Goal: Task Accomplishment & Management: Complete application form

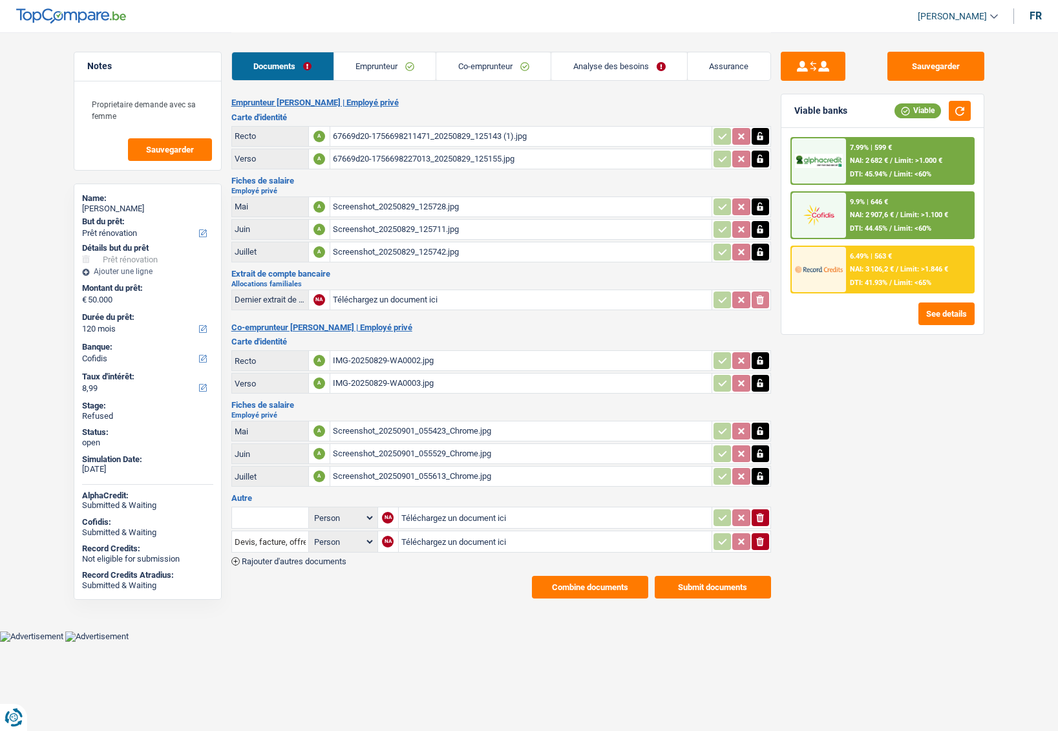
select select "renovation"
select select "120"
select select "cofidis"
drag, startPoint x: 105, startPoint y: 208, endPoint x: 120, endPoint y: 209, distance: 15.6
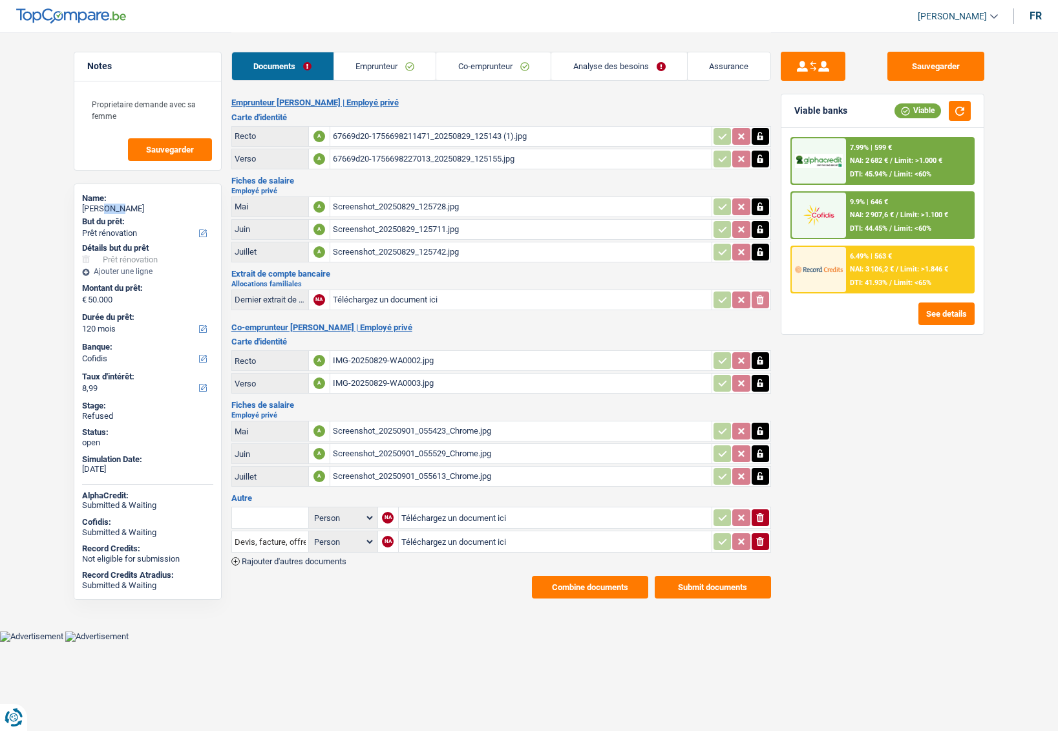
click at [120, 209] on div "Anass Tahri Joutey Hassani" at bounding box center [147, 209] width 131 height 10
click at [352, 72] on link "Emprunteur" at bounding box center [385, 66] width 102 height 28
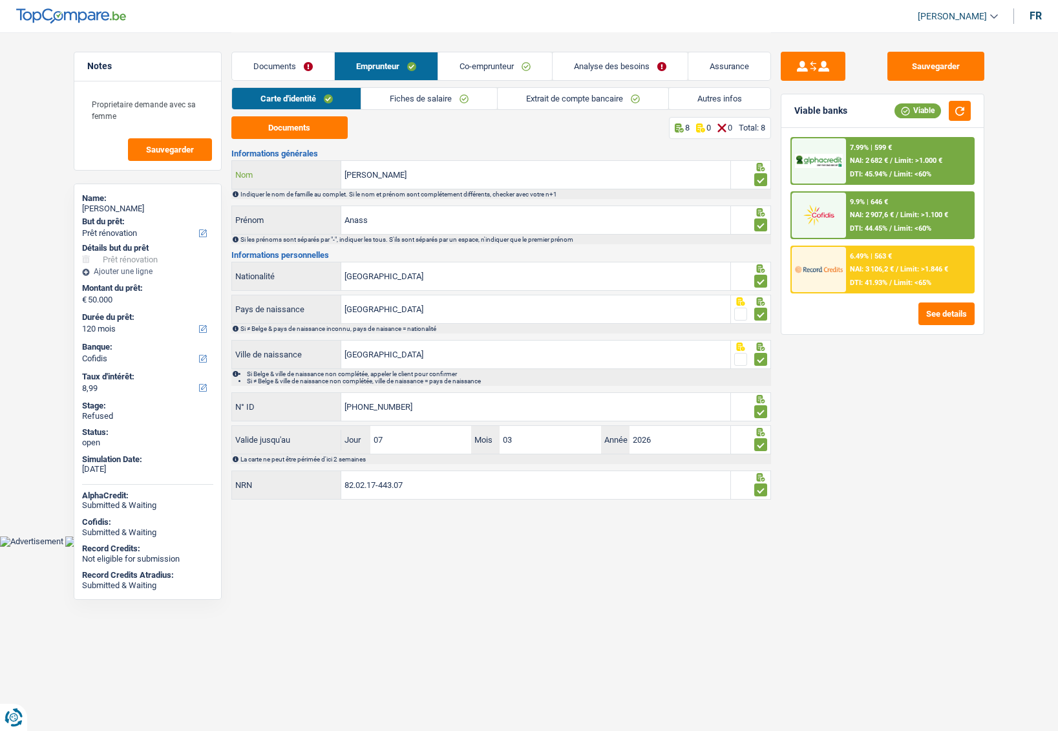
click at [359, 176] on input "Tahri Joutey Hassani" at bounding box center [535, 175] width 389 height 28
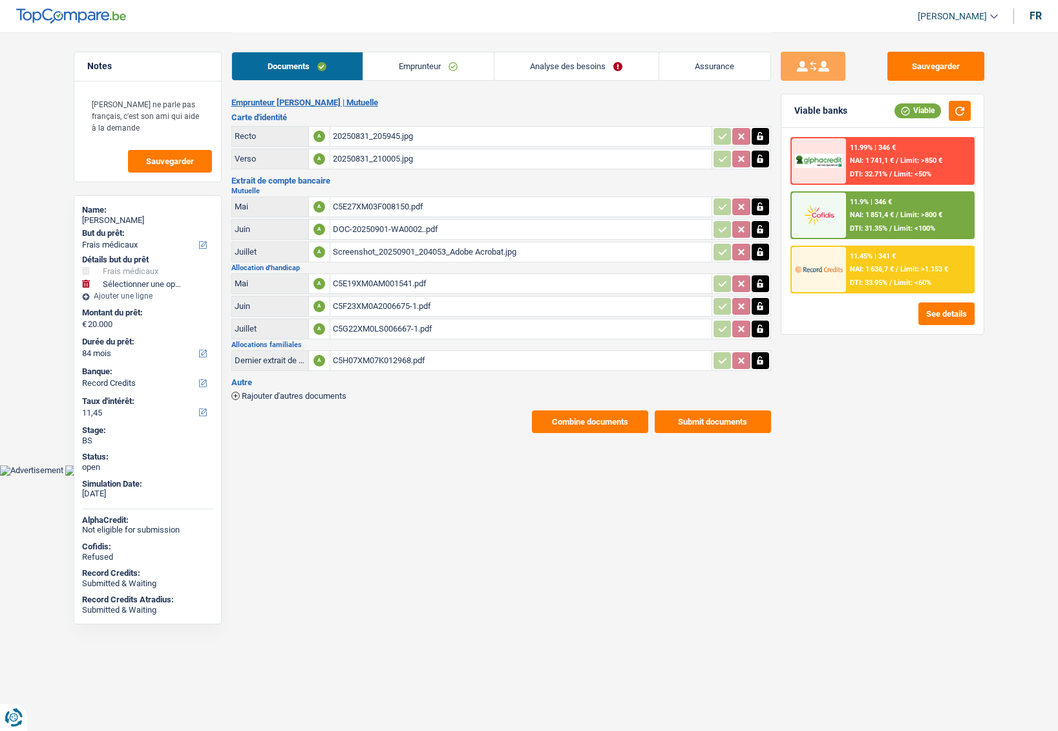
select select "medical"
select select "84"
select select "record credits"
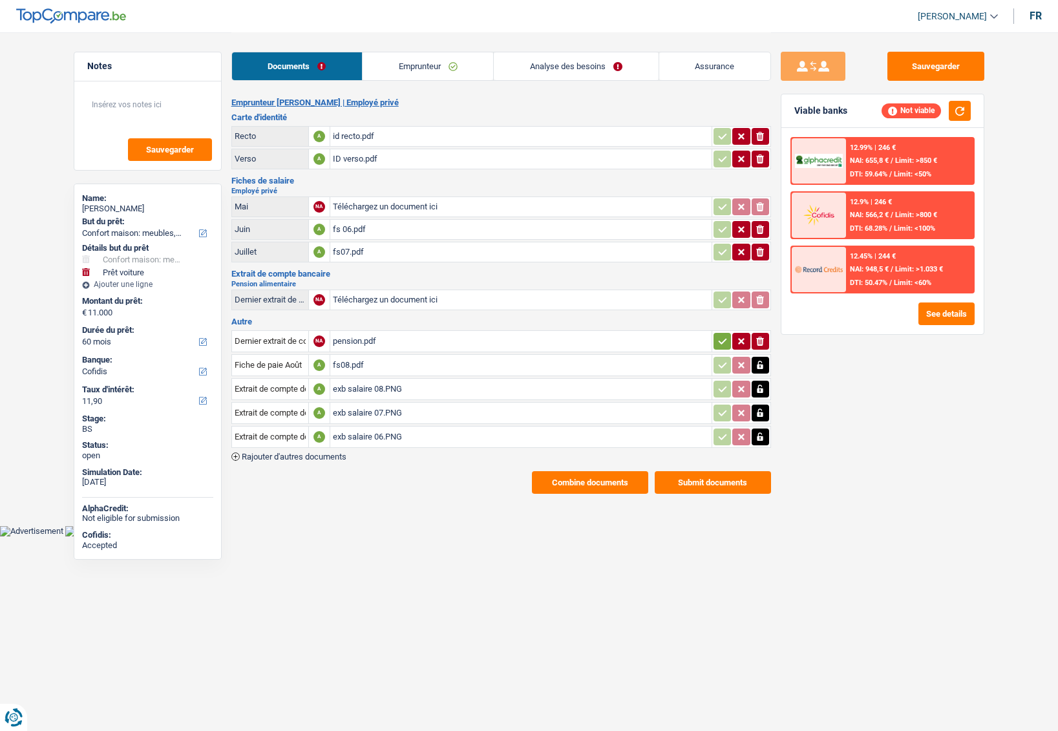
select select "household"
select select "car"
select select "60"
select select "cofidis"
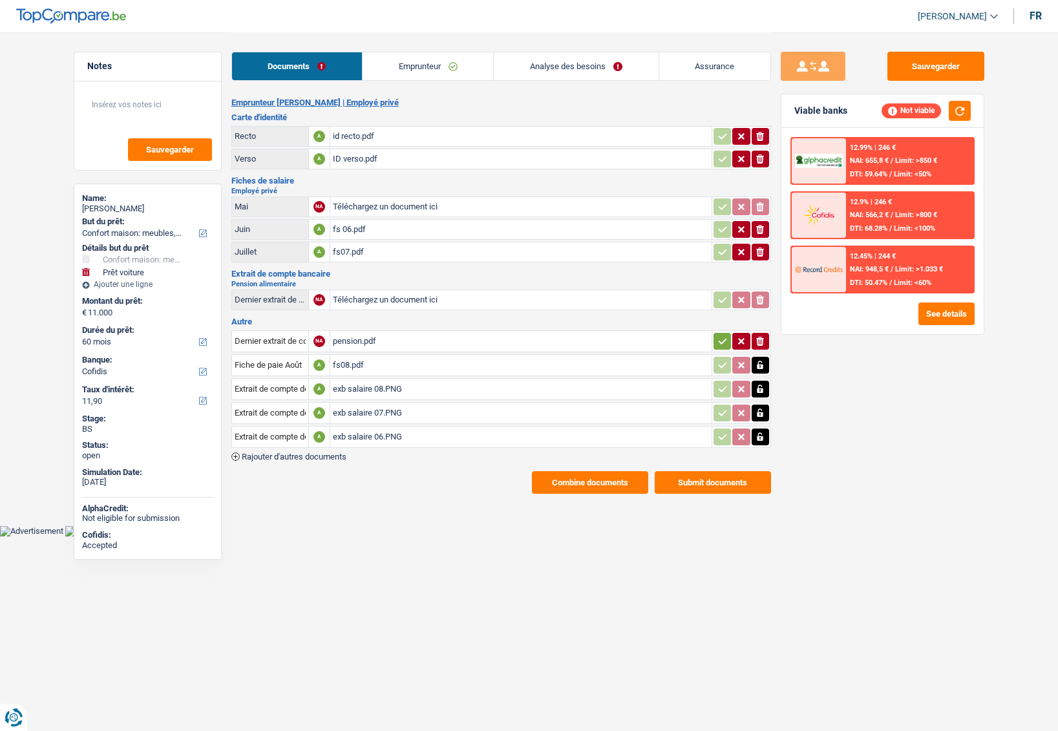
click at [100, 207] on div "Amy Lott" at bounding box center [147, 209] width 131 height 10
copy div "Amy Lott"
click at [561, 66] on link "Analyse des besoins" at bounding box center [576, 66] width 164 height 28
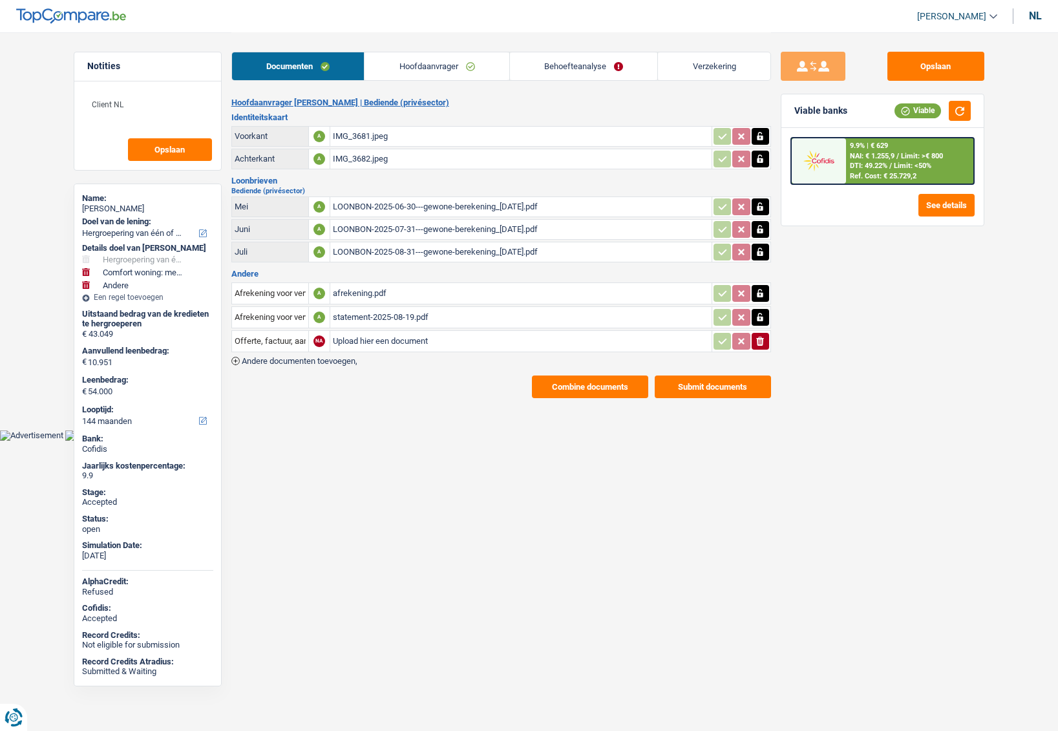
select select "refinancing"
select select "household"
select select "other"
select select "144"
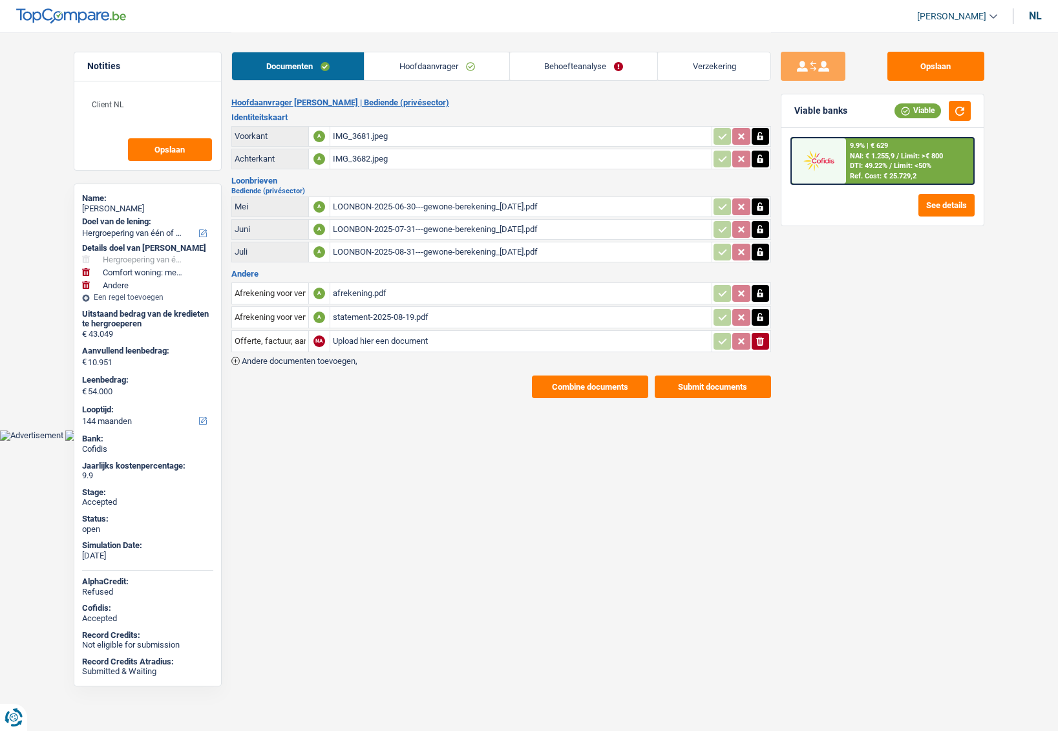
click at [439, 72] on link "Hoofdaanvrager" at bounding box center [437, 66] width 145 height 28
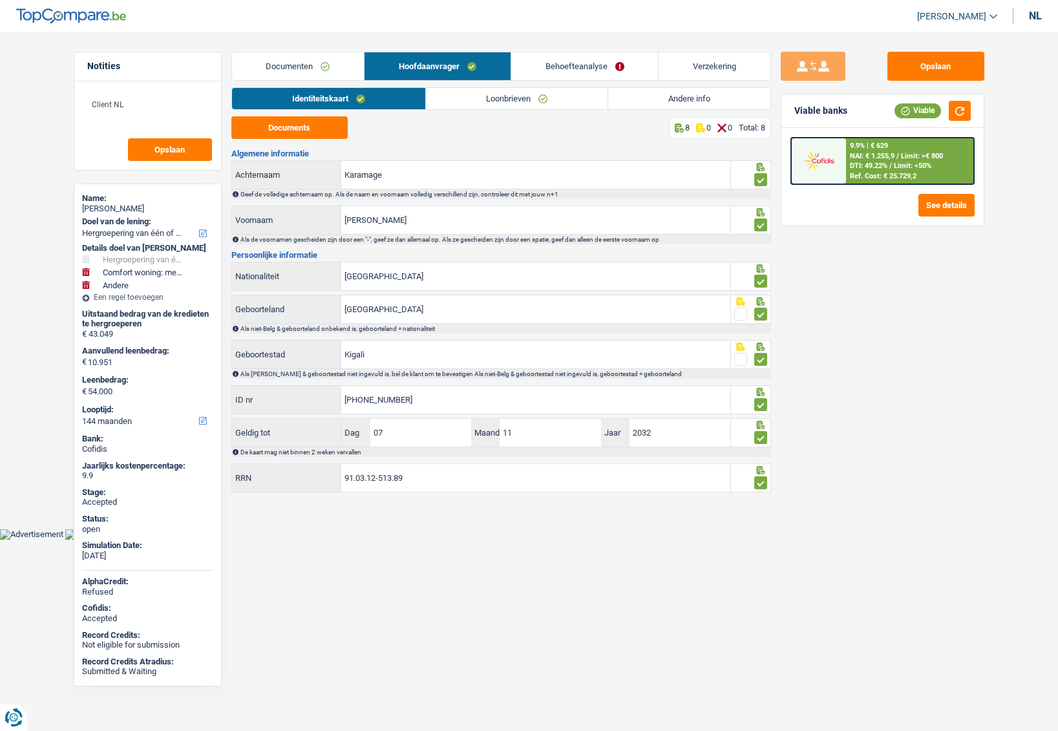
click at [1039, 14] on div "nl" at bounding box center [1035, 16] width 13 height 12
type input "[GEOGRAPHIC_DATA]"
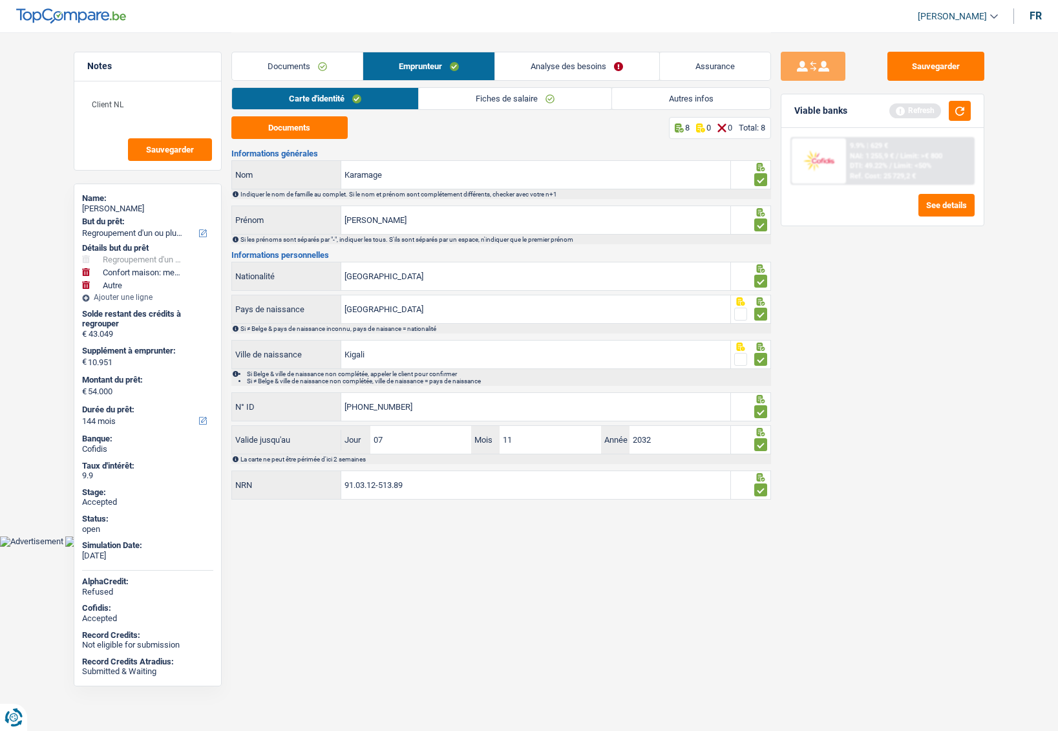
click at [670, 103] on link "Autres infos" at bounding box center [691, 98] width 158 height 21
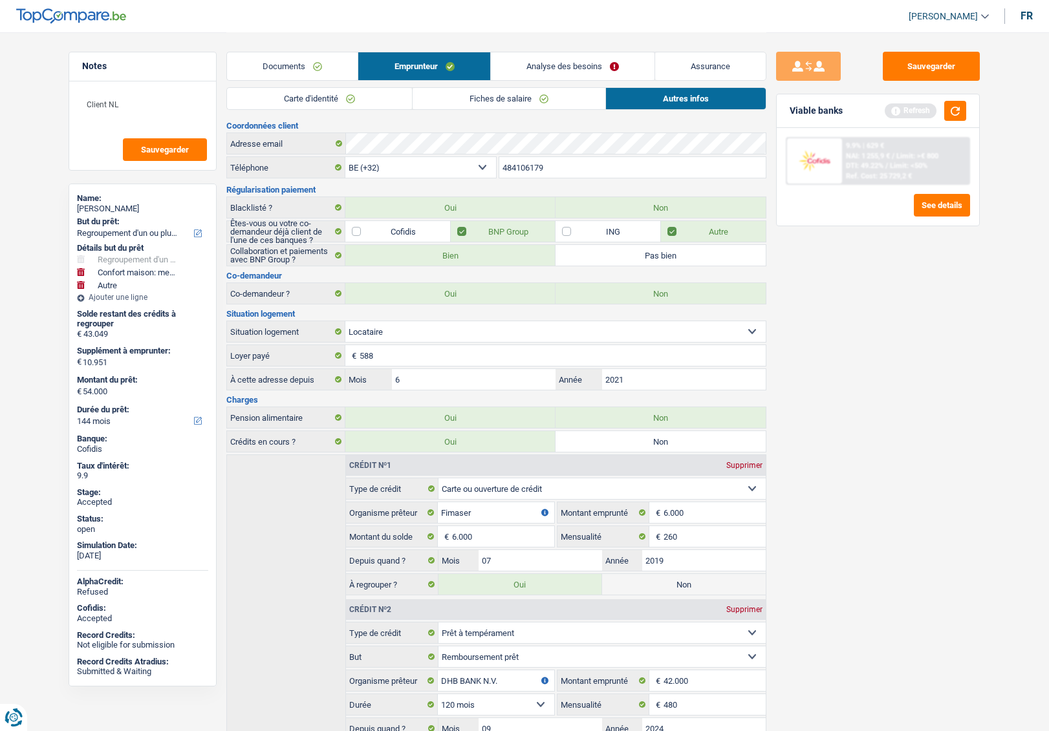
click at [555, 68] on link "Analyse des besoins" at bounding box center [573, 66] width 164 height 28
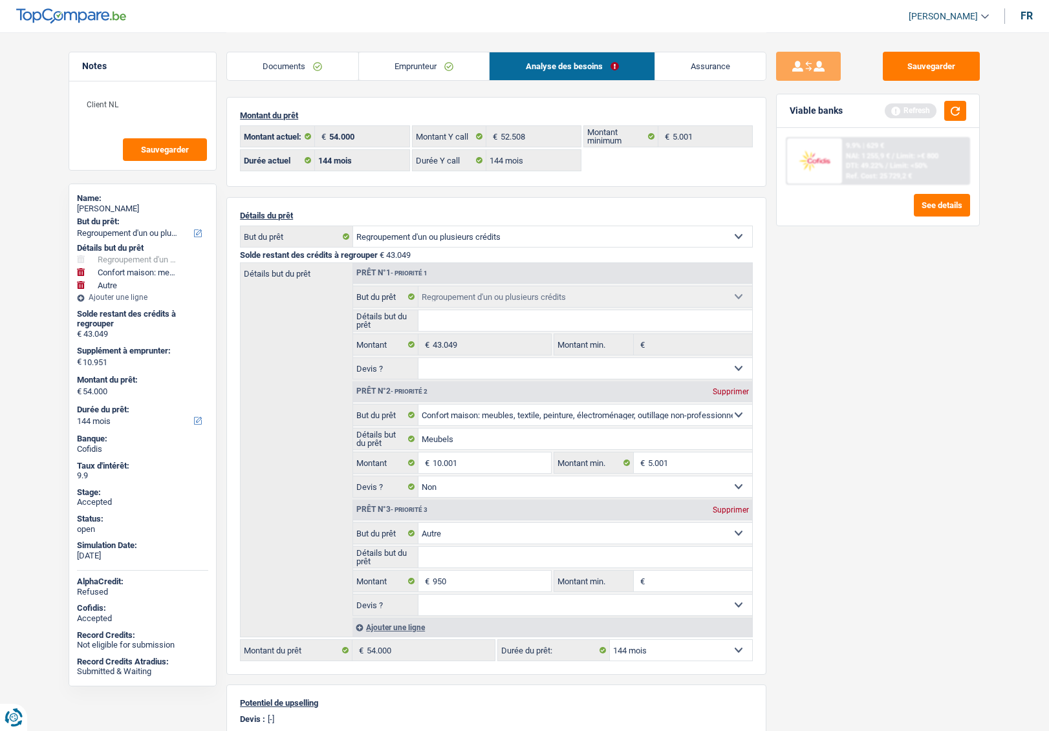
click at [393, 62] on link "Emprunteur" at bounding box center [424, 66] width 131 height 28
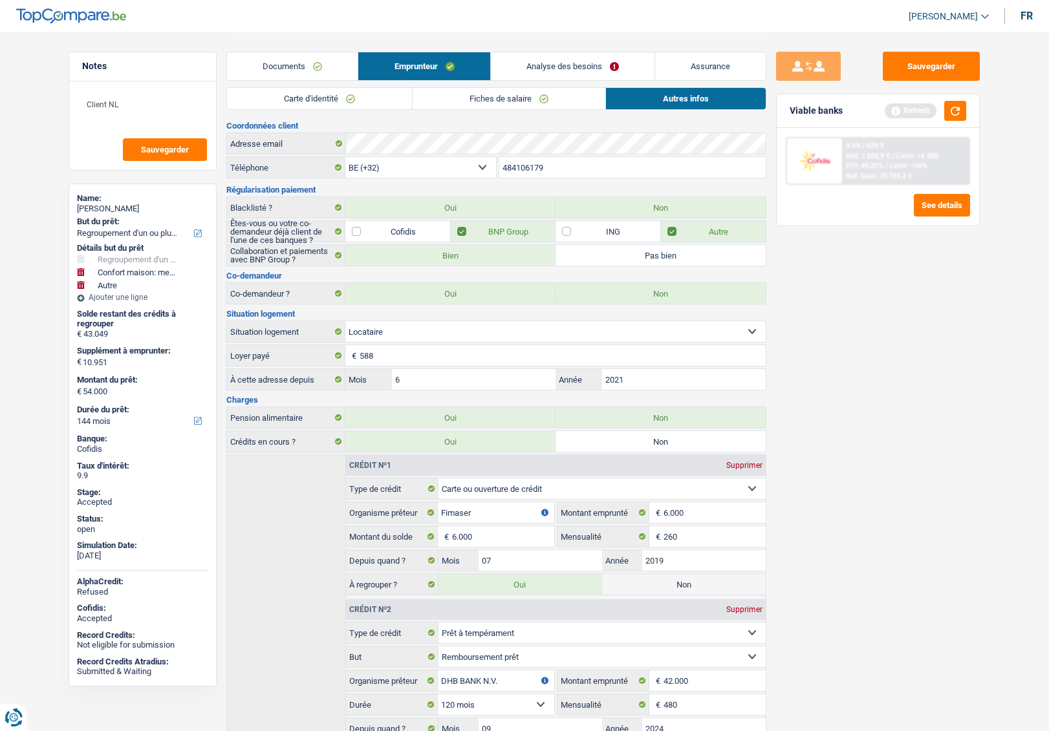
click at [308, 73] on link "Documents" at bounding box center [292, 66] width 131 height 28
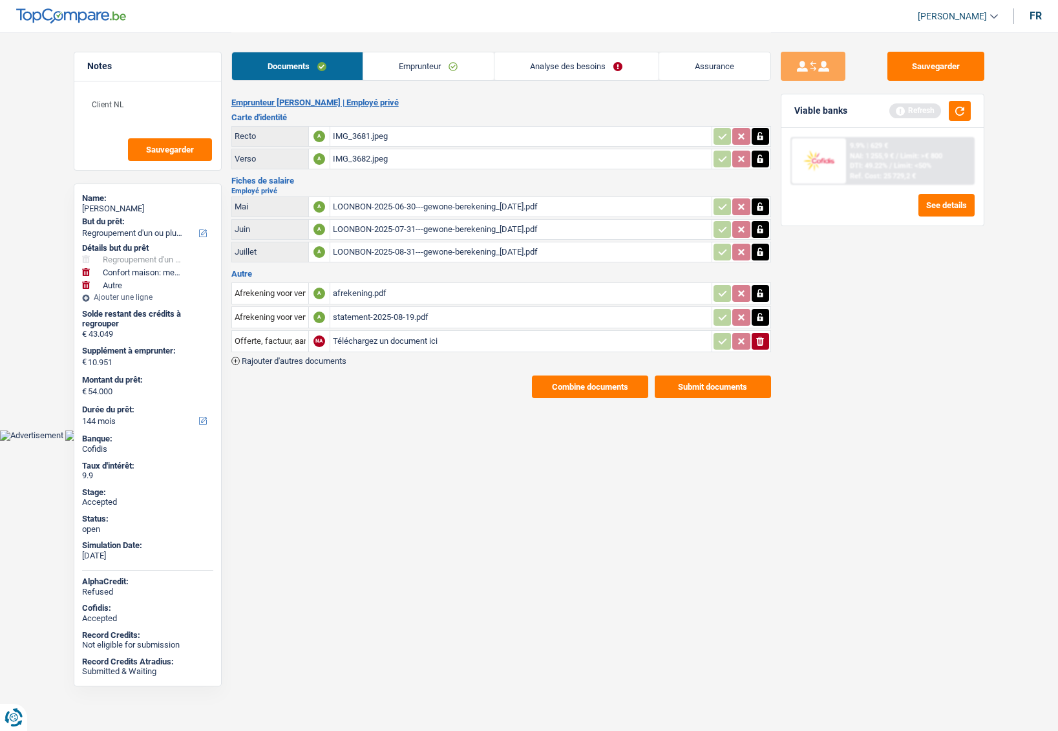
click at [340, 296] on div "afrekening.pdf" at bounding box center [521, 293] width 376 height 19
click at [365, 320] on div "statement-2025-08-19.pdf" at bounding box center [521, 317] width 376 height 19
click at [806, 319] on div "Sauvegarder Viable banks Refresh 9.9% | 629 € NAI: 1 255,9 € / Limit: >€ 800 DT…" at bounding box center [882, 381] width 223 height 659
click at [449, 68] on link "Emprunteur" at bounding box center [428, 66] width 131 height 28
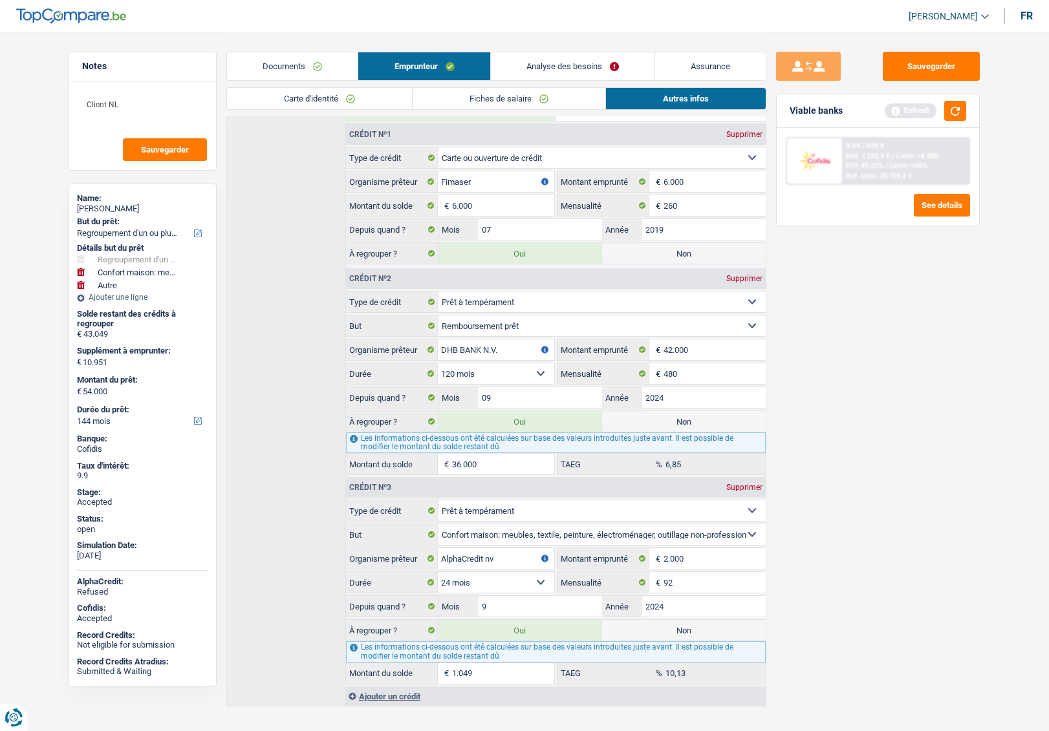
scroll to position [350, 0]
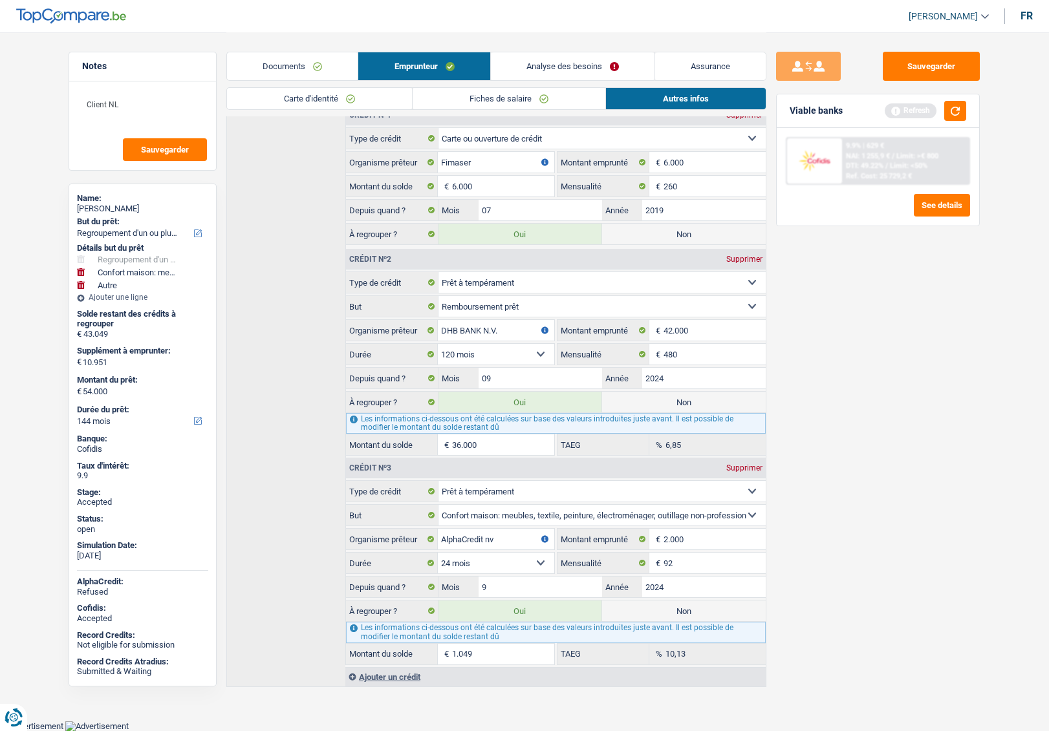
click at [548, 74] on link "Analyse des besoins" at bounding box center [573, 66] width 164 height 28
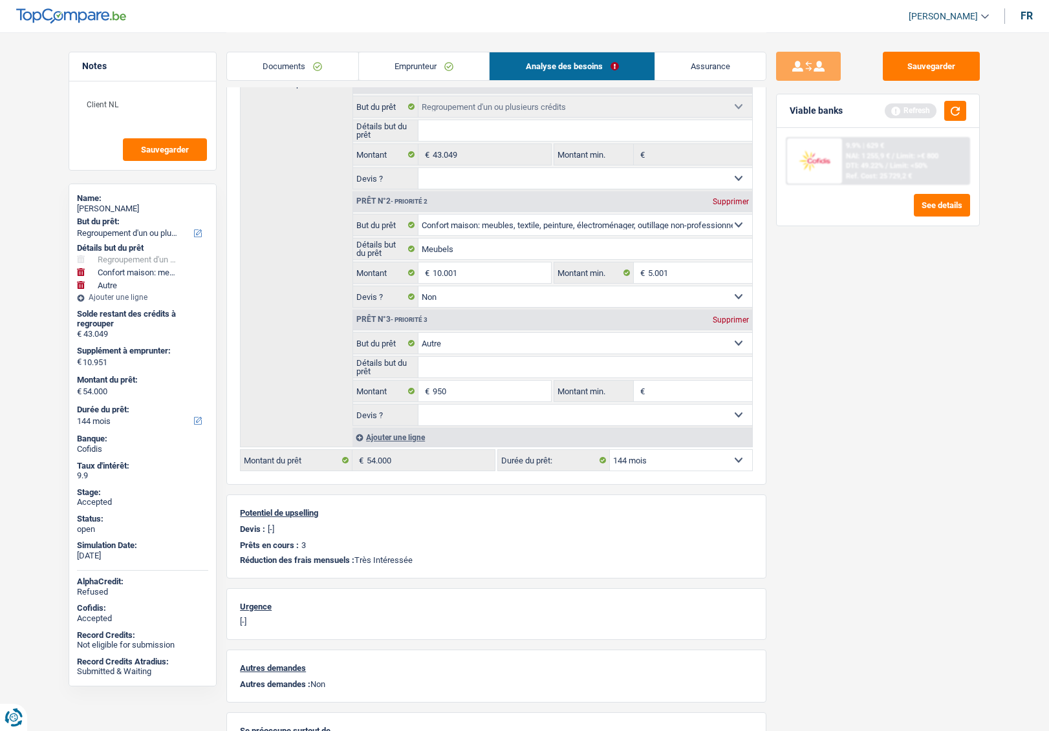
scroll to position [78, 0]
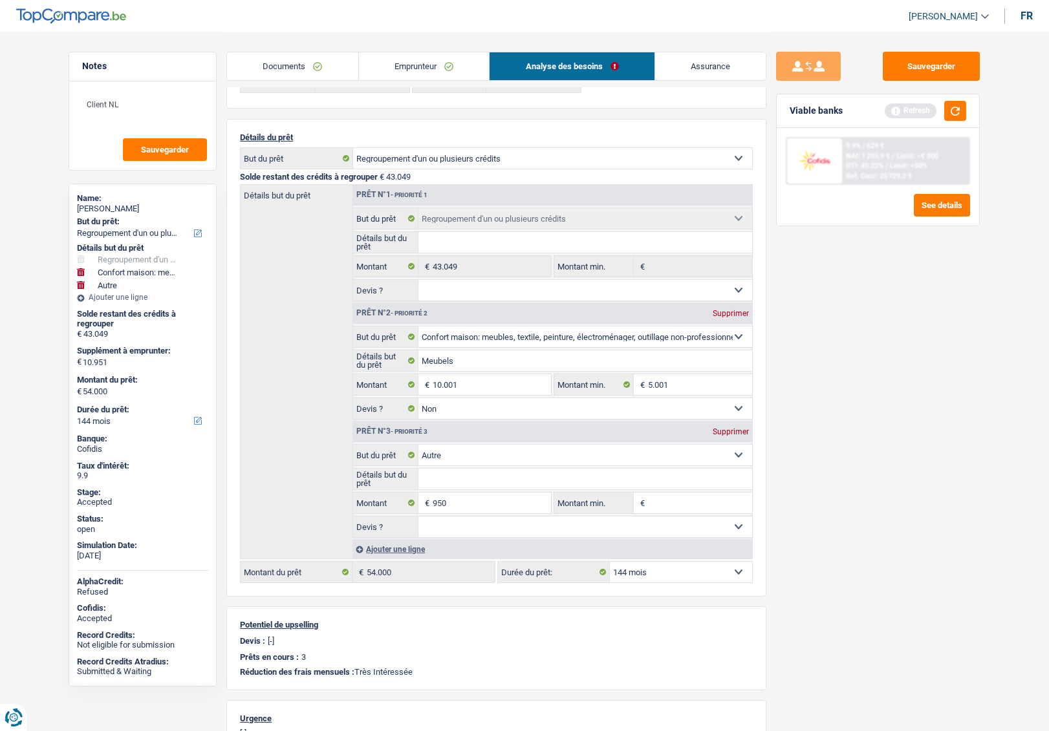
click at [400, 69] on link "Emprunteur" at bounding box center [424, 66] width 131 height 28
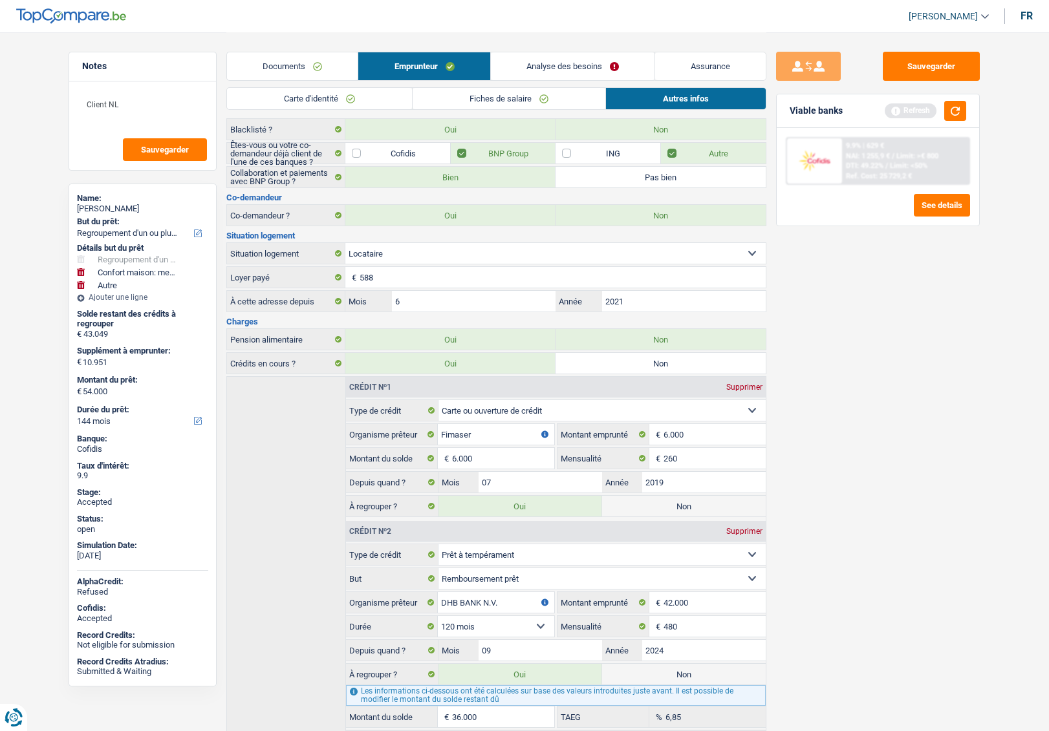
click at [295, 72] on link "Documents" at bounding box center [292, 66] width 131 height 28
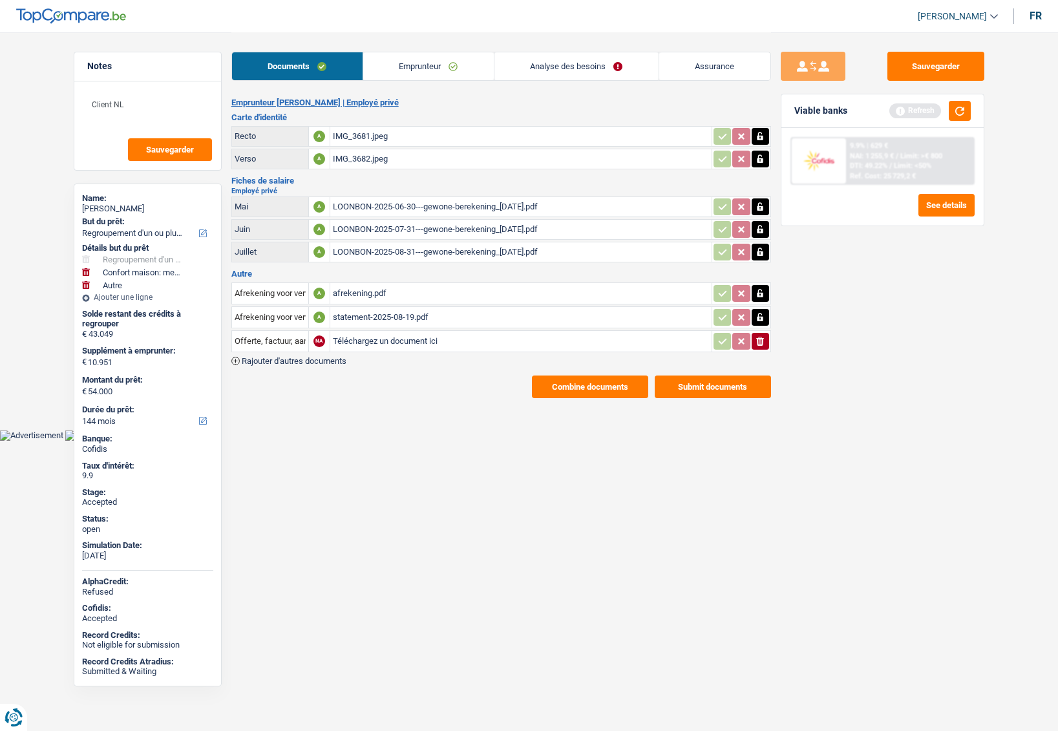
click at [347, 290] on div "afrekening.pdf" at bounding box center [521, 293] width 376 height 19
click at [352, 312] on div "statement-2025-08-19.pdf" at bounding box center [521, 317] width 376 height 19
click at [403, 61] on link "Emprunteur" at bounding box center [428, 66] width 131 height 28
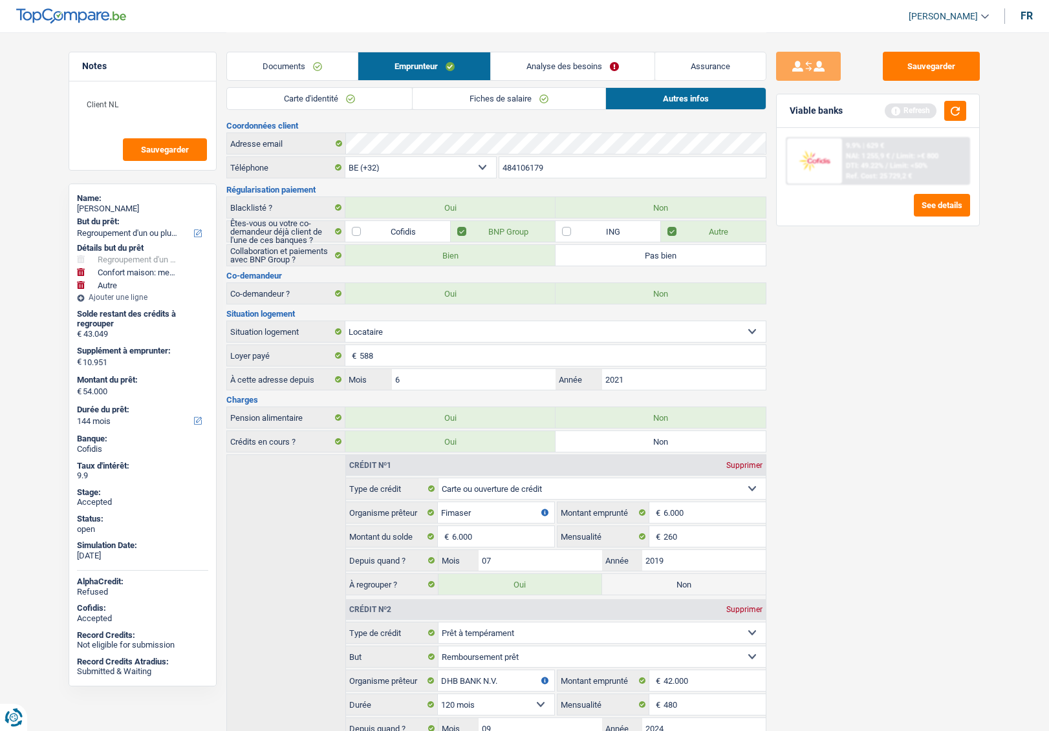
click at [351, 105] on link "Carte d'identité" at bounding box center [319, 98] width 185 height 21
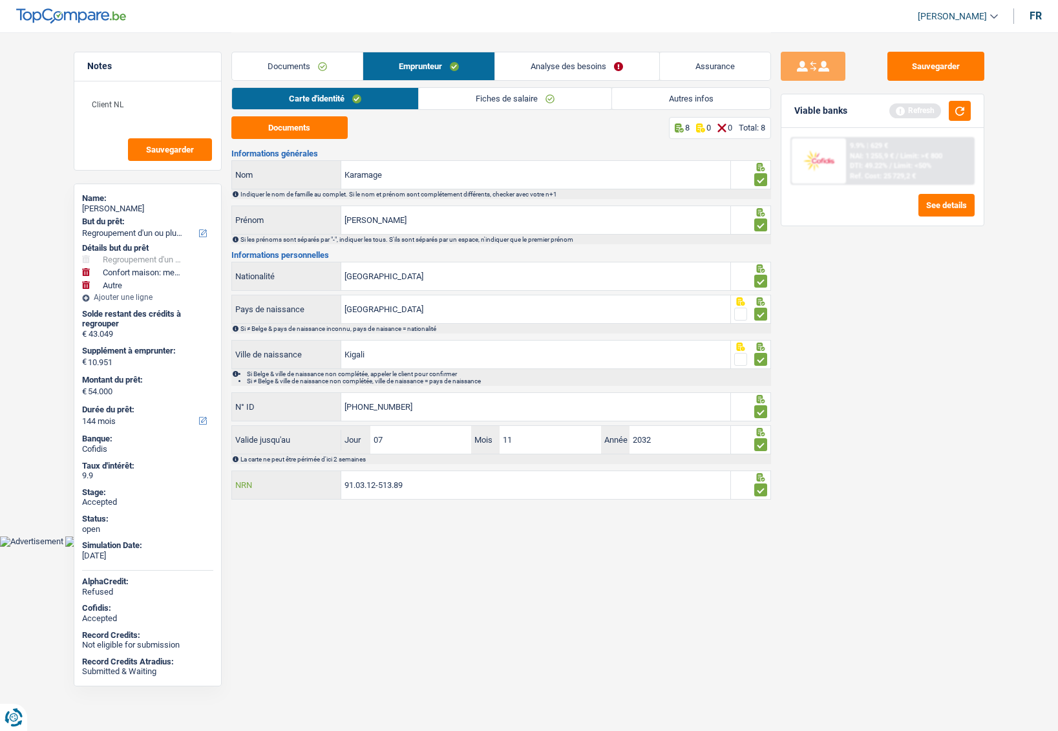
click at [396, 481] on input "91.03.12-513.89" at bounding box center [535, 485] width 389 height 28
click at [472, 98] on link "Fiches de salaire" at bounding box center [515, 98] width 193 height 21
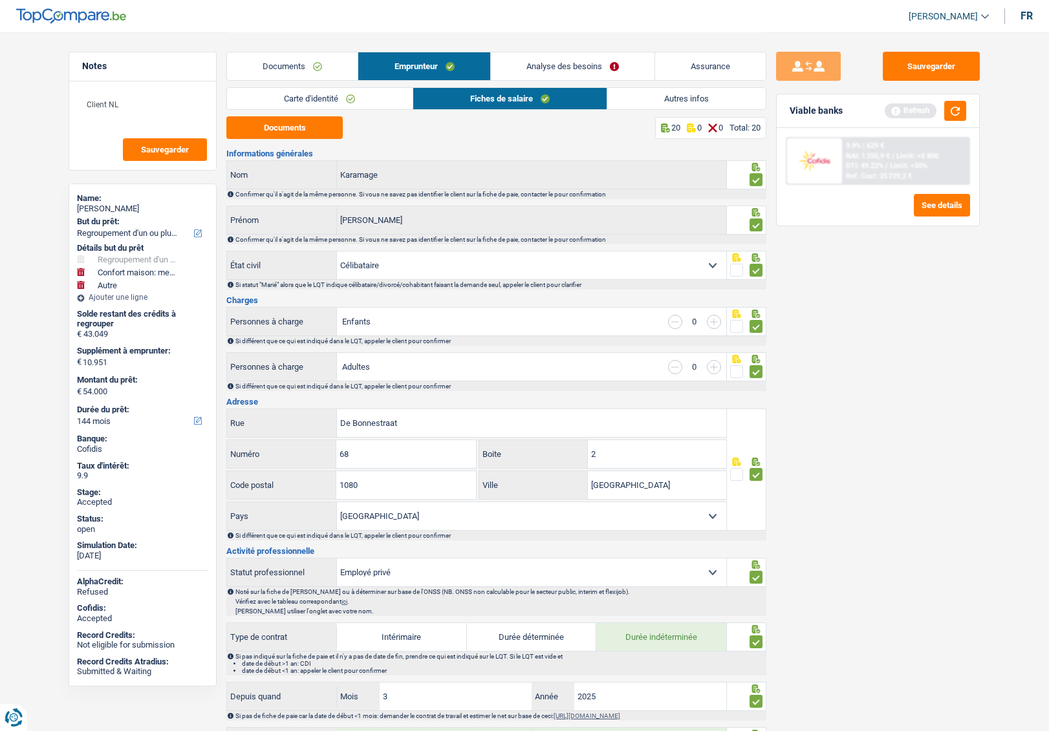
click at [98, 204] on div "Serge Karamage" at bounding box center [142, 209] width 131 height 10
copy div "Serge Karamage"
click at [675, 105] on link "Autres infos" at bounding box center [686, 98] width 158 height 21
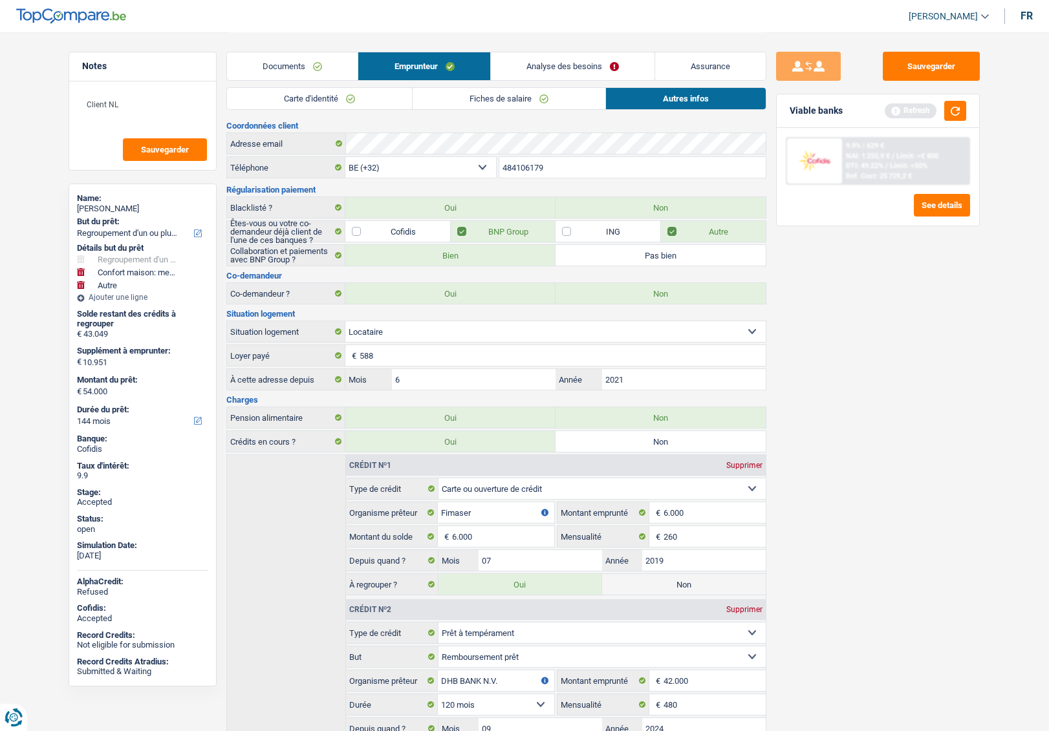
click at [520, 169] on input "484106179" at bounding box center [632, 167] width 267 height 21
click at [99, 210] on div "Serge Karamage" at bounding box center [142, 209] width 131 height 10
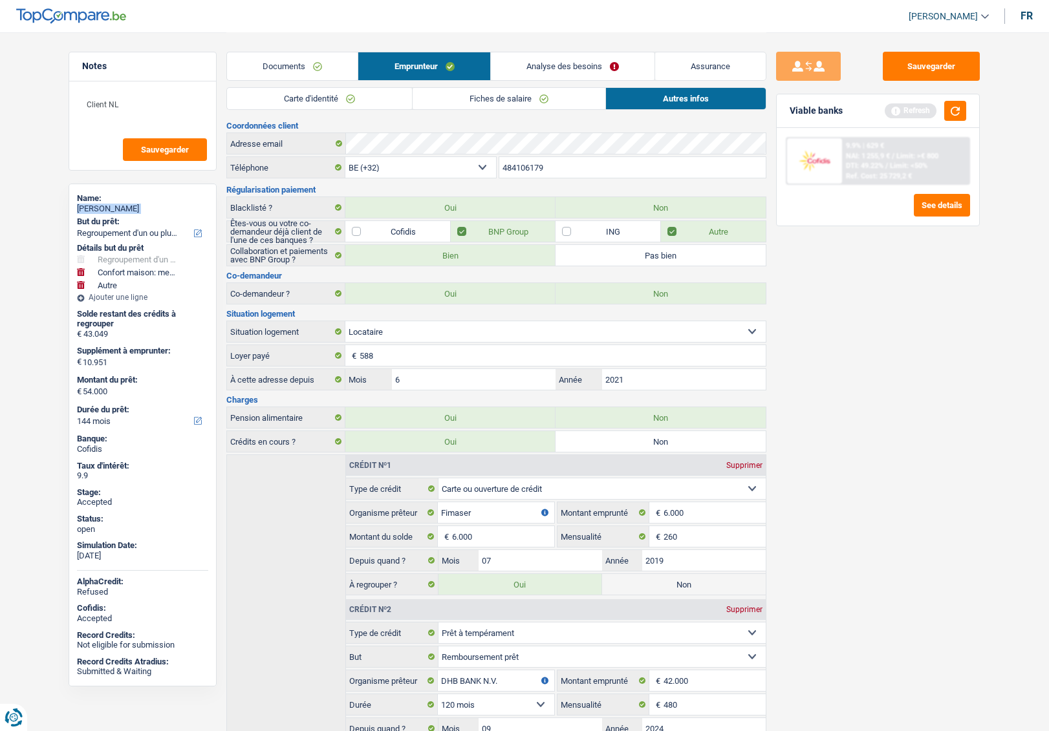
copy div "Serge Karamage"
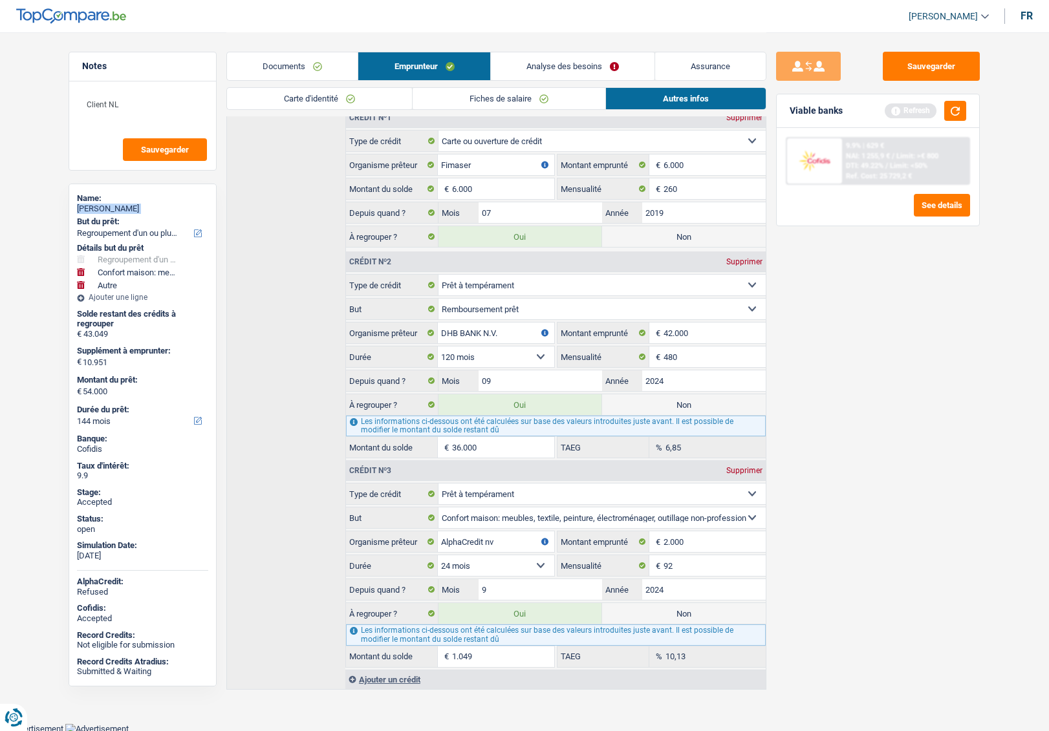
scroll to position [350, 0]
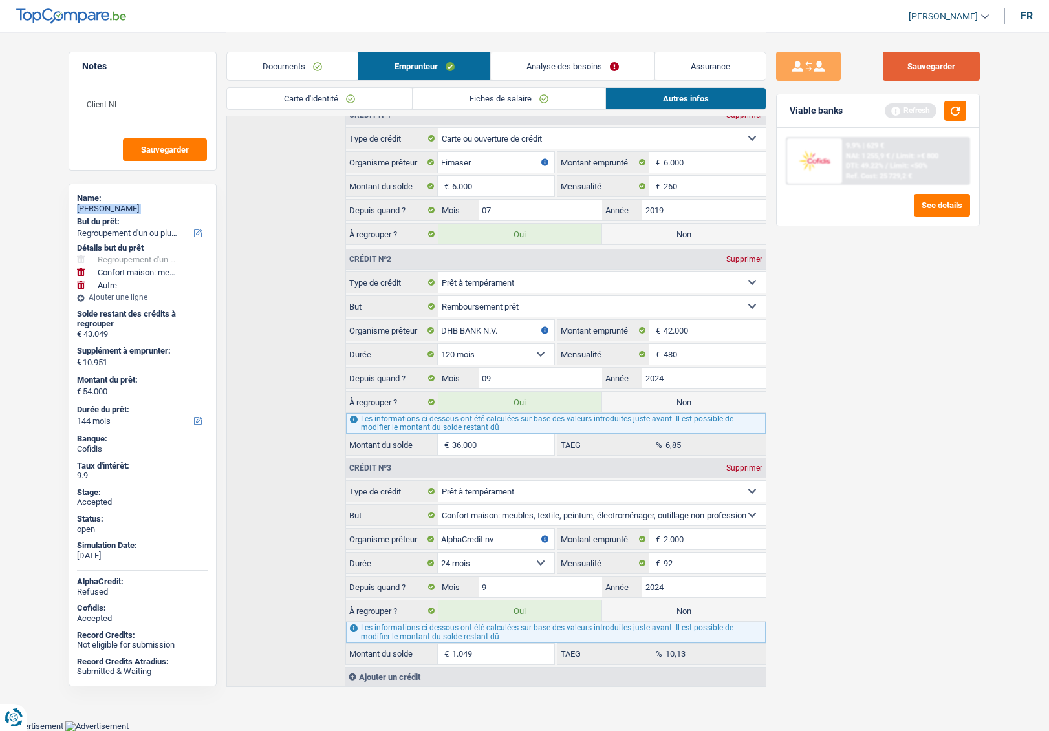
click at [948, 72] on button "Sauvegarder" at bounding box center [930, 66] width 97 height 29
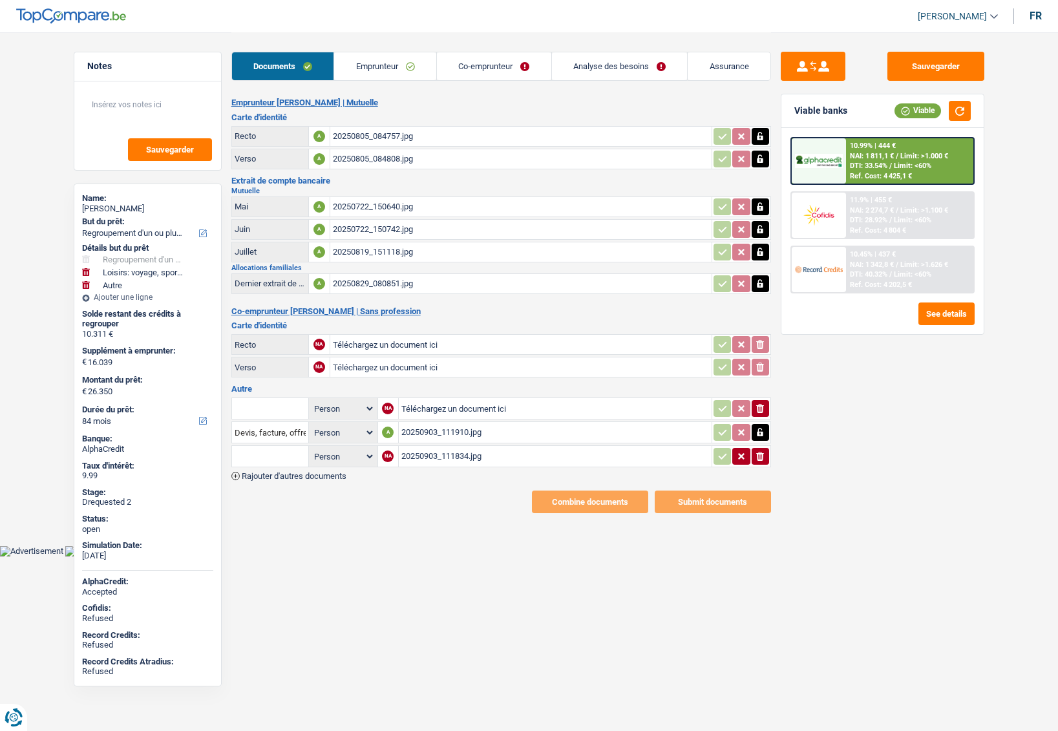
select select "refinancing"
select select "hobbies"
select select "other"
select select "84"
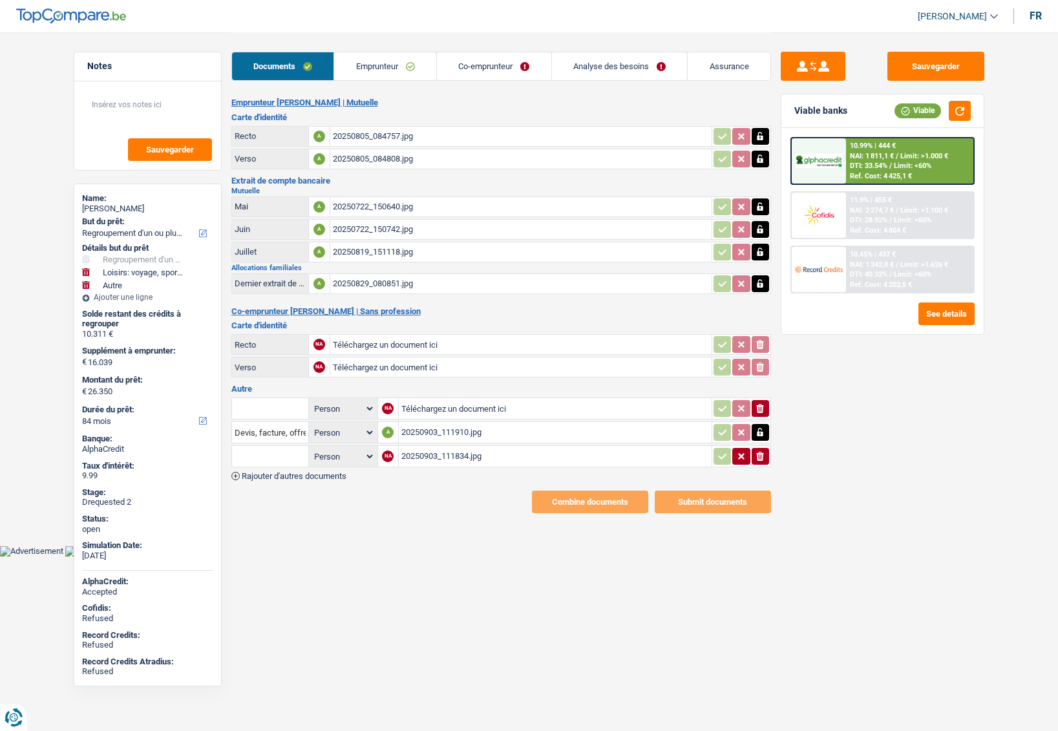
click at [742, 73] on link "Assurance" at bounding box center [729, 66] width 83 height 28
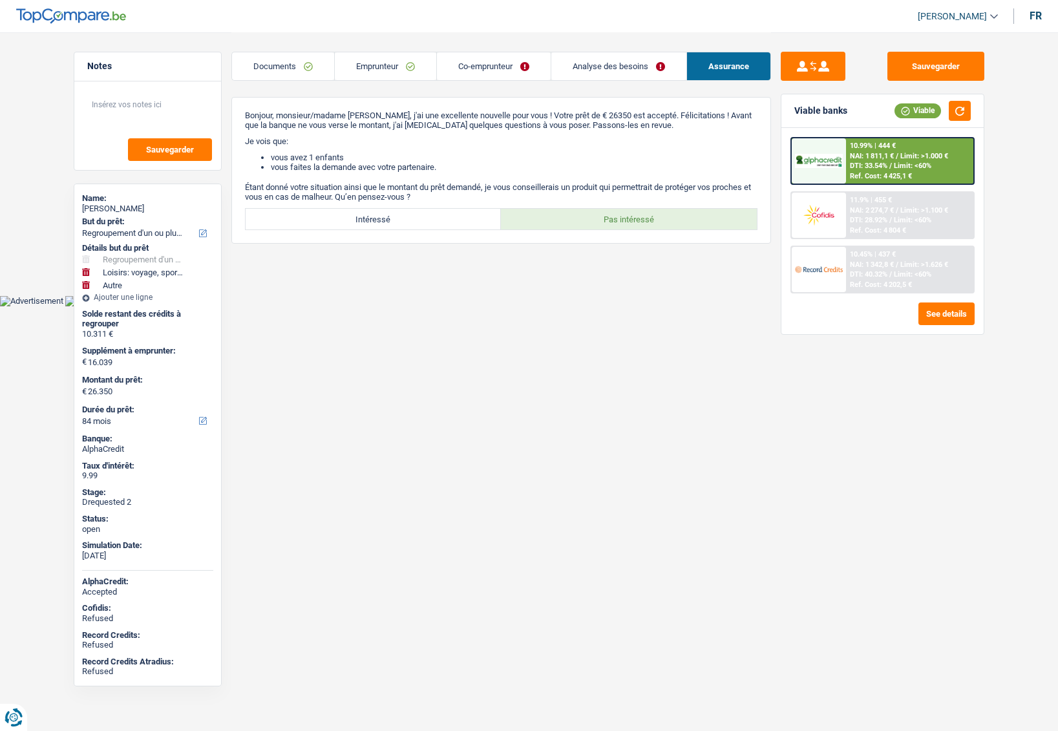
click at [918, 158] on span "Limit: >1.000 €" at bounding box center [925, 156] width 48 height 8
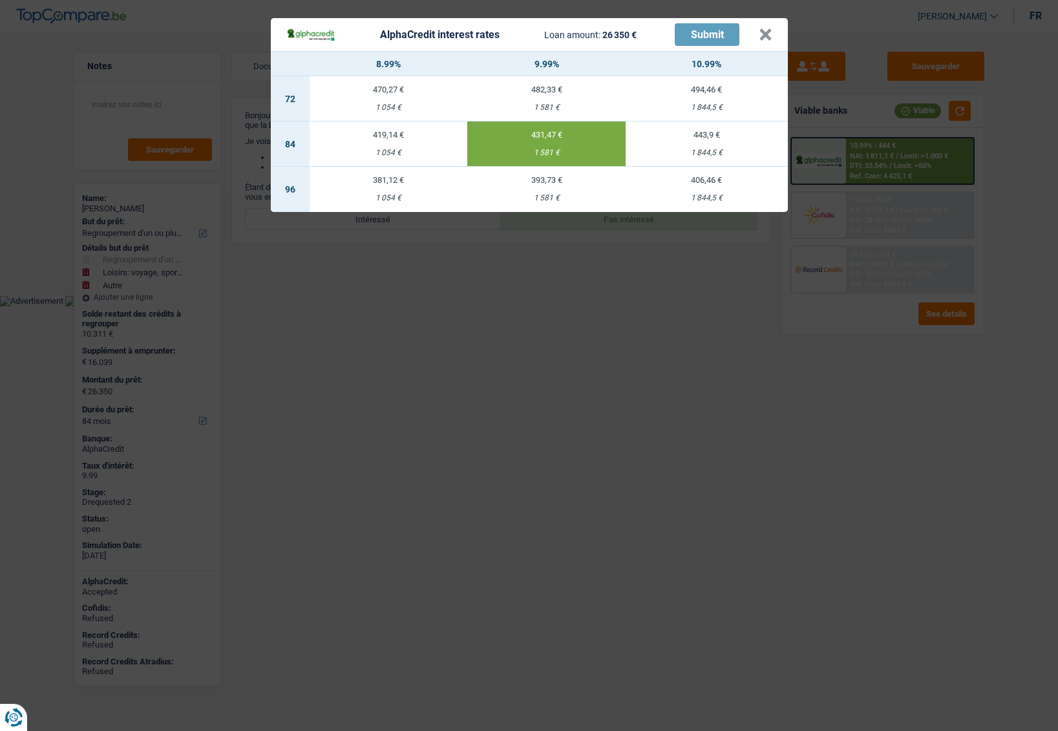
click at [775, 39] on header "AlphaCredit interest rates Loan amount: 26 350 € Submit ×" at bounding box center [529, 34] width 517 height 33
click at [773, 38] on header "AlphaCredit interest rates Loan amount: 26 350 € Submit ×" at bounding box center [529, 34] width 517 height 33
click at [760, 38] on button "×" at bounding box center [766, 34] width 14 height 13
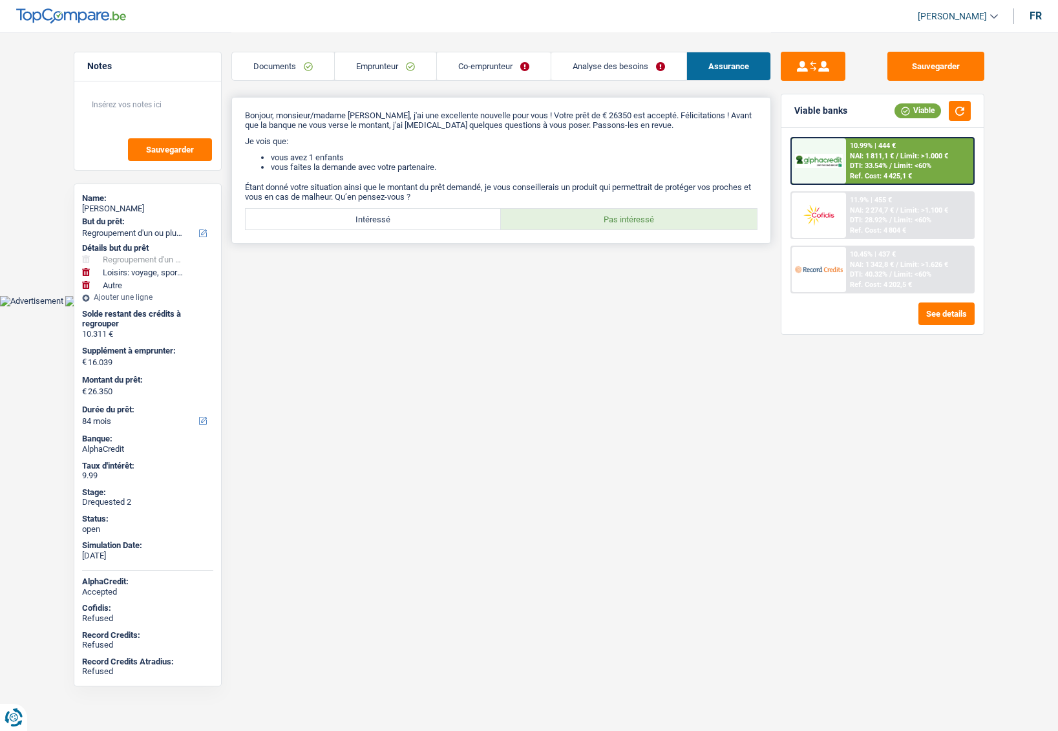
click at [394, 220] on label "Intéressé" at bounding box center [374, 219] width 256 height 21
click at [394, 220] on input "Intéressé" at bounding box center [374, 219] width 256 height 21
radio input "true"
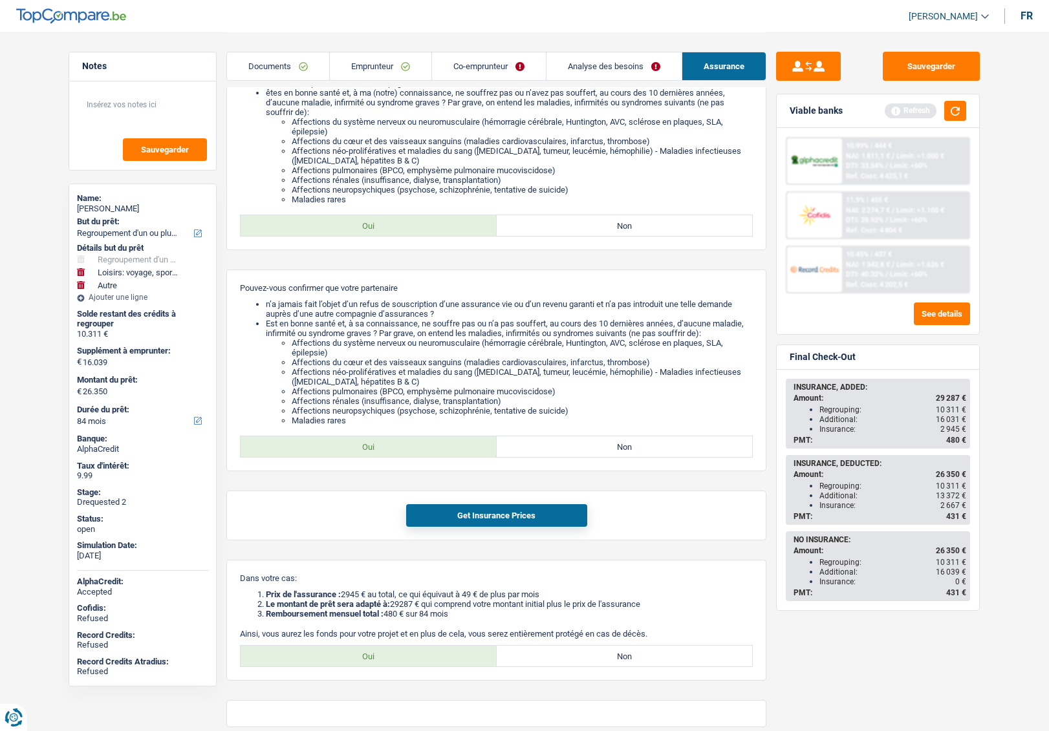
scroll to position [259, 0]
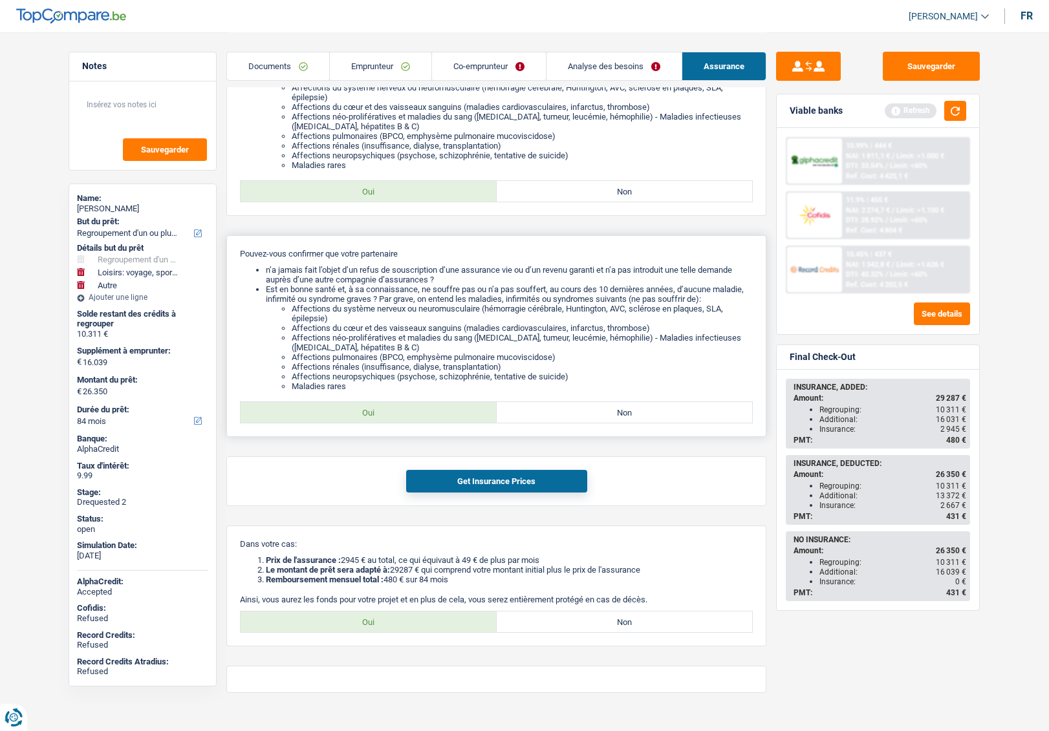
click at [439, 416] on label "Oui" at bounding box center [369, 412] width 256 height 21
click at [439, 416] on input "Oui" at bounding box center [369, 412] width 256 height 21
radio input "true"
click at [581, 629] on label "Non" at bounding box center [625, 622] width 256 height 21
click at [581, 629] on input "Non" at bounding box center [625, 622] width 256 height 21
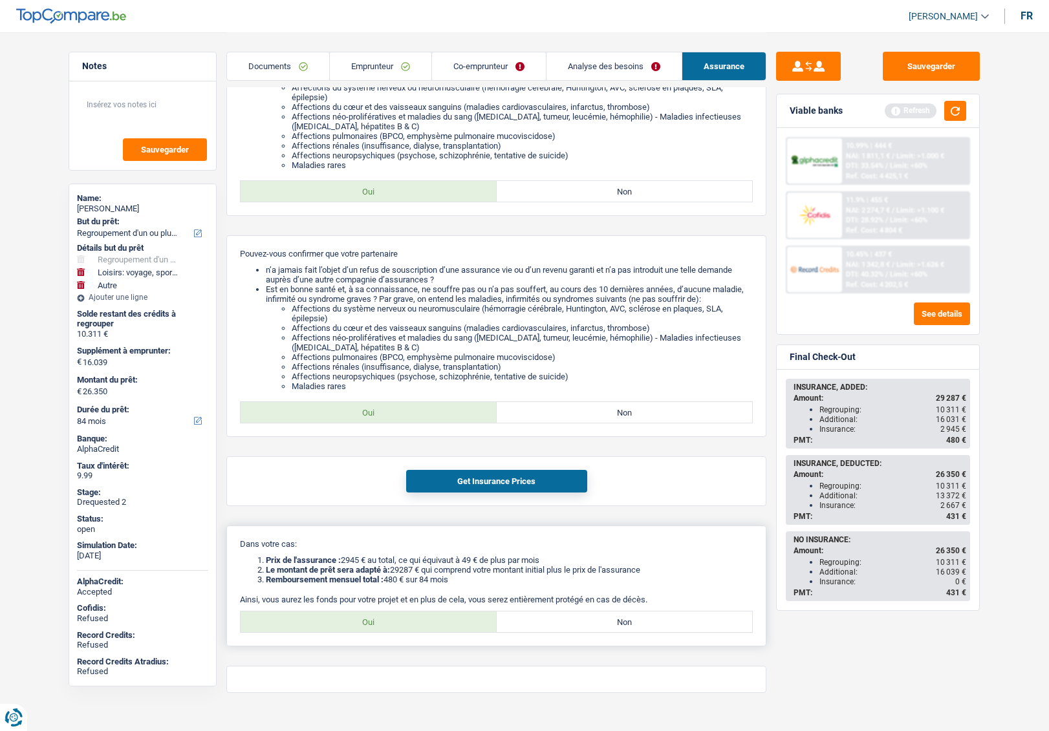
radio input "true"
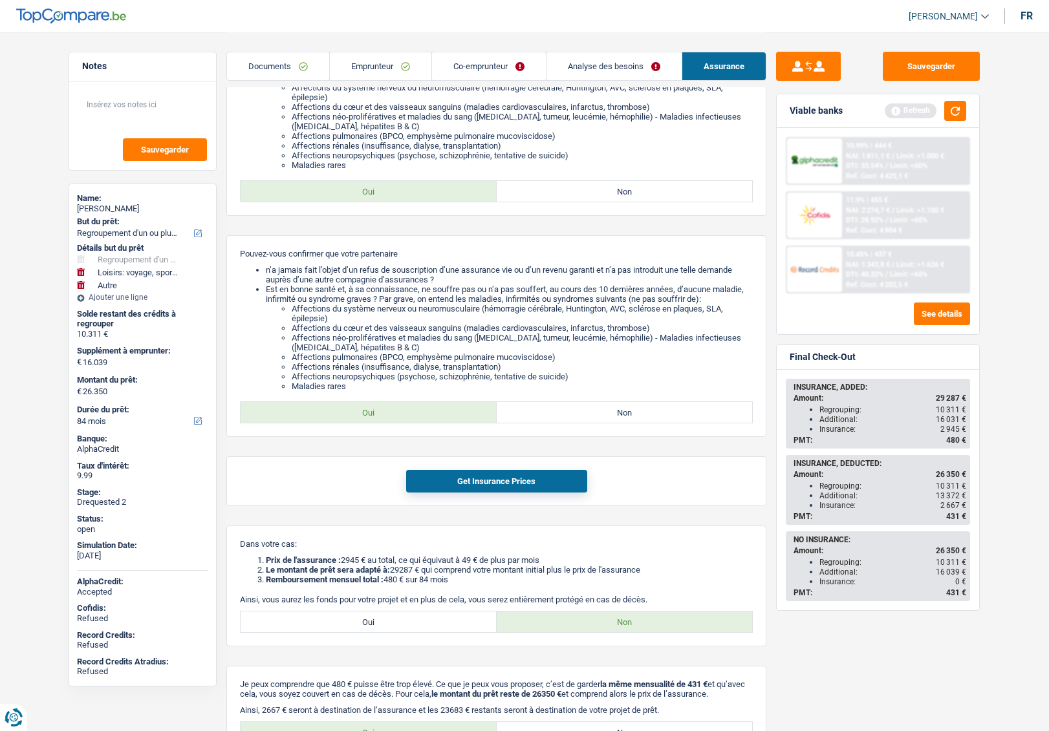
scroll to position [65, 0]
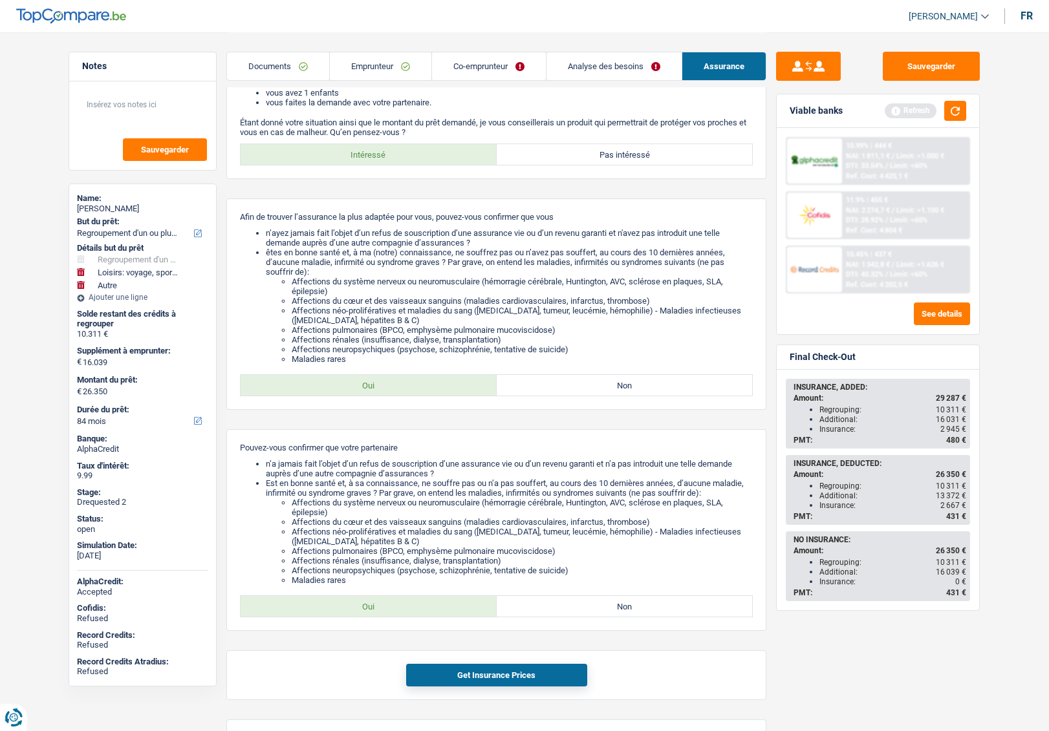
click at [603, 65] on link "Analyse des besoins" at bounding box center [613, 66] width 135 height 28
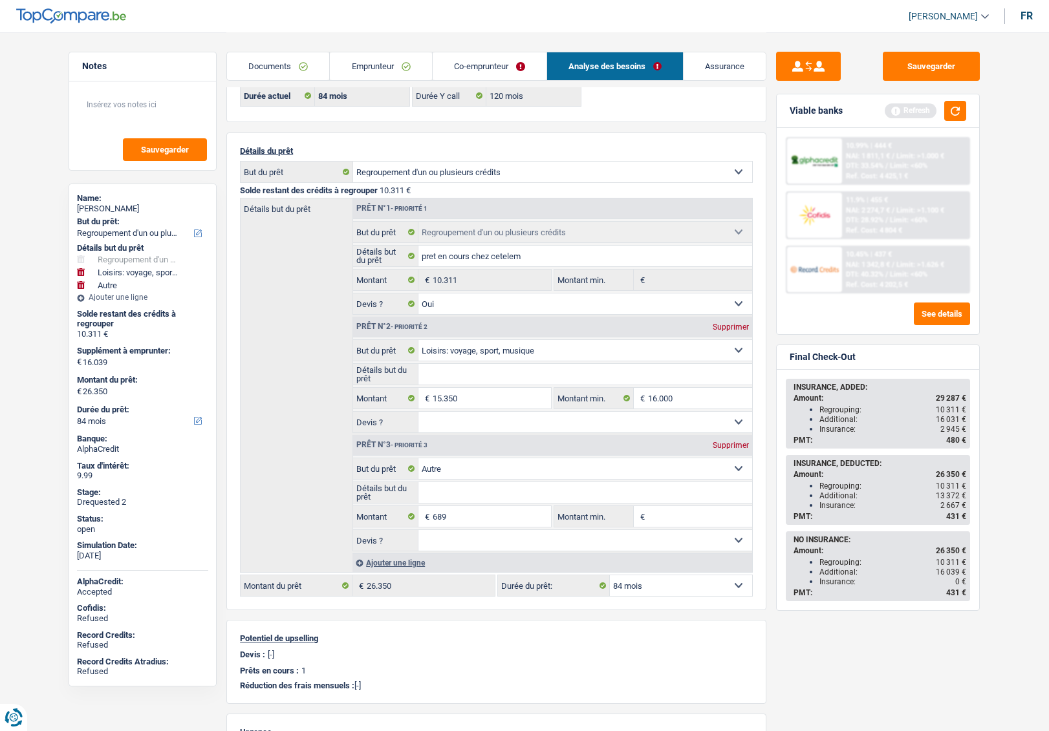
click at [718, 71] on link "Assurance" at bounding box center [724, 66] width 82 height 28
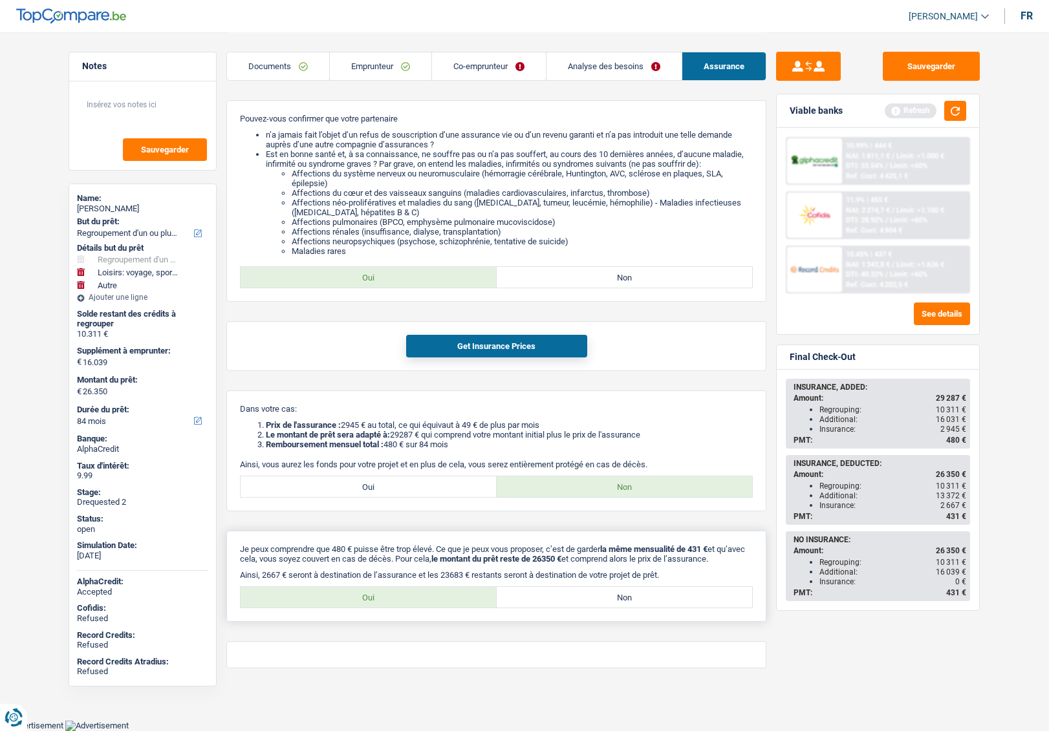
scroll to position [402, 0]
drag, startPoint x: 820, startPoint y: 506, endPoint x: 970, endPoint y: 504, distance: 150.0
click at [970, 504] on div "INSURANCE, DEDUCTED: Amount: 26 350 € Regrouping: 10 311 € Additional: 13 372 €…" at bounding box center [878, 490] width 184 height 70
drag, startPoint x: 958, startPoint y: 507, endPoint x: 827, endPoint y: 507, distance: 131.2
click at [827, 507] on div "Insurance: 2 667 €" at bounding box center [892, 505] width 147 height 9
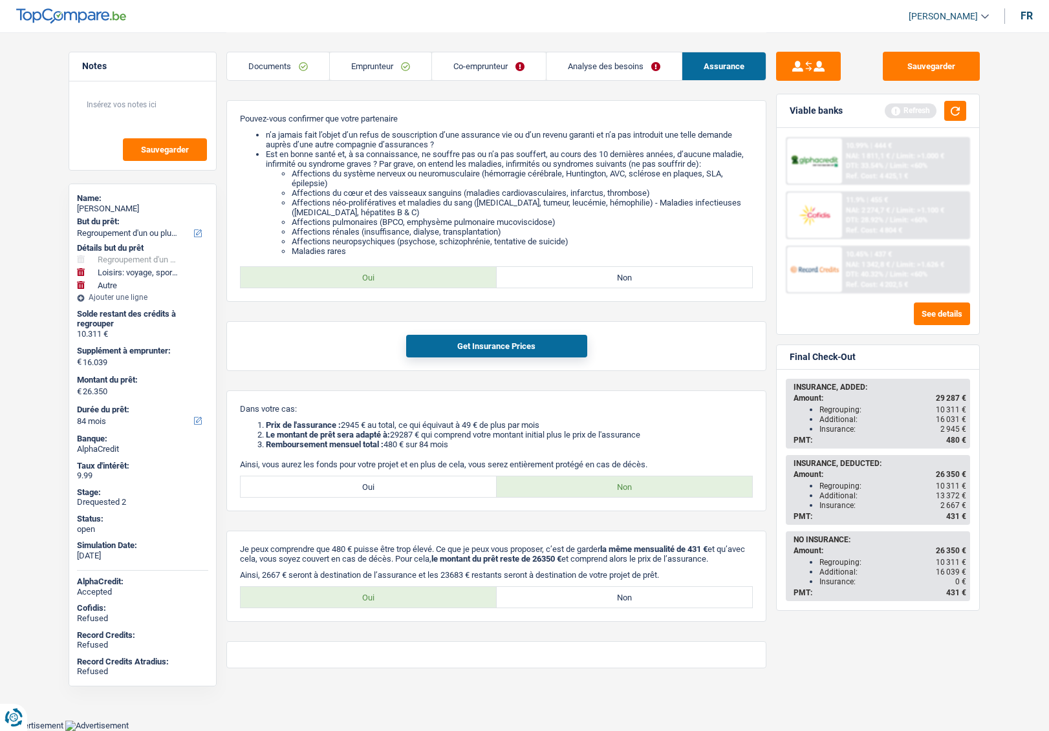
click at [952, 518] on span "431 €" at bounding box center [956, 516] width 20 height 9
click at [947, 506] on span "2 667 €" at bounding box center [953, 505] width 26 height 9
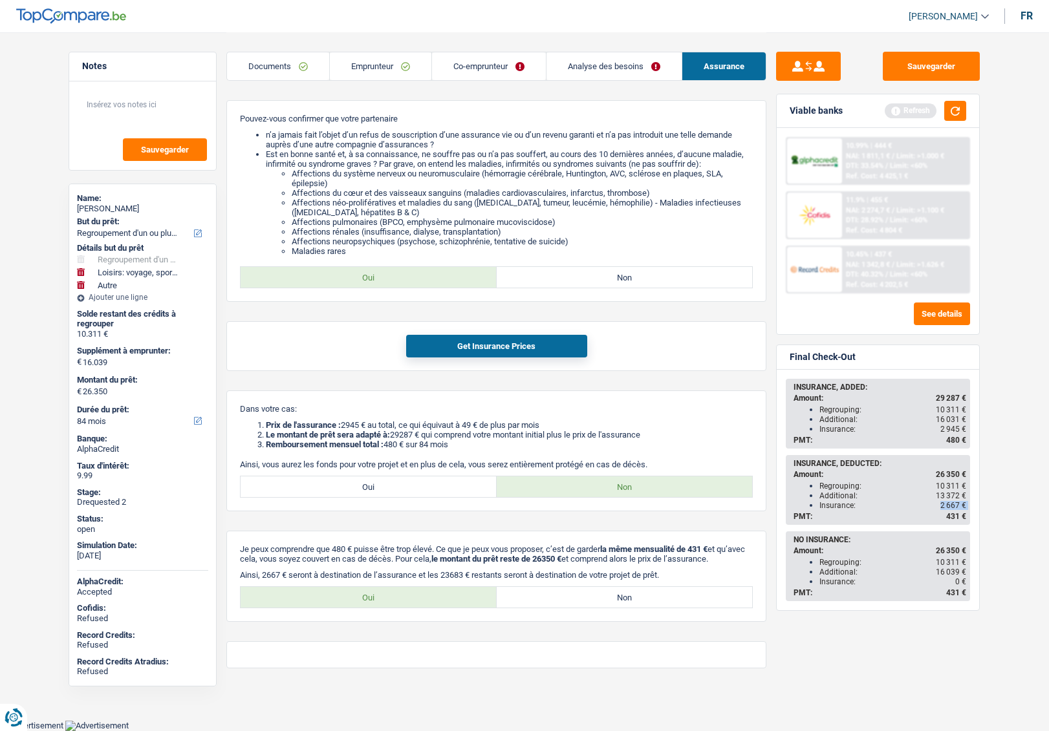
click at [947, 506] on span "2 667 €" at bounding box center [953, 505] width 26 height 9
click at [842, 508] on div "Insurance: 2 667 €" at bounding box center [892, 505] width 147 height 9
click at [946, 504] on span "2 667 €" at bounding box center [953, 505] width 26 height 9
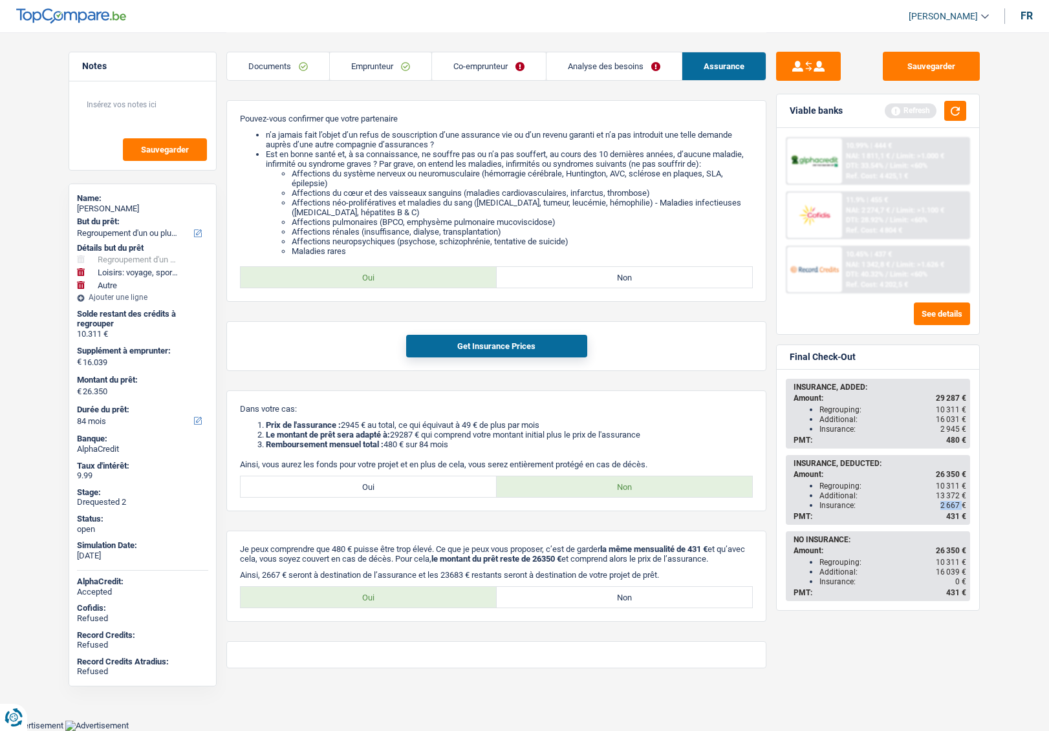
click at [946, 504] on span "2 667 €" at bounding box center [953, 505] width 26 height 9
click at [383, 62] on link "Emprunteur" at bounding box center [381, 66] width 102 height 28
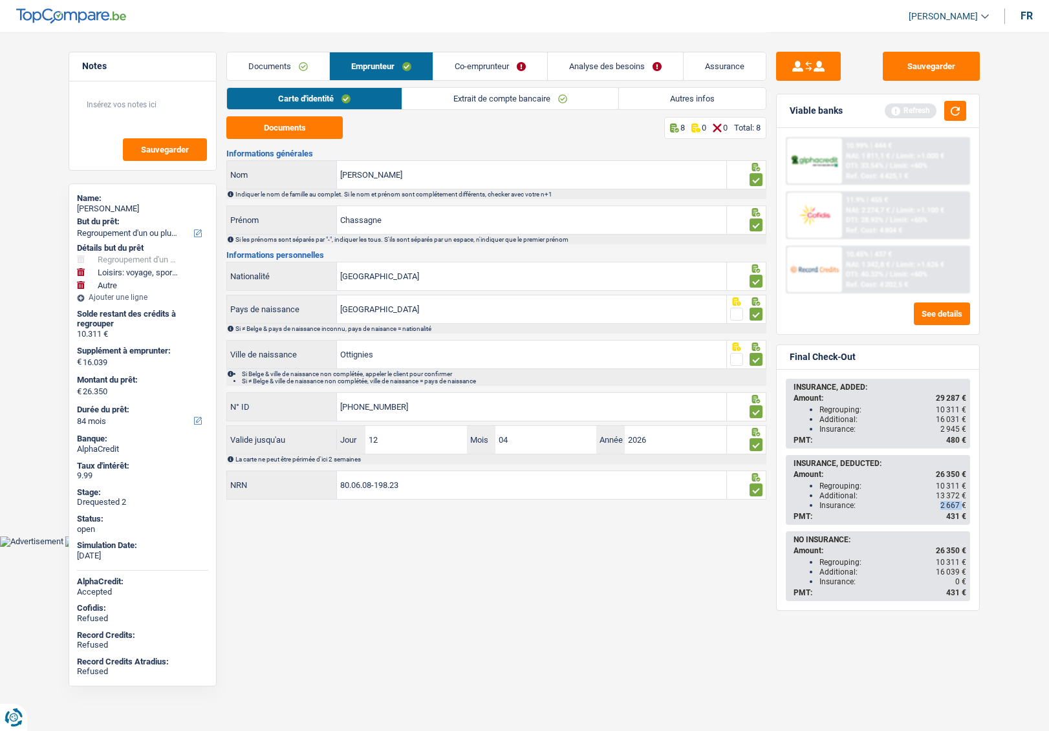
scroll to position [0, 0]
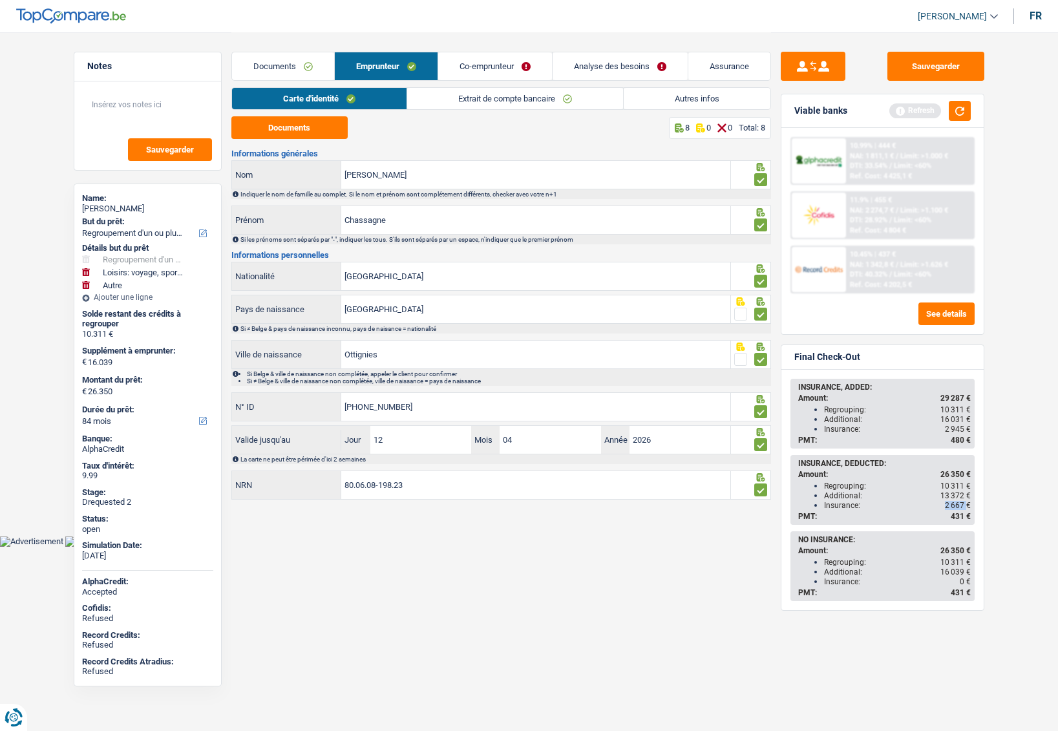
click at [439, 98] on link "Extrait de compte bancaire" at bounding box center [515, 98] width 216 height 21
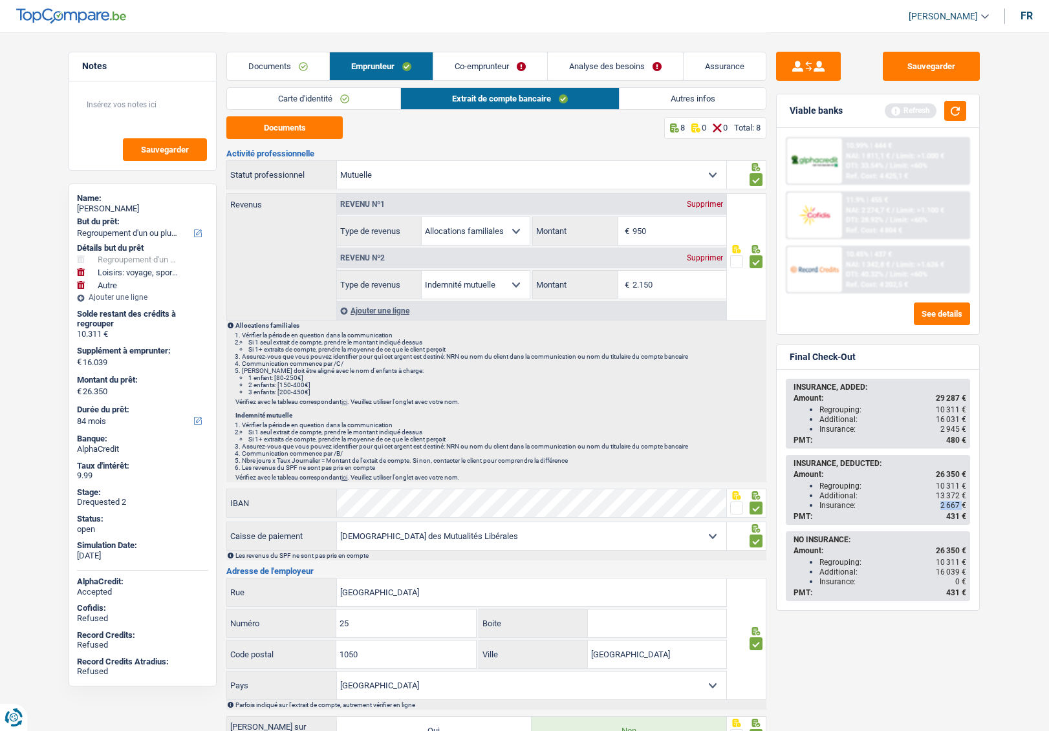
click at [459, 65] on link "Co-emprunteur" at bounding box center [490, 66] width 114 height 28
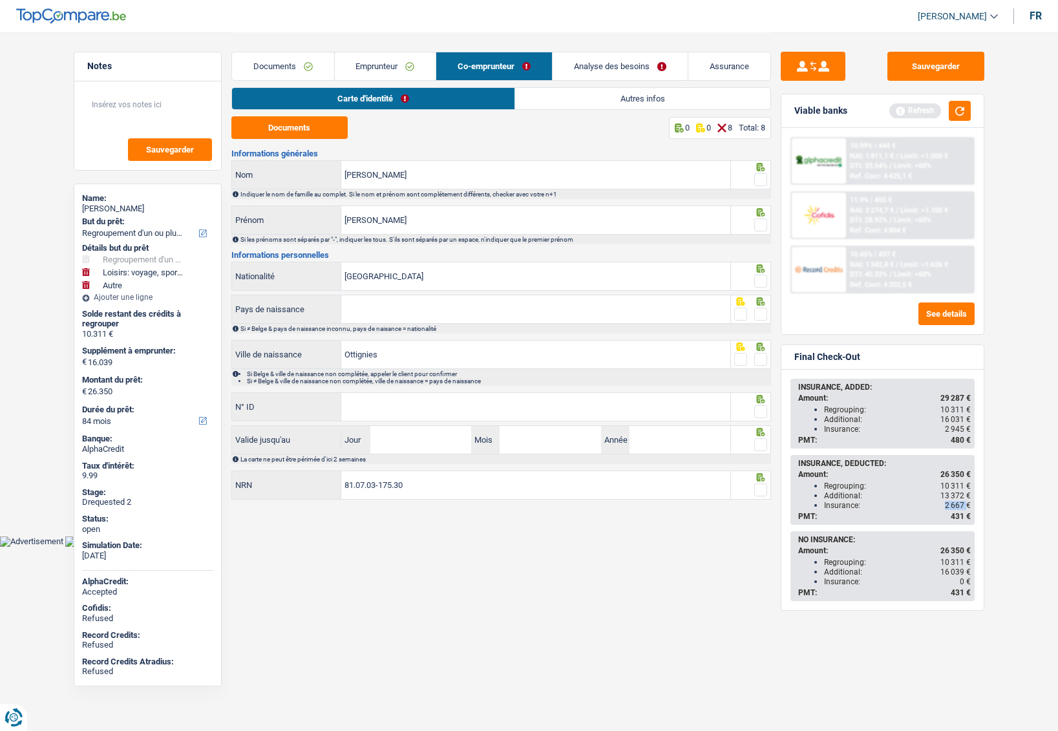
click at [383, 73] on link "Emprunteur" at bounding box center [386, 66] width 102 height 28
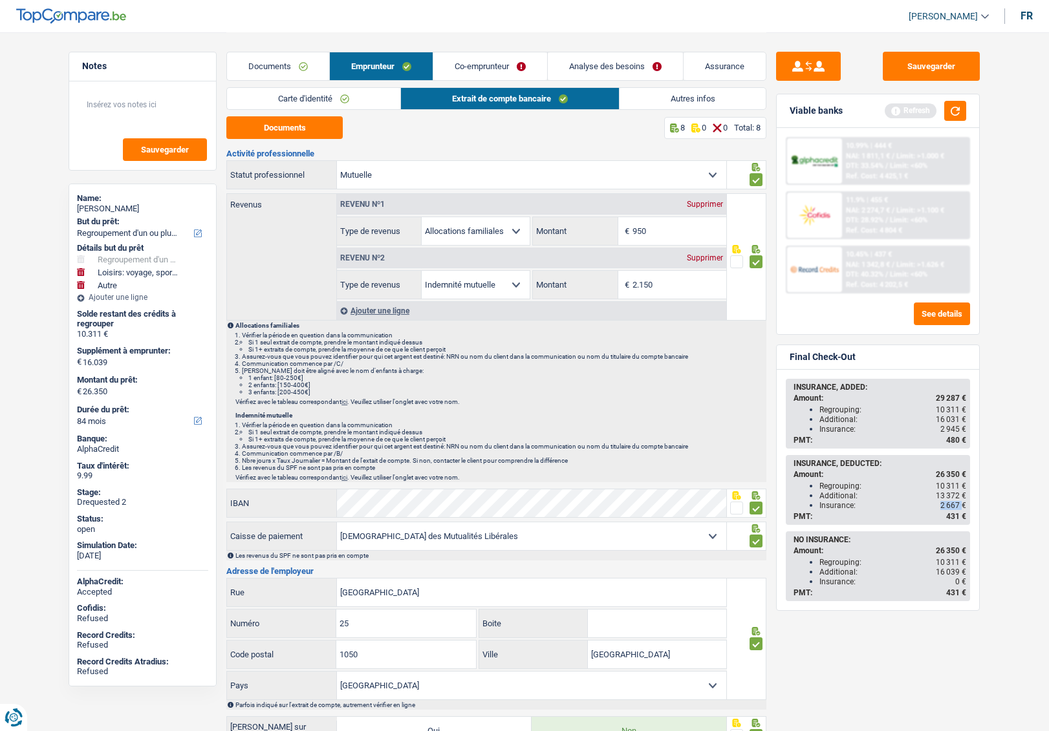
click at [706, 65] on link "Assurance" at bounding box center [724, 66] width 82 height 28
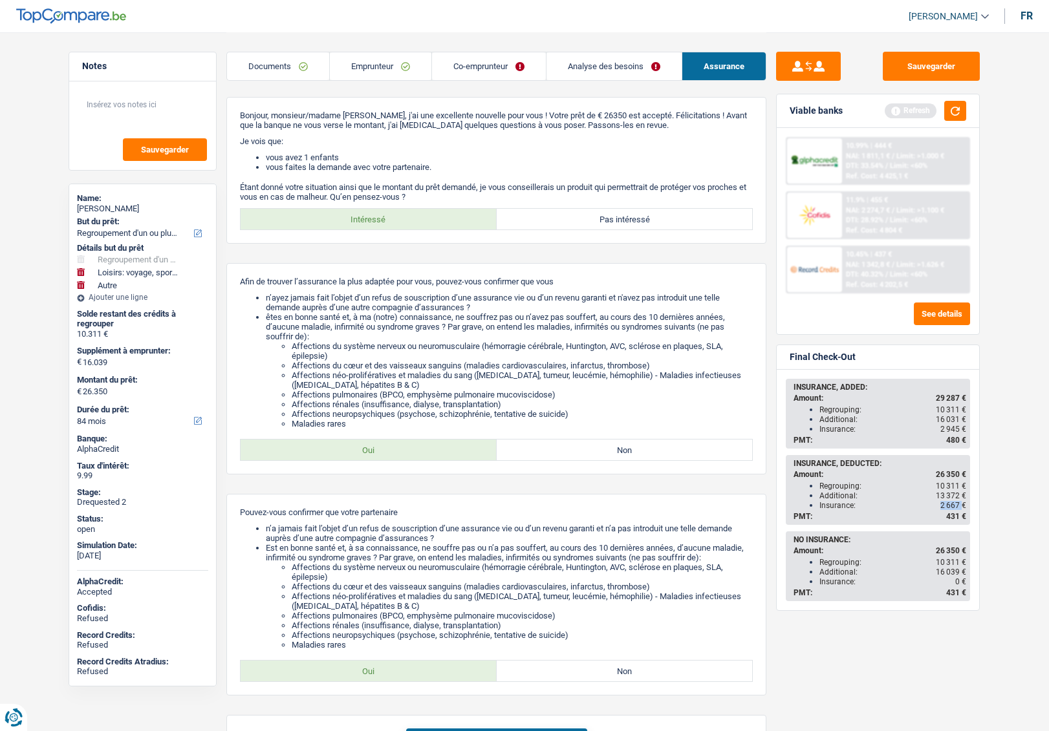
click at [349, 63] on link "Emprunteur" at bounding box center [381, 66] width 102 height 28
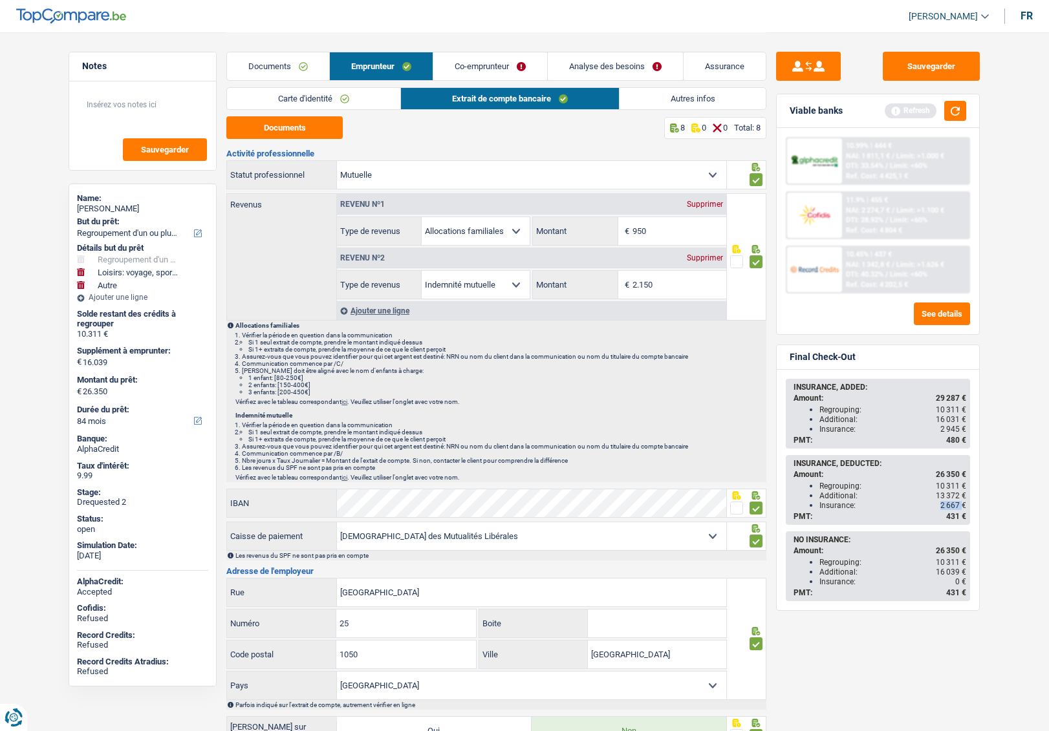
click at [720, 61] on link "Assurance" at bounding box center [724, 66] width 82 height 28
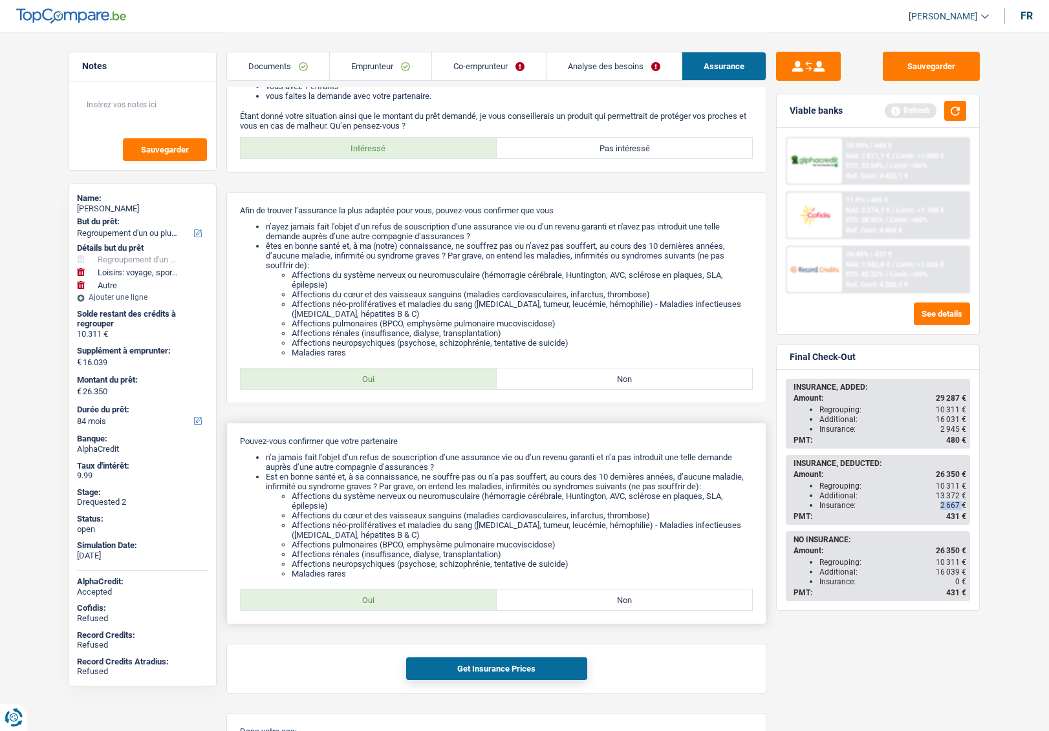
scroll to position [194, 0]
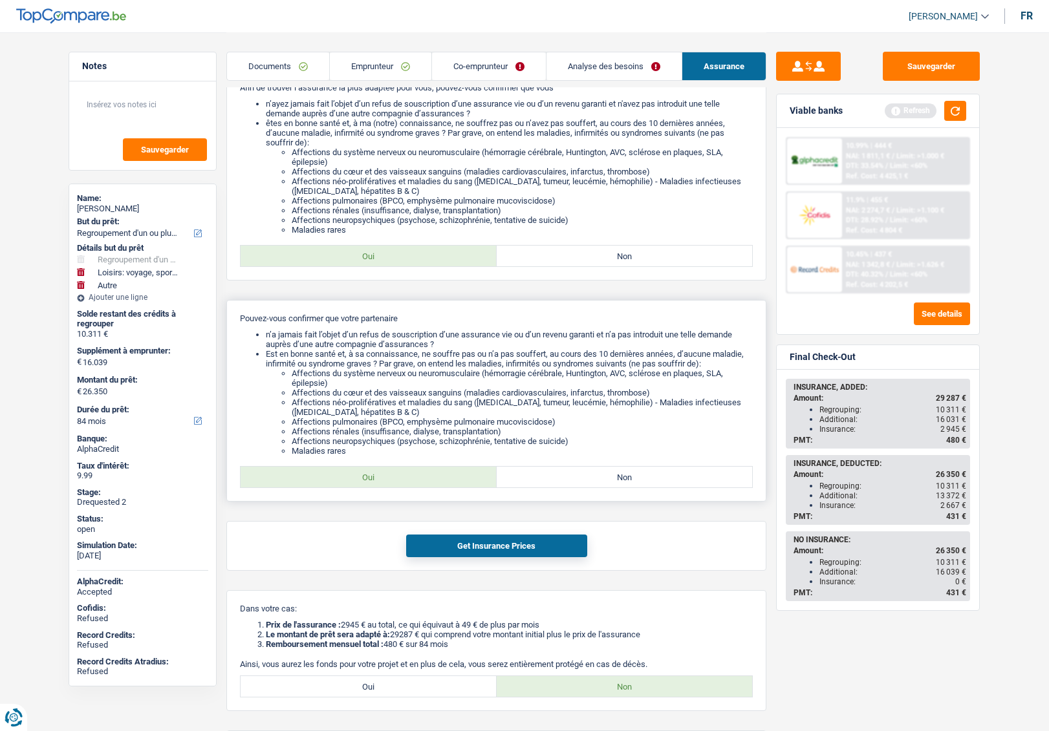
click at [573, 476] on label "Non" at bounding box center [625, 477] width 256 height 21
click at [573, 476] on input "Non" at bounding box center [625, 477] width 256 height 21
radio input "true"
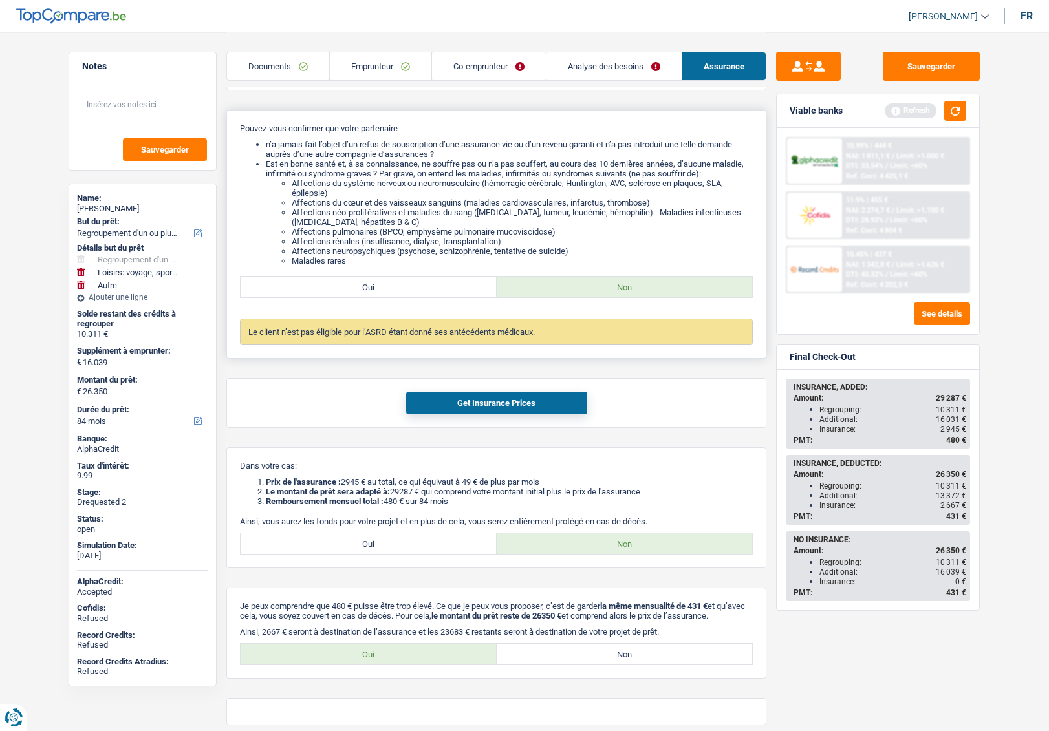
scroll to position [388, 0]
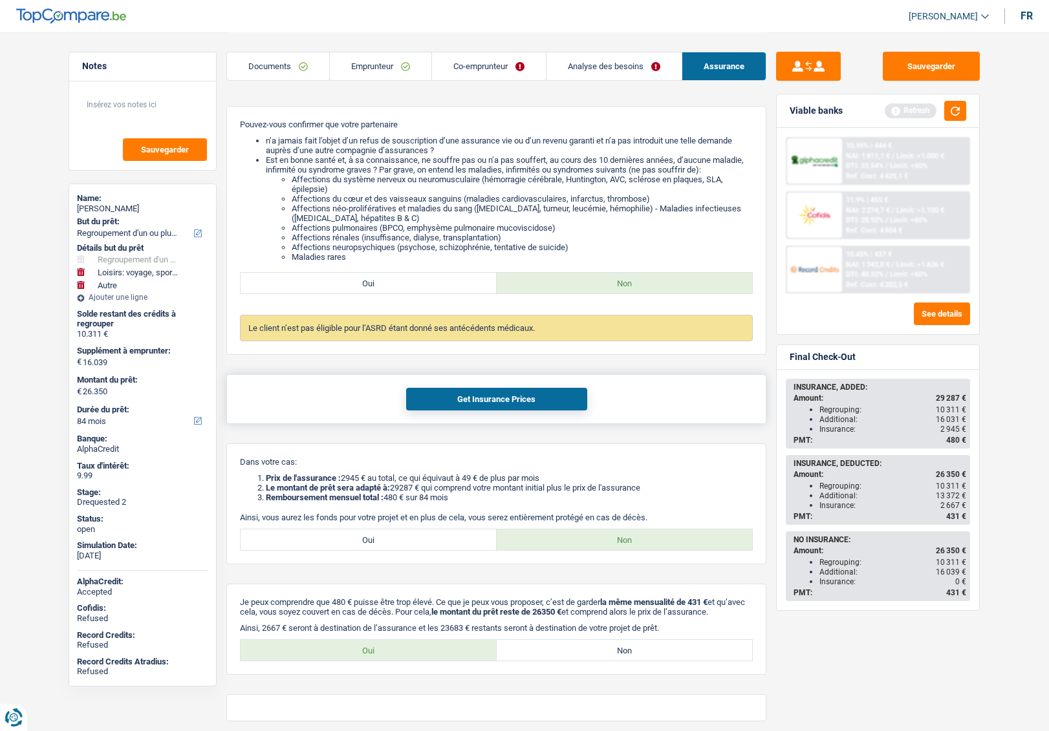
click at [496, 403] on button "Get Insurance Prices" at bounding box center [496, 399] width 181 height 23
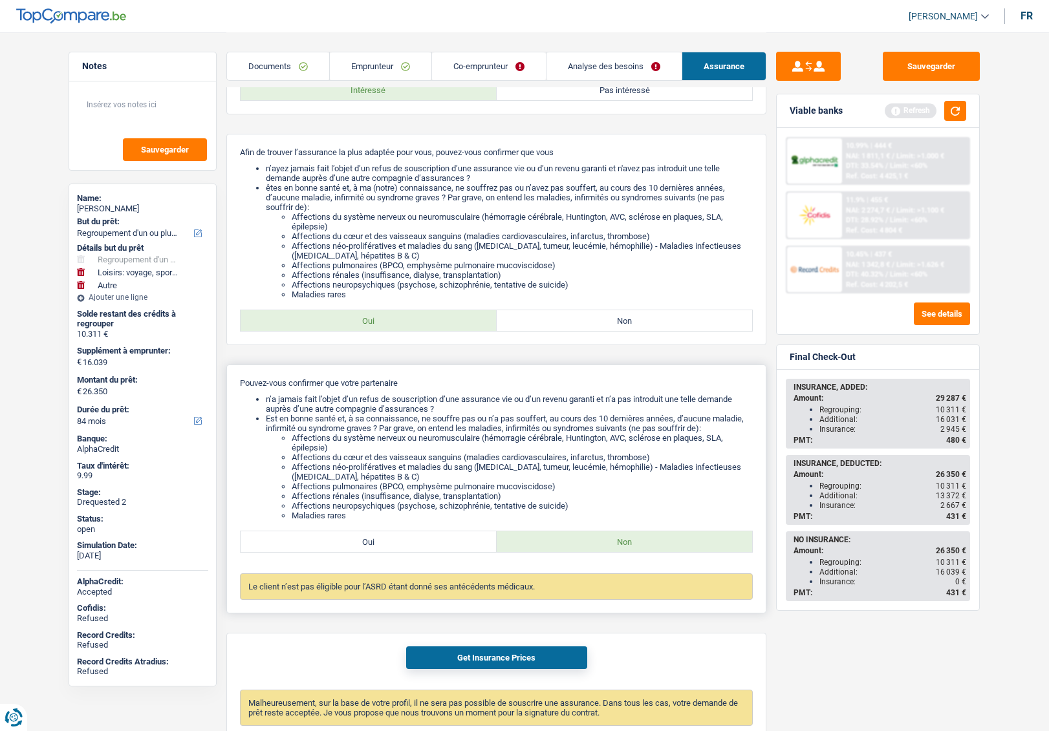
scroll to position [0, 0]
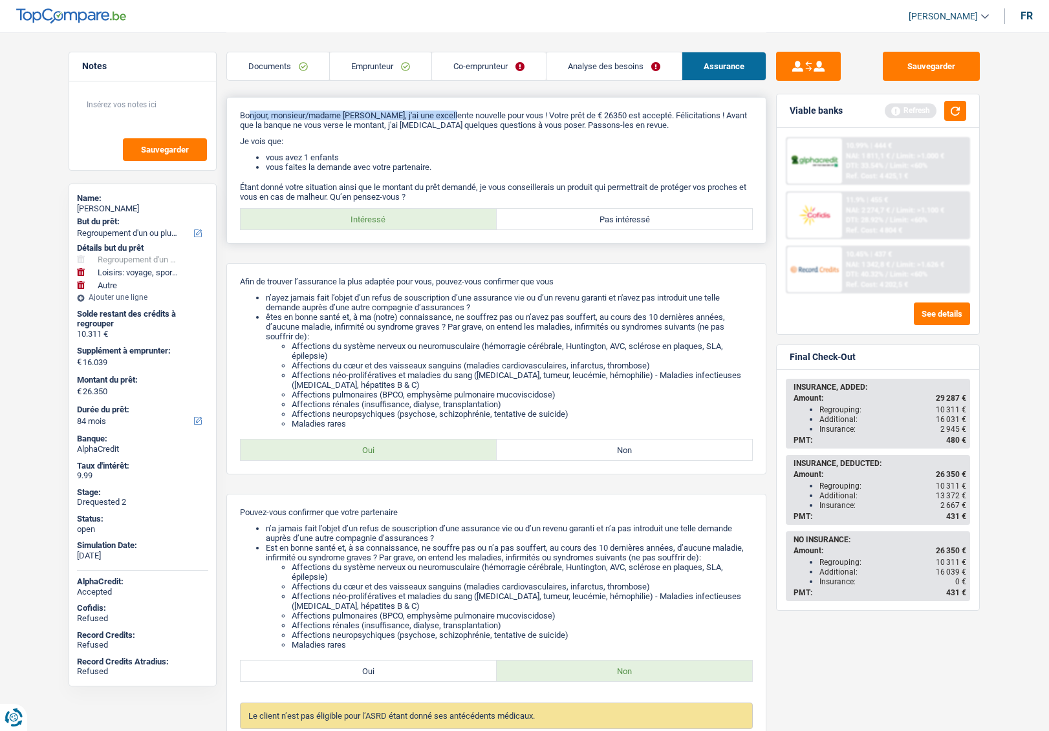
drag, startPoint x: 252, startPoint y: 120, endPoint x: 460, endPoint y: 125, distance: 207.6
click at [459, 122] on p "Bonjour, monsieur/madame Chassagne Sabrina, j'ai une excellente nouvelle pour v…" at bounding box center [496, 120] width 513 height 19
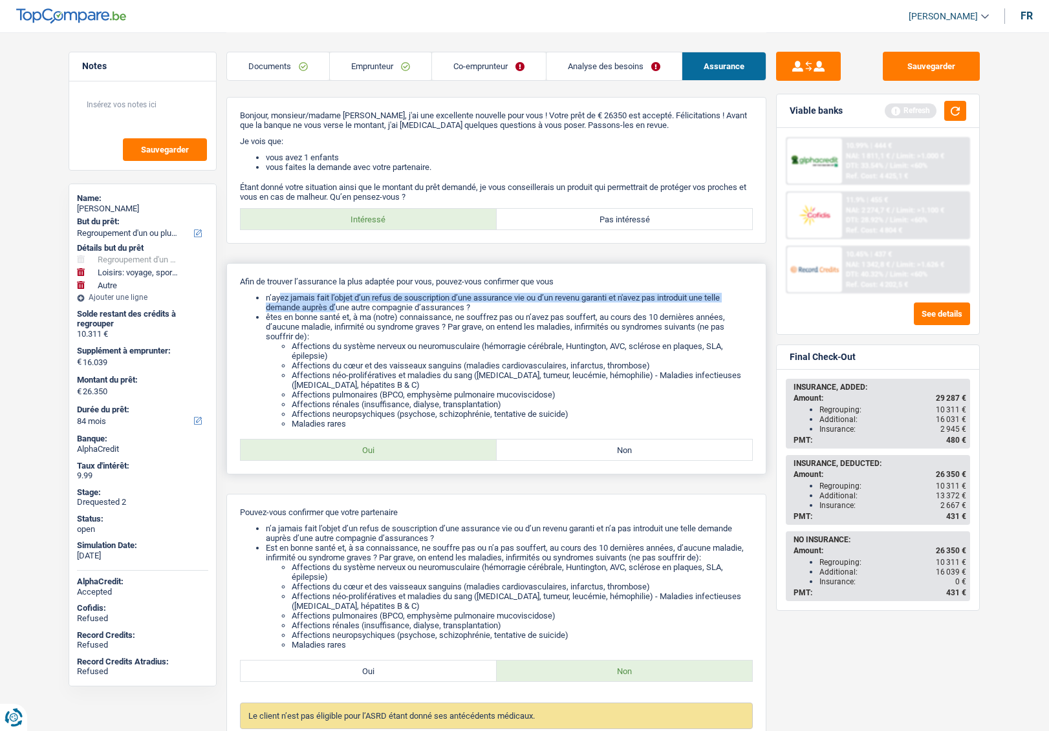
drag, startPoint x: 279, startPoint y: 294, endPoint x: 339, endPoint y: 309, distance: 61.3
click at [339, 309] on li "n’ayez jamais fait l’objet d’un refus de souscription d’une assurance vie ou d’…" at bounding box center [509, 302] width 487 height 19
click at [116, 204] on div "Chassagne Sabrina" at bounding box center [142, 209] width 131 height 10
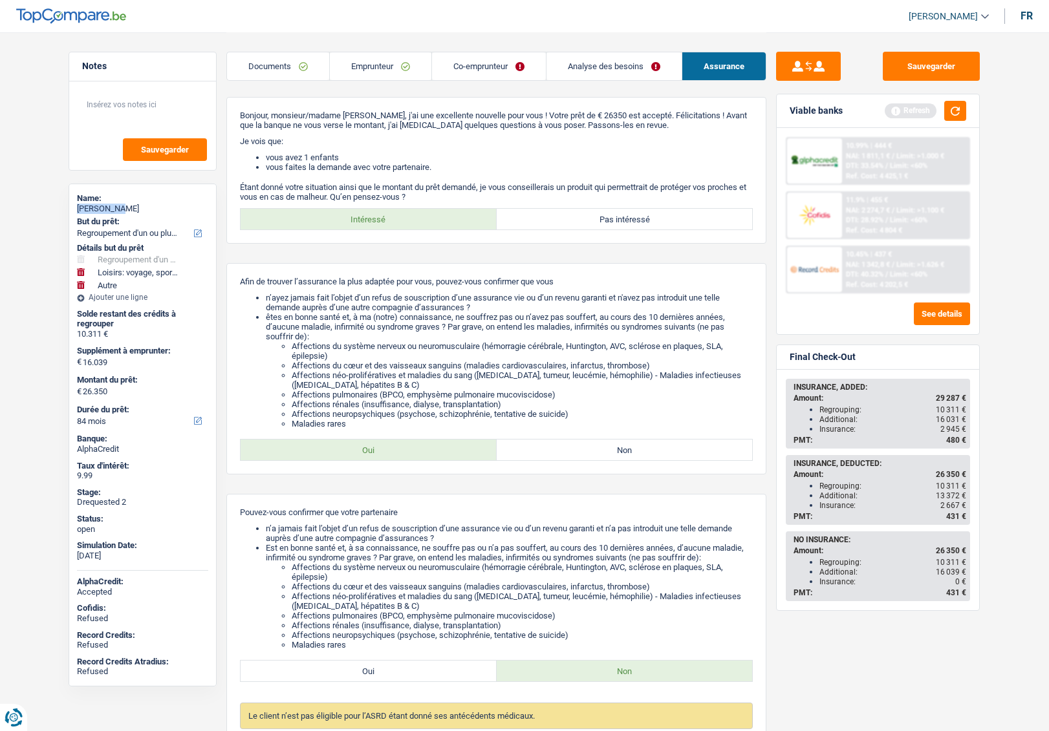
click at [116, 204] on div "Chassagne Sabrina" at bounding box center [142, 209] width 131 height 10
copy div "Chassagne Sabrina"
click at [357, 69] on link "Emprunteur" at bounding box center [381, 66] width 102 height 28
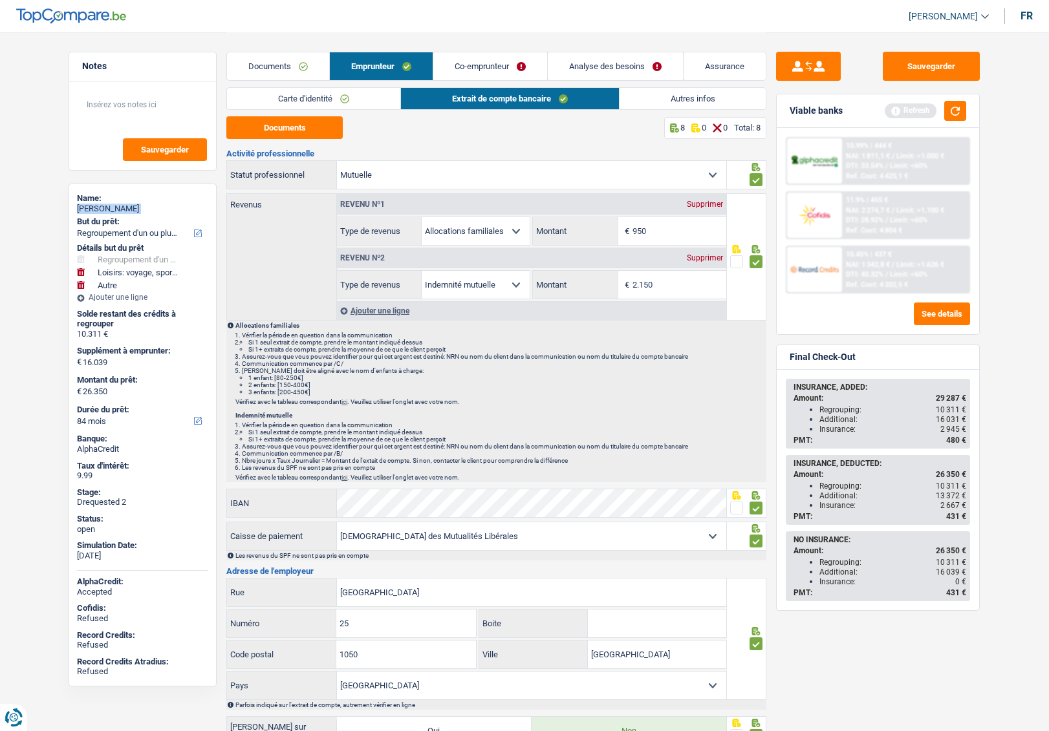
click at [668, 104] on link "Autres infos" at bounding box center [692, 98] width 147 height 21
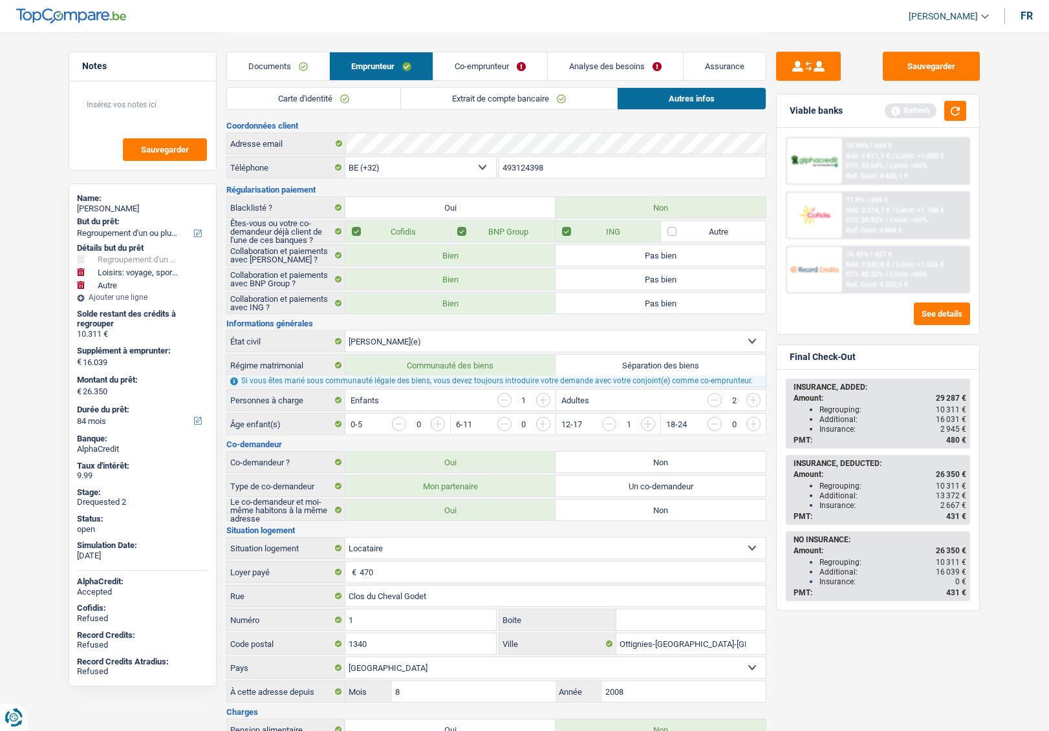
click at [561, 171] on input "493124398" at bounding box center [632, 167] width 267 height 21
click at [581, 67] on link "Analyse des besoins" at bounding box center [615, 66] width 135 height 28
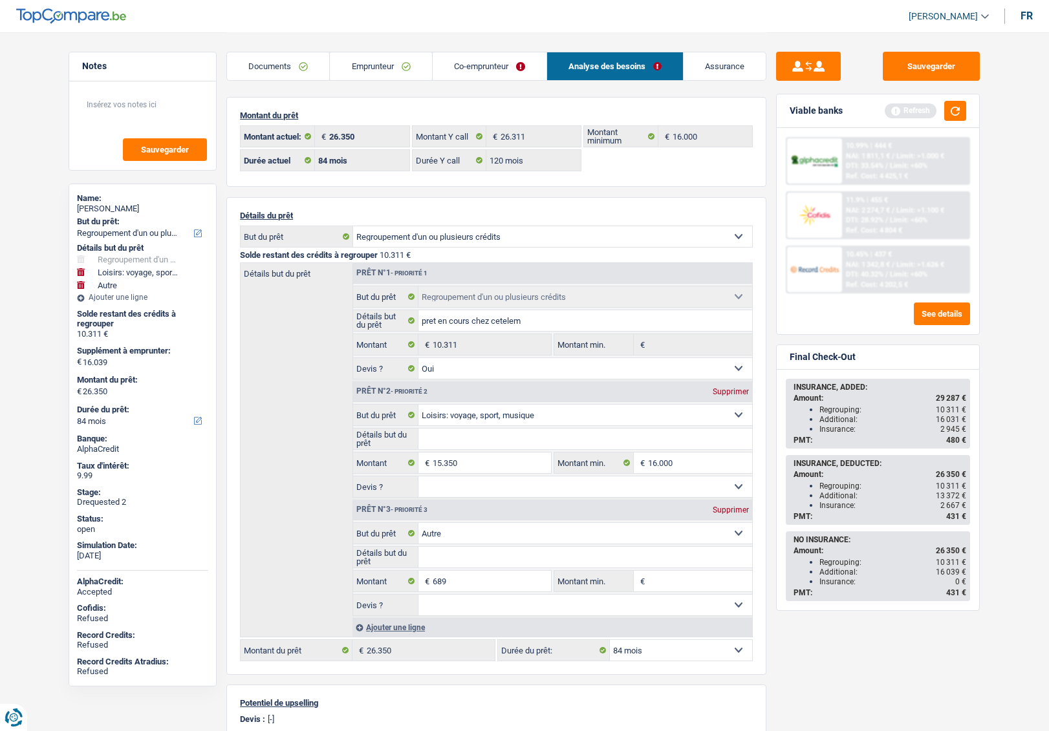
click at [381, 67] on link "Emprunteur" at bounding box center [381, 66] width 102 height 28
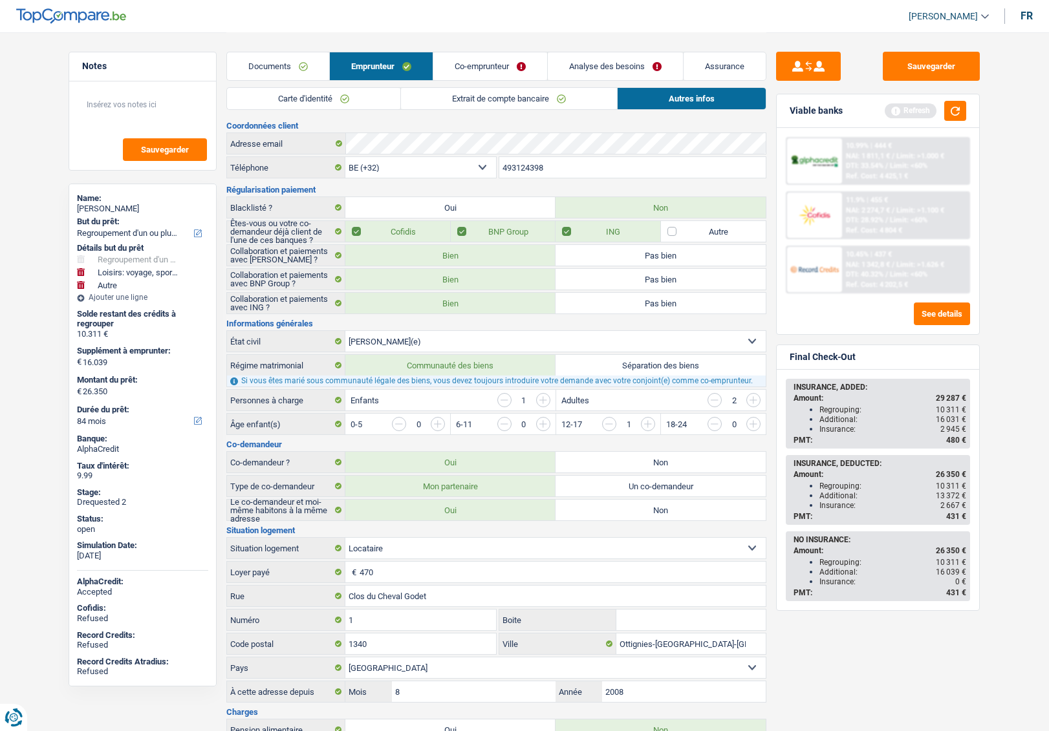
click at [314, 103] on link "Carte d'identité" at bounding box center [313, 98] width 173 height 21
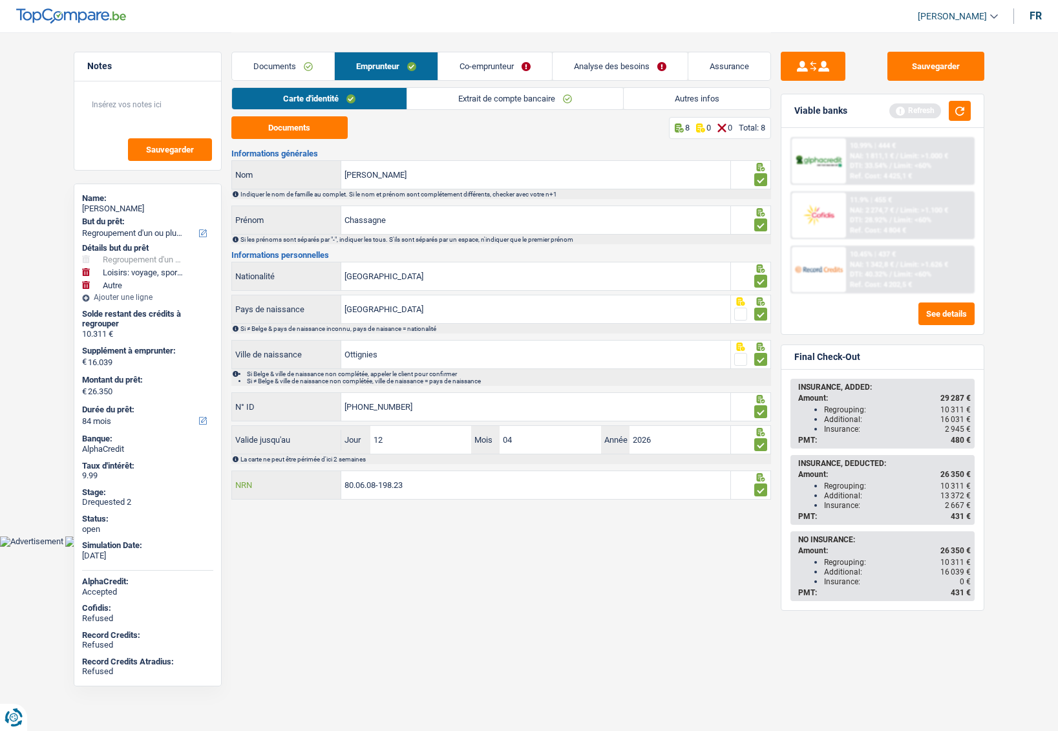
click at [372, 482] on input "80.06.08-198.23" at bounding box center [535, 485] width 389 height 28
drag, startPoint x: 919, startPoint y: 66, endPoint x: 632, endPoint y: 0, distance: 295.2
click at [919, 66] on button "Sauvegarder" at bounding box center [936, 66] width 97 height 29
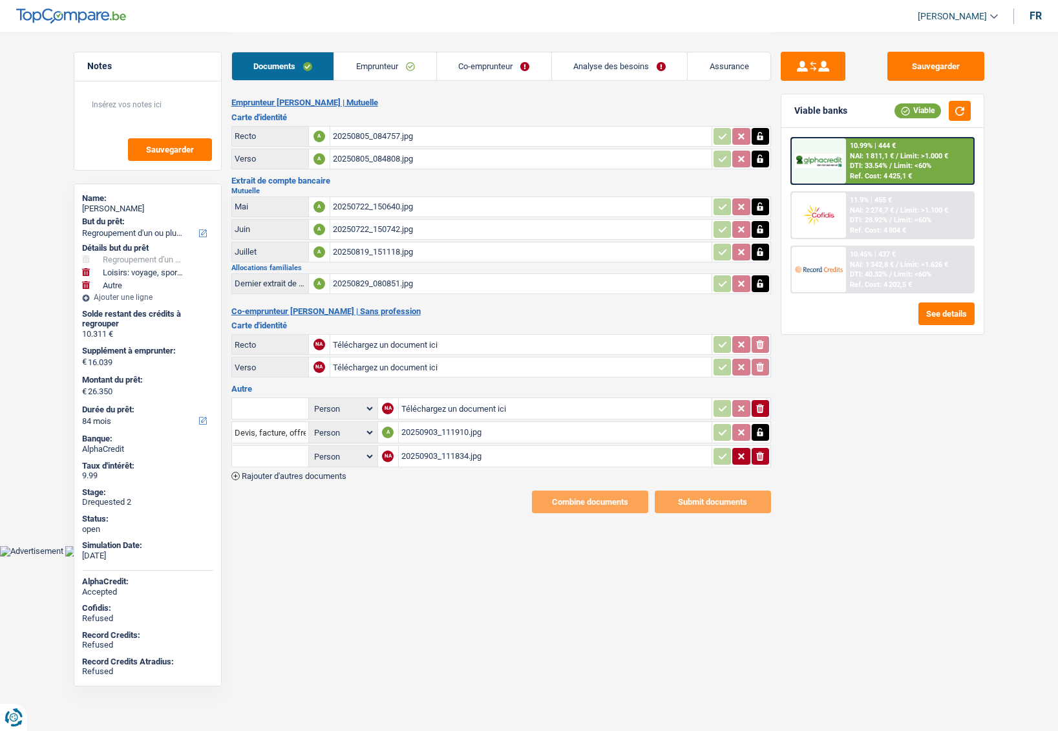
select select "refinancing"
select select "hobbies"
select select "other"
select select "84"
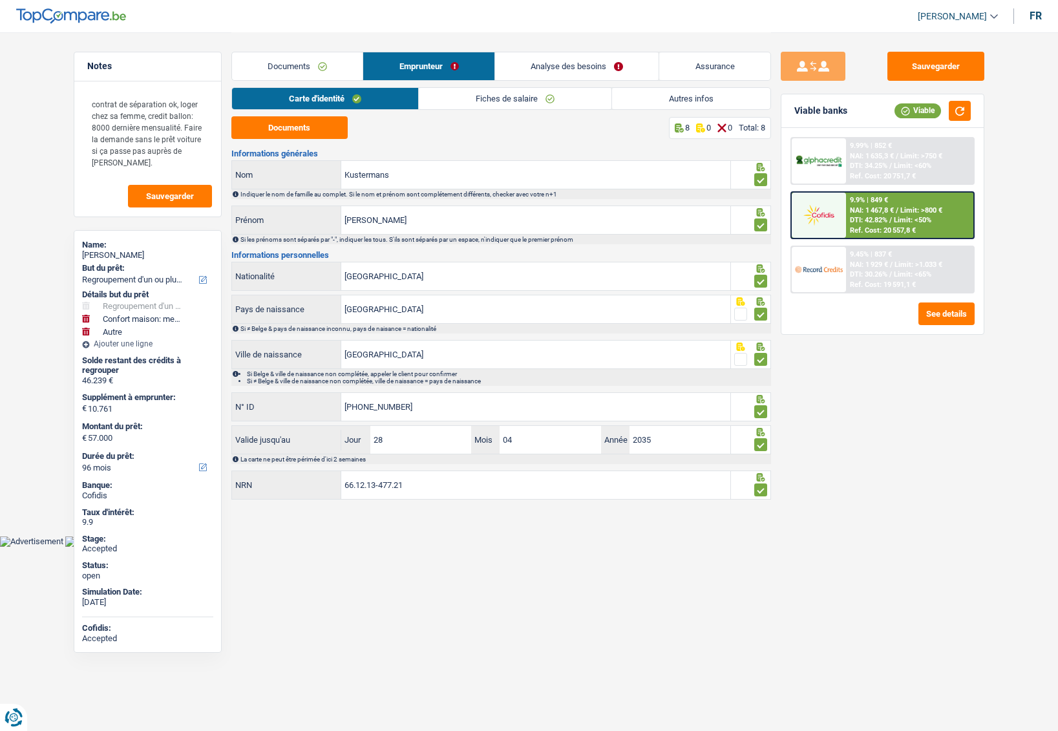
select select "refinancing"
select select "household"
select select "other"
select select "96"
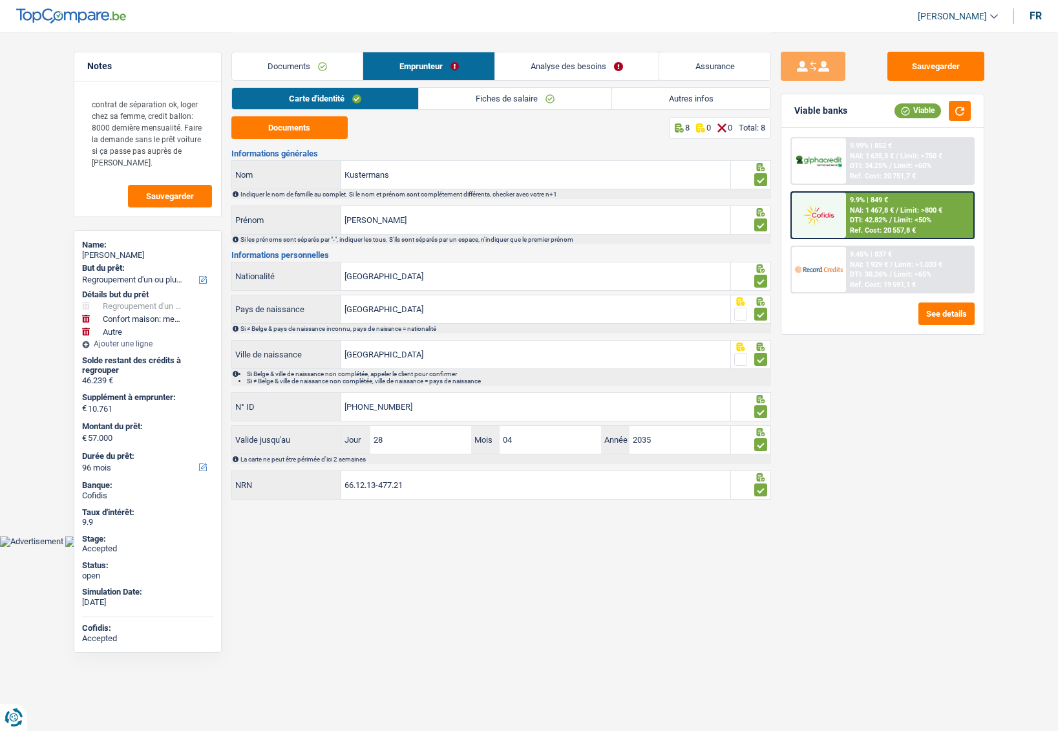
select select "96"
select select "refinancing"
select select "household"
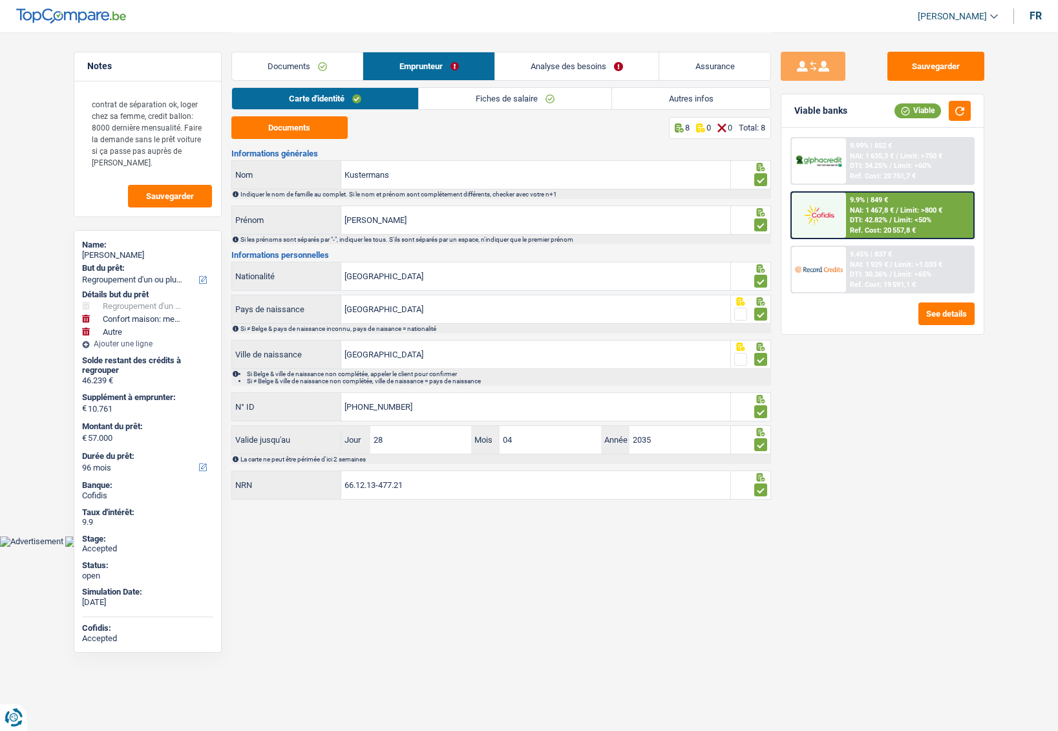
select select "yes"
select select "other"
select select "96"
click at [700, 92] on link "Autres infos" at bounding box center [691, 98] width 158 height 21
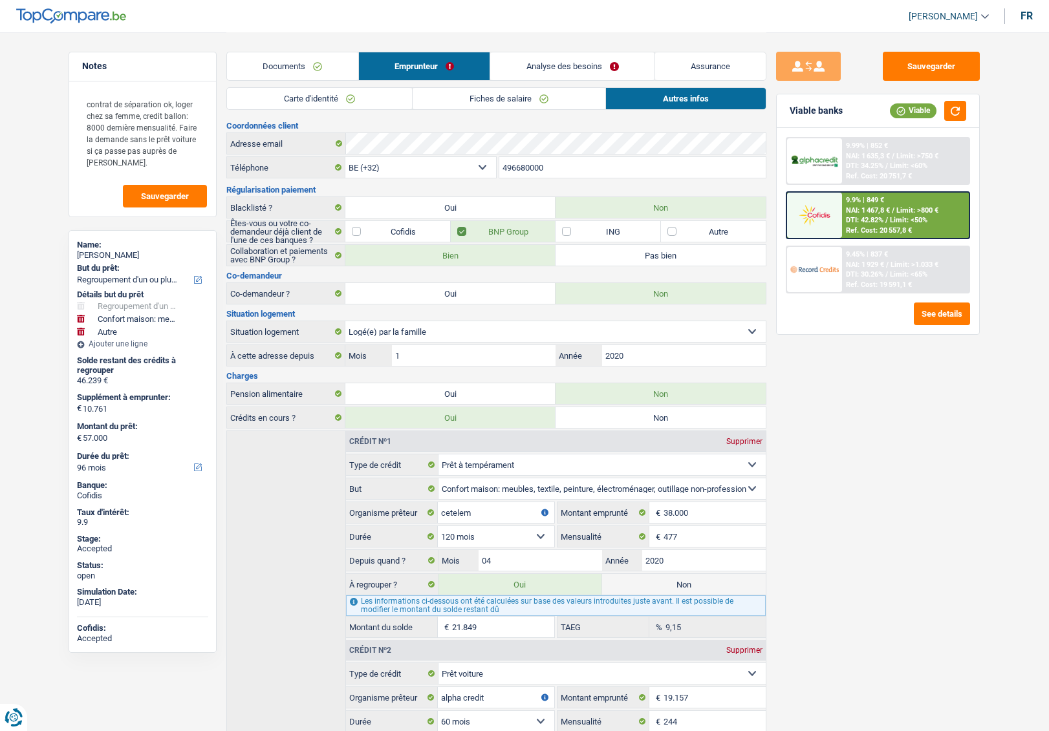
click at [581, 70] on link "Analyse des besoins" at bounding box center [572, 66] width 164 height 28
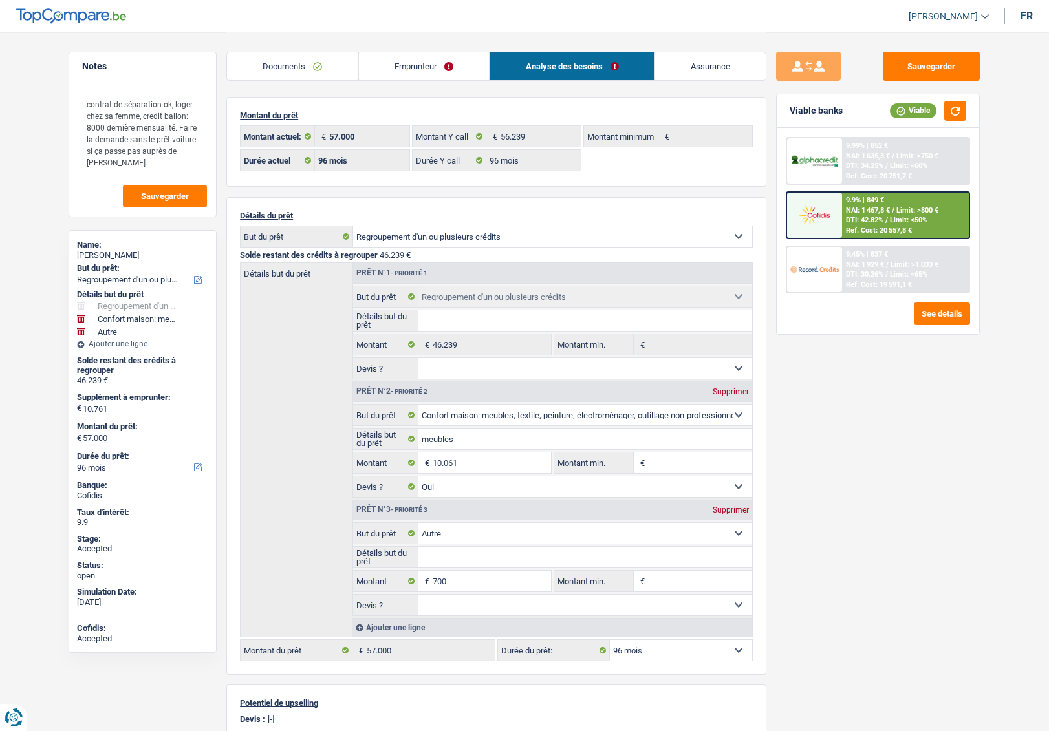
click at [695, 69] on link "Assurance" at bounding box center [710, 66] width 111 height 28
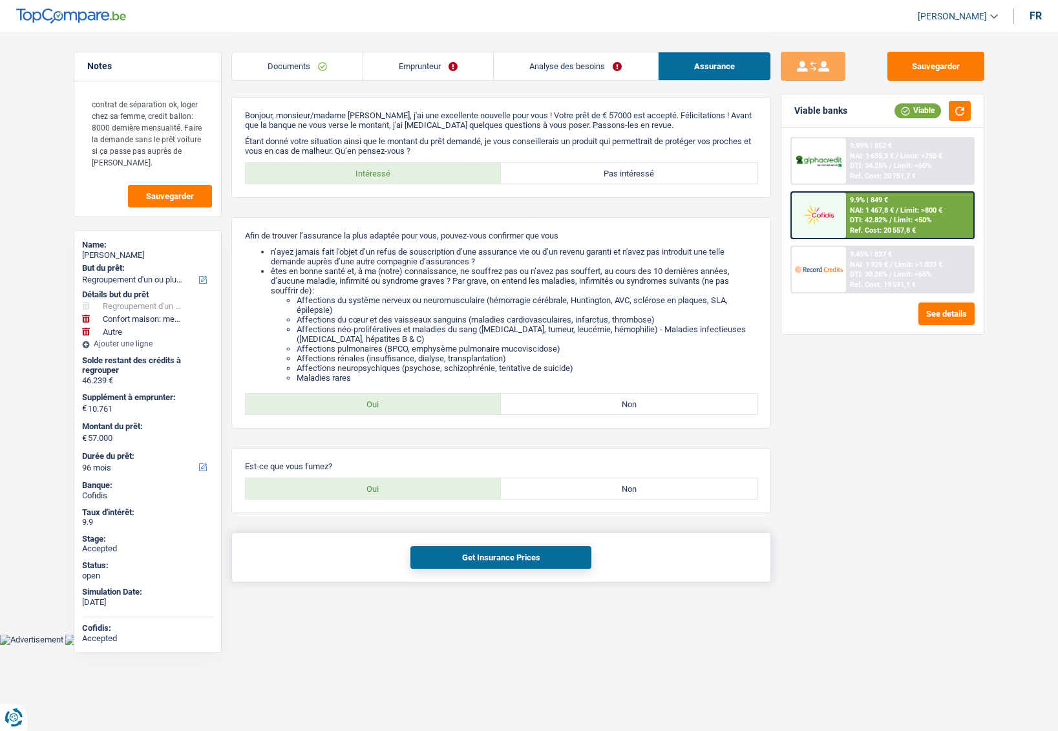
click at [456, 550] on button "Get Insurance Prices" at bounding box center [501, 557] width 181 height 23
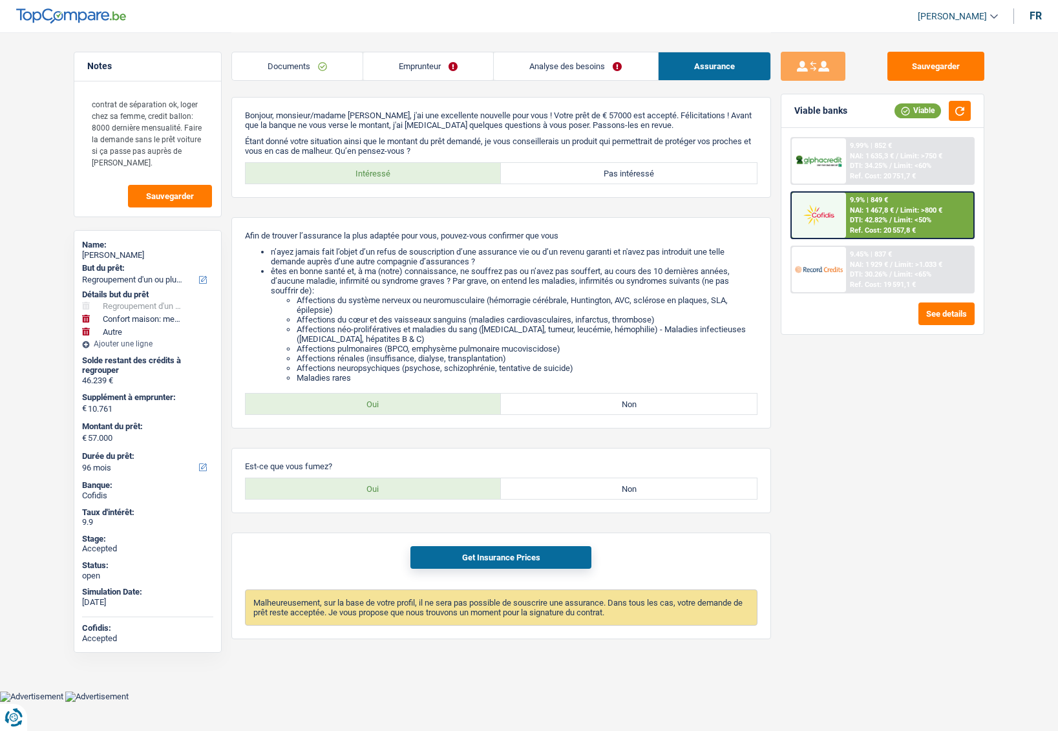
click at [98, 257] on div "Serge Kustermans" at bounding box center [147, 255] width 131 height 10
copy div "Serge Kustermans"
click at [394, 65] on link "Emprunteur" at bounding box center [428, 66] width 130 height 28
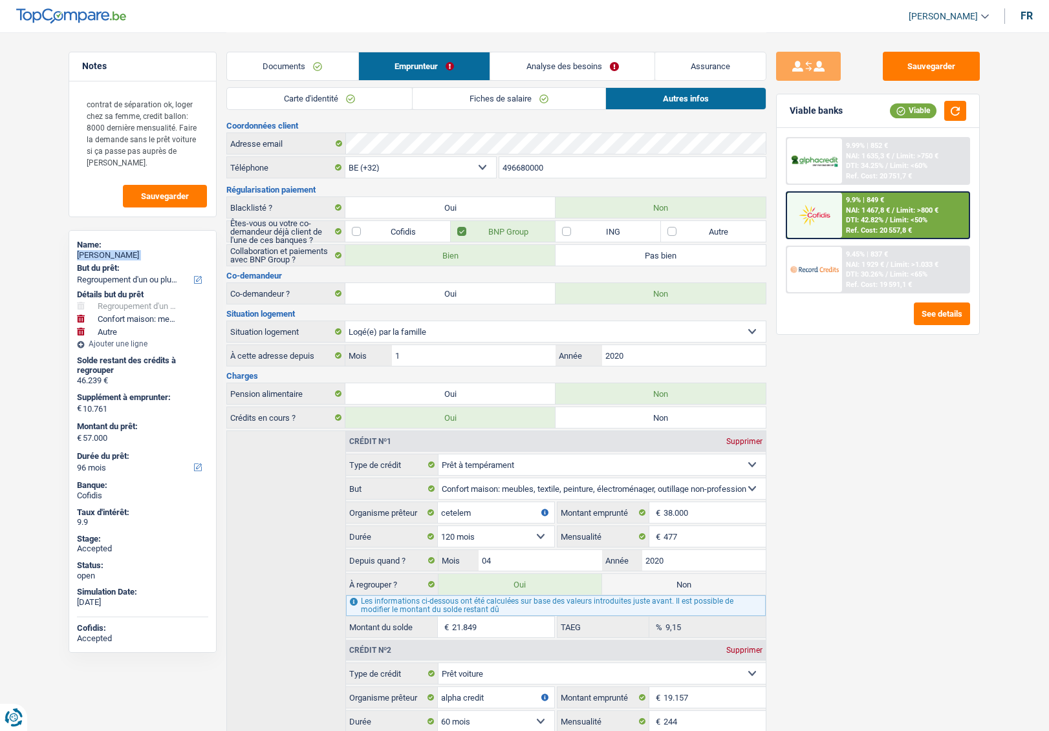
scroll to position [158, 0]
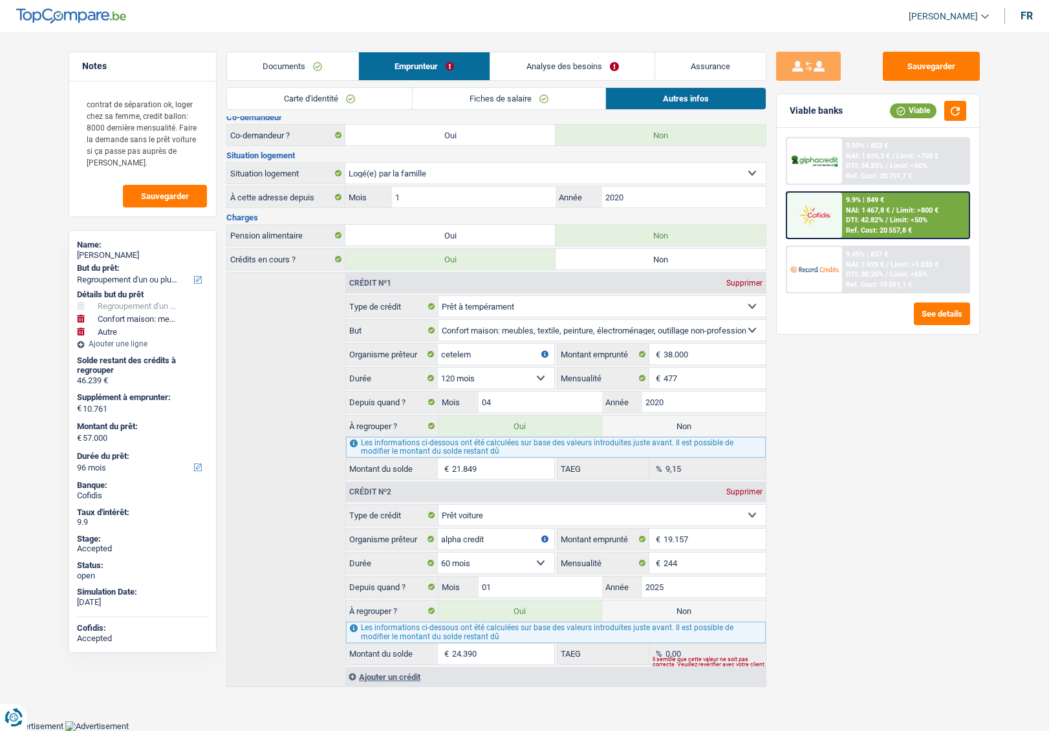
click at [854, 534] on div "Sauvegarder Viable banks Viable 9.99% | 852 € NAI: 1 635,3 € / Limit: >750 € DT…" at bounding box center [877, 381] width 223 height 659
click at [696, 615] on label "Non" at bounding box center [684, 611] width 164 height 21
click at [696, 615] on input "Non" at bounding box center [684, 611] width 164 height 21
radio input "true"
type input "32.610"
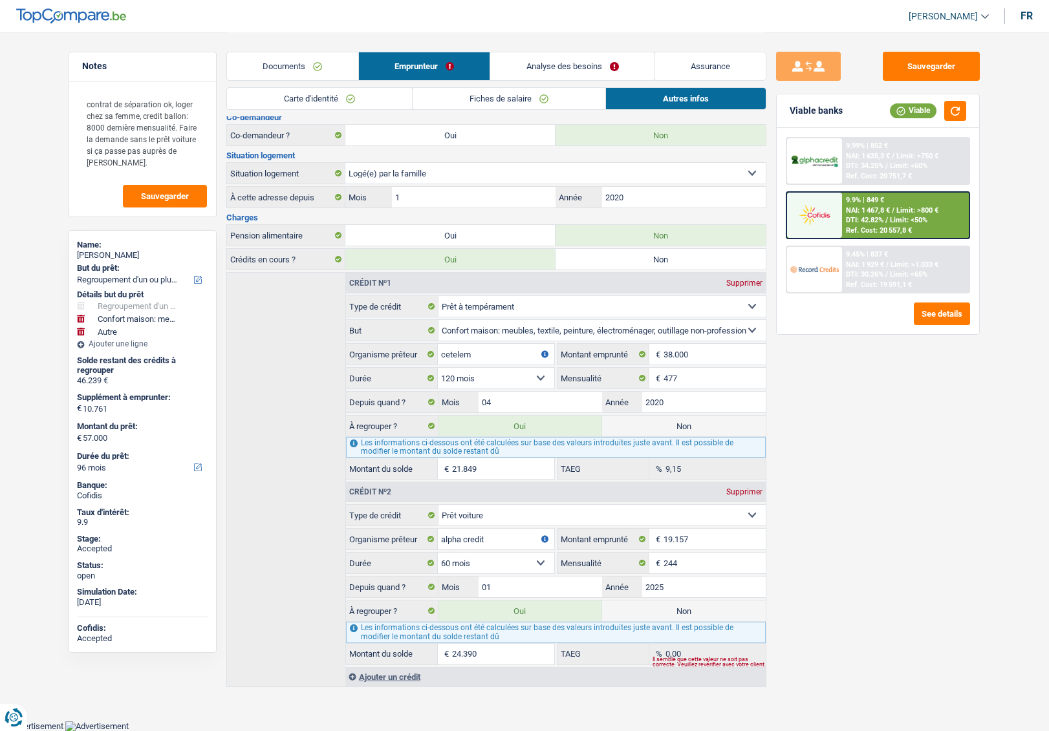
select select "120"
radio input "false"
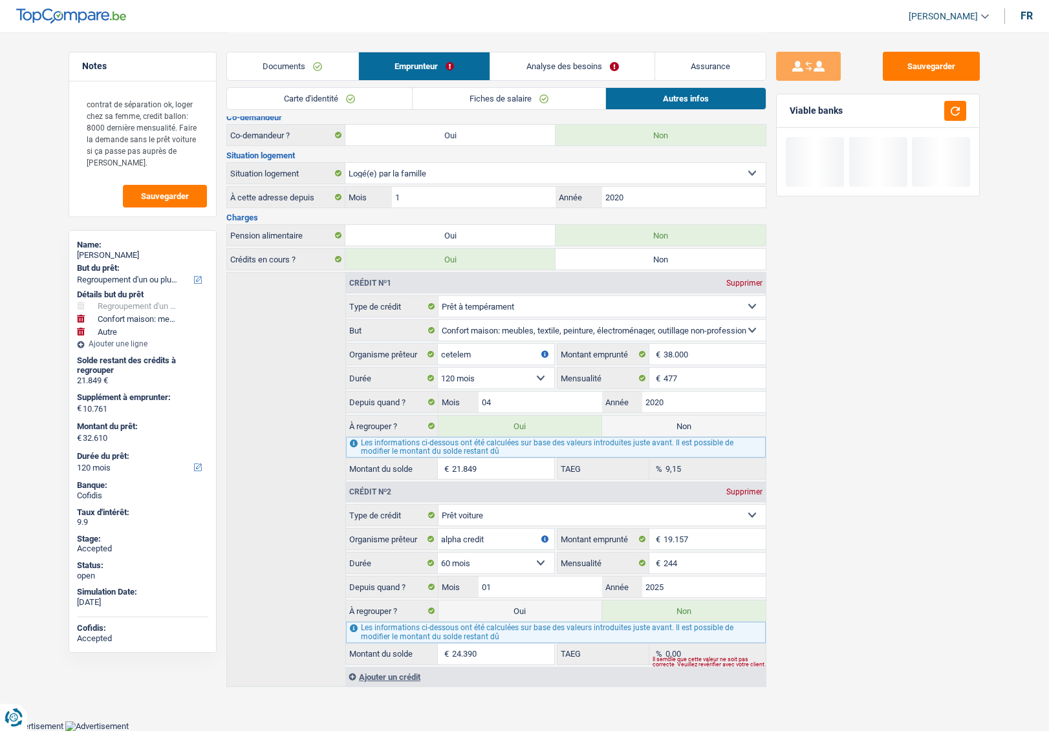
click at [700, 429] on label "Non" at bounding box center [684, 426] width 164 height 21
click at [700, 429] on input "Non" at bounding box center [684, 426] width 164 height 21
radio input "true"
select select "household"
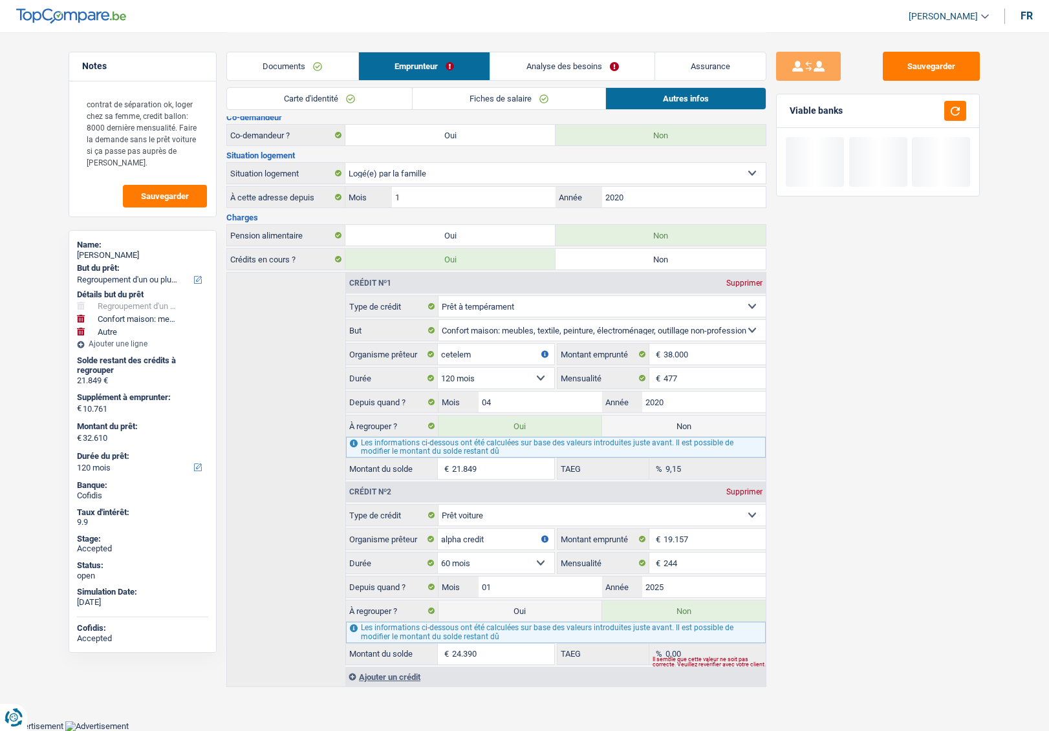
select select
select select "60"
radio input "false"
select select "other"
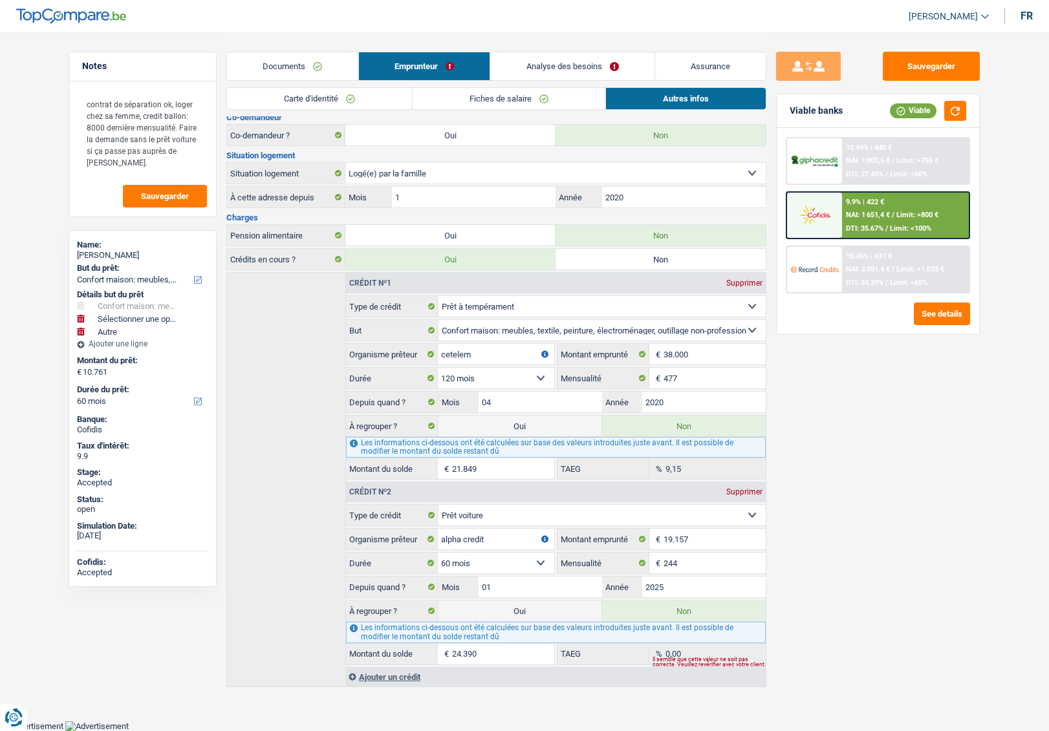
click at [543, 421] on label "Oui" at bounding box center [520, 426] width 164 height 21
click at [543, 421] on input "Oui" at bounding box center [520, 426] width 164 height 21
radio input "true"
radio input "false"
type input "32.610"
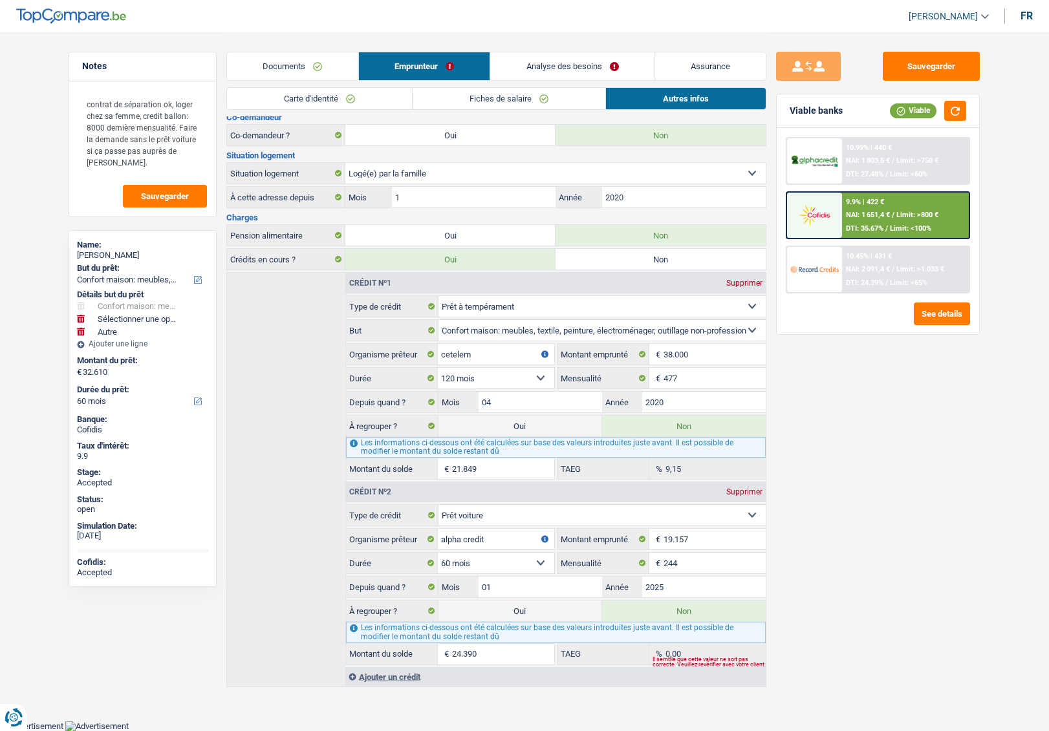
select select "refinancing"
select select "household"
select select "120"
select select "other"
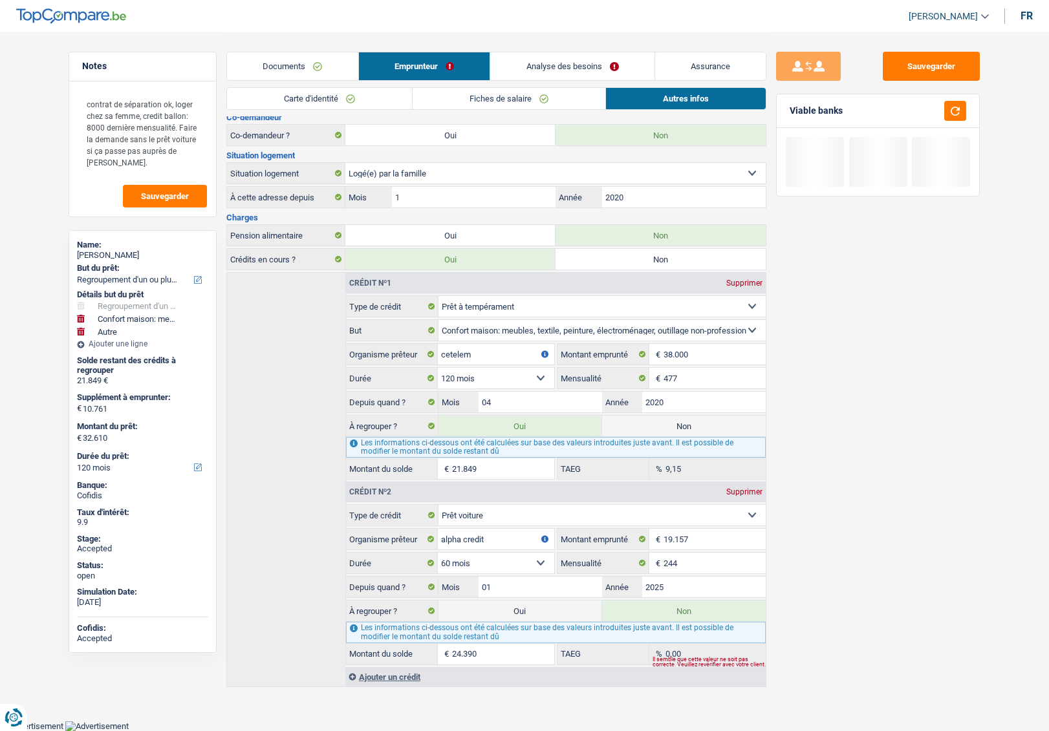
click at [550, 603] on label "Oui" at bounding box center [520, 611] width 164 height 21
click at [550, 603] on input "Oui" at bounding box center [520, 611] width 164 height 21
radio input "true"
radio input "false"
type input "57.000"
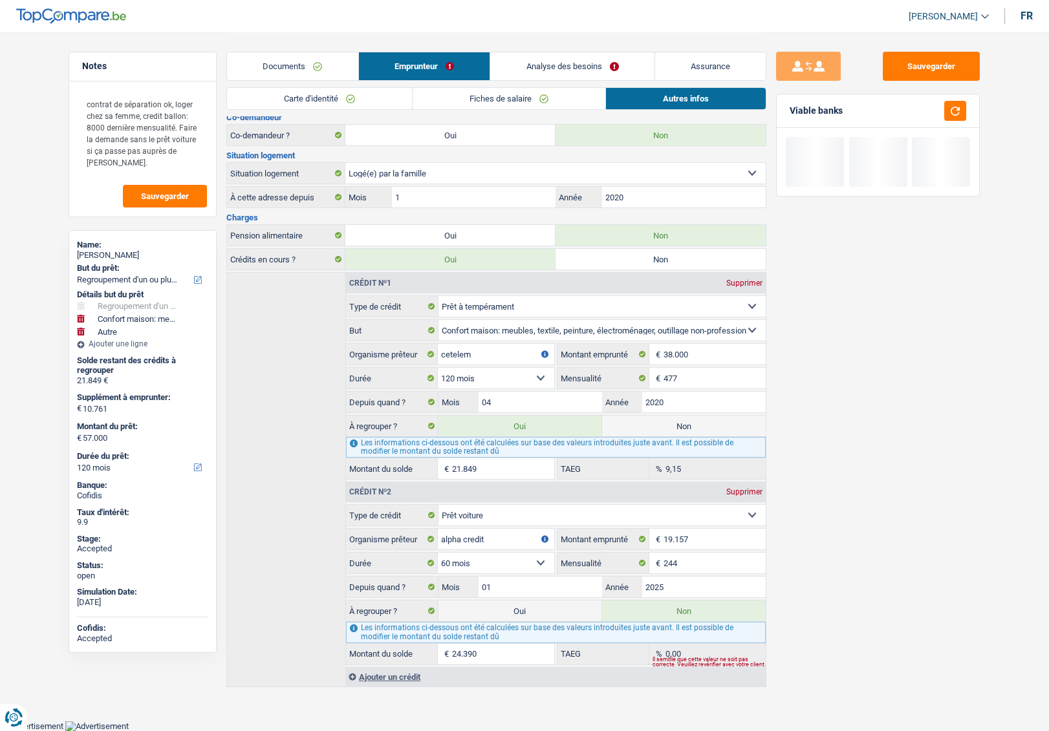
select select "144"
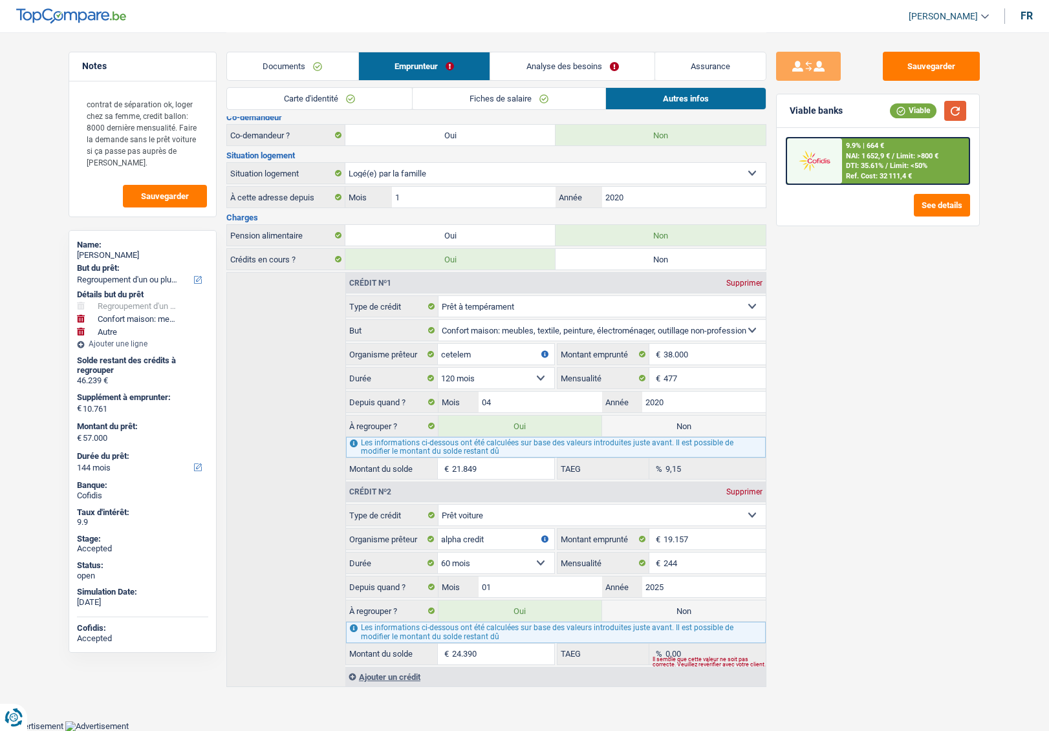
click at [955, 109] on button "button" at bounding box center [955, 111] width 22 height 20
click at [825, 463] on div "Sauvegarder Viable banks Viable 9.9% | 664 € NAI: 1 652,9 € / Limit: >800 € DTI…" at bounding box center [877, 381] width 223 height 659
click at [555, 71] on link "Analyse des besoins" at bounding box center [572, 66] width 164 height 28
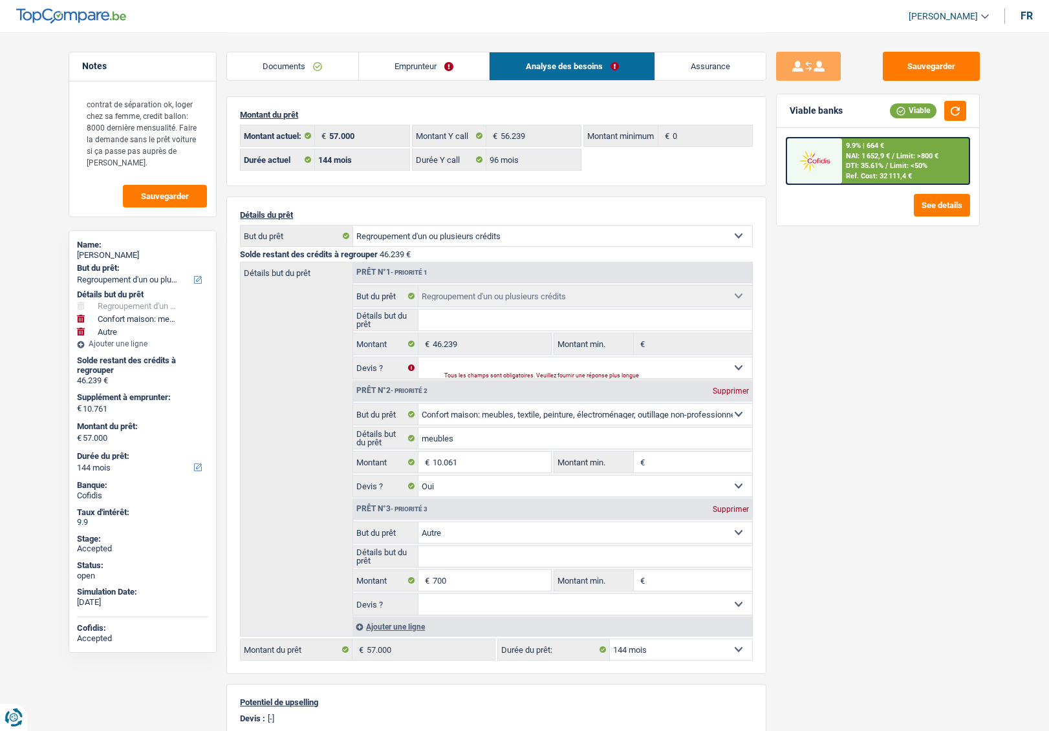
scroll to position [0, 0]
click at [464, 362] on select "Oui Non Non répondu Sélectionner une option" at bounding box center [585, 368] width 334 height 21
click at [403, 59] on link "Emprunteur" at bounding box center [424, 66] width 131 height 28
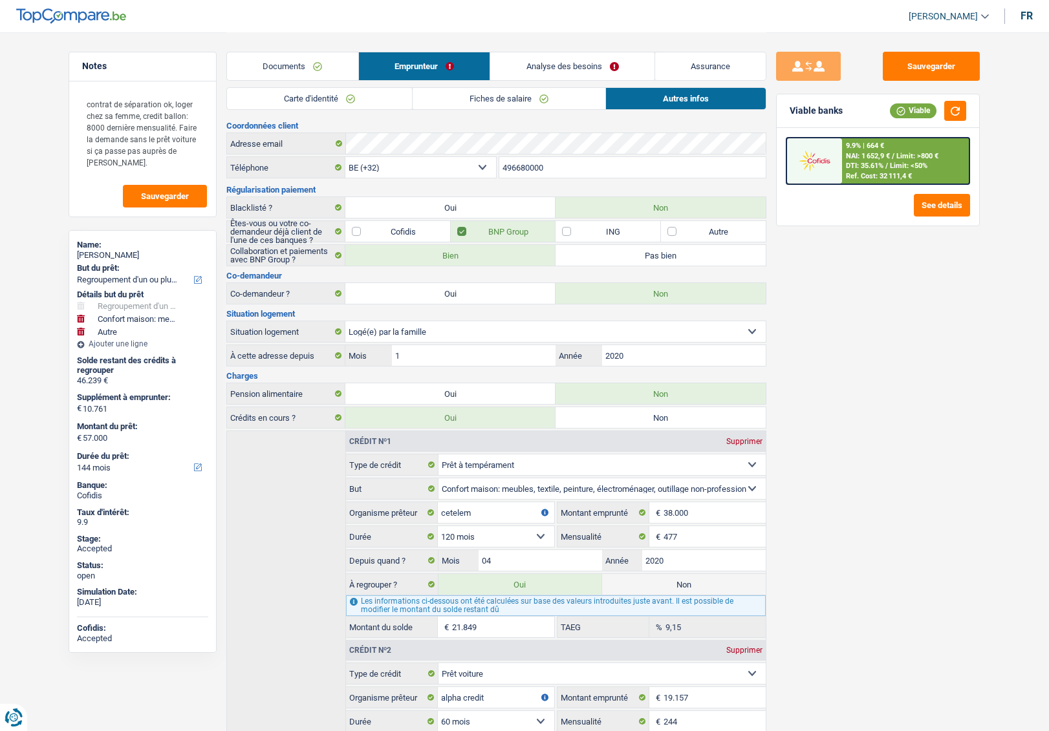
click at [333, 104] on link "Carte d'identité" at bounding box center [319, 98] width 185 height 21
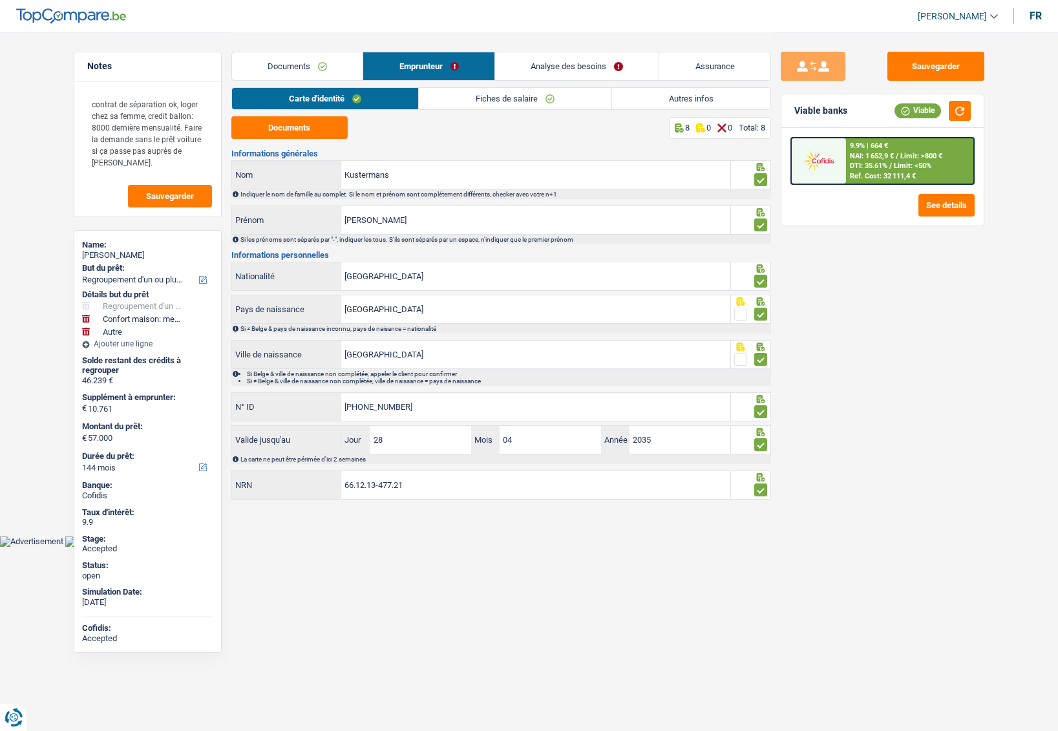
click at [399, 133] on div "Documents 8 0 0 Total: 8" at bounding box center [501, 127] width 540 height 23
click at [537, 72] on link "Analyse des besoins" at bounding box center [577, 66] width 164 height 28
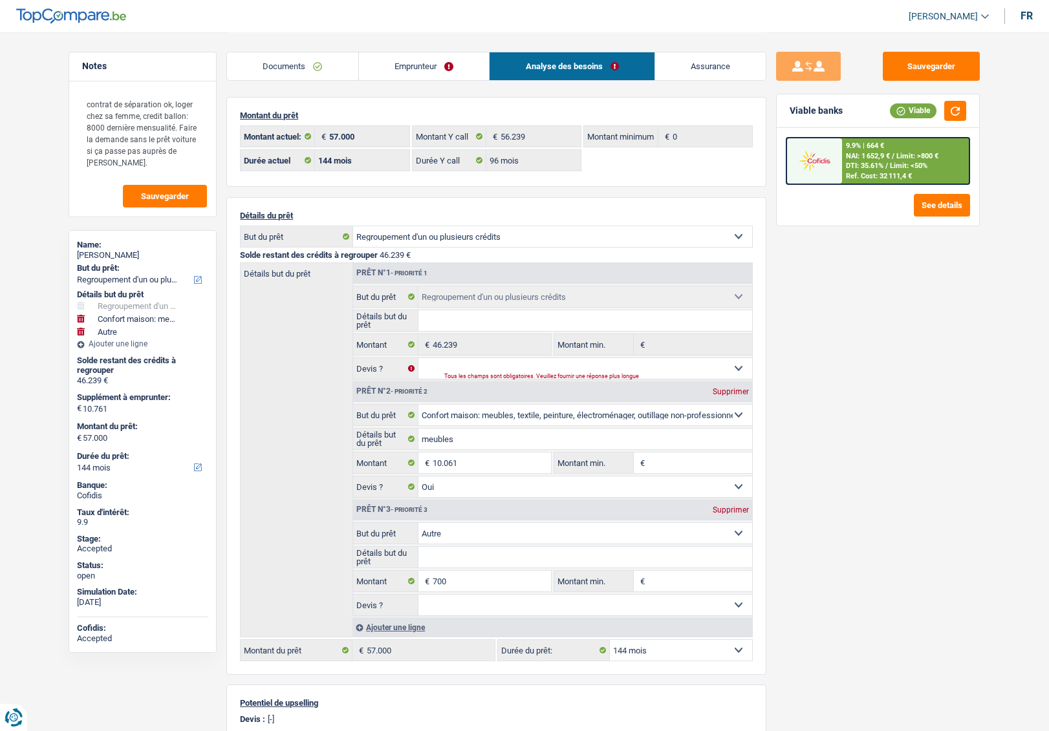
click at [405, 76] on link "Emprunteur" at bounding box center [424, 66] width 131 height 28
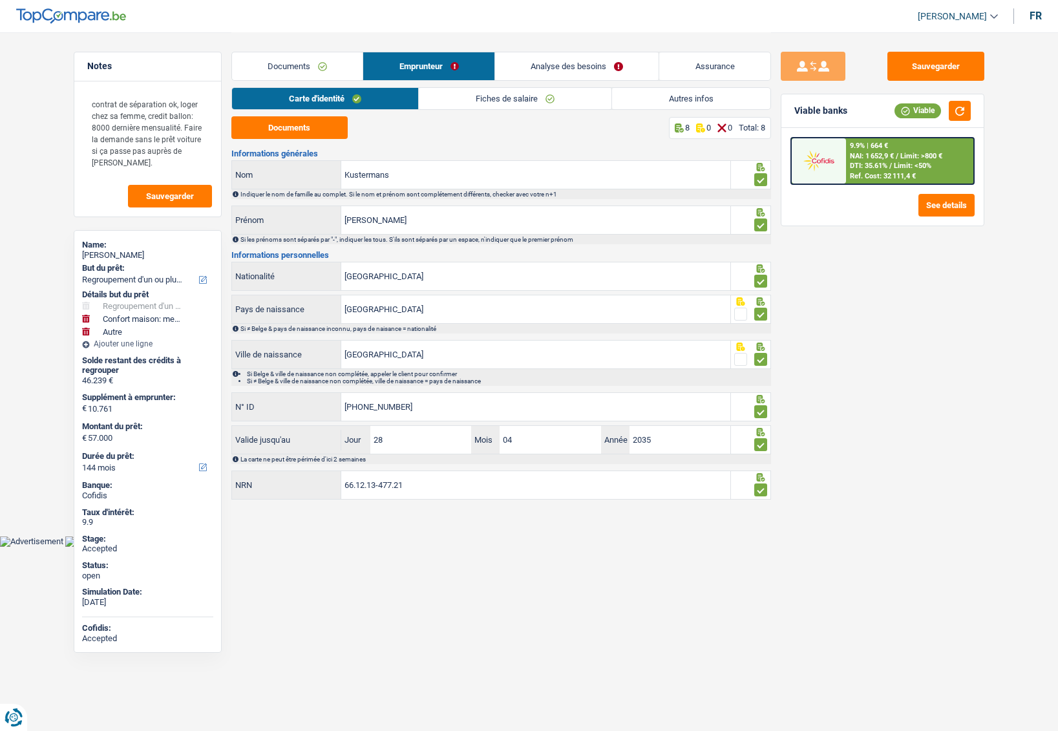
click at [641, 103] on link "Autres infos" at bounding box center [691, 98] width 158 height 21
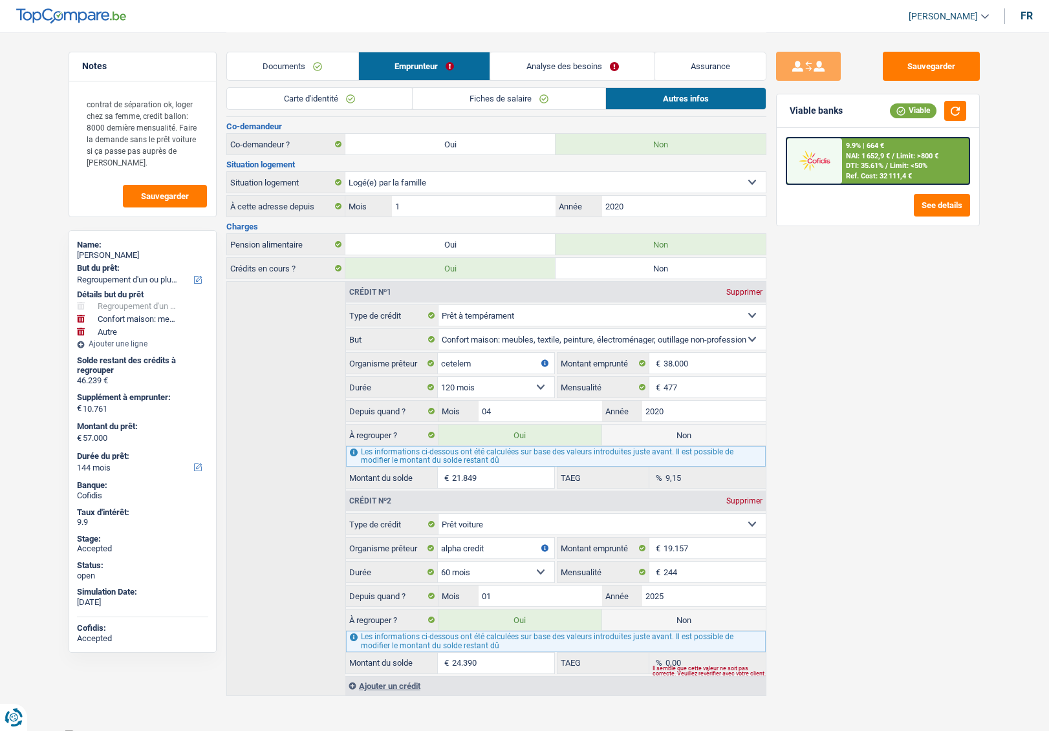
scroll to position [158, 0]
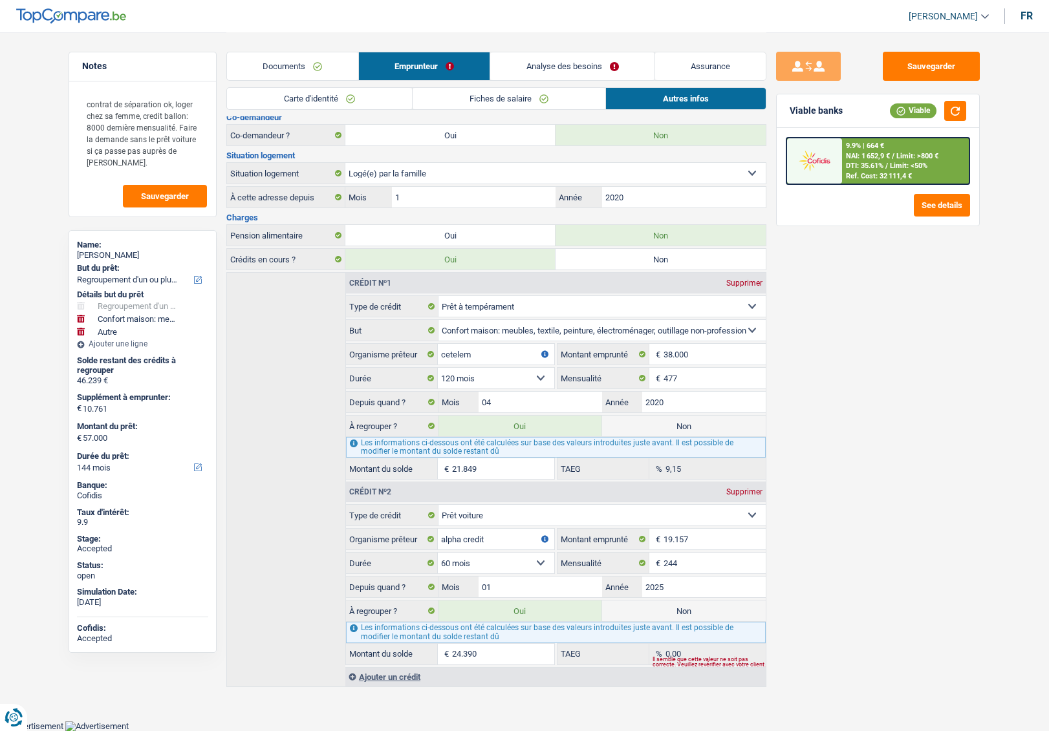
click at [782, 493] on div "Sauvegarder Viable banks Viable 9.9% | 664 € NAI: 1 652,9 € / Limit: >800 € DTI…" at bounding box center [877, 381] width 223 height 659
click at [788, 520] on div "Sauvegarder Viable banks Viable 9.9% | 664 € NAI: 1 652,9 € / Limit: >800 € DTI…" at bounding box center [877, 381] width 223 height 659
click at [685, 432] on label "Non" at bounding box center [684, 426] width 164 height 21
click at [685, 432] on input "Non" at bounding box center [684, 426] width 164 height 21
radio input "true"
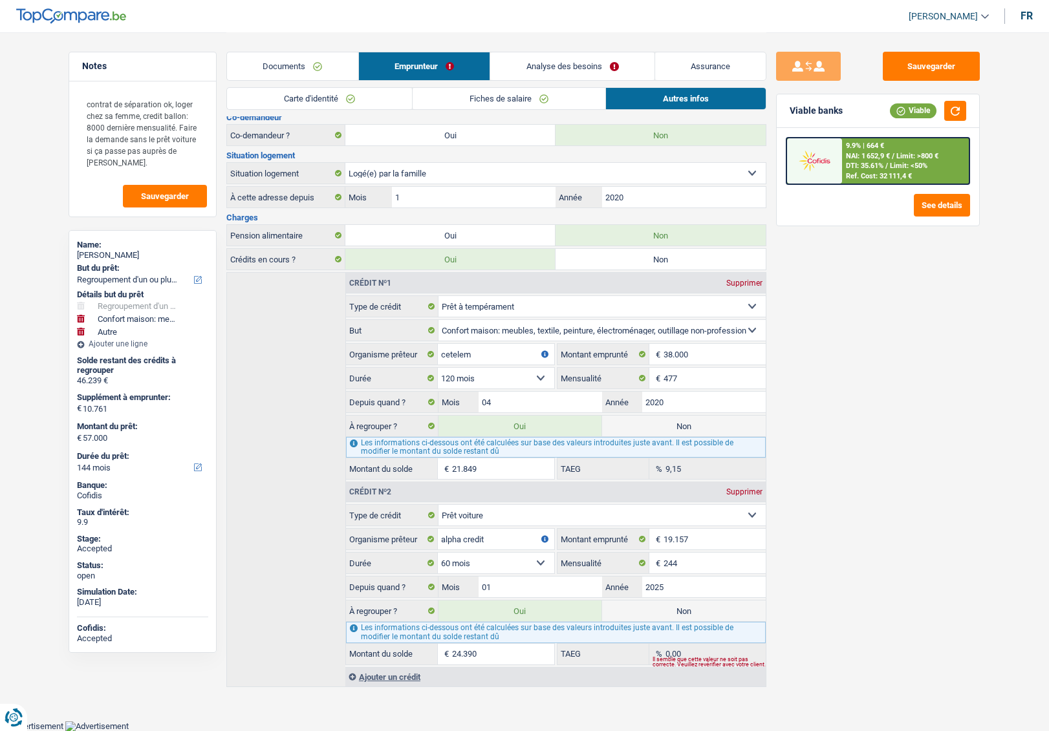
select select "120"
radio input "false"
type input "35.151"
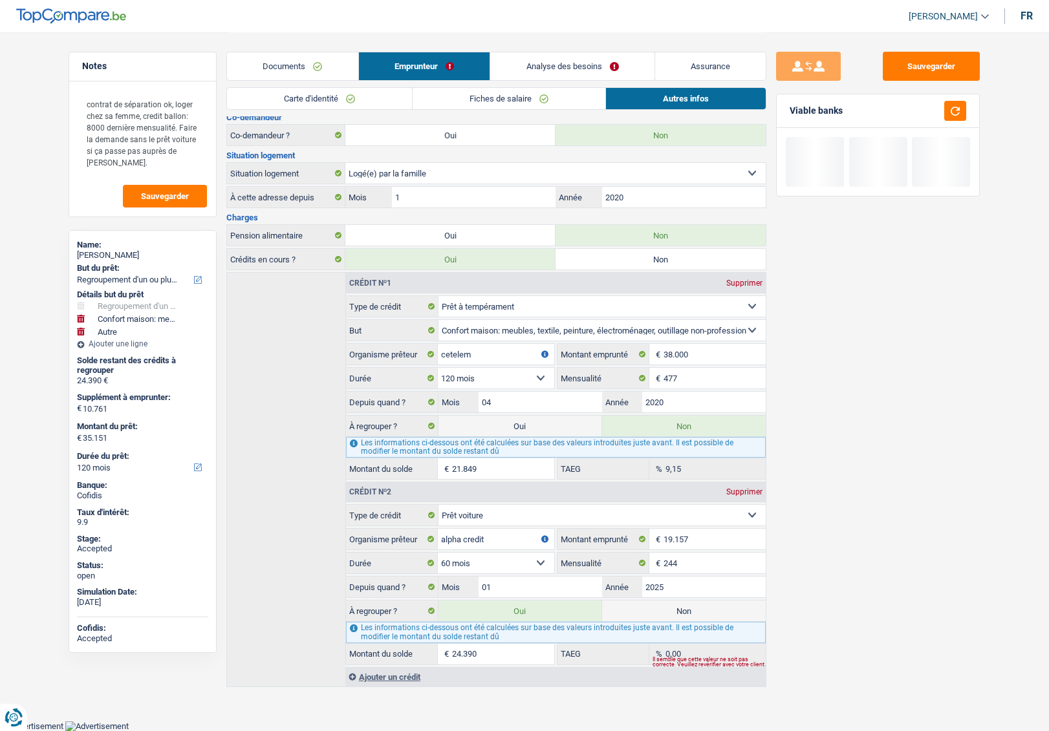
click at [683, 611] on label "Non" at bounding box center [684, 611] width 164 height 21
click at [683, 611] on input "Non" at bounding box center [684, 611] width 164 height 21
radio input "true"
select select "household"
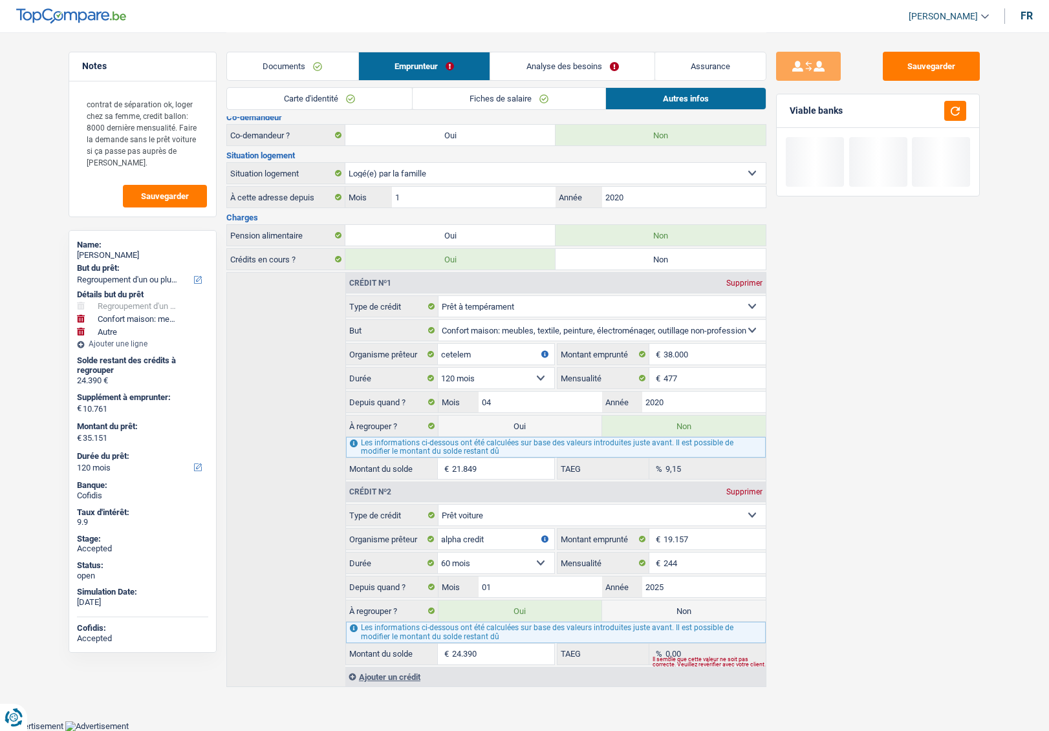
select select
select select "60"
radio input "false"
select select "other"
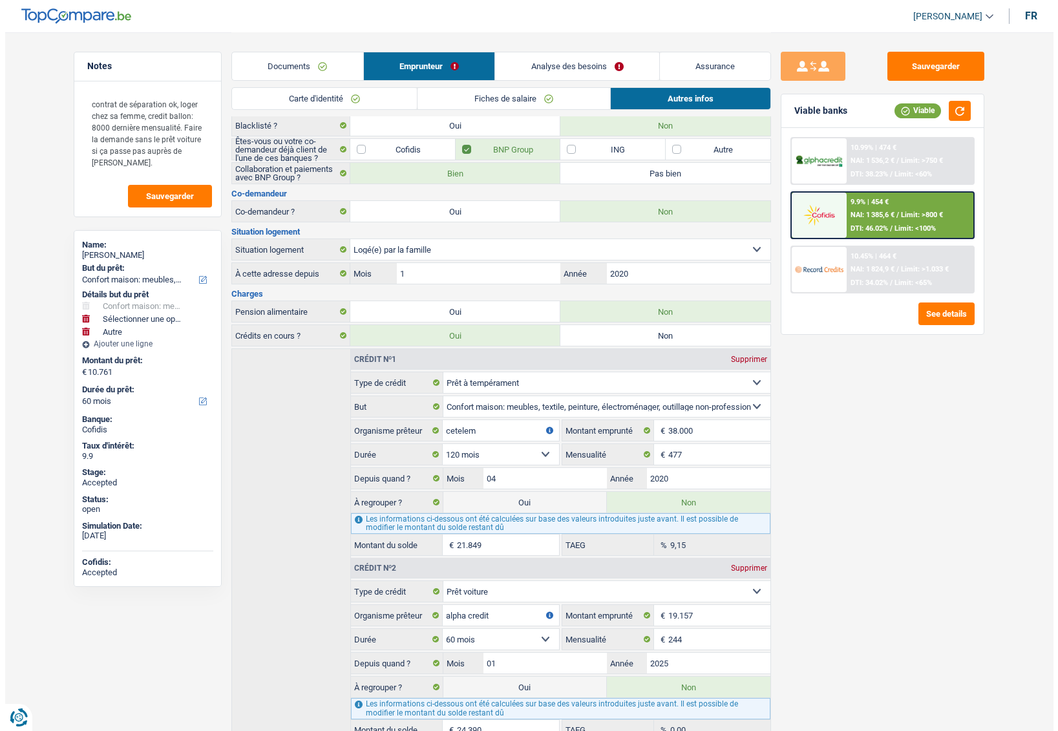
scroll to position [0, 0]
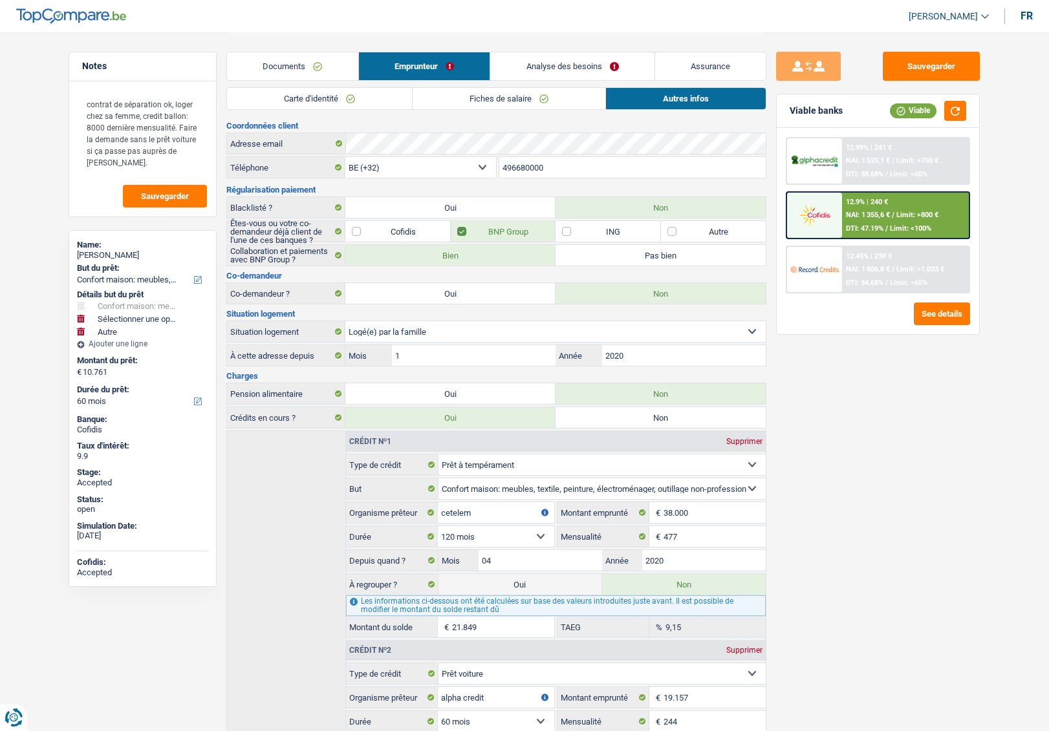
click at [563, 67] on link "Analyse des besoins" at bounding box center [572, 66] width 164 height 28
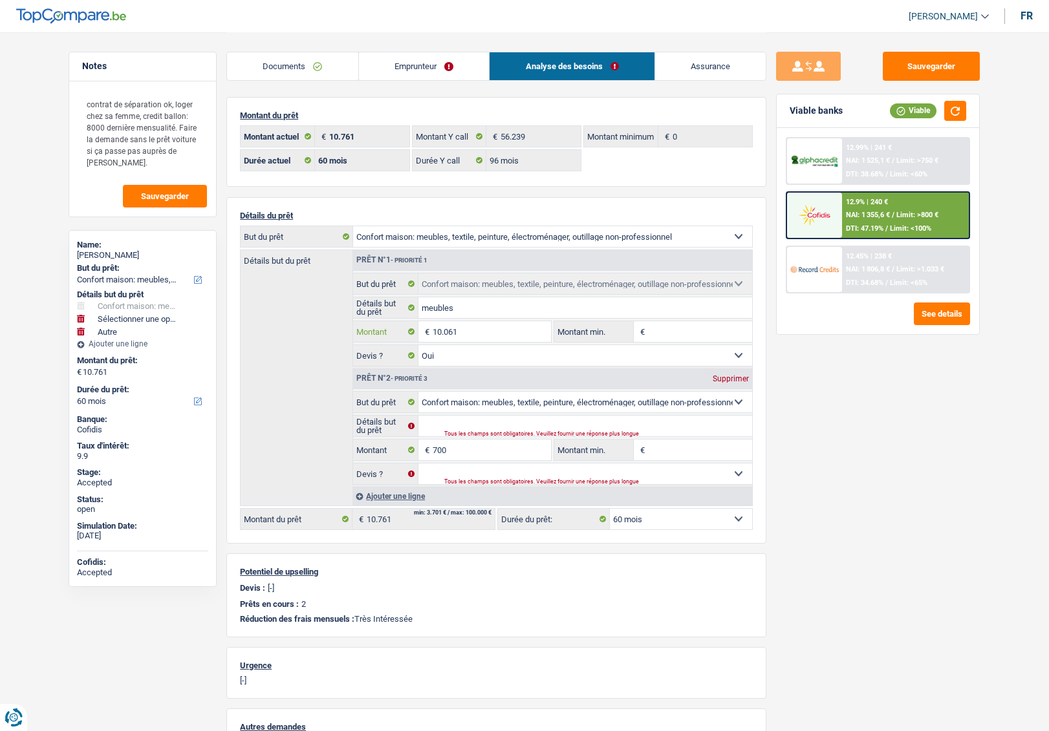
click at [464, 332] on input "10.061" at bounding box center [492, 331] width 118 height 21
click at [726, 380] on div "Supprimer" at bounding box center [730, 379] width 43 height 8
type input "10.061"
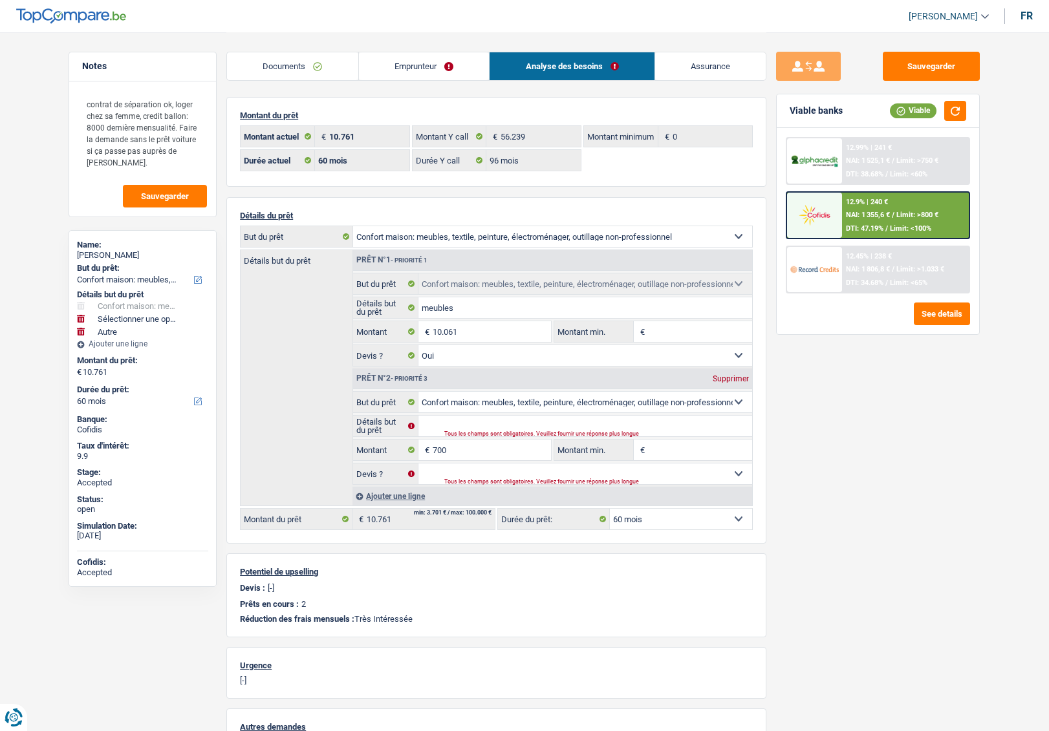
type input "10.061"
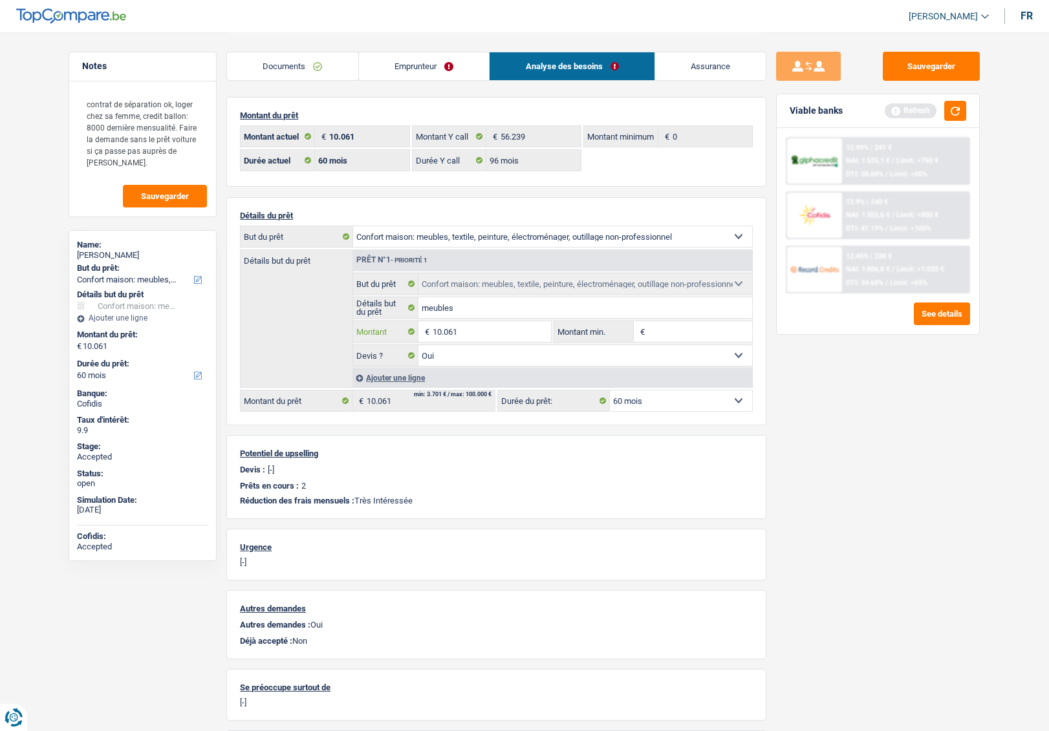
click at [464, 331] on input "10.061" at bounding box center [492, 331] width 118 height 21
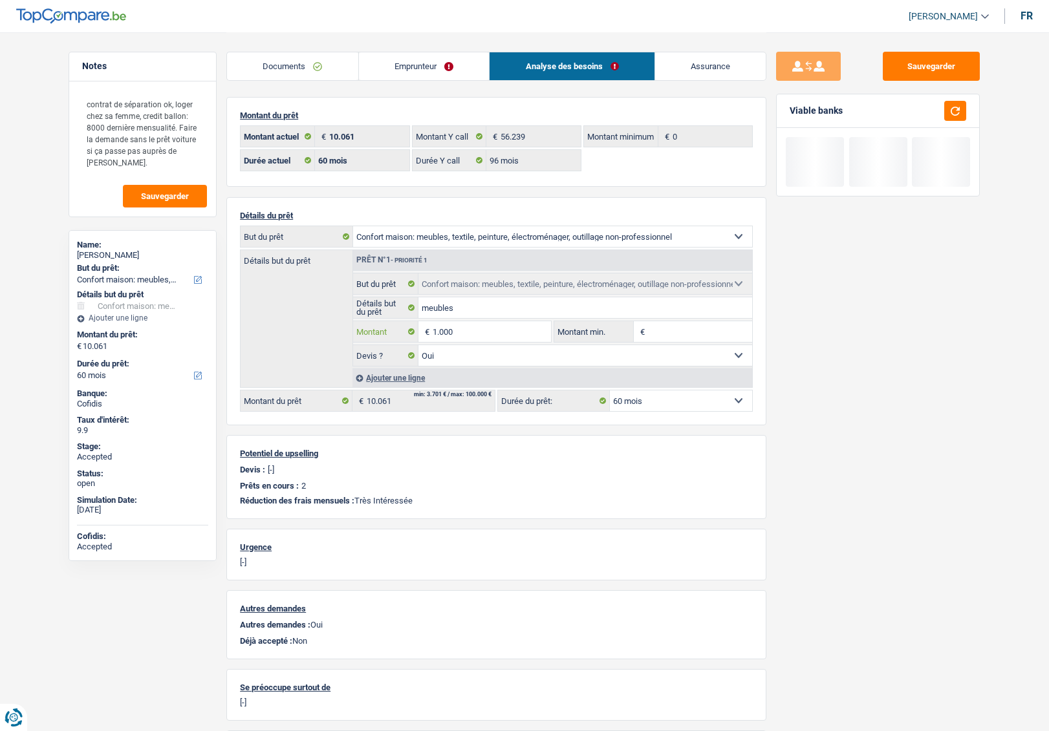
type input "1.000"
select select "24"
type input "1.000"
select select "24"
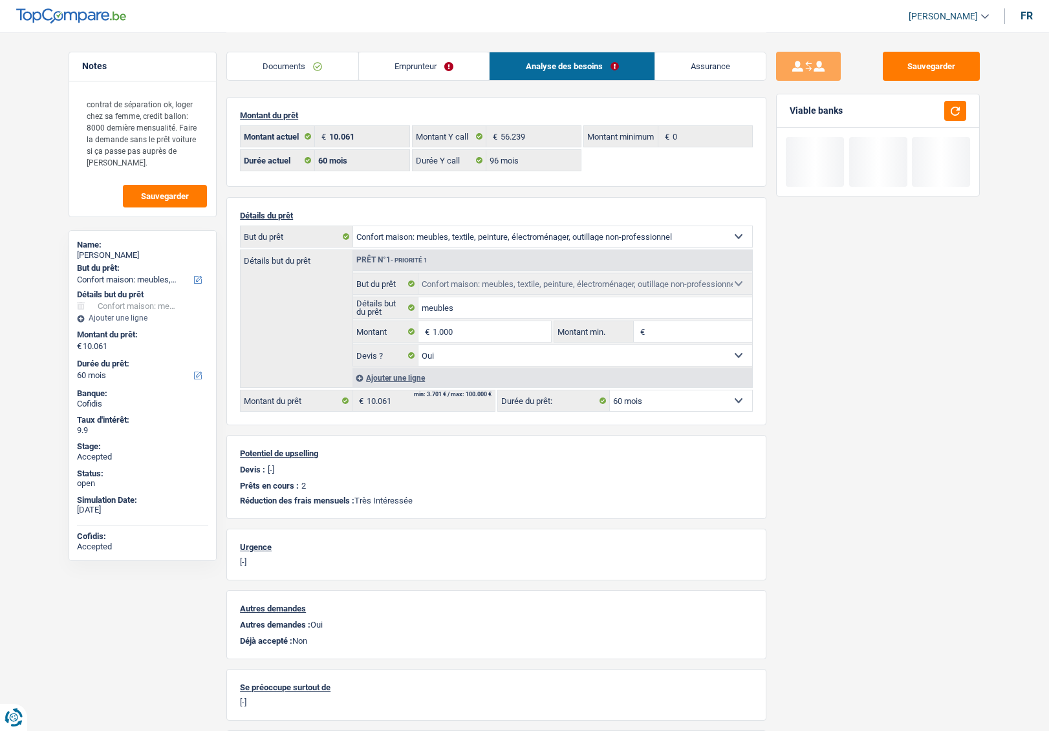
type input "1.000"
click at [818, 398] on div "Sauvegarder Viable banks" at bounding box center [877, 381] width 223 height 659
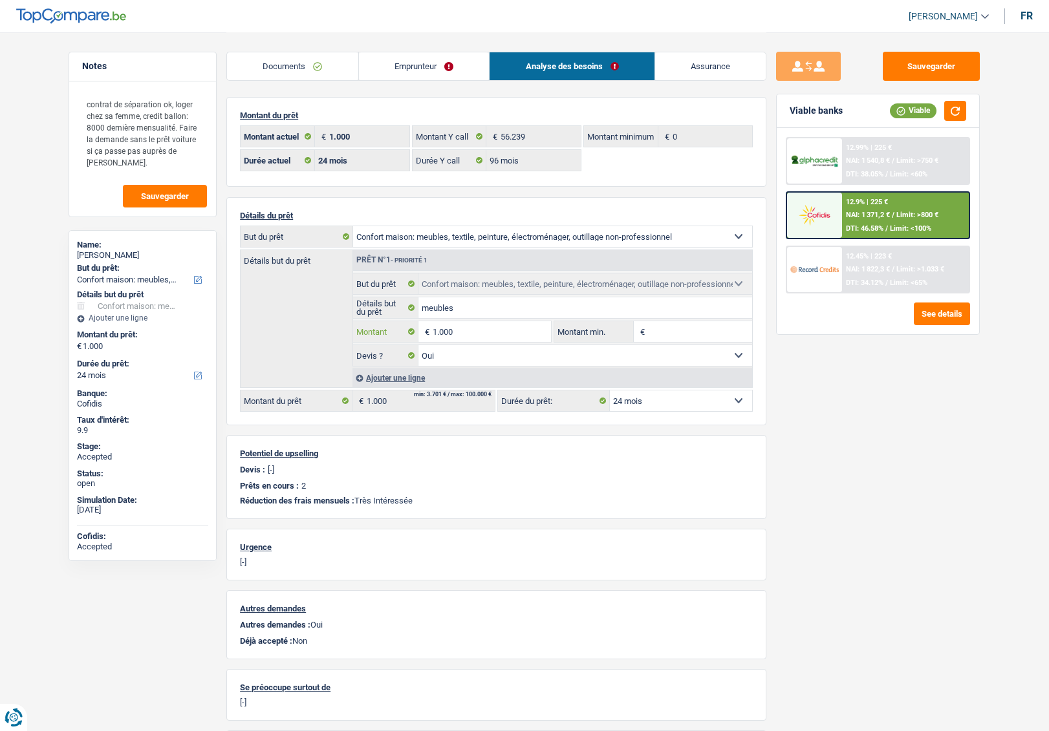
click at [469, 330] on input "1.000" at bounding box center [492, 331] width 118 height 21
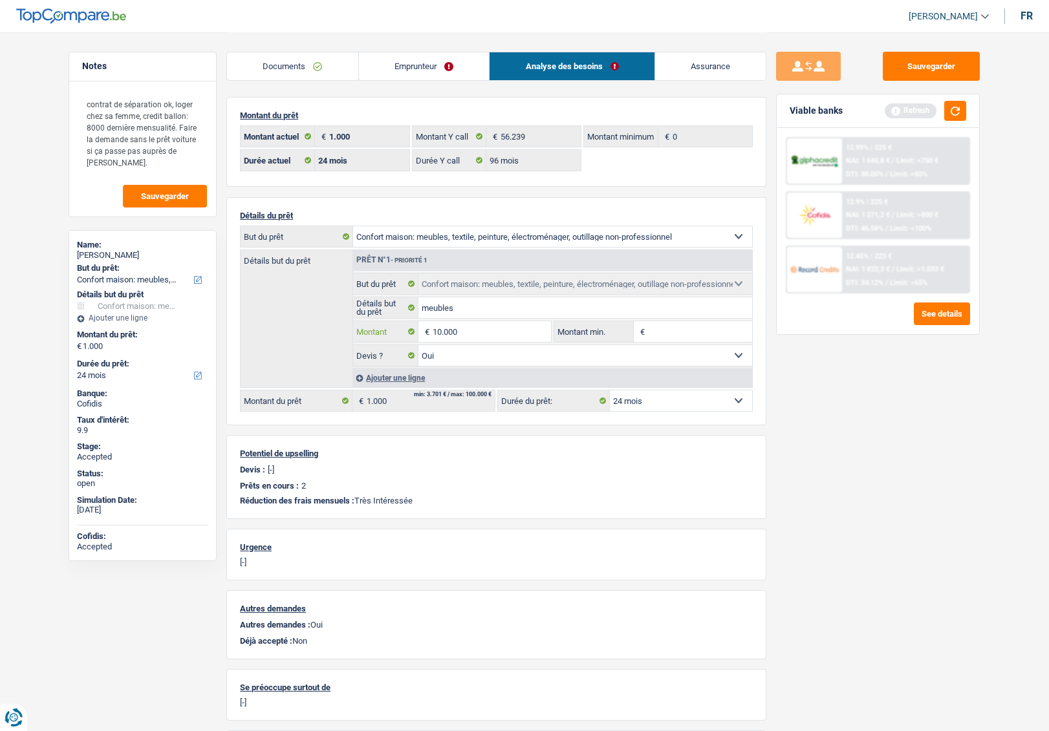
type input "10.000"
select select "48"
type input "10.000"
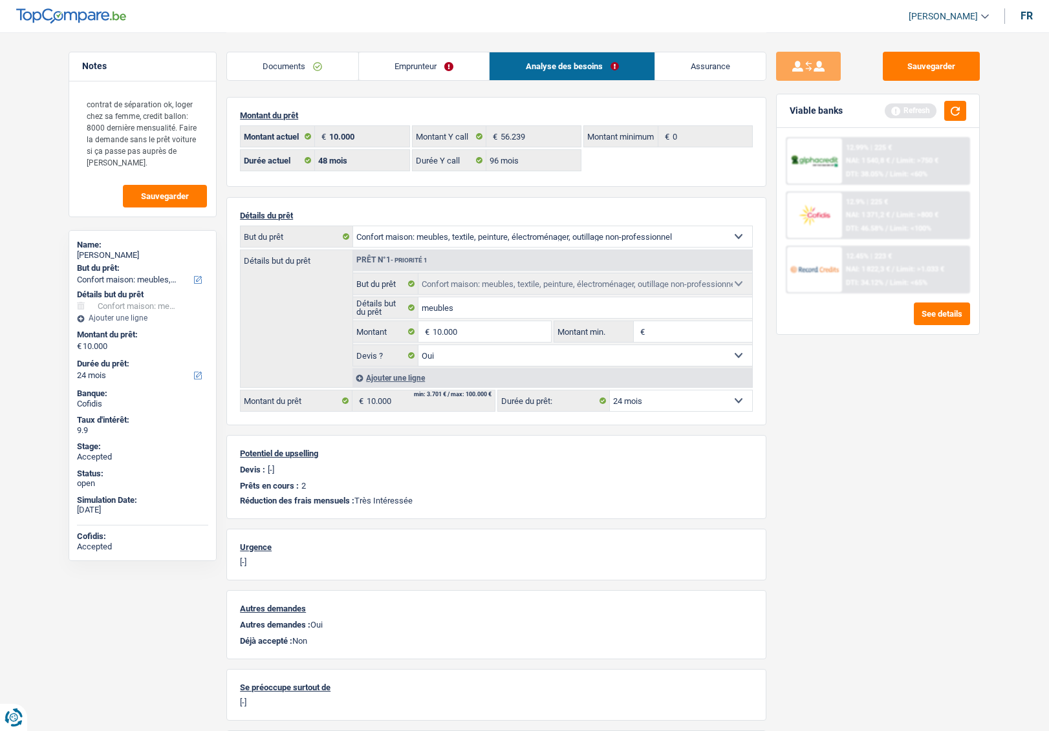
select select "48"
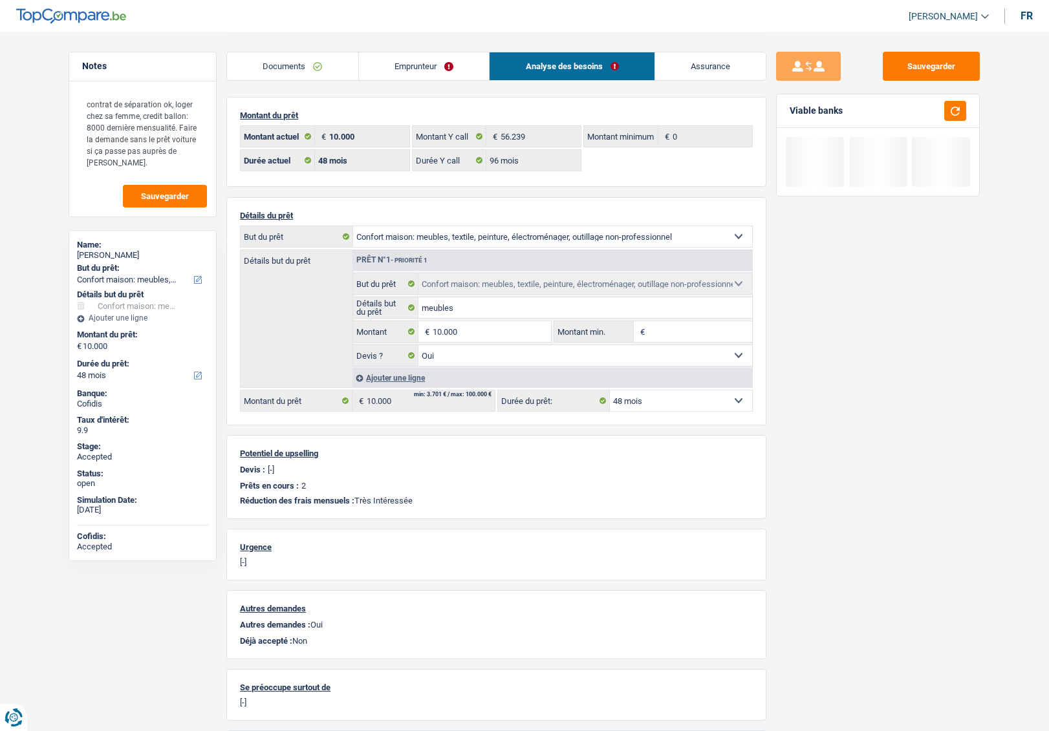
click at [864, 439] on div "Sauvegarder Viable banks" at bounding box center [877, 381] width 223 height 659
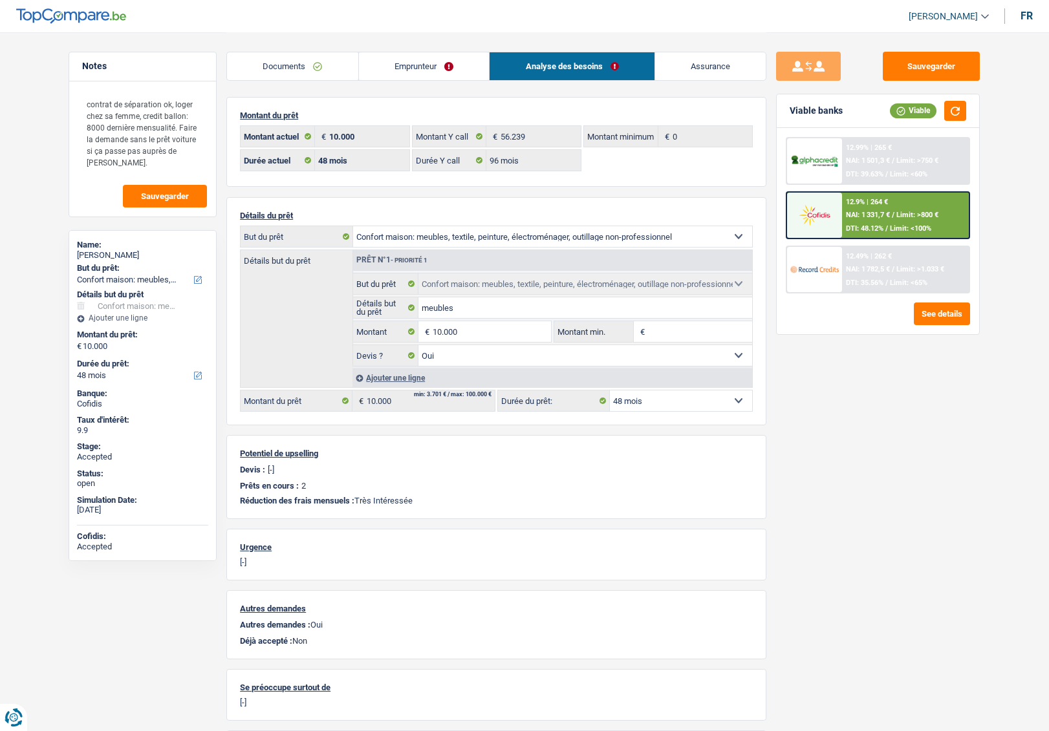
click at [664, 398] on select "12 mois 18 mois 24 mois 30 mois 36 mois 42 mois 48 mois Sélectionner une option" at bounding box center [681, 400] width 142 height 21
click at [472, 331] on input "10.000" at bounding box center [492, 331] width 118 height 21
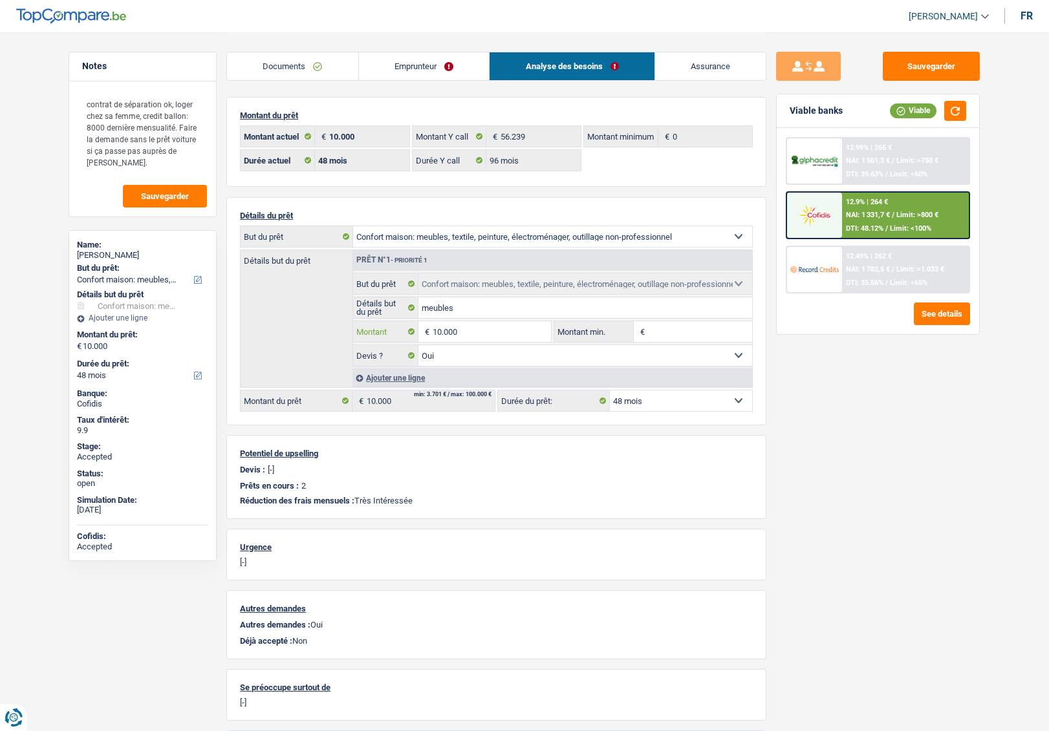
click at [496, 330] on input "10.000" at bounding box center [492, 331] width 118 height 21
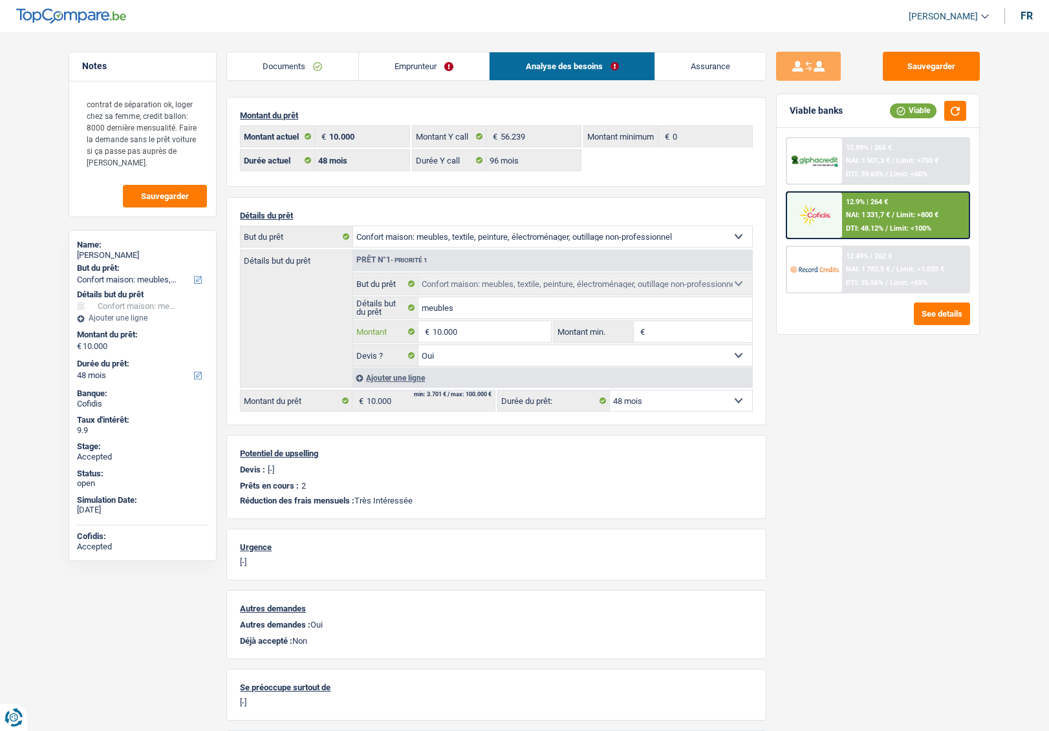
click at [496, 330] on input "10.000" at bounding box center [492, 331] width 118 height 21
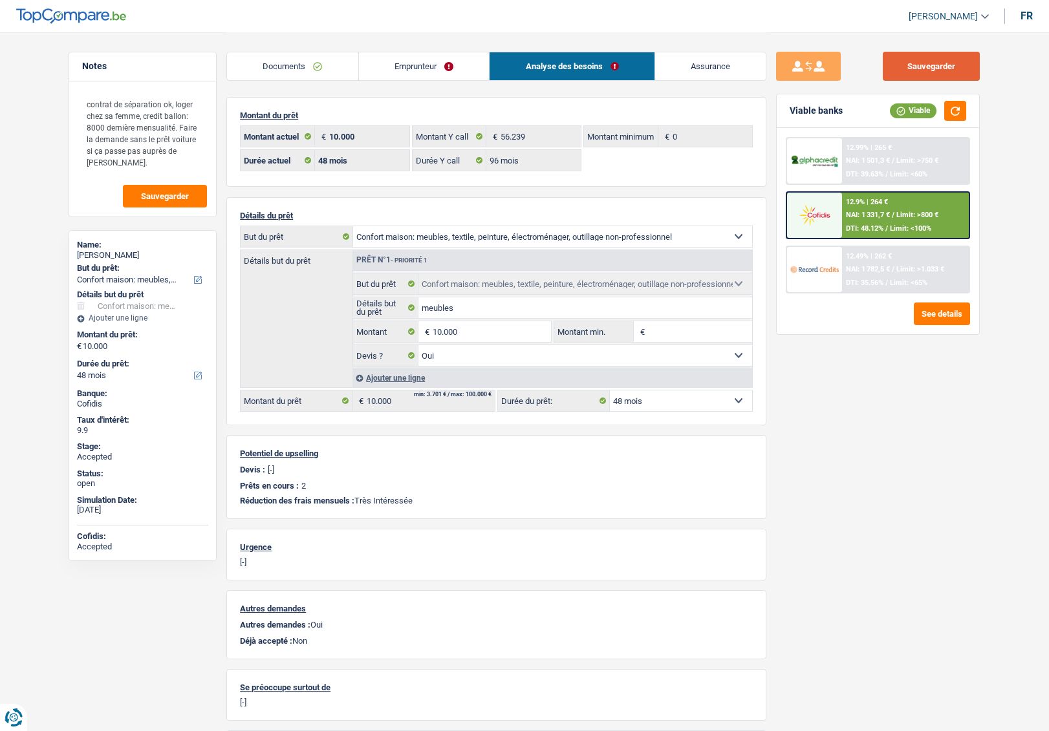
click at [954, 70] on button "Sauvegarder" at bounding box center [930, 66] width 97 height 29
click at [802, 204] on img at bounding box center [814, 215] width 48 height 24
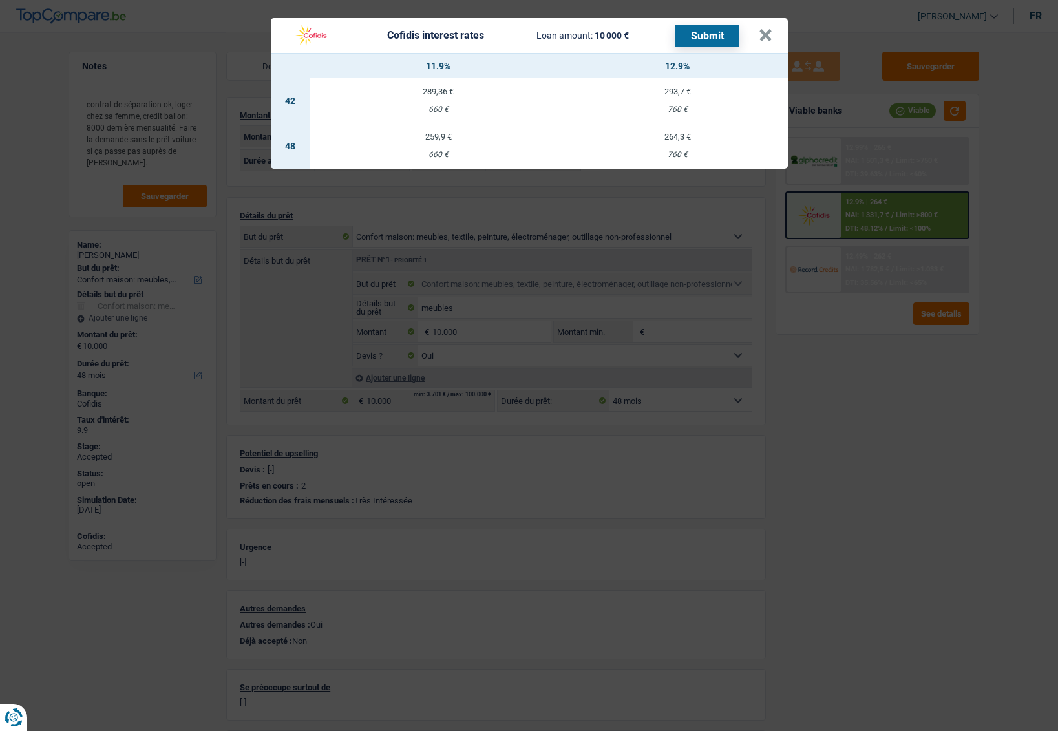
click at [435, 154] on div "660 €" at bounding box center [439, 155] width 258 height 8
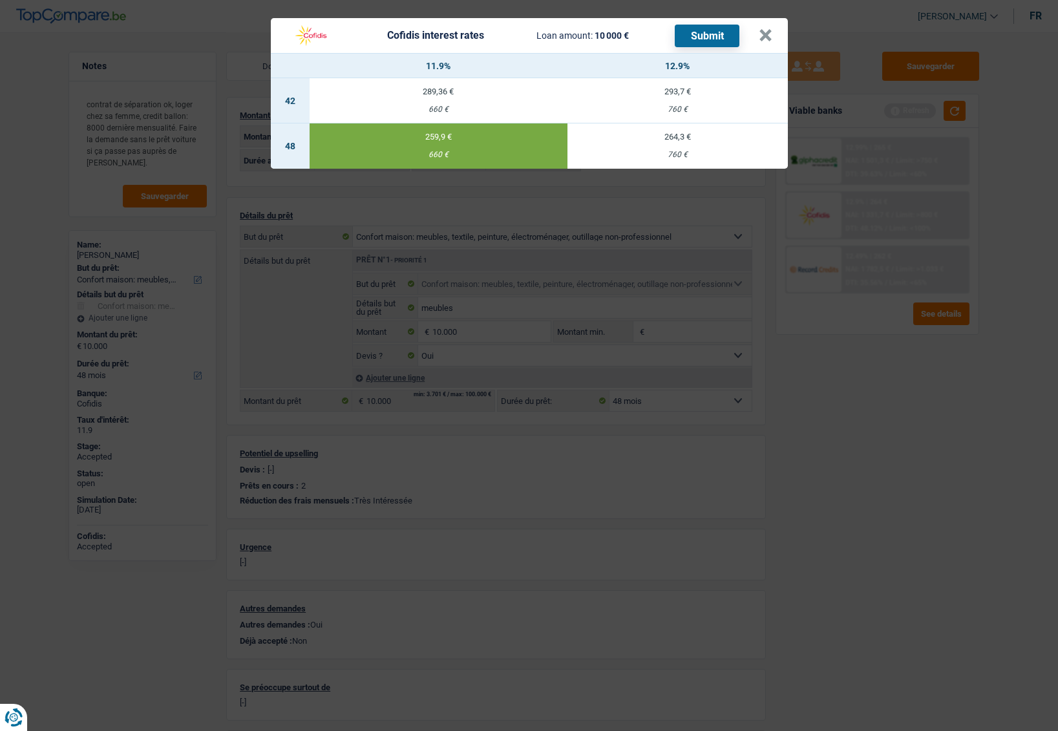
click at [708, 32] on button "Submit" at bounding box center [707, 36] width 65 height 23
click at [765, 36] on button "×" at bounding box center [766, 35] width 14 height 13
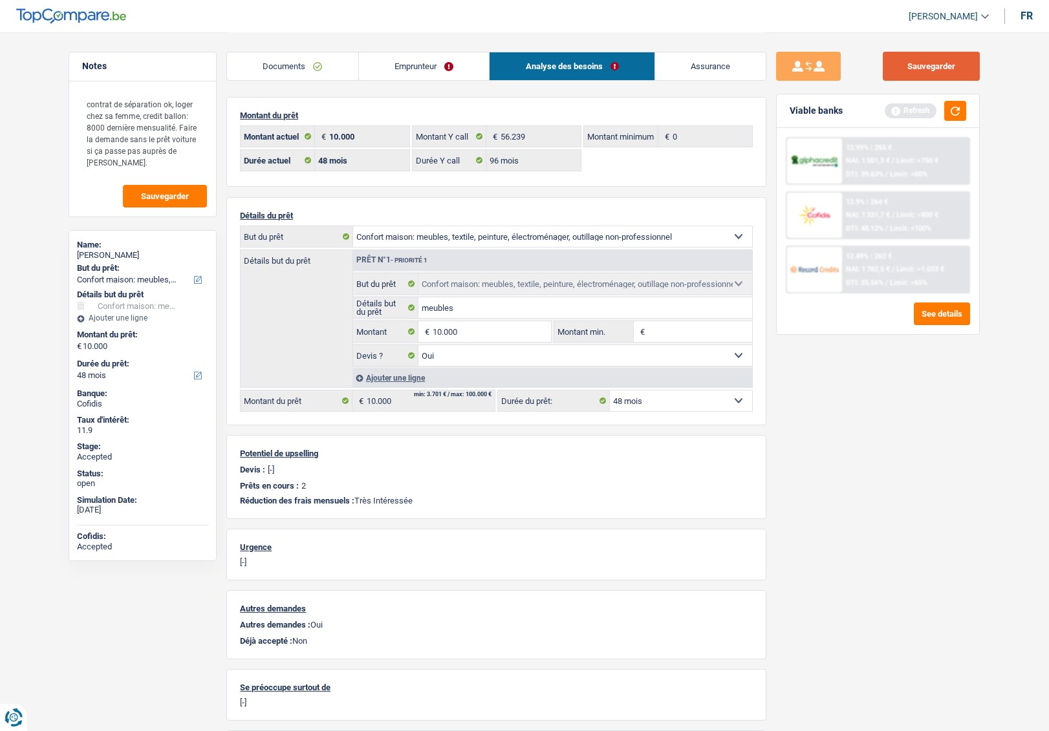
click at [924, 61] on button "Sauvegarder" at bounding box center [930, 66] width 97 height 29
click at [954, 112] on button "button" at bounding box center [955, 111] width 22 height 20
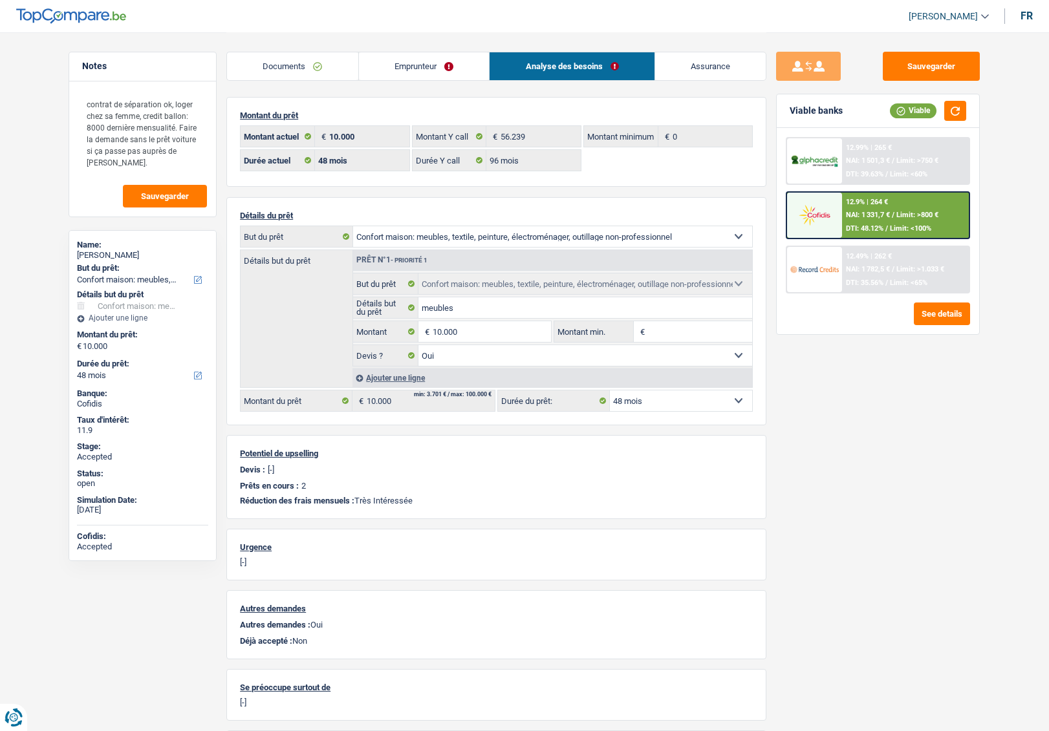
click at [817, 160] on img at bounding box center [814, 161] width 48 height 15
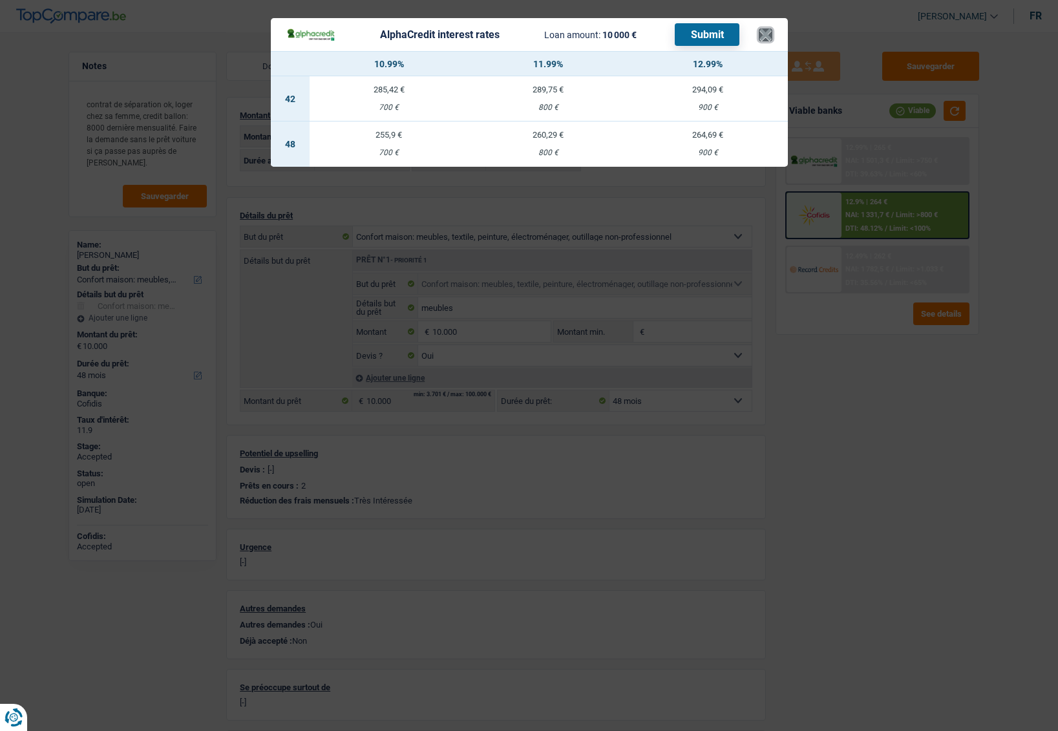
click at [772, 30] on button "×" at bounding box center [766, 34] width 14 height 13
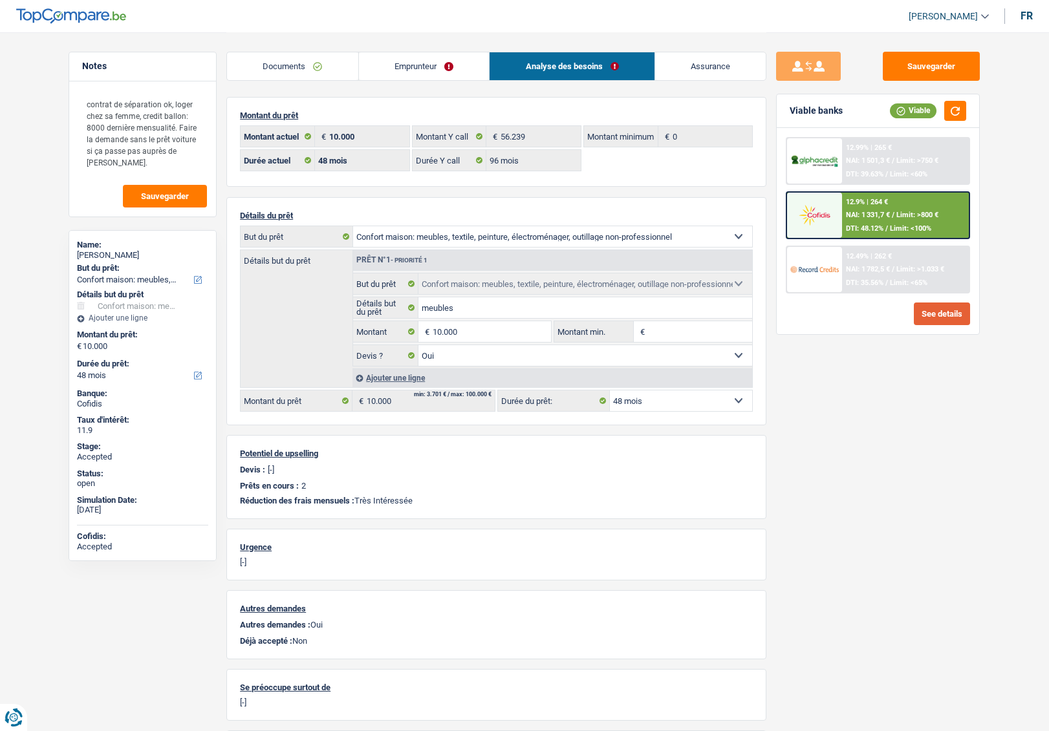
click at [939, 317] on button "See details" at bounding box center [942, 314] width 56 height 23
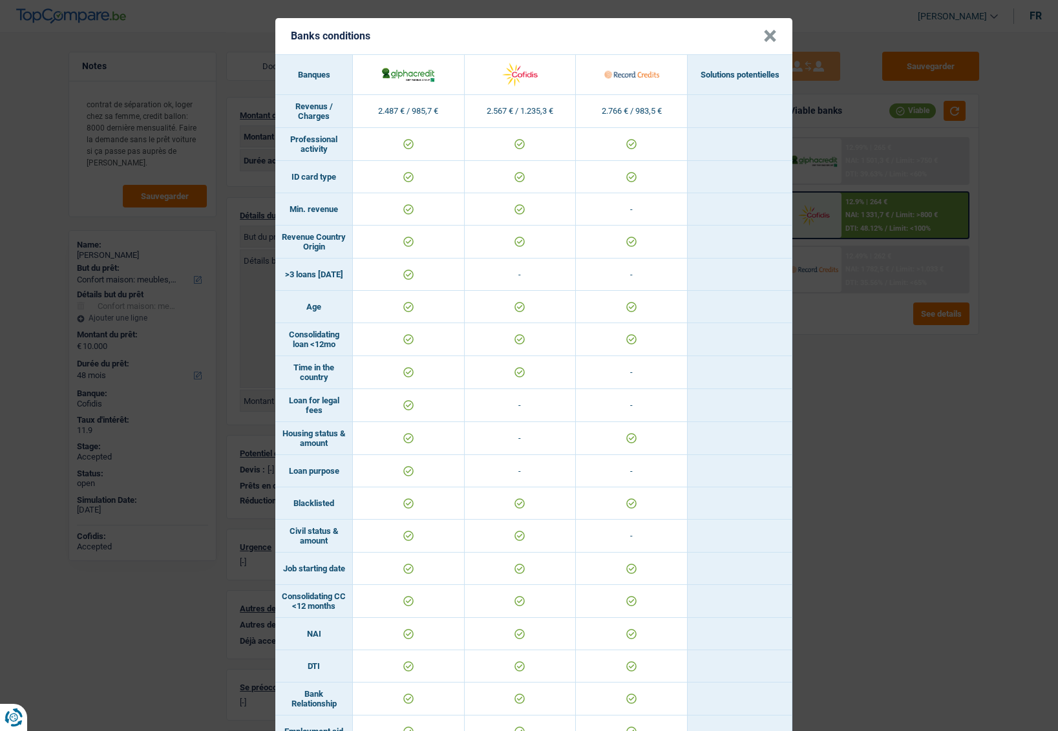
click at [764, 42] on button "×" at bounding box center [771, 36] width 14 height 13
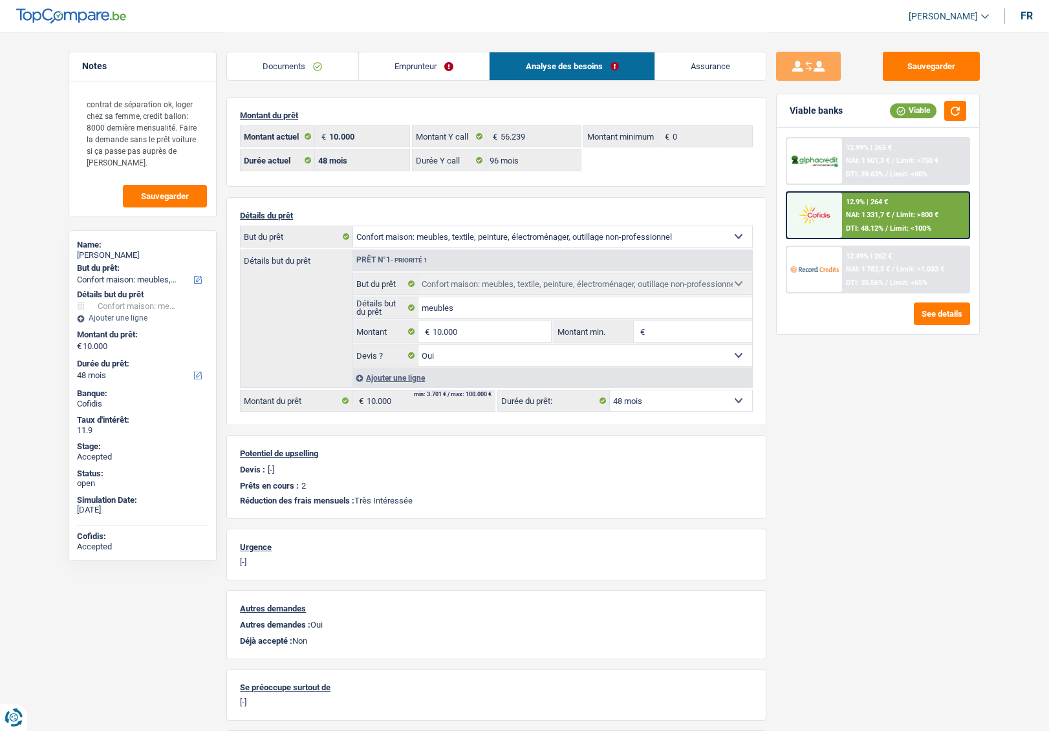
click at [925, 211] on span "Limit: >800 €" at bounding box center [917, 215] width 42 height 8
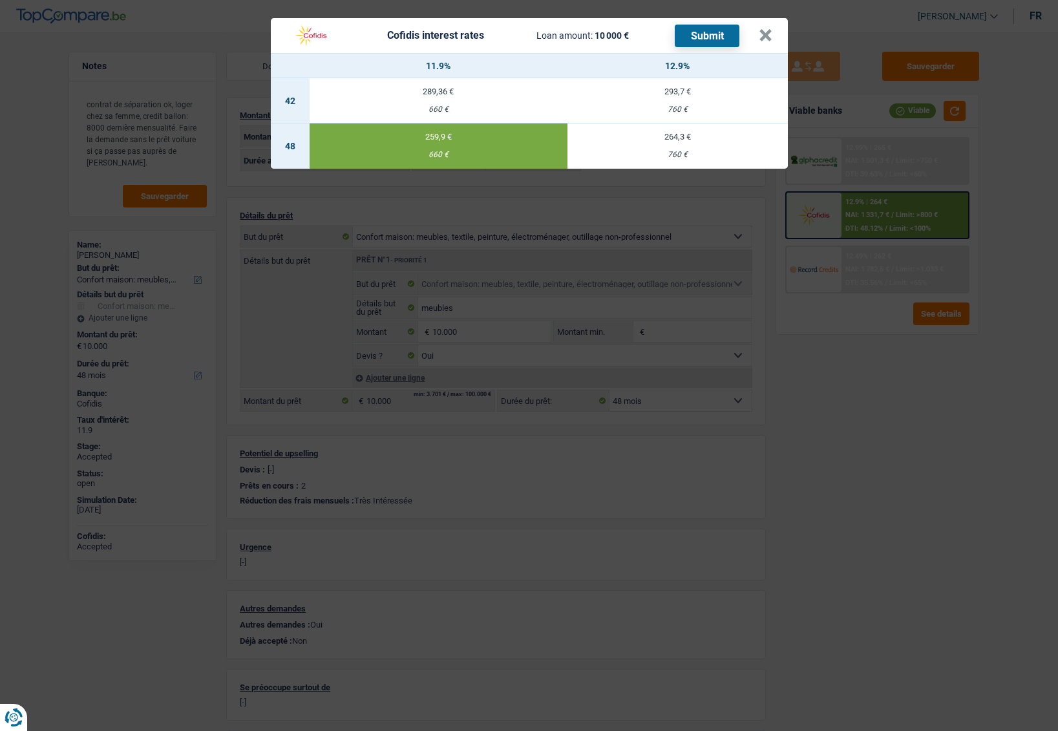
click at [774, 37] on header "Cofidis interest rates Loan amount: 10 000 € Submit ×" at bounding box center [529, 35] width 517 height 35
click at [771, 37] on button "×" at bounding box center [766, 35] width 14 height 13
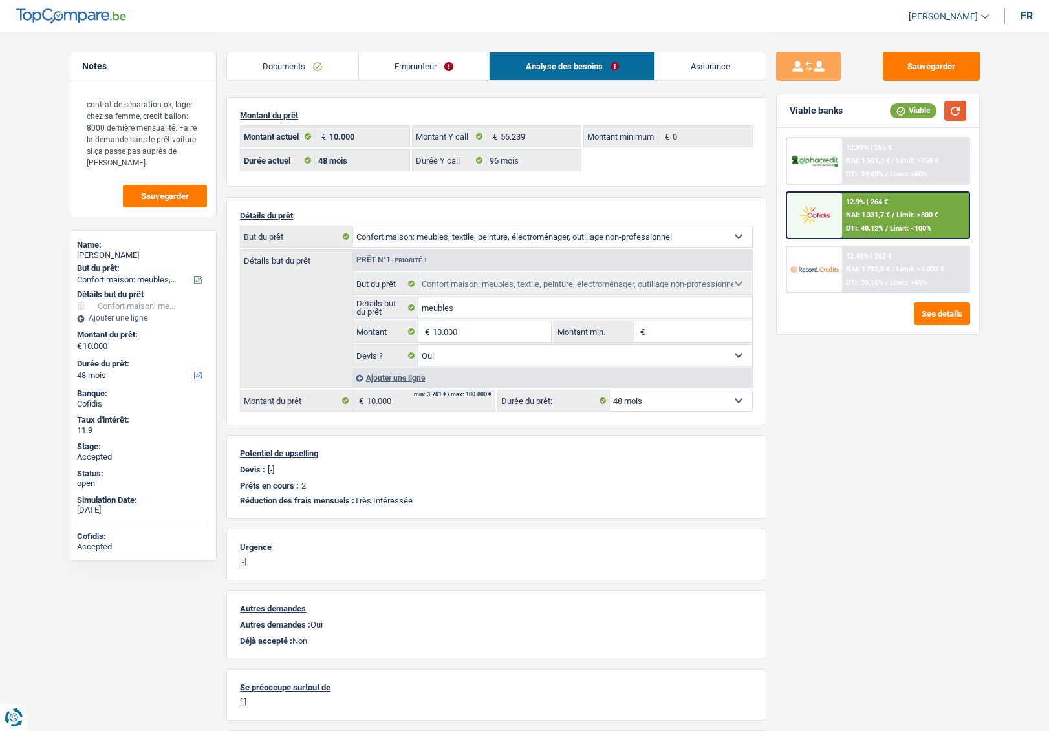
click at [952, 107] on button "button" at bounding box center [955, 111] width 22 height 20
click at [816, 167] on img at bounding box center [814, 161] width 48 height 15
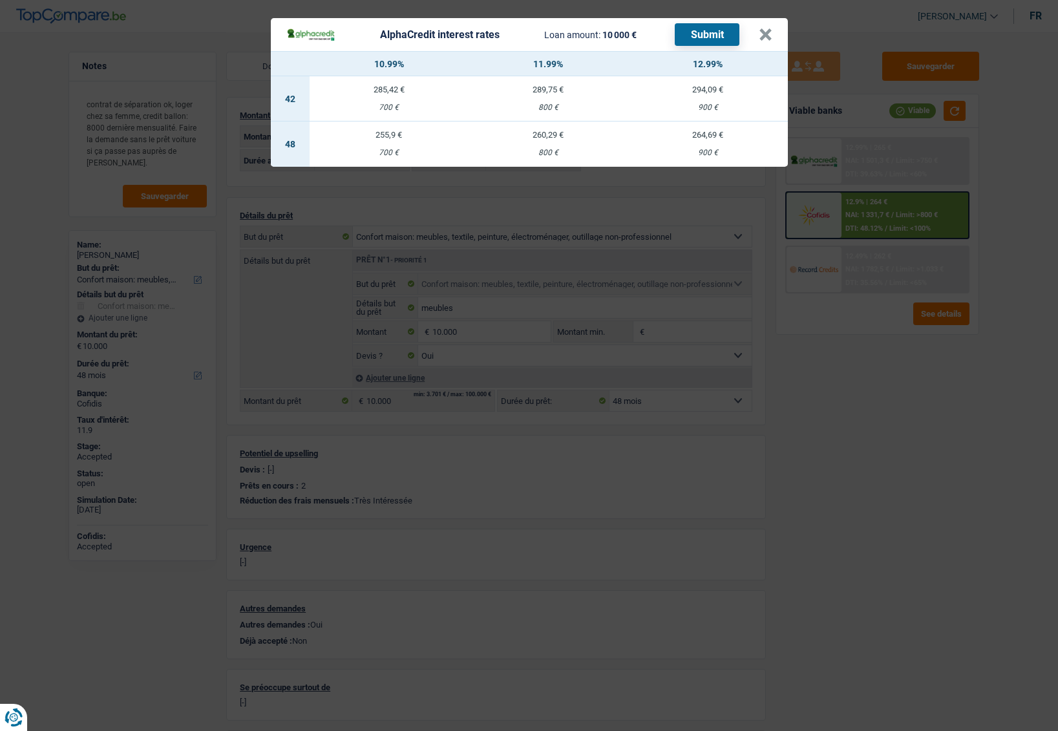
click at [400, 151] on div "700 €" at bounding box center [390, 153] width 160 height 8
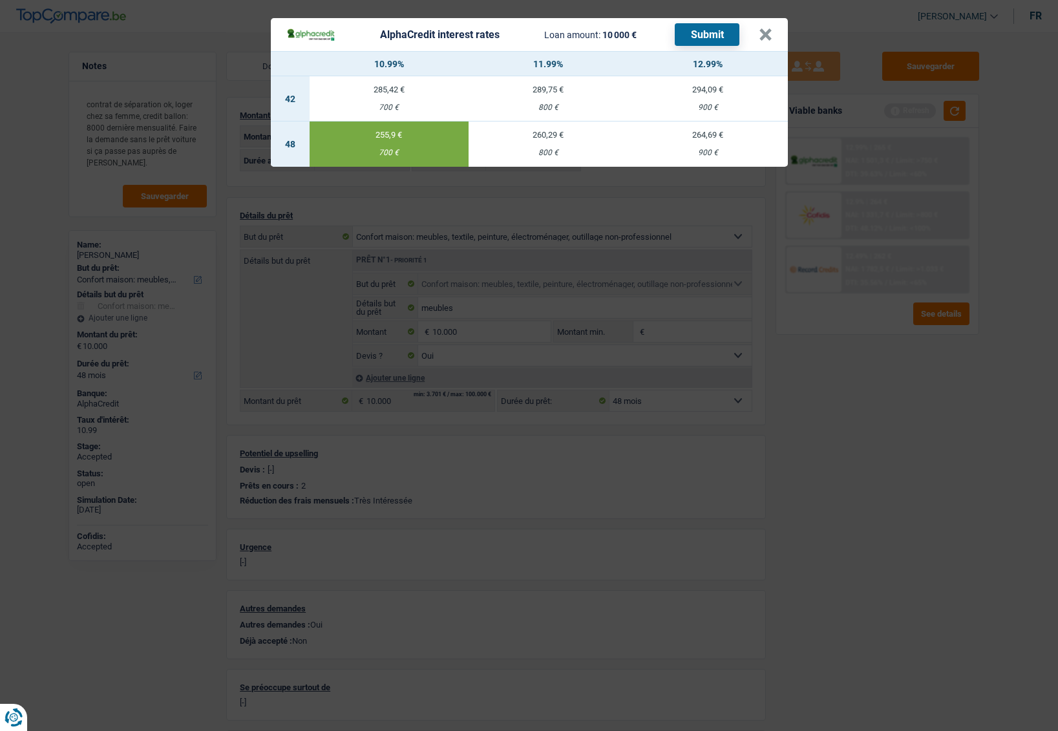
click at [704, 36] on button "Submit" at bounding box center [707, 34] width 65 height 23
click at [765, 34] on button "×" at bounding box center [766, 34] width 14 height 13
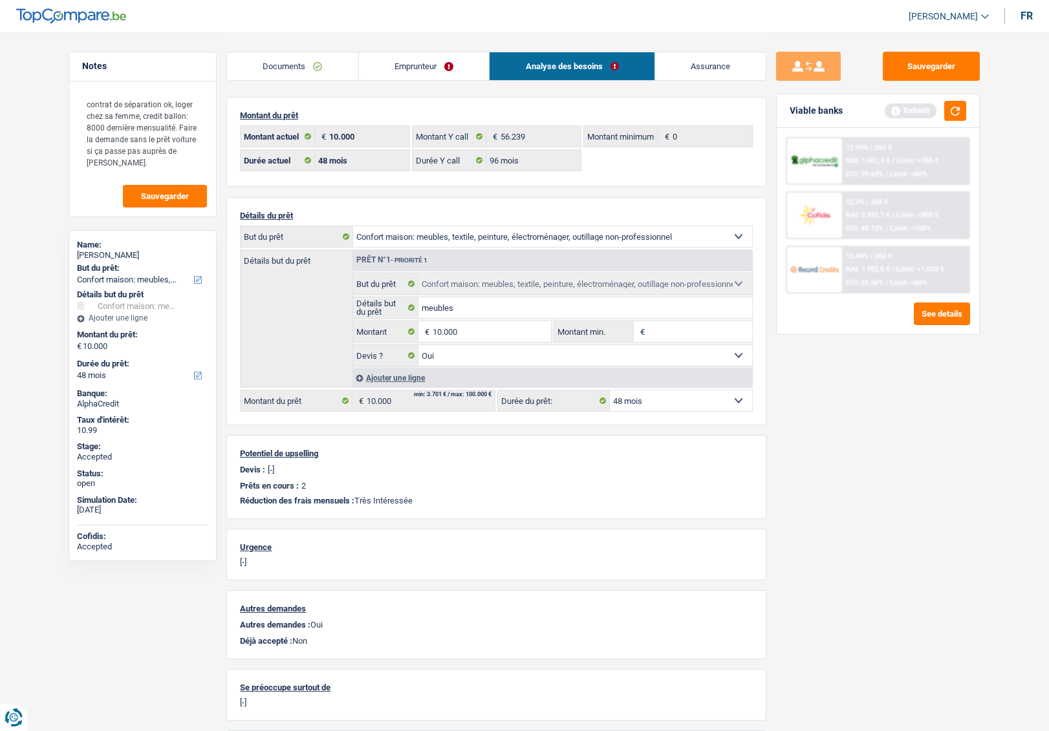
click at [418, 70] on link "Emprunteur" at bounding box center [424, 66] width 131 height 28
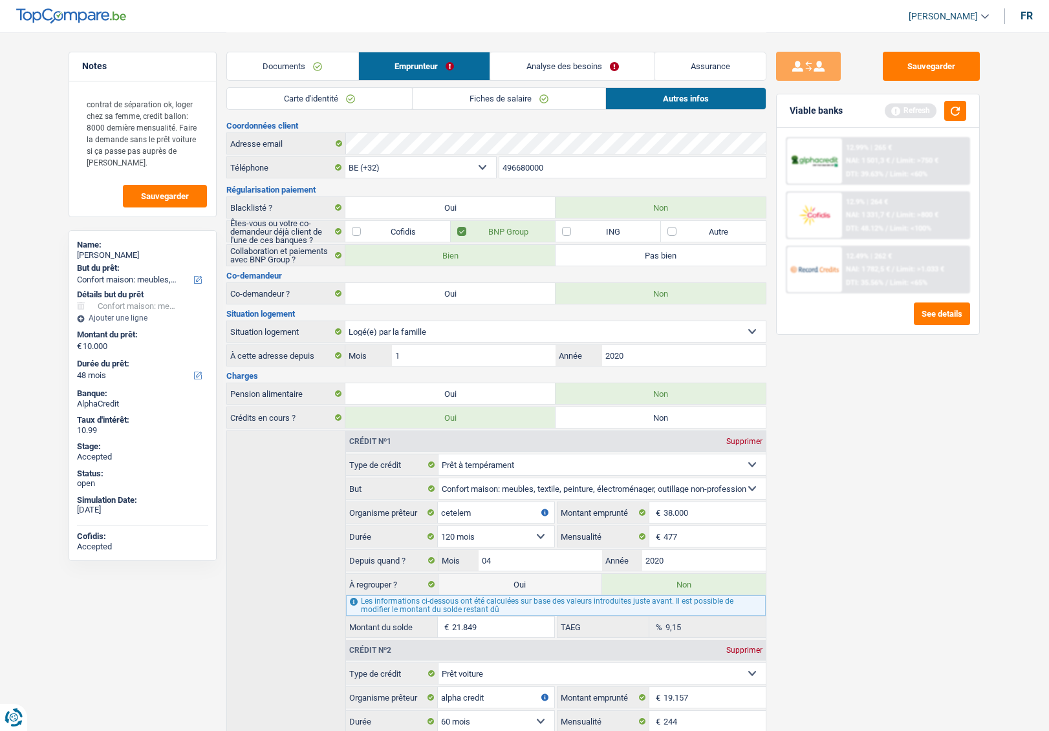
click at [344, 100] on link "Carte d'identité" at bounding box center [319, 98] width 185 height 21
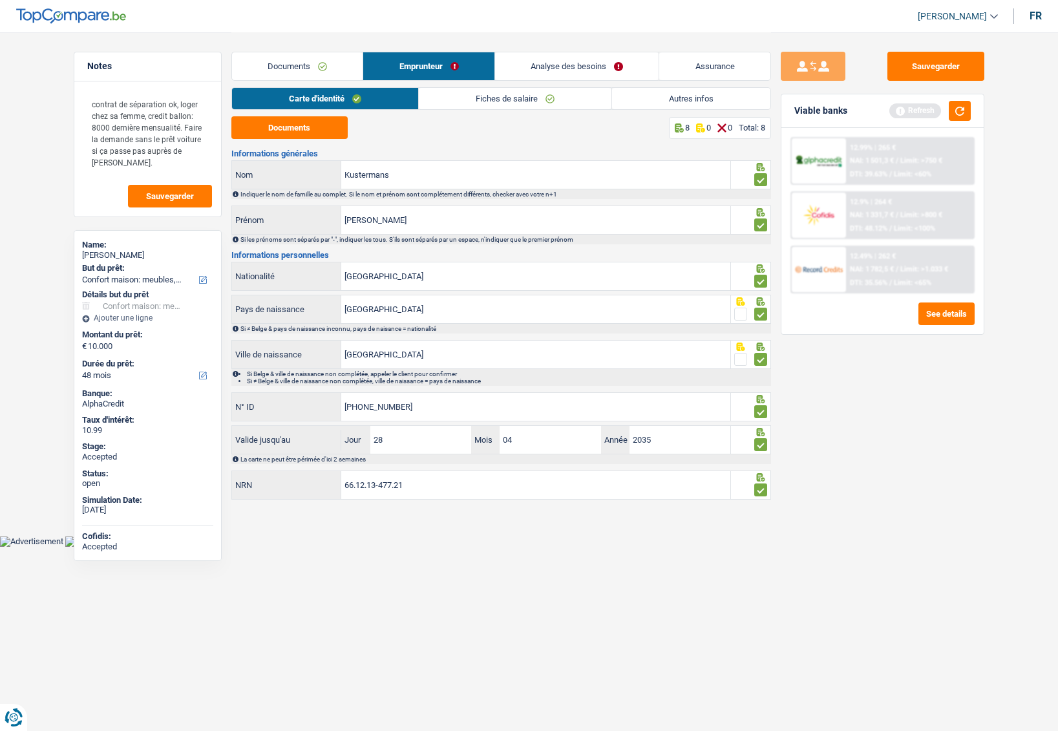
click at [288, 70] on link "Documents" at bounding box center [297, 66] width 131 height 28
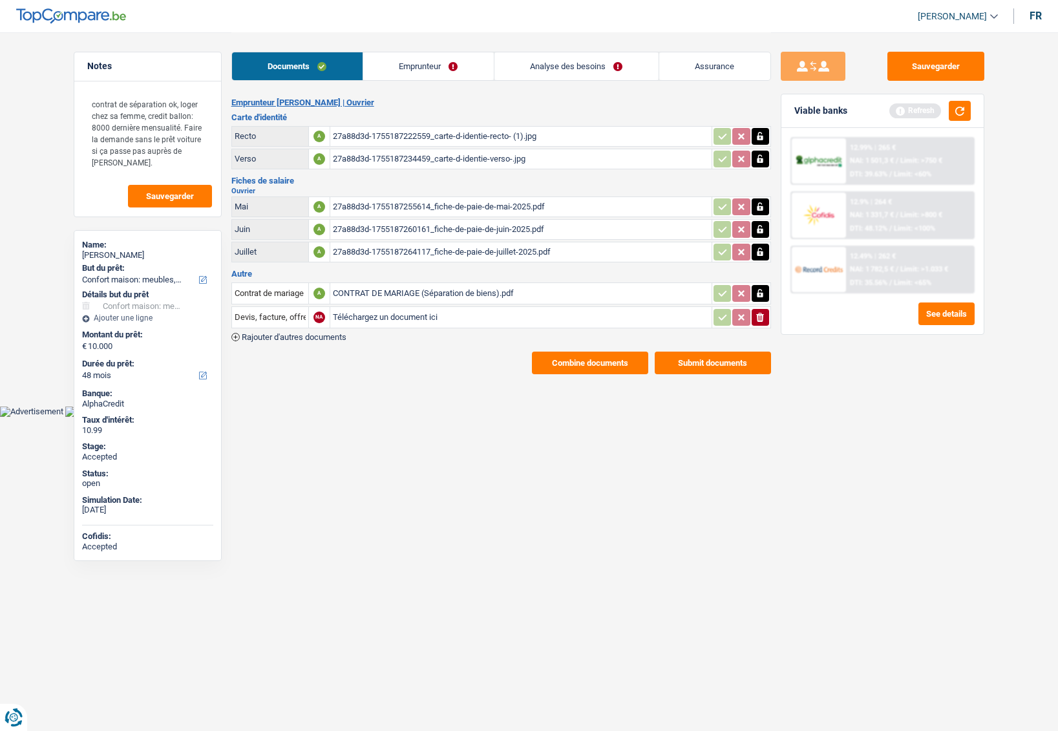
click at [98, 254] on div "Serge Kustermans" at bounding box center [147, 255] width 131 height 10
copy div "Serge Kustermans"
click at [579, 365] on button "Combine documents" at bounding box center [590, 363] width 116 height 23
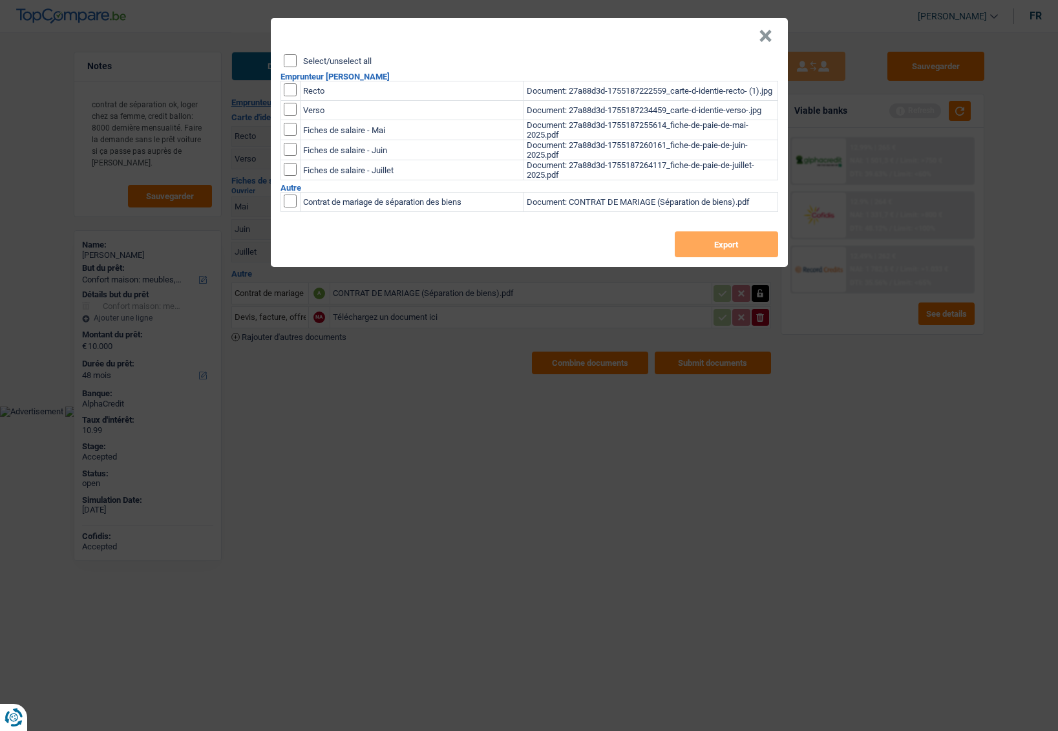
click at [323, 61] on label "Select/unselect all" at bounding box center [337, 61] width 69 height 8
click at [297, 61] on input "Select/unselect all" at bounding box center [290, 60] width 13 height 13
checkbox input "true"
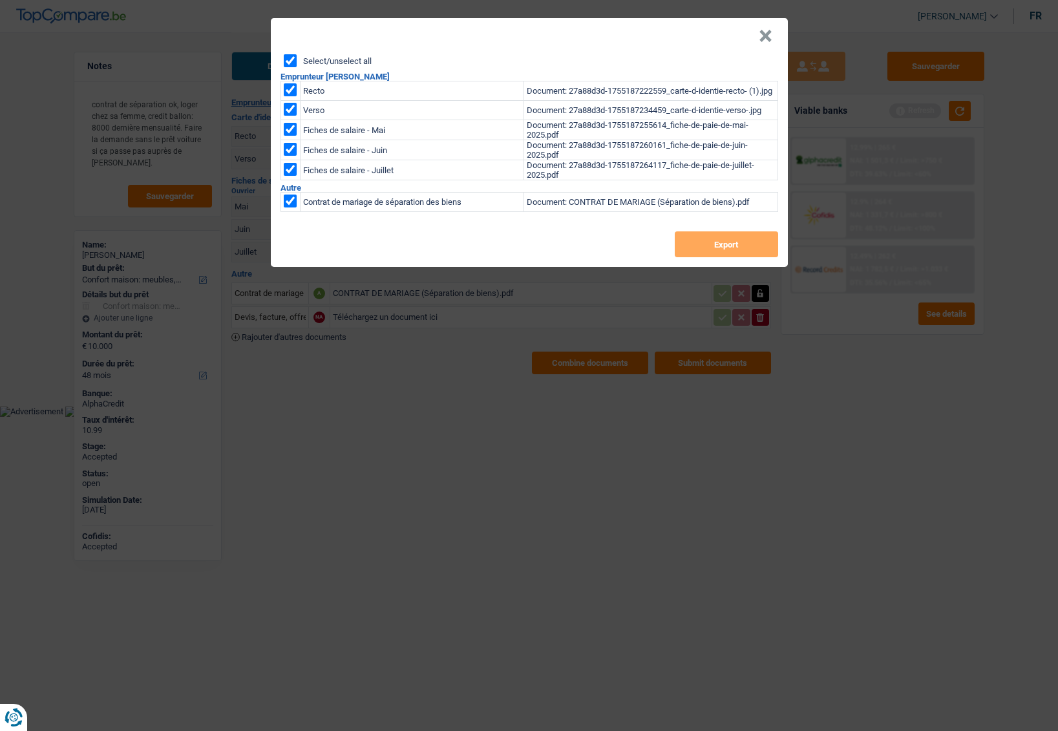
checkbox input "true"
click at [704, 245] on button "Export" at bounding box center [726, 244] width 103 height 26
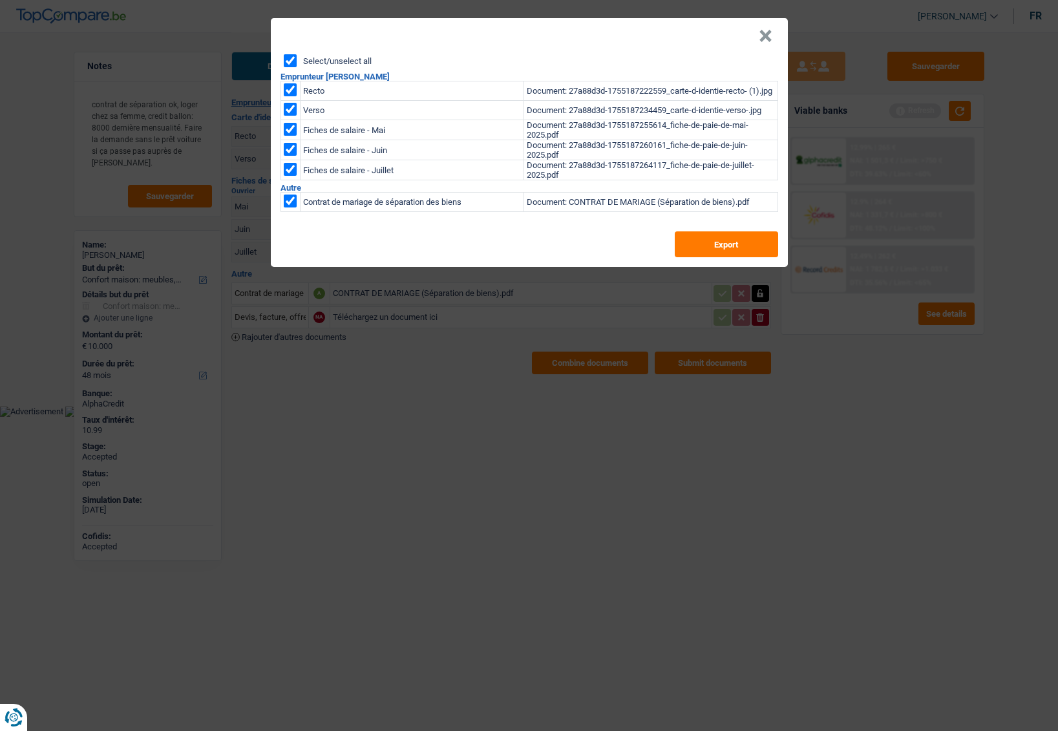
click at [768, 37] on button "×" at bounding box center [766, 36] width 14 height 13
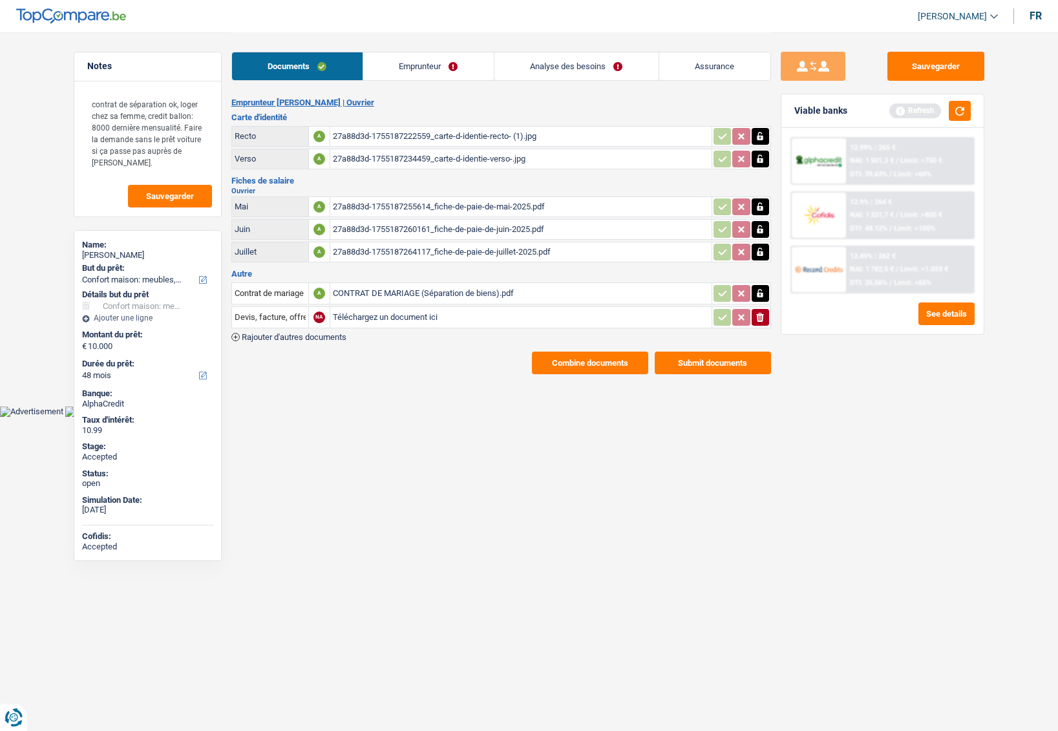
click at [692, 67] on link "Assurance" at bounding box center [714, 66] width 111 height 28
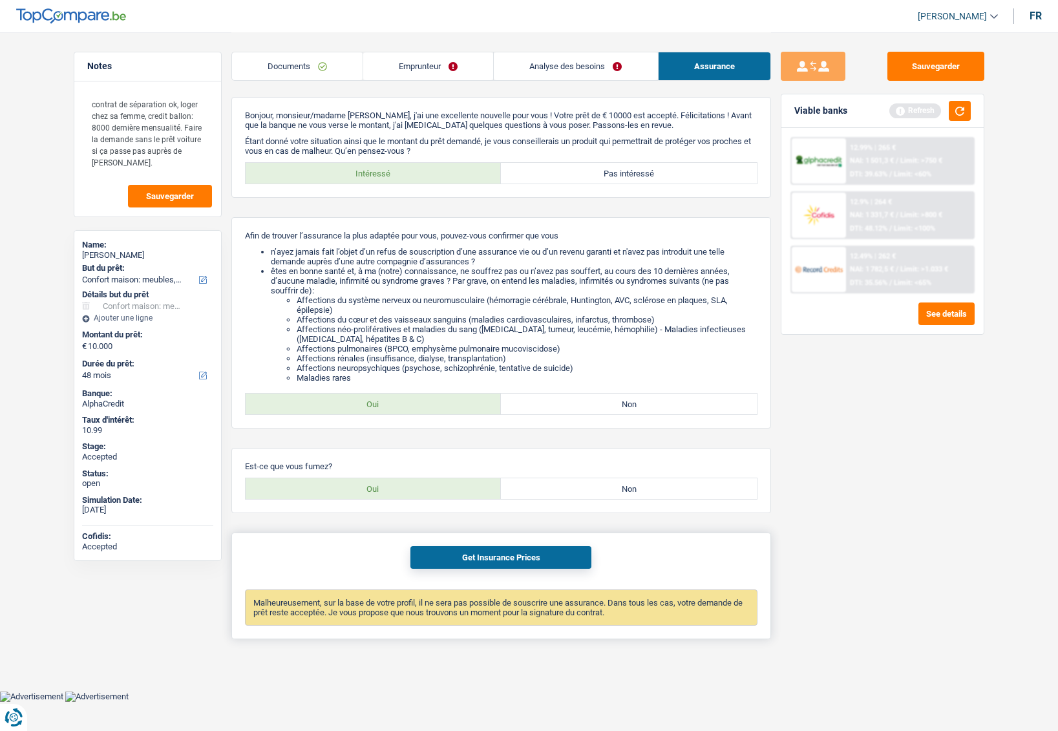
drag, startPoint x: 378, startPoint y: 599, endPoint x: 571, endPoint y: 580, distance: 194.3
click at [615, 615] on div "Malheureusement, sur la base de votre profil, il ne sera pas possible de souscr…" at bounding box center [501, 608] width 513 height 36
click at [533, 555] on button "Get Insurance Prices" at bounding box center [501, 557] width 181 height 23
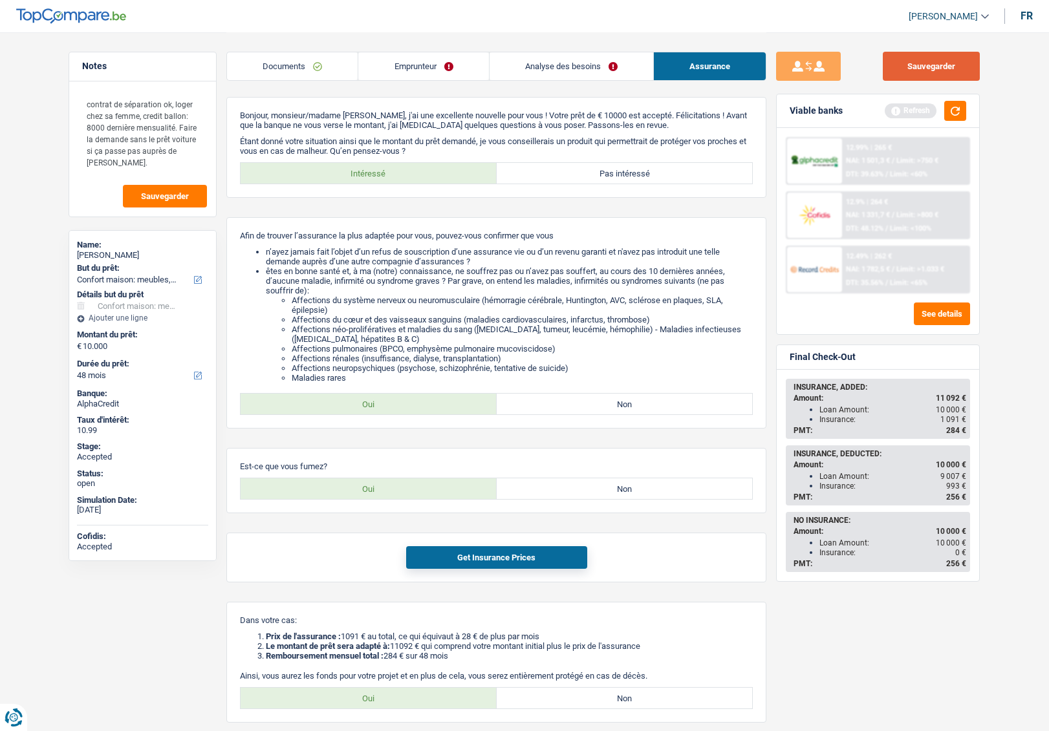
click at [923, 70] on button "Sauvegarder" at bounding box center [930, 66] width 97 height 29
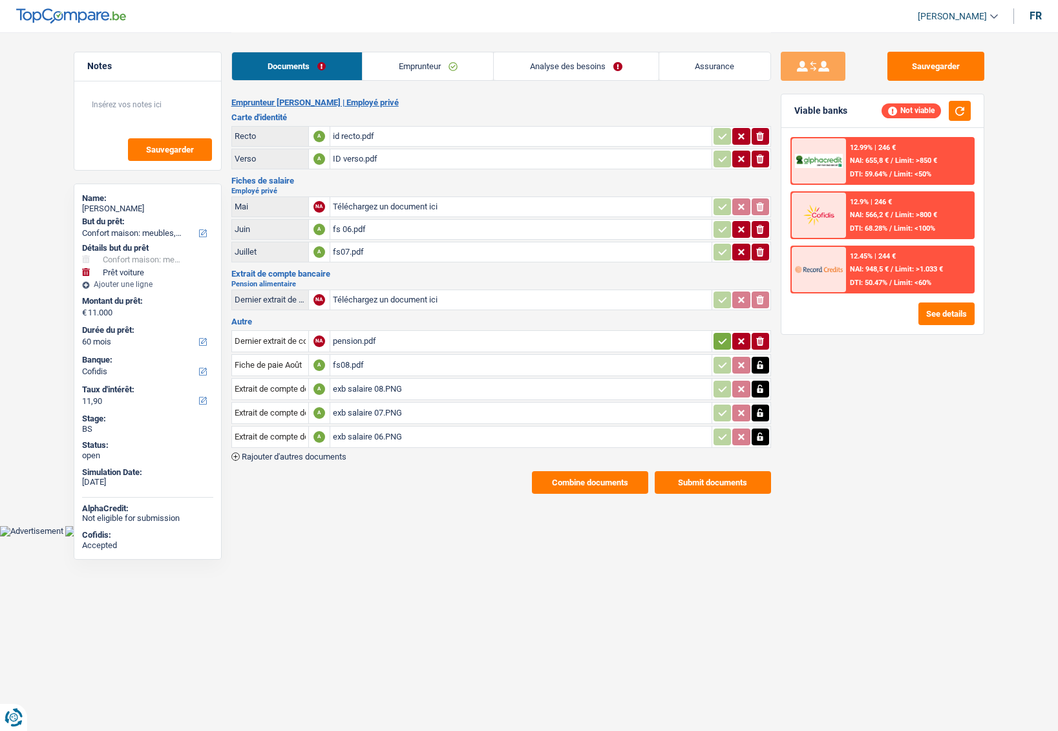
select select "household"
select select "car"
select select "60"
select select "cofidis"
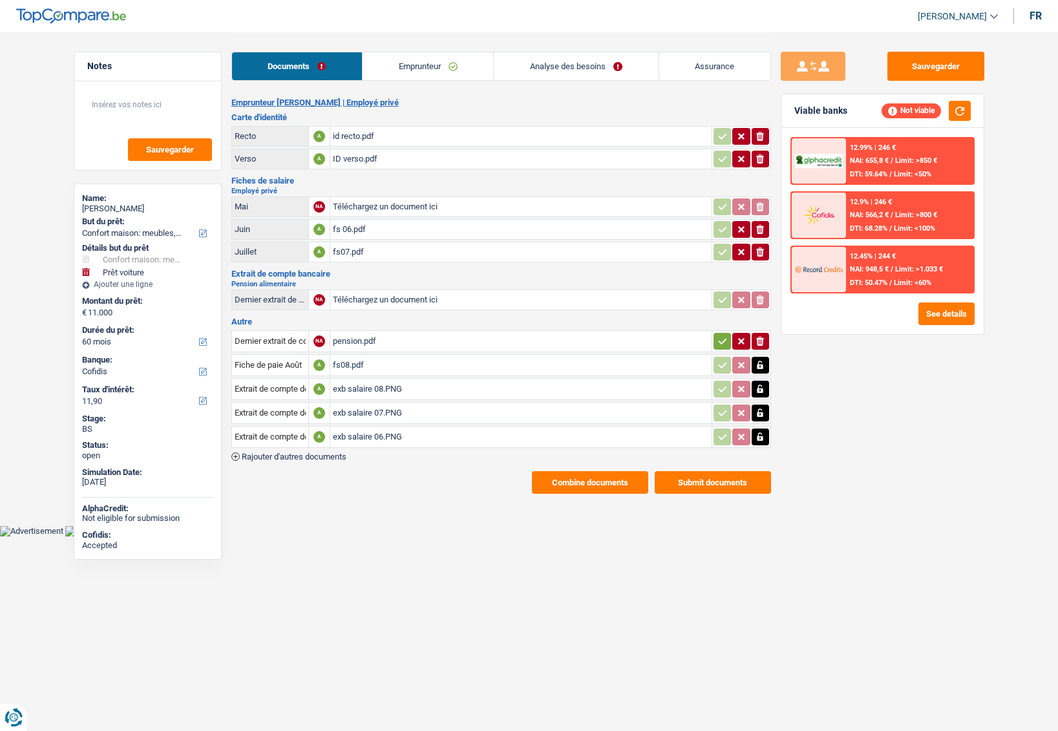
click at [95, 206] on div "Amy Lott" at bounding box center [147, 209] width 131 height 10
copy div "Amy Lott"
click at [456, 61] on link "Emprunteur" at bounding box center [428, 66] width 131 height 28
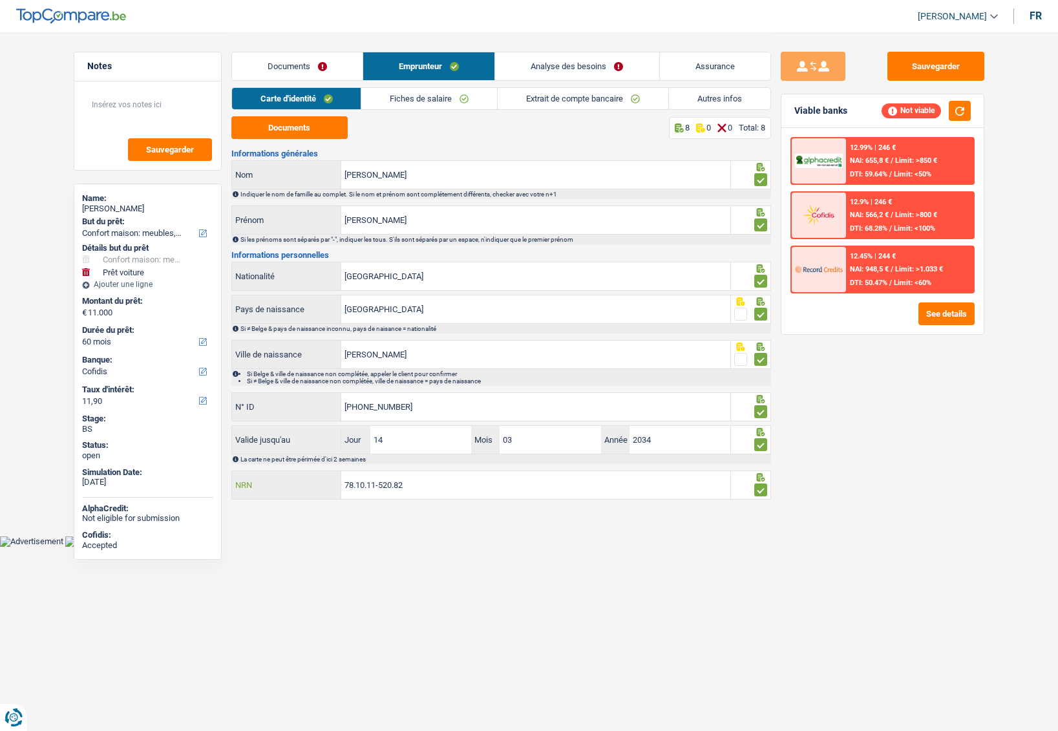
click at [385, 486] on input "78.10.11-520.82" at bounding box center [535, 485] width 389 height 28
click at [559, 66] on link "Analyse des besoins" at bounding box center [577, 66] width 164 height 28
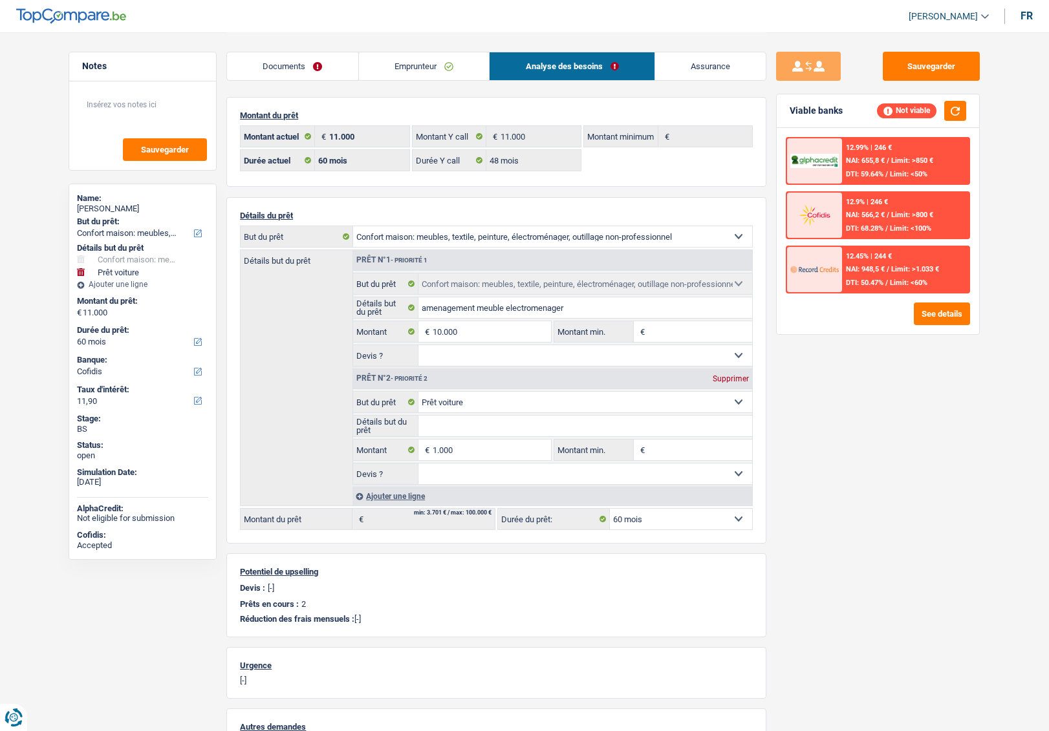
click at [696, 67] on link "Assurance" at bounding box center [710, 66] width 111 height 28
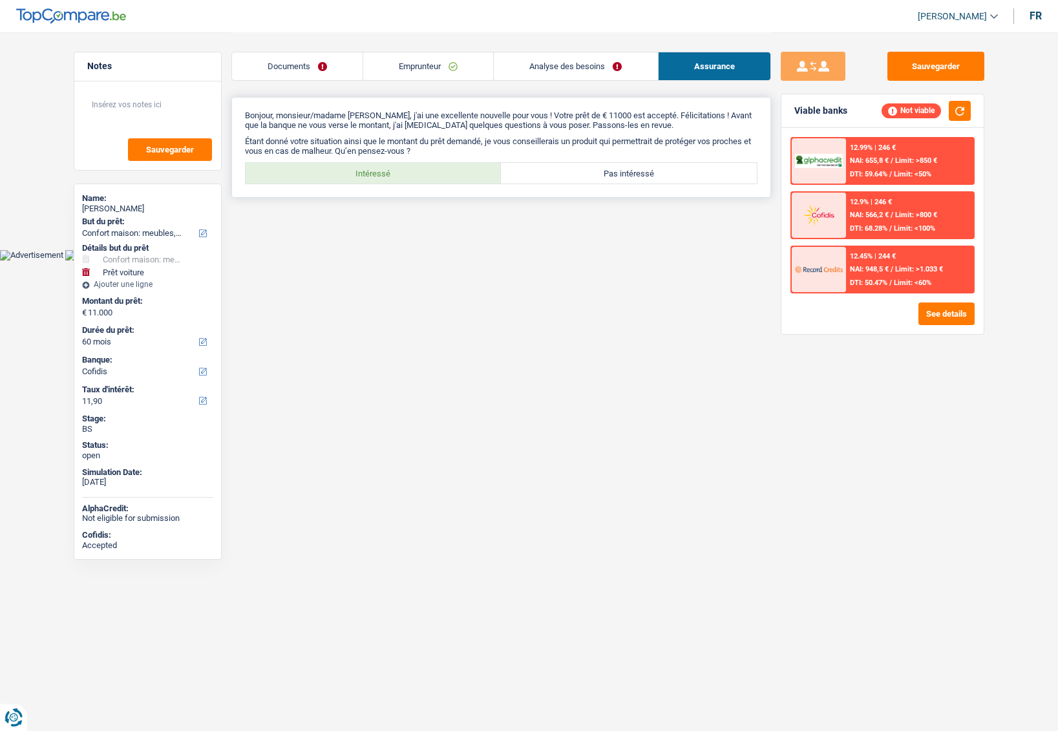
click at [421, 166] on label "Intéressé" at bounding box center [374, 173] width 256 height 21
click at [421, 166] on input "Intéressé" at bounding box center [374, 173] width 256 height 21
radio input "true"
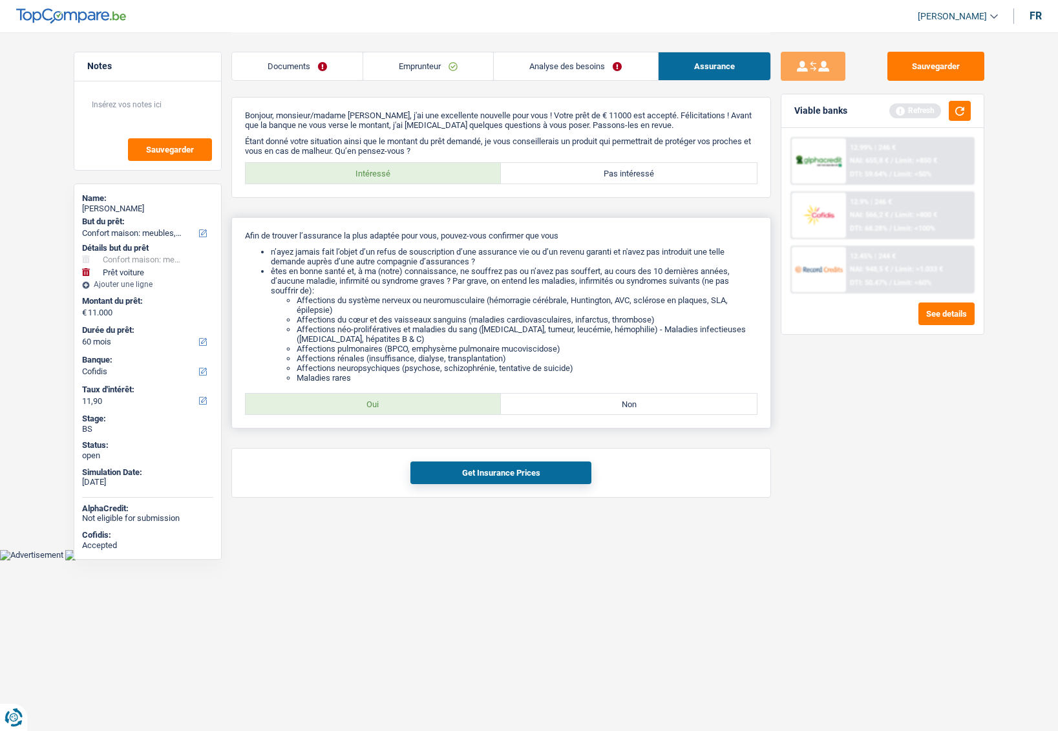
click at [408, 405] on label "Oui" at bounding box center [374, 404] width 256 height 21
click at [408, 405] on input "Oui" at bounding box center [374, 404] width 256 height 21
radio input "true"
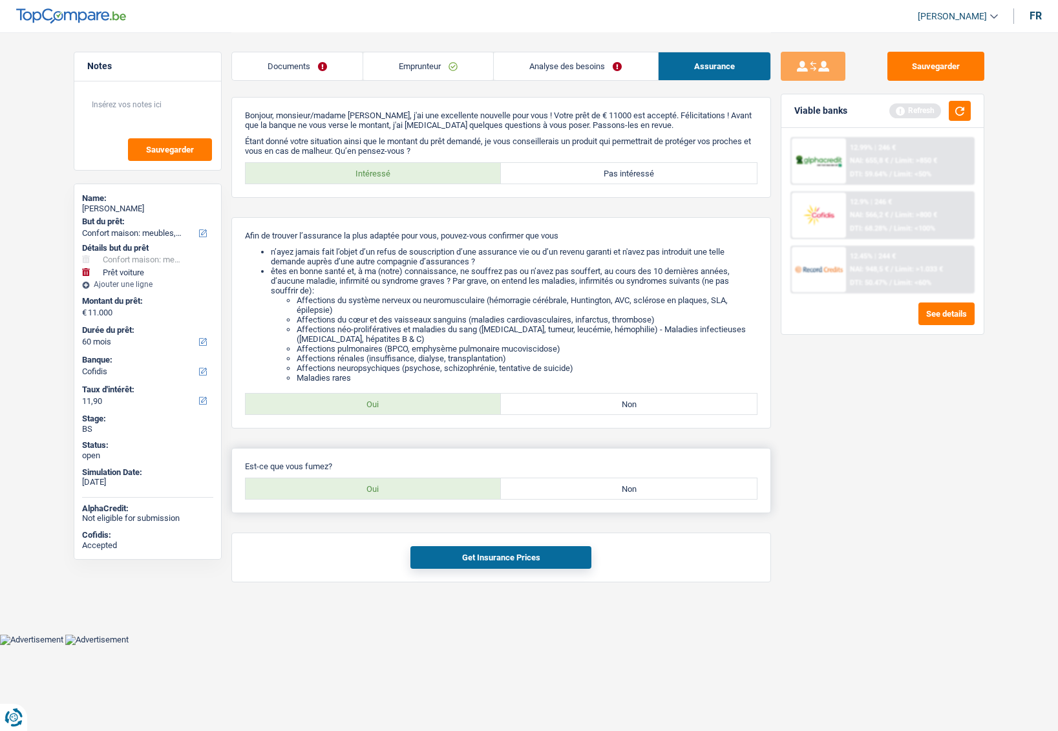
click at [407, 486] on label "Oui" at bounding box center [374, 488] width 256 height 21
click at [407, 486] on input "Oui" at bounding box center [374, 488] width 256 height 21
radio input "true"
click at [486, 552] on button "Get Insurance Prices" at bounding box center [501, 557] width 181 height 23
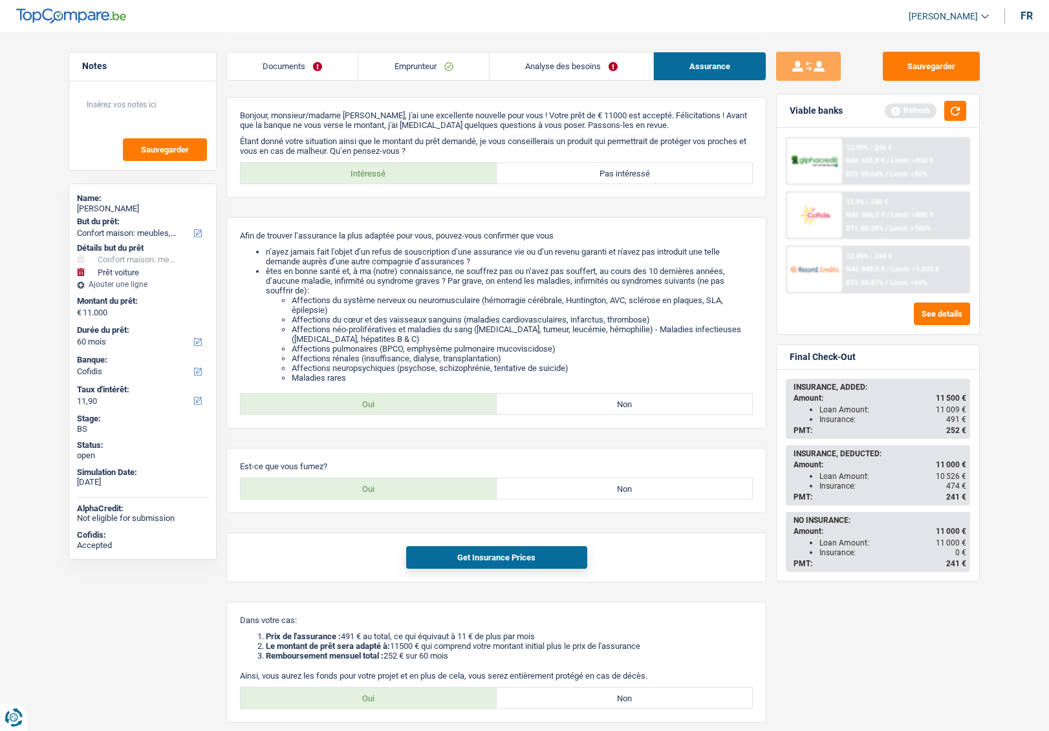
drag, startPoint x: 962, startPoint y: 498, endPoint x: 815, endPoint y: 479, distance: 148.0
click at [815, 479] on div "INSURANCE, DEDUCTED: Amount: 11 000 € Loan Amount: 10 526 € Insurance: 474 € PM…" at bounding box center [878, 476] width 182 height 58
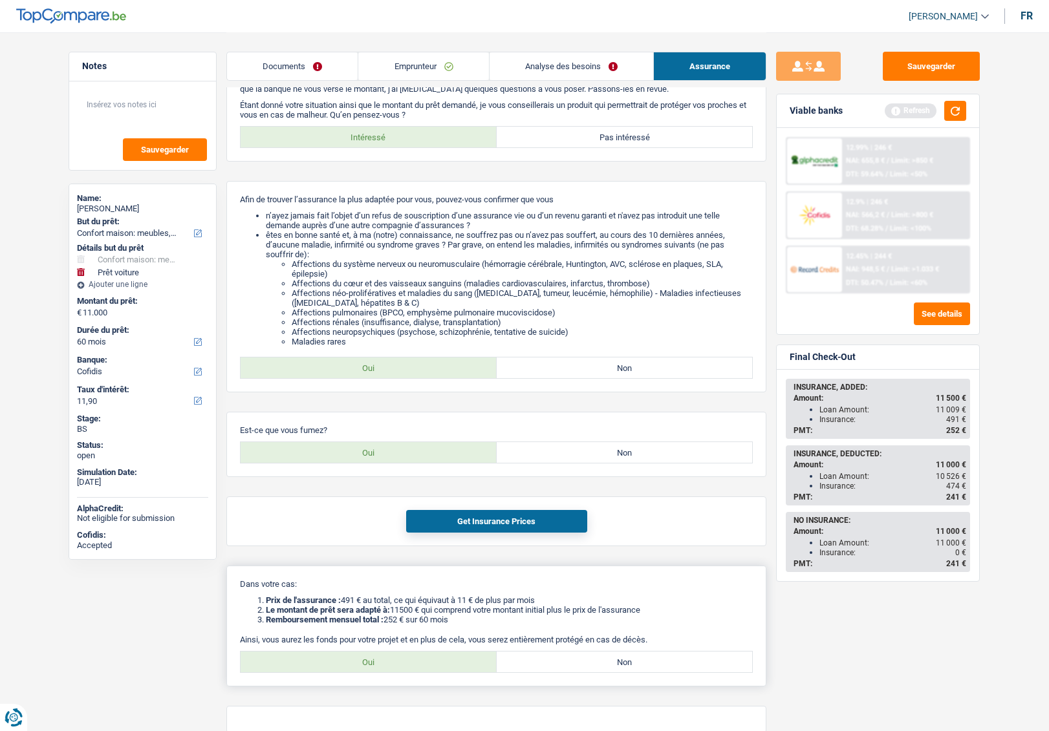
scroll to position [65, 0]
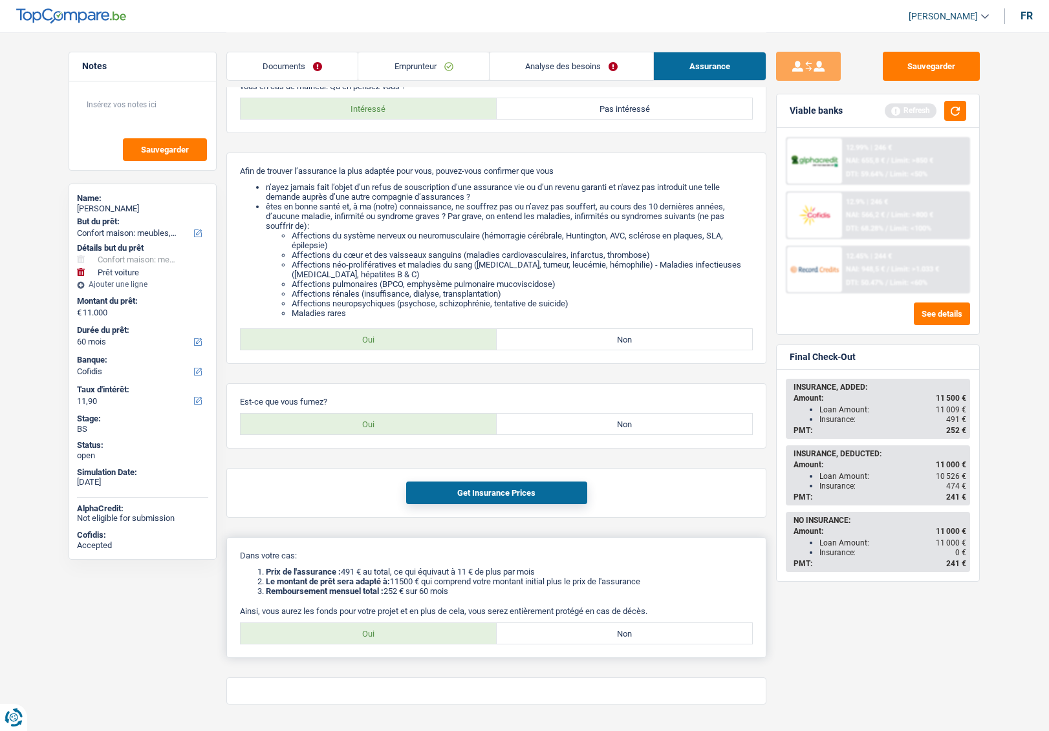
click at [558, 628] on label "Non" at bounding box center [625, 633] width 256 height 21
click at [558, 628] on input "Non" at bounding box center [625, 633] width 256 height 21
radio input "true"
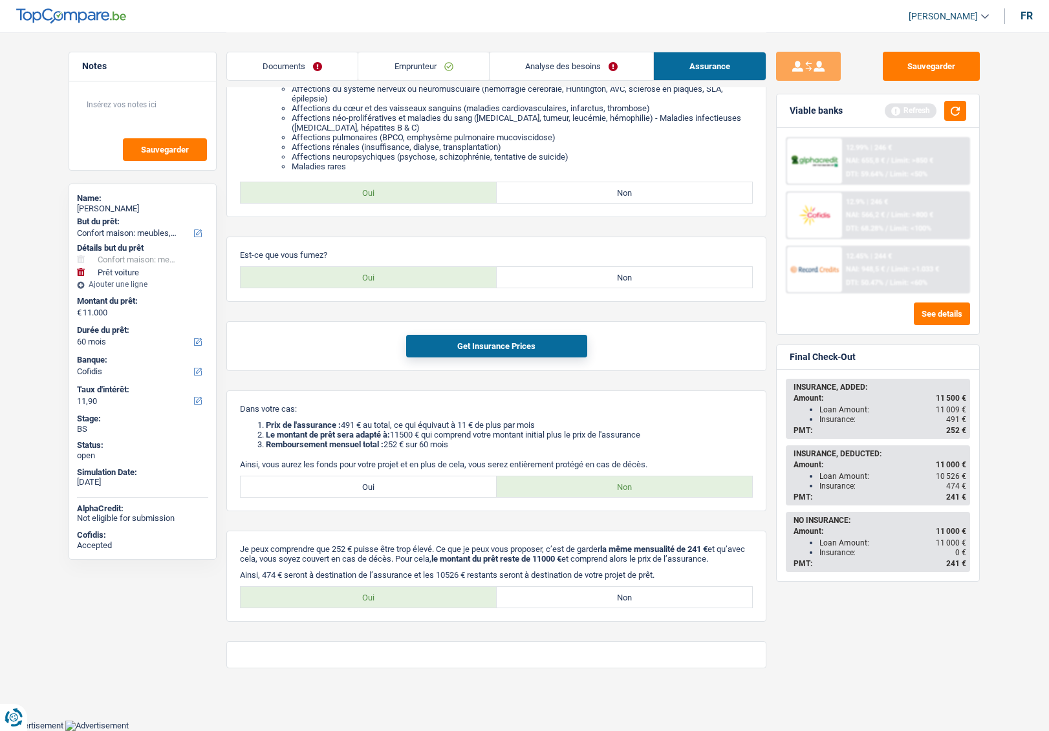
scroll to position [220, 0]
click at [421, 602] on label "Oui" at bounding box center [369, 597] width 256 height 21
click at [421, 602] on input "Oui" at bounding box center [369, 597] width 256 height 21
radio input "true"
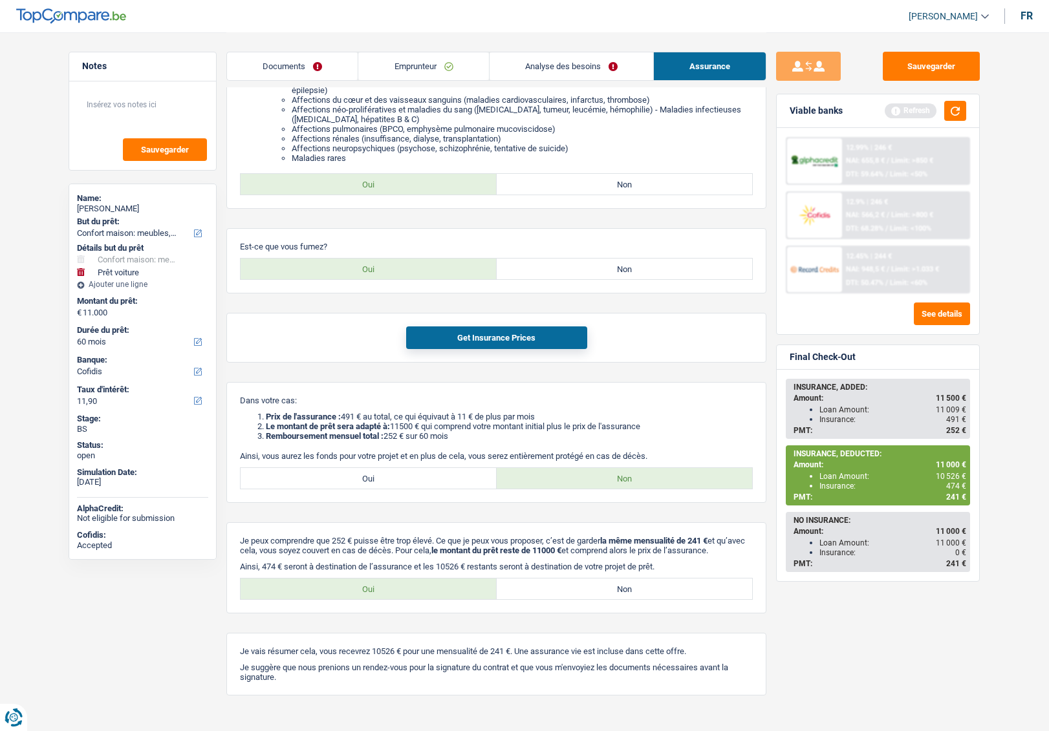
click at [792, 613] on div "Sauvegarder Viable banks Refresh 12.99% | 246 € NAI: 655,8 € / Limit: >850 € DT…" at bounding box center [877, 381] width 223 height 659
click at [917, 74] on button "Sauvegarder" at bounding box center [930, 66] width 97 height 29
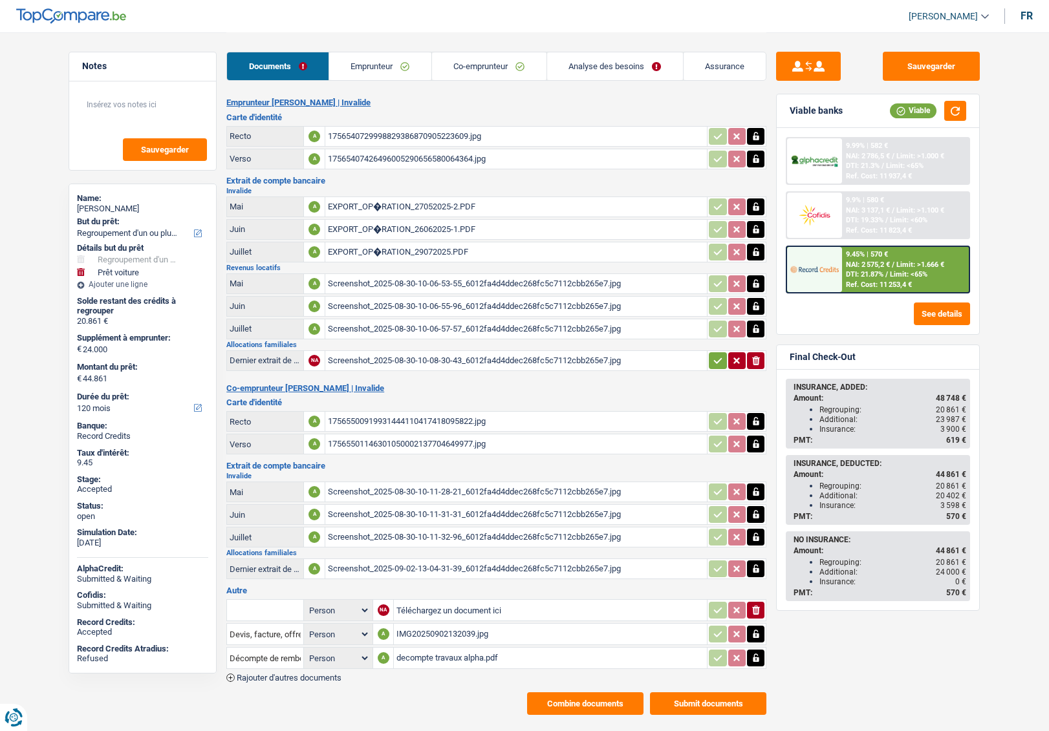
select select "refinancing"
select select "car"
select select "120"
select select "32"
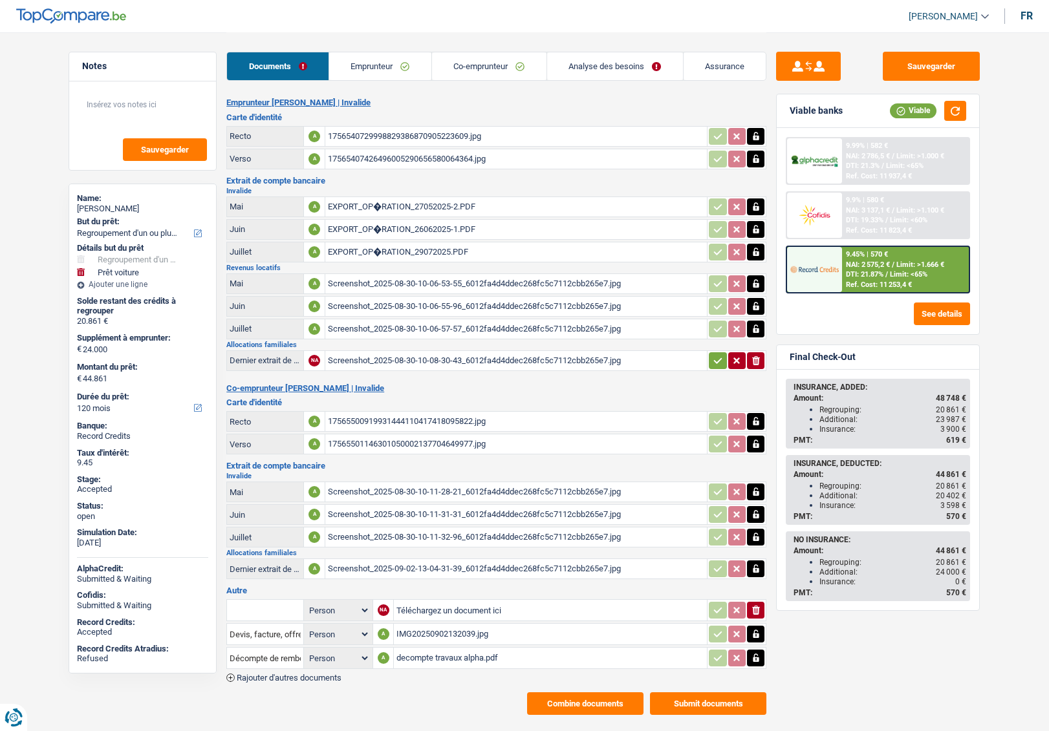
select select "single"
select select "ownerWithoutMortgage"
select select "BE"
select select "personalLoan"
select select "smallWorks"
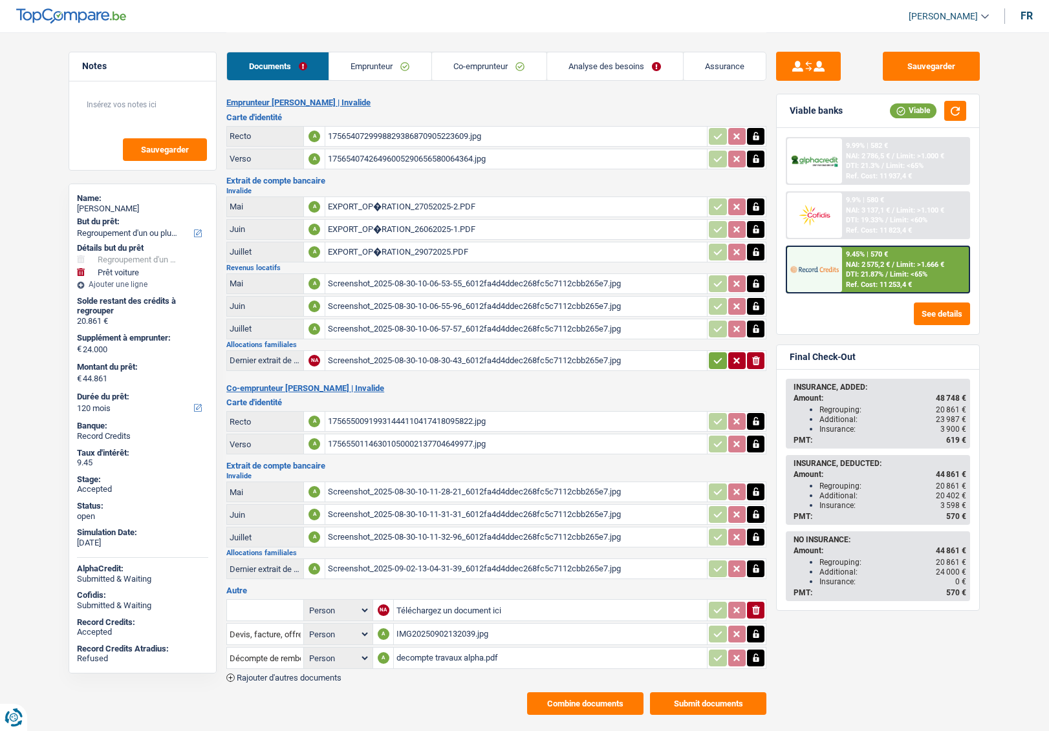
select select "120"
select select "personalLoan"
select select "familyEvent"
select select "42"
click at [385, 67] on link "Emprunteur" at bounding box center [380, 66] width 102 height 28
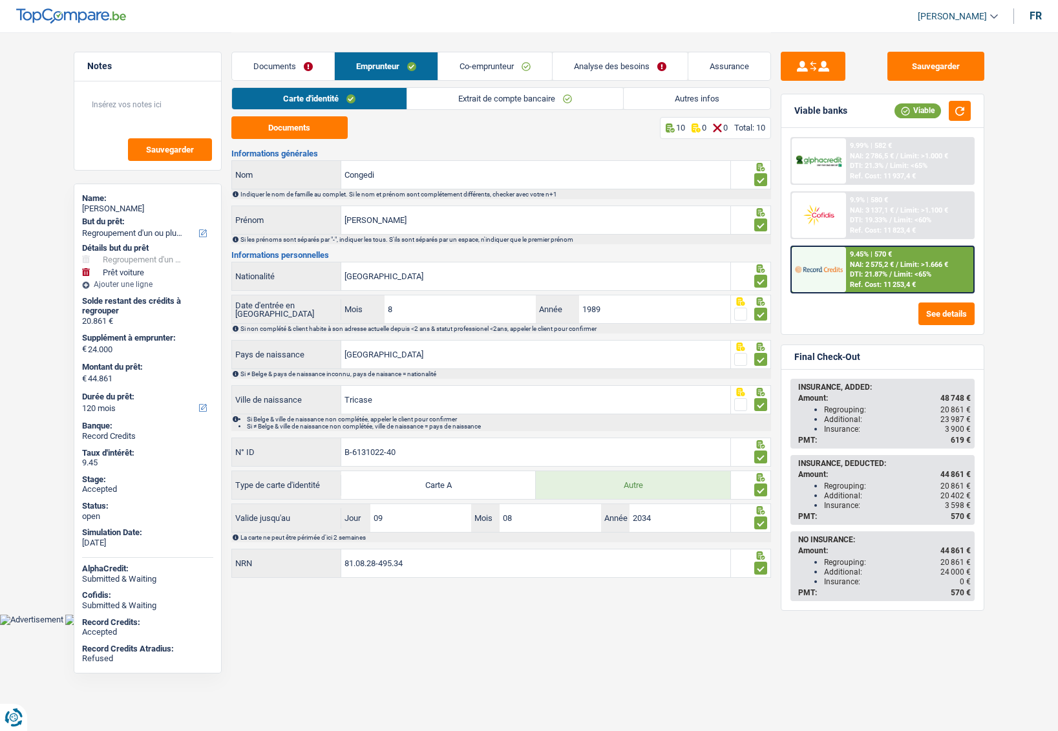
click at [672, 96] on link "Autres infos" at bounding box center [697, 98] width 147 height 21
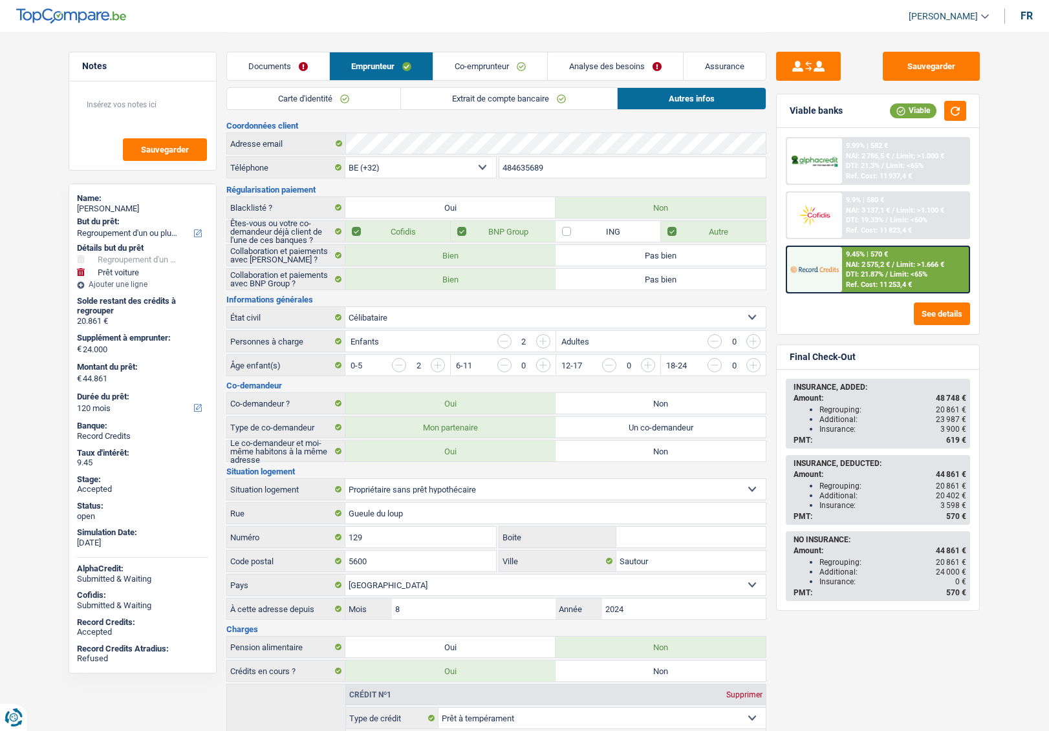
click at [360, 92] on link "Carte d'identité" at bounding box center [313, 98] width 173 height 21
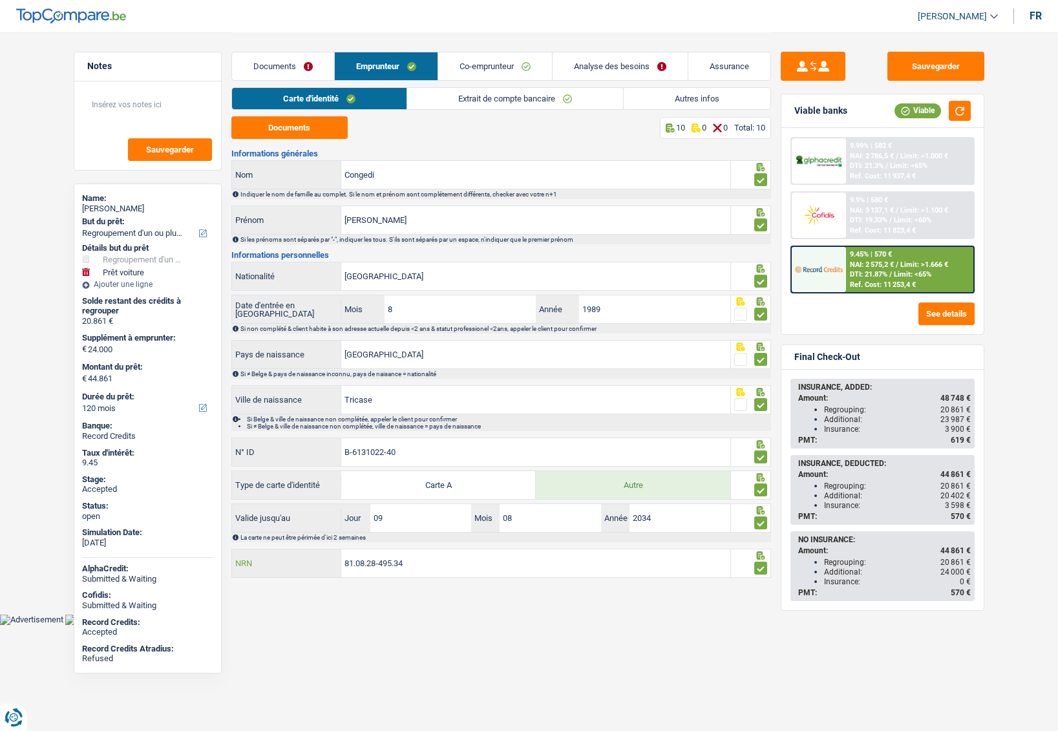
click at [375, 561] on input "81.08.28-495.34" at bounding box center [535, 564] width 389 height 28
click at [287, 57] on link "Documents" at bounding box center [283, 66] width 102 height 28
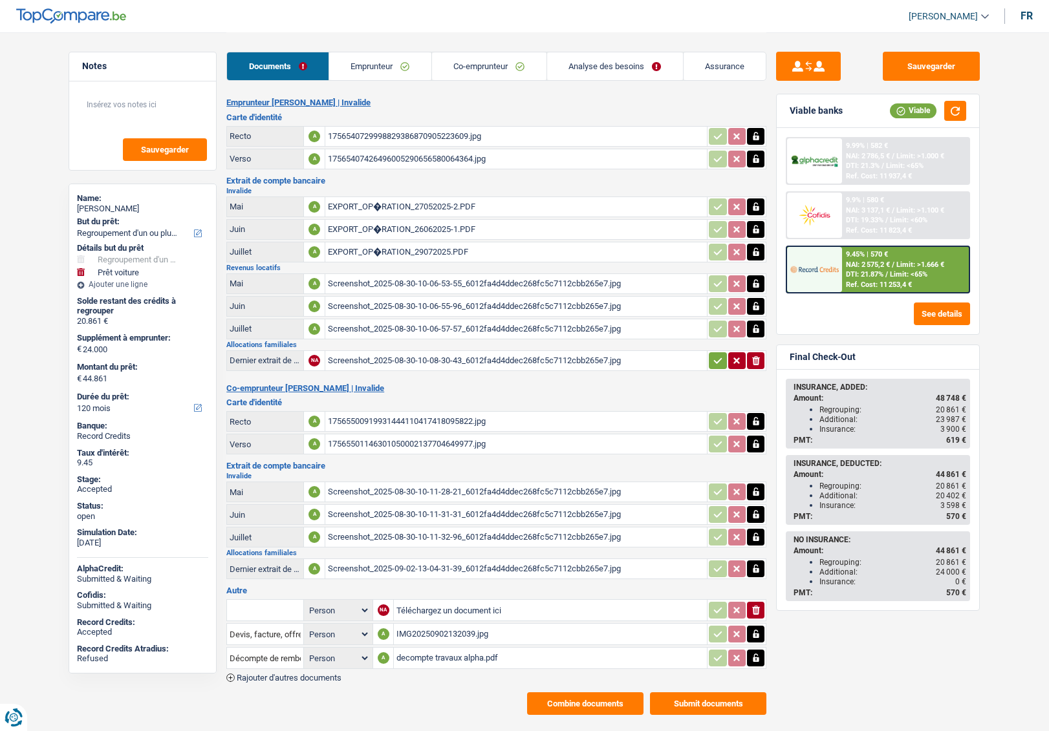
click at [433, 638] on div "IMG20250902132039.jpg" at bounding box center [550, 634] width 308 height 19
click at [606, 64] on link "Analyse des besoins" at bounding box center [615, 66] width 136 height 28
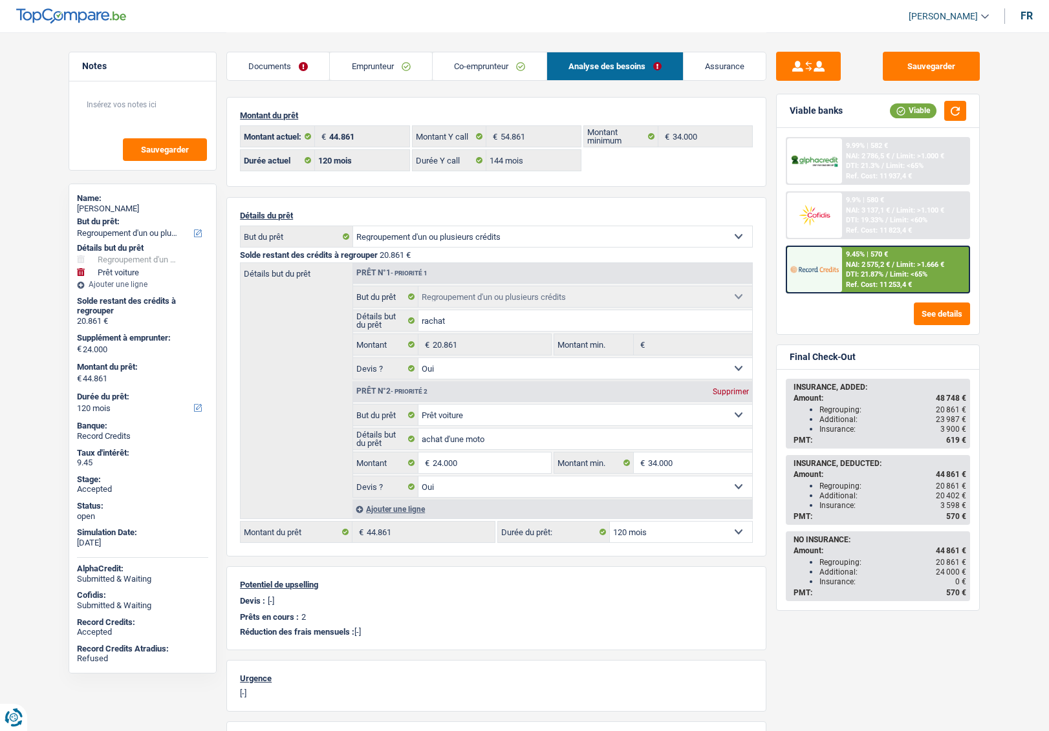
click at [283, 67] on link "Documents" at bounding box center [278, 66] width 102 height 28
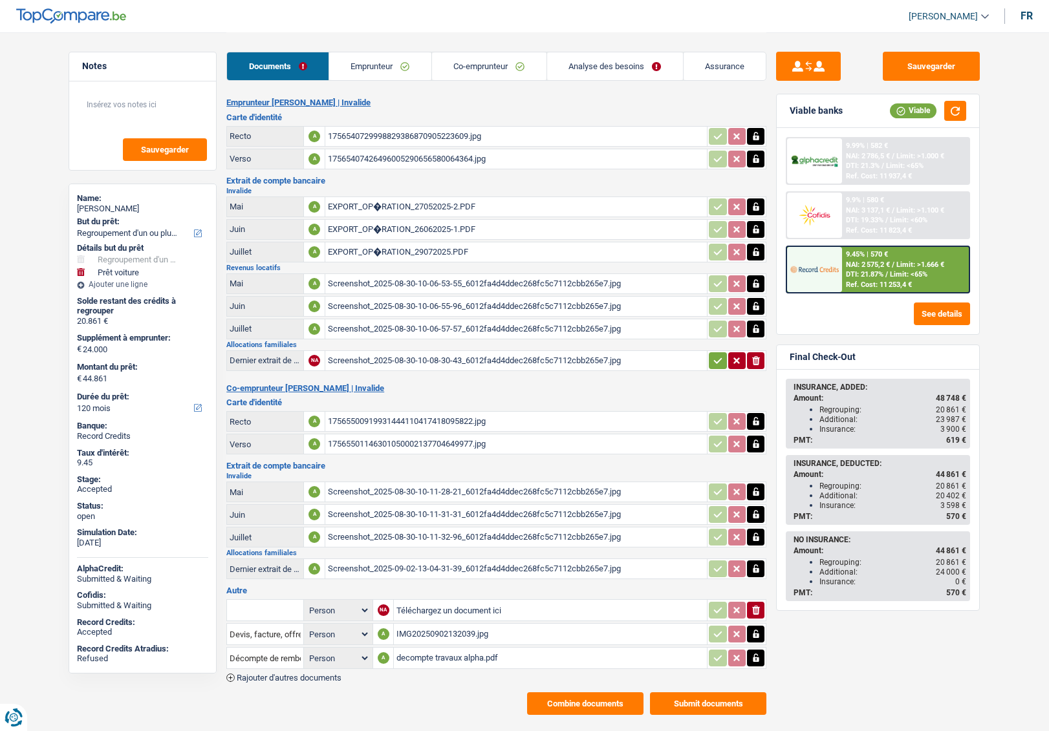
click at [416, 635] on div "IMG20250902132039.jpg" at bounding box center [550, 634] width 308 height 19
click at [589, 67] on link "Analyse des besoins" at bounding box center [615, 66] width 136 height 28
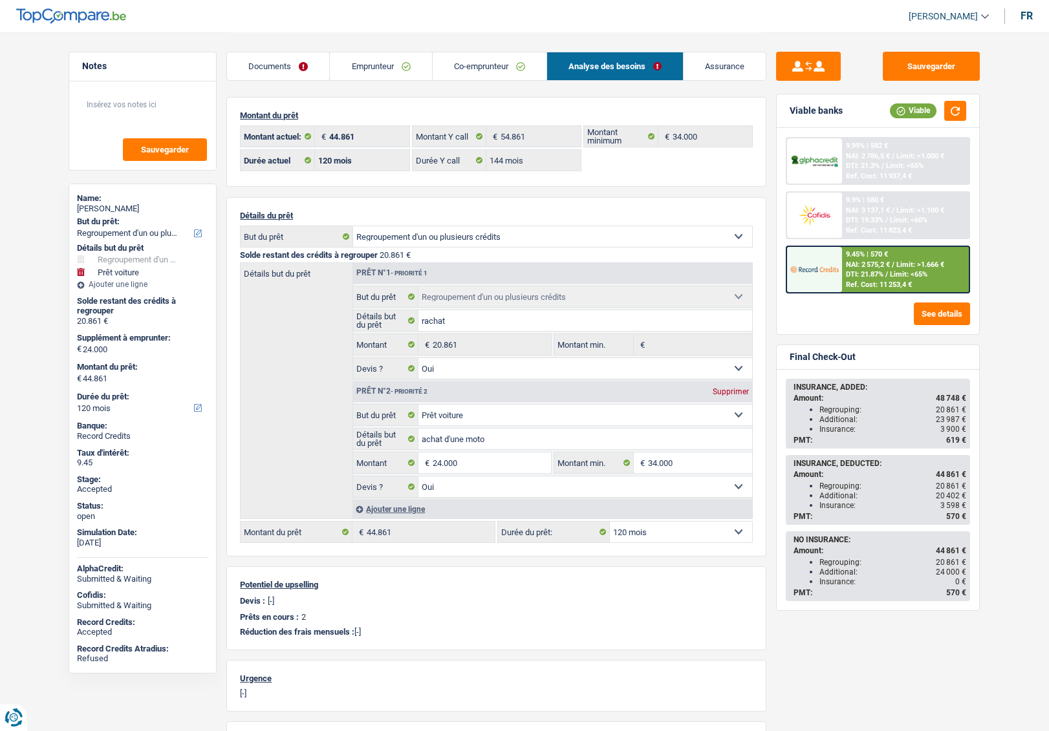
click at [725, 64] on link "Assurance" at bounding box center [724, 66] width 82 height 28
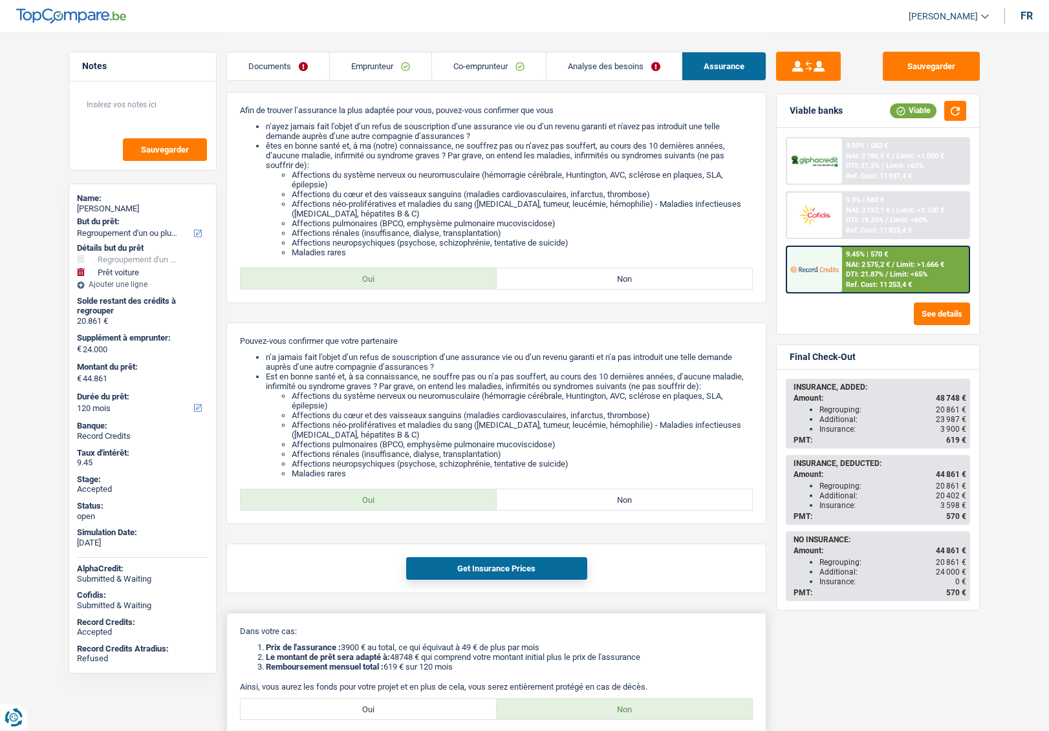
scroll to position [259, 0]
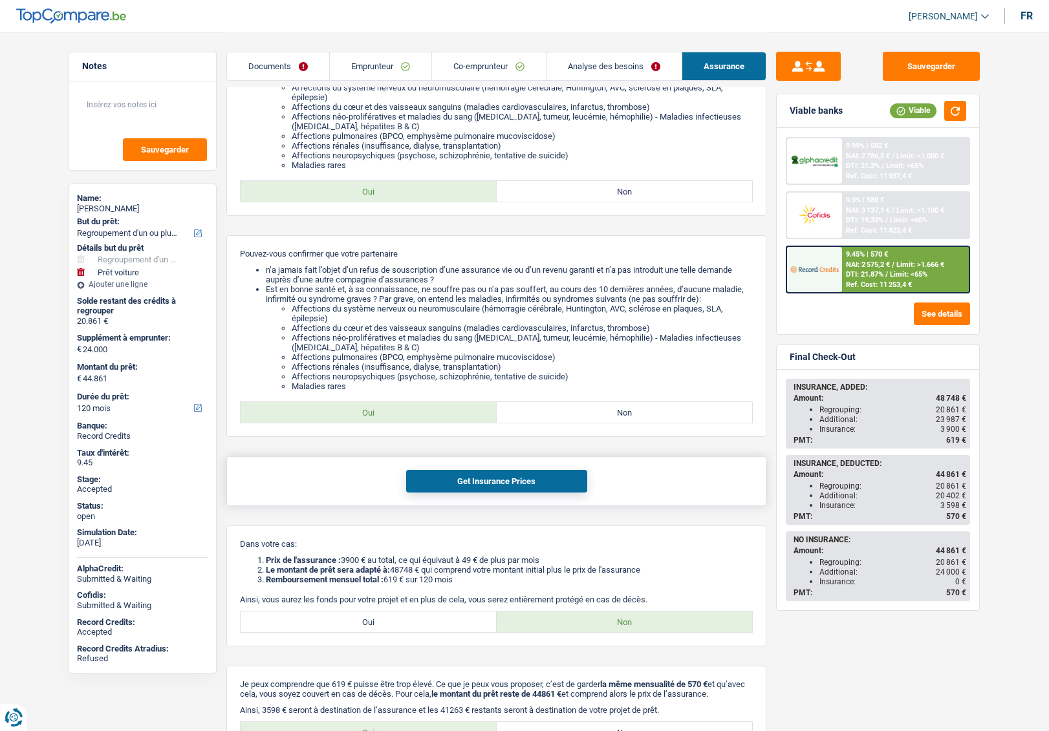
click at [506, 484] on button "Get Insurance Prices" at bounding box center [496, 481] width 181 height 23
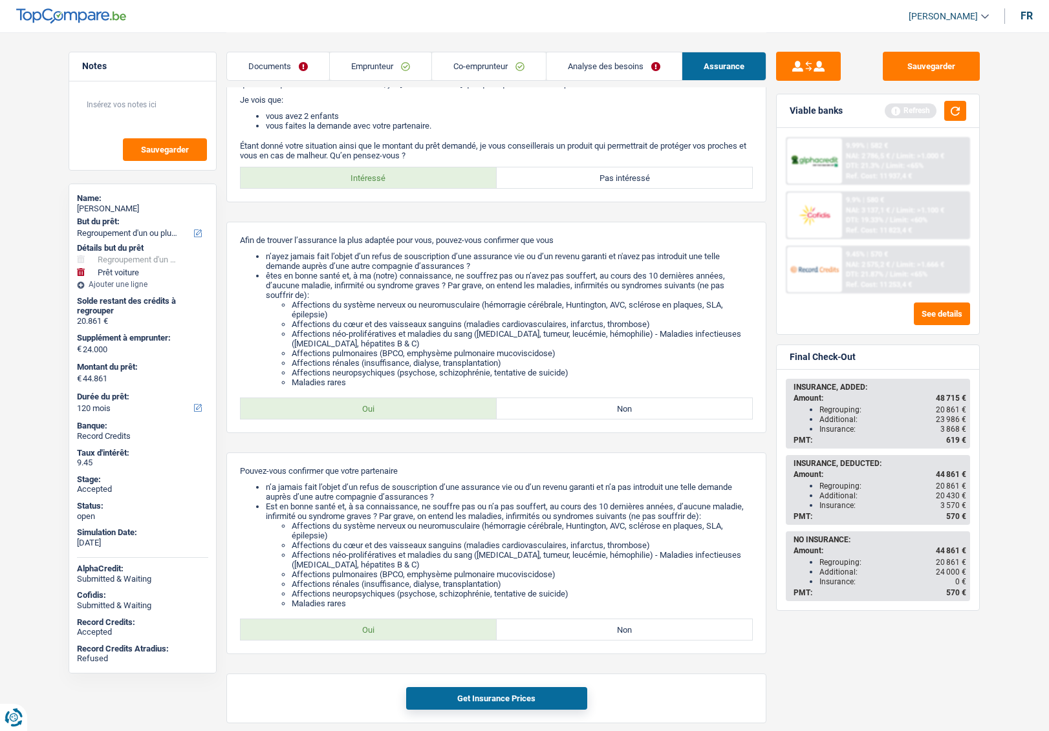
scroll to position [0, 0]
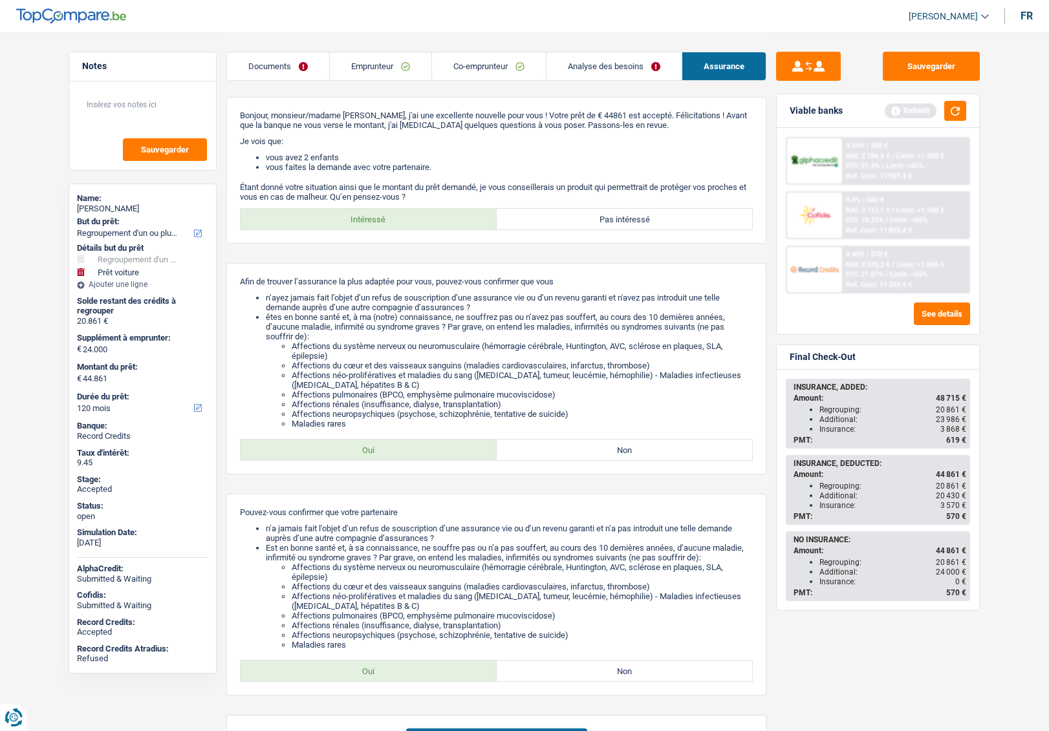
click at [350, 64] on link "Emprunteur" at bounding box center [381, 66] width 102 height 28
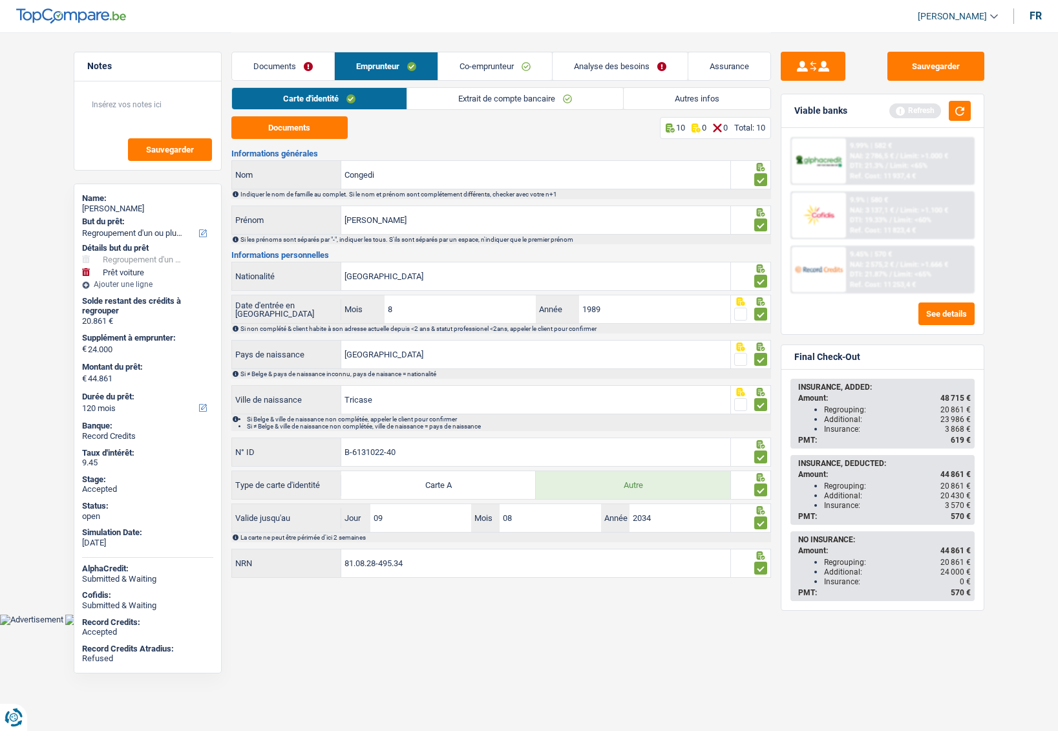
click at [468, 102] on link "Extrait de compte bancaire" at bounding box center [515, 98] width 216 height 21
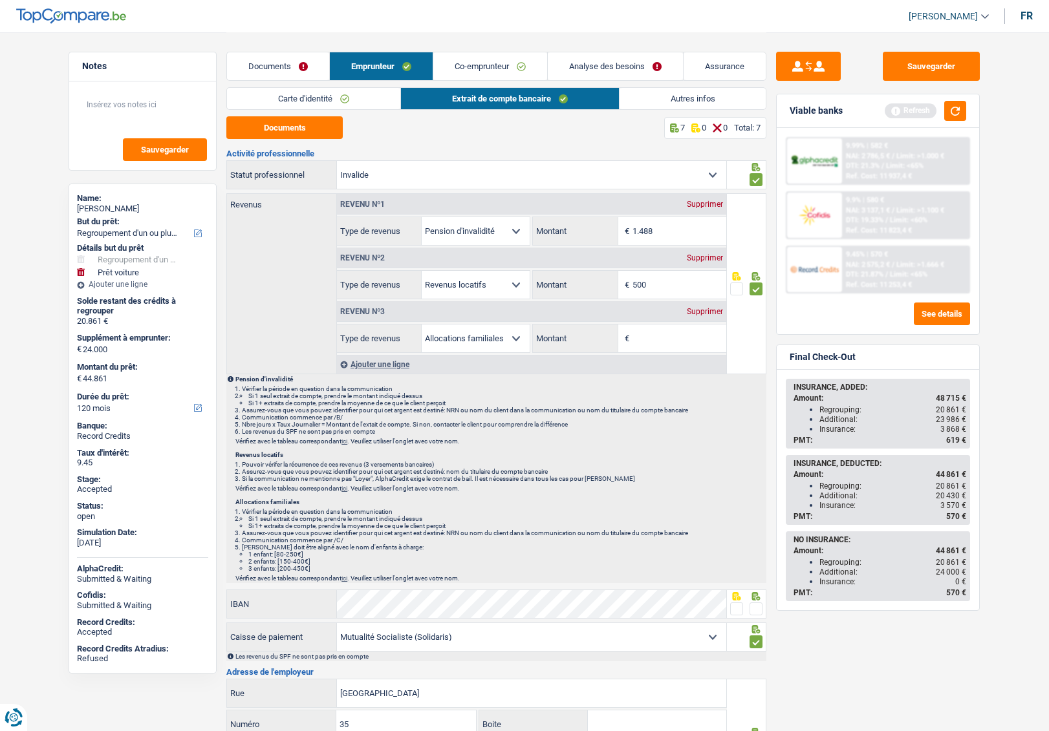
click at [497, 72] on link "Co-emprunteur" at bounding box center [490, 66] width 114 height 28
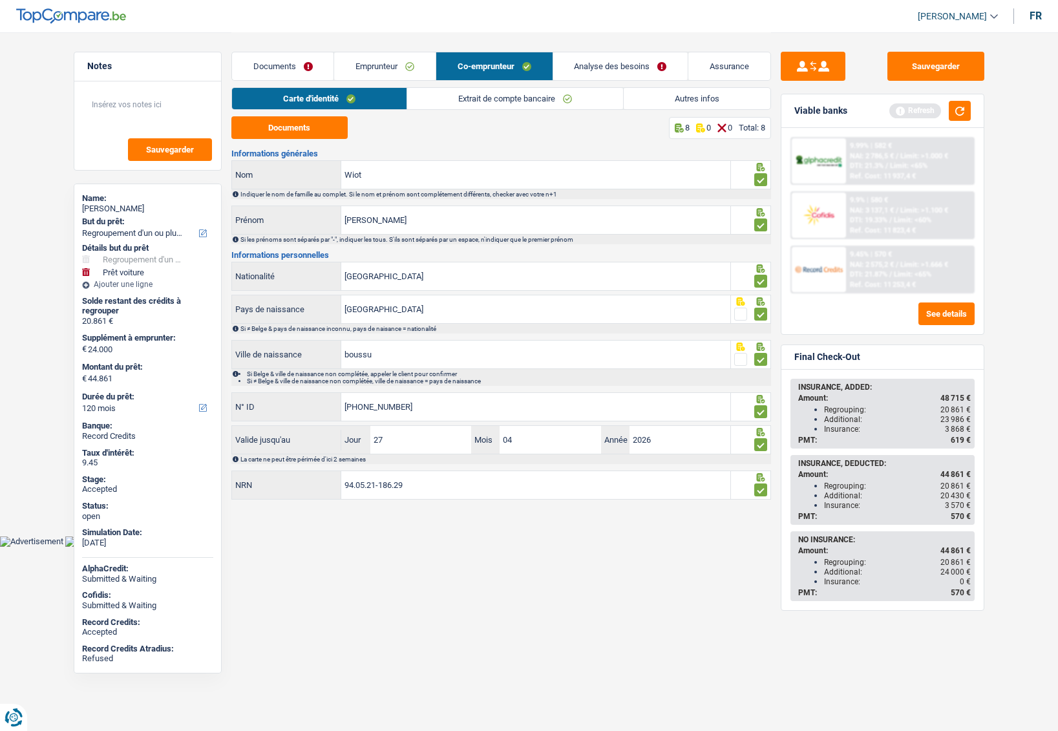
click at [475, 103] on link "Extrait de compte bancaire" at bounding box center [515, 98] width 216 height 21
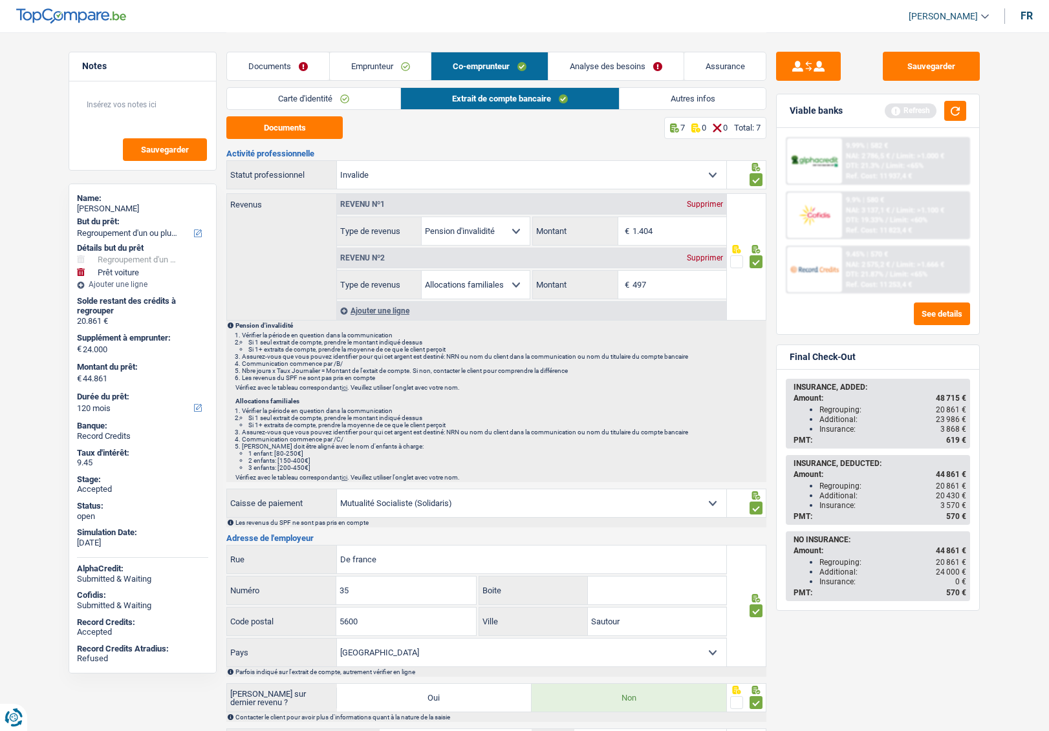
click at [730, 65] on link "Assurance" at bounding box center [725, 66] width 82 height 28
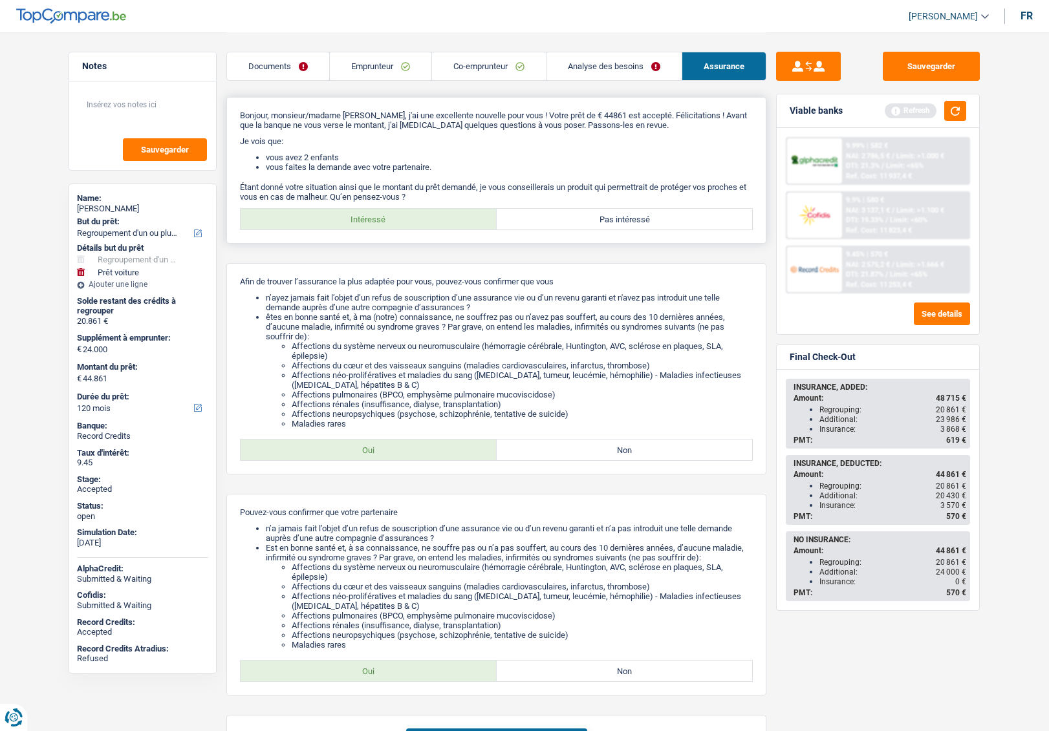
click at [687, 217] on label "Pas intéressé" at bounding box center [625, 219] width 256 height 21
click at [687, 217] on input "Pas intéressé" at bounding box center [625, 219] width 256 height 21
radio input "true"
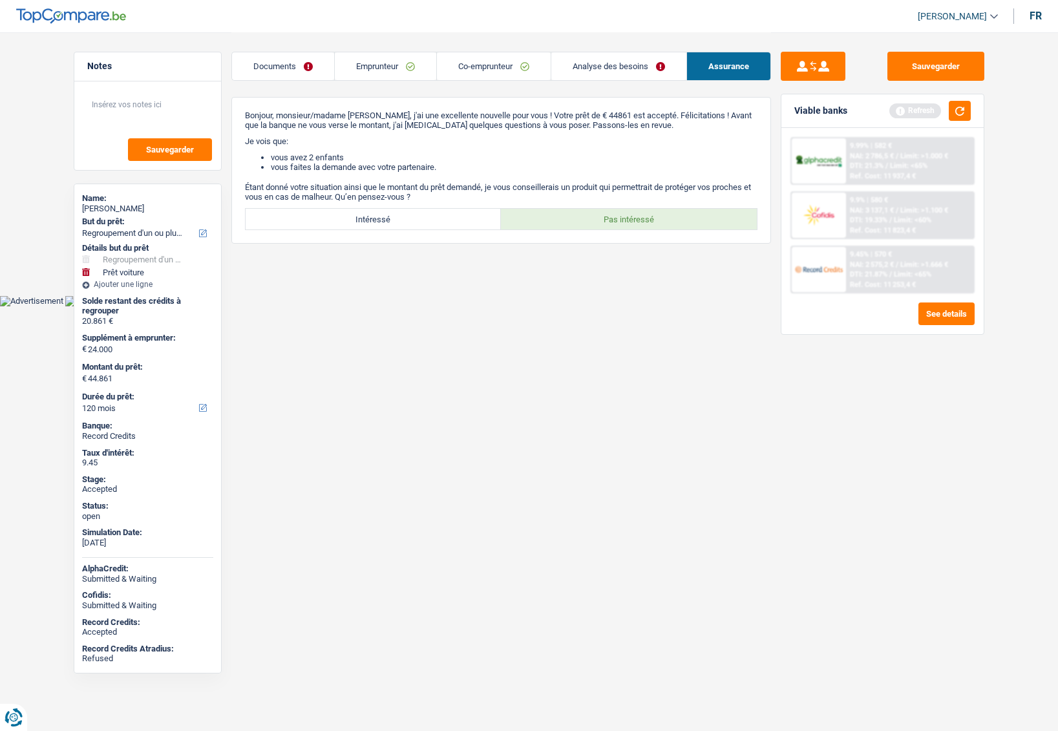
click at [369, 63] on link "Emprunteur" at bounding box center [386, 66] width 102 height 28
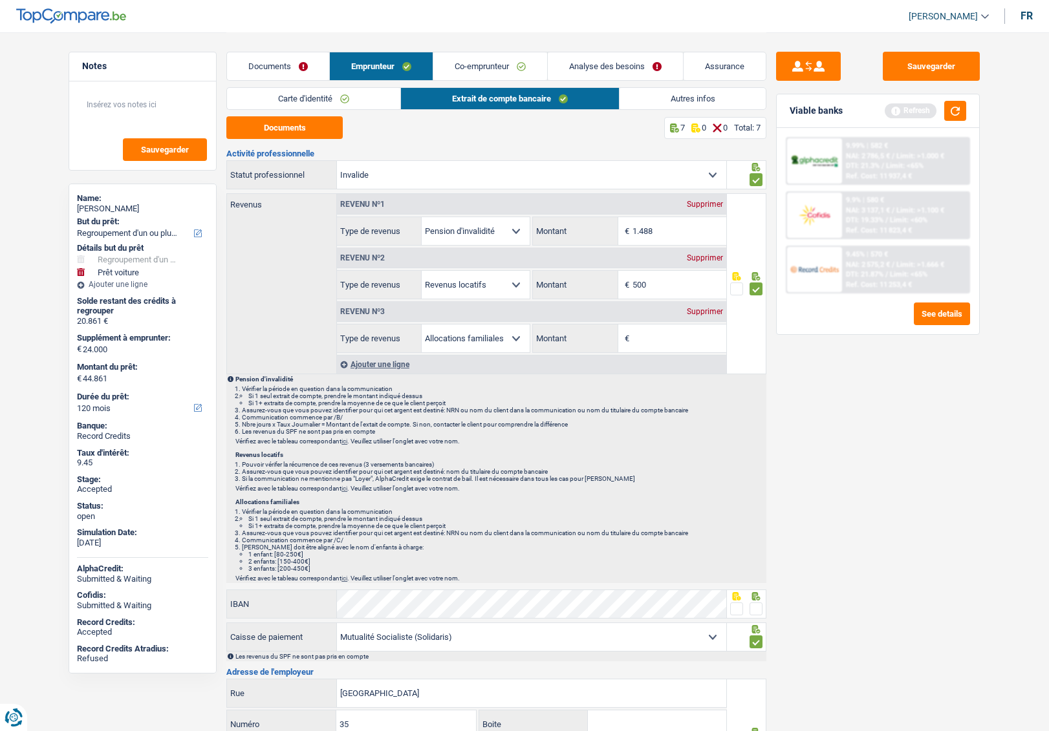
click at [659, 98] on link "Autres infos" at bounding box center [692, 98] width 147 height 21
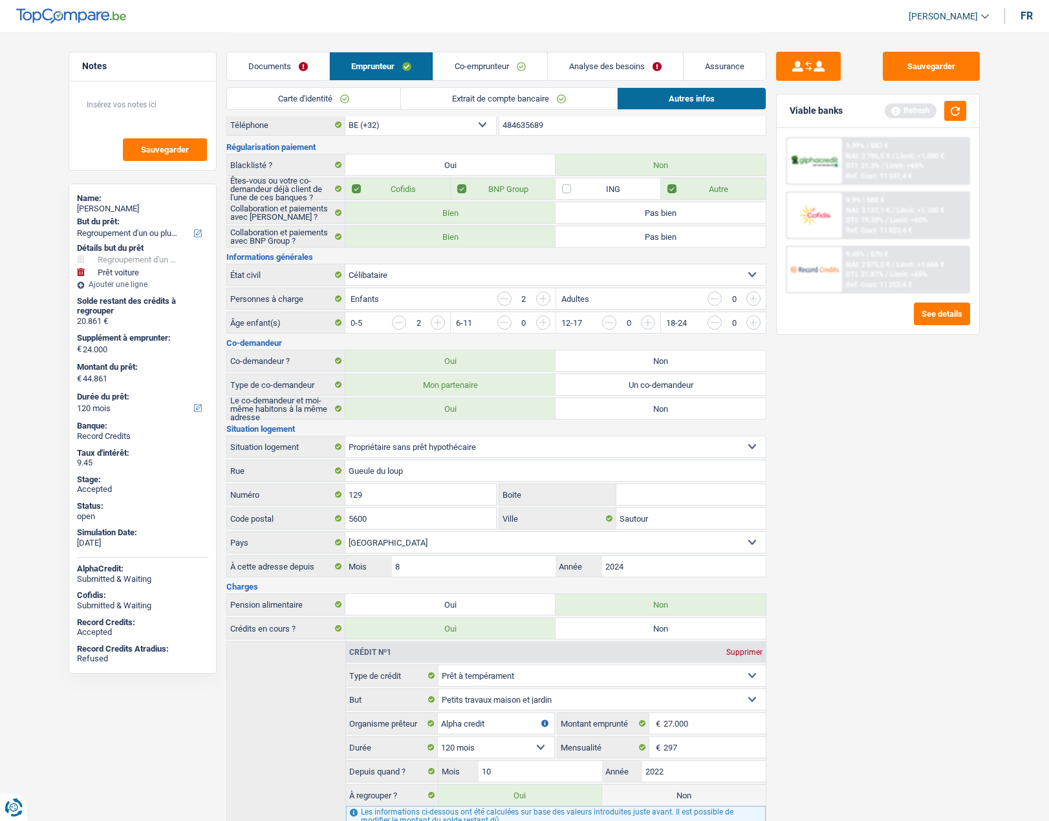
scroll to position [65, 0]
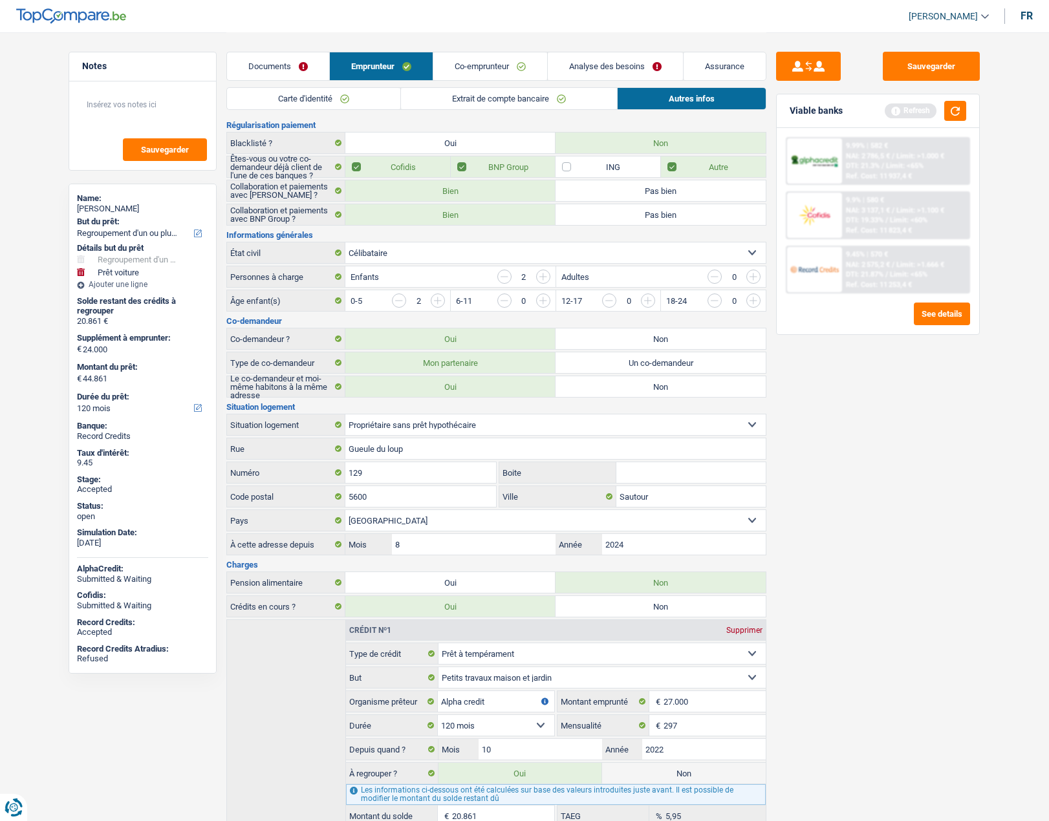
click at [285, 103] on link "Carte d'identité" at bounding box center [313, 98] width 173 height 21
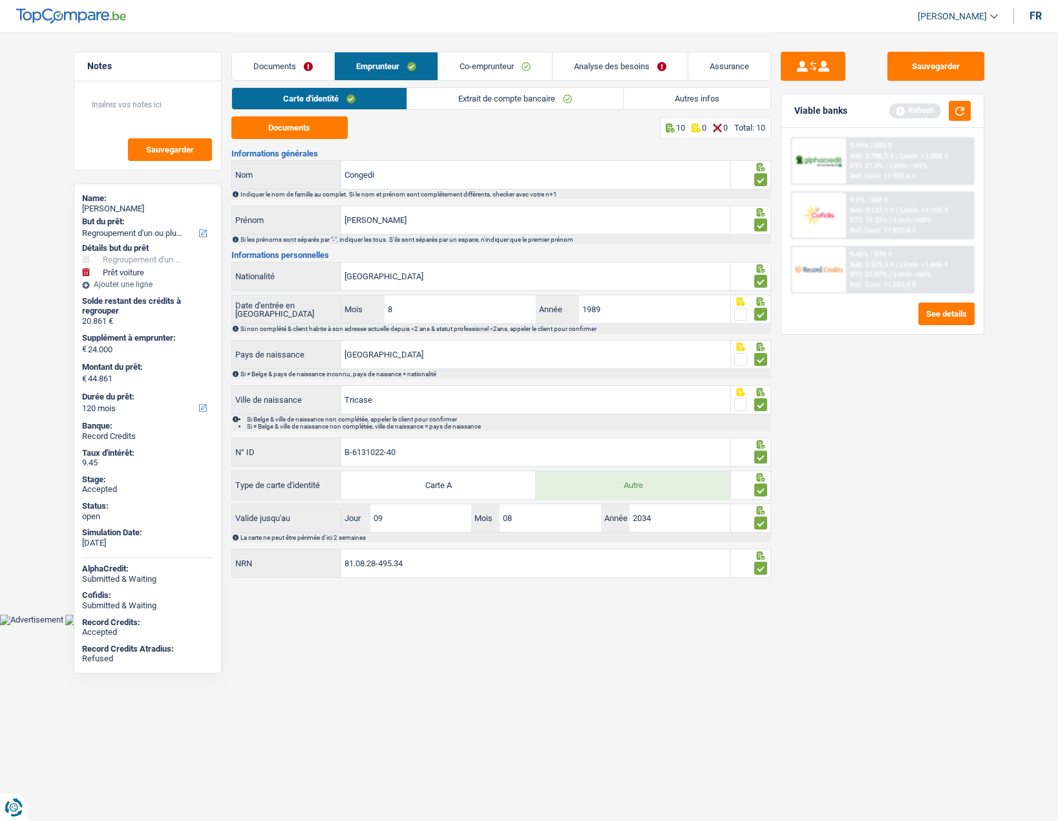
click at [120, 209] on div "Antonio Congedi" at bounding box center [147, 209] width 131 height 10
copy div "Congedi"
click at [661, 103] on link "Autres infos" at bounding box center [697, 98] width 147 height 21
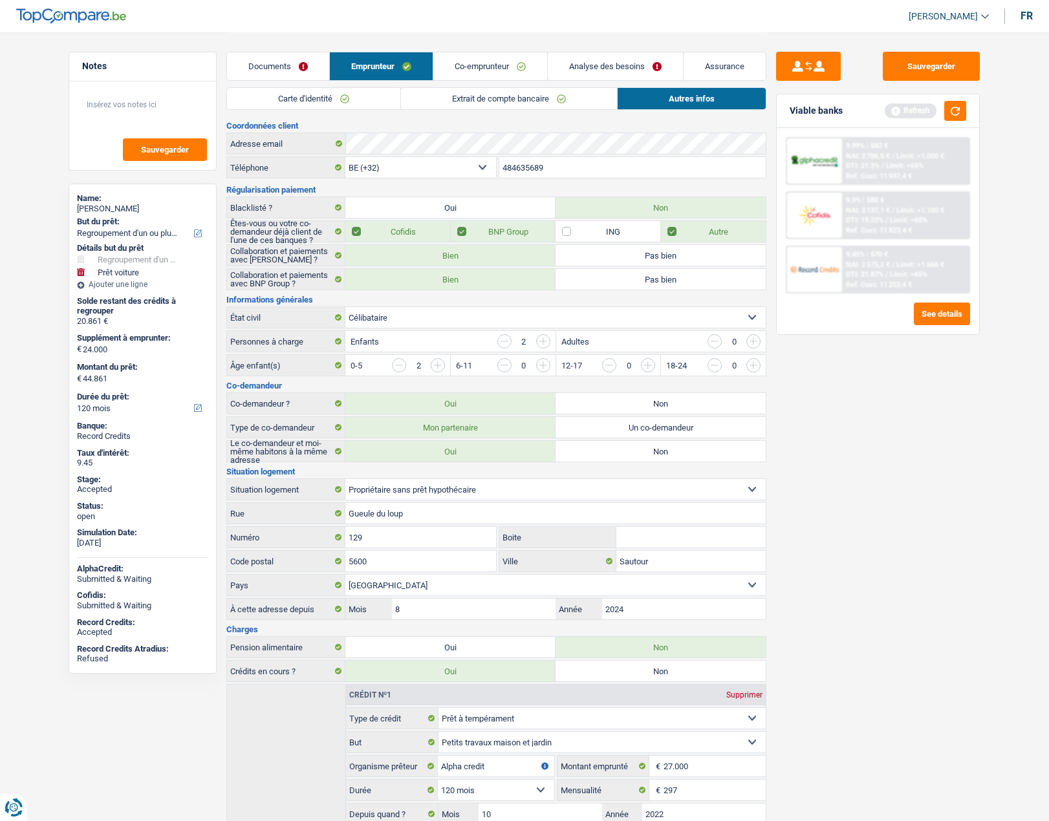
click at [582, 69] on link "Analyse des besoins" at bounding box center [615, 66] width 135 height 28
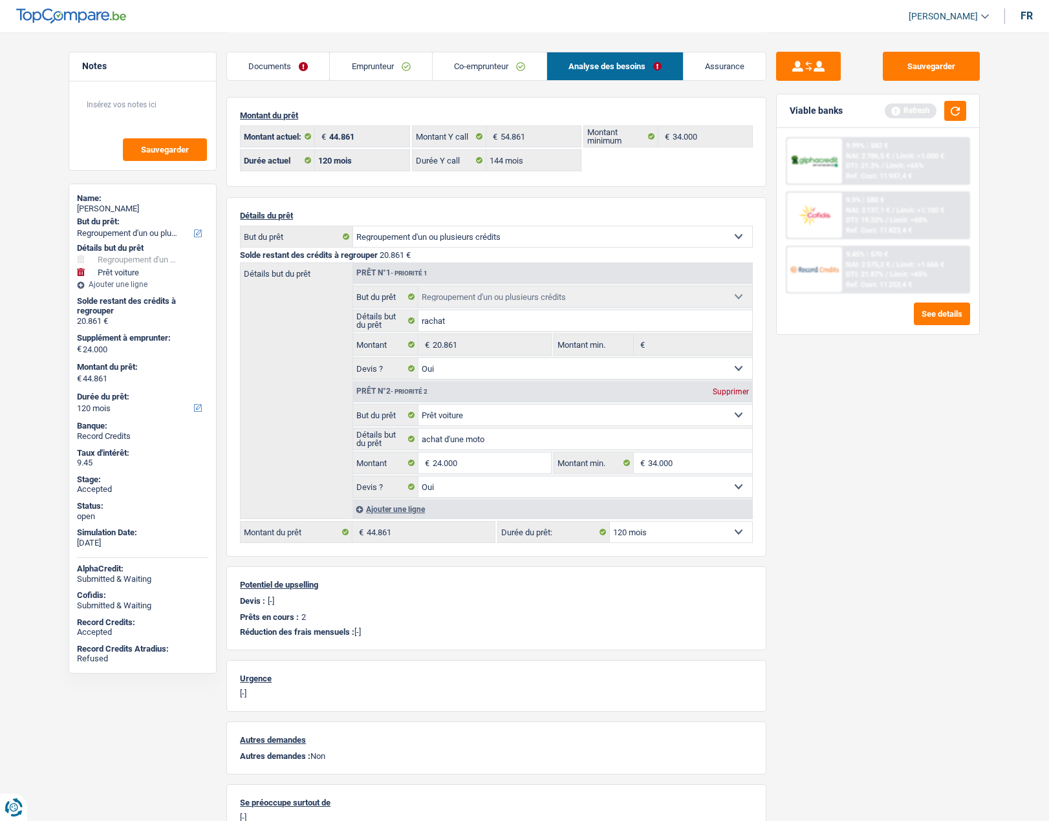
click at [487, 418] on select "Confort maison: meubles, textile, peinture, électroménager, outillage non-profe…" at bounding box center [585, 415] width 334 height 21
select select "houseOrGarden"
click at [418, 405] on select "Confort maison: meubles, textile, peinture, électroménager, outillage non-profe…" at bounding box center [585, 415] width 334 height 21
select select "houseOrGarden"
click at [499, 435] on input "achat d'une moto" at bounding box center [585, 439] width 334 height 21
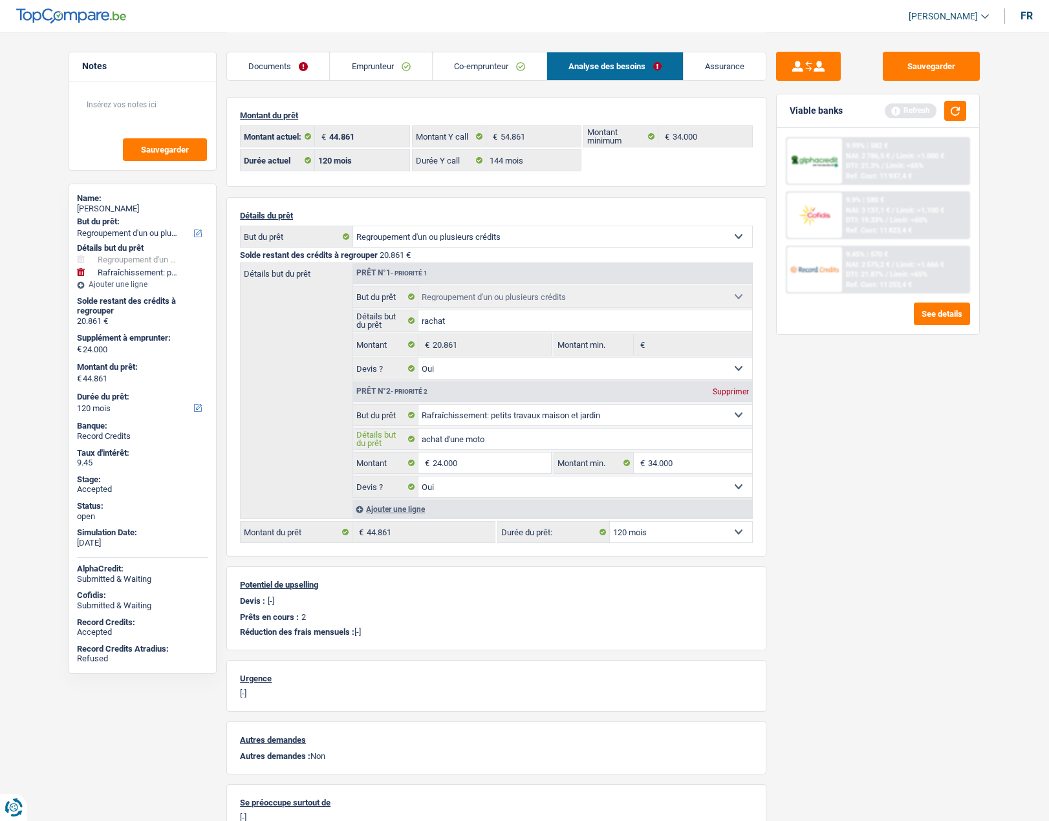
click at [499, 435] on input "achat d'une moto" at bounding box center [585, 439] width 334 height 21
click at [502, 435] on input "Détails but du prêt" at bounding box center [585, 439] width 334 height 21
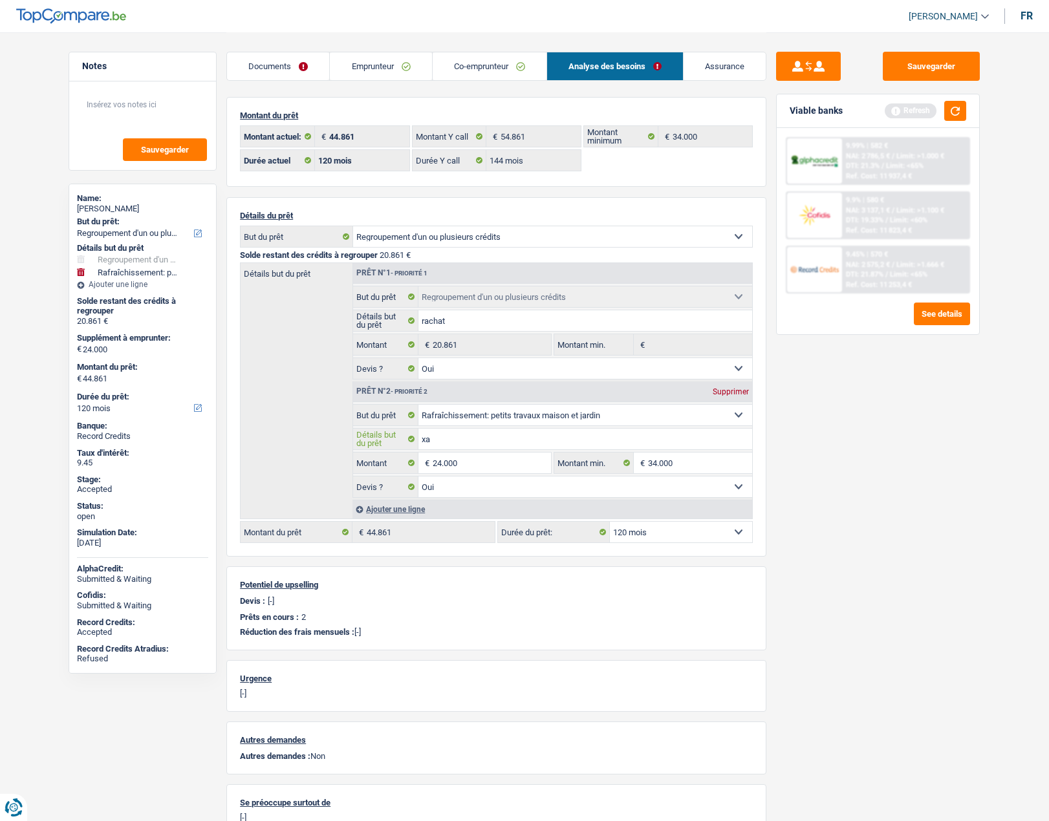
type input "x"
type input "cave jardin"
click at [910, 58] on button "Sauvegarder" at bounding box center [930, 66] width 97 height 29
click at [123, 210] on div "Antonio Congedi" at bounding box center [142, 209] width 131 height 10
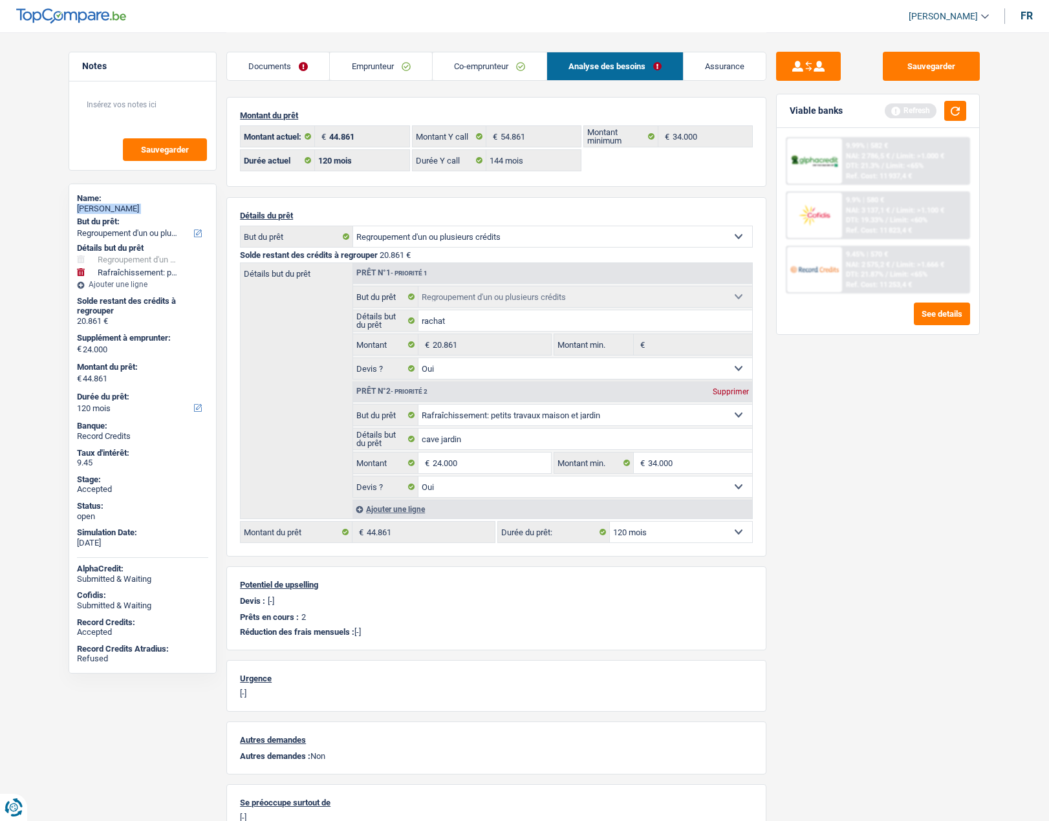
click at [123, 210] on div "Antonio Congedi" at bounding box center [142, 209] width 131 height 10
copy div "Antonio Congedi"
click at [925, 67] on button "Sauvegarder" at bounding box center [930, 66] width 97 height 29
click at [384, 70] on link "Emprunteur" at bounding box center [381, 66] width 102 height 28
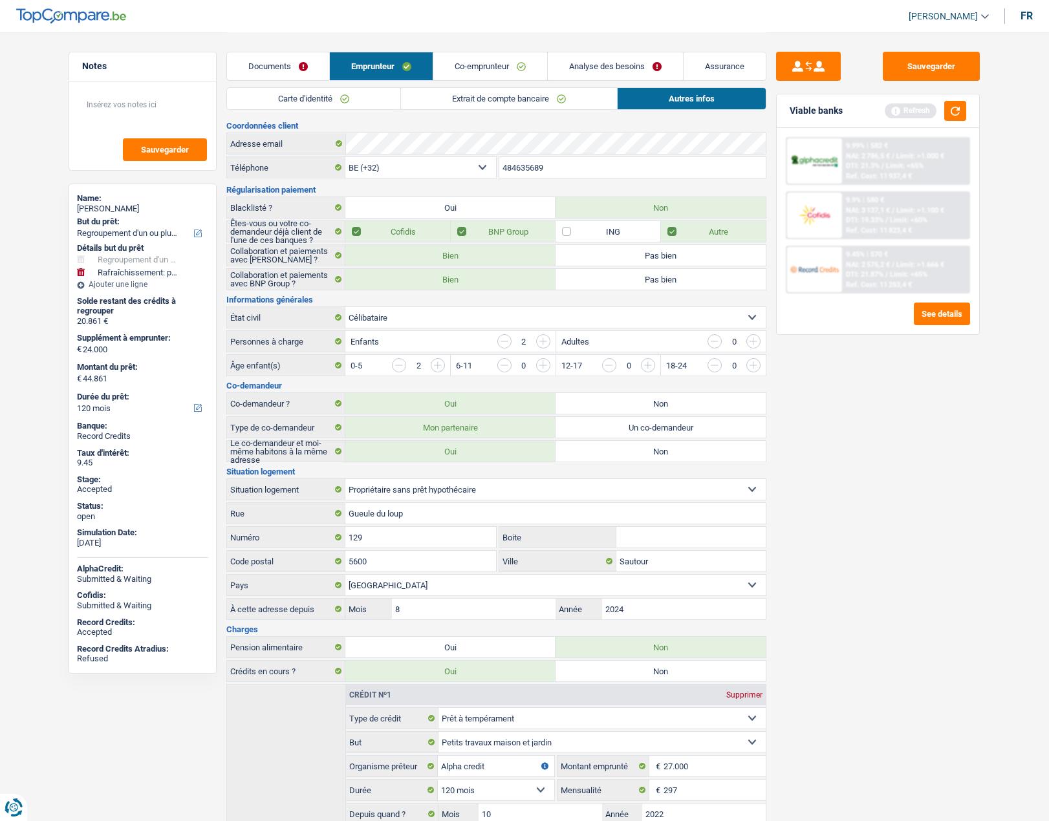
click at [542, 169] on input "484635689" at bounding box center [632, 167] width 267 height 21
click at [281, 66] on link "Documents" at bounding box center [278, 66] width 102 height 28
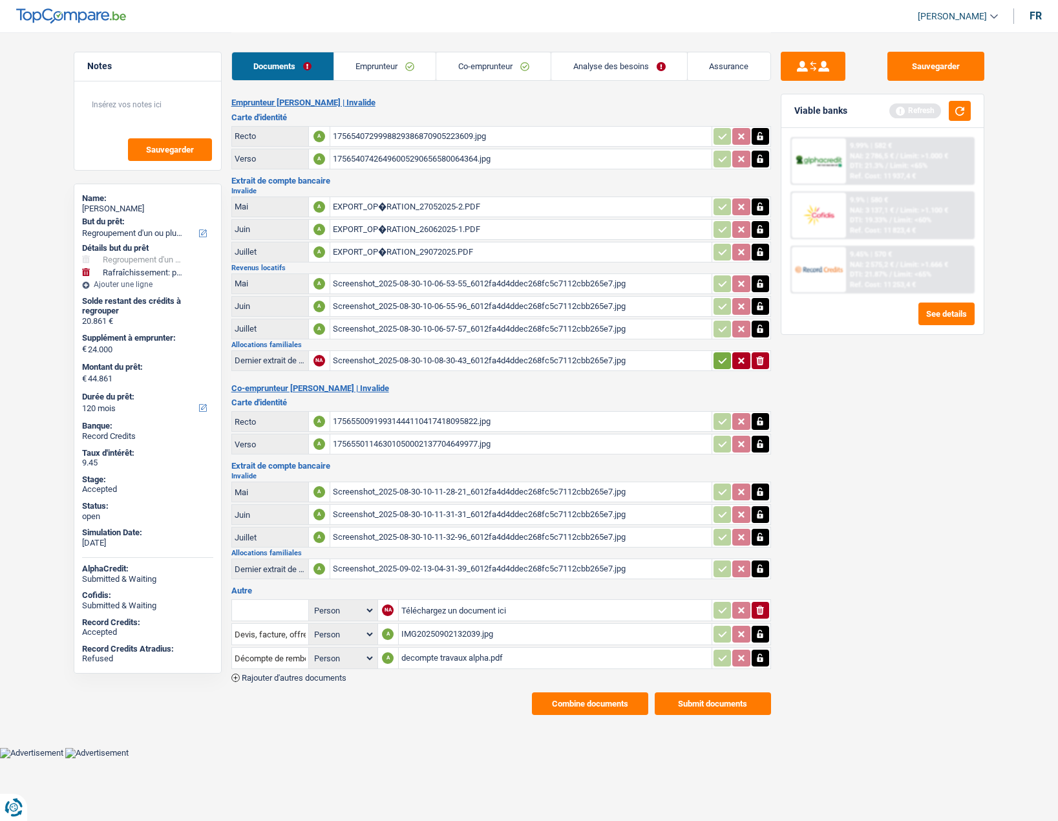
click at [434, 635] on div "IMG20250902132039.jpg" at bounding box center [555, 634] width 308 height 19
click at [431, 655] on div "decompte travaux alpha.pdf" at bounding box center [555, 657] width 308 height 19
click at [381, 73] on link "Emprunteur" at bounding box center [385, 66] width 102 height 28
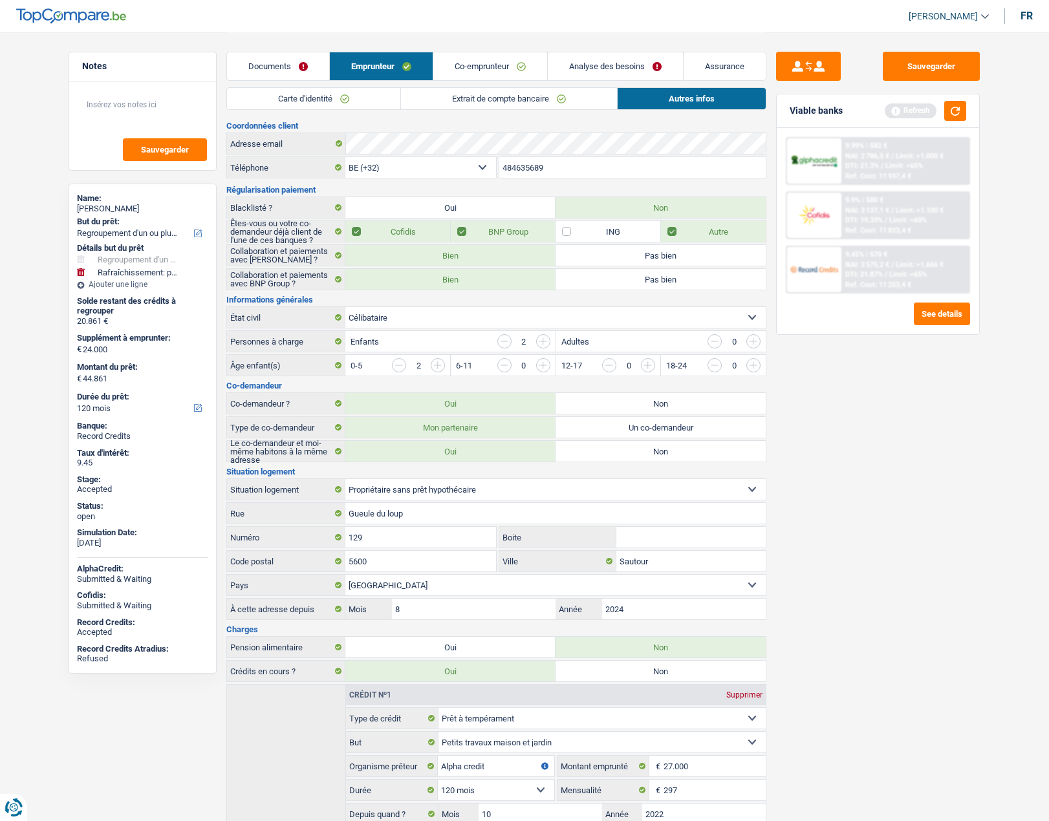
click at [325, 92] on link "Carte d'identité" at bounding box center [313, 98] width 173 height 21
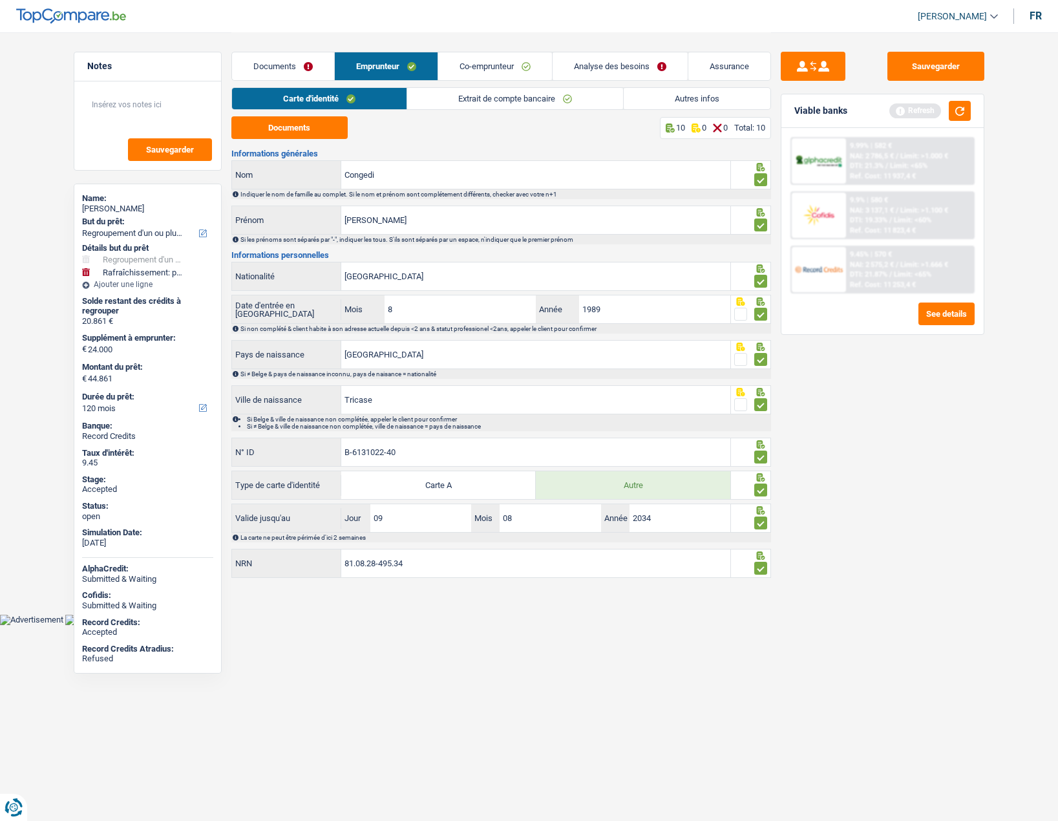
click at [504, 90] on link "Extrait de compte bancaire" at bounding box center [515, 98] width 216 height 21
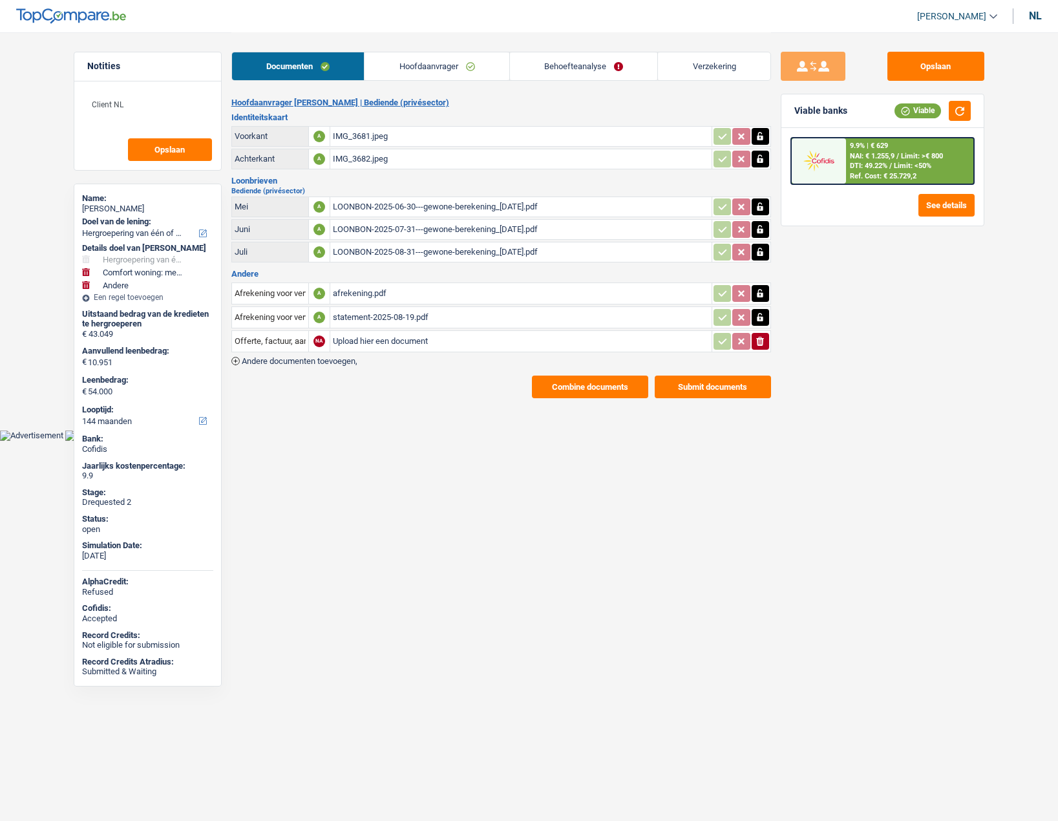
select select "refinancing"
select select "household"
select select "other"
select select "144"
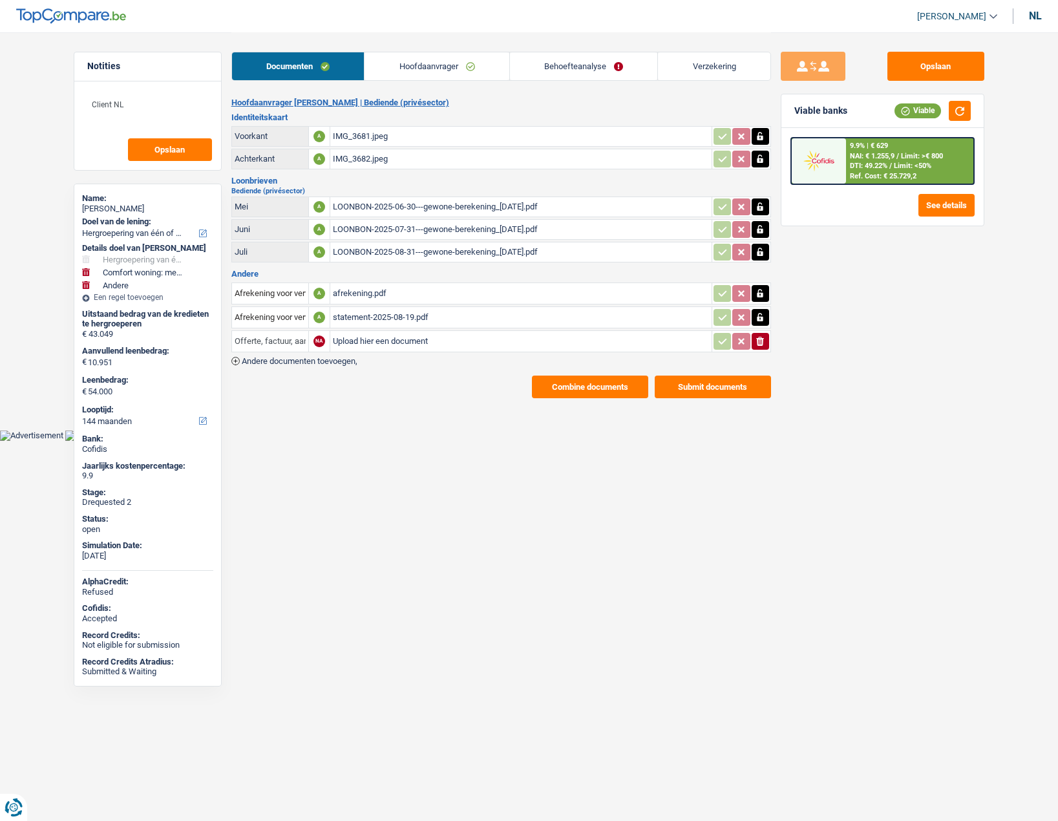
click at [272, 345] on input "Offerte, factuur, aanbieding, bestelformulier" at bounding box center [270, 341] width 71 height 21
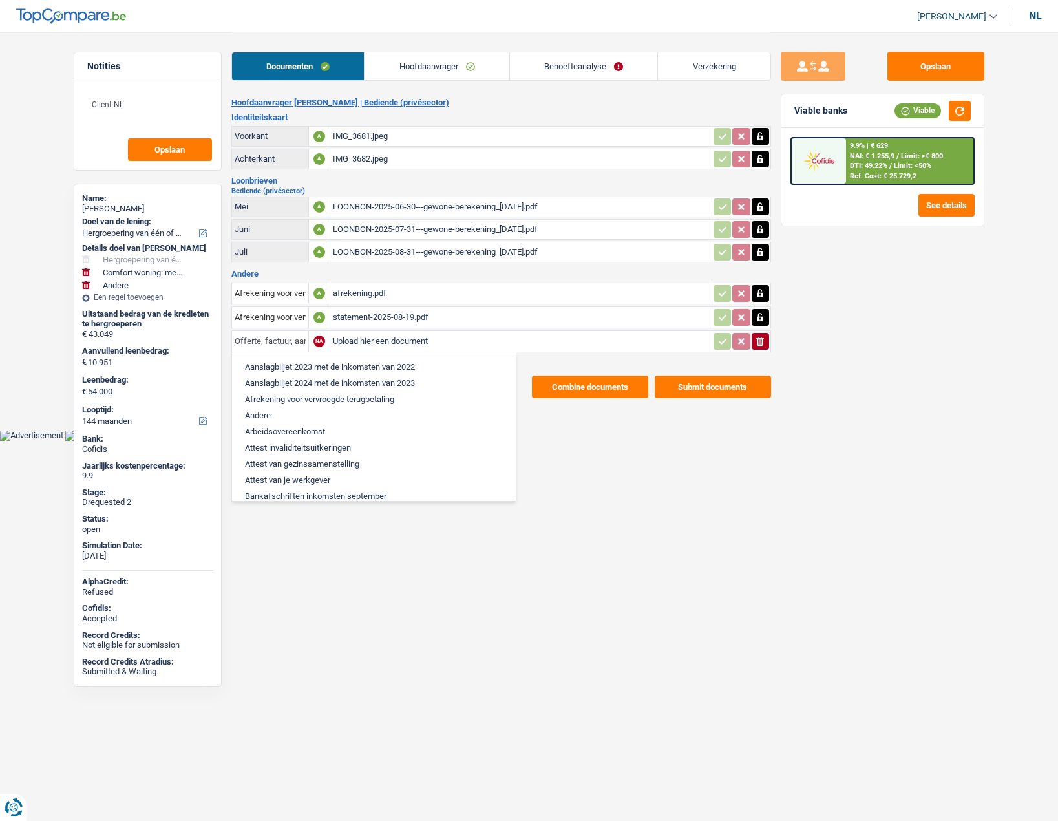
click at [270, 339] on input "Offerte, factuur, aanbieding, bestelformulier" at bounding box center [270, 341] width 71 height 21
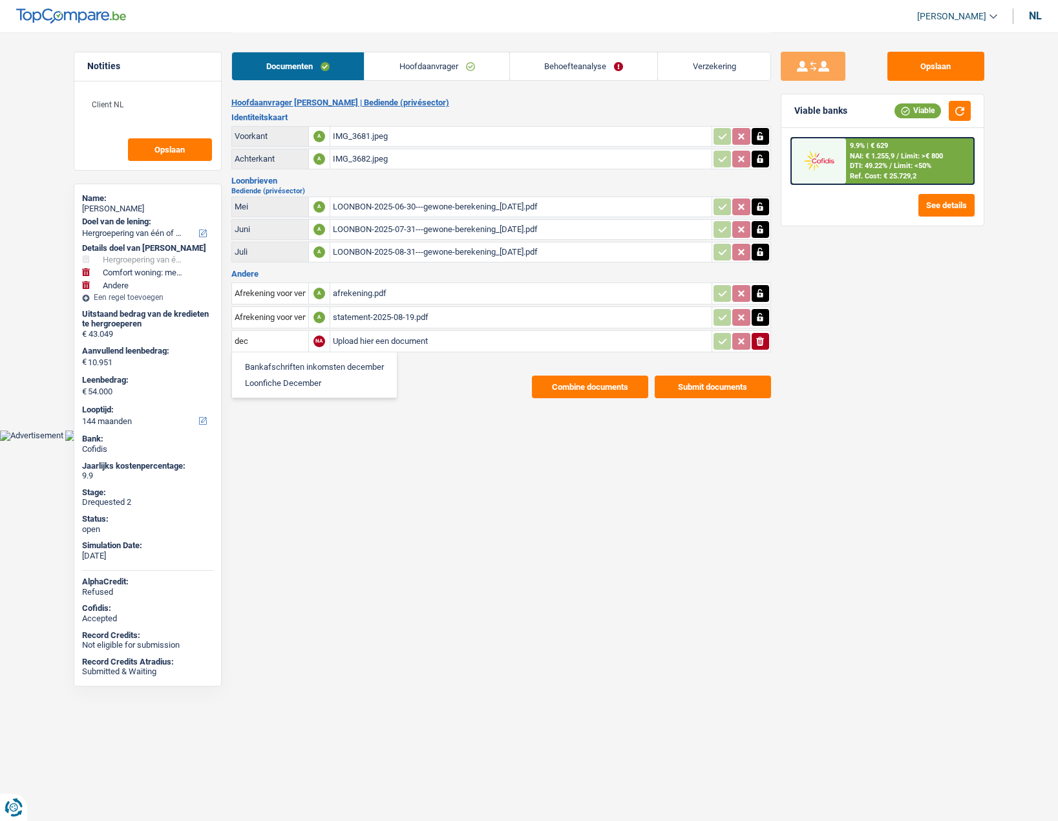
click at [1039, 12] on div "nl" at bounding box center [1035, 16] width 13 height 12
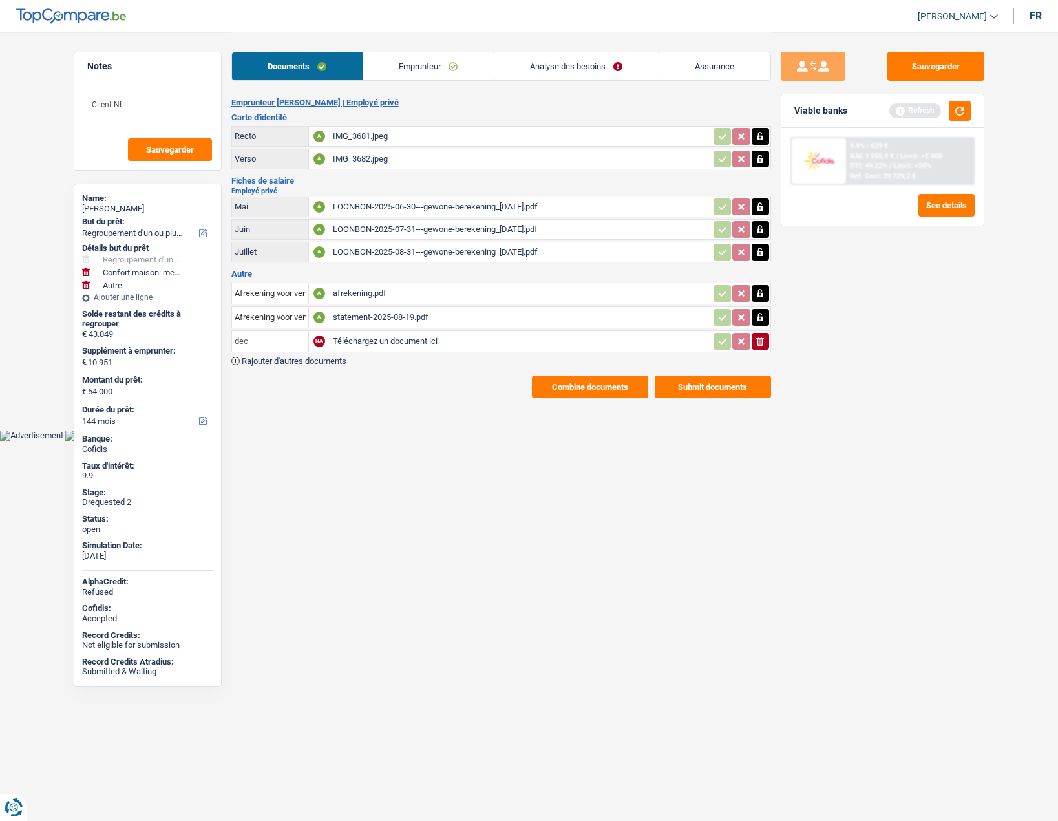
click at [261, 341] on input "dec" at bounding box center [270, 341] width 71 height 21
click at [269, 345] on input "deco" at bounding box center [270, 341] width 71 height 21
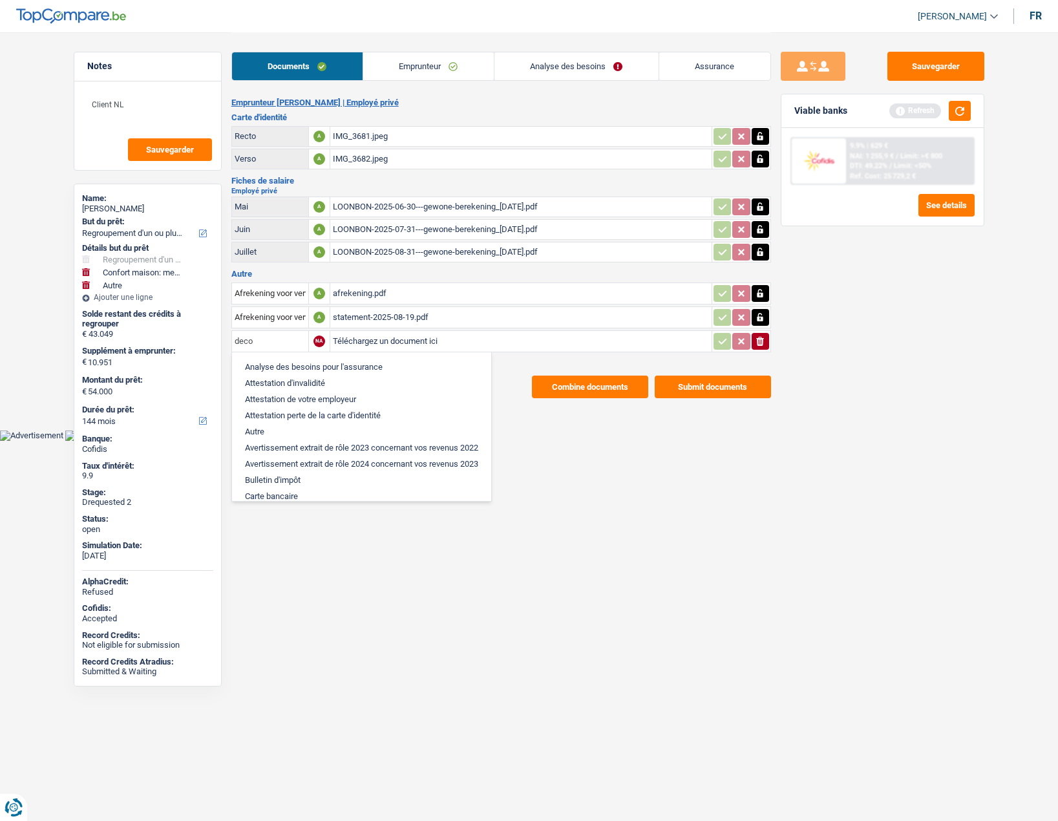
click at [268, 343] on input "deco" at bounding box center [270, 341] width 71 height 21
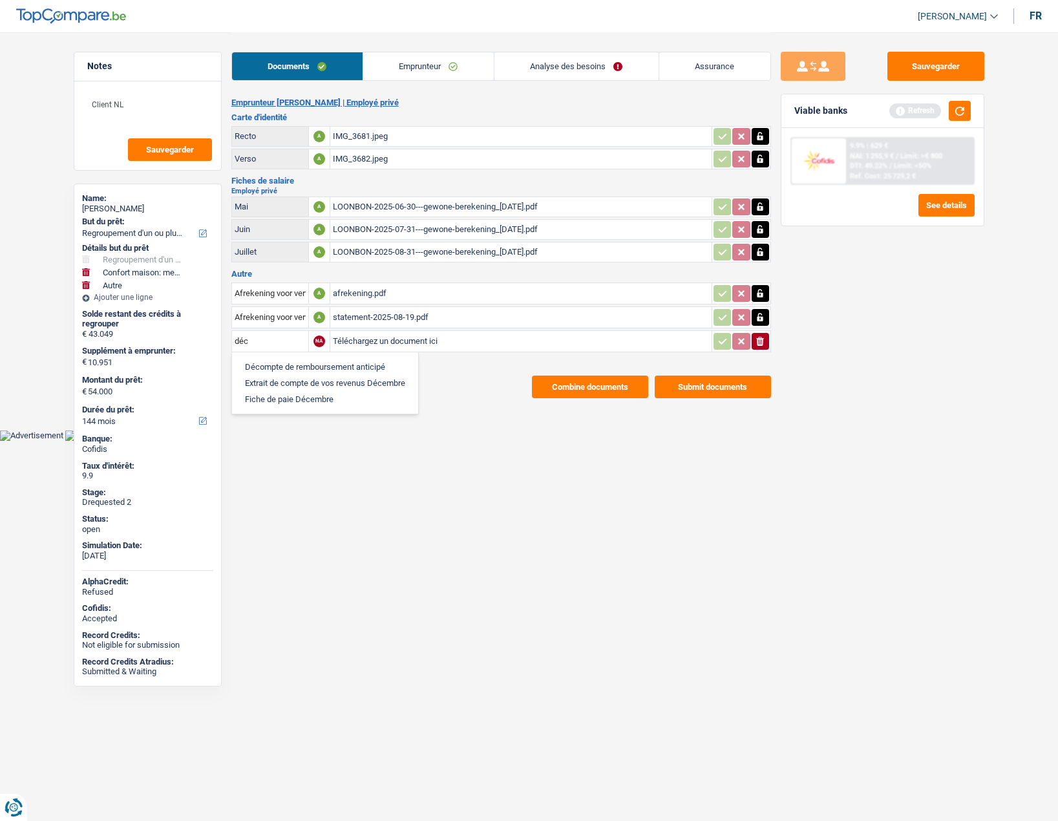
click at [262, 366] on li "Décompte de remboursement anticipé" at bounding box center [325, 367] width 173 height 16
type input "Décompte de remboursement anticipé"
click at [369, 343] on input "Téléchargez un document ici" at bounding box center [521, 341] width 376 height 19
type input "C:\fakepath\original-1B48C0D8-F32D-418B-BCB8-77A05C66E177.jpeg"
click at [282, 358] on span "Rajouter d'autres documents" at bounding box center [294, 361] width 105 height 8
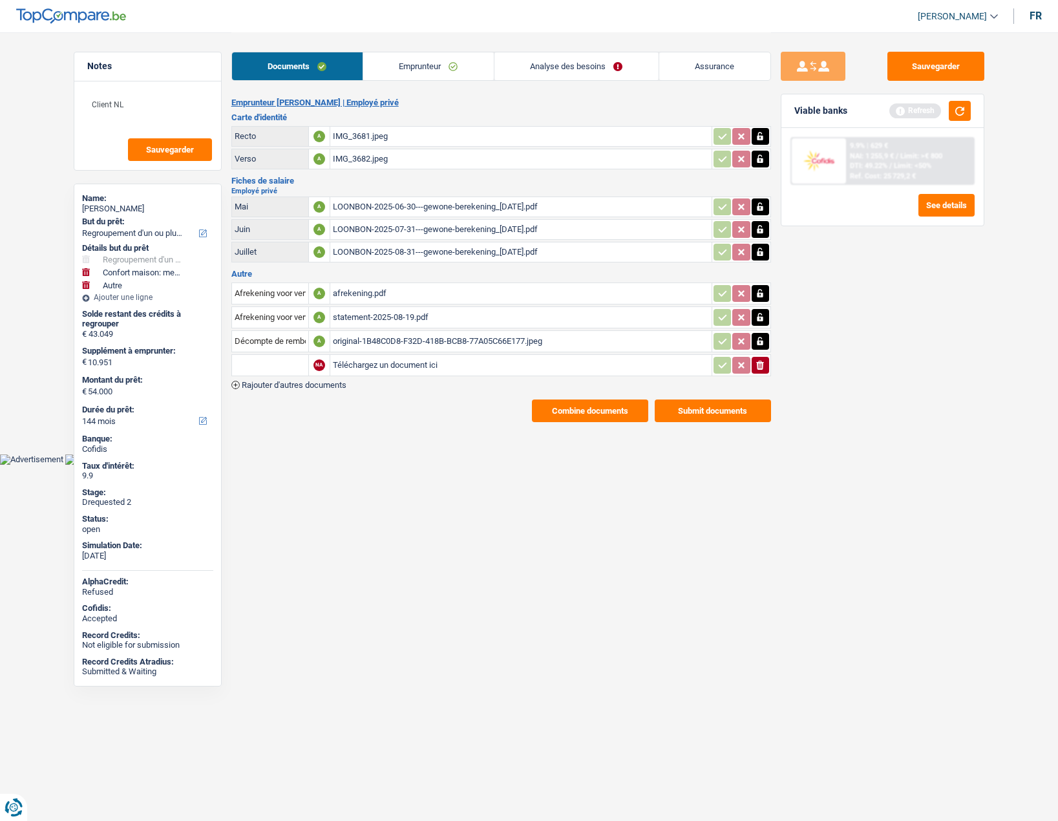
click at [263, 362] on input "text" at bounding box center [270, 365] width 71 height 21
click at [282, 389] on li "Décompte de remboursement anticipé" at bounding box center [325, 391] width 173 height 16
type input "Décompte de remboursement anticipé"
click at [376, 368] on input "Téléchargez un document ici" at bounding box center [521, 365] width 376 height 19
type input "C:\fakepath\original-D6ED34AA-8AD4-457E-B5BA-6440D3C22045.jpeg"
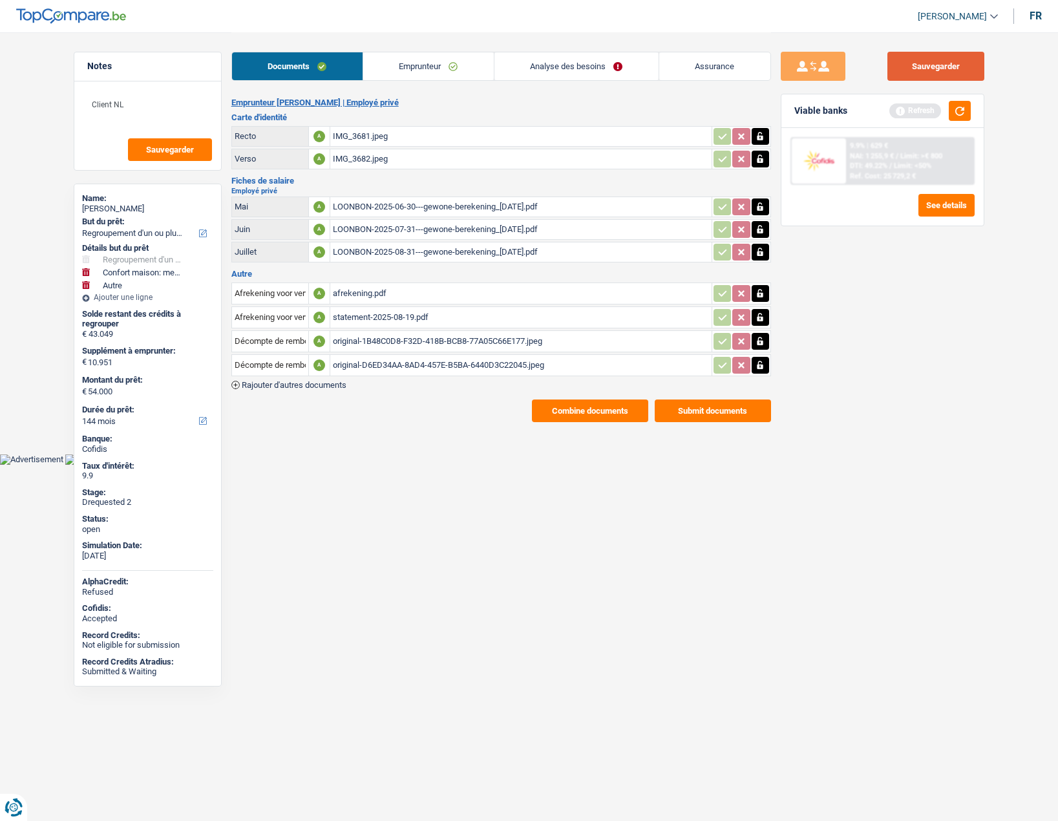
click at [905, 65] on button "Sauvegarder" at bounding box center [936, 66] width 97 height 29
click at [947, 66] on button "Sauvegarder" at bounding box center [936, 66] width 97 height 29
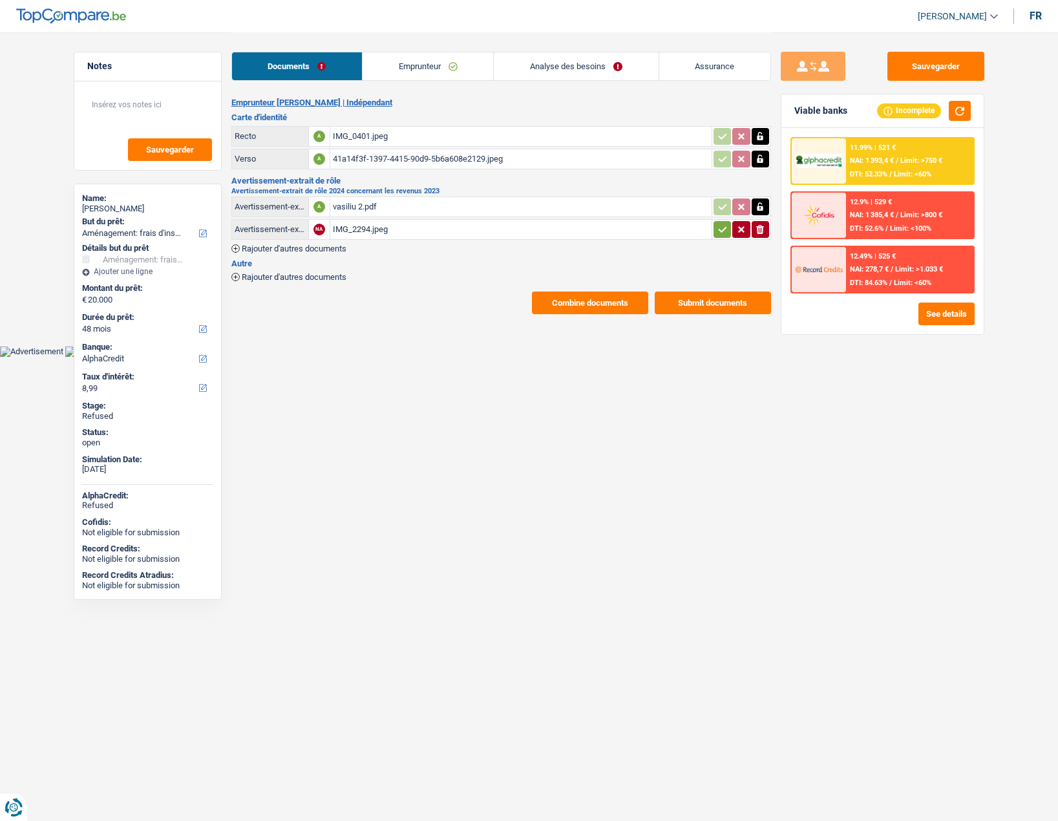
select select "movingOrInstallation"
select select "48"
select select "alphacredit"
click at [270, 251] on span "Rajouter d'autres documents" at bounding box center [294, 248] width 105 height 8
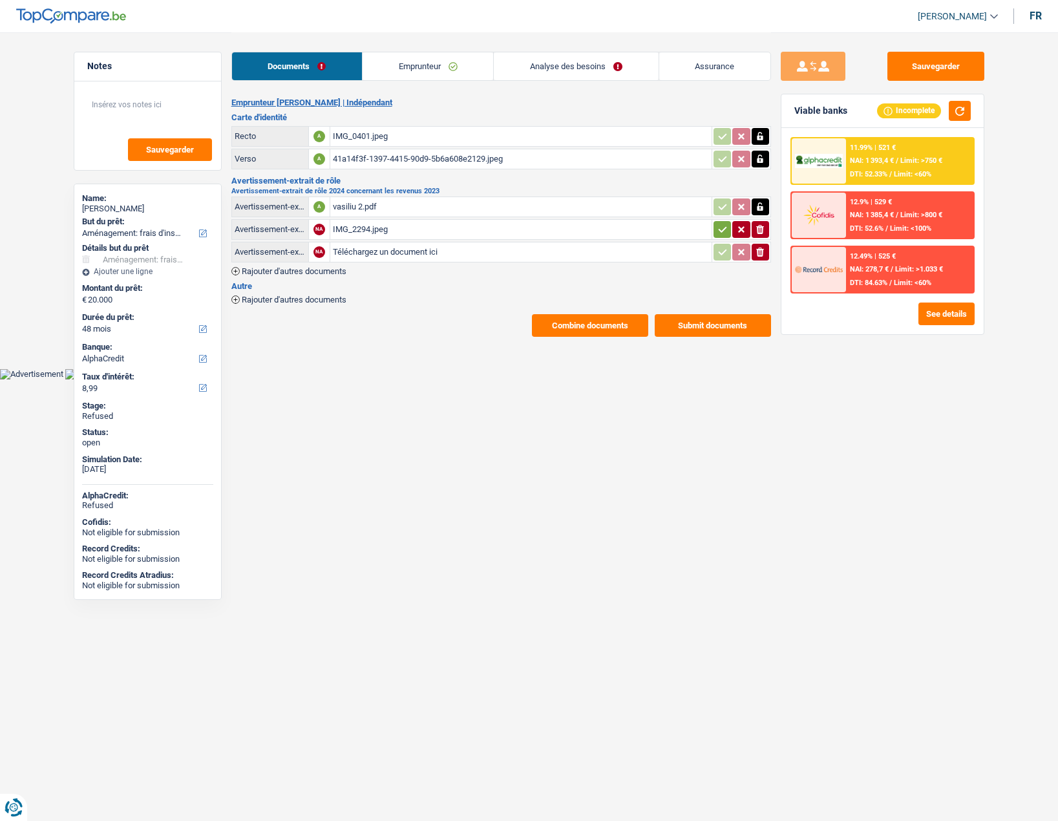
drag, startPoint x: 758, startPoint y: 252, endPoint x: 725, endPoint y: 259, distance: 33.6
click at [758, 252] on icon "button" at bounding box center [760, 252] width 8 height 9
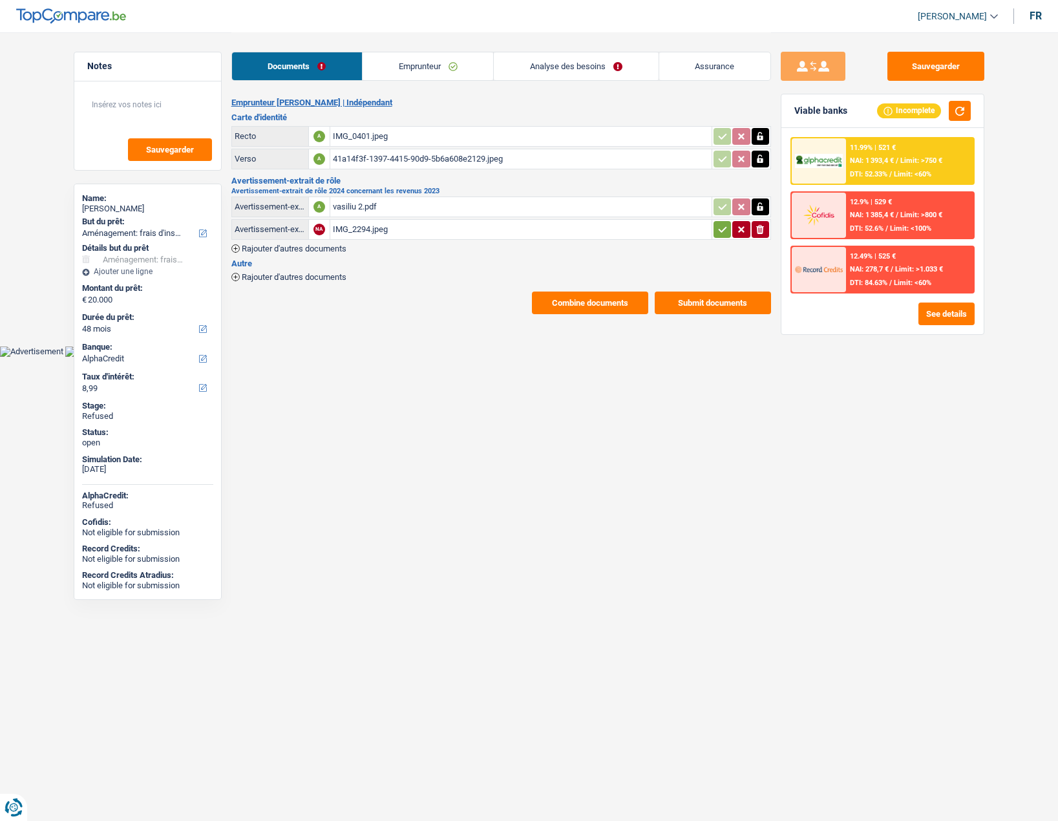
click at [297, 278] on span "Rajouter d'autres documents" at bounding box center [294, 277] width 105 height 8
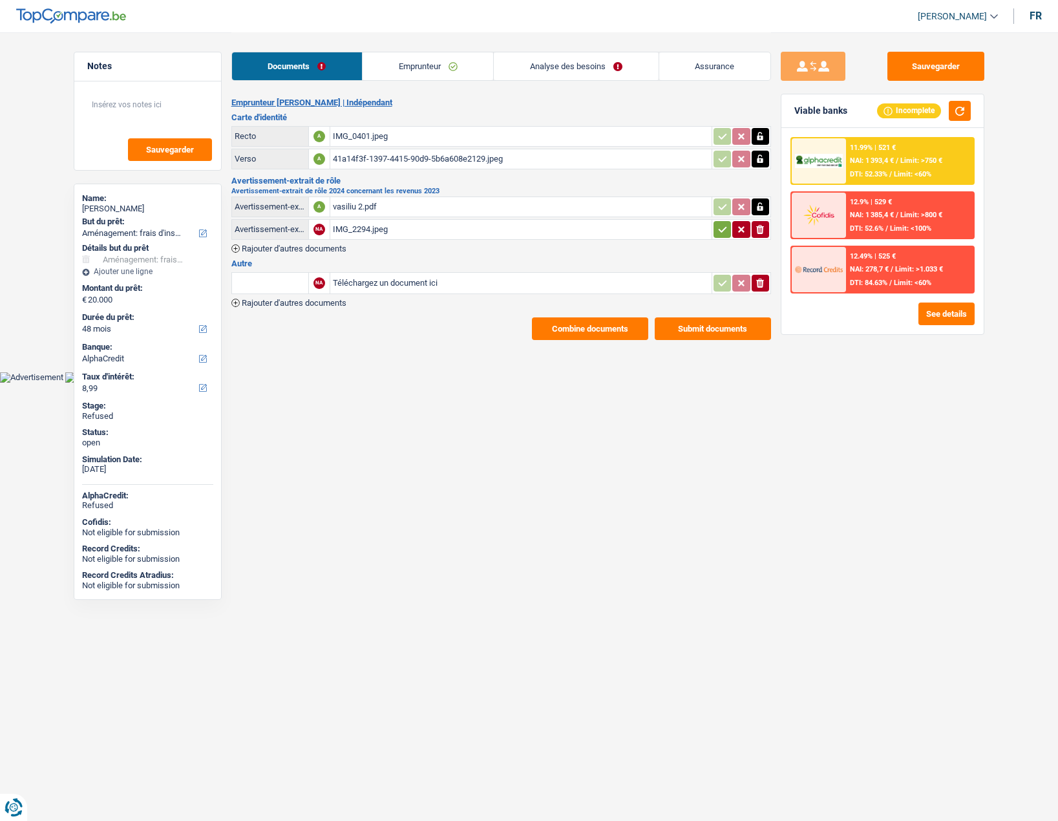
click at [267, 283] on input "text" at bounding box center [270, 283] width 71 height 21
click at [275, 303] on li "Devis, facture, offre, bon de commande" at bounding box center [318, 309] width 158 height 16
type input "Devis, facture, offre, bon de commande"
click at [367, 283] on input "Téléchargez un document ici" at bounding box center [521, 282] width 376 height 19
type input "C:\fakepath\bdc.jpeg"
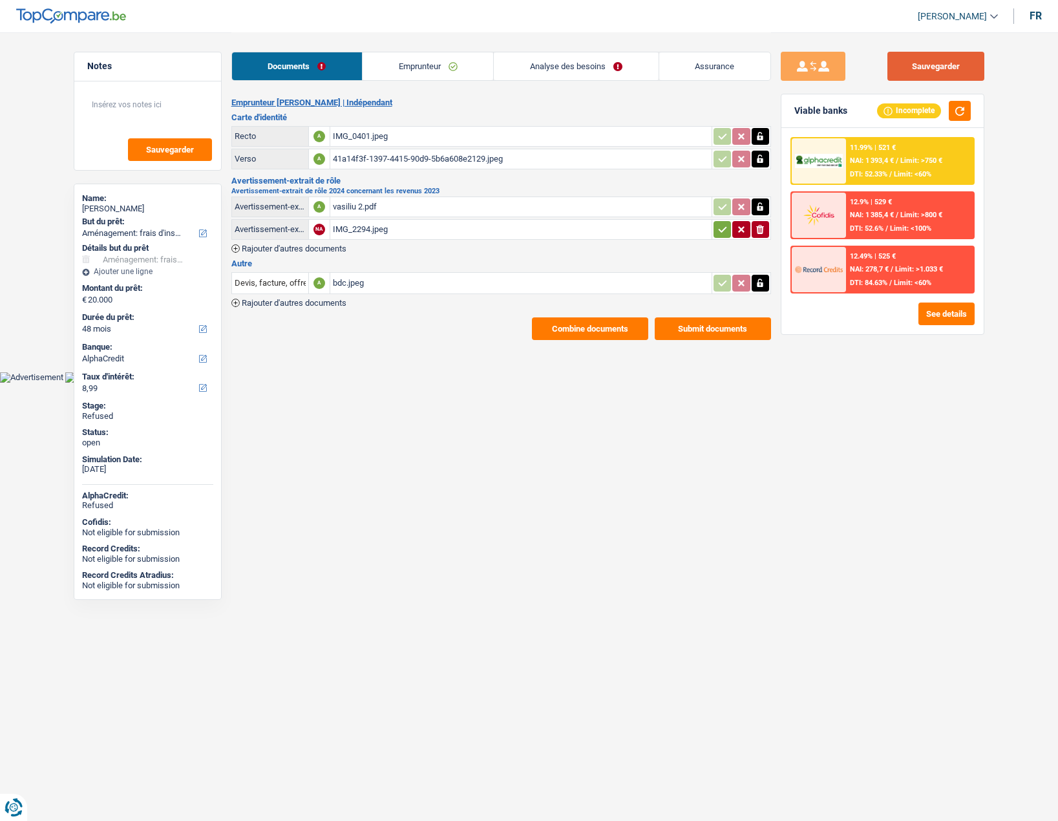
click at [928, 72] on button "Sauvegarder" at bounding box center [936, 66] width 97 height 29
click at [417, 52] on li "Emprunteur" at bounding box center [427, 66] width 131 height 29
click at [414, 57] on link "Emprunteur" at bounding box center [428, 66] width 131 height 28
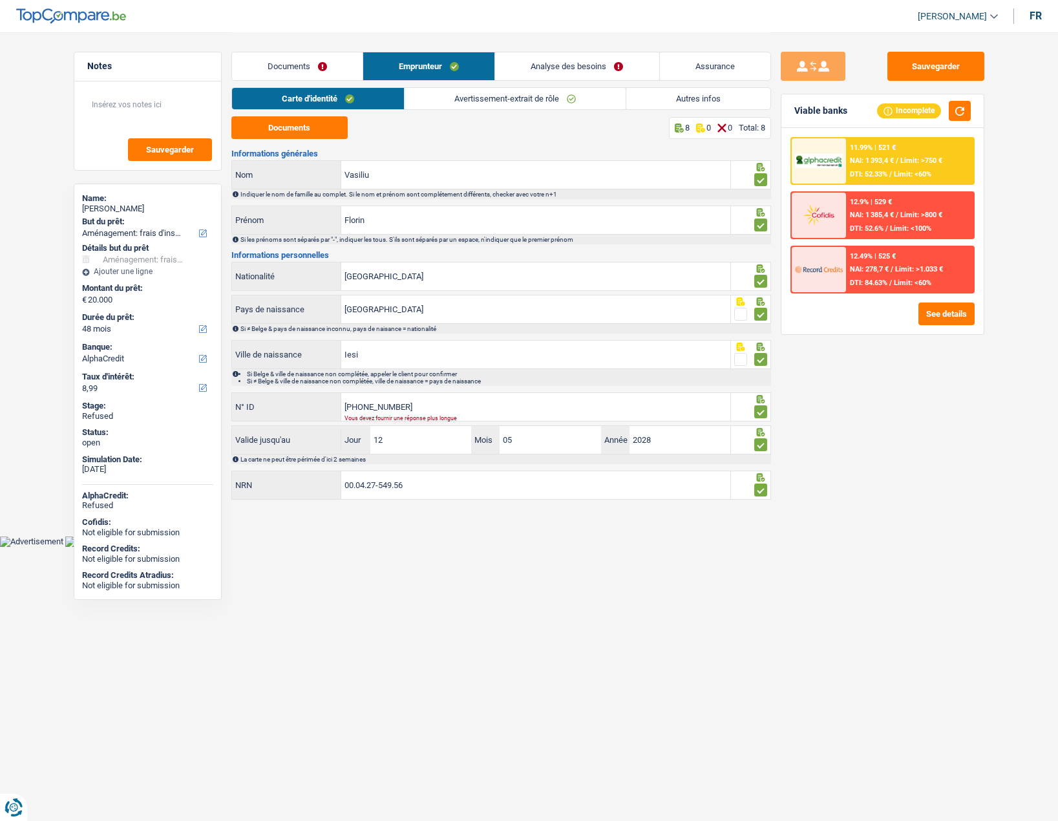
click at [555, 56] on link "Analyse des besoins" at bounding box center [577, 66] width 164 height 28
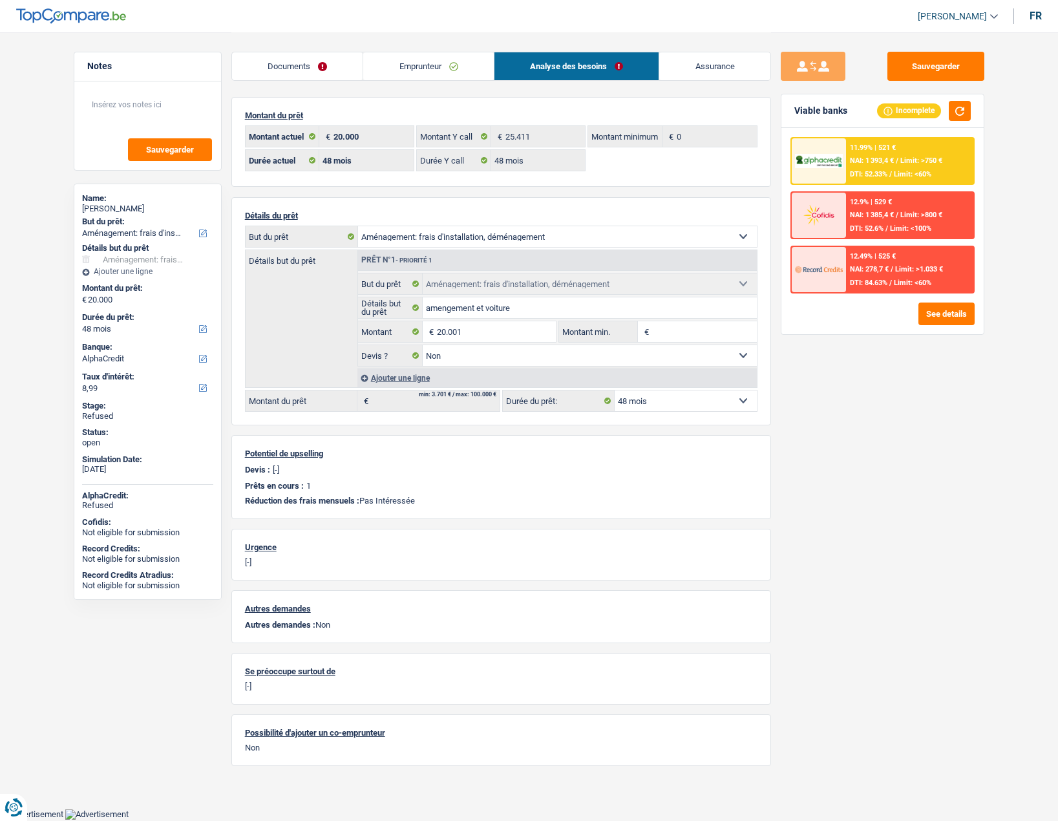
click at [661, 405] on select "12 mois 18 mois 24 mois 30 mois 36 mois 42 mois 48 mois 60 mois 72 mois 84 mois…" at bounding box center [686, 400] width 142 height 21
select select "84"
click at [615, 390] on select "12 mois 18 mois 24 mois 30 mois 36 mois 42 mois 48 mois 60 mois 72 mois 84 mois…" at bounding box center [686, 400] width 142 height 21
select select "84"
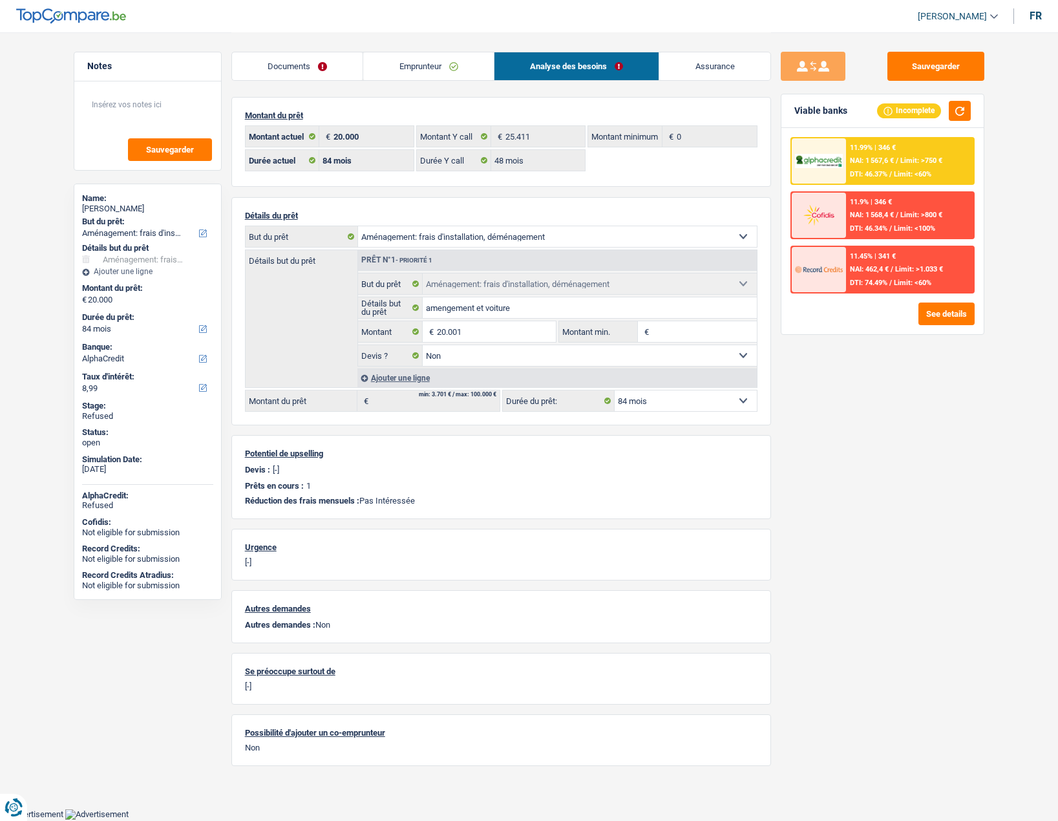
click at [409, 72] on link "Emprunteur" at bounding box center [428, 66] width 131 height 28
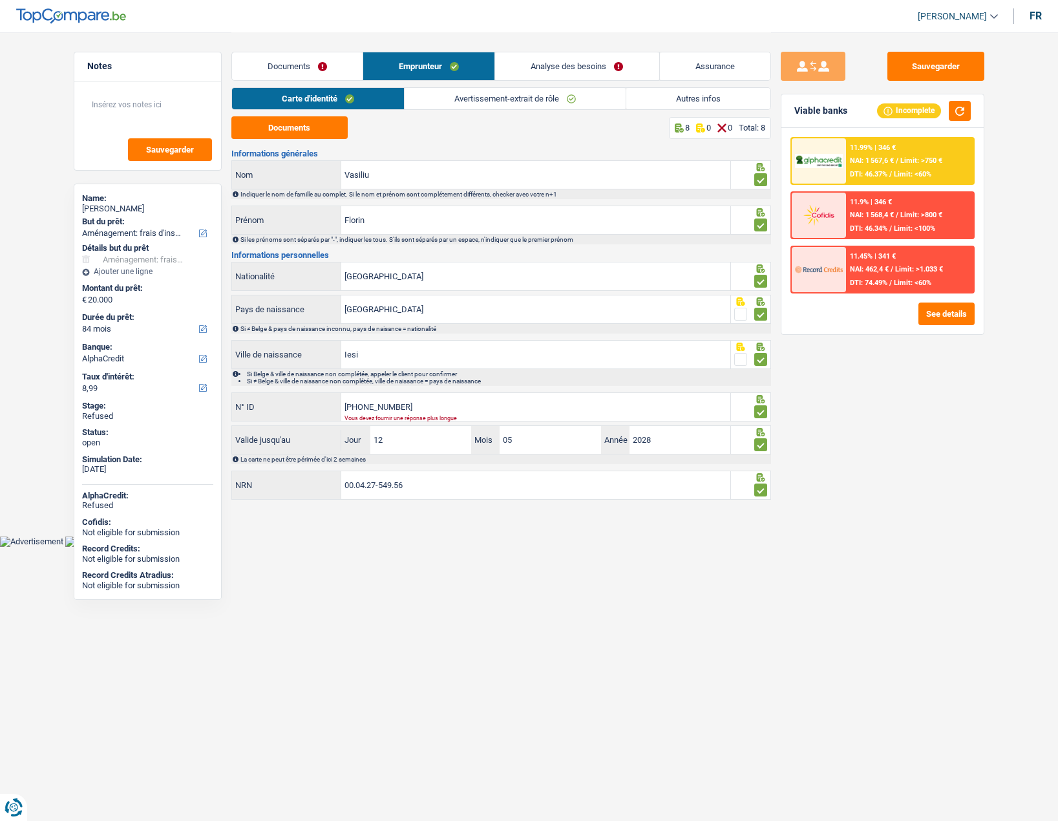
click at [563, 70] on link "Analyse des besoins" at bounding box center [577, 66] width 164 height 28
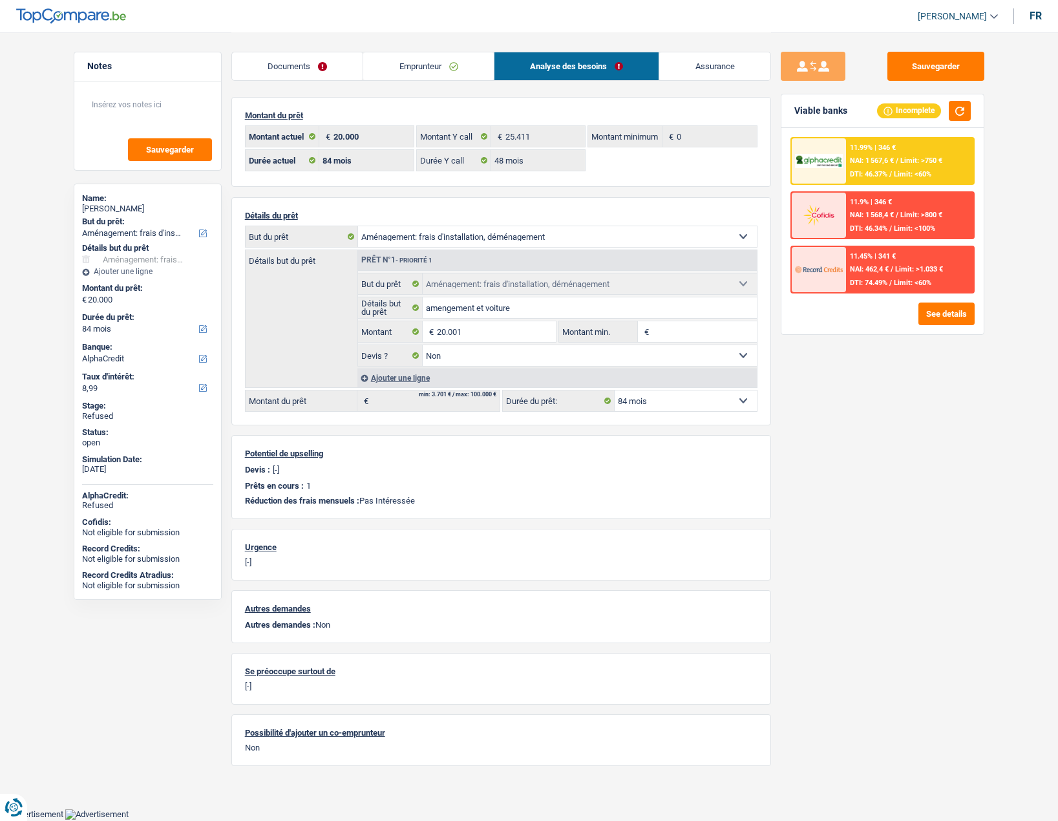
click at [405, 235] on select "Confort maison: meubles, textile, peinture, électroménager, outillage non-profe…" at bounding box center [557, 236] width 399 height 21
select select "car"
click at [358, 226] on select "Confort maison: meubles, textile, peinture, électroménager, outillage non-profe…" at bounding box center [557, 236] width 399 height 21
select select "car"
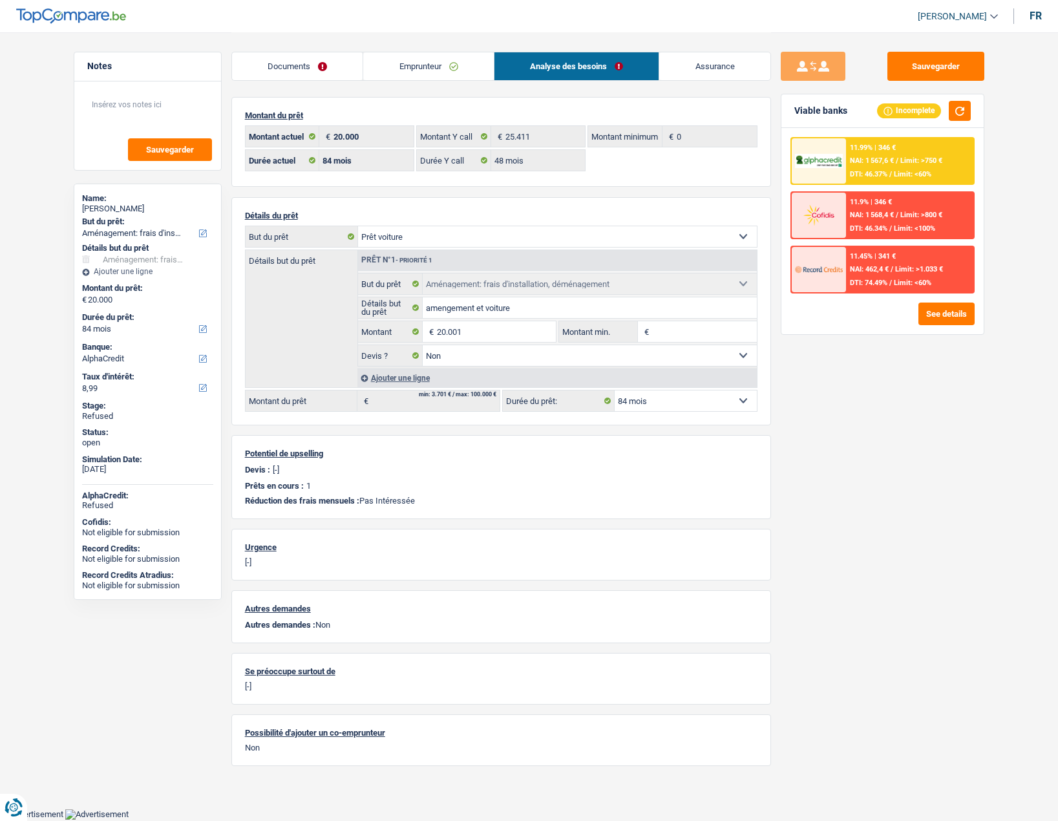
select select "60"
select select "car"
select select
select select "60"
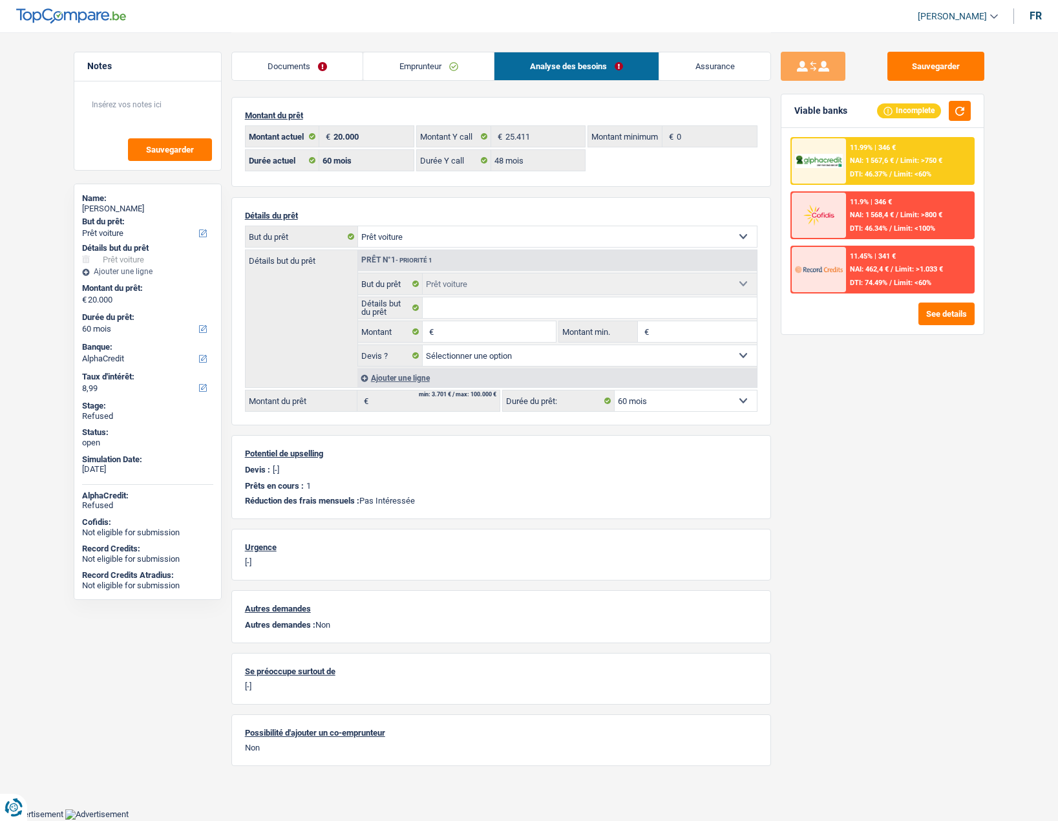
select select "movingOrInstallation"
select select "false"
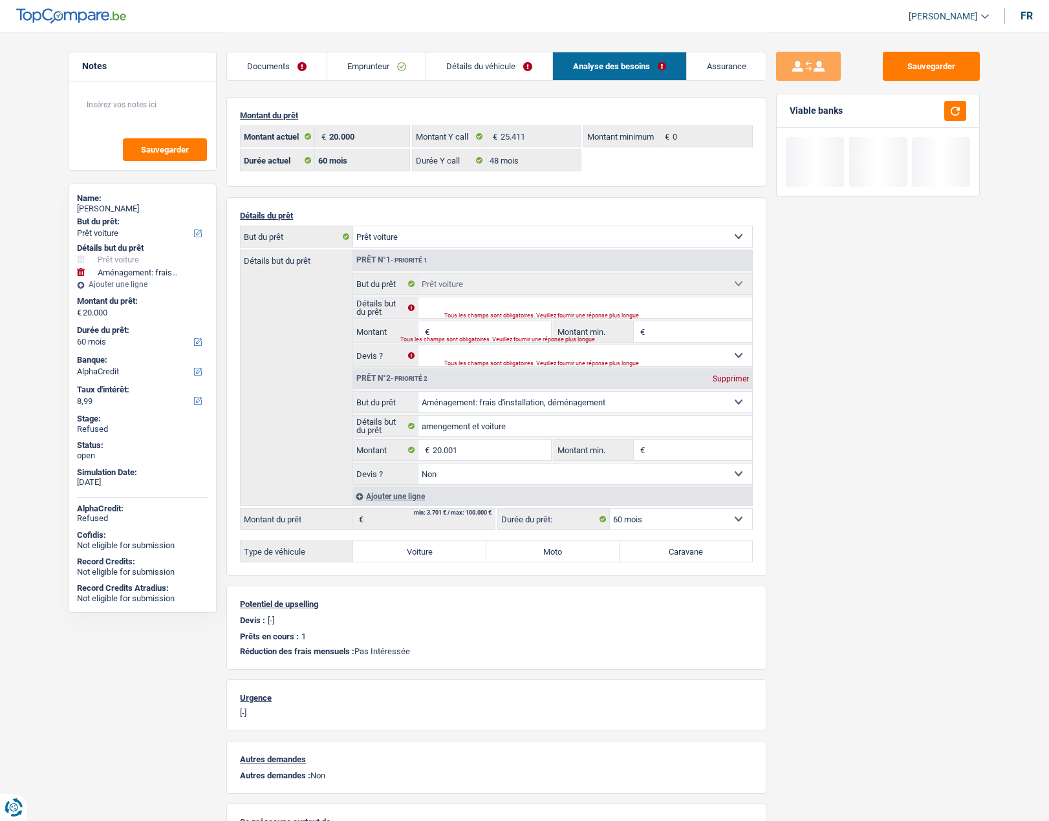
click at [466, 313] on div "Tous les champs sont obligatoires. Veuillez fournir une réponse plus longue" at bounding box center [582, 315] width 276 height 5
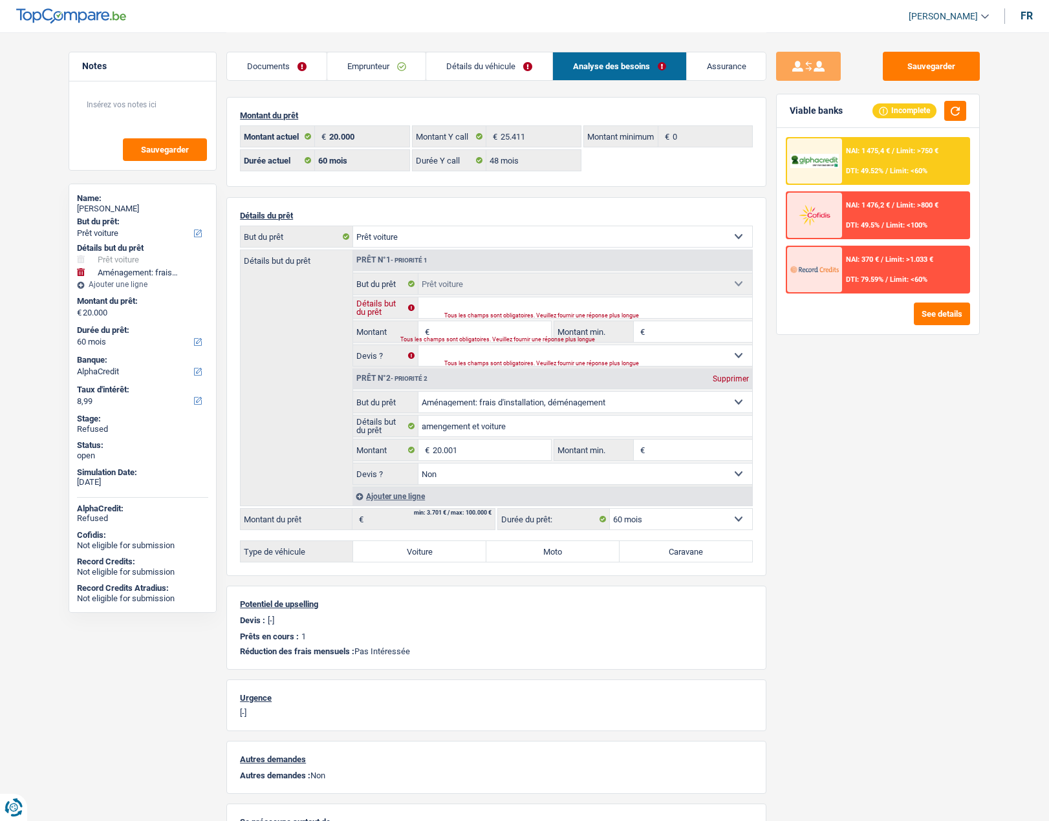
click at [450, 306] on input "Détails but du prêt" at bounding box center [585, 307] width 334 height 21
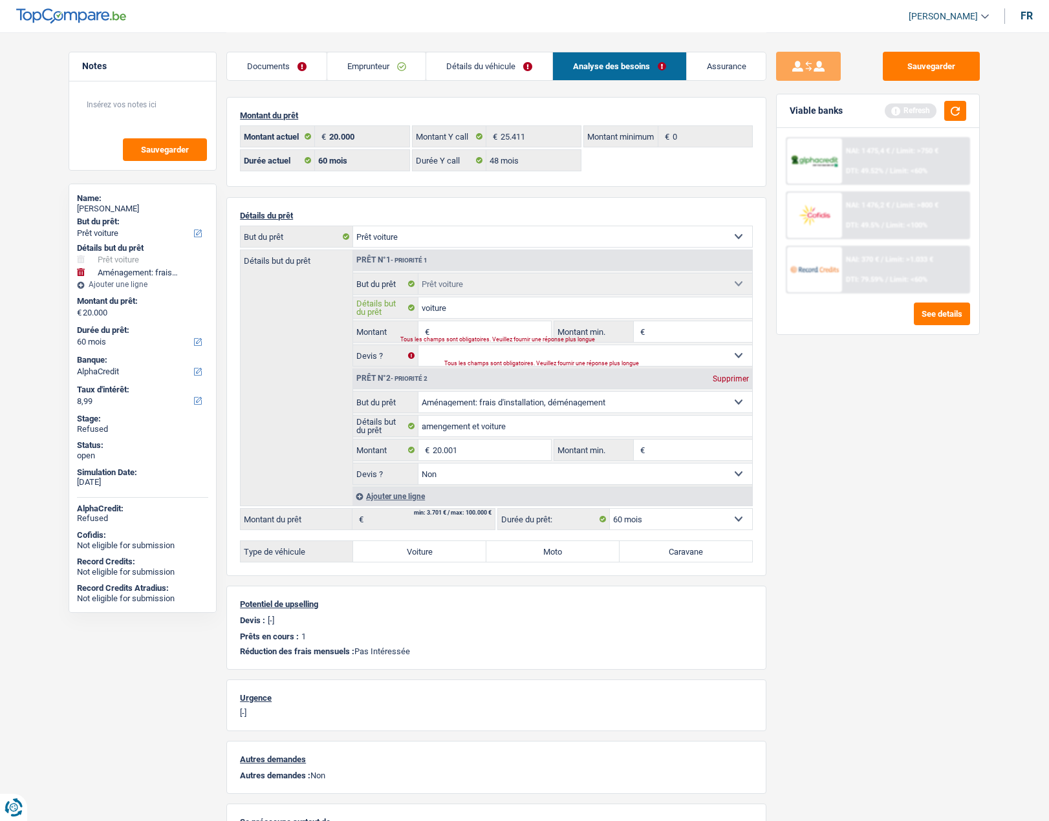
type input "voiture"
click at [449, 328] on input "Montant" at bounding box center [492, 331] width 118 height 21
type input "33.990"
type input "53.991"
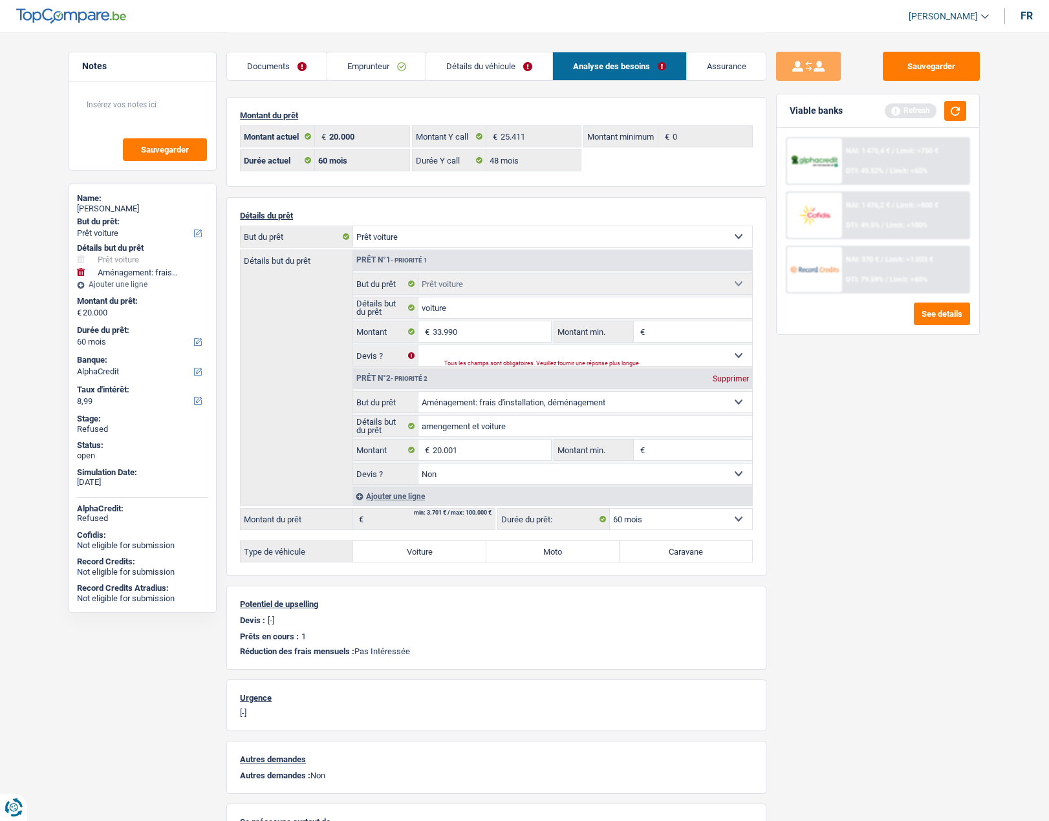
type input "53.991"
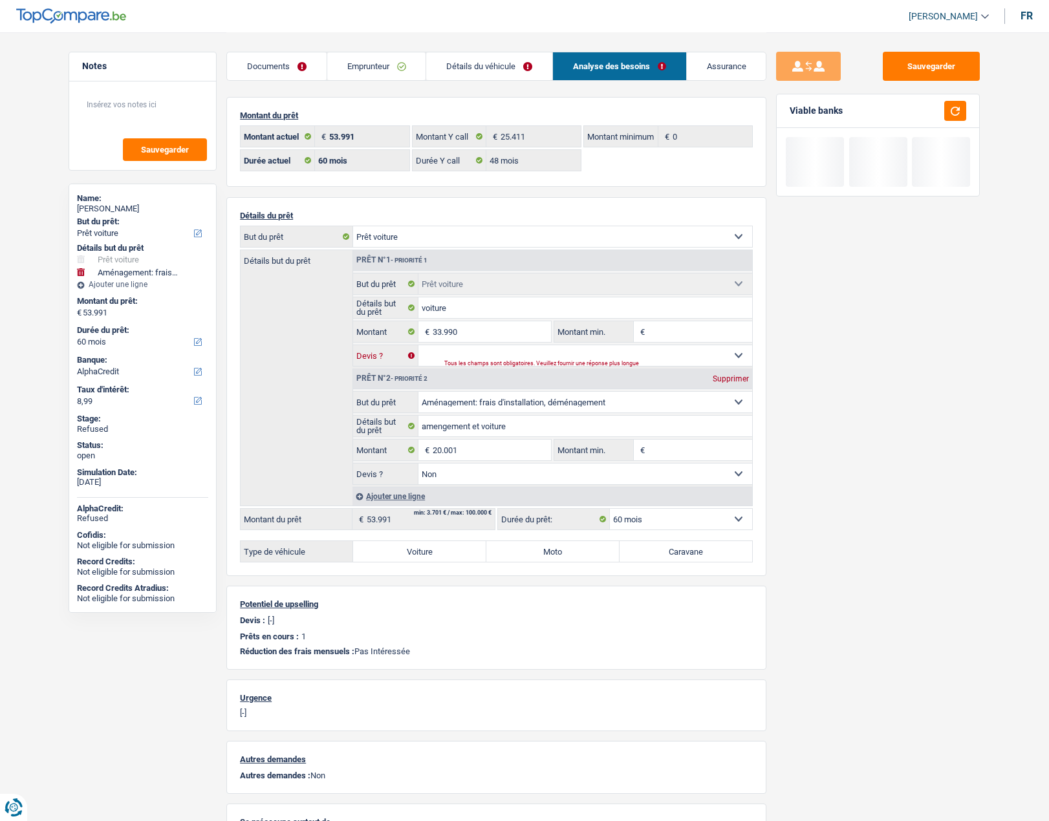
click at [442, 356] on select "Oui Non Non répondu Sélectionner une option" at bounding box center [585, 355] width 334 height 21
select select "yes"
click at [418, 345] on select "Oui Non Non répondu Sélectionner une option" at bounding box center [585, 355] width 334 height 21
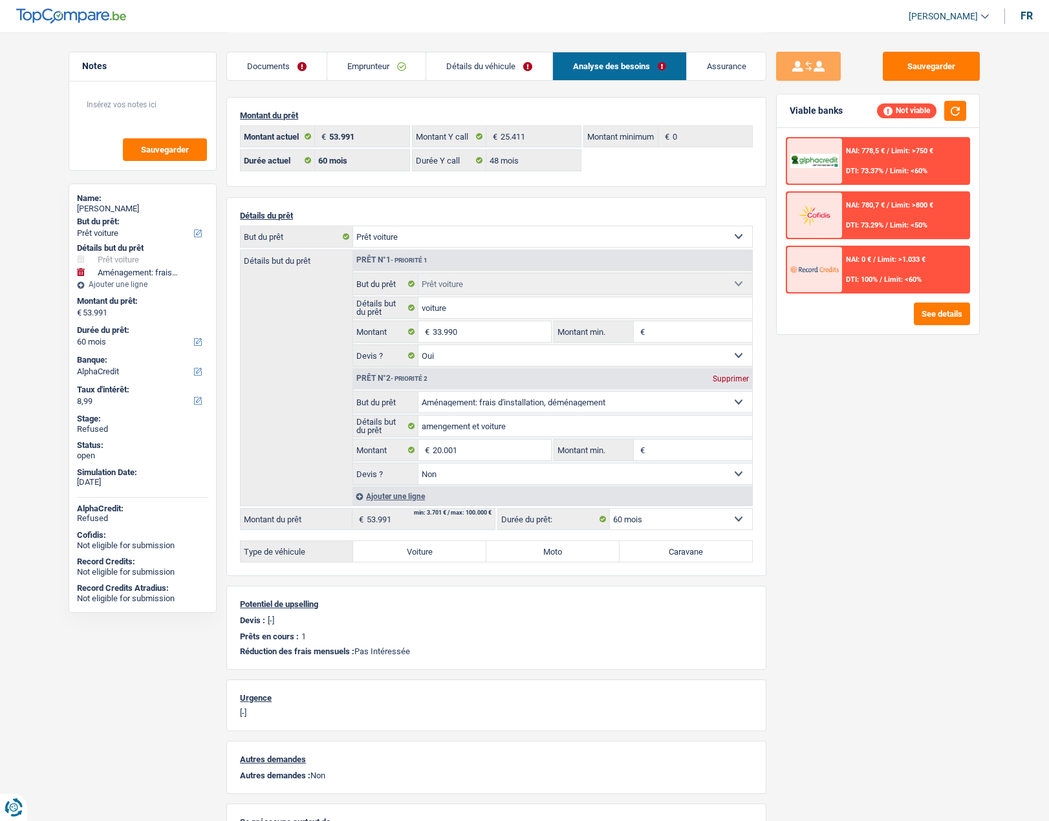
click at [722, 380] on div "Supprimer" at bounding box center [730, 379] width 43 height 8
type input "33.990"
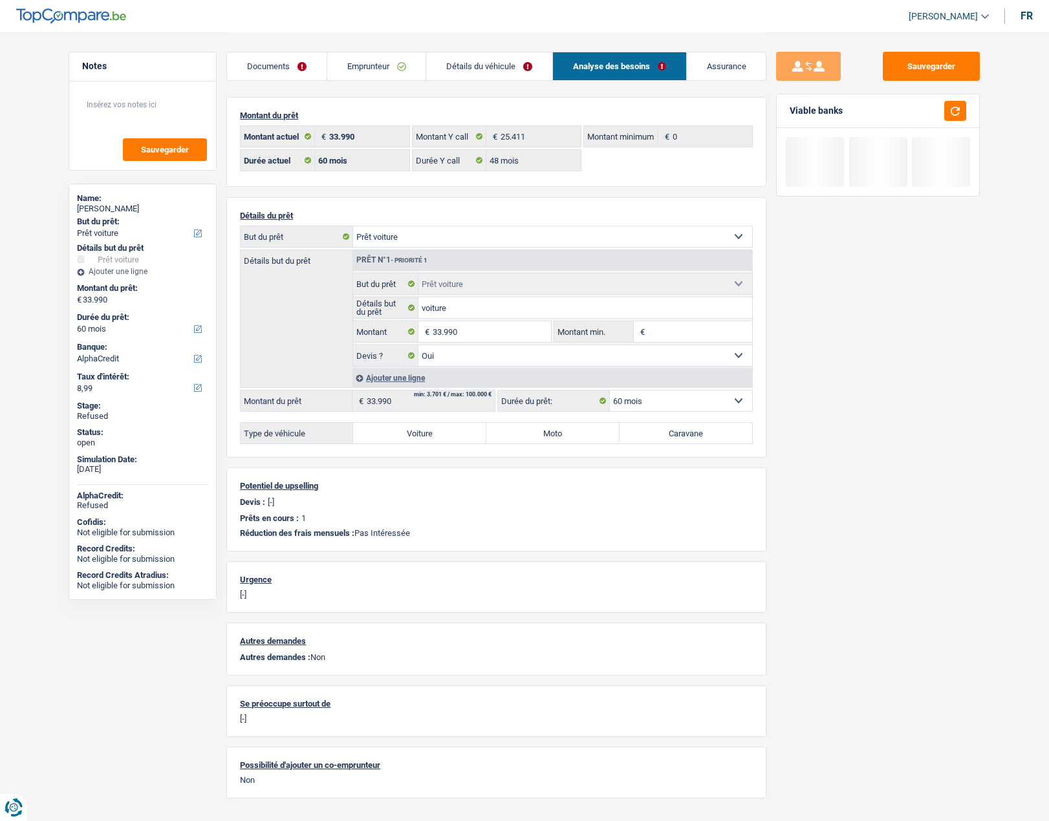
click at [395, 438] on label "Voiture" at bounding box center [419, 433] width 133 height 21
click at [395, 438] on input "Voiture" at bounding box center [419, 433] width 133 height 21
radio input "true"
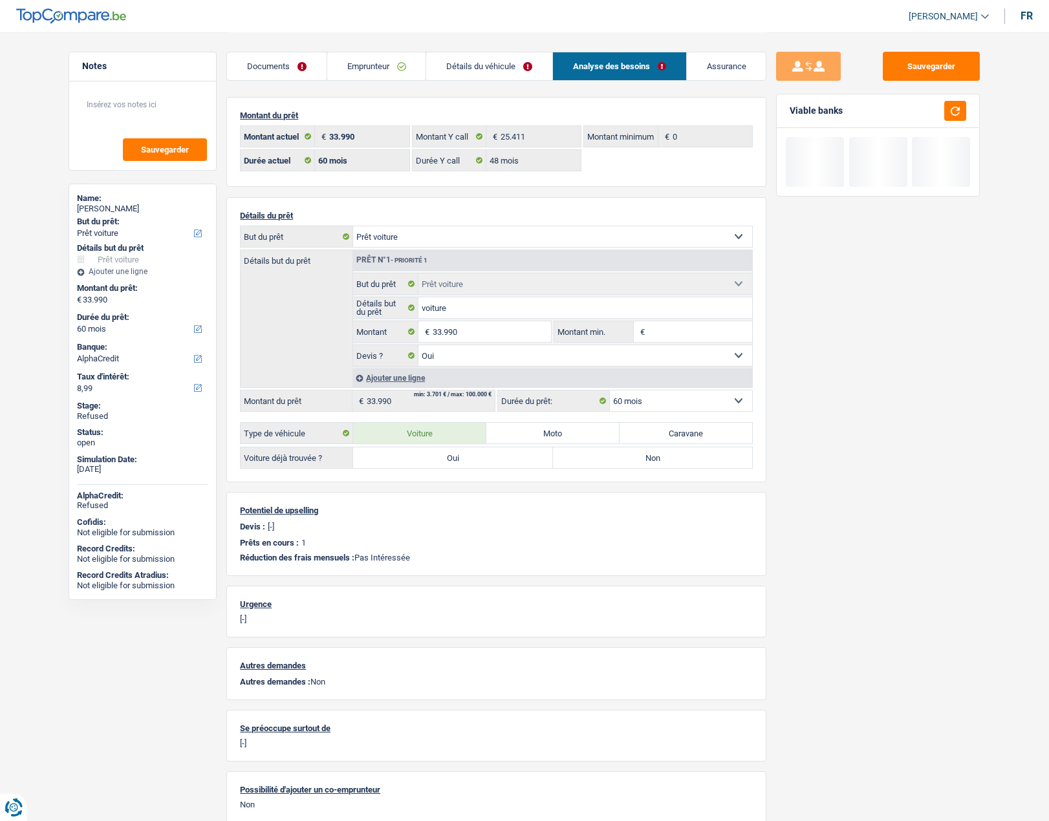
click at [399, 455] on label "Oui" at bounding box center [453, 457] width 200 height 21
click at [399, 455] on input "Oui" at bounding box center [453, 457] width 200 height 21
radio input "false"
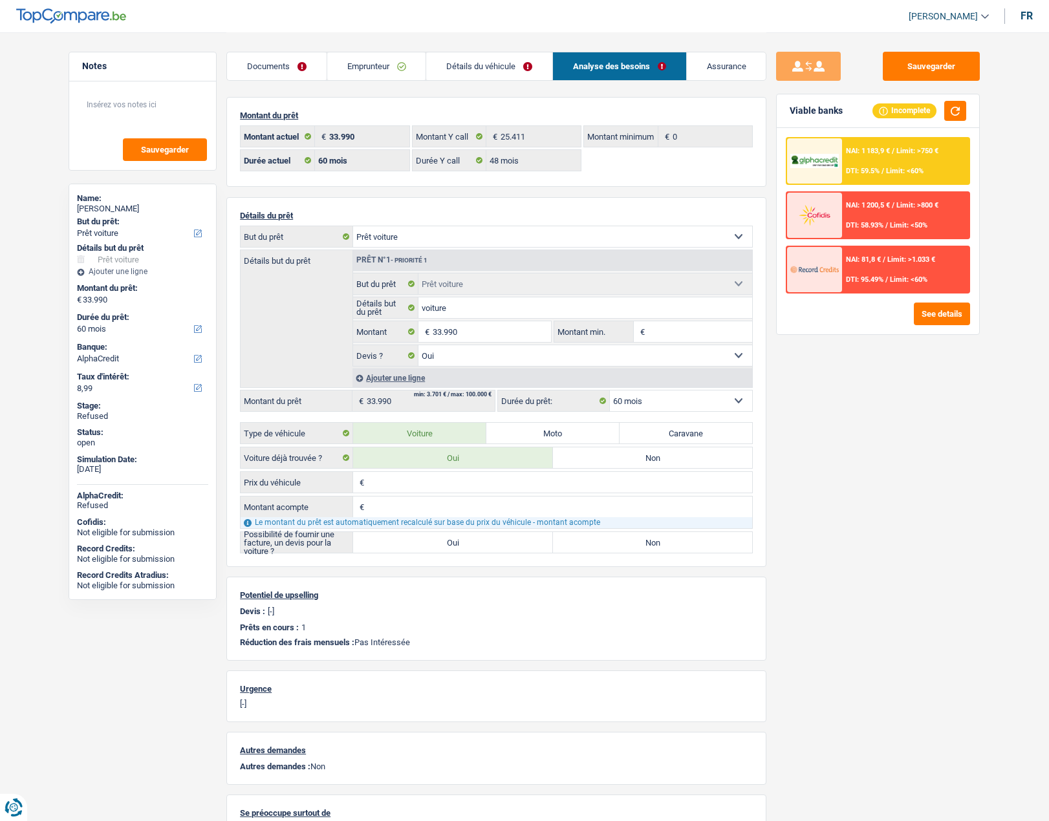
click at [403, 484] on input "Prix du véhicule" at bounding box center [559, 482] width 385 height 21
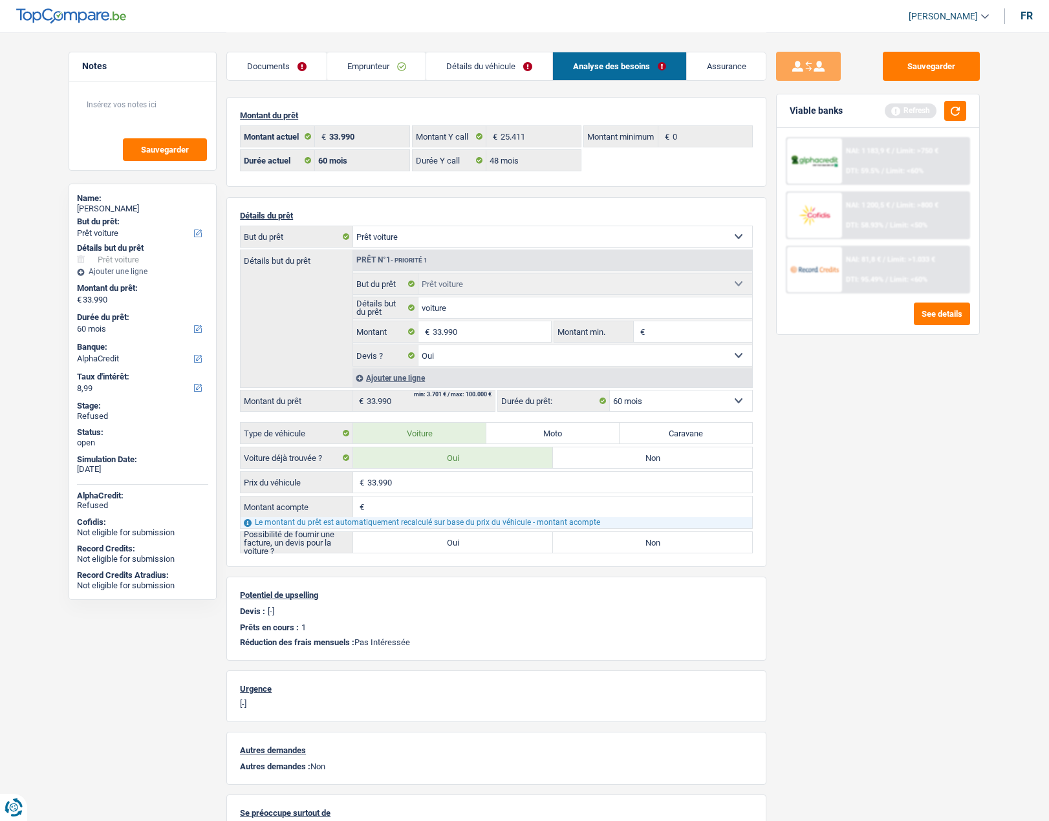
type input "33.990"
click at [416, 542] on label "Oui" at bounding box center [453, 542] width 200 height 21
click at [416, 542] on input "Oui" at bounding box center [453, 542] width 200 height 21
radio input "false"
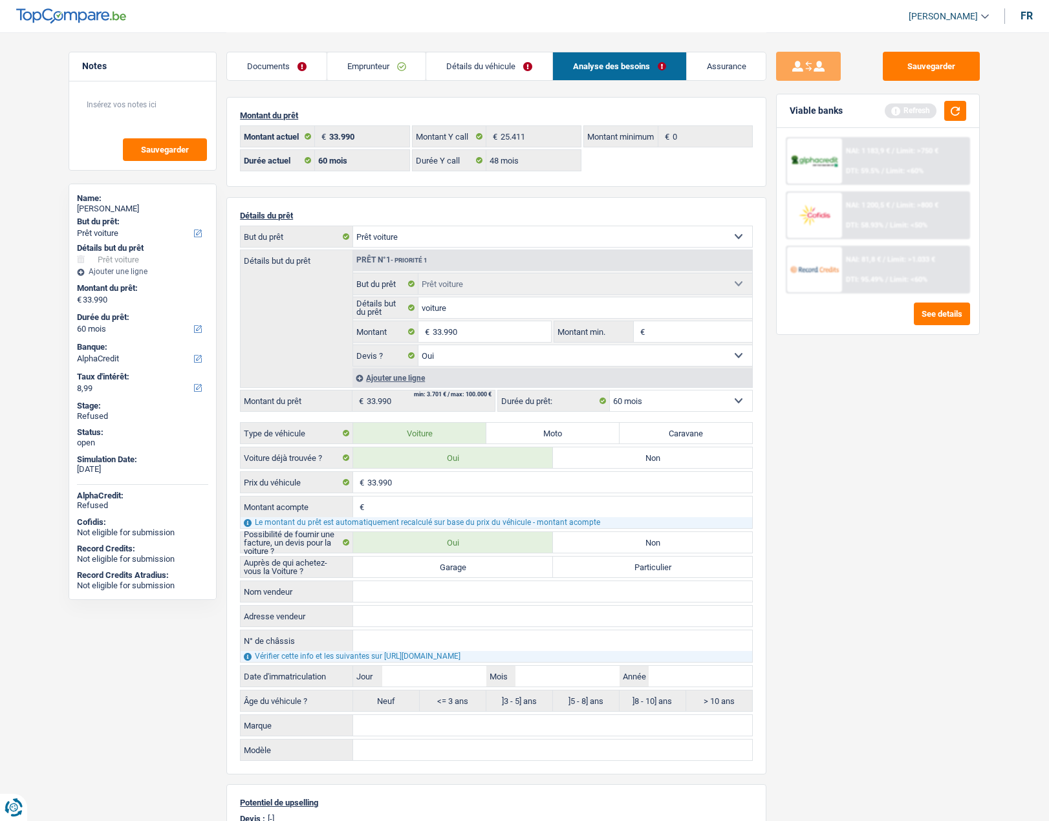
click at [420, 562] on label "Garage" at bounding box center [453, 567] width 200 height 21
click at [420, 562] on input "Garage" at bounding box center [453, 567] width 200 height 21
radio input "false"
click at [419, 587] on input "Nom vendeur" at bounding box center [552, 591] width 399 height 21
click at [376, 597] on input "Nom vendeur" at bounding box center [552, 591] width 399 height 21
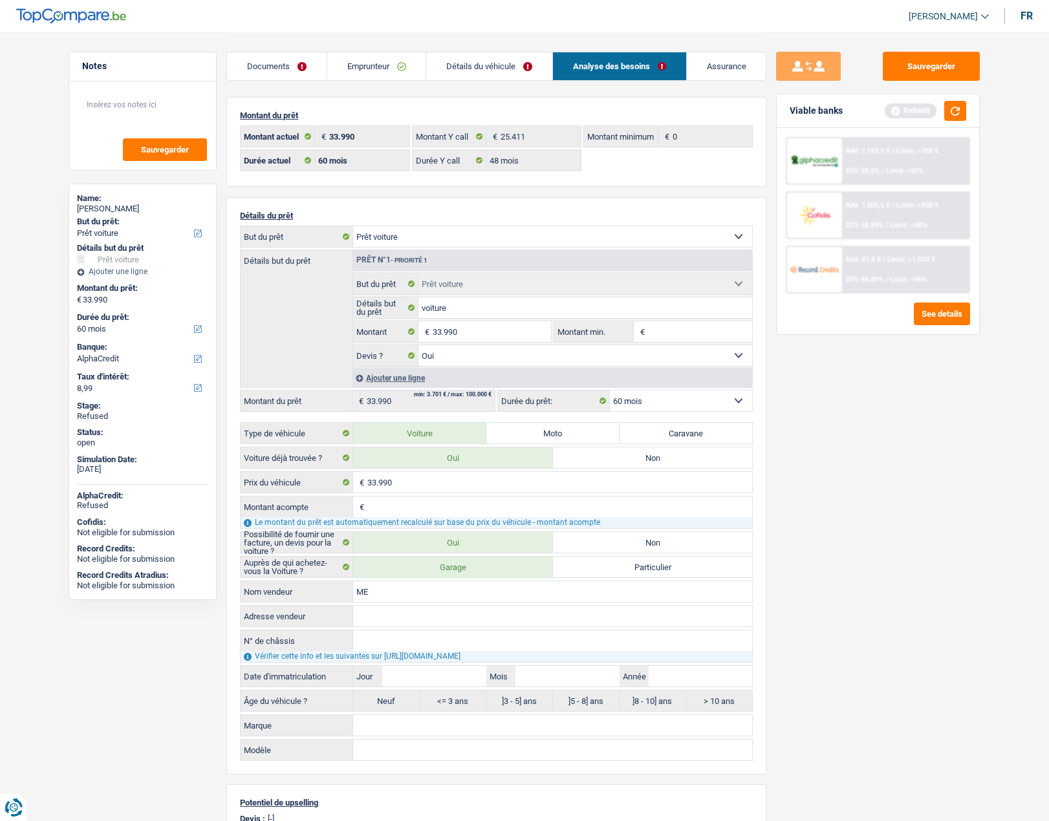
type input "M"
type input "Garage Godefroy"
type input "Bergensesteenweg 4-3 1500 Halle"
click at [380, 641] on input "N° de châssis" at bounding box center [552, 640] width 399 height 21
click at [405, 679] on input "Jour" at bounding box center [433, 676] width 103 height 21
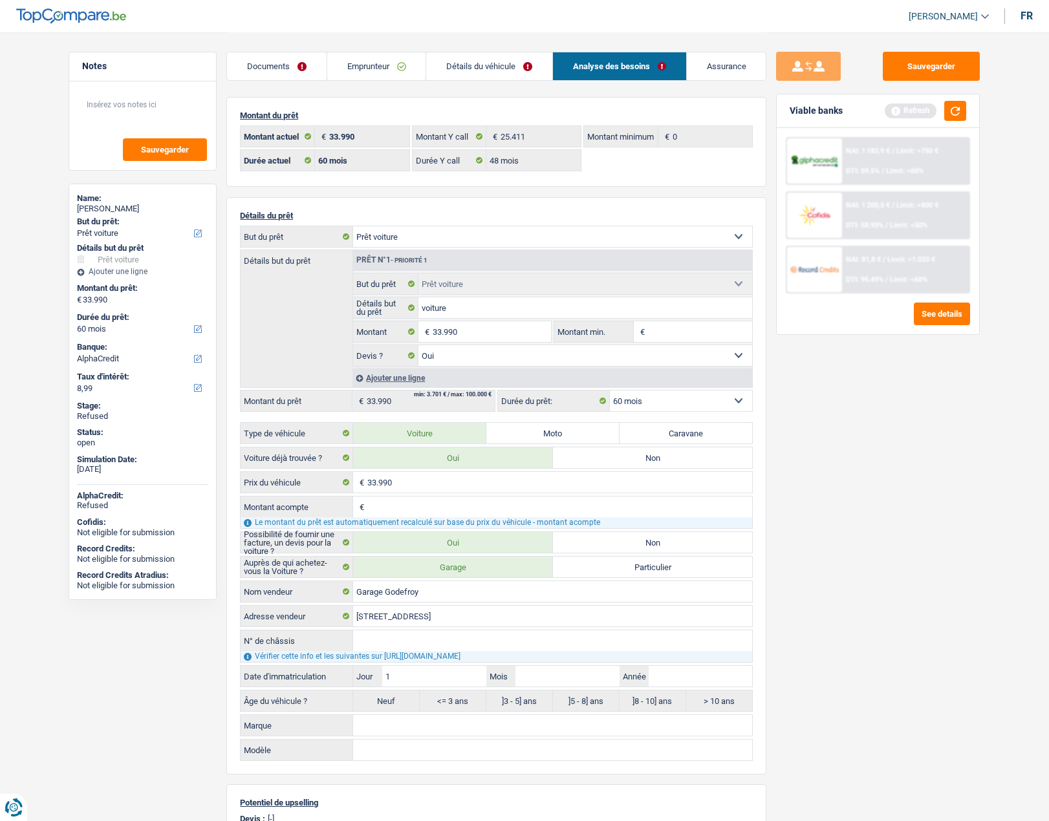
type input "14"
type input "05"
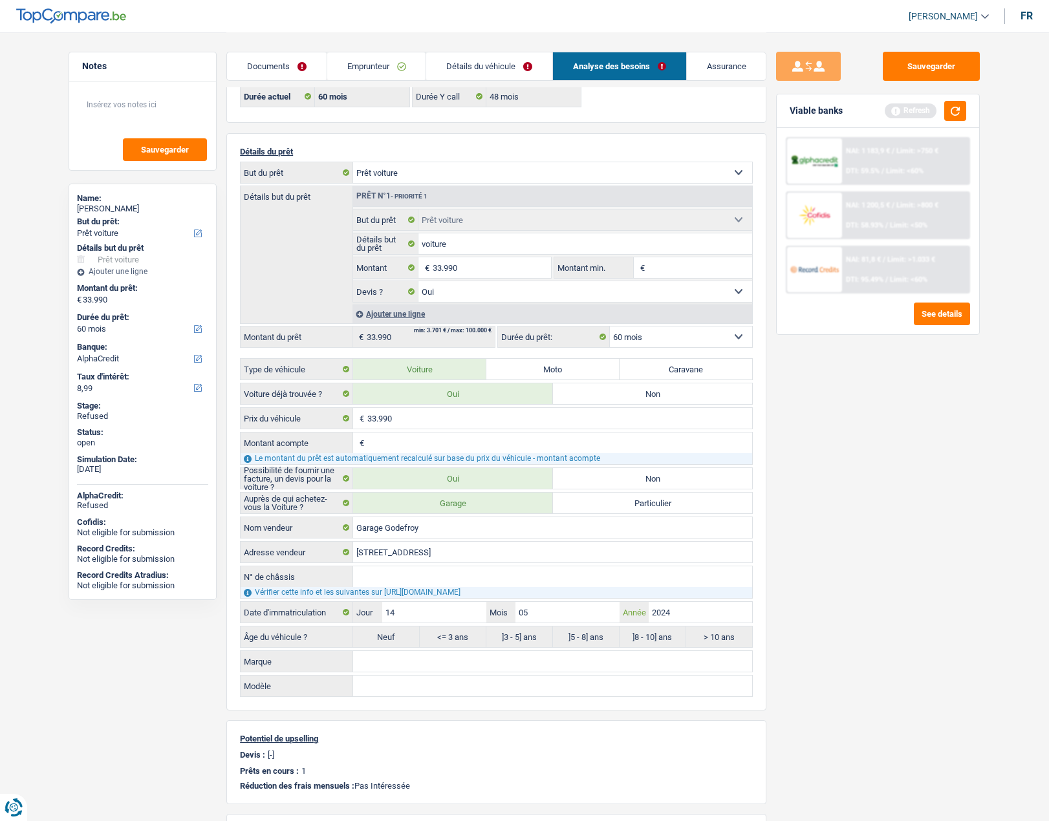
scroll to position [129, 0]
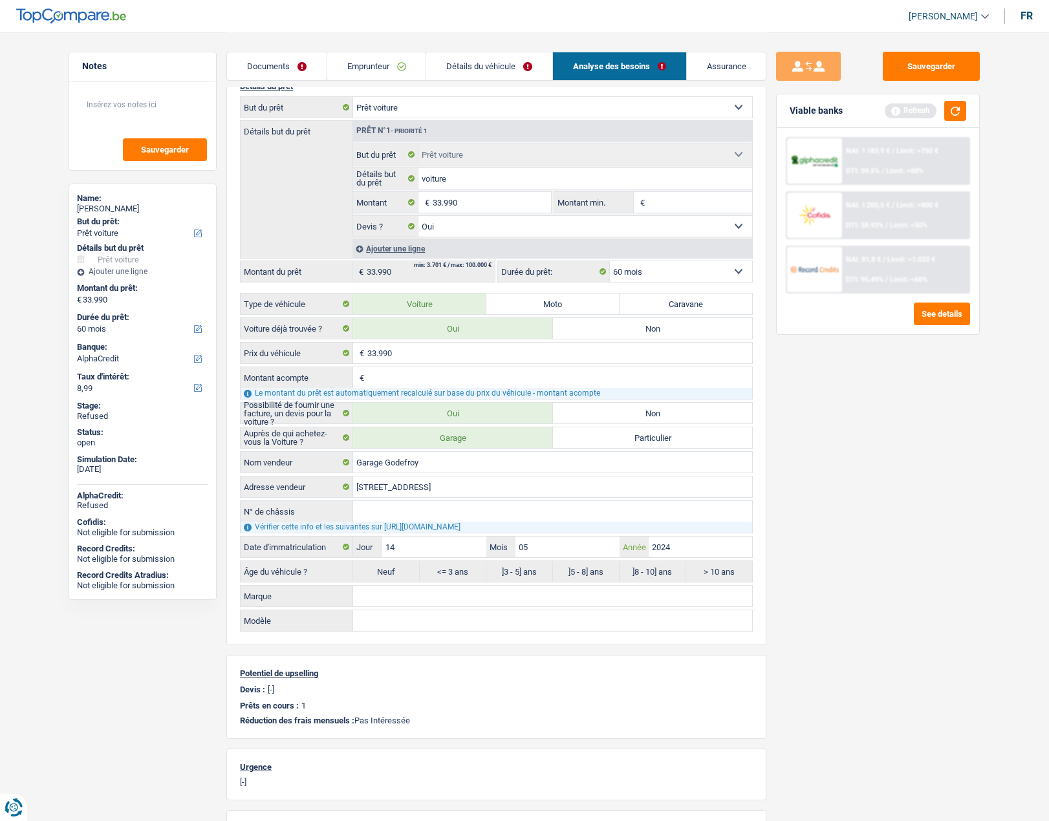
type input "2024"
click at [392, 594] on input "Marque" at bounding box center [552, 596] width 399 height 21
select select "84"
radio input "false"
select select "84"
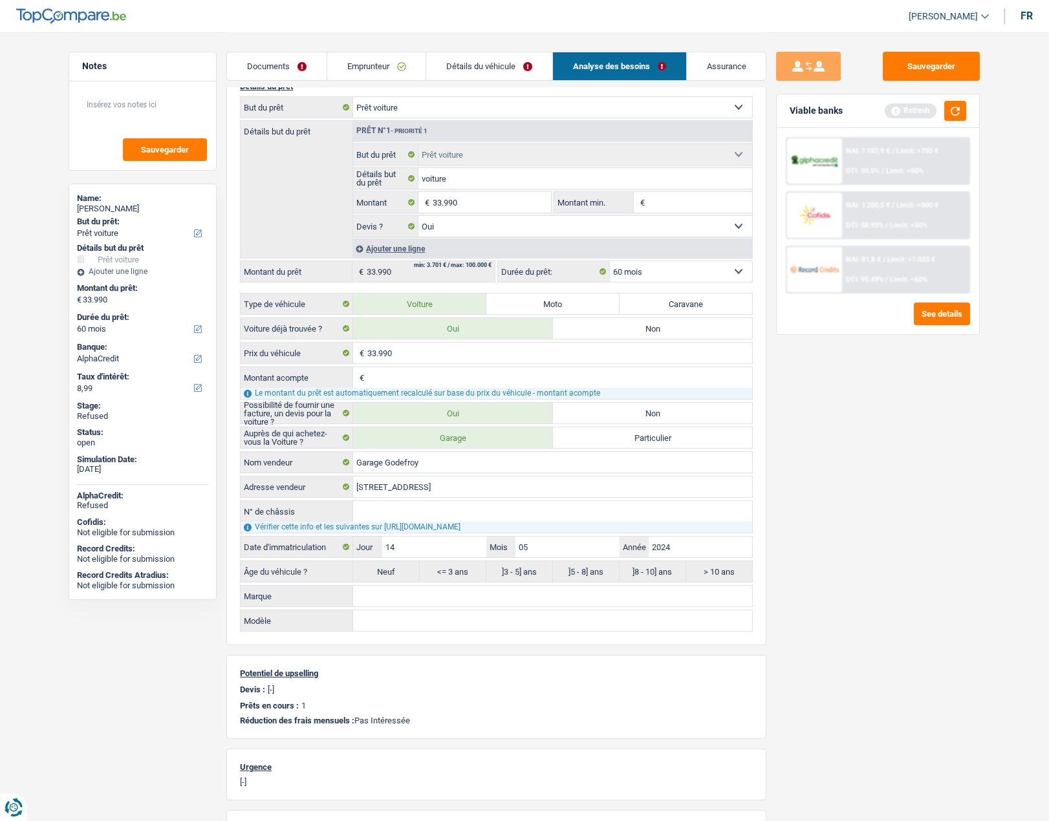
select select "84"
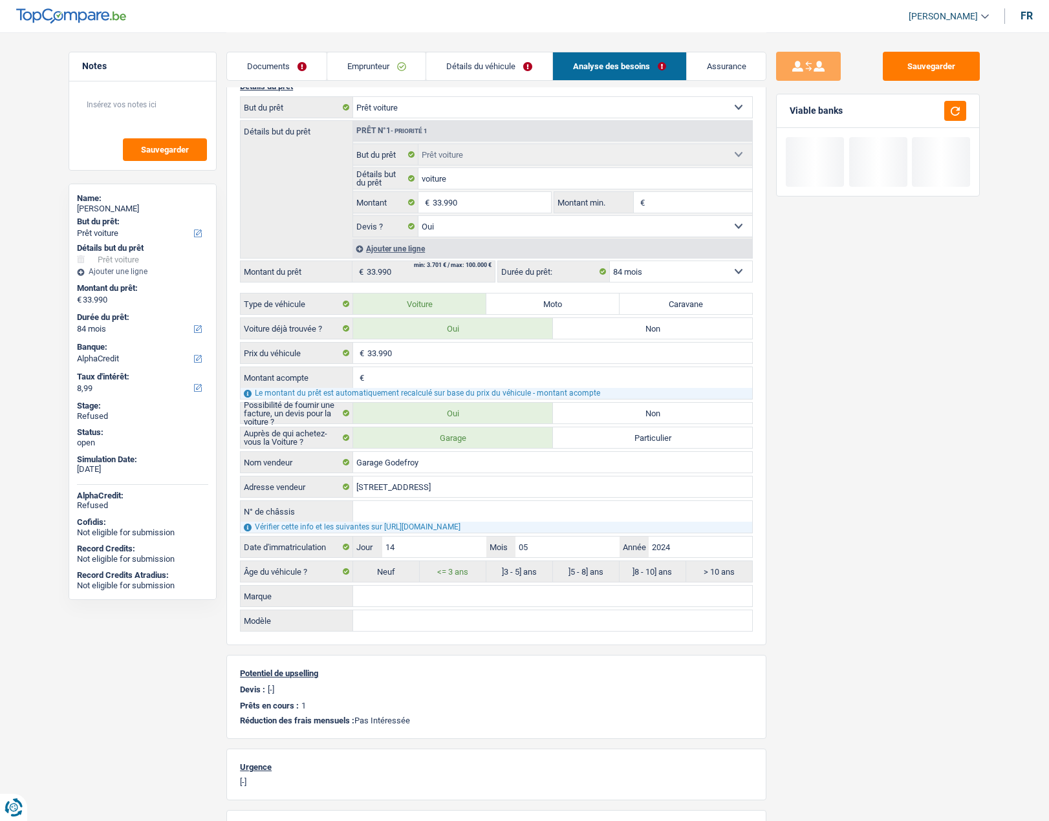
click at [389, 593] on input "Marque" at bounding box center [552, 596] width 399 height 21
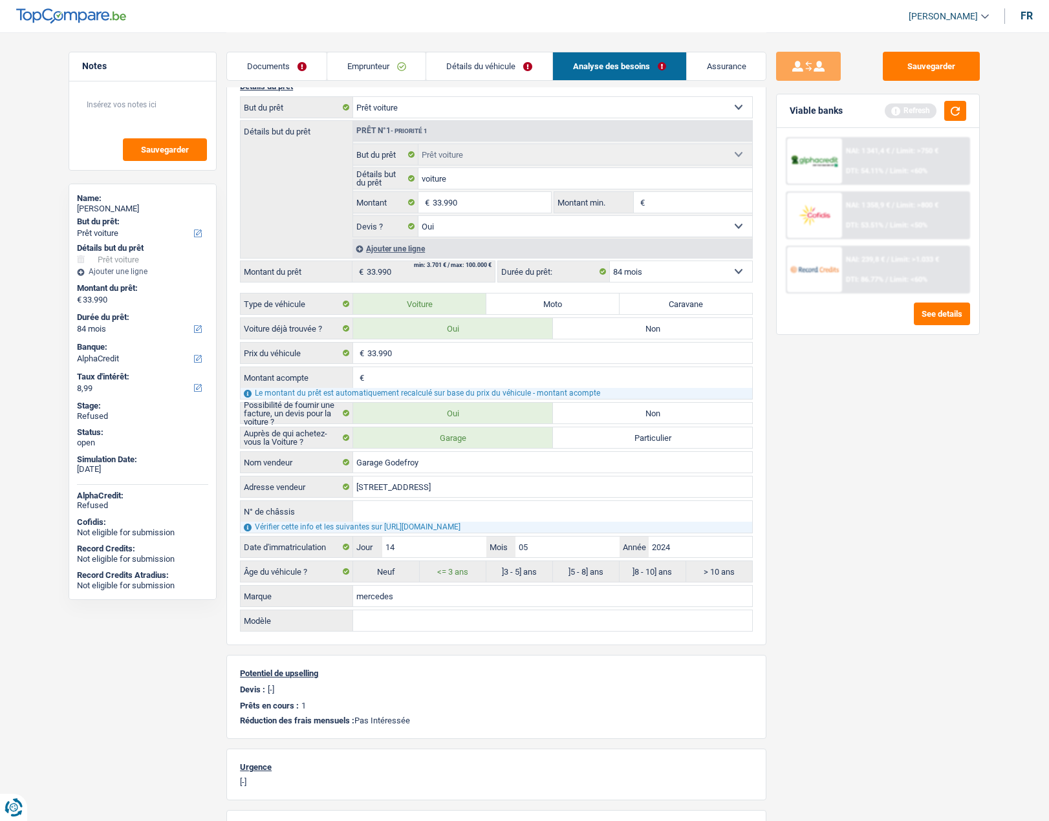
type input "mercedes"
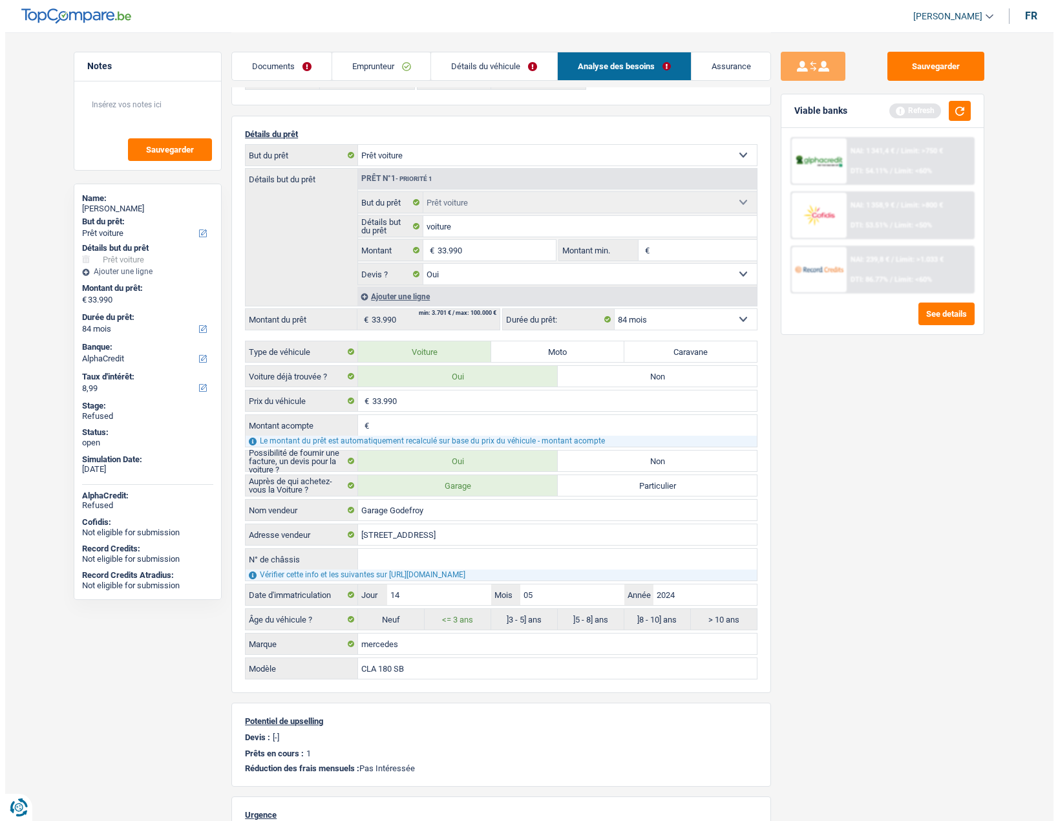
scroll to position [0, 0]
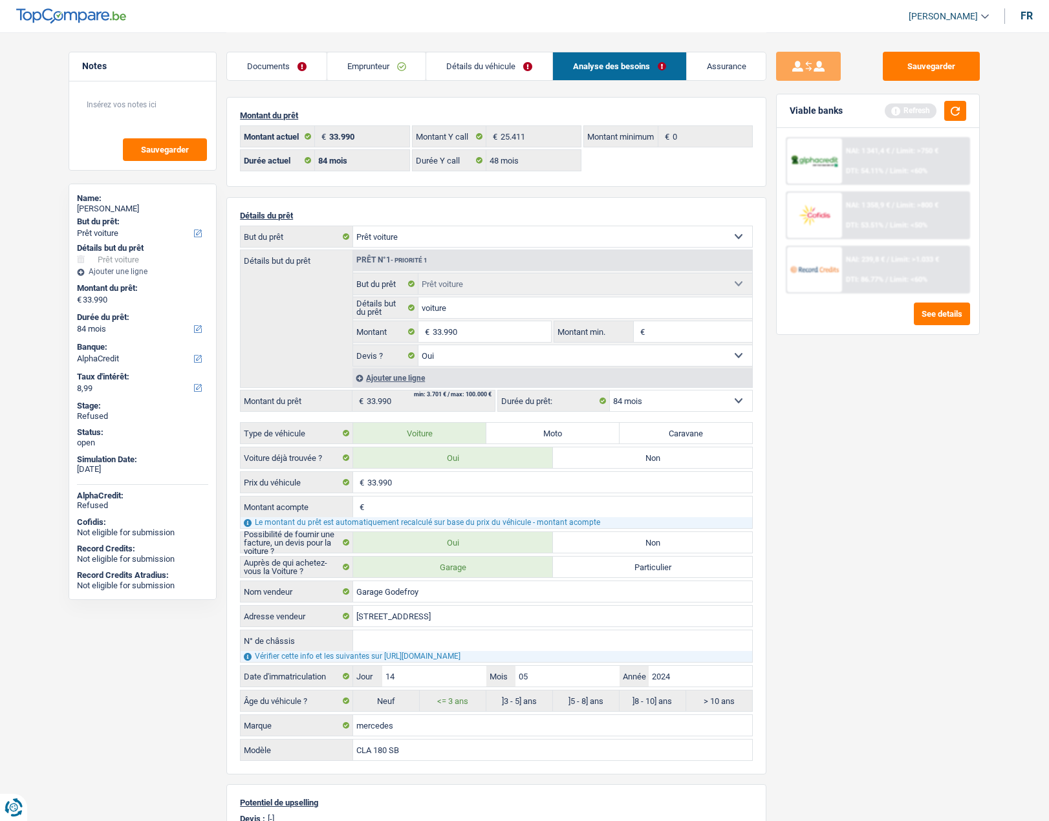
type input "CLA 180 SB"
click at [639, 402] on select "12 mois 18 mois 24 mois 30 mois 36 mois 42 mois 48 mois 60 mois 72 mois 84 mois…" at bounding box center [681, 400] width 142 height 21
click at [772, 457] on div "Sauvegarder Viable banks Refresh NAI: 1 341,4 € / Limit: >750 € DTI: 54.11% / L…" at bounding box center [877, 426] width 223 height 749
click at [941, 69] on button "Sauvegarder" at bounding box center [930, 66] width 97 height 29
click at [939, 325] on button "See details" at bounding box center [942, 314] width 56 height 23
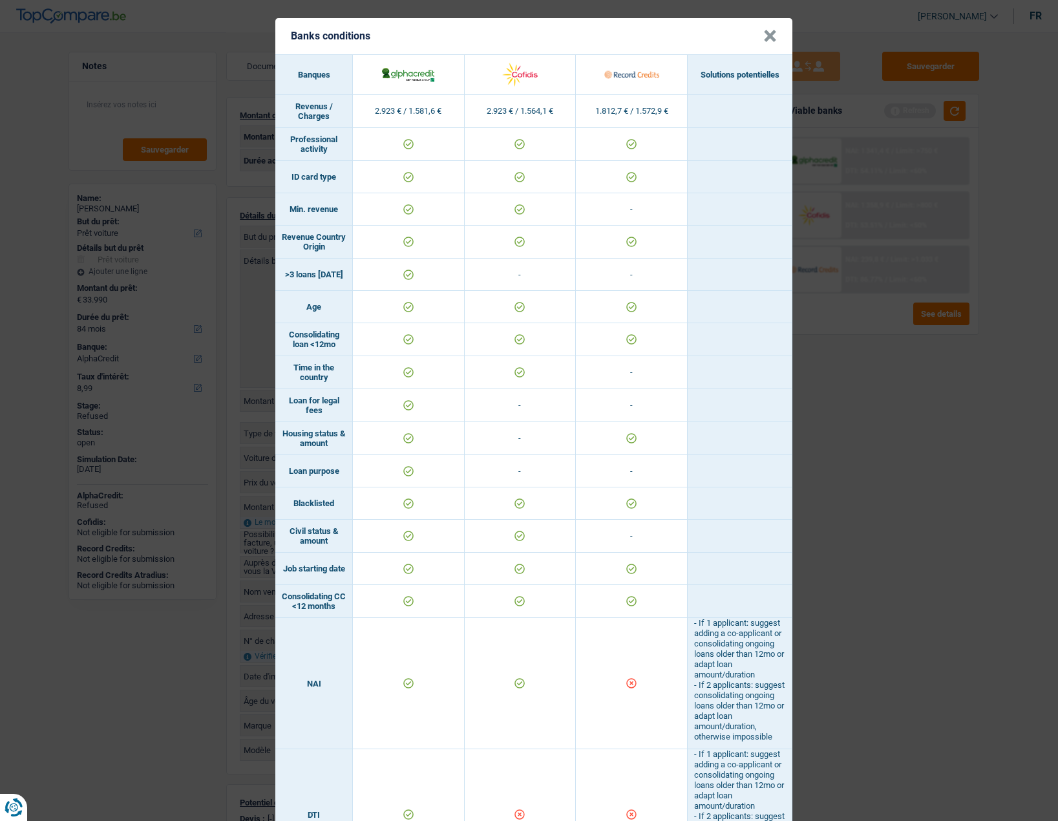
click at [765, 31] on button "×" at bounding box center [771, 36] width 14 height 13
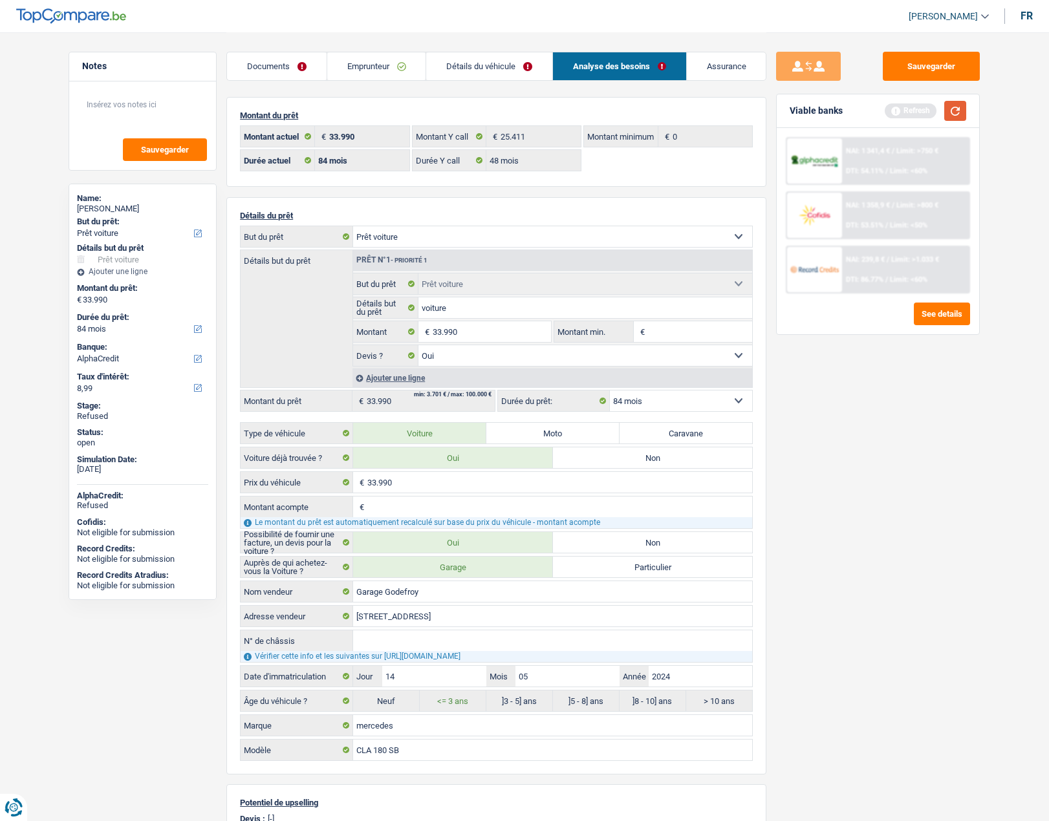
click at [964, 112] on button "button" at bounding box center [955, 111] width 22 height 20
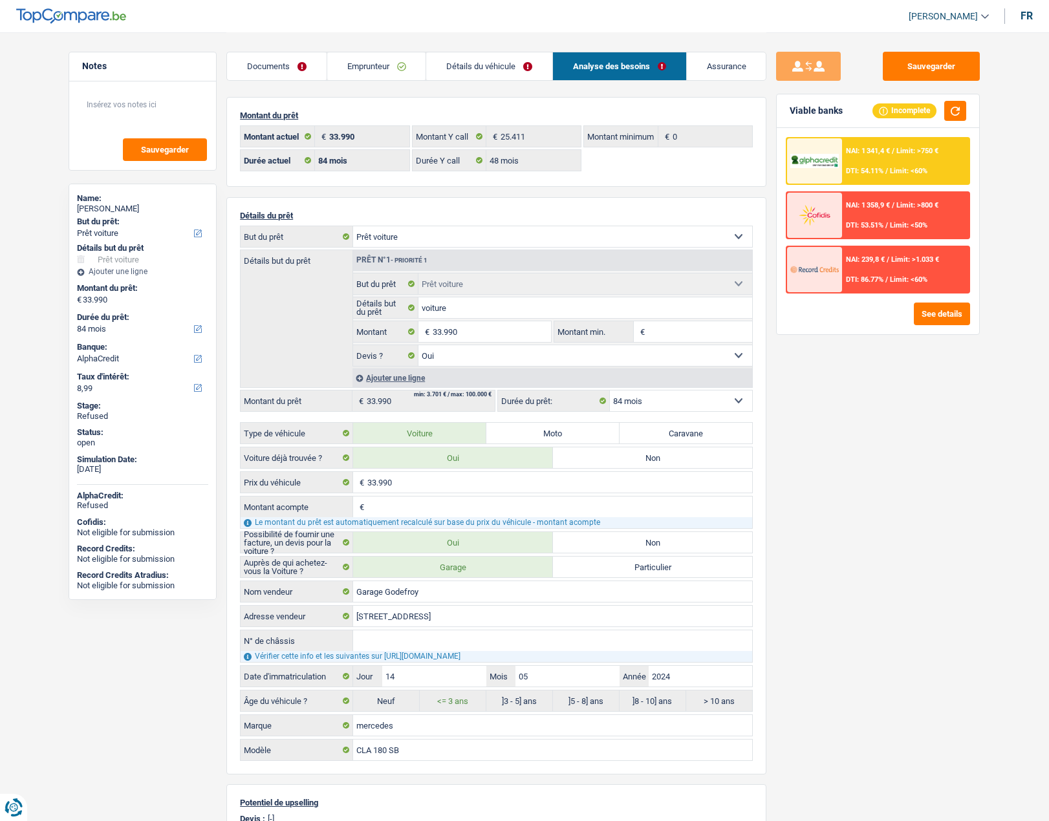
click at [389, 67] on link "Emprunteur" at bounding box center [376, 66] width 99 height 28
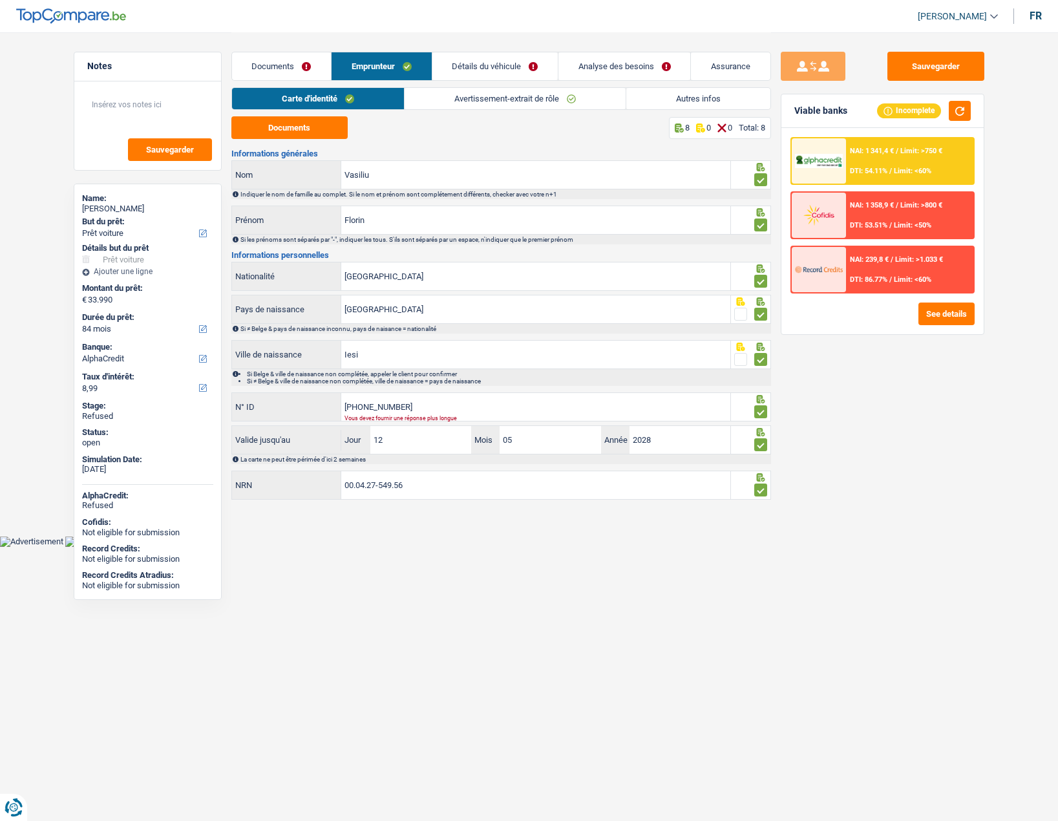
click at [640, 96] on link "Autres infos" at bounding box center [698, 98] width 144 height 21
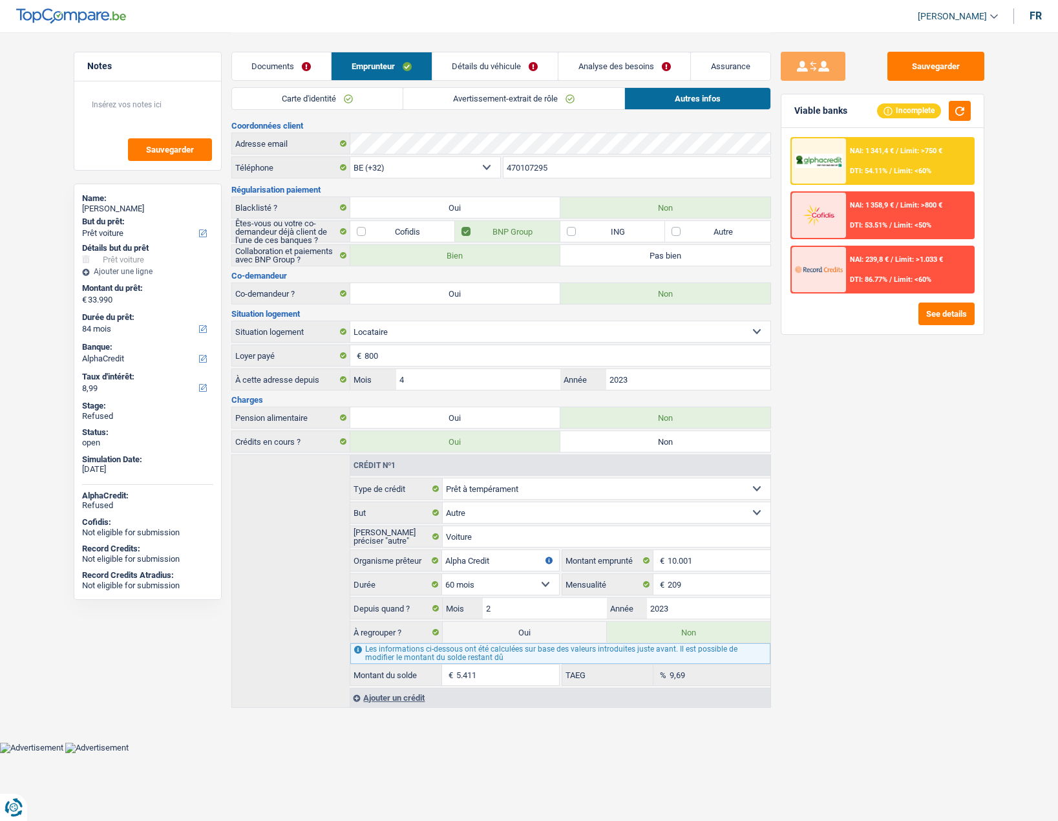
click at [621, 61] on link "Analyse des besoins" at bounding box center [625, 66] width 132 height 28
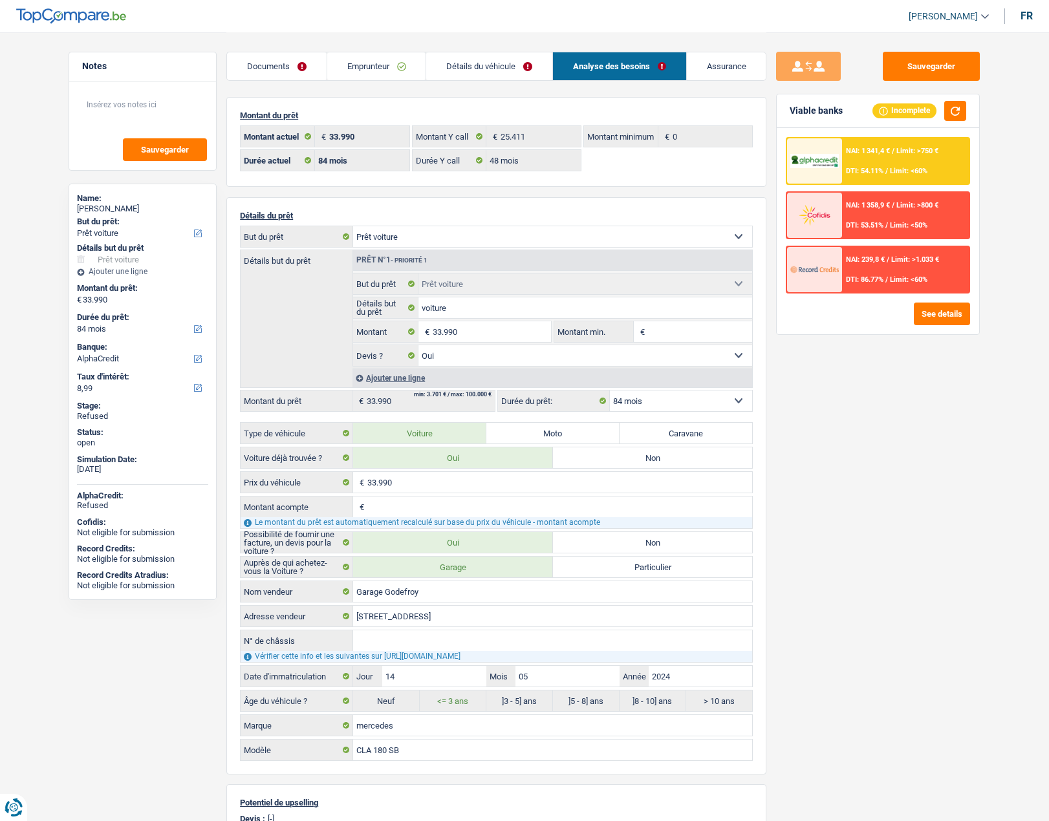
click at [681, 326] on input "Montant min." at bounding box center [700, 331] width 105 height 21
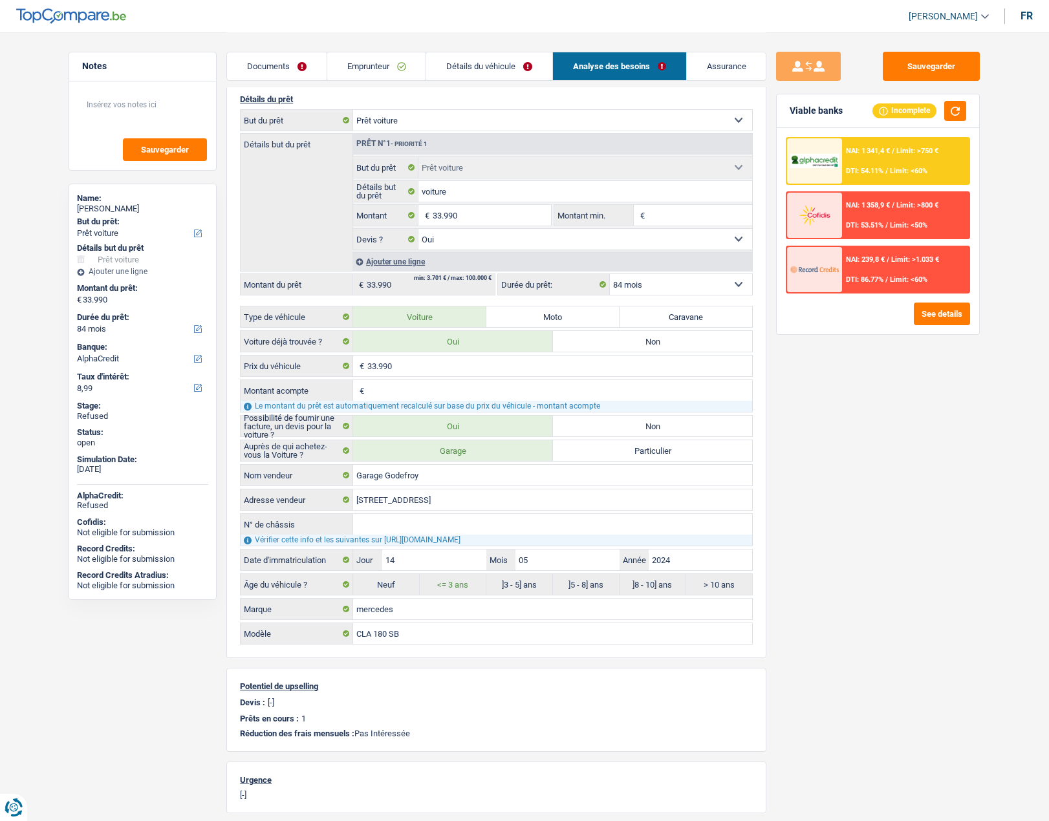
scroll to position [129, 0]
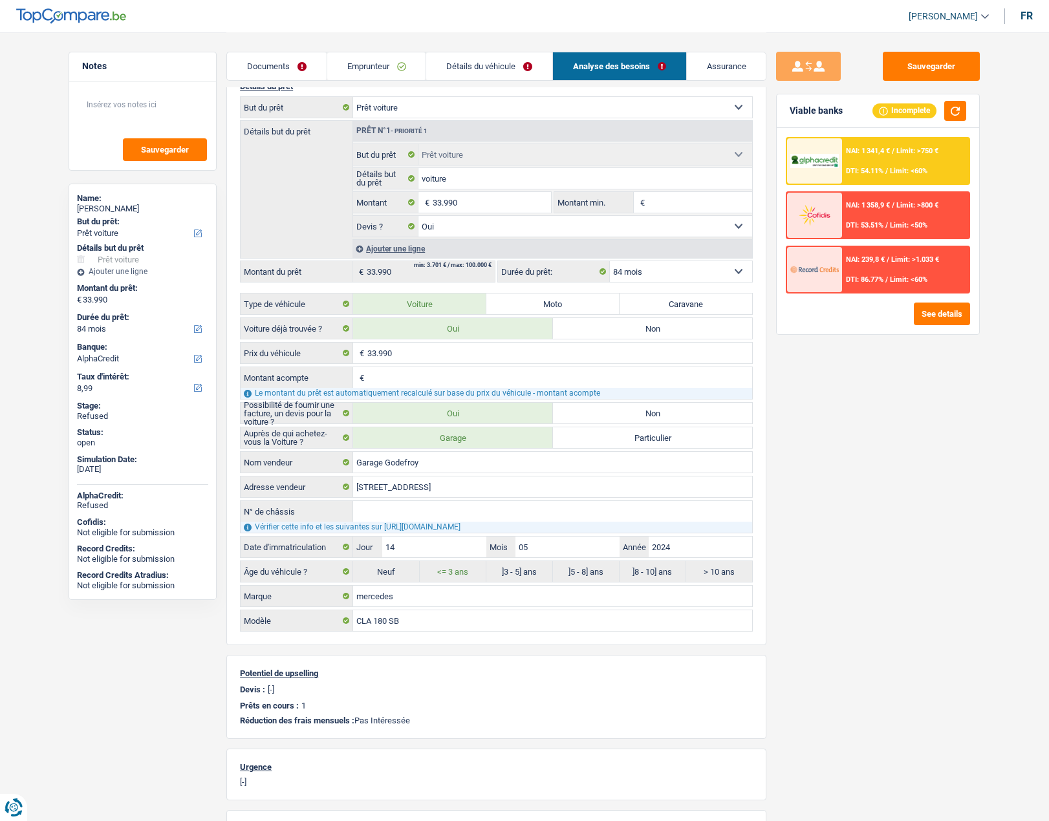
click at [427, 383] on input "Montant acompte" at bounding box center [559, 377] width 385 height 21
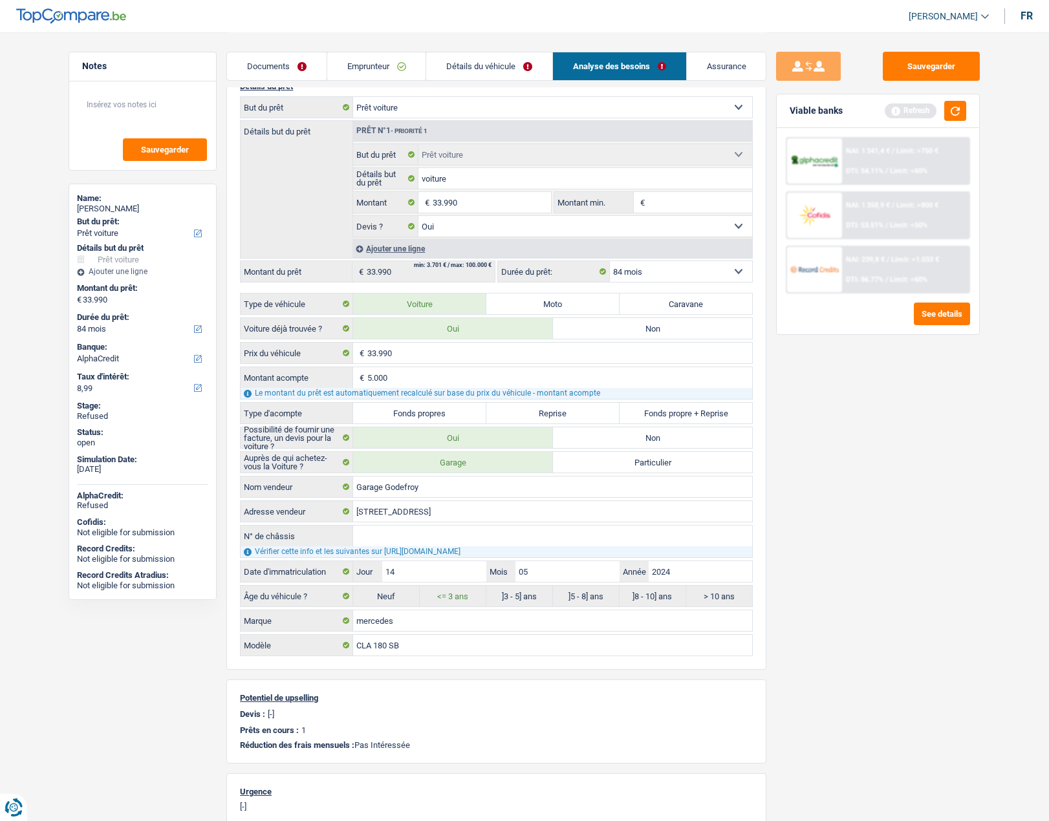
type input "5.000"
type input "28.990"
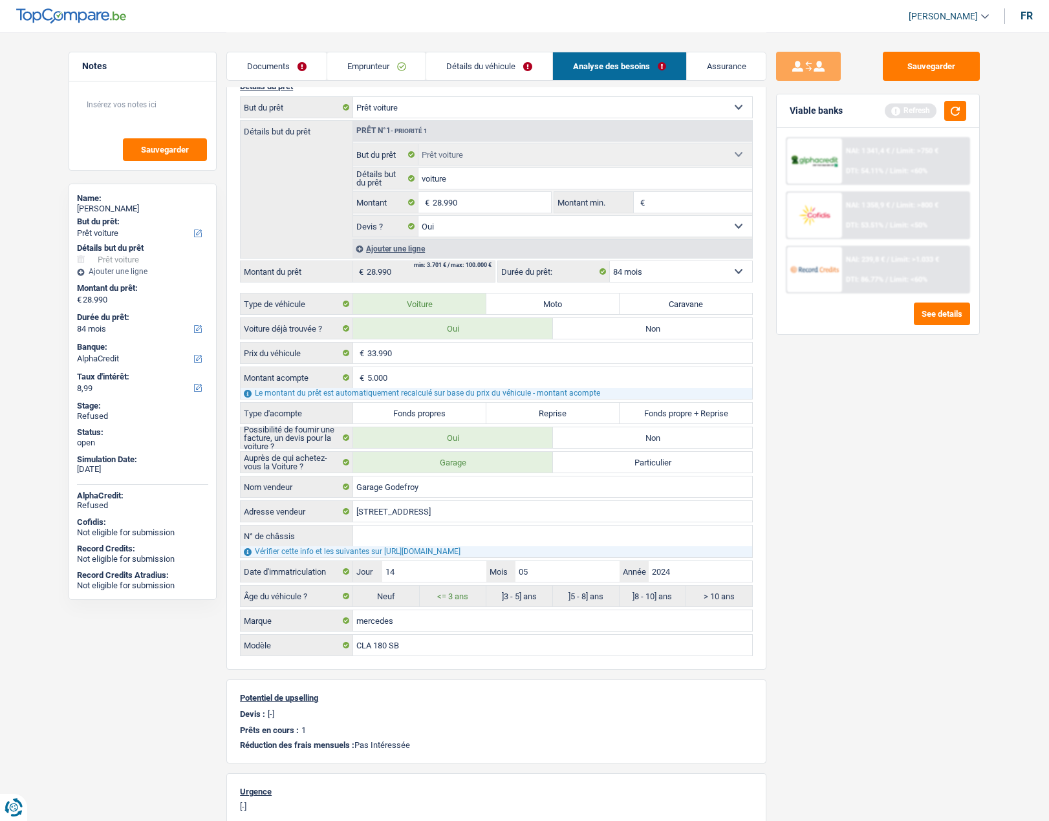
click at [963, 470] on div "Sauvegarder Viable banks Refresh NAI: 1 341,4 € / Limit: >750 € DTI: 54.11% / L…" at bounding box center [877, 426] width 223 height 749
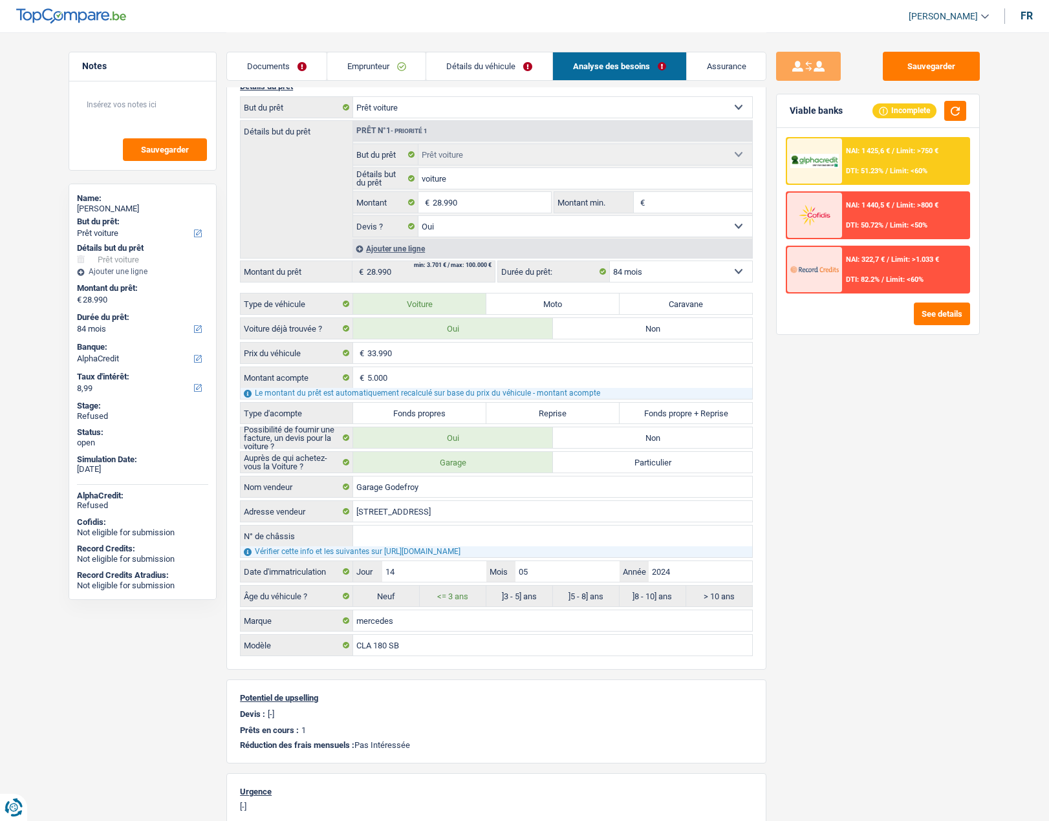
click at [811, 158] on img at bounding box center [814, 161] width 48 height 15
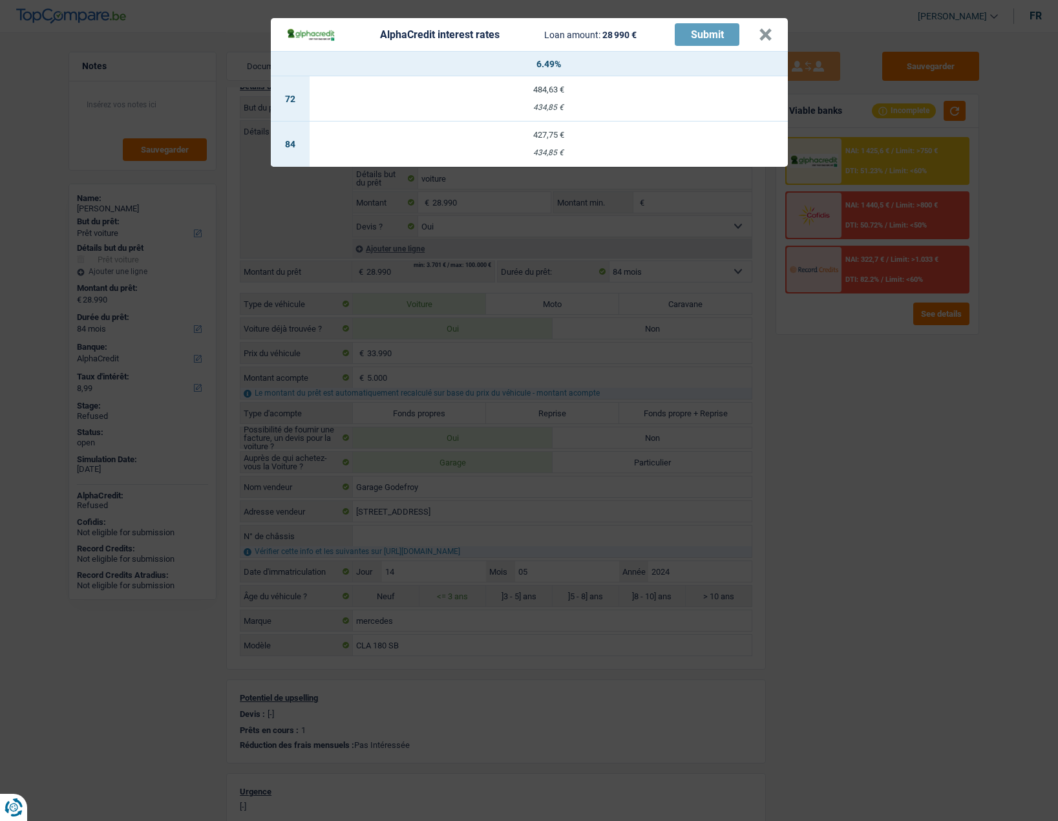
click at [538, 143] on td "427,75 € 434,85 €" at bounding box center [549, 144] width 478 height 45
type input "6,49"
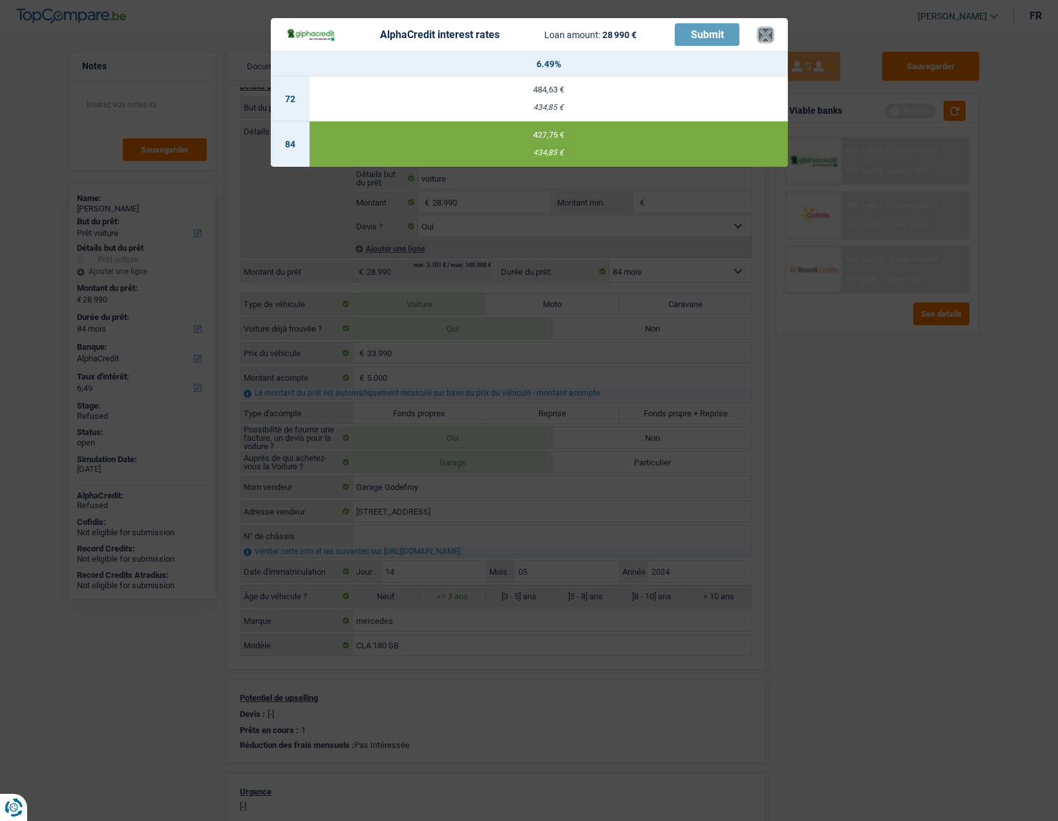
click at [765, 36] on button "×" at bounding box center [766, 34] width 14 height 13
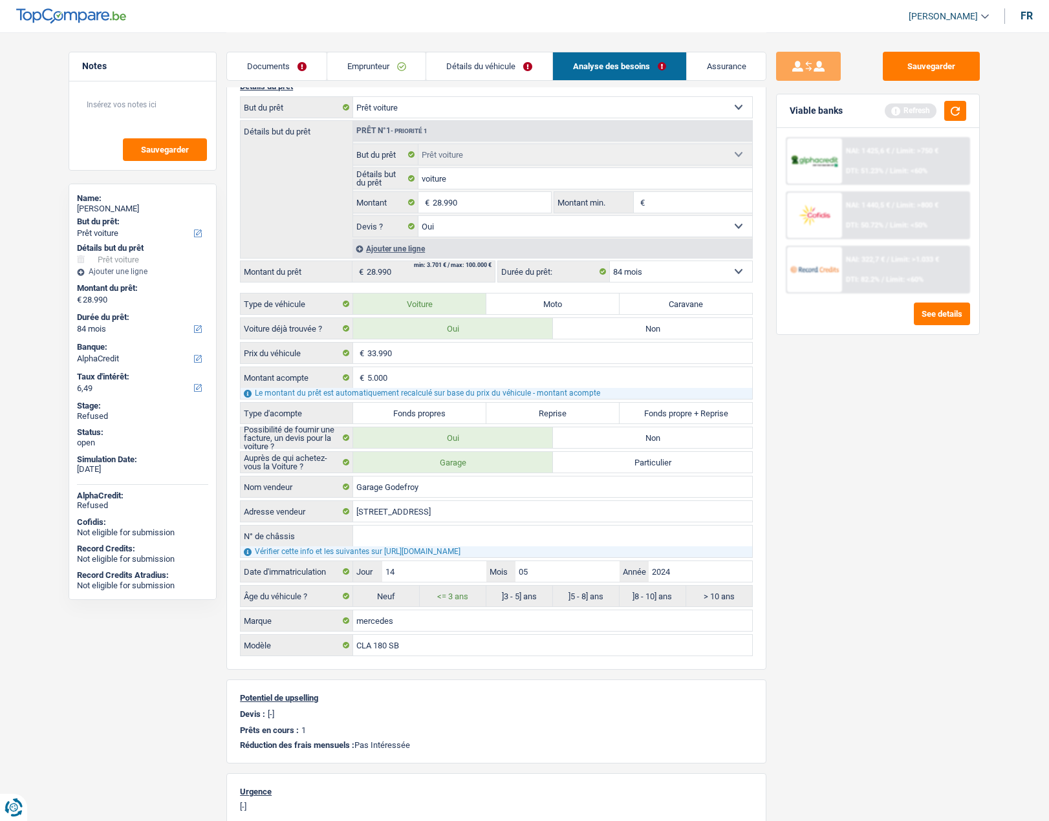
click at [506, 69] on link "Détails du véhicule" at bounding box center [489, 66] width 126 height 28
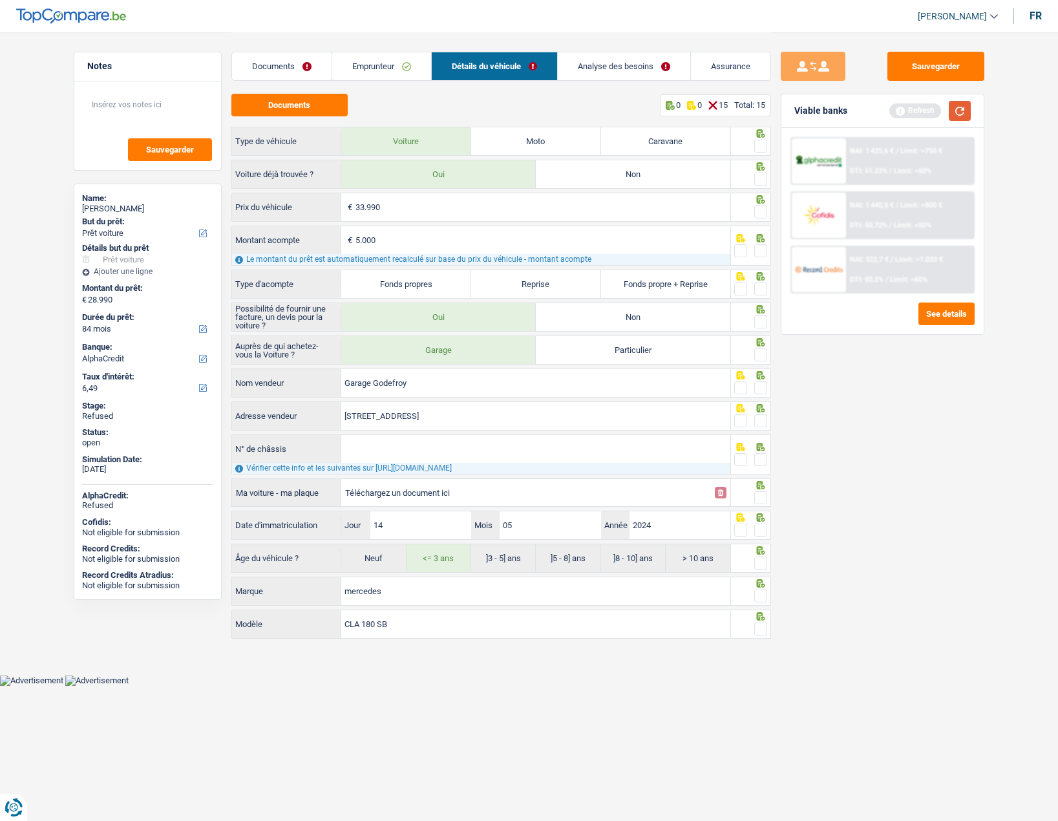
click at [958, 107] on button "button" at bounding box center [960, 111] width 22 height 20
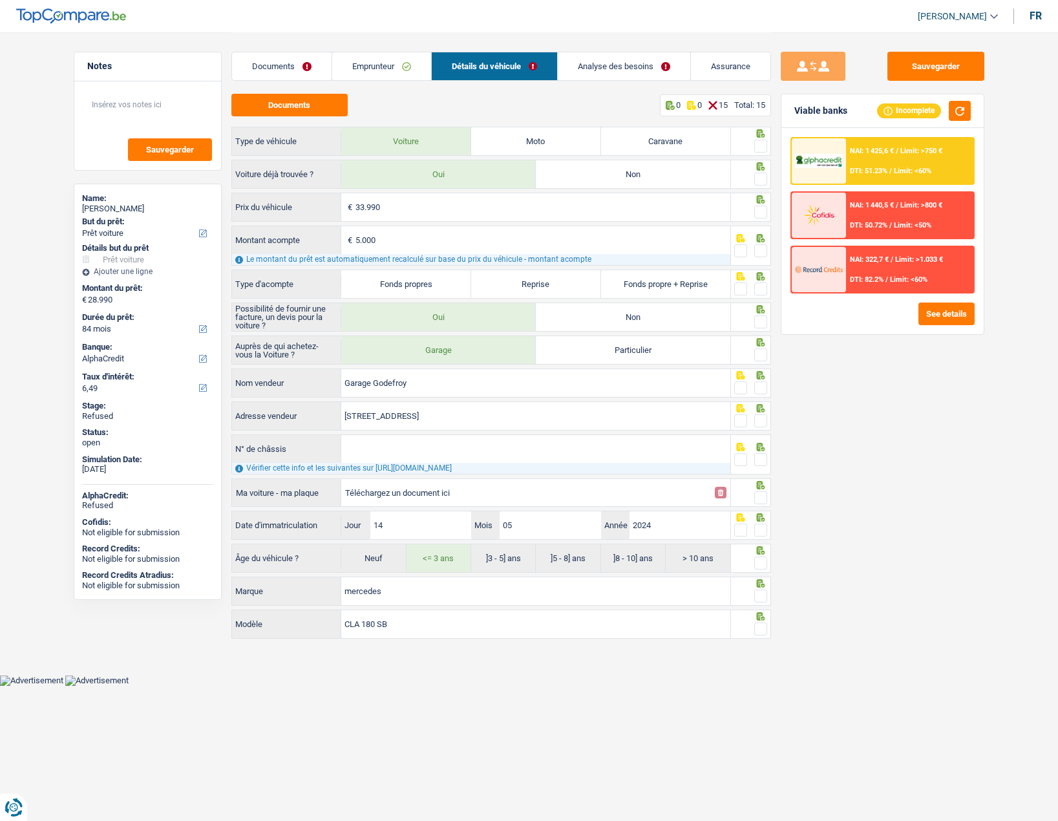
click at [397, 67] on link "Emprunteur" at bounding box center [381, 66] width 99 height 28
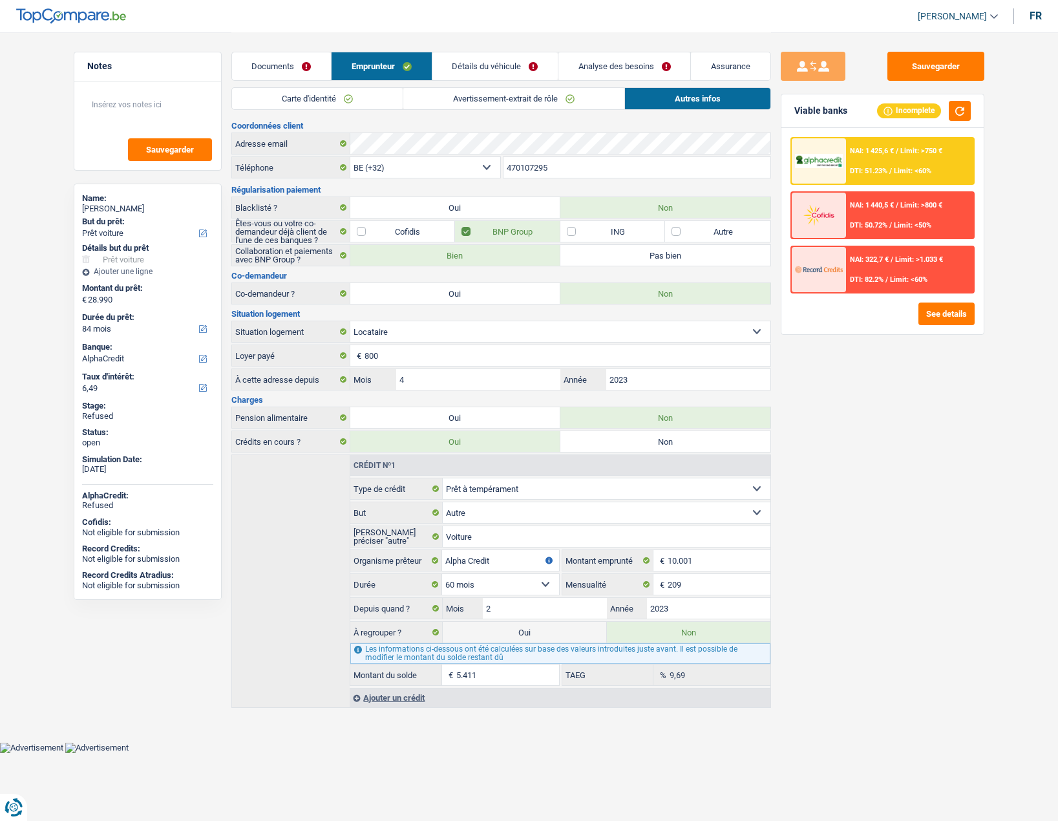
click at [456, 98] on link "Avertissement-extrait de rôle" at bounding box center [513, 98] width 221 height 21
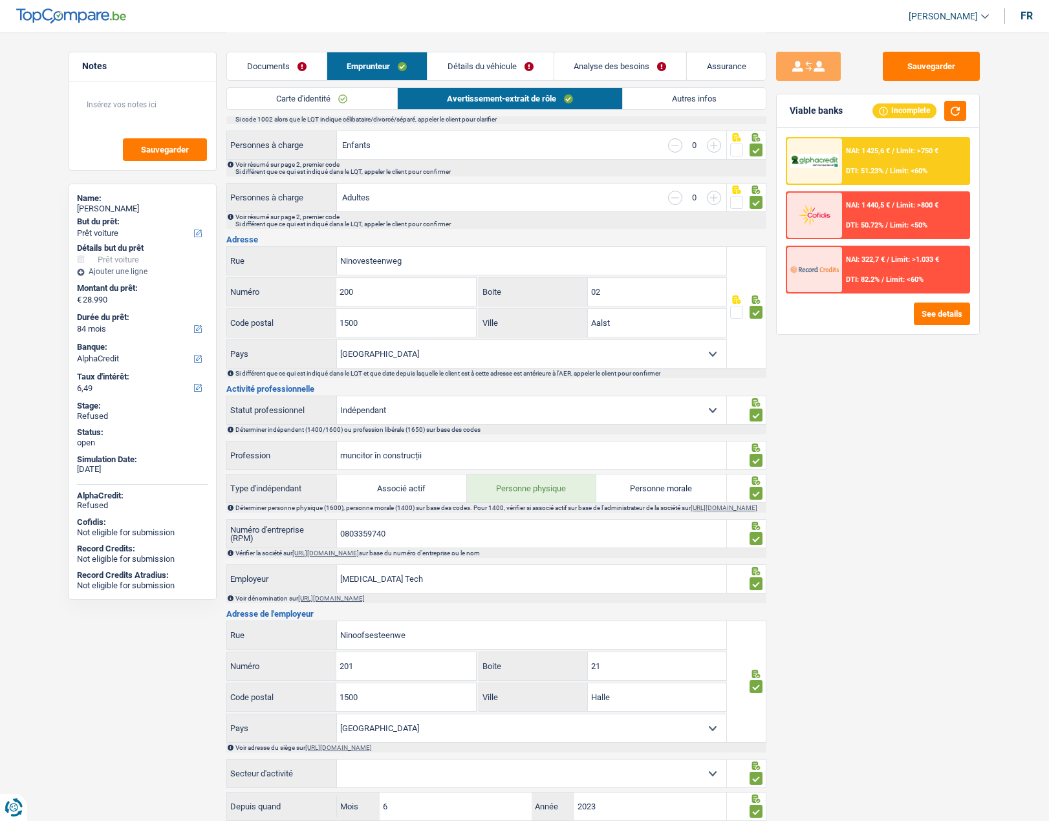
scroll to position [194, 0]
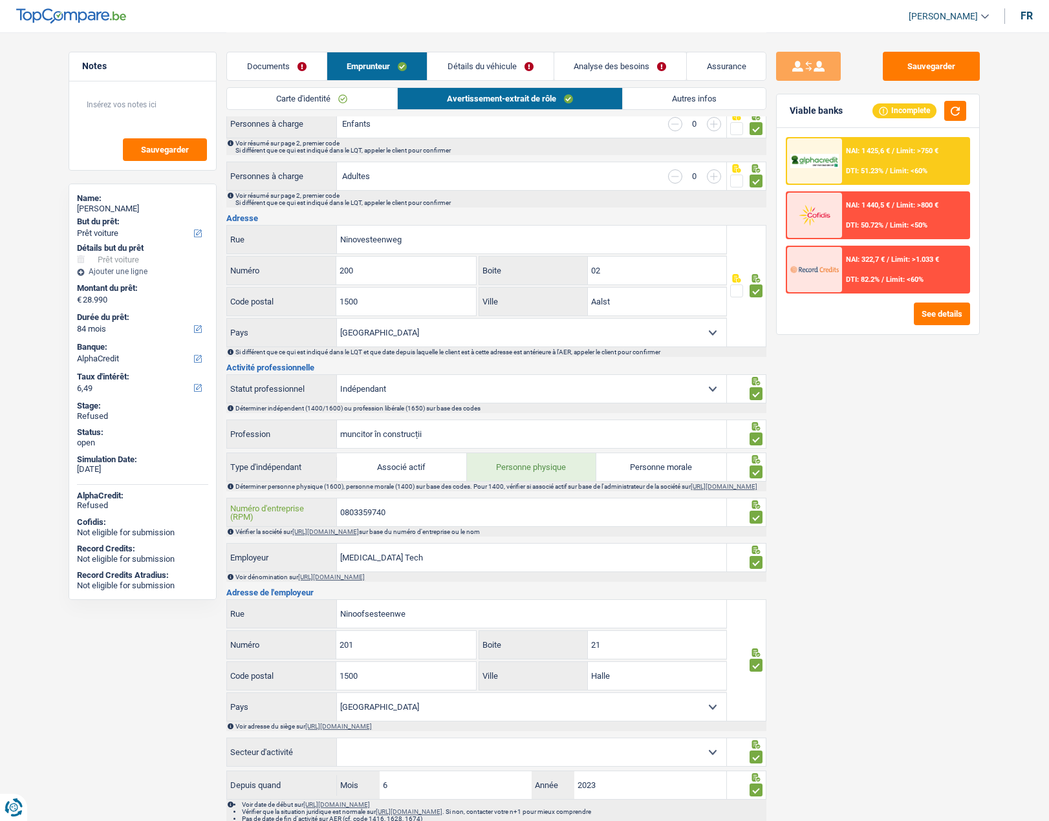
click at [385, 521] on input "0803359740" at bounding box center [531, 512] width 389 height 28
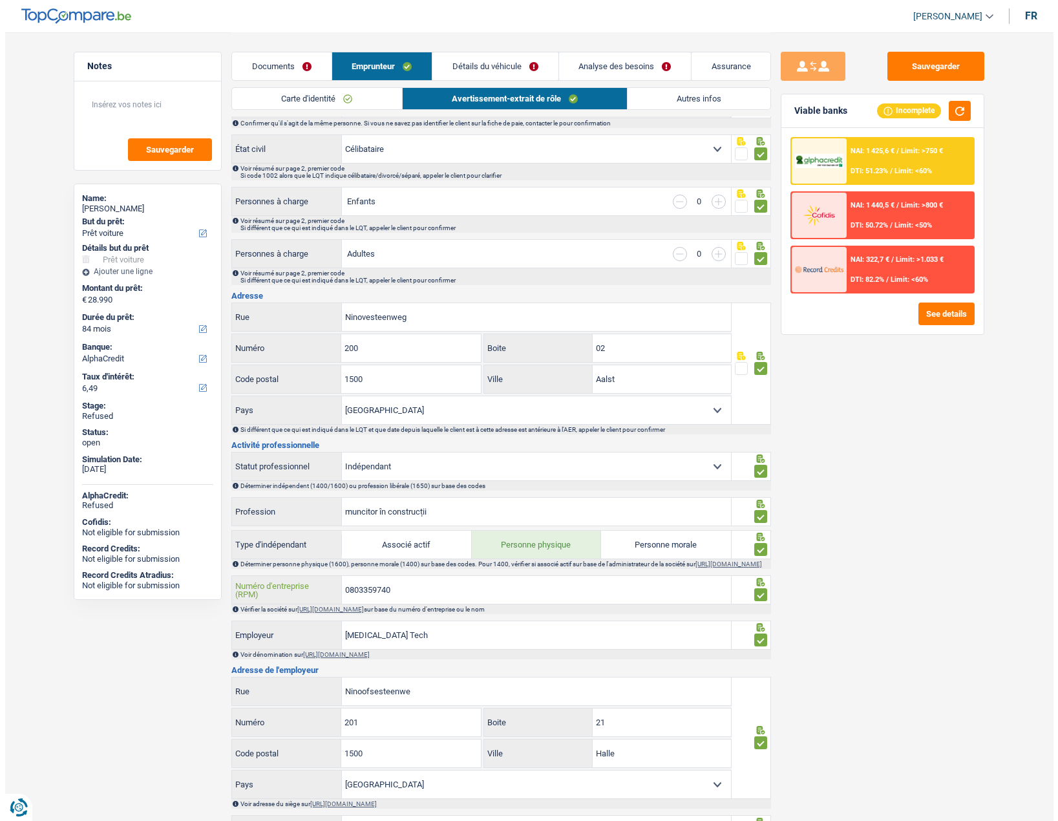
scroll to position [0, 0]
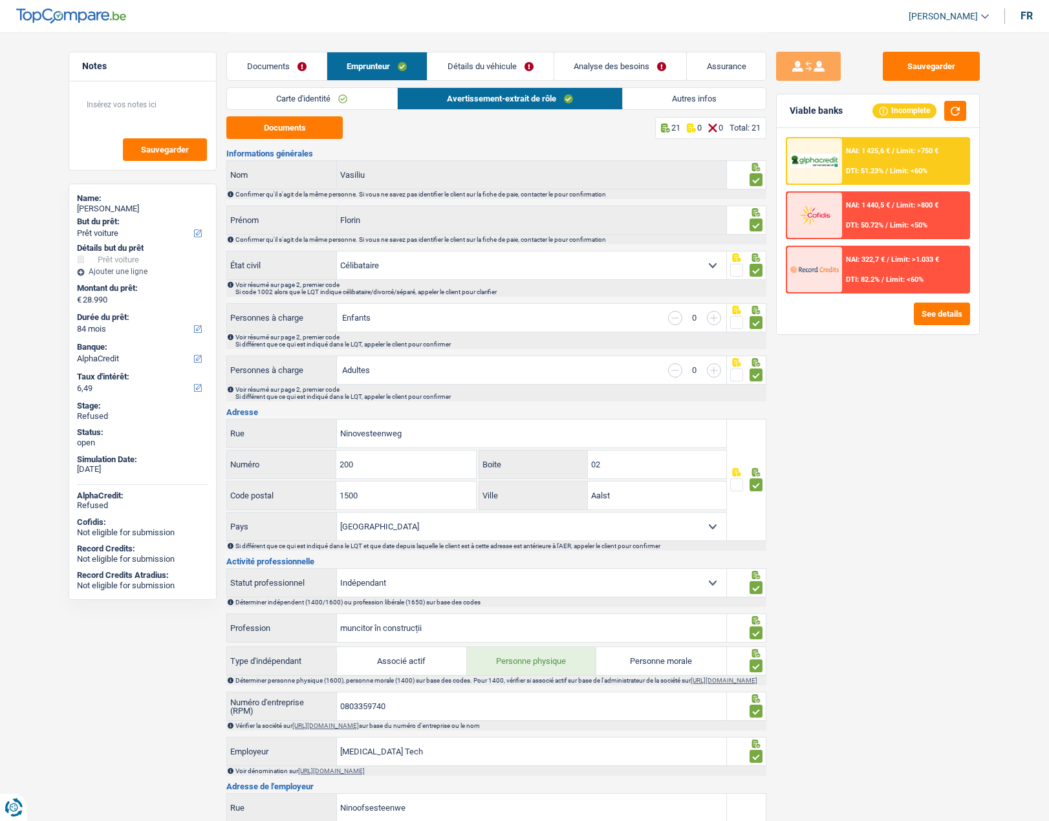
click at [348, 105] on link "Carte d'identité" at bounding box center [311, 98] width 169 height 21
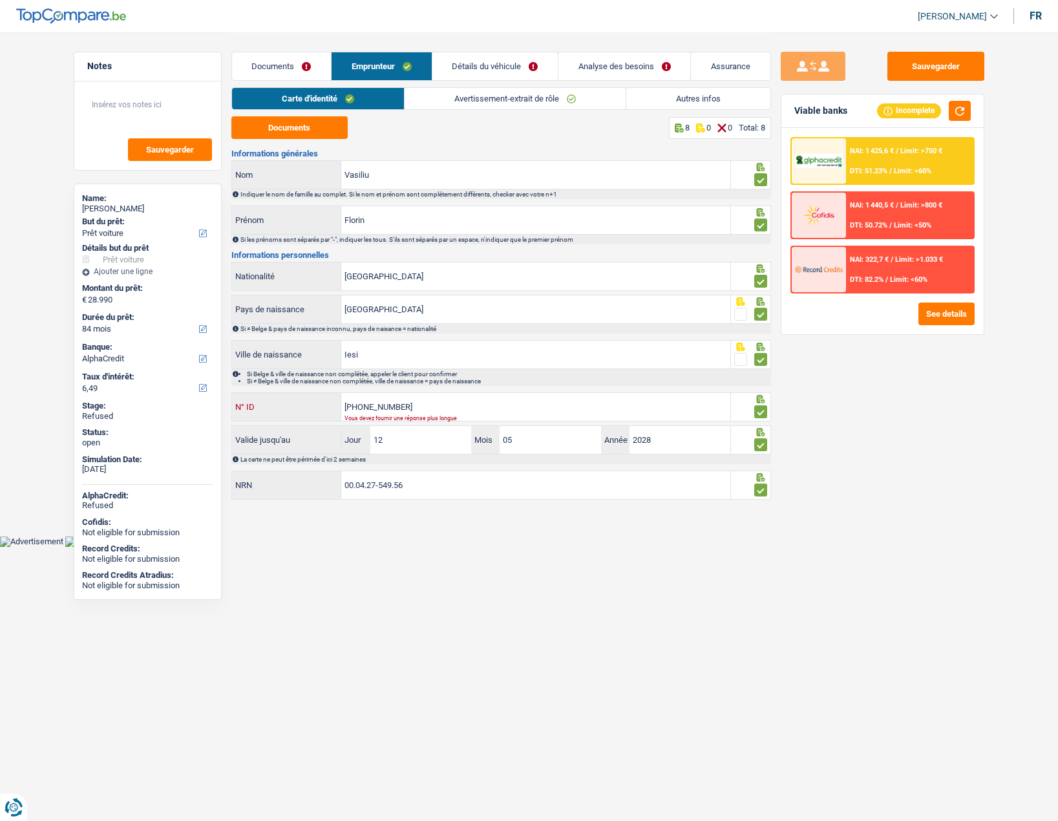
click at [442, 401] on input "595-4194950-8" at bounding box center [535, 407] width 389 height 28
click at [304, 129] on button "Documents" at bounding box center [289, 127] width 116 height 23
click at [407, 275] on input "[GEOGRAPHIC_DATA]" at bounding box center [535, 276] width 389 height 28
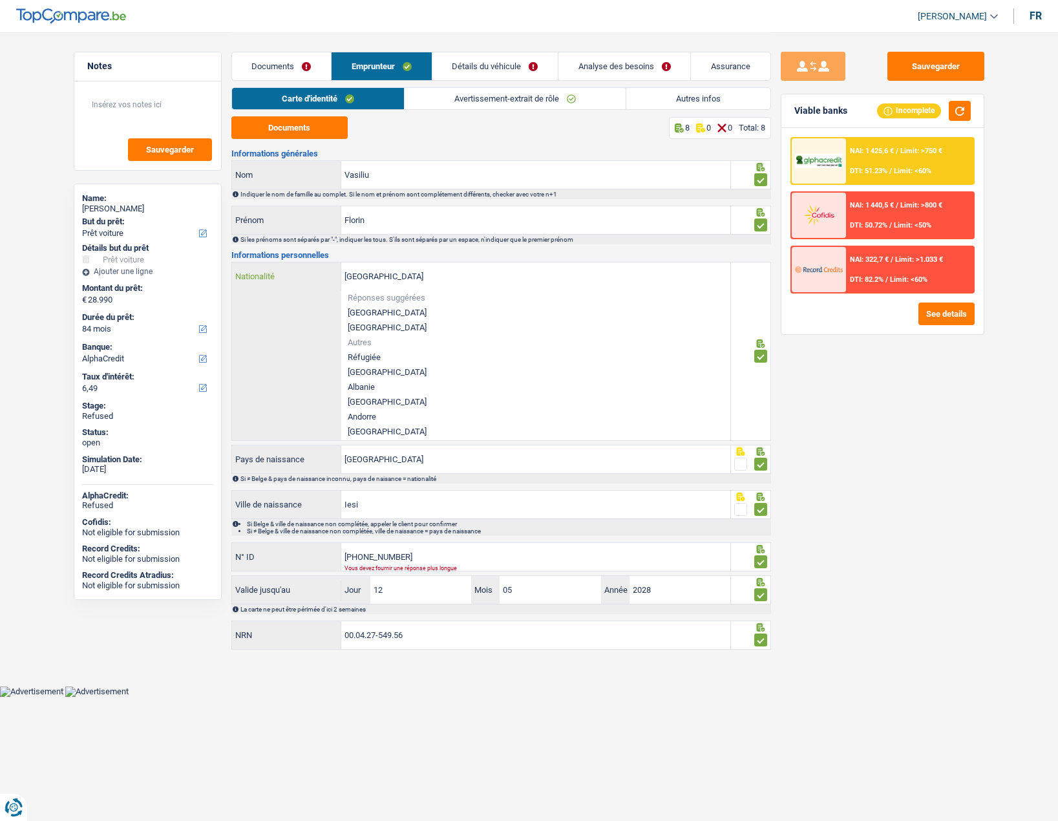
type input "Belgiquer"
type input "B-5954194-95"
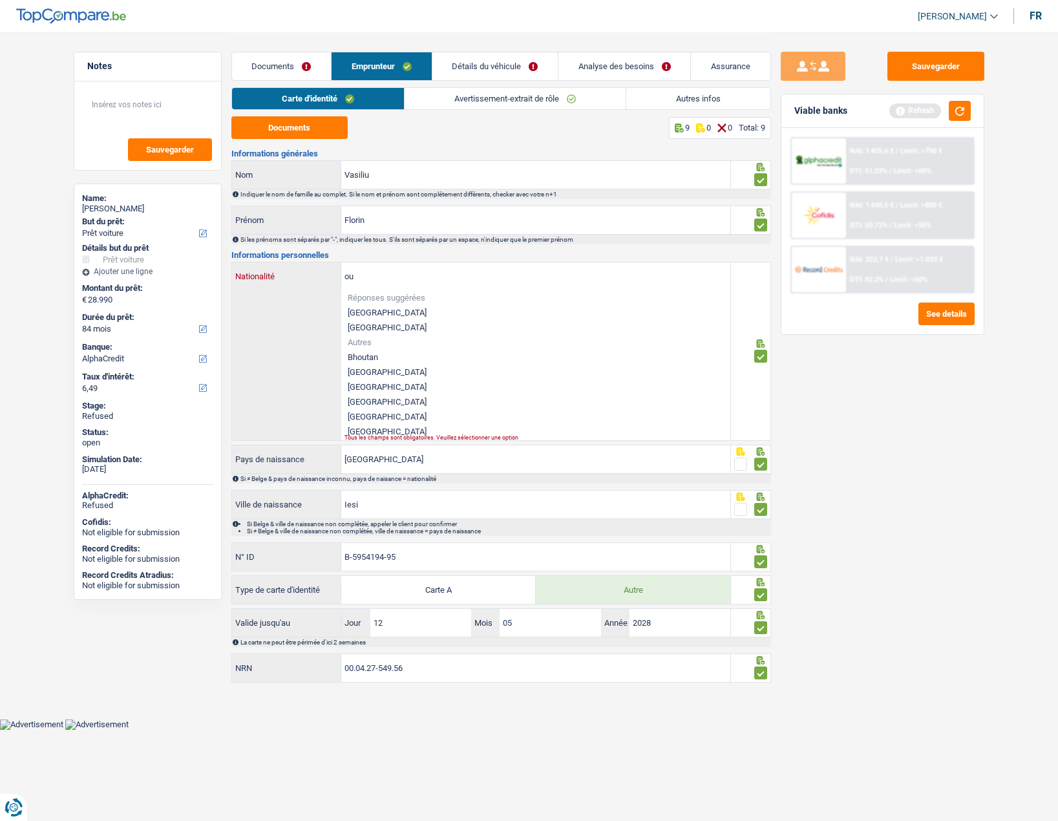
click at [402, 281] on input "ou" at bounding box center [535, 276] width 389 height 28
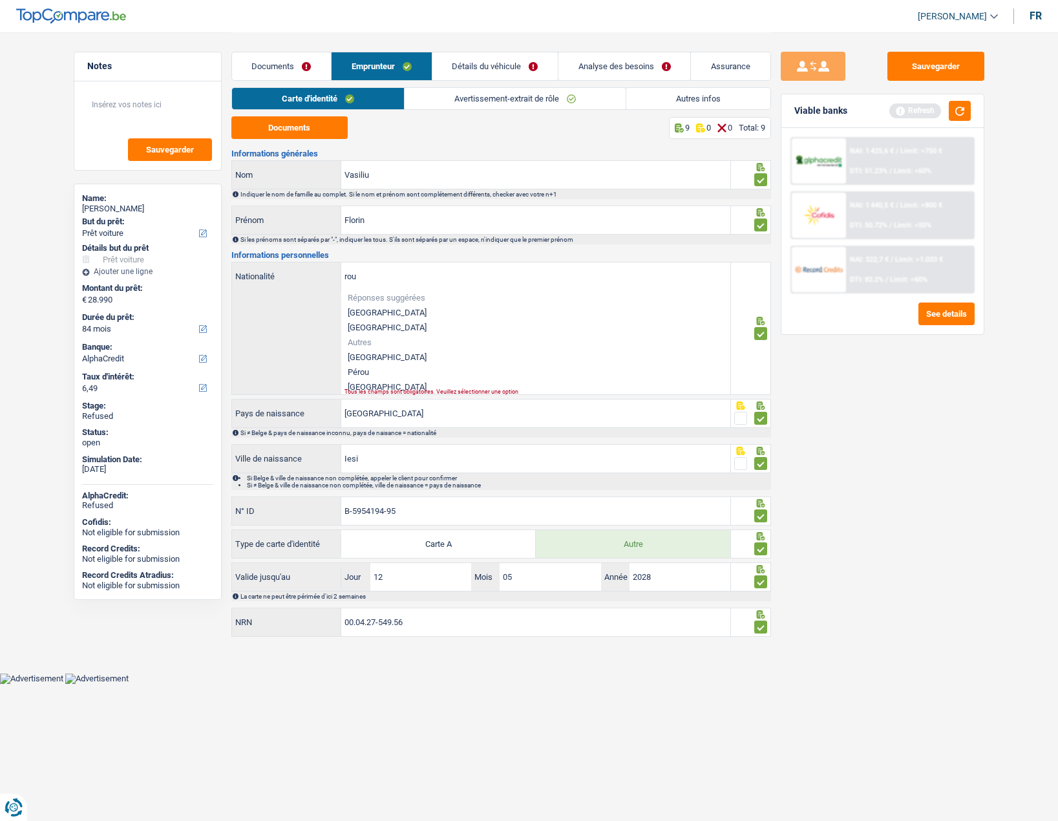
click at [372, 387] on li "Roumanie" at bounding box center [535, 387] width 389 height 15
type input "Roumanie"
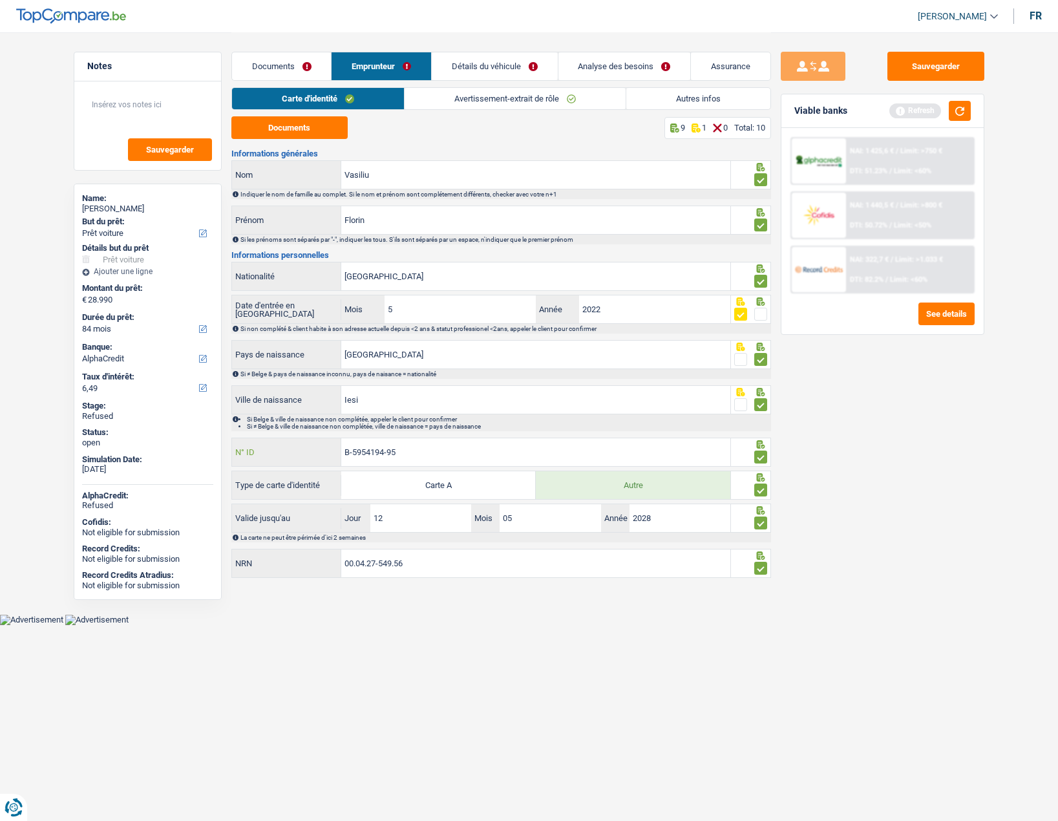
click at [415, 458] on input "B-5954194-95" at bounding box center [535, 452] width 389 height 28
click at [761, 316] on span at bounding box center [760, 314] width 13 height 13
click at [0, 0] on input "radio" at bounding box center [0, 0] width 0 height 0
click at [963, 111] on button "button" at bounding box center [960, 111] width 22 height 20
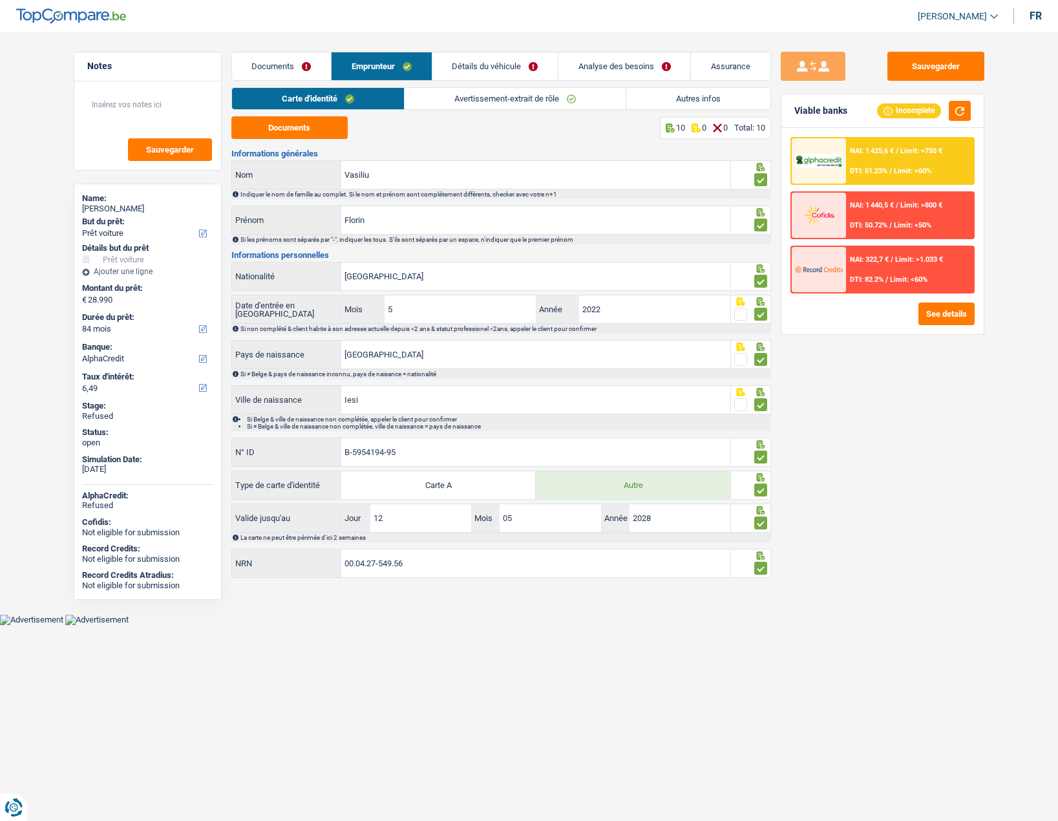
click at [907, 147] on span "Limit: >750 €" at bounding box center [922, 151] width 42 height 8
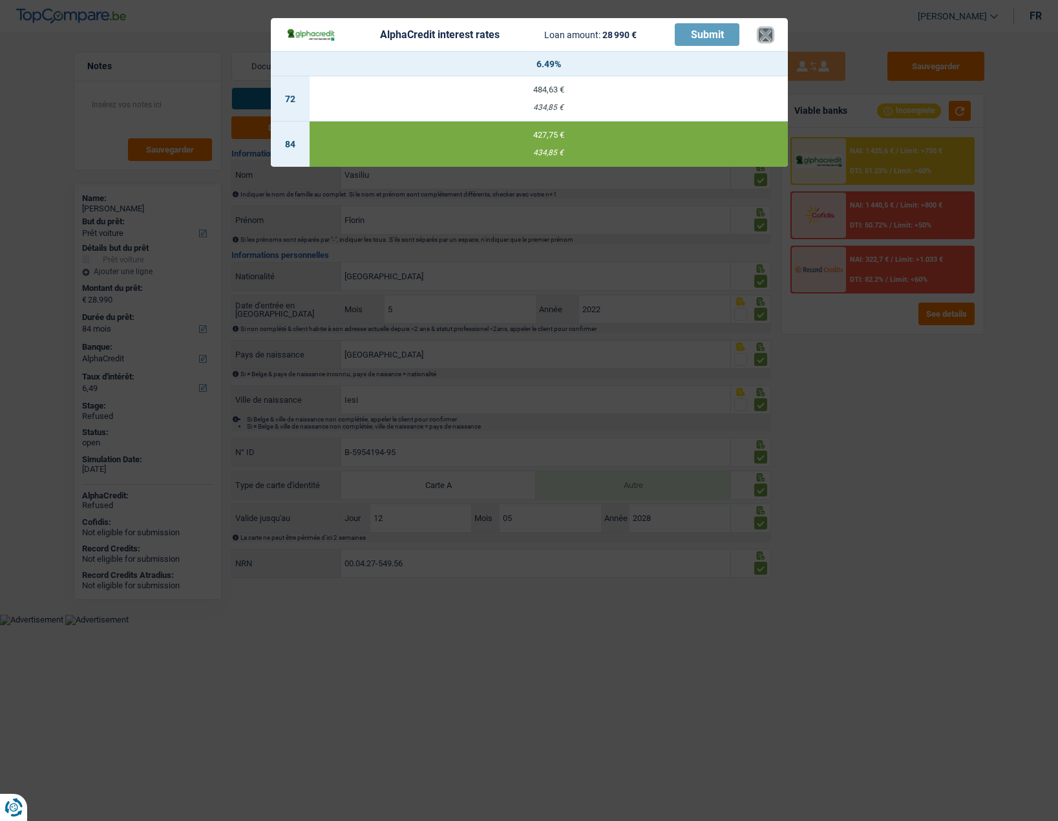
click at [765, 34] on button "×" at bounding box center [766, 34] width 14 height 13
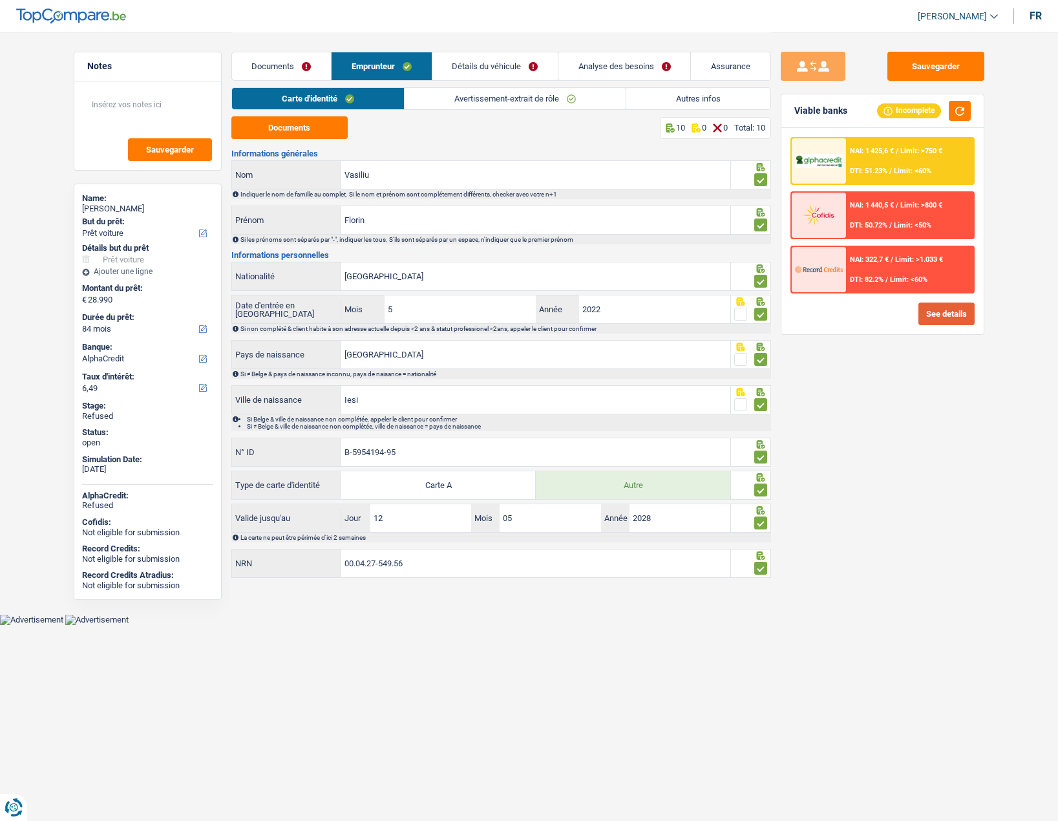
click at [954, 315] on button "See details" at bounding box center [947, 314] width 56 height 23
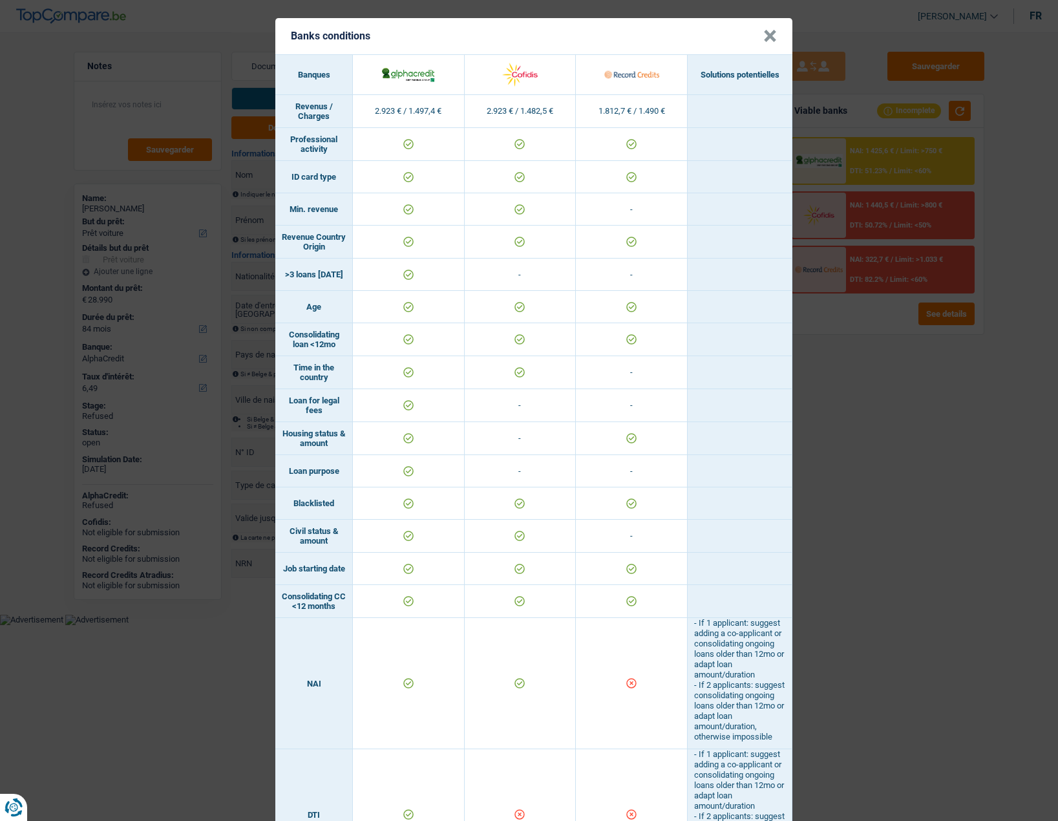
click at [764, 37] on button "×" at bounding box center [771, 36] width 14 height 13
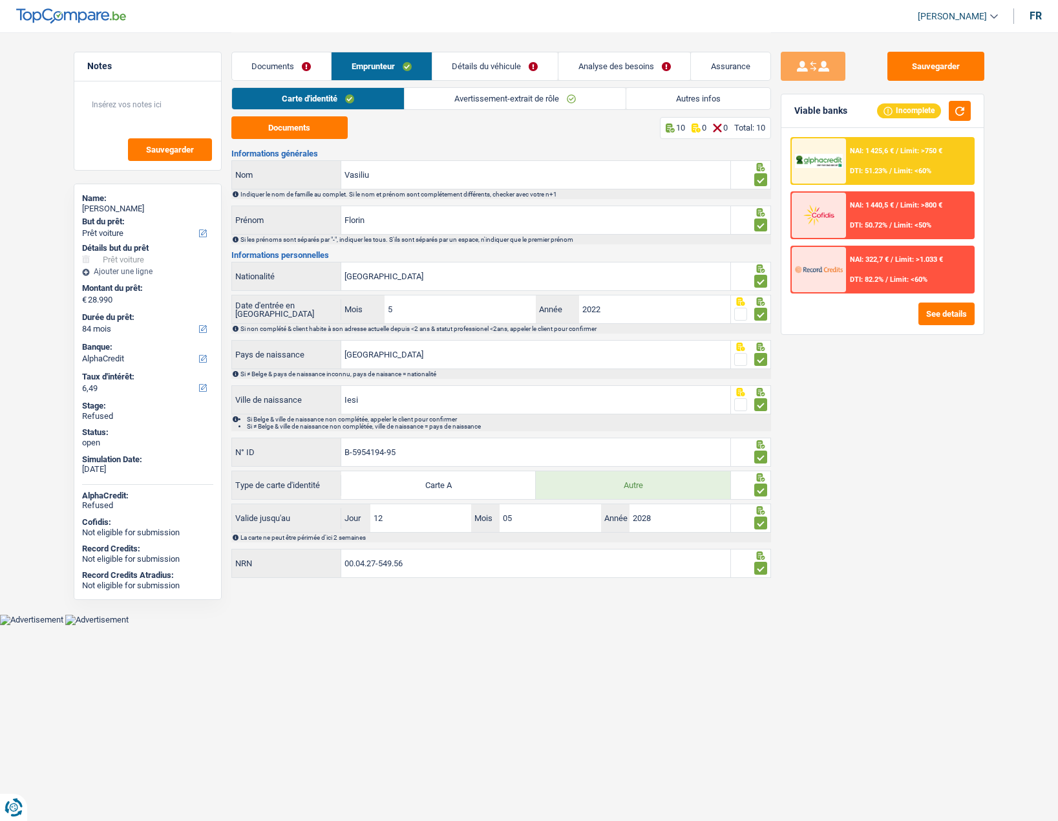
click at [294, 72] on link "Documents" at bounding box center [281, 66] width 99 height 28
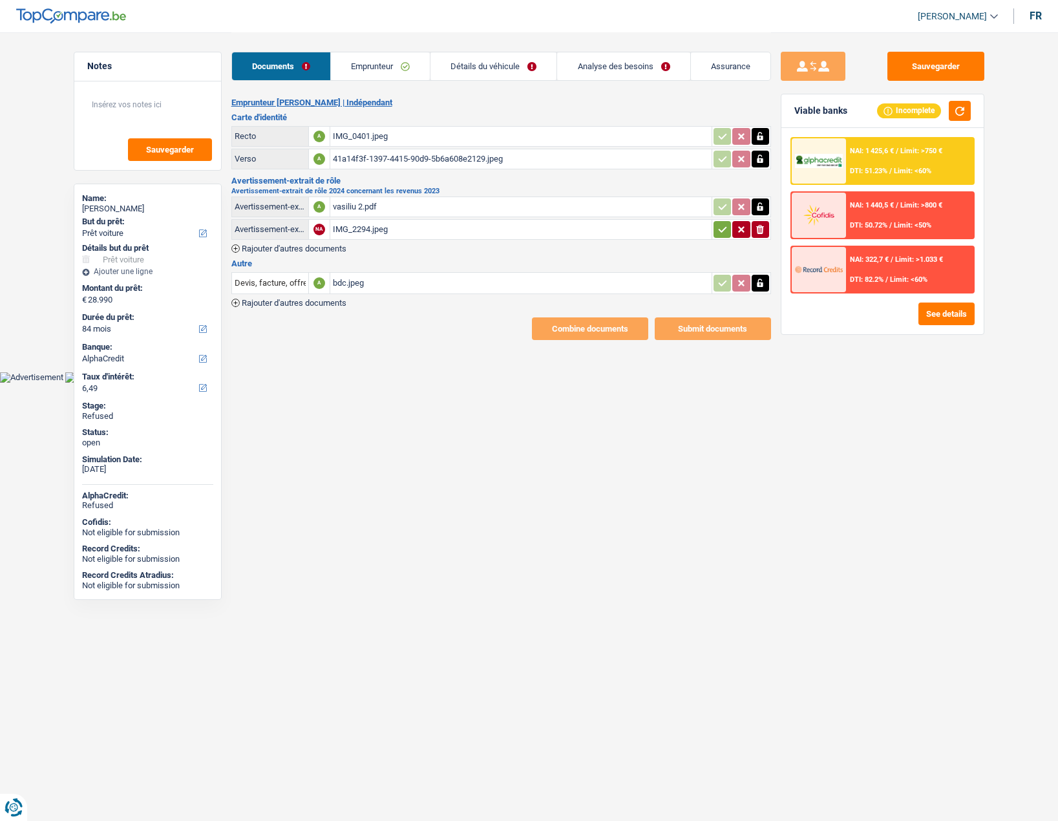
click at [364, 69] on link "Emprunteur" at bounding box center [380, 66] width 99 height 28
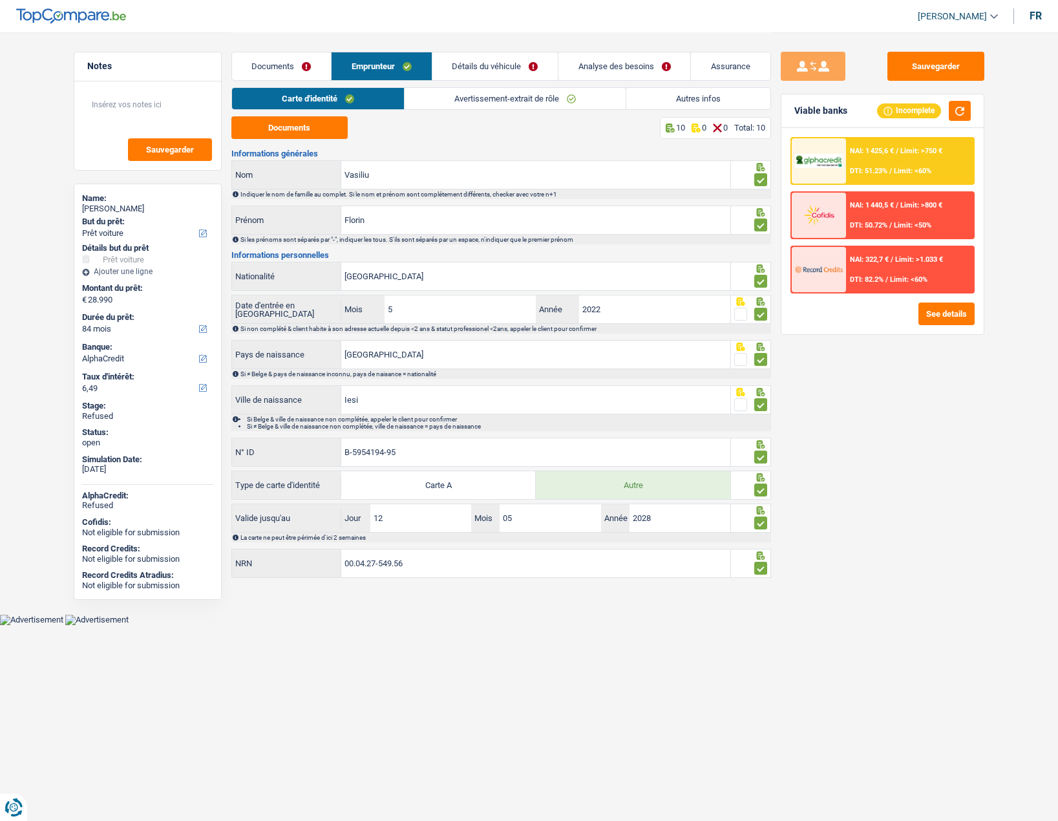
click at [461, 97] on link "Avertissement-extrait de rôle" at bounding box center [515, 98] width 221 height 21
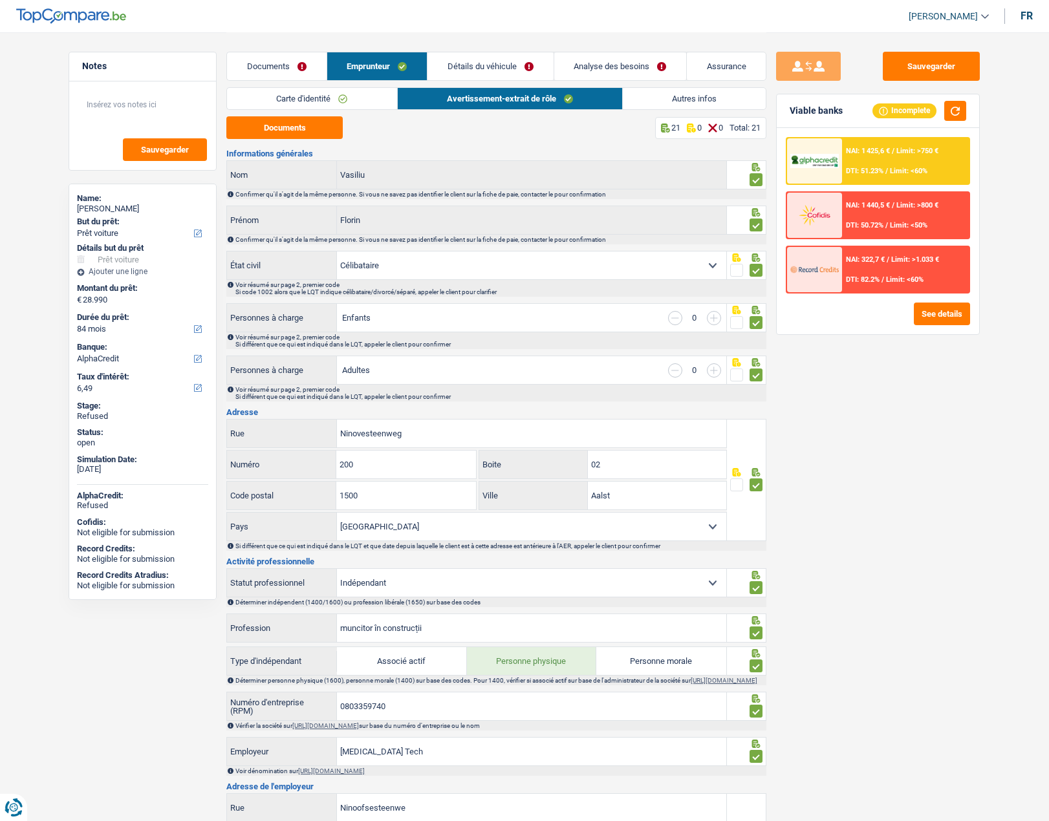
click at [903, 165] on div "NAI: 1 425,6 € / Limit: >750 € DTI: 51.23% / Limit: <60%" at bounding box center [905, 160] width 127 height 45
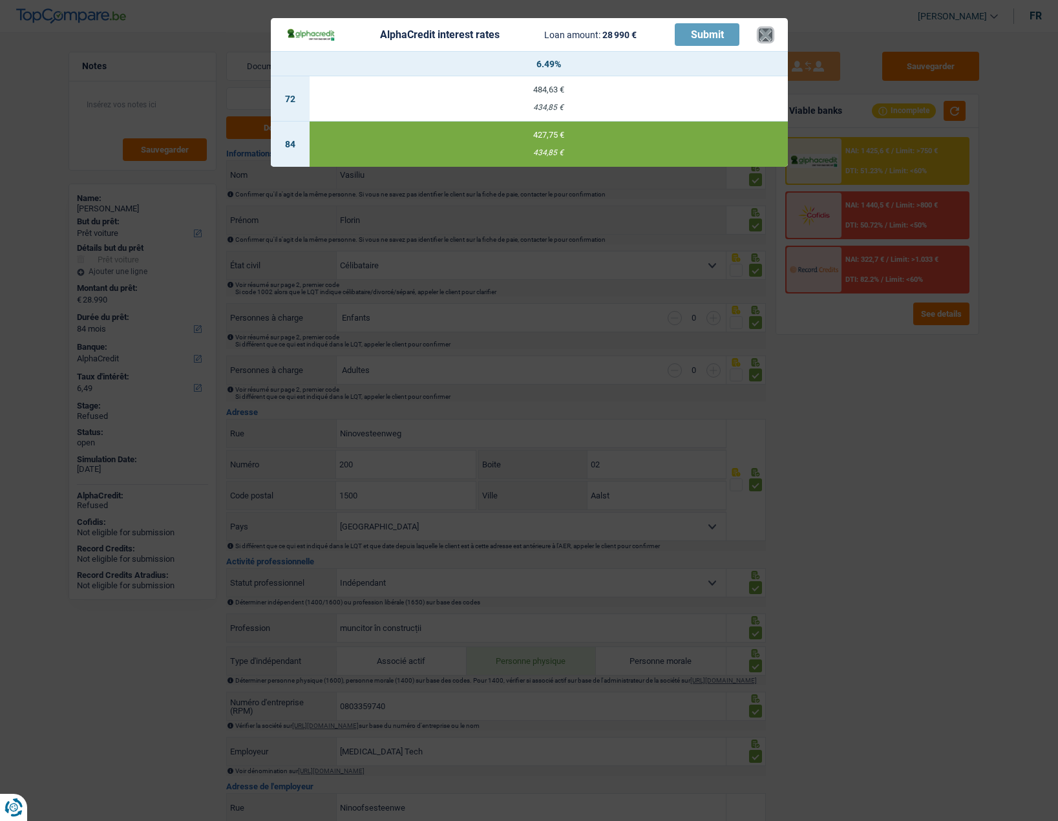
click at [769, 38] on button "×" at bounding box center [766, 34] width 14 height 13
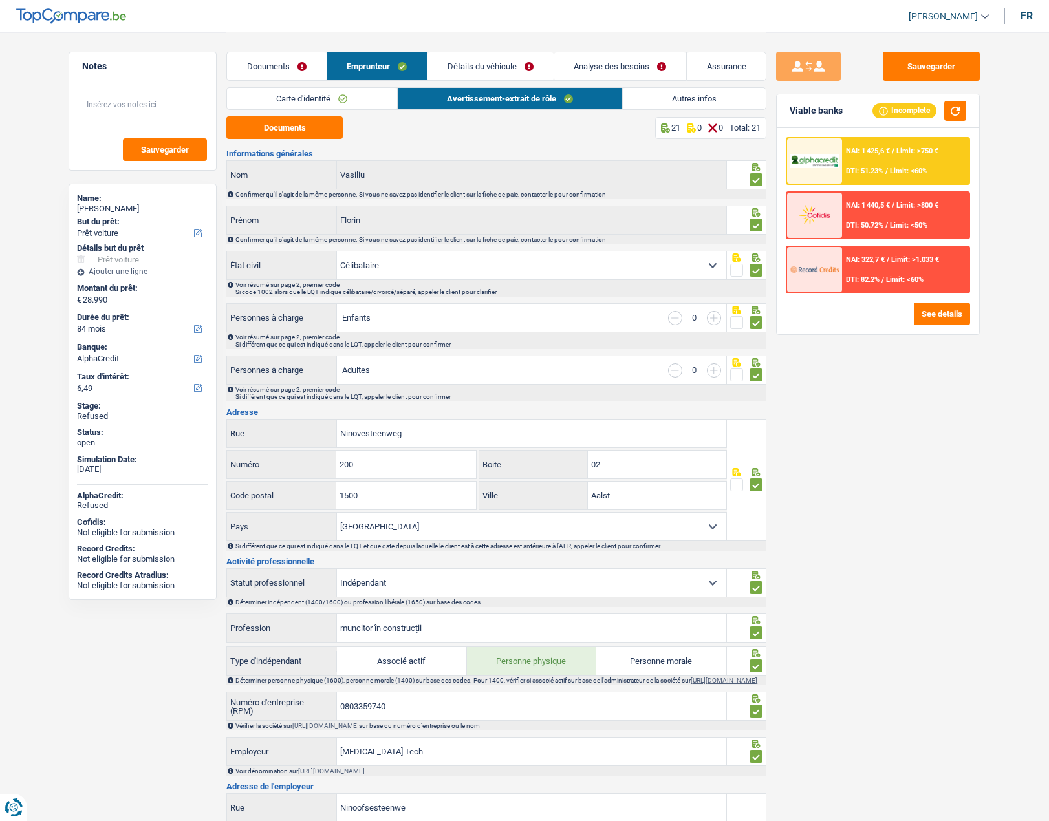
click at [397, 61] on link "Emprunteur" at bounding box center [377, 66] width 100 height 28
click at [464, 61] on link "Détails du véhicule" at bounding box center [489, 66] width 125 height 28
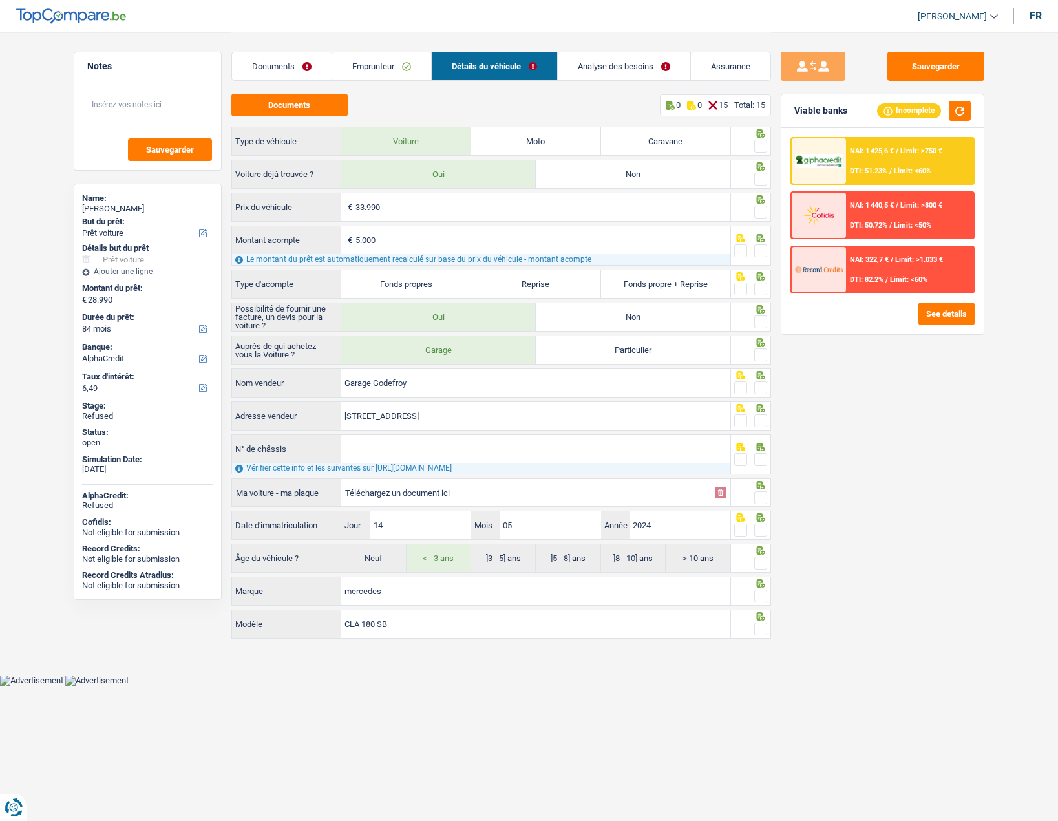
click at [760, 145] on span at bounding box center [760, 146] width 13 height 13
click at [0, 0] on input "radio" at bounding box center [0, 0] width 0 height 0
click at [764, 180] on span at bounding box center [760, 179] width 13 height 13
click at [0, 0] on input "radio" at bounding box center [0, 0] width 0 height 0
click at [764, 209] on span at bounding box center [760, 212] width 13 height 13
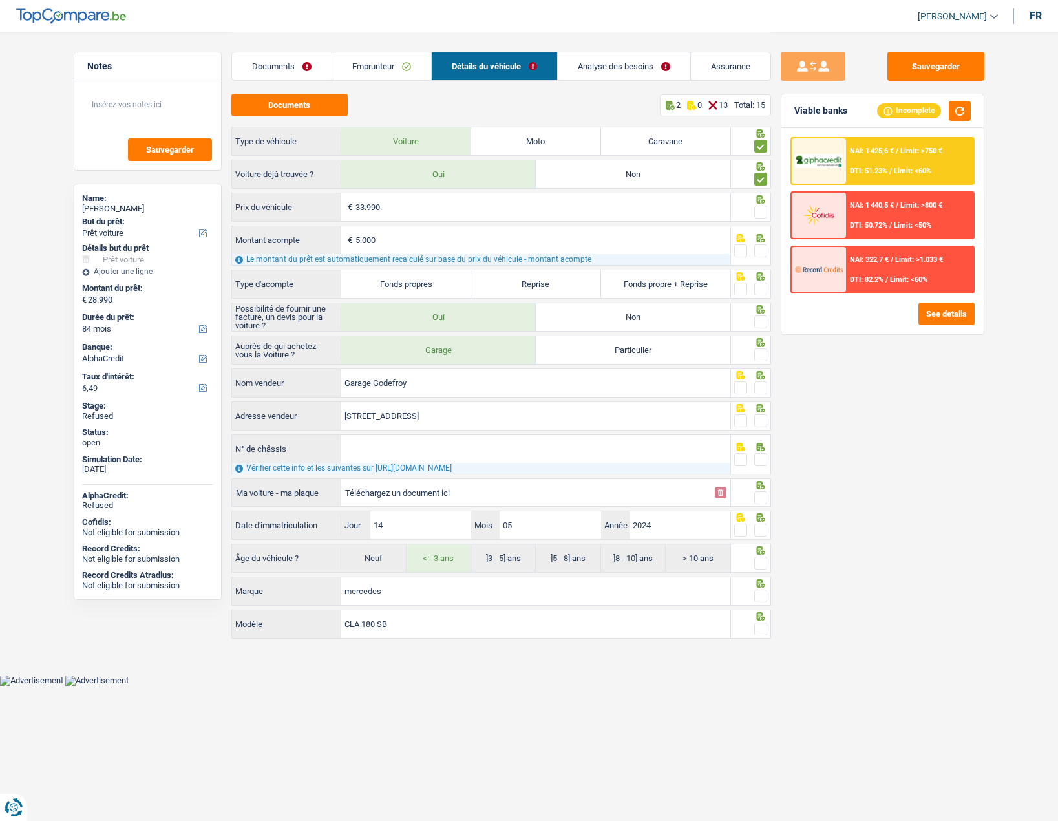
click at [0, 0] on input "radio" at bounding box center [0, 0] width 0 height 0
click at [766, 251] on span at bounding box center [760, 250] width 13 height 13
click at [0, 0] on input "radio" at bounding box center [0, 0] width 0 height 0
click at [760, 289] on span at bounding box center [760, 289] width 13 height 13
click at [0, 0] on input "radio" at bounding box center [0, 0] width 0 height 0
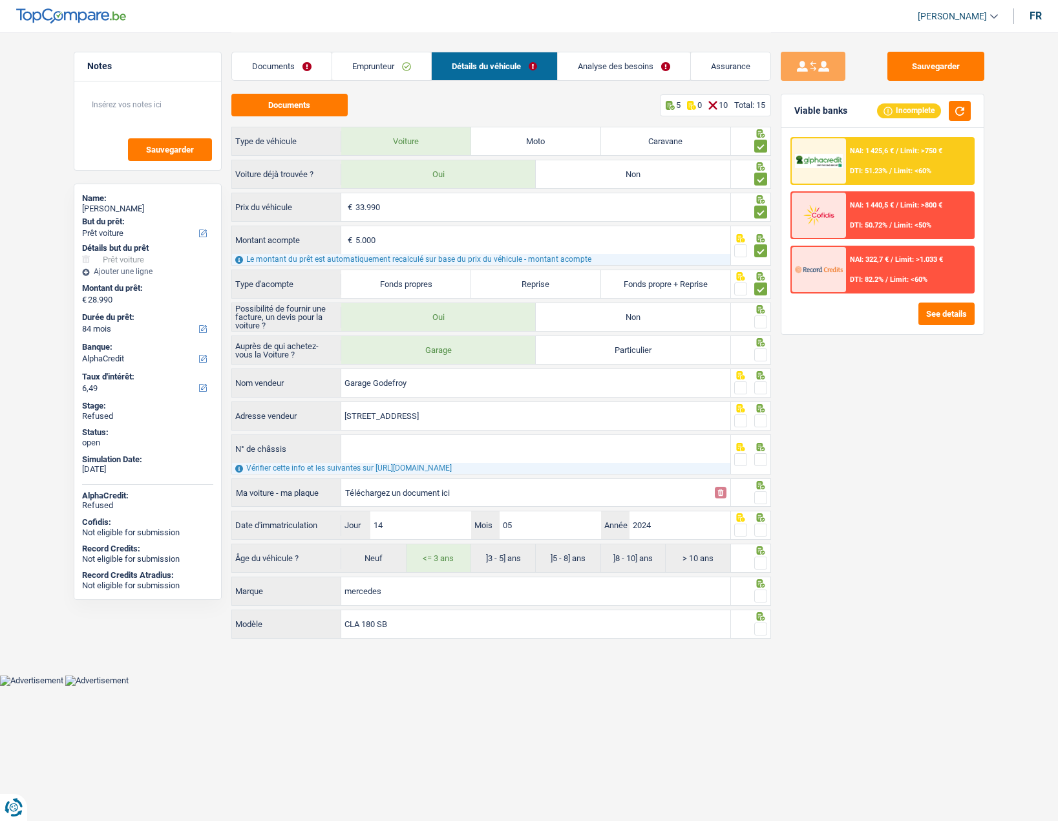
click at [761, 325] on span at bounding box center [760, 321] width 13 height 13
click at [0, 0] on input "radio" at bounding box center [0, 0] width 0 height 0
click at [764, 356] on span at bounding box center [760, 354] width 13 height 13
click at [0, 0] on input "radio" at bounding box center [0, 0] width 0 height 0
click at [760, 385] on span at bounding box center [760, 387] width 13 height 13
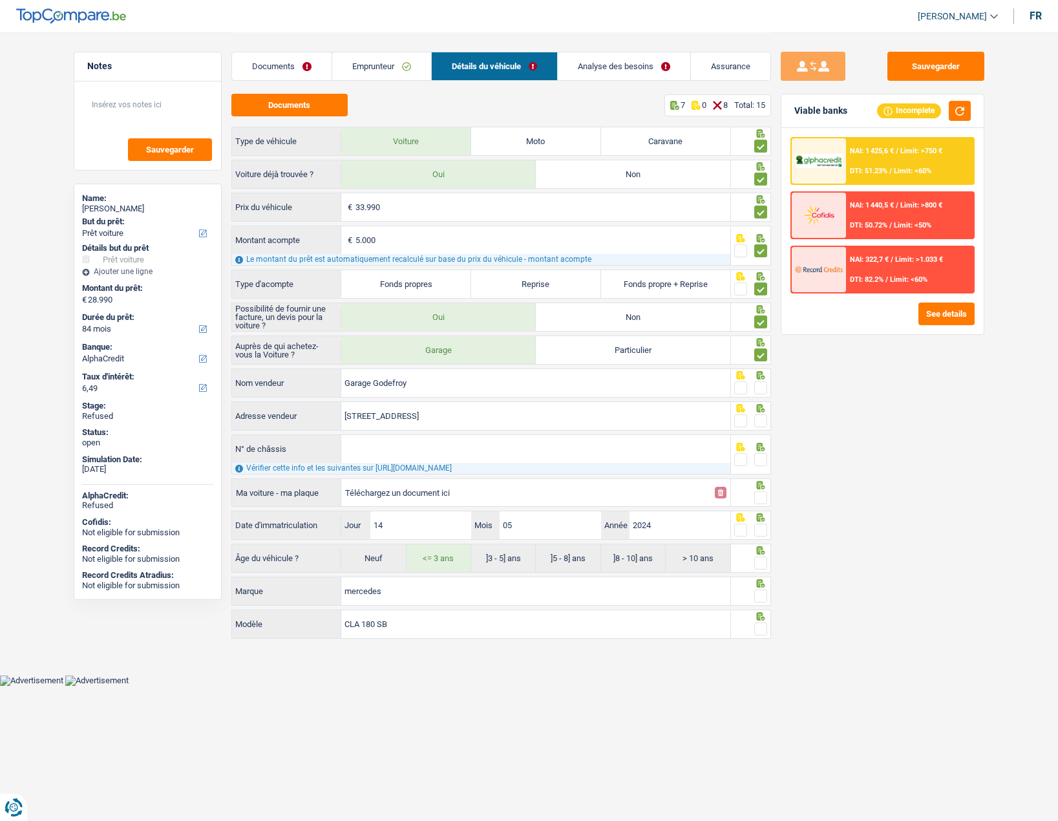
click at [0, 0] on input "radio" at bounding box center [0, 0] width 0 height 0
click at [759, 424] on span at bounding box center [760, 420] width 13 height 13
click at [0, 0] on input "radio" at bounding box center [0, 0] width 0 height 0
click at [763, 460] on span at bounding box center [760, 459] width 13 height 13
click at [0, 0] on input "radio" at bounding box center [0, 0] width 0 height 0
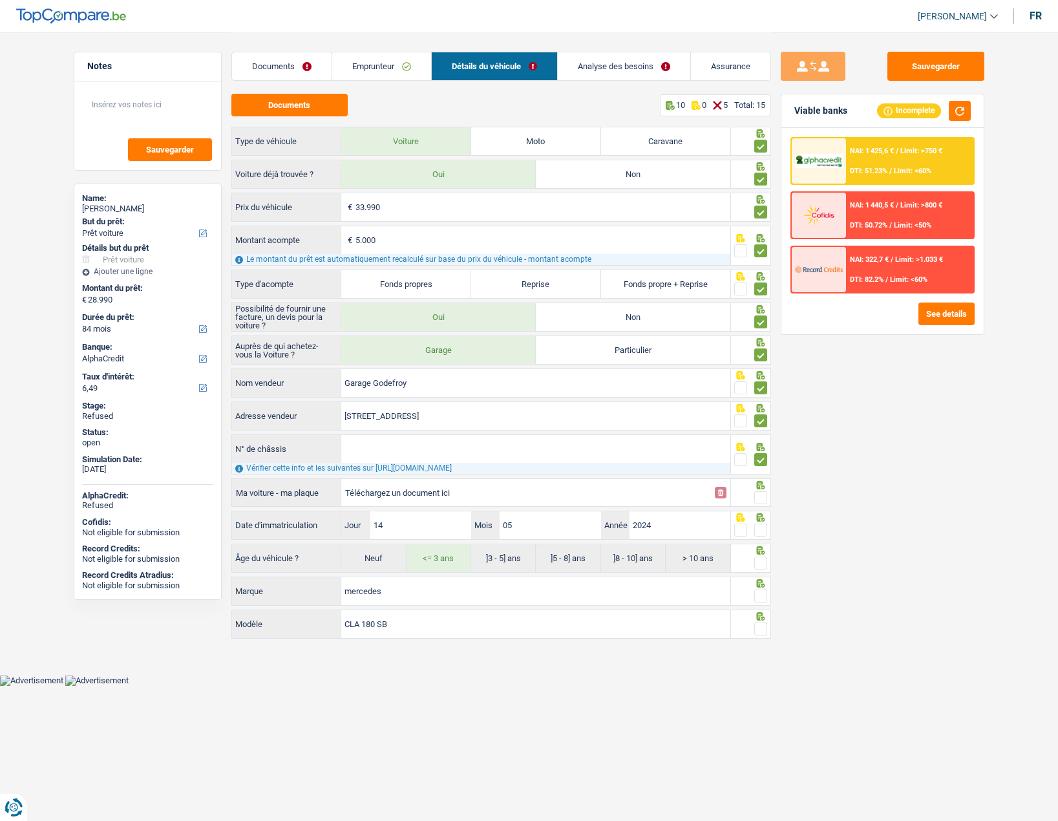
click at [765, 460] on span at bounding box center [760, 459] width 13 height 13
click at [0, 0] on input "radio" at bounding box center [0, 0] width 0 height 0
click at [760, 460] on span at bounding box center [760, 459] width 13 height 13
click at [0, 0] on input "radio" at bounding box center [0, 0] width 0 height 0
click at [762, 497] on span at bounding box center [760, 497] width 13 height 13
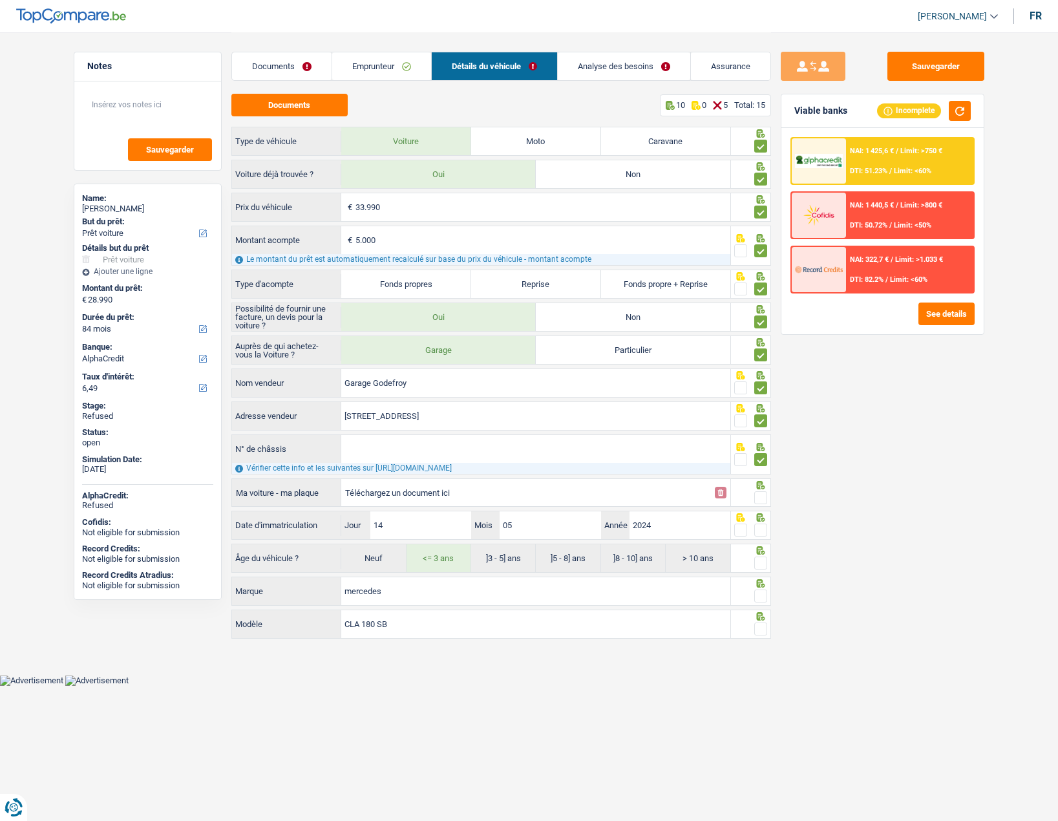
click at [0, 0] on input "radio" at bounding box center [0, 0] width 0 height 0
click at [762, 528] on span at bounding box center [760, 530] width 13 height 13
click at [0, 0] on input "radio" at bounding box center [0, 0] width 0 height 0
click at [760, 564] on span at bounding box center [760, 563] width 13 height 13
click at [0, 0] on input "radio" at bounding box center [0, 0] width 0 height 0
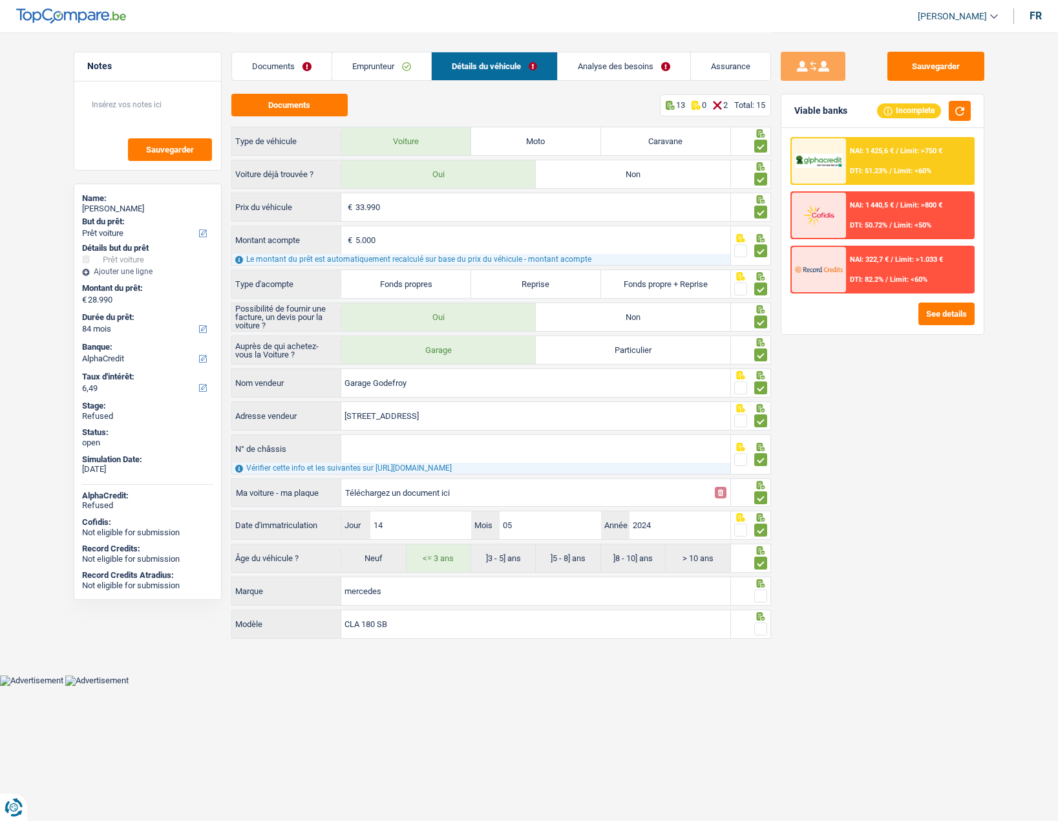
click at [761, 590] on span at bounding box center [760, 596] width 13 height 13
click at [0, 0] on input "radio" at bounding box center [0, 0] width 0 height 0
click at [758, 626] on span at bounding box center [760, 629] width 13 height 13
click at [0, 0] on input "radio" at bounding box center [0, 0] width 0 height 0
click at [587, 74] on link "Analyse des besoins" at bounding box center [624, 66] width 133 height 28
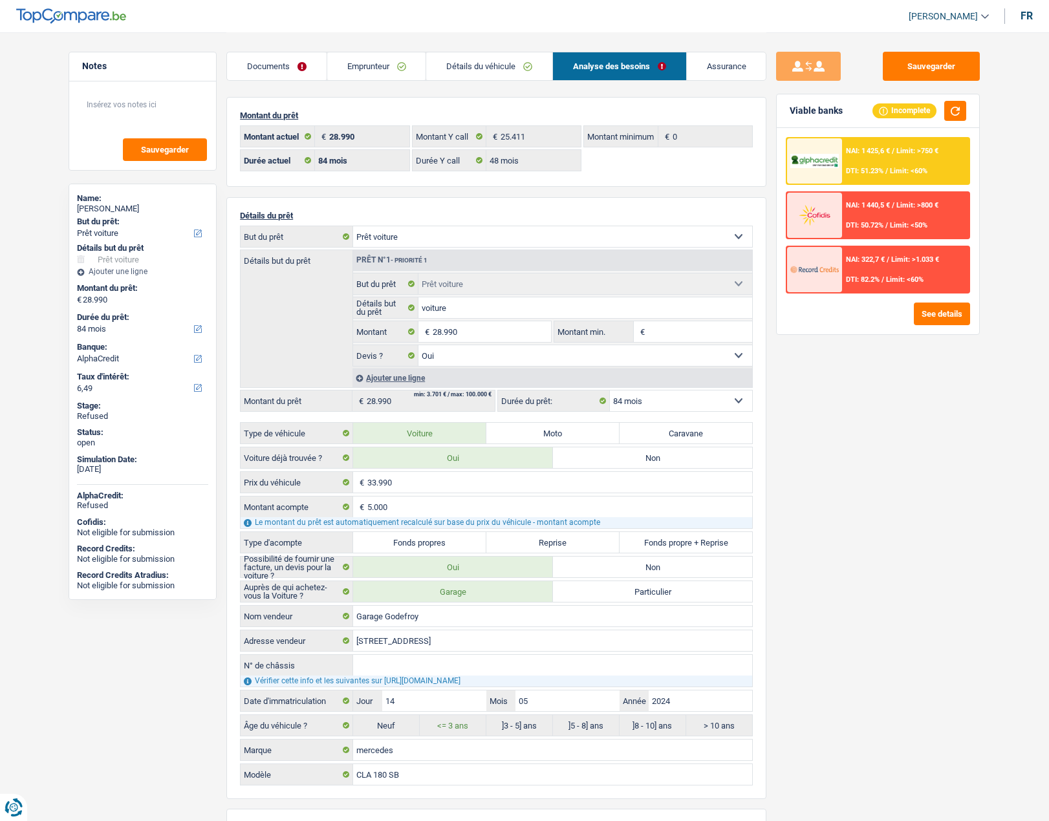
click at [277, 57] on link "Documents" at bounding box center [277, 66] width 100 height 28
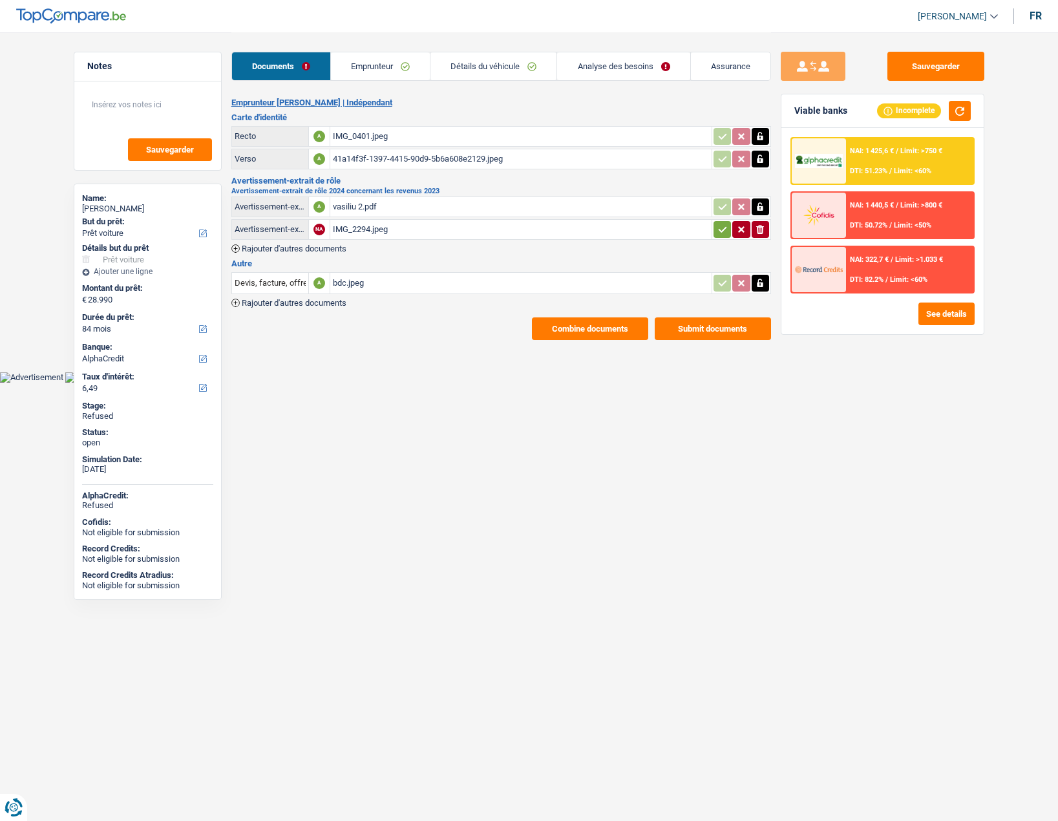
click at [718, 230] on icon "button" at bounding box center [723, 229] width 10 height 13
click at [342, 230] on div "IMG_2294.jpeg" at bounding box center [521, 229] width 376 height 19
click at [760, 228] on icon "button" at bounding box center [760, 229] width 10 height 13
click at [346, 204] on div "vasiliu 2.pdf" at bounding box center [521, 206] width 376 height 19
click at [758, 227] on icon "button" at bounding box center [760, 229] width 8 height 9
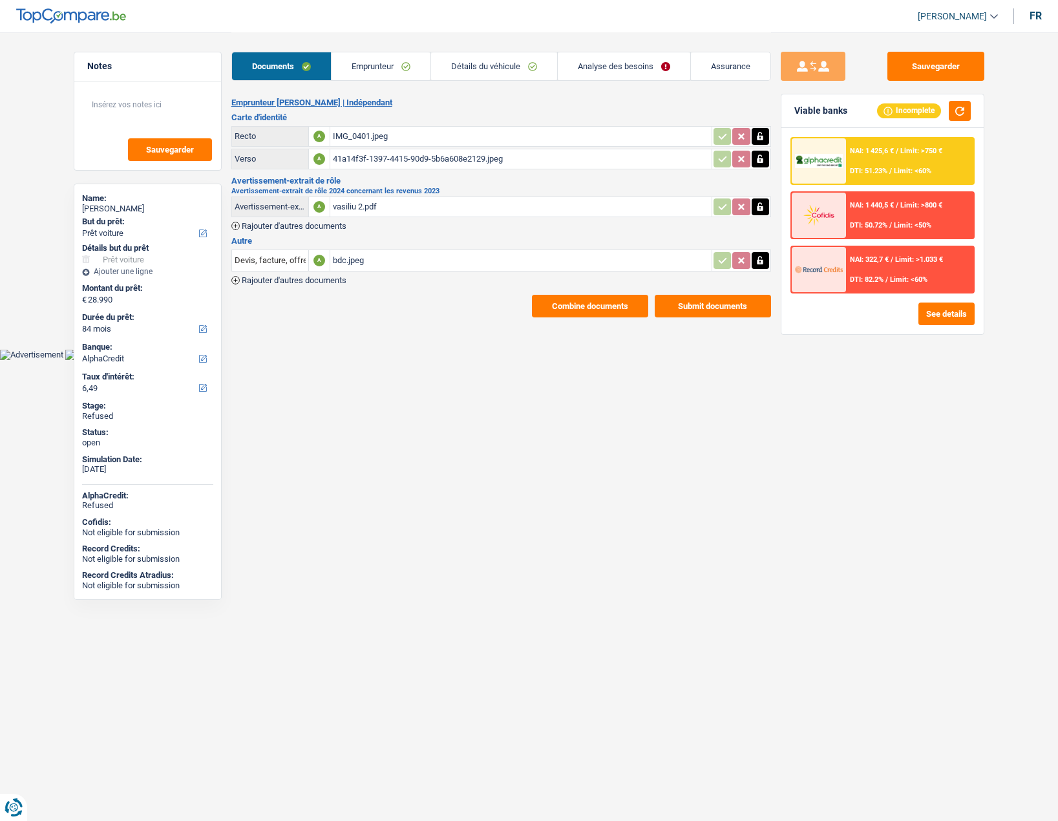
click at [364, 59] on link "Emprunteur" at bounding box center [381, 66] width 99 height 28
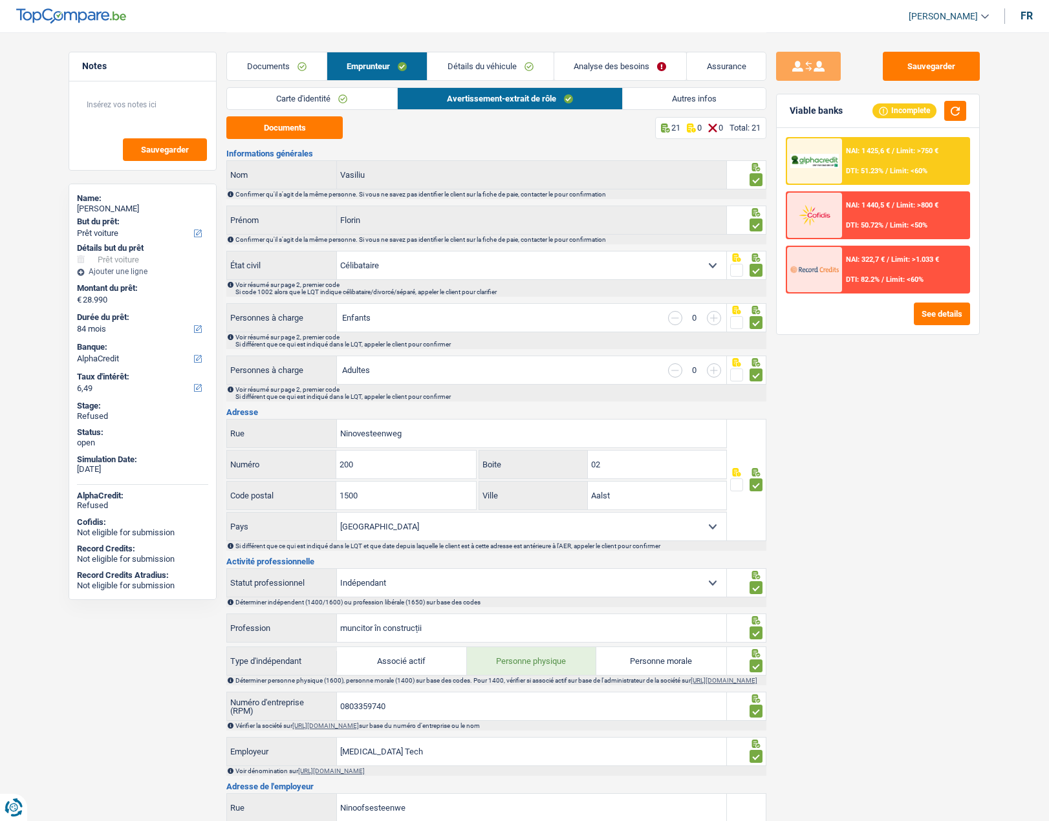
click at [492, 70] on link "Détails du véhicule" at bounding box center [489, 66] width 125 height 28
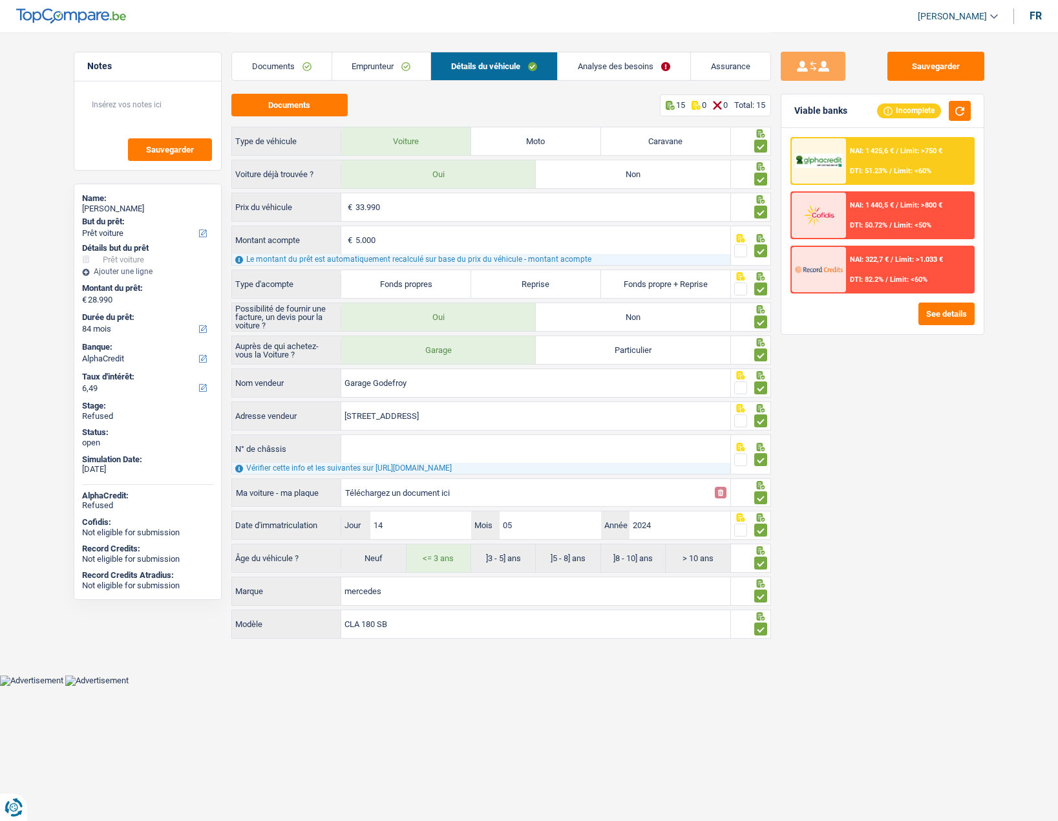
click at [610, 69] on link "Analyse des besoins" at bounding box center [624, 66] width 133 height 28
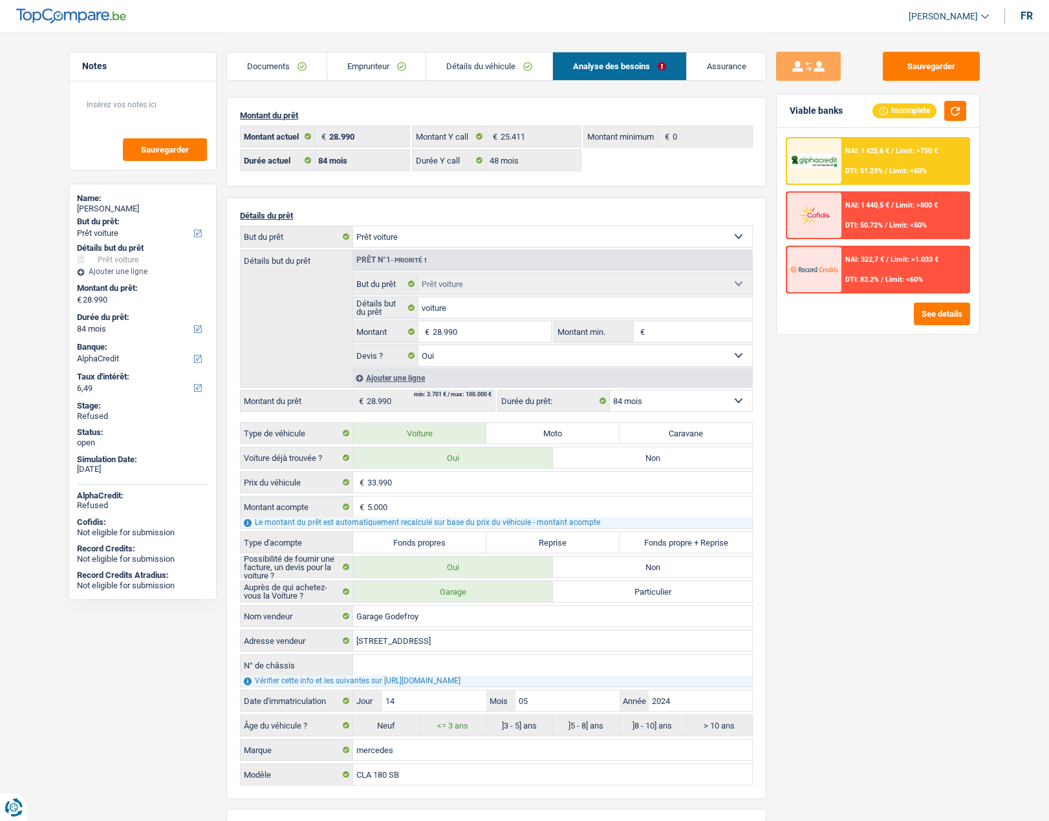
click at [712, 64] on link "Assurance" at bounding box center [727, 66] width 80 height 28
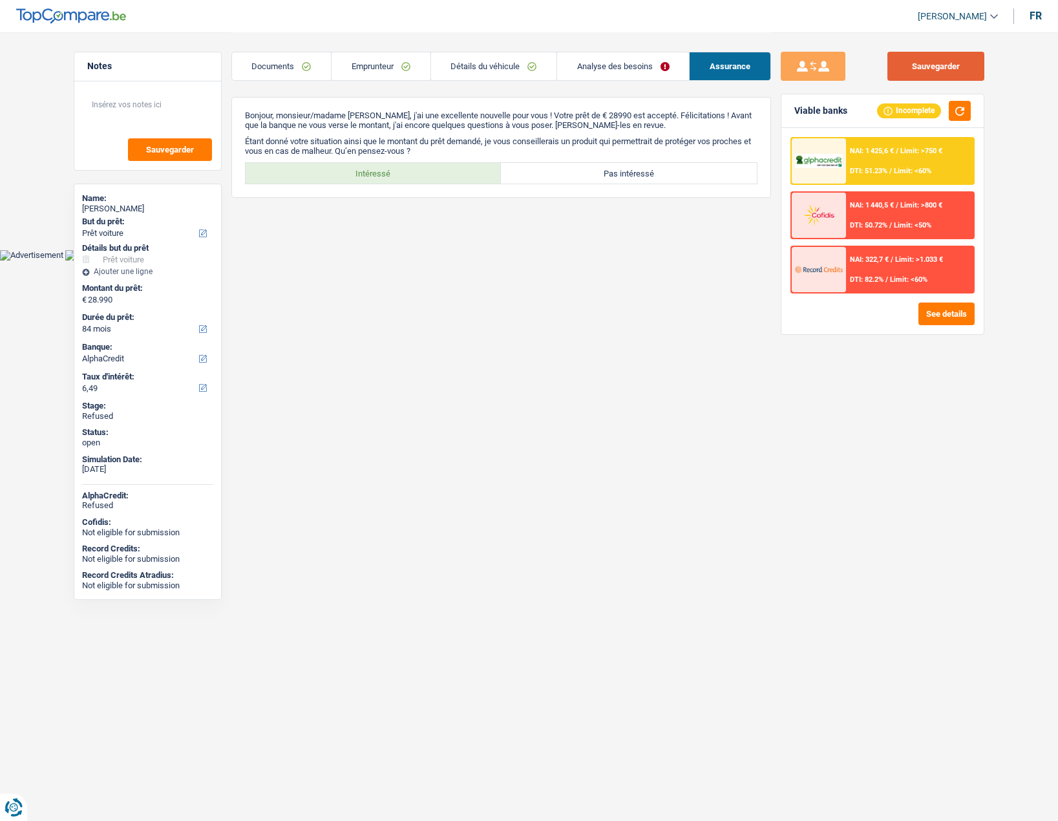
click at [955, 67] on button "Sauvegarder" at bounding box center [936, 66] width 97 height 29
click at [961, 313] on button "See details" at bounding box center [947, 314] width 56 height 23
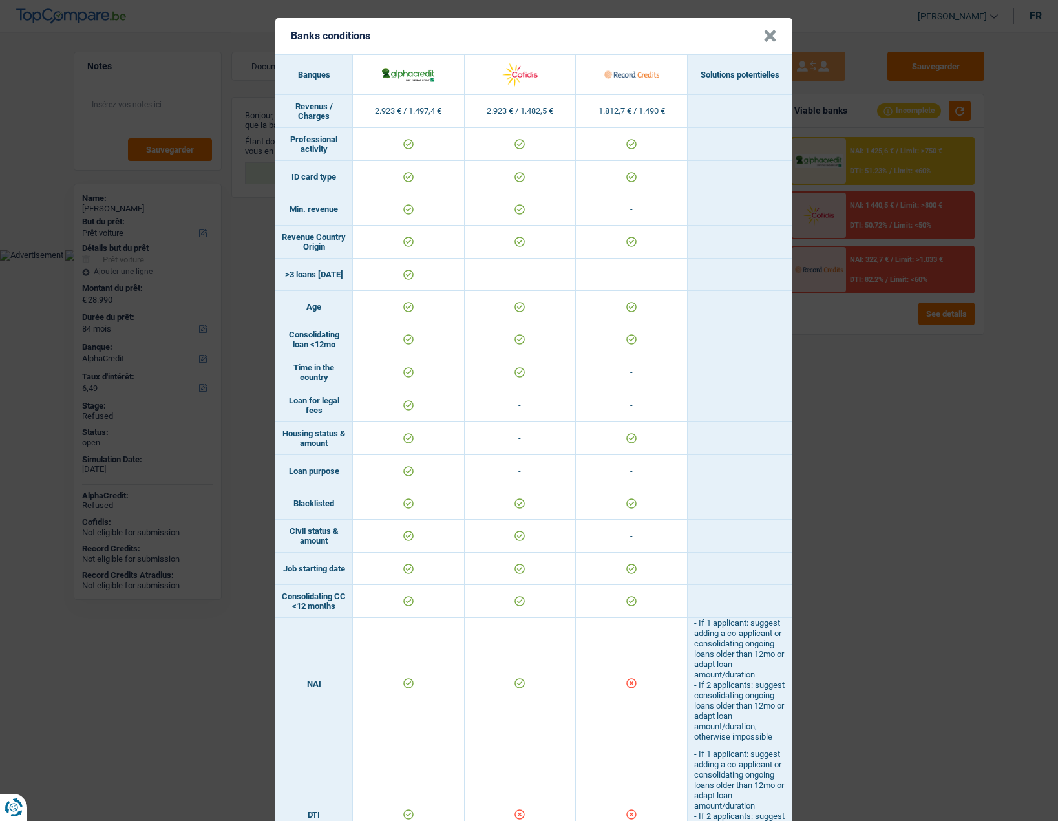
click at [756, 36] on header "Banks conditions ×" at bounding box center [533, 36] width 517 height 36
click at [764, 36] on button "×" at bounding box center [771, 36] width 14 height 13
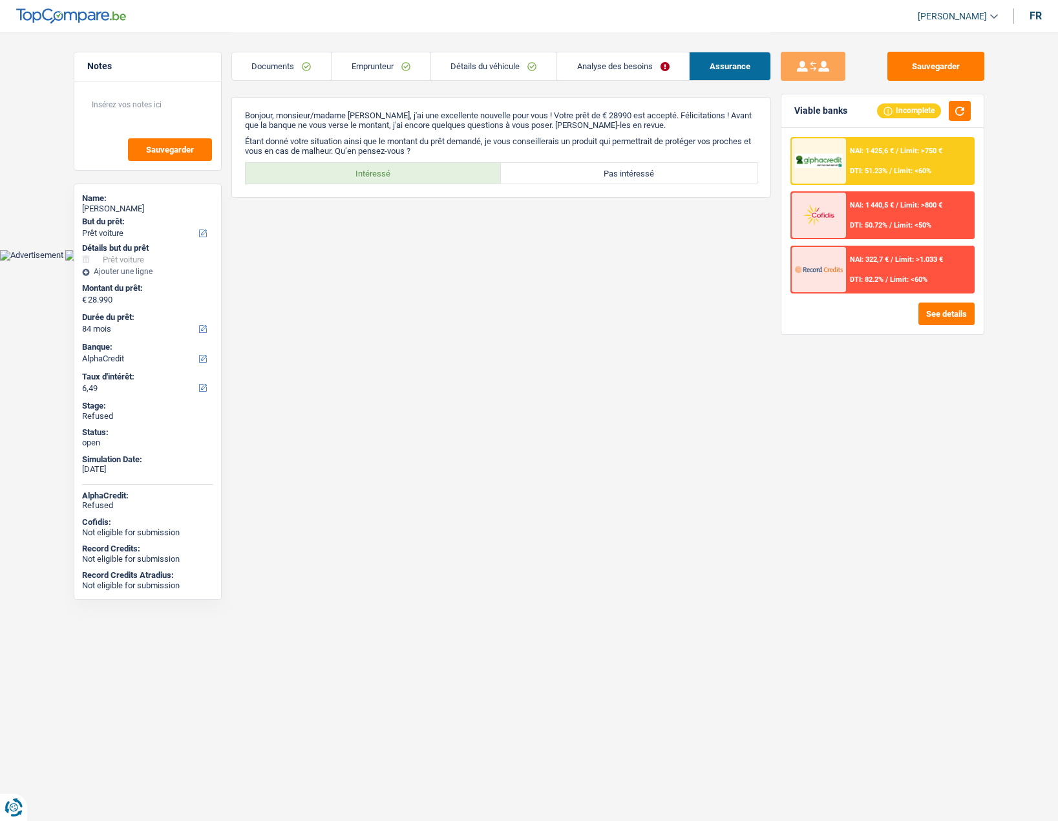
click at [809, 153] on div at bounding box center [819, 160] width 54 height 45
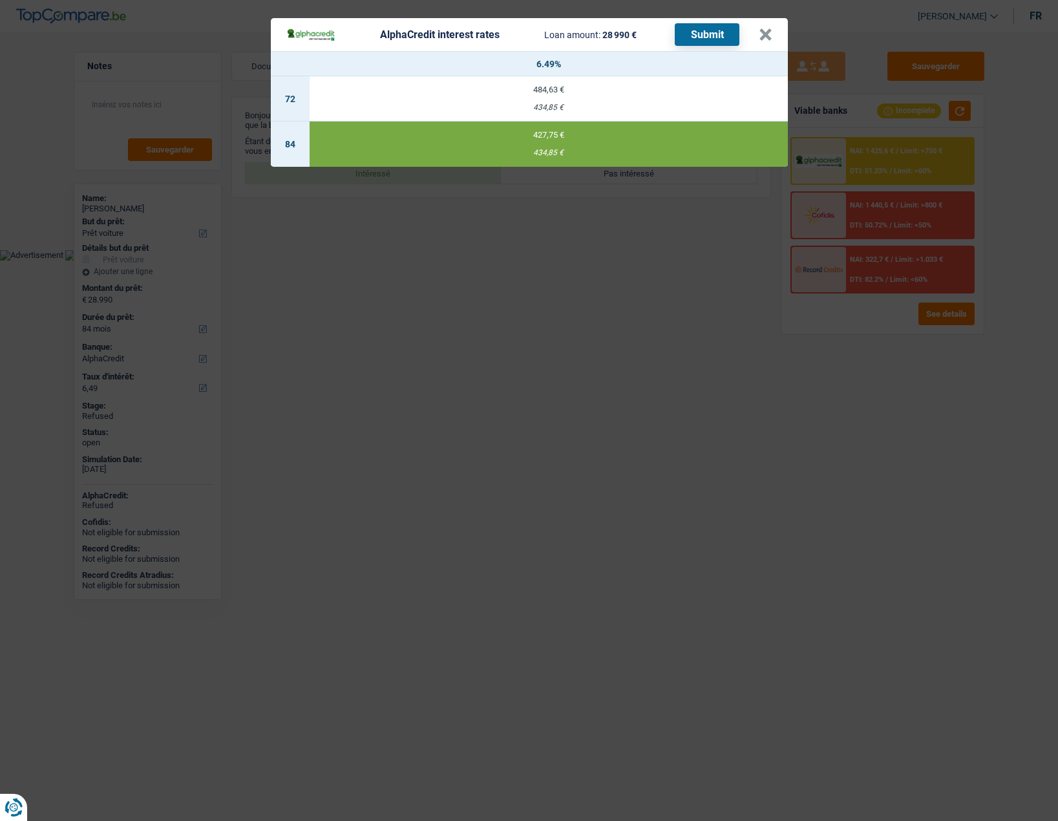
click at [548, 147] on td "427,75 € 434,85 €" at bounding box center [549, 144] width 478 height 45
click at [699, 35] on button "Submit" at bounding box center [707, 34] width 65 height 23
drag, startPoint x: 772, startPoint y: 41, endPoint x: 729, endPoint y: 41, distance: 42.7
click at [772, 41] on button "×" at bounding box center [766, 34] width 14 height 13
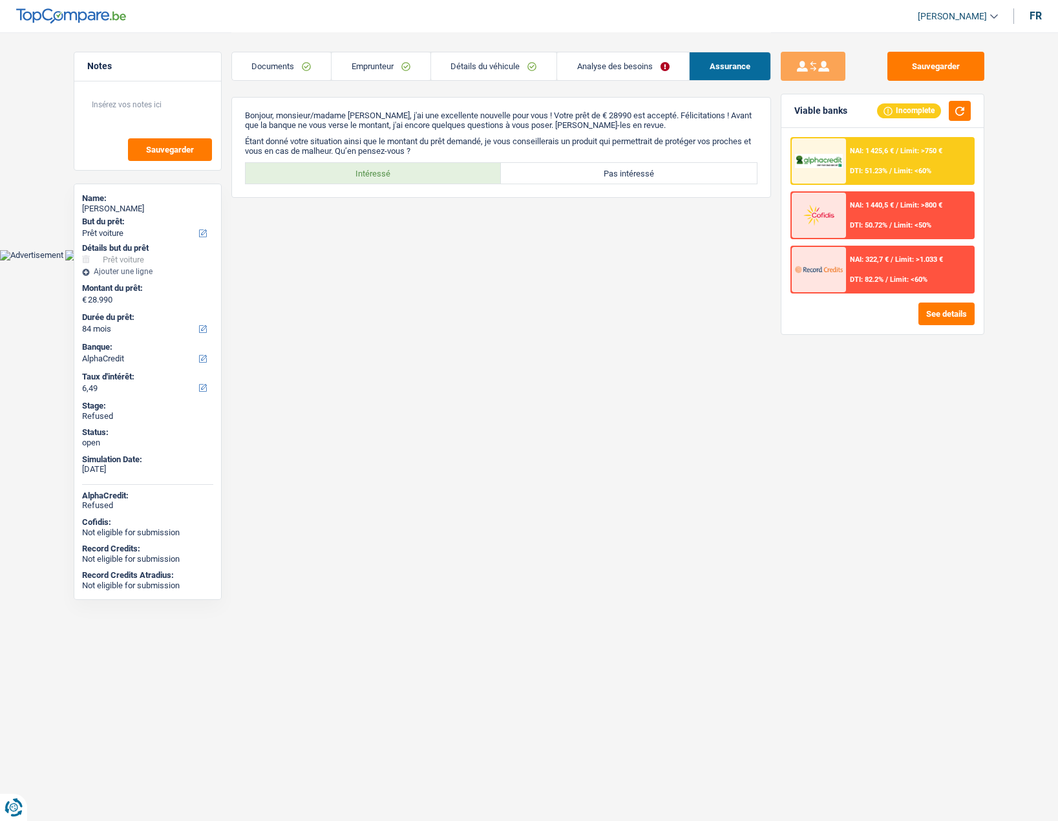
click at [400, 64] on link "Emprunteur" at bounding box center [381, 66] width 98 height 28
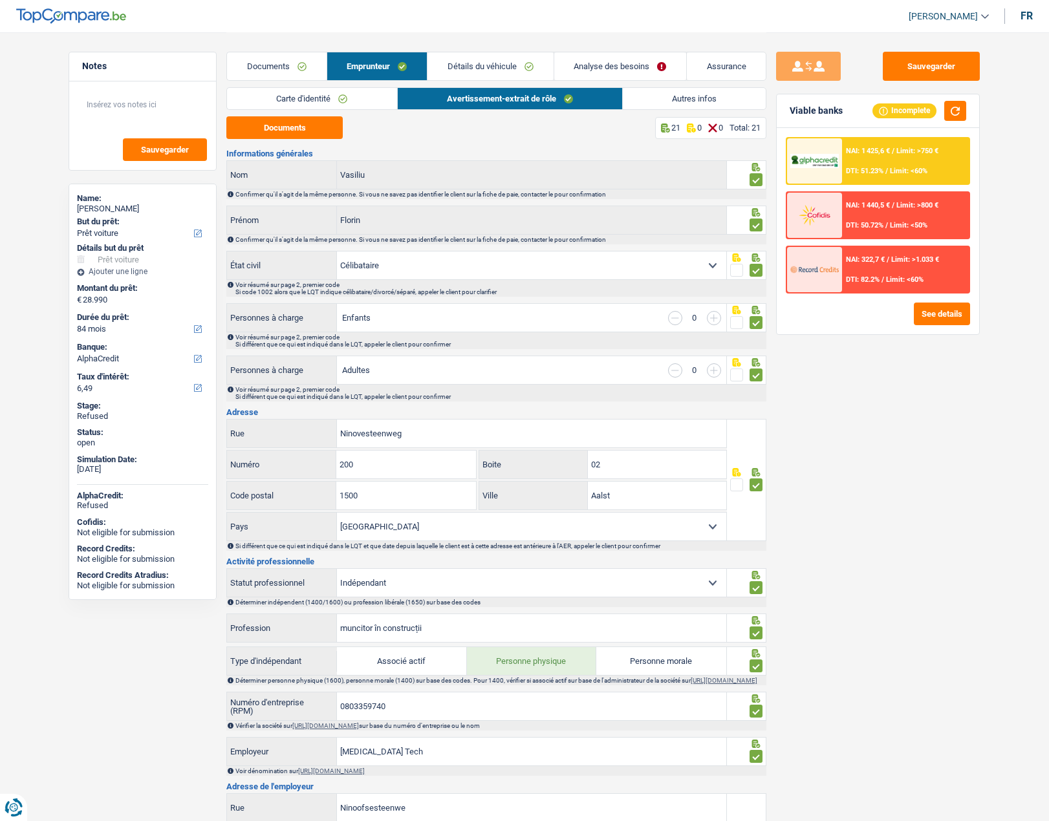
click at [815, 261] on img at bounding box center [814, 269] width 48 height 24
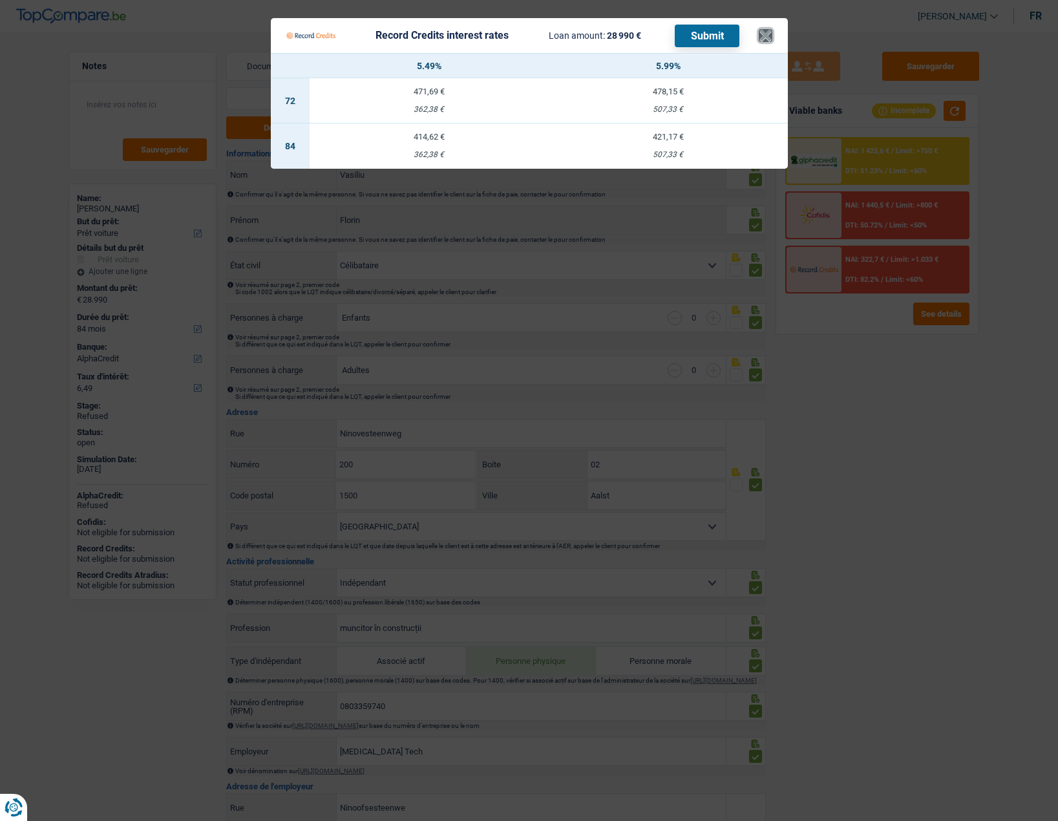
click at [769, 38] on button "×" at bounding box center [766, 35] width 14 height 13
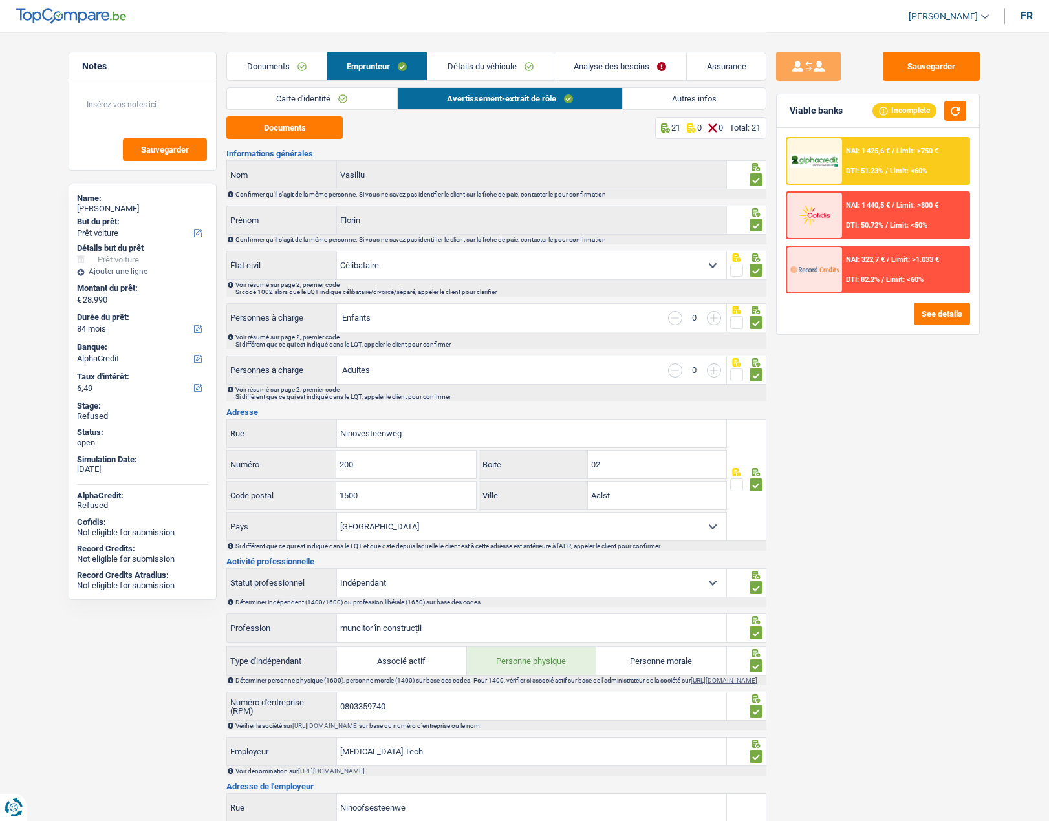
click at [316, 94] on link "Carte d'identité" at bounding box center [311, 98] width 169 height 21
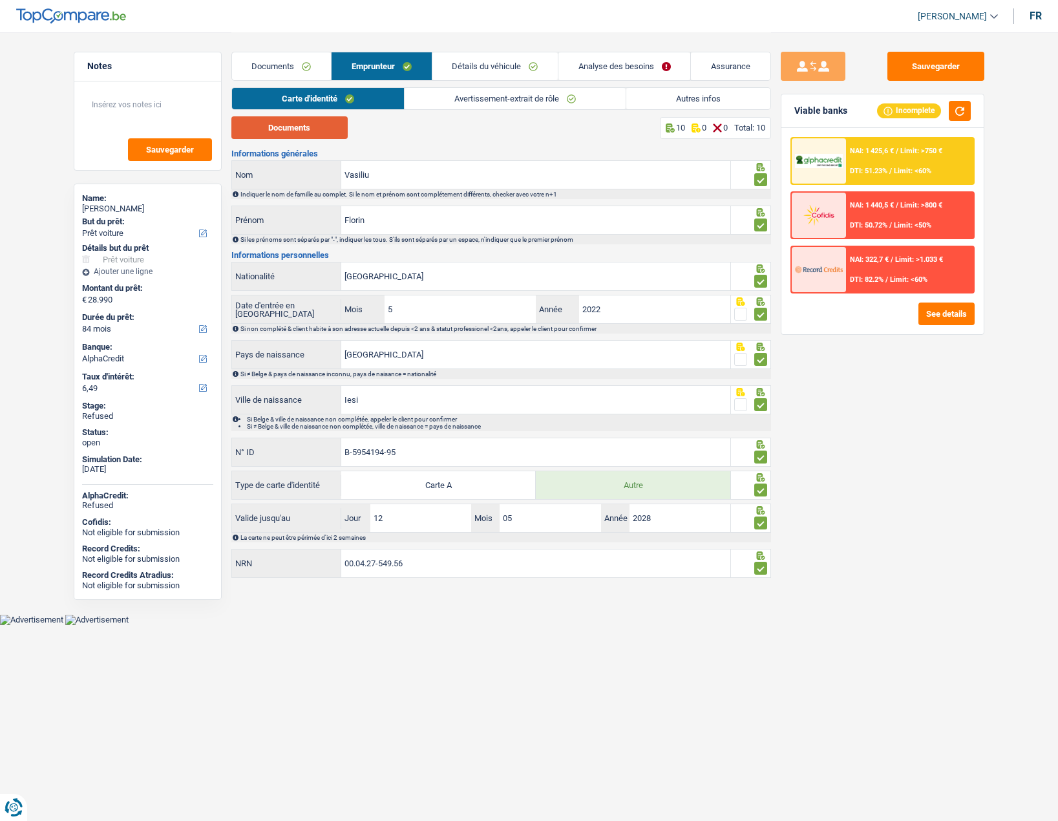
click at [306, 123] on button "Documents" at bounding box center [289, 127] width 116 height 23
click at [442, 94] on link "Avertissement-extrait de rôle" at bounding box center [515, 98] width 221 height 21
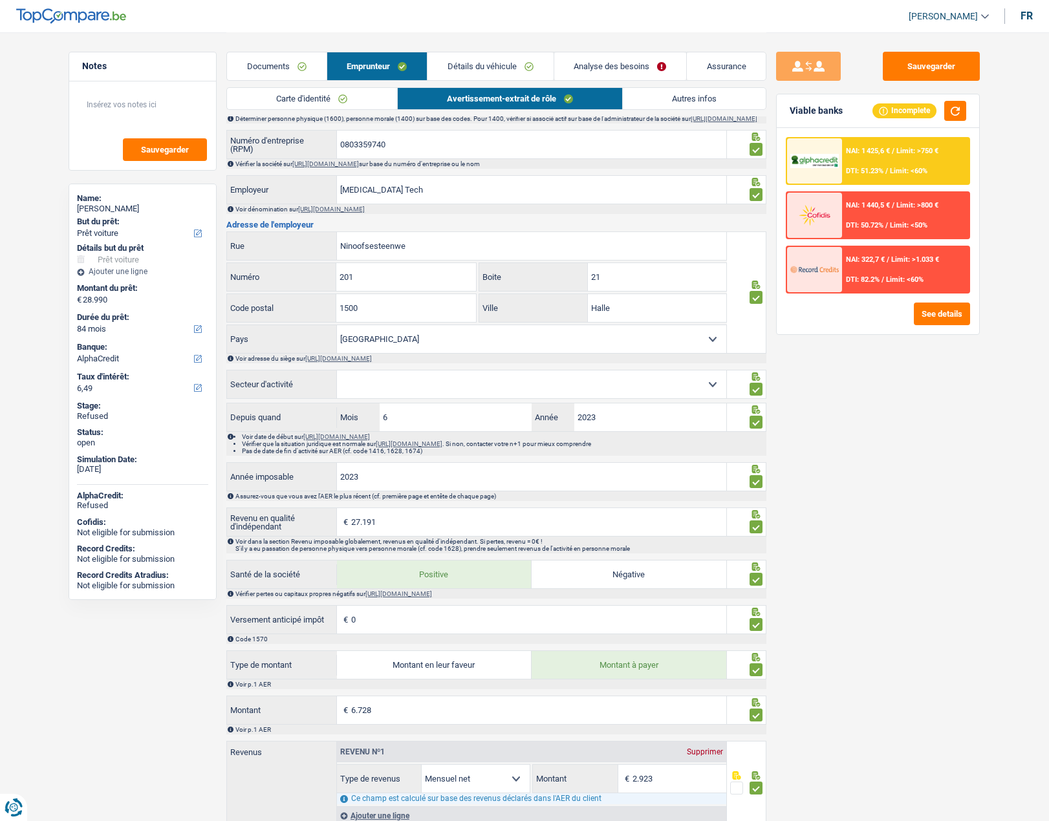
scroll to position [582, 0]
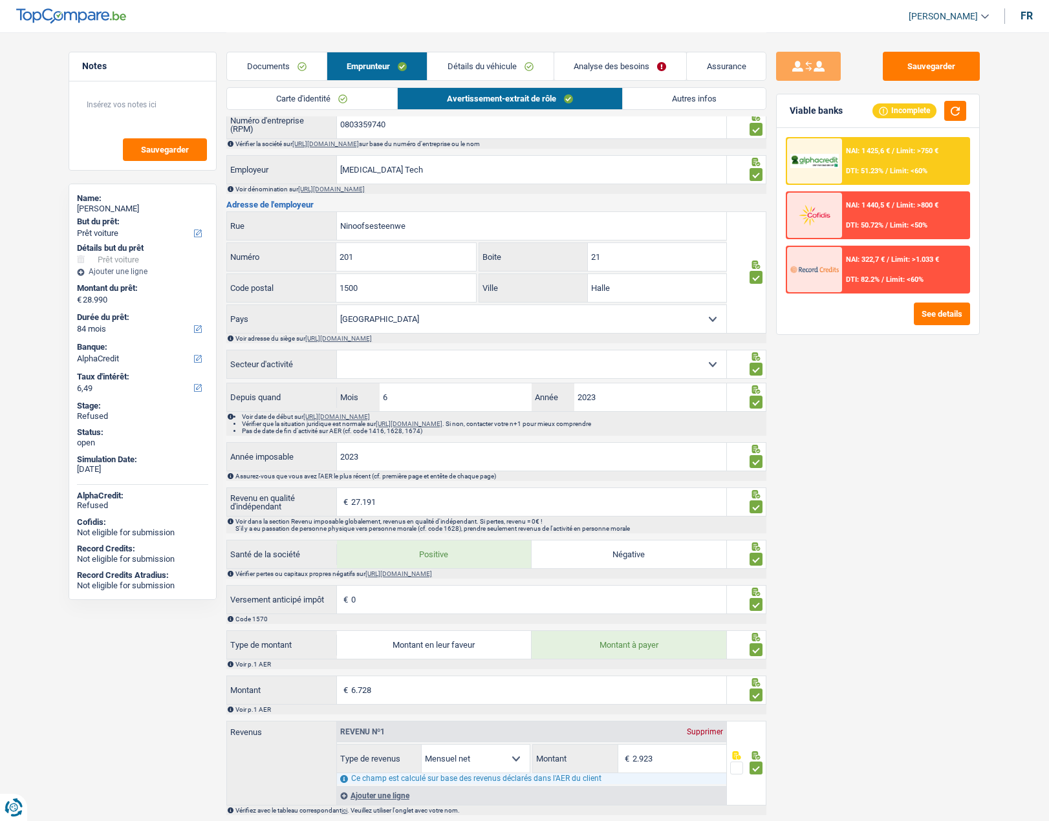
click at [279, 64] on link "Documents" at bounding box center [276, 66] width 99 height 28
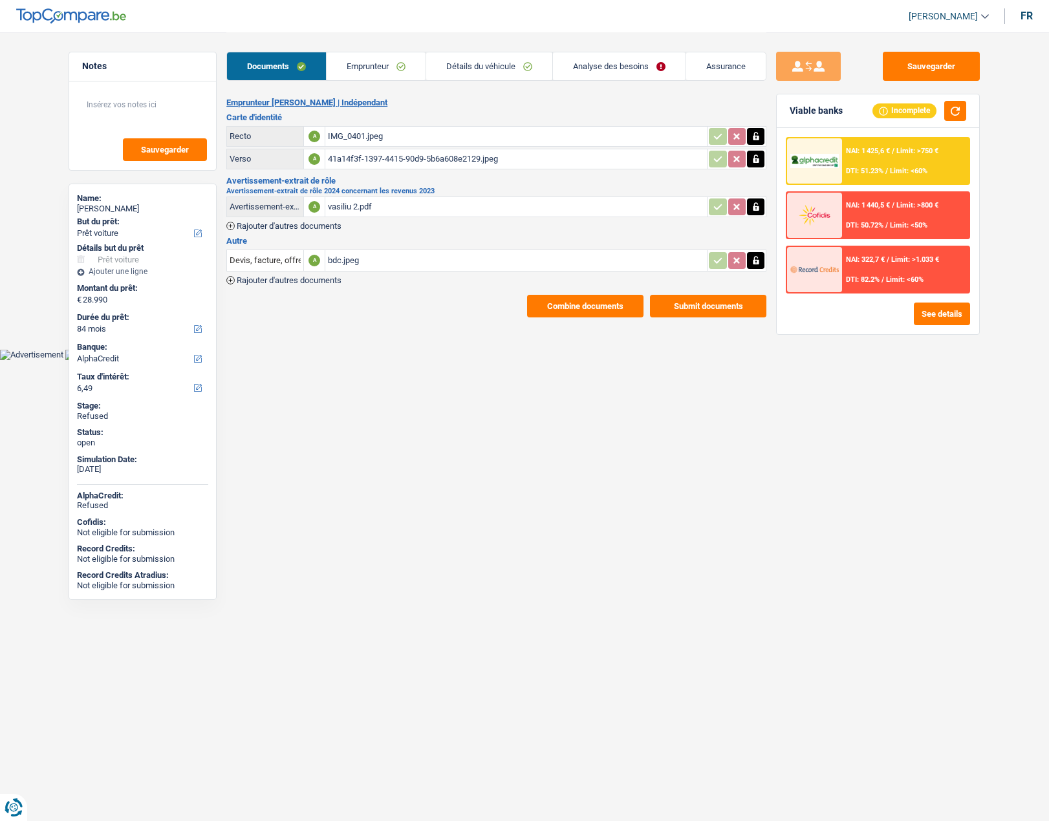
scroll to position [0, 0]
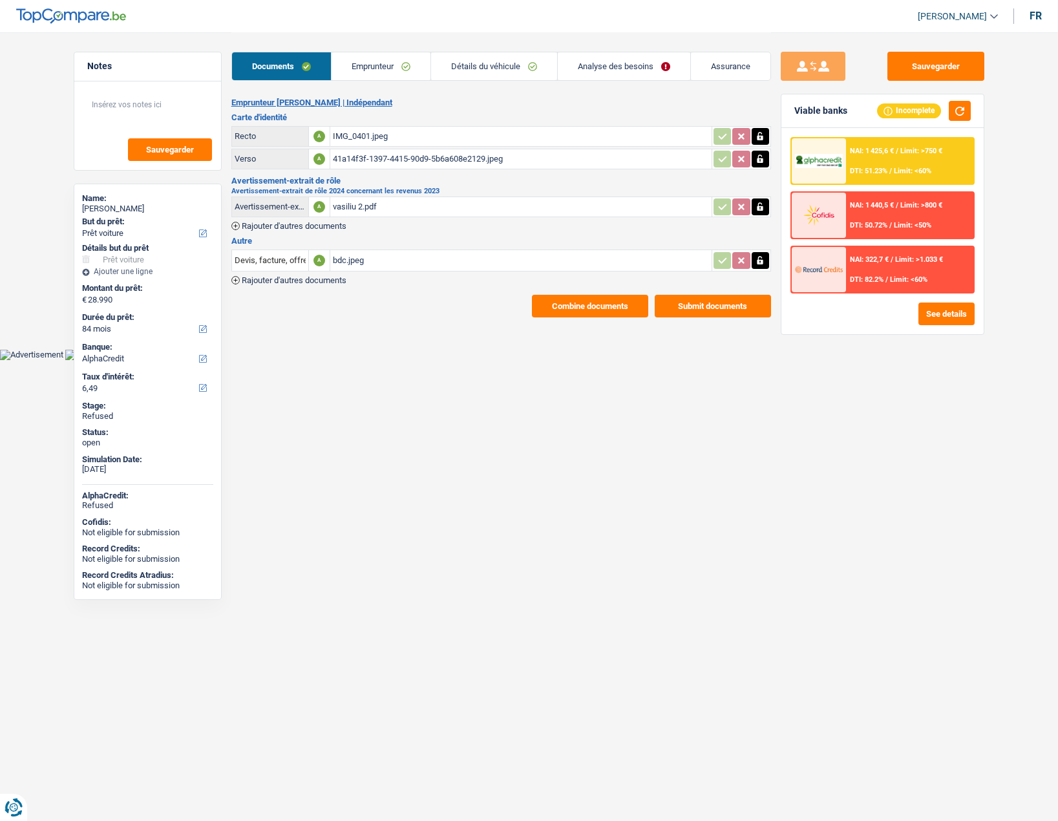
click at [593, 65] on link "Analyse des besoins" at bounding box center [624, 66] width 133 height 28
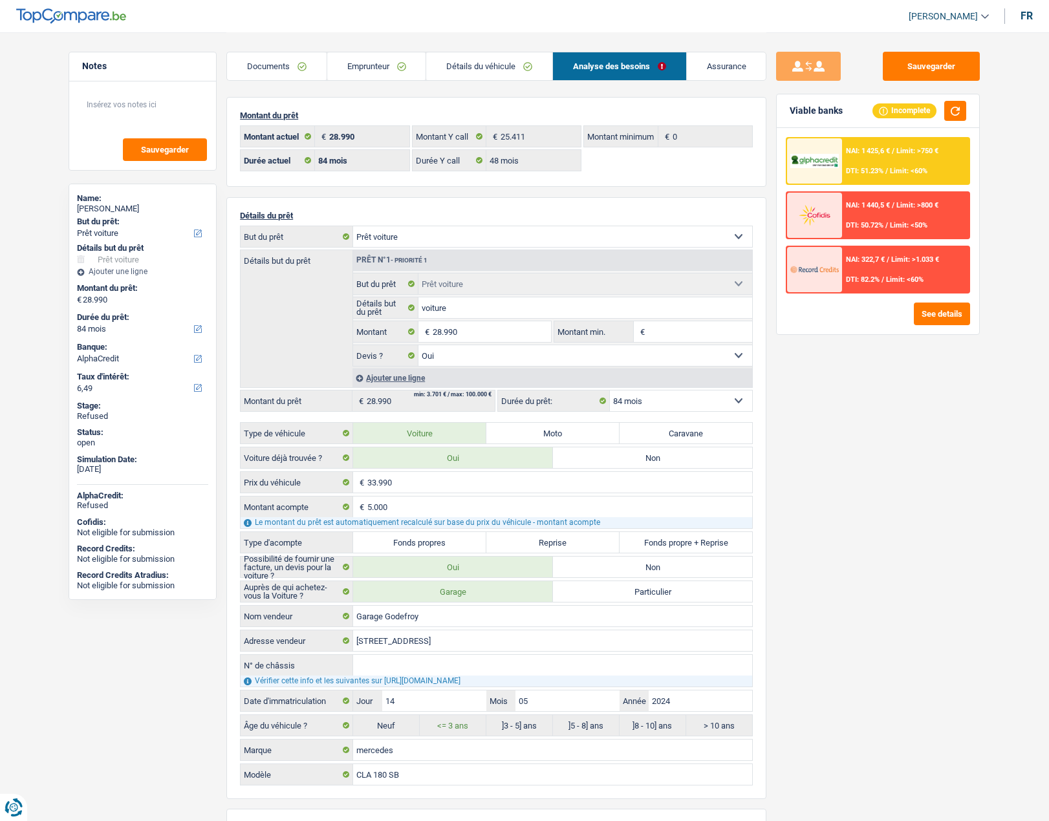
click at [436, 244] on select "Confort maison: meubles, textile, peinture, électroménager, outillage non-profe…" at bounding box center [552, 236] width 399 height 21
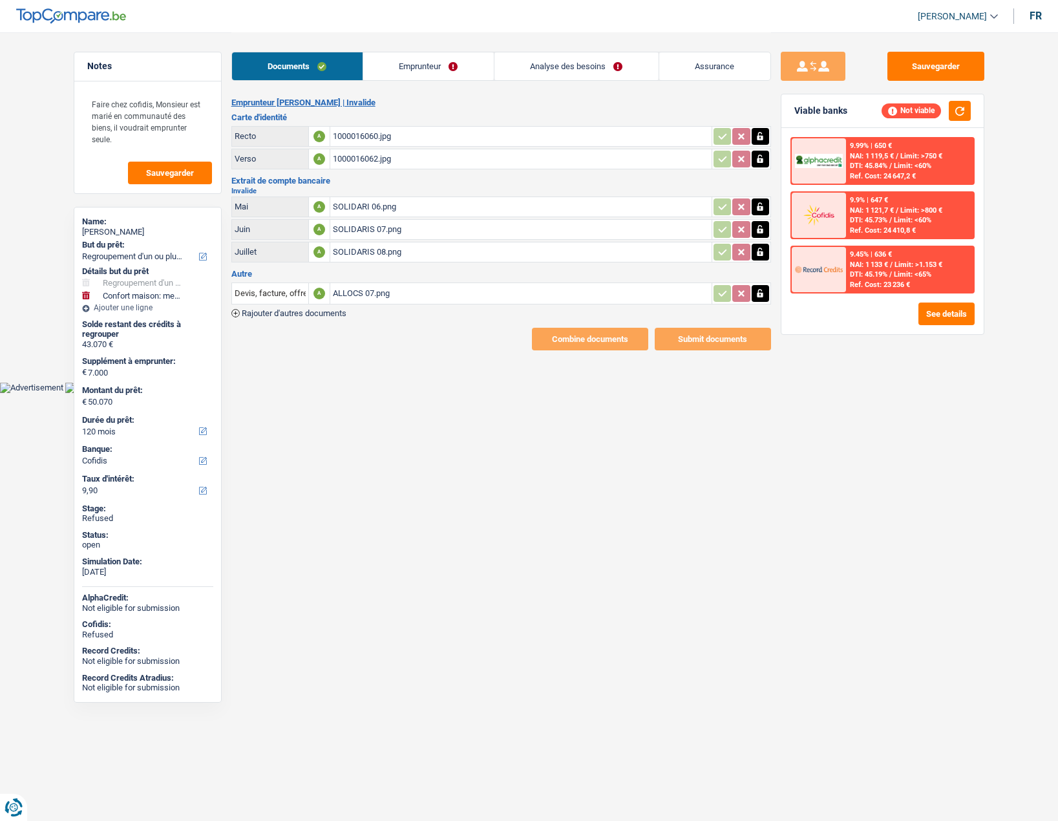
select select "refinancing"
select select "household"
select select "120"
select select "cofidis"
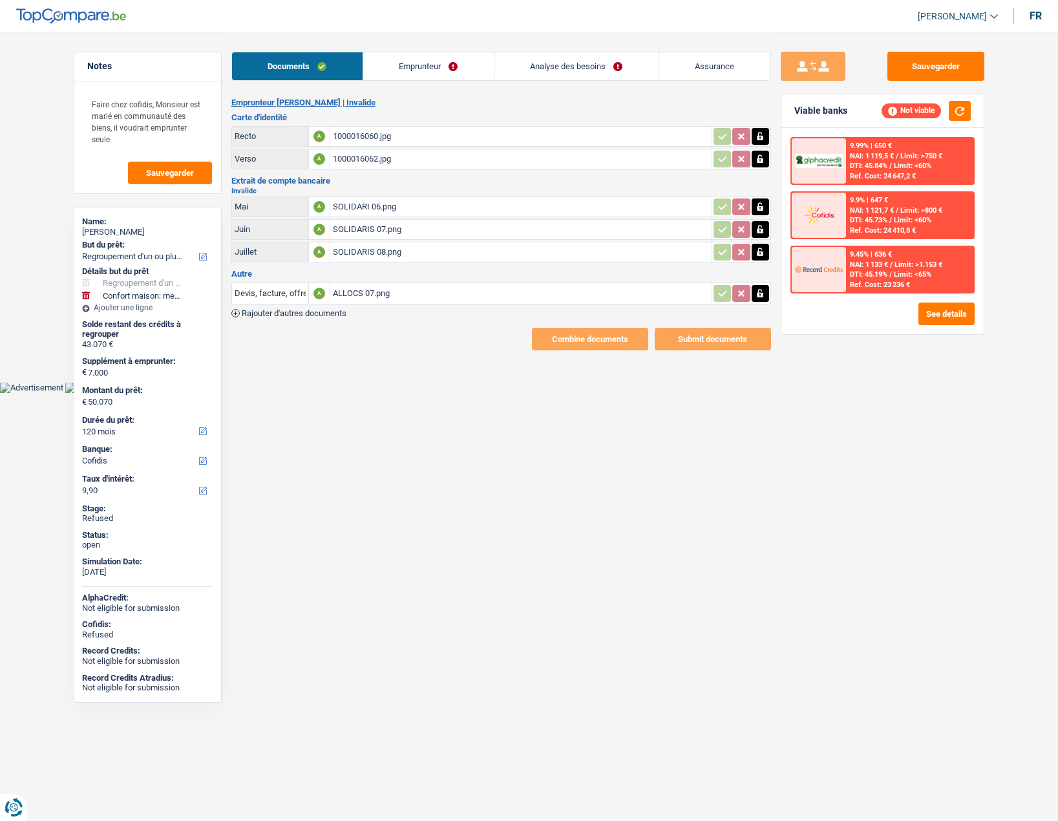
click at [421, 72] on link "Emprunteur" at bounding box center [428, 66] width 131 height 28
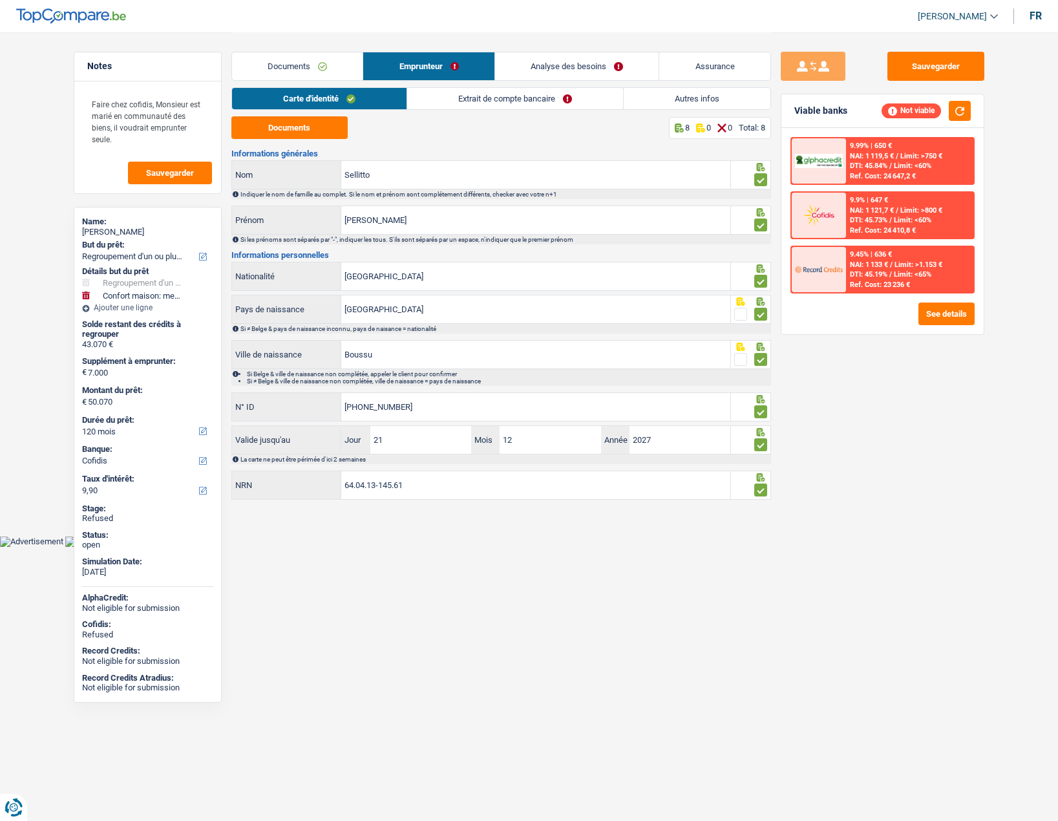
click at [297, 74] on link "Documents" at bounding box center [297, 66] width 131 height 28
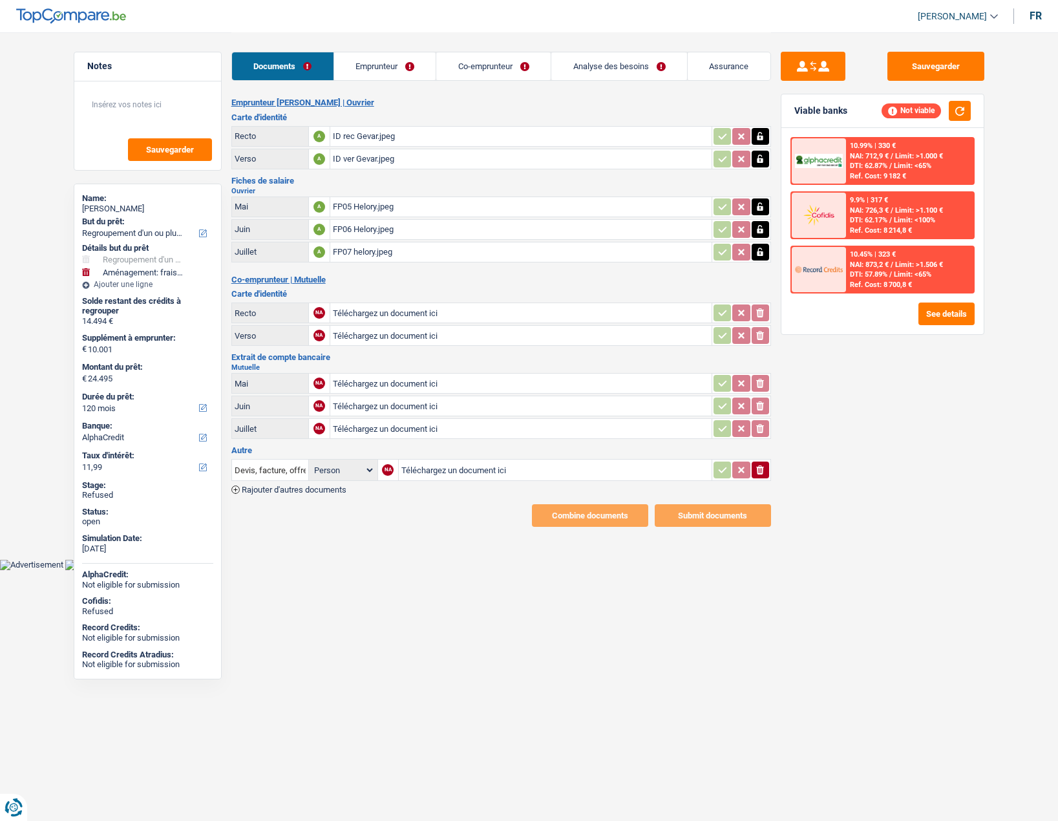
select select "refinancing"
select select "movingOrInstallation"
select select "120"
select select "alphacredit"
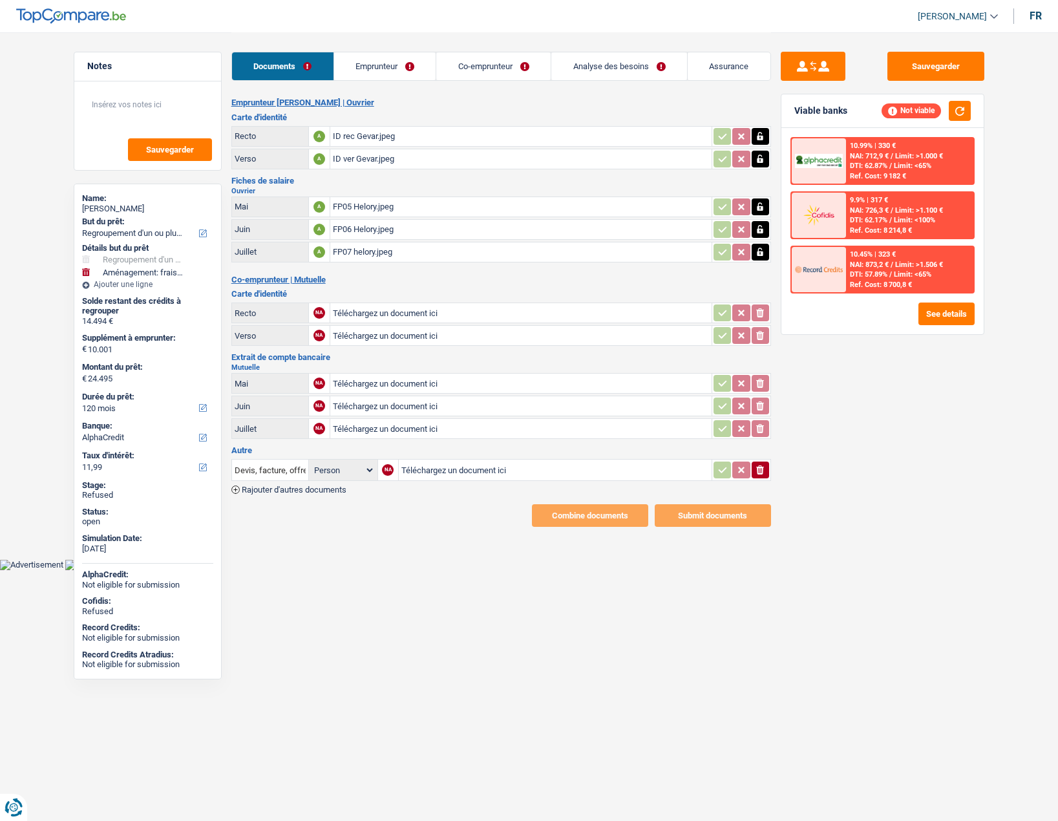
select select "120"
select select "144"
select select "refinancing"
select select "movingOrInstallation"
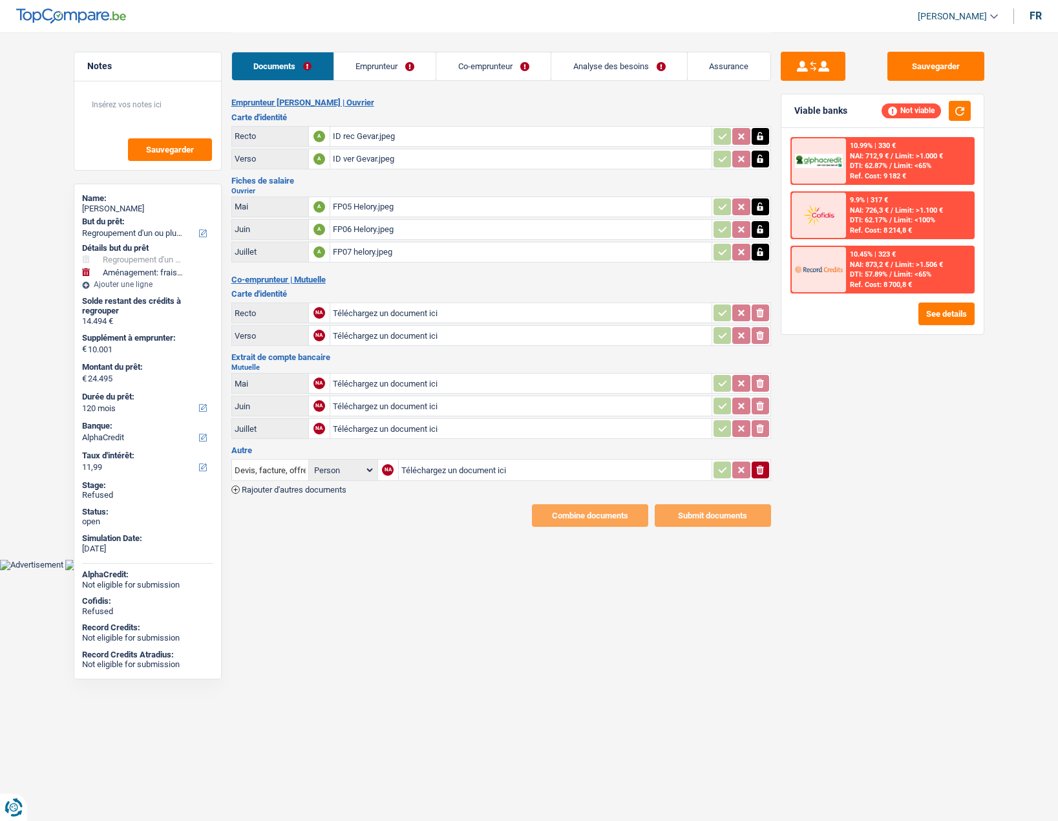
select select "120"
click at [407, 70] on link "Emprunteur" at bounding box center [385, 66] width 102 height 28
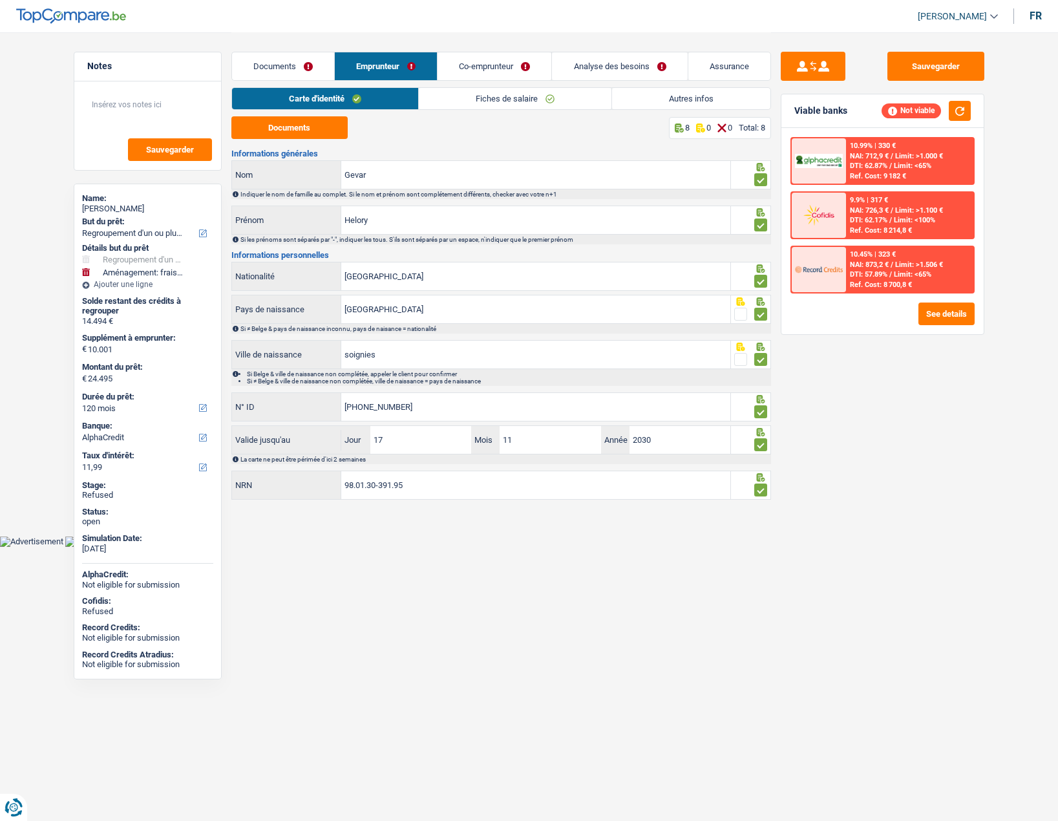
click at [585, 65] on link "Analyse des besoins" at bounding box center [619, 66] width 135 height 28
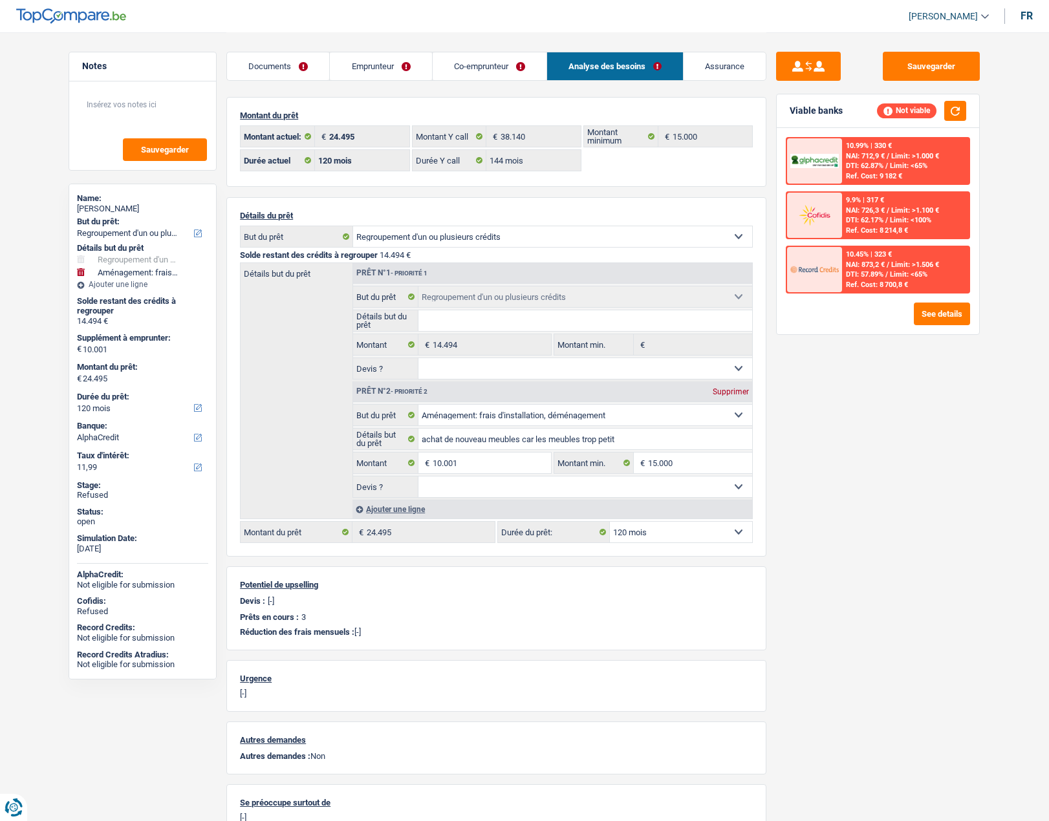
click at [377, 76] on link "Emprunteur" at bounding box center [381, 66] width 102 height 28
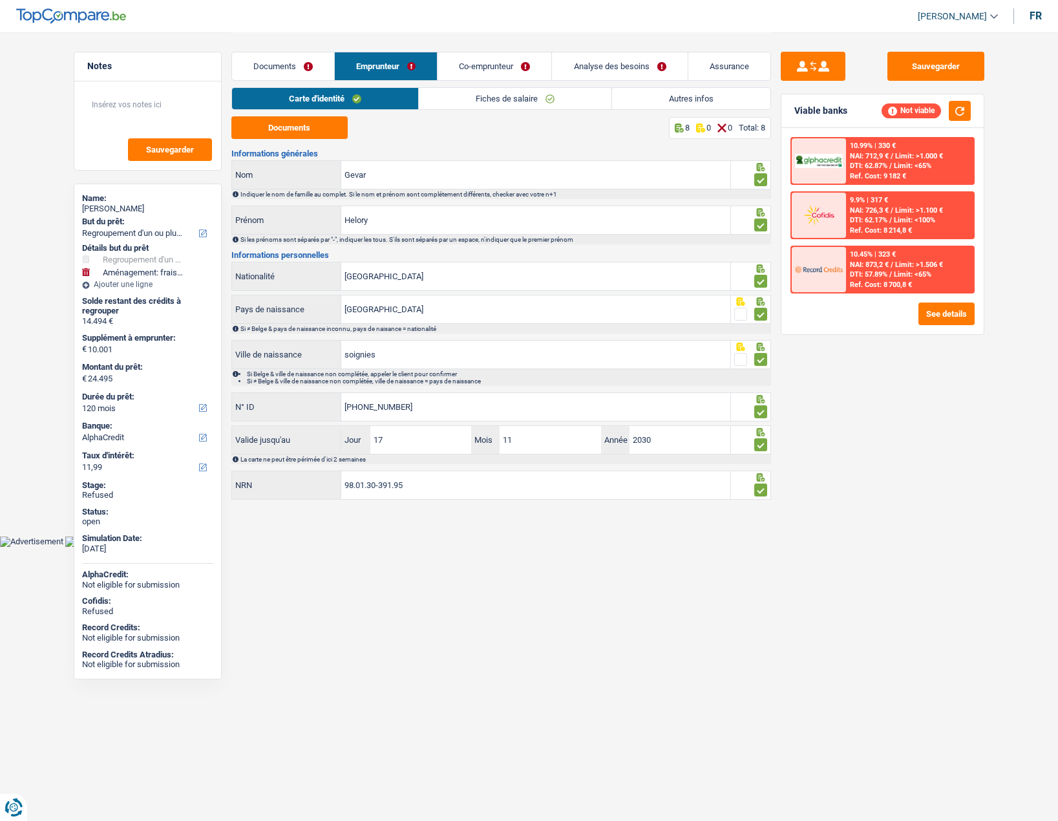
click at [473, 72] on link "Co-emprunteur" at bounding box center [495, 66] width 114 height 28
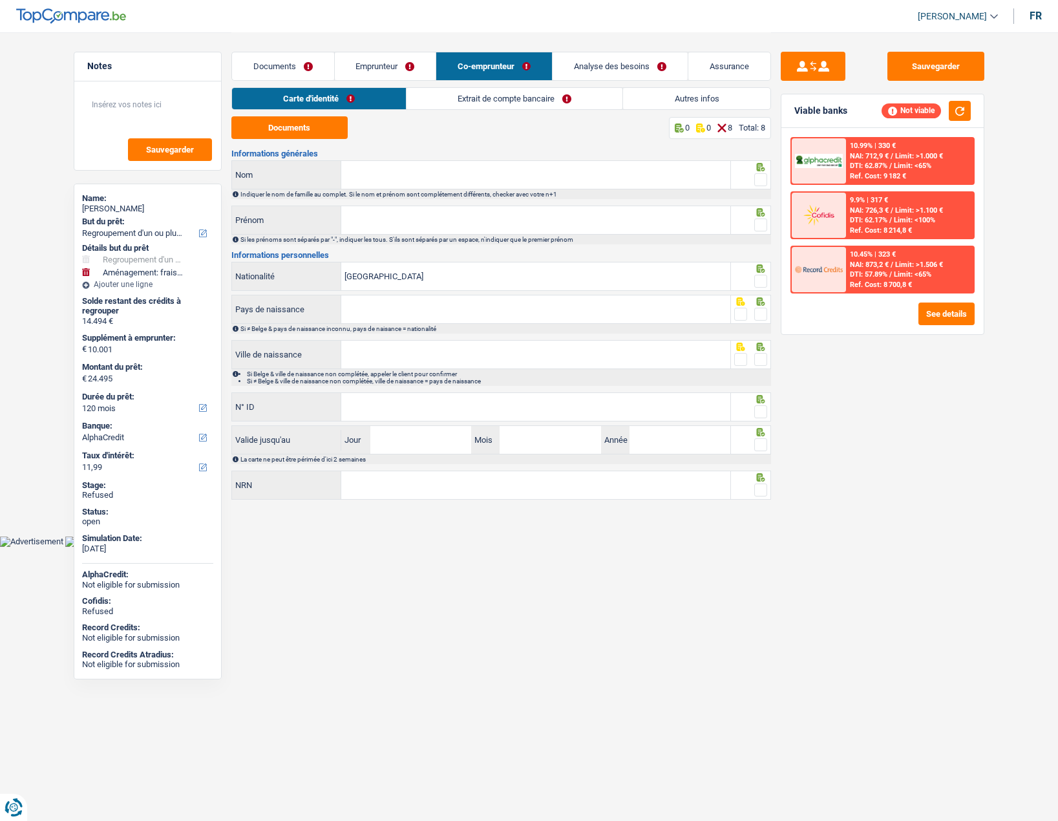
click at [375, 65] on link "Emprunteur" at bounding box center [386, 66] width 102 height 28
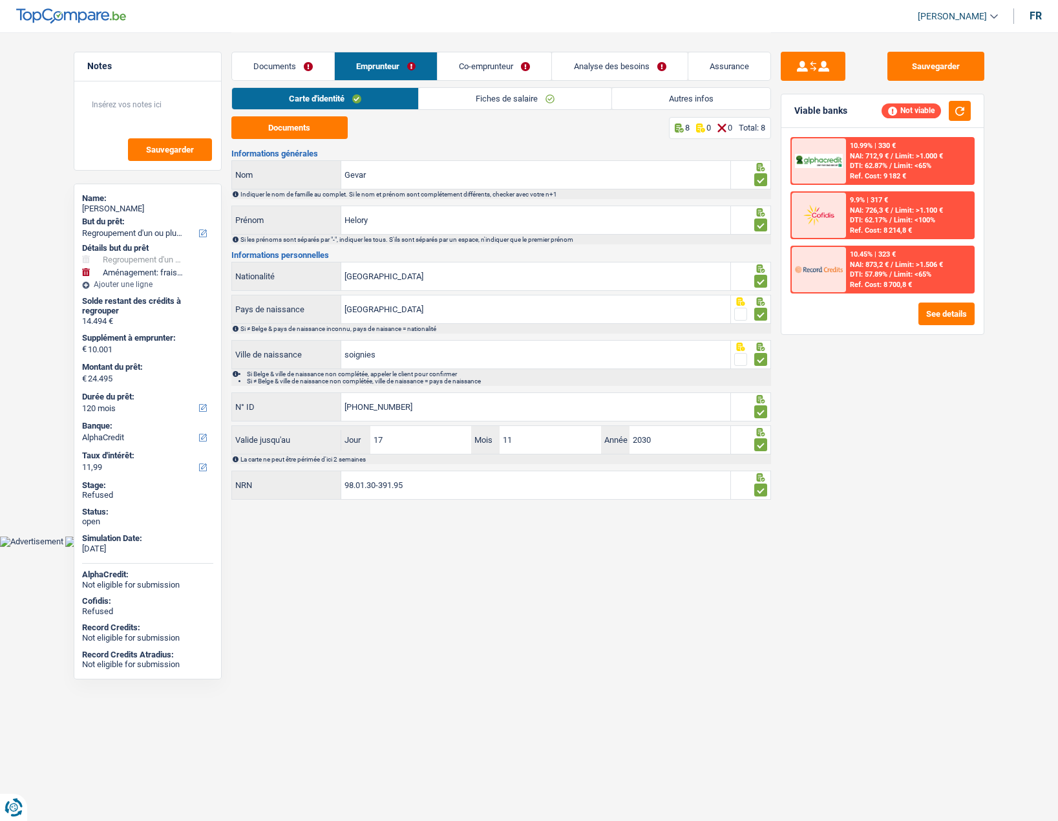
click at [273, 63] on link "Documents" at bounding box center [283, 66] width 102 height 28
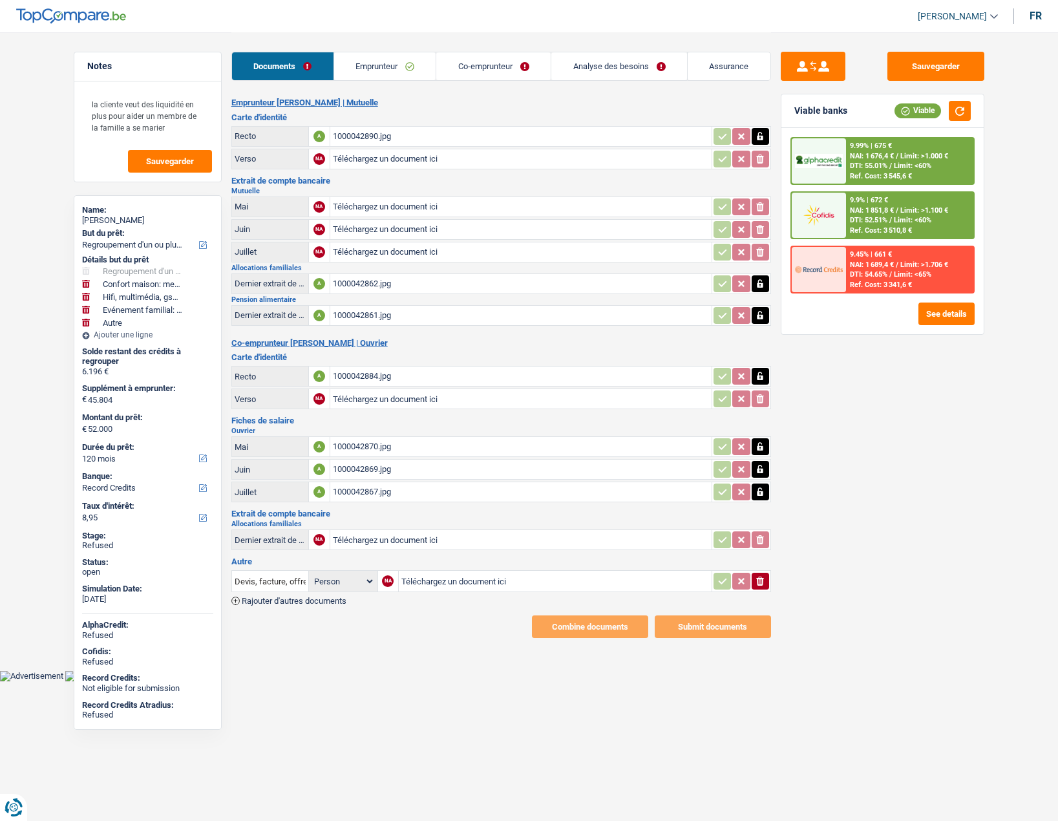
select select "refinancing"
select select "household"
select select "tech"
select select "familyEvent"
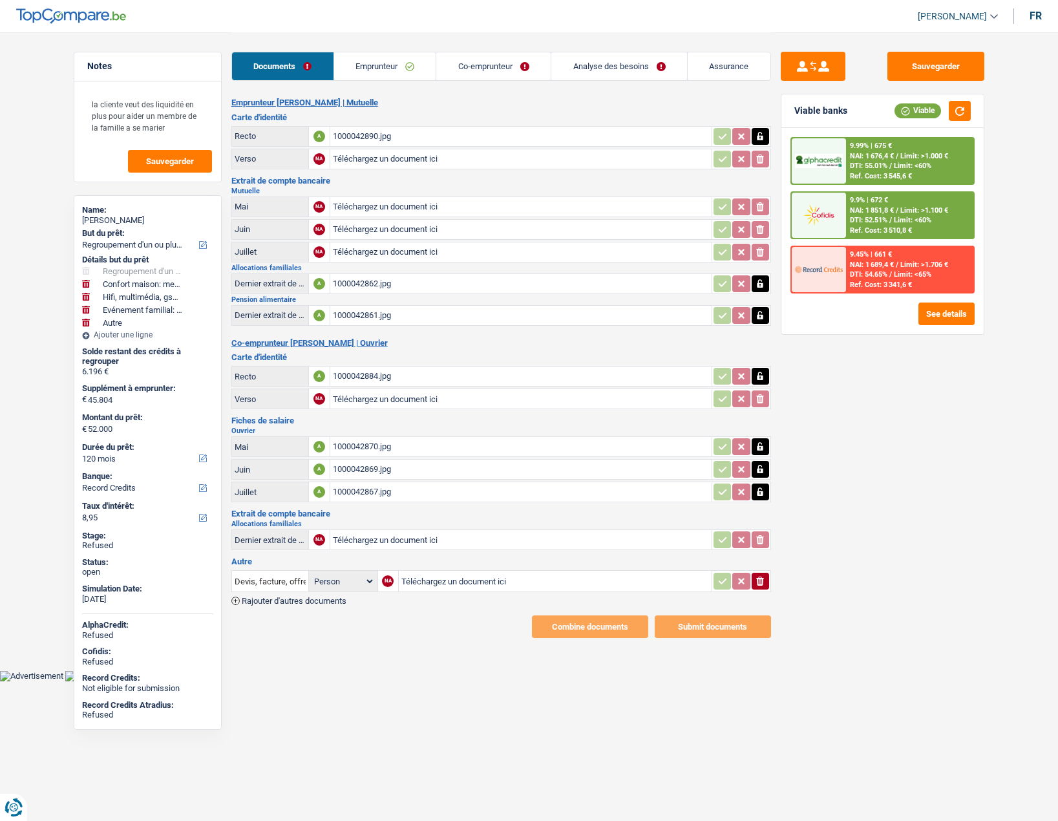
select select "other"
select select "120"
select select "record credits"
click at [387, 64] on link "Emprunteur" at bounding box center [385, 66] width 102 height 28
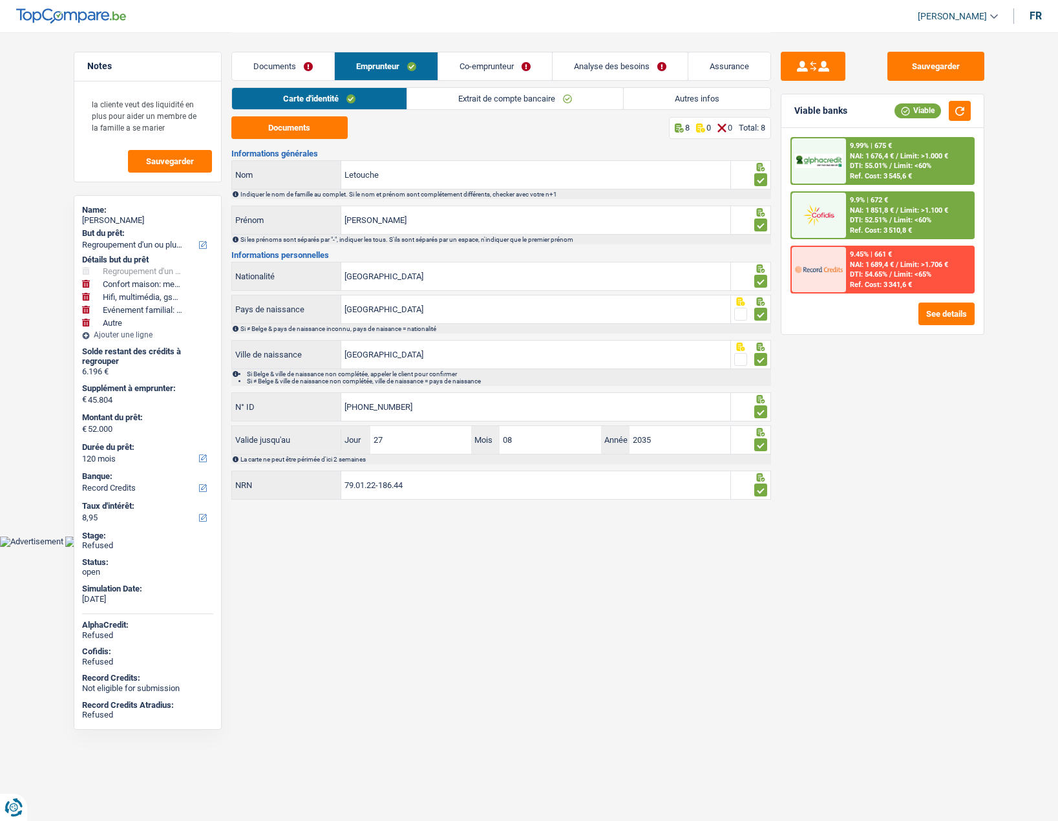
click at [299, 58] on link "Documents" at bounding box center [283, 66] width 102 height 28
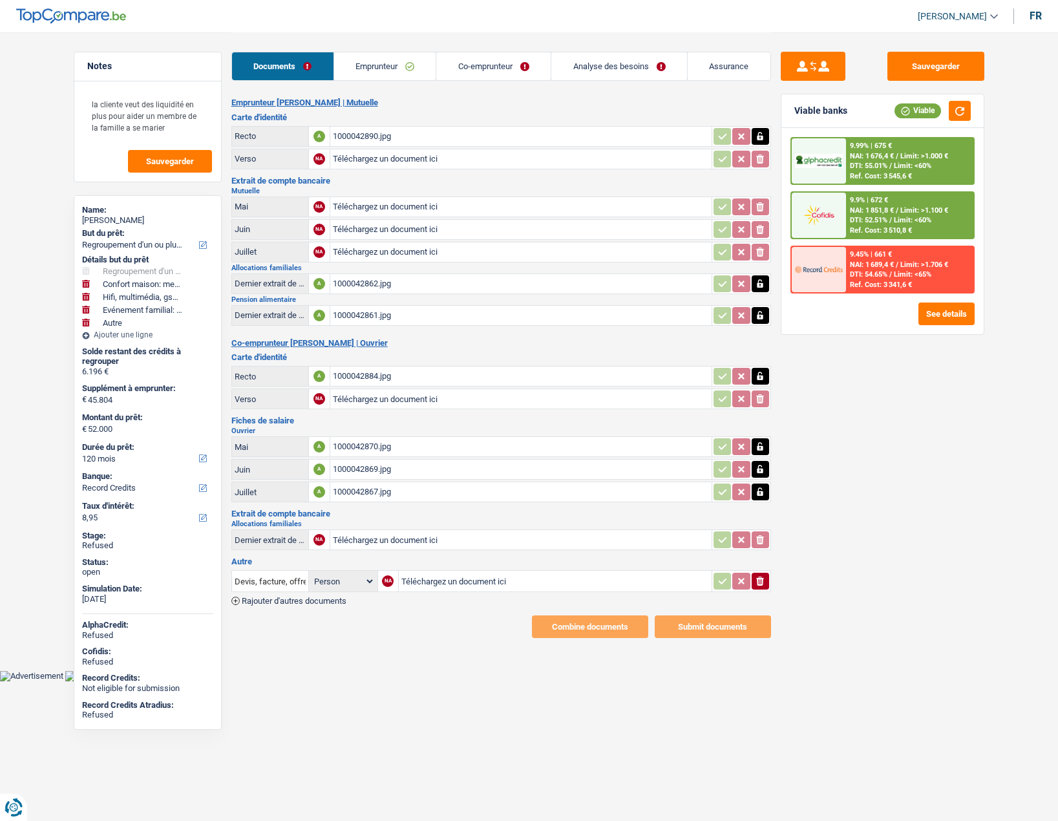
click at [577, 67] on link "Analyse des besoins" at bounding box center [619, 66] width 136 height 28
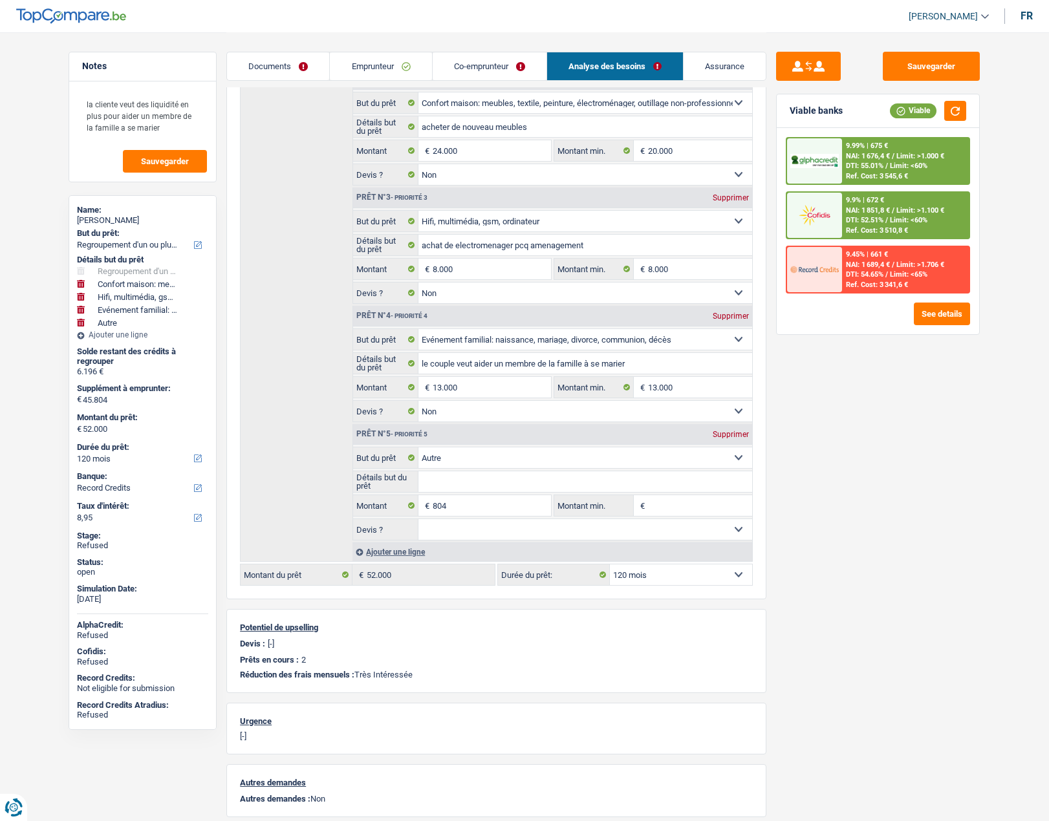
scroll to position [323, 0]
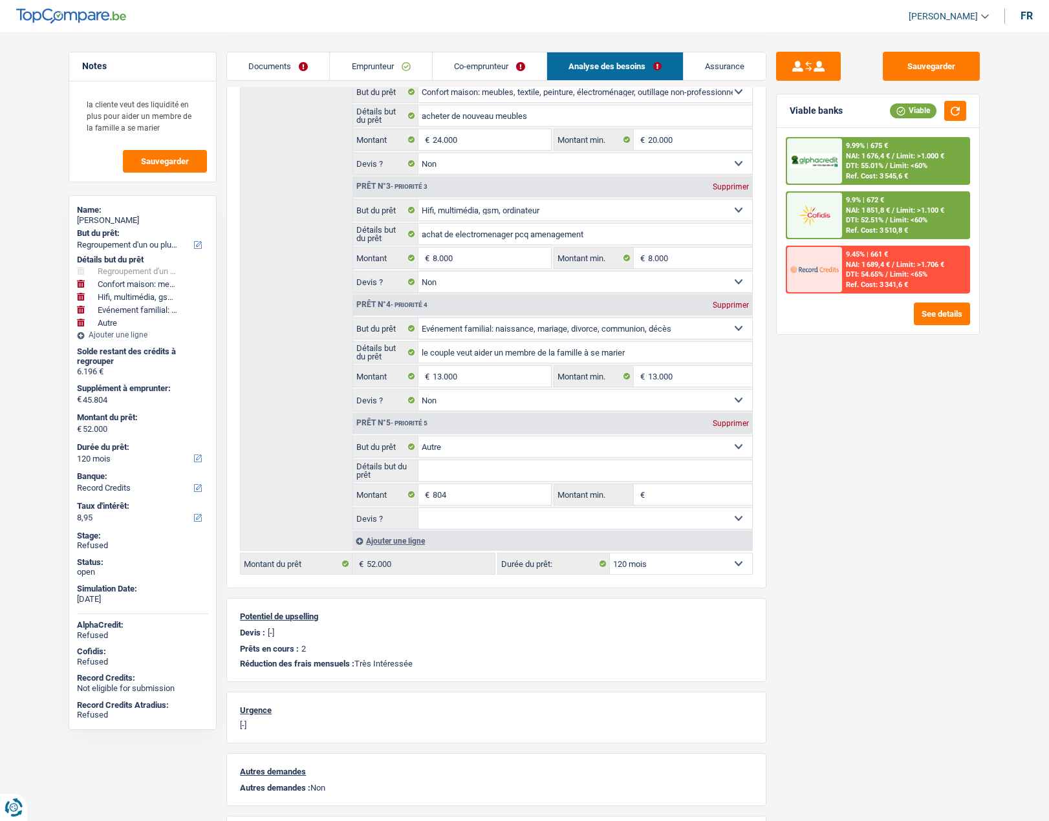
click at [685, 567] on select "12 mois 18 mois 24 mois 30 mois 36 mois 42 mois 48 mois 60 mois 72 mois 84 mois…" at bounding box center [681, 563] width 142 height 21
click at [684, 567] on select "12 mois 18 mois 24 mois 30 mois 36 mois 42 mois 48 mois 60 mois 72 mois 84 mois…" at bounding box center [681, 563] width 142 height 21
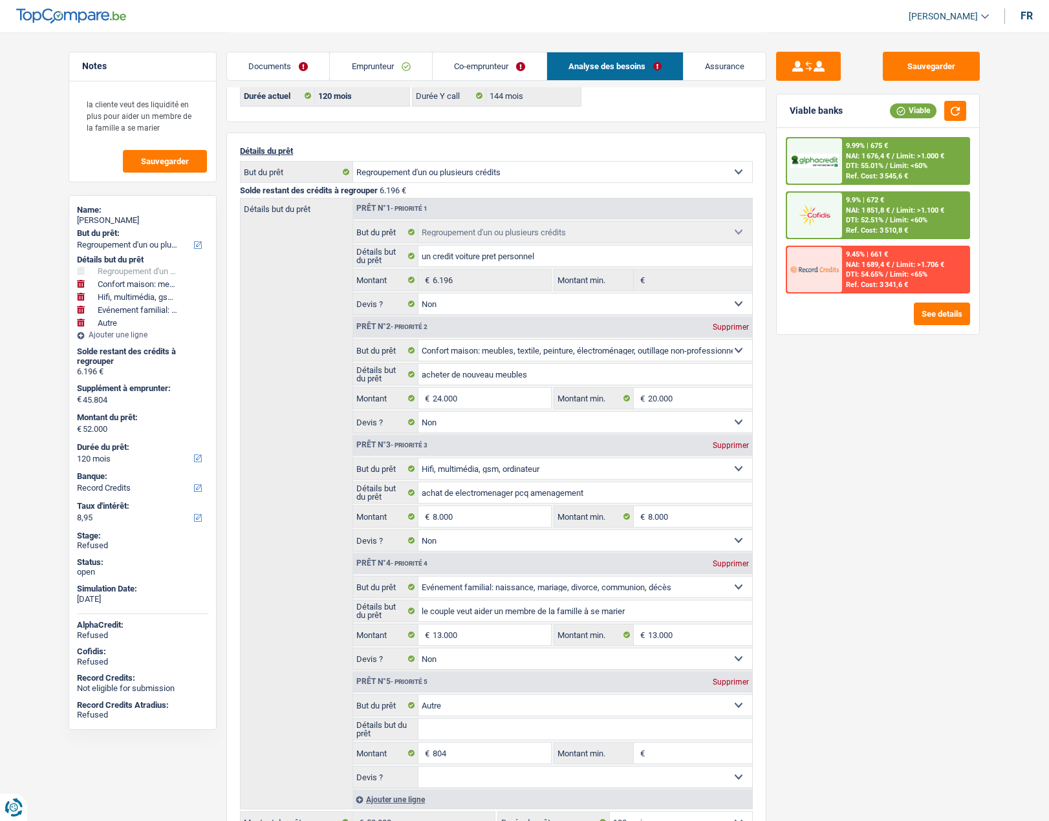
scroll to position [0, 0]
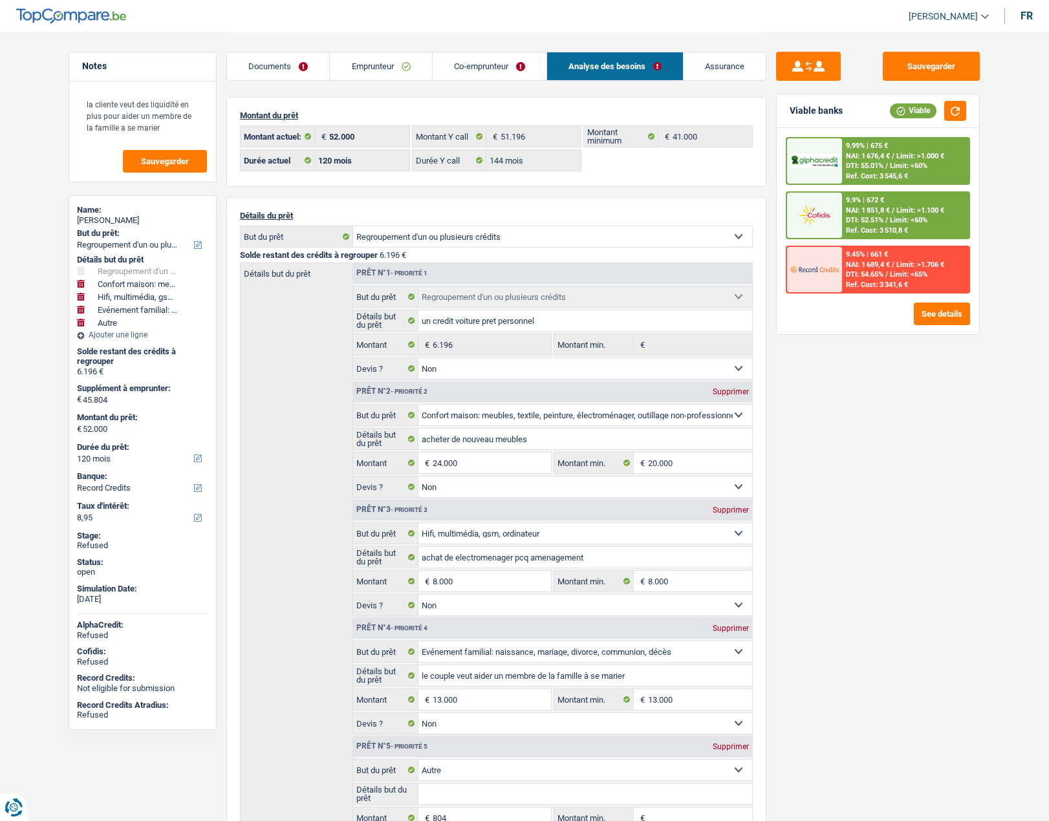
click at [390, 61] on link "Emprunteur" at bounding box center [381, 66] width 102 height 28
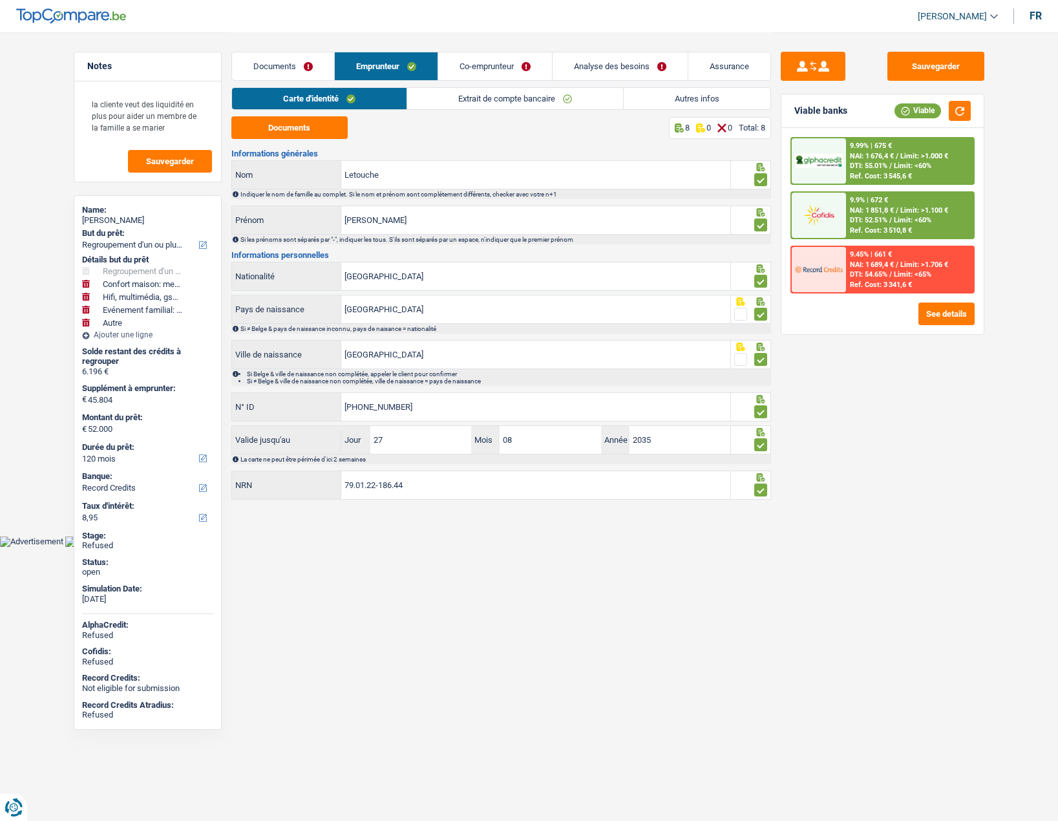
click at [676, 98] on link "Autres infos" at bounding box center [697, 98] width 147 height 21
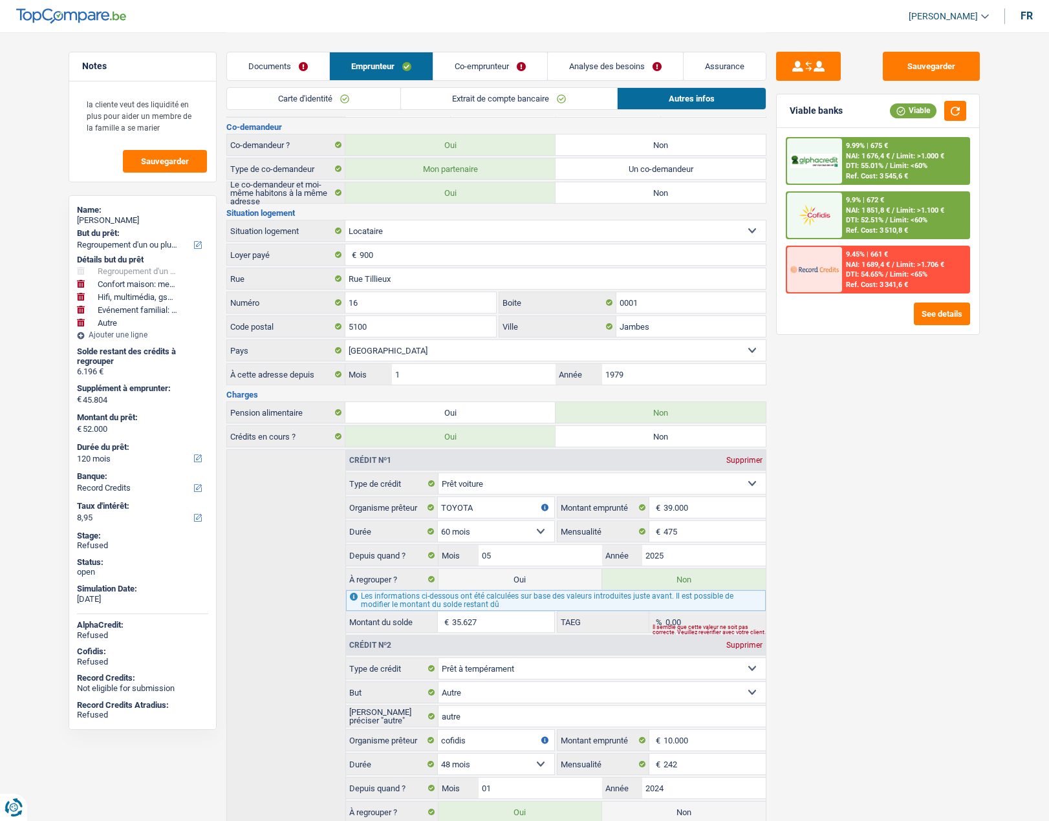
scroll to position [370, 0]
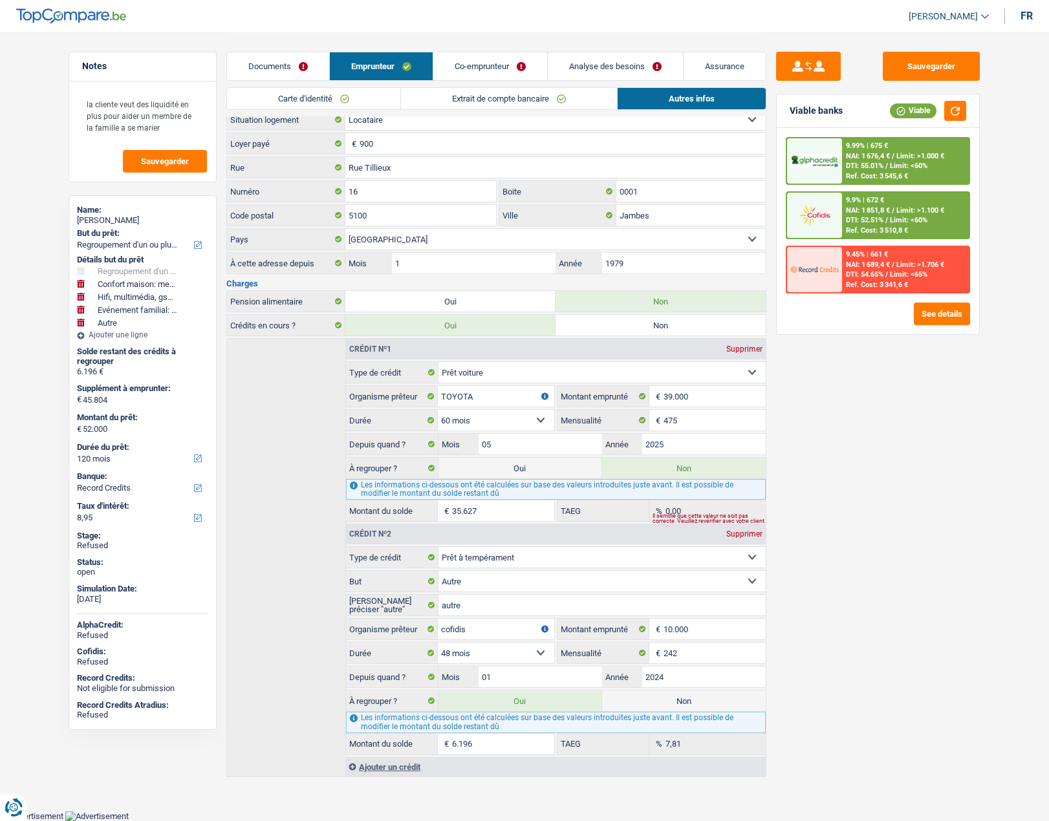
click at [612, 60] on link "Analyse des besoins" at bounding box center [615, 66] width 135 height 28
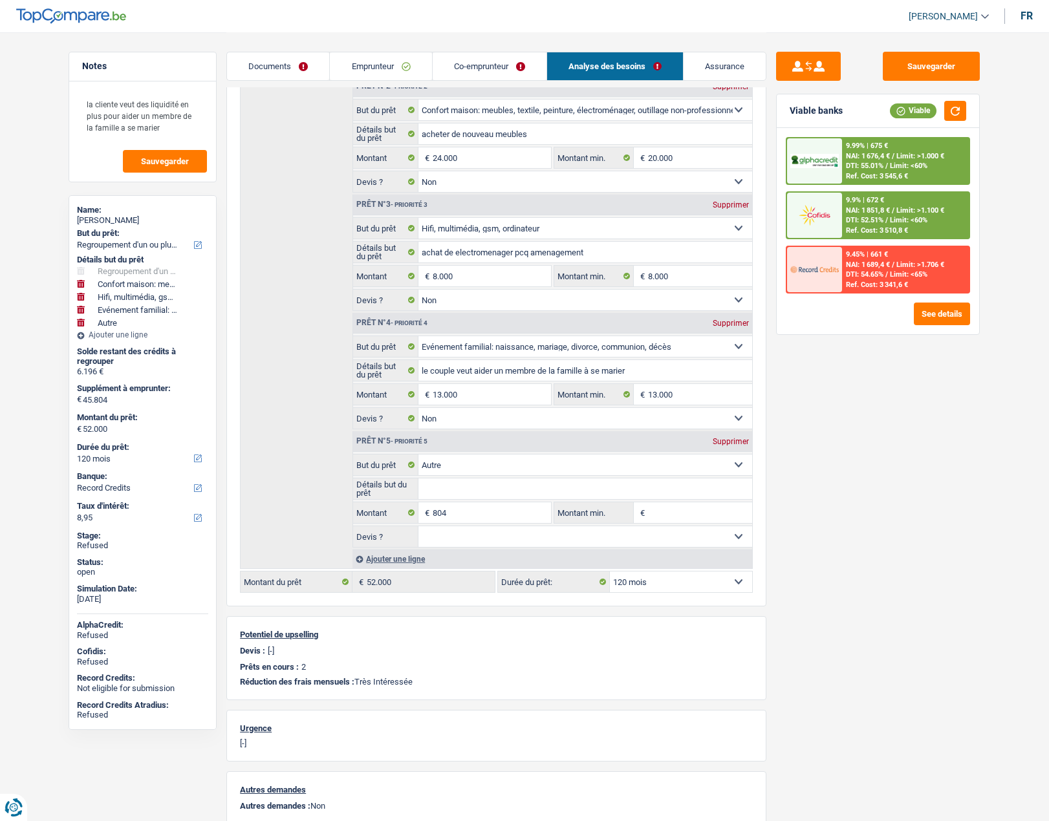
scroll to position [241, 0]
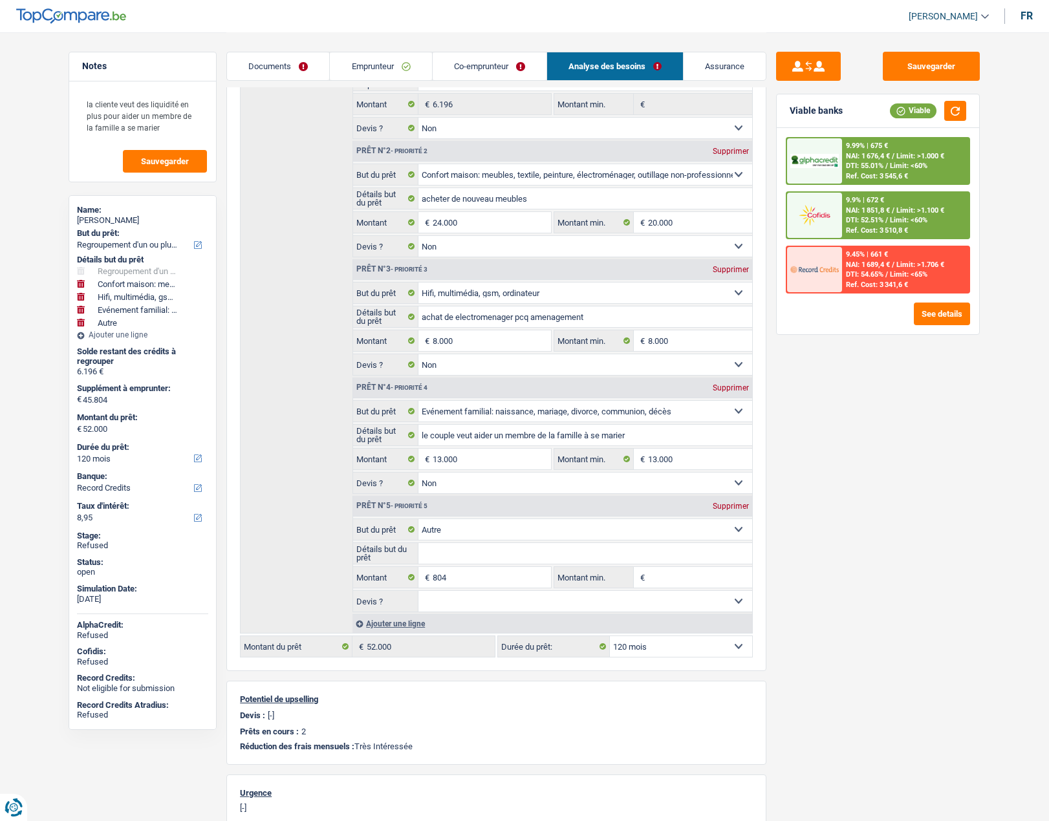
click at [376, 65] on link "Emprunteur" at bounding box center [381, 66] width 102 height 28
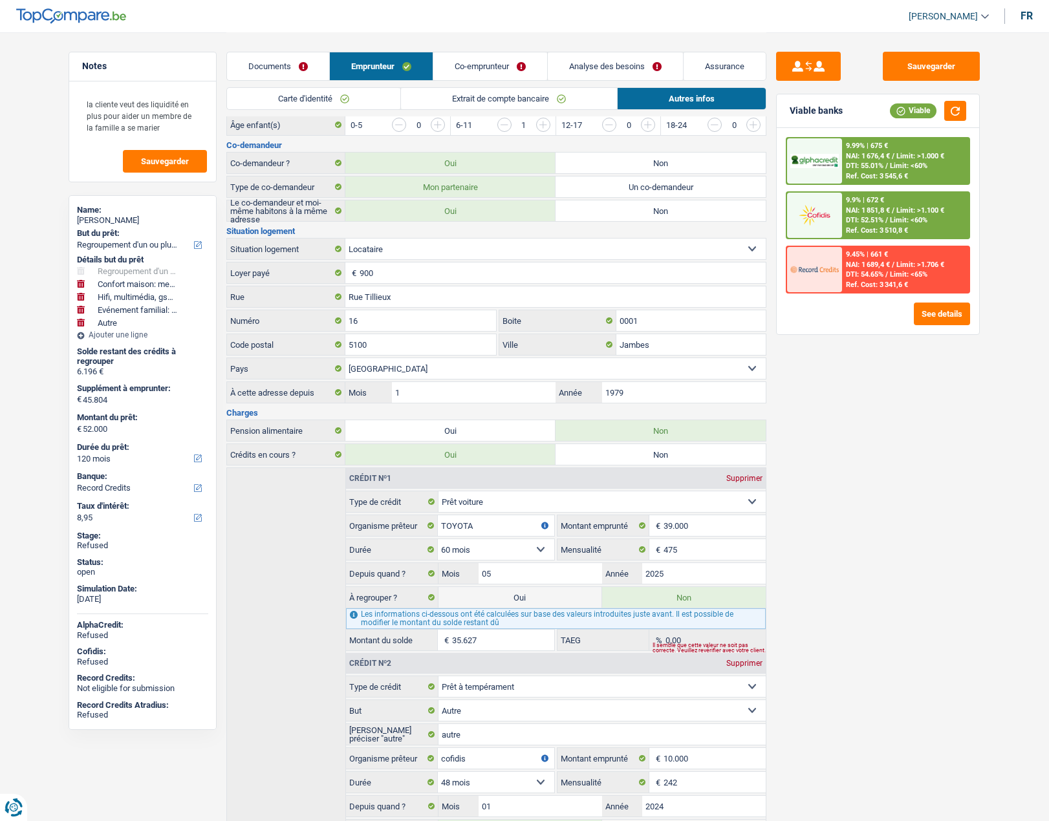
click at [472, 61] on link "Co-emprunteur" at bounding box center [490, 66] width 114 height 28
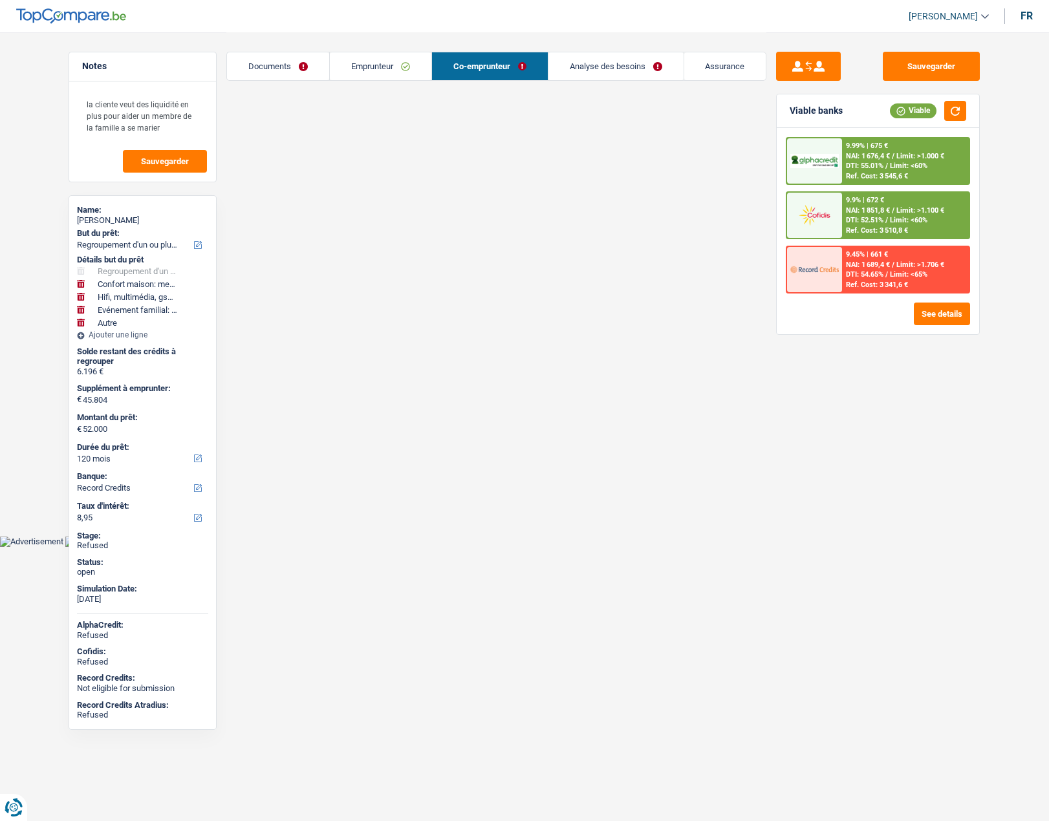
scroll to position [0, 0]
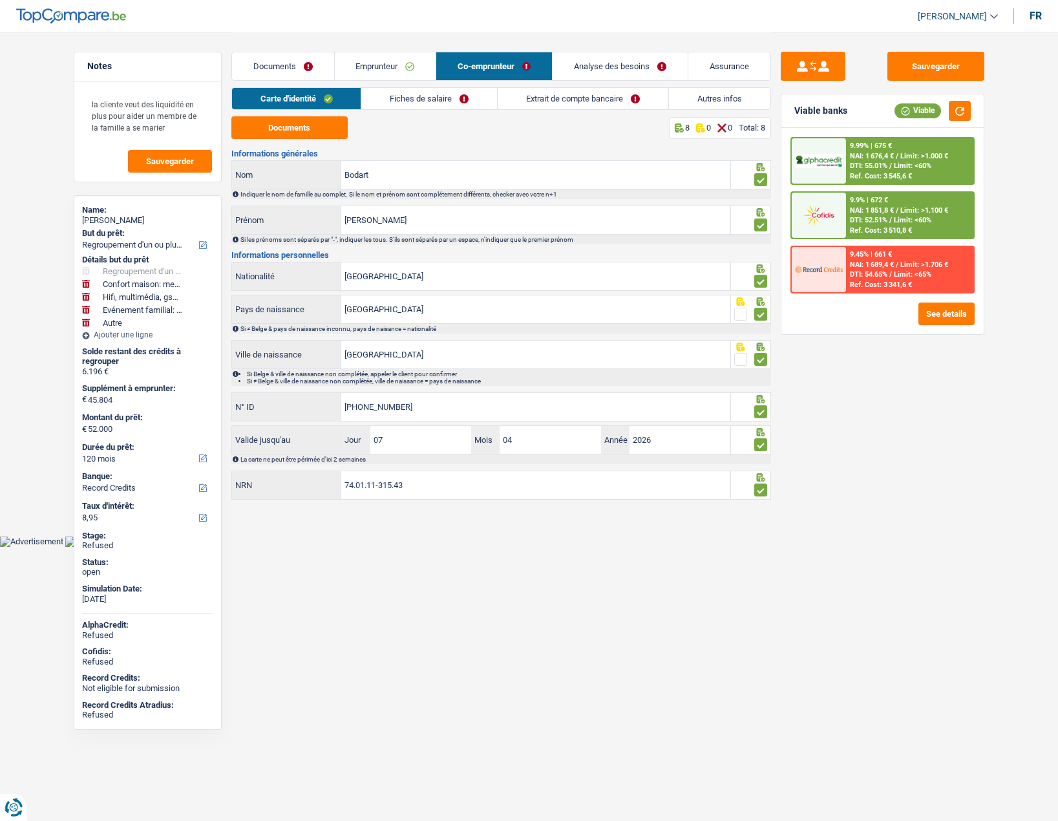
click at [591, 63] on link "Analyse des besoins" at bounding box center [620, 66] width 135 height 28
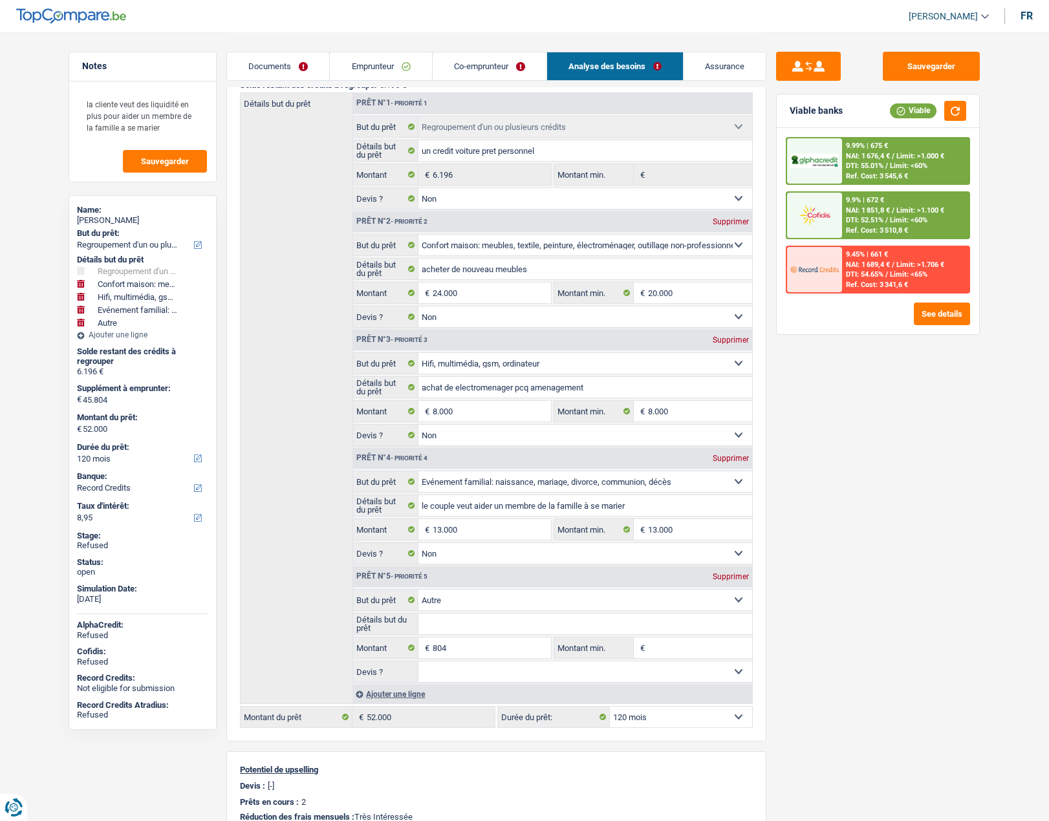
scroll to position [194, 0]
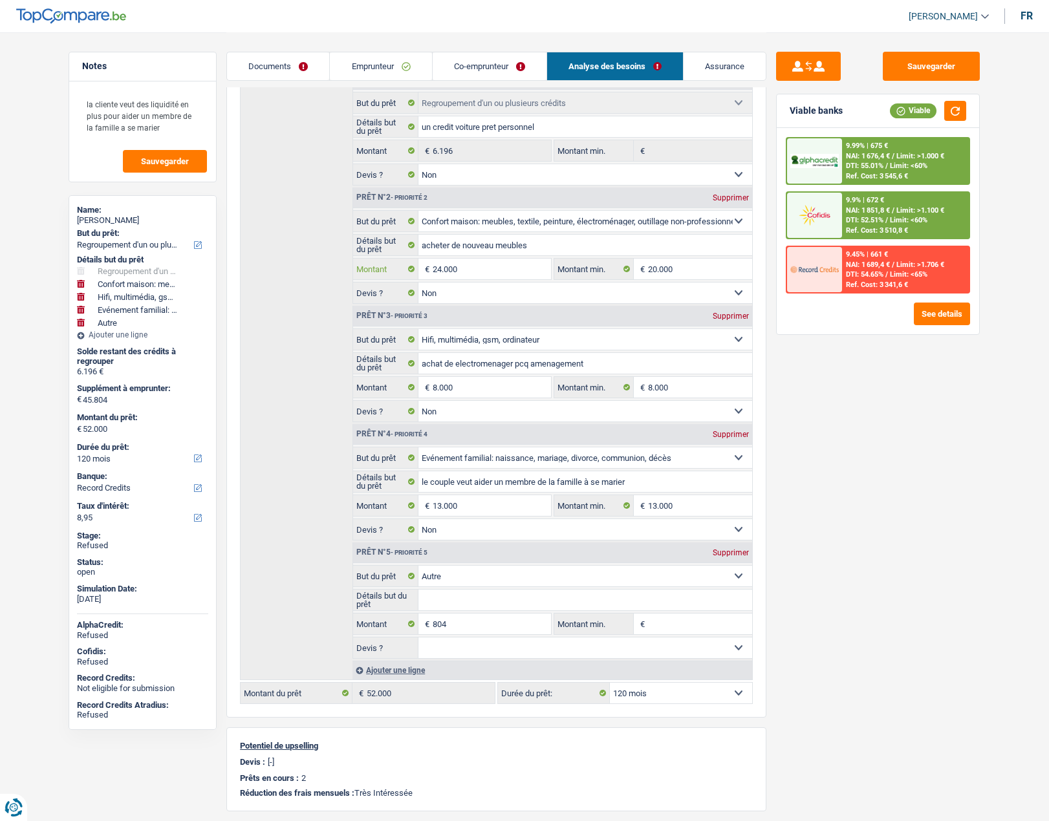
click at [475, 261] on input "24.000" at bounding box center [492, 269] width 118 height 21
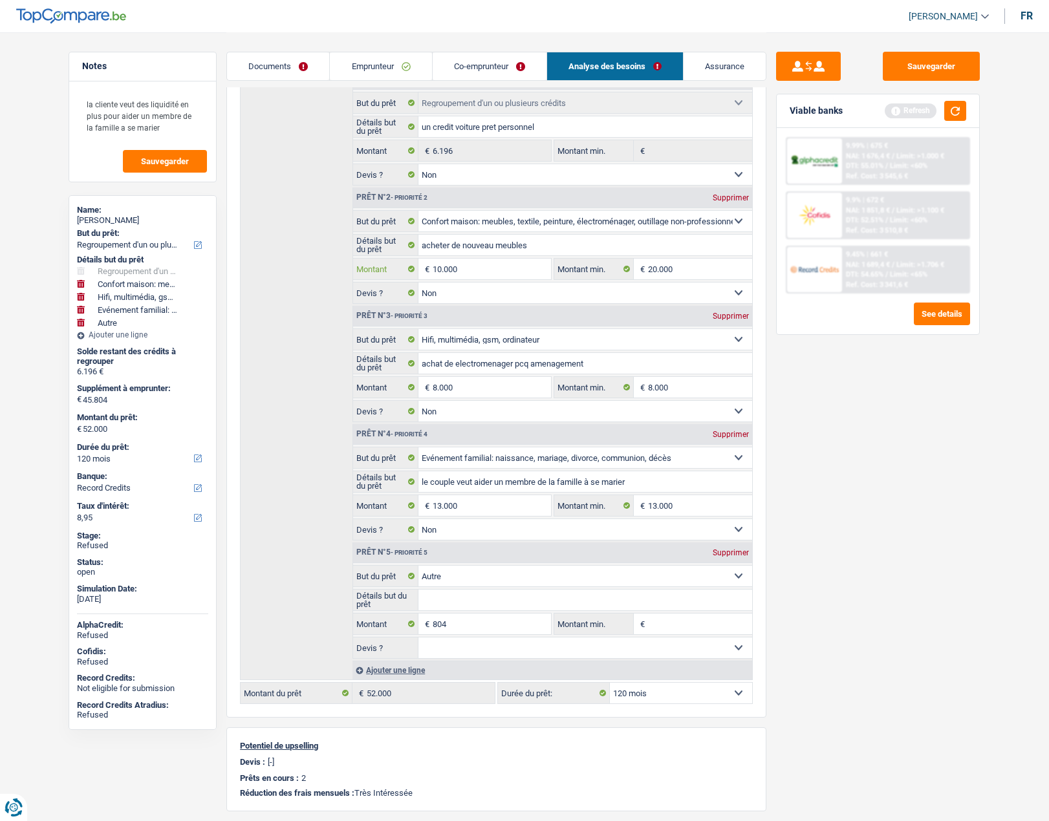
type input "10.000"
type input "31.804"
type input "38.000"
select select "144"
type input "38.000"
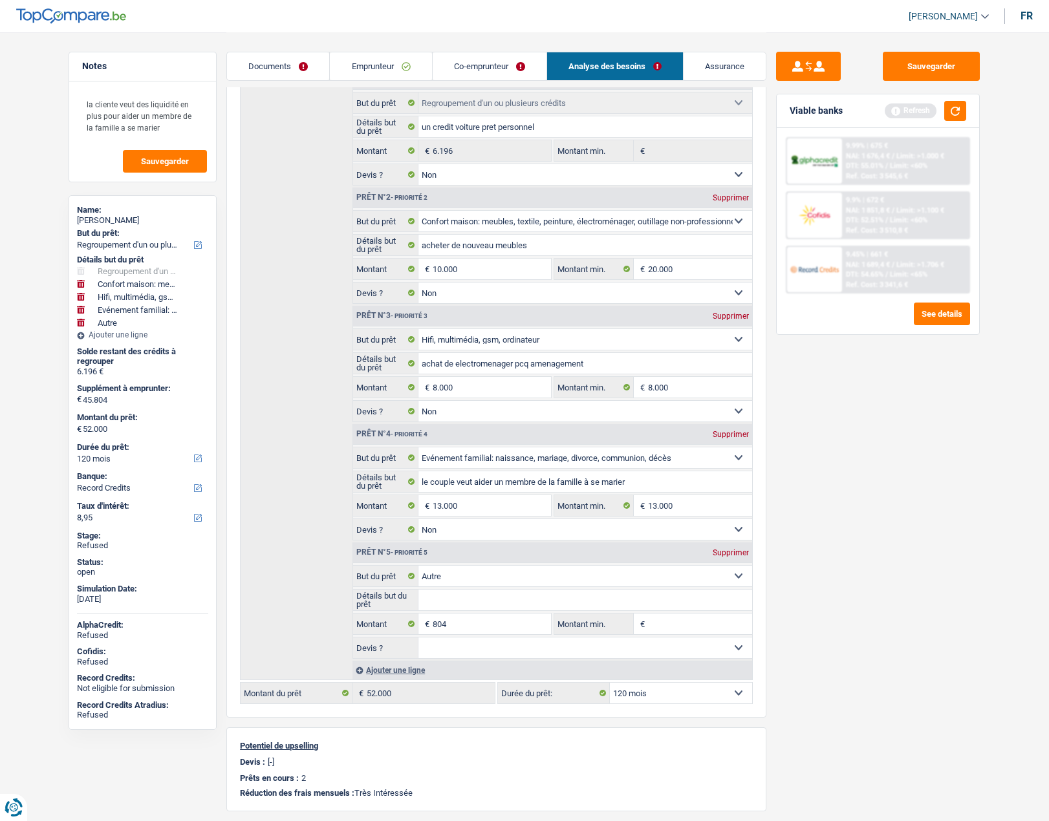
select select "144"
type input "38.000"
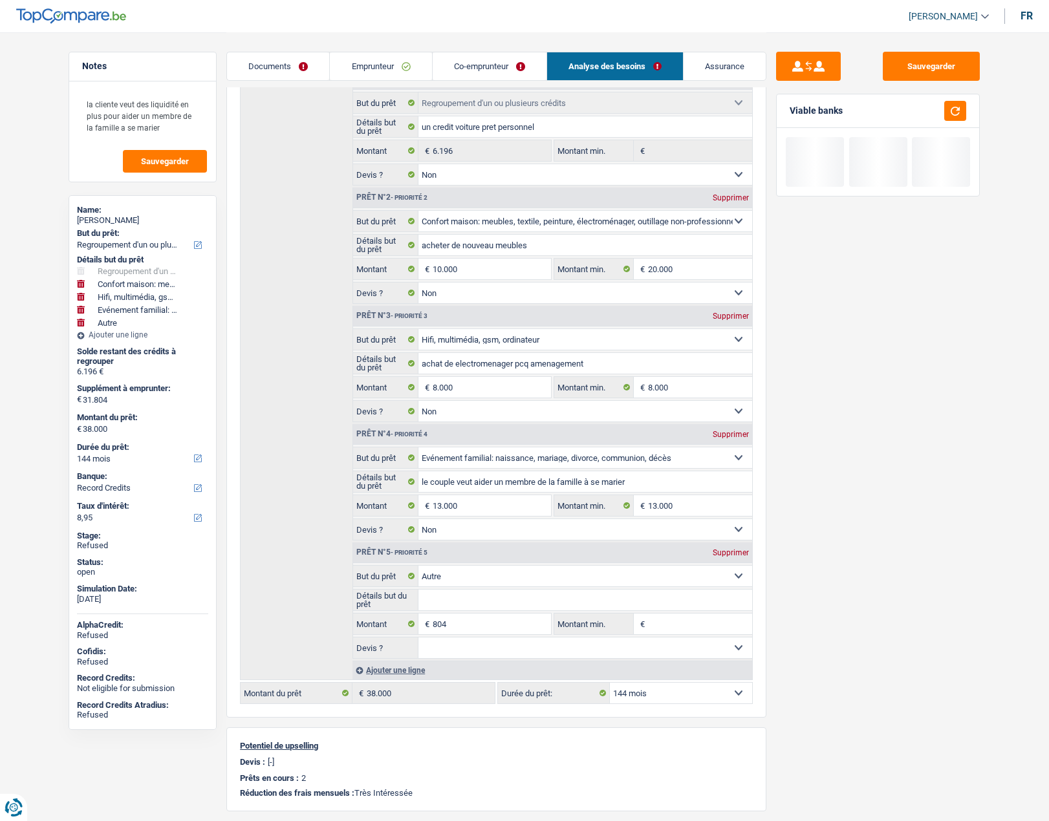
click at [811, 435] on div "Sauvegarder Viable banks" at bounding box center [877, 426] width 223 height 749
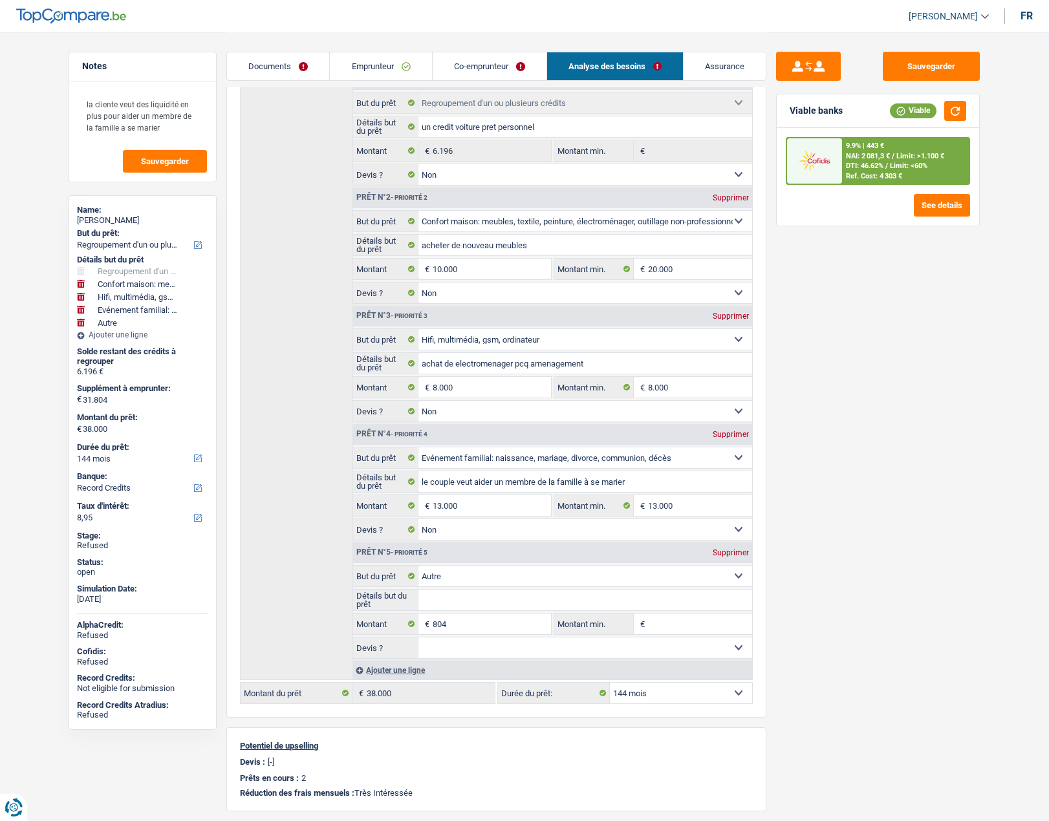
click at [661, 690] on select "12 mois 18 mois 24 mois 30 mois 36 mois 42 mois 48 mois 60 mois 72 mois 84 mois…" at bounding box center [681, 693] width 142 height 21
select select "84"
click at [610, 683] on select "12 mois 18 mois 24 mois 30 mois 36 mois 42 mois 48 mois 60 mois 72 mois 84 mois…" at bounding box center [681, 693] width 142 height 21
select select "84"
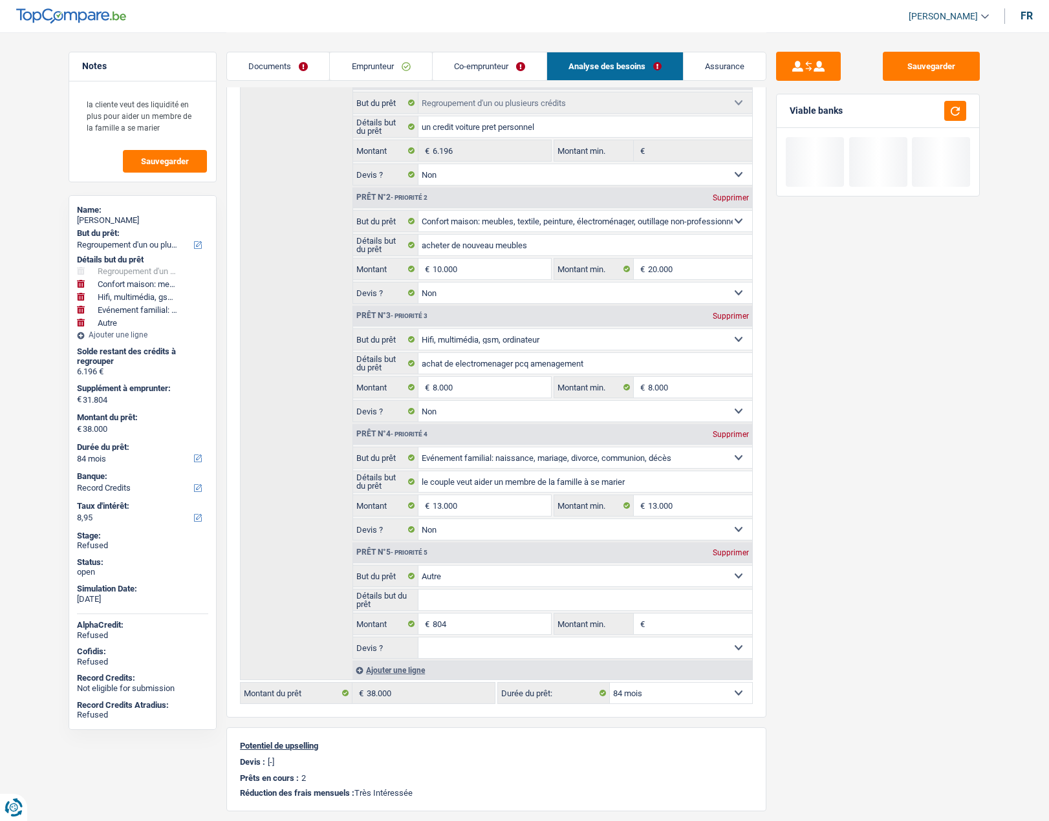
click at [833, 621] on div "Sauvegarder Viable banks" at bounding box center [877, 426] width 223 height 749
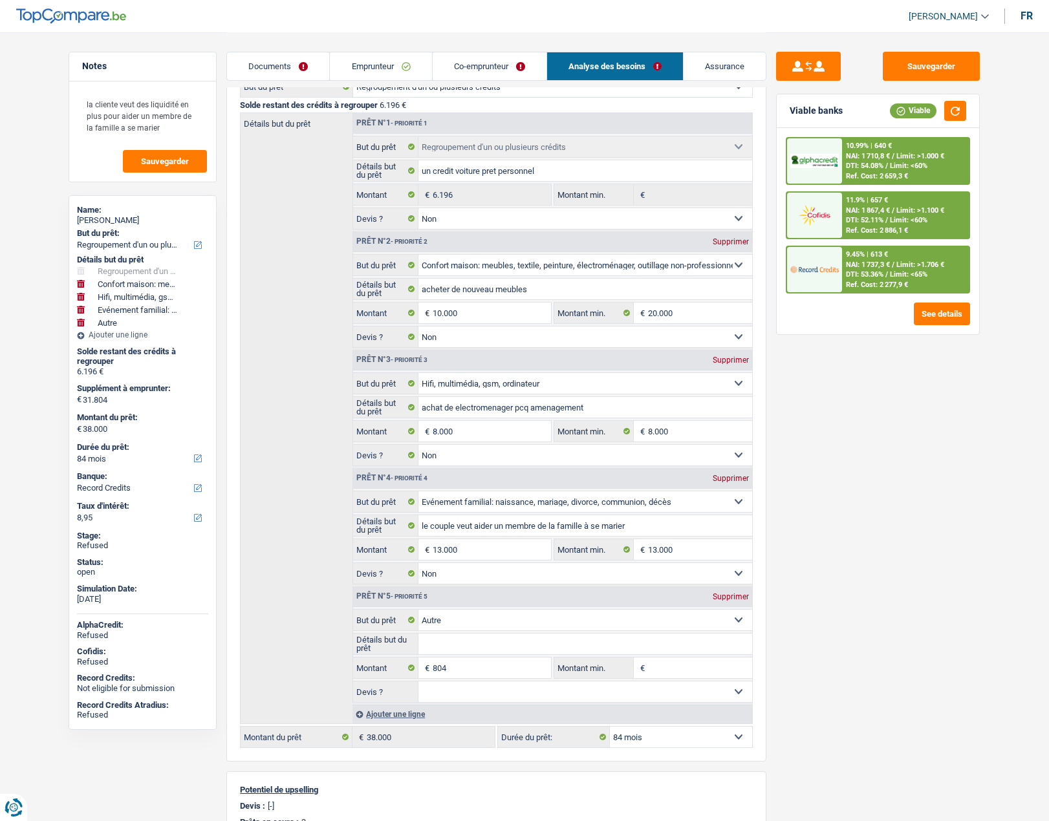
scroll to position [129, 0]
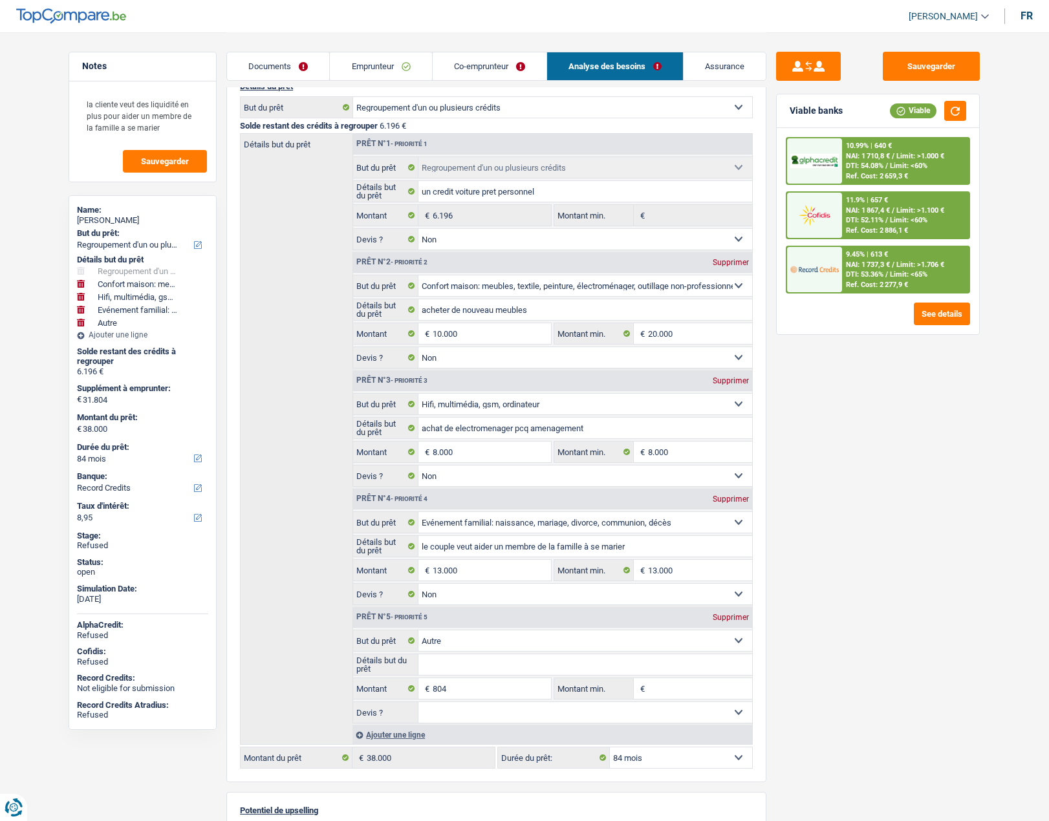
click at [120, 220] on div "[PERSON_NAME]" at bounding box center [142, 220] width 131 height 10
copy div "Letouche"
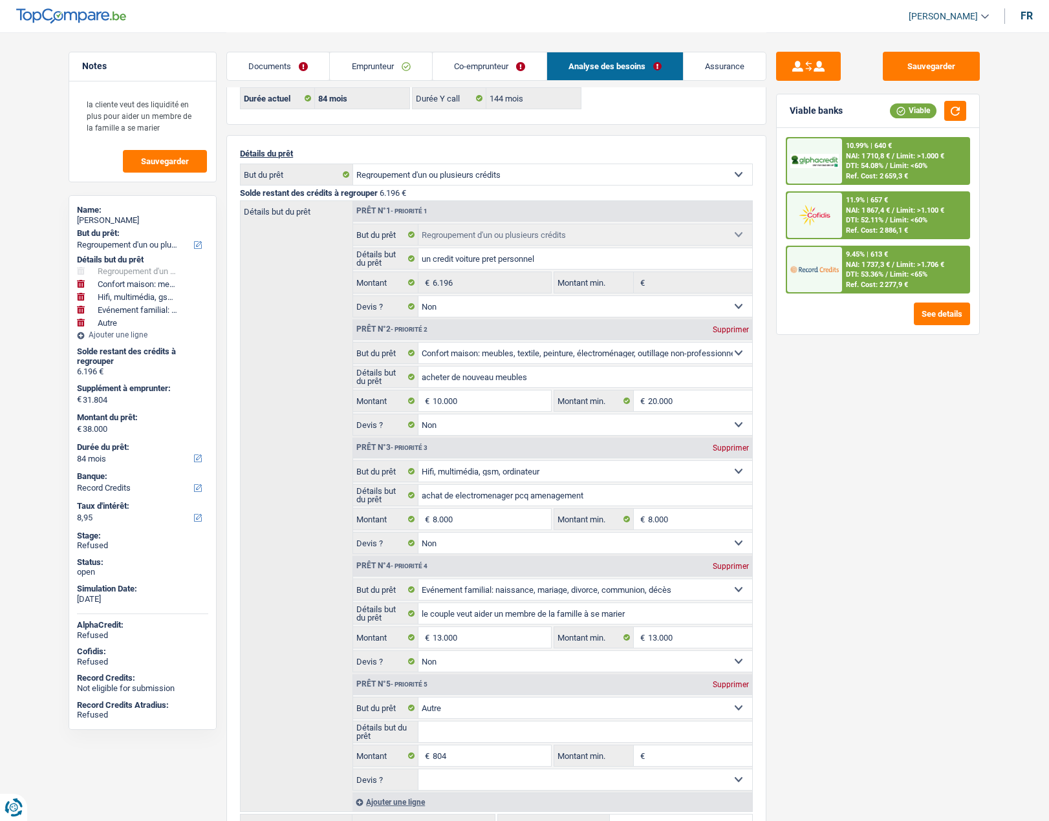
scroll to position [0, 0]
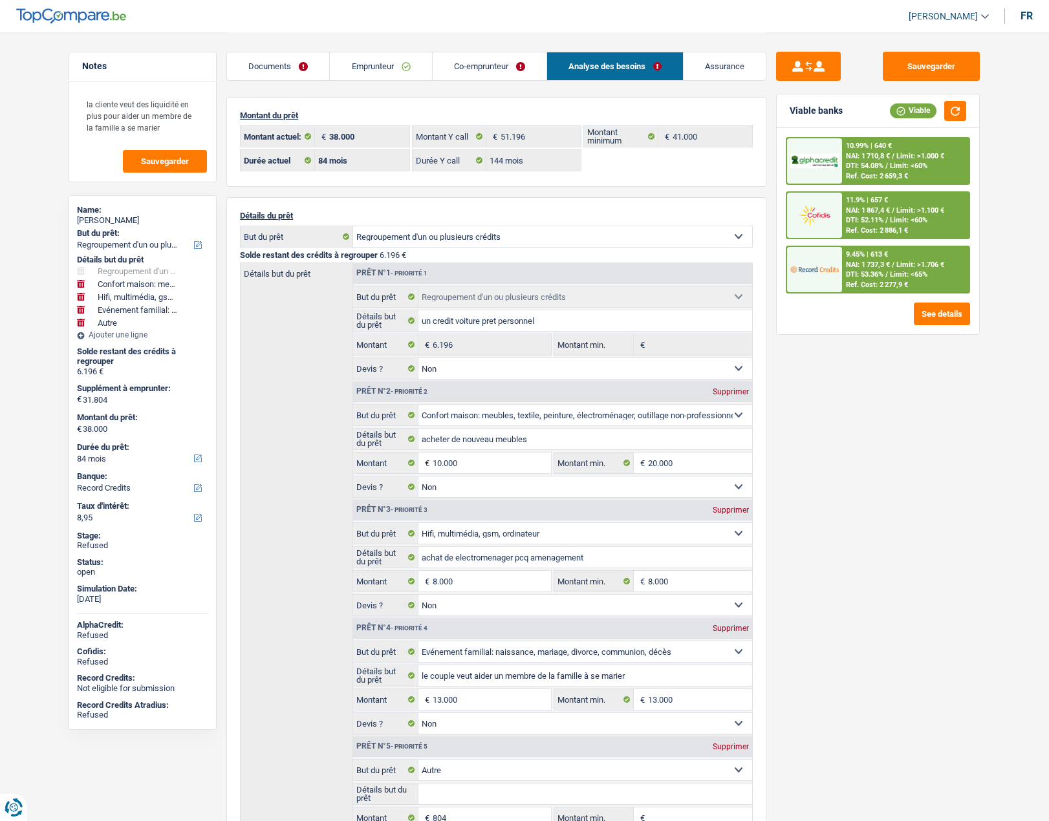
click at [357, 65] on link "Emprunteur" at bounding box center [381, 66] width 102 height 28
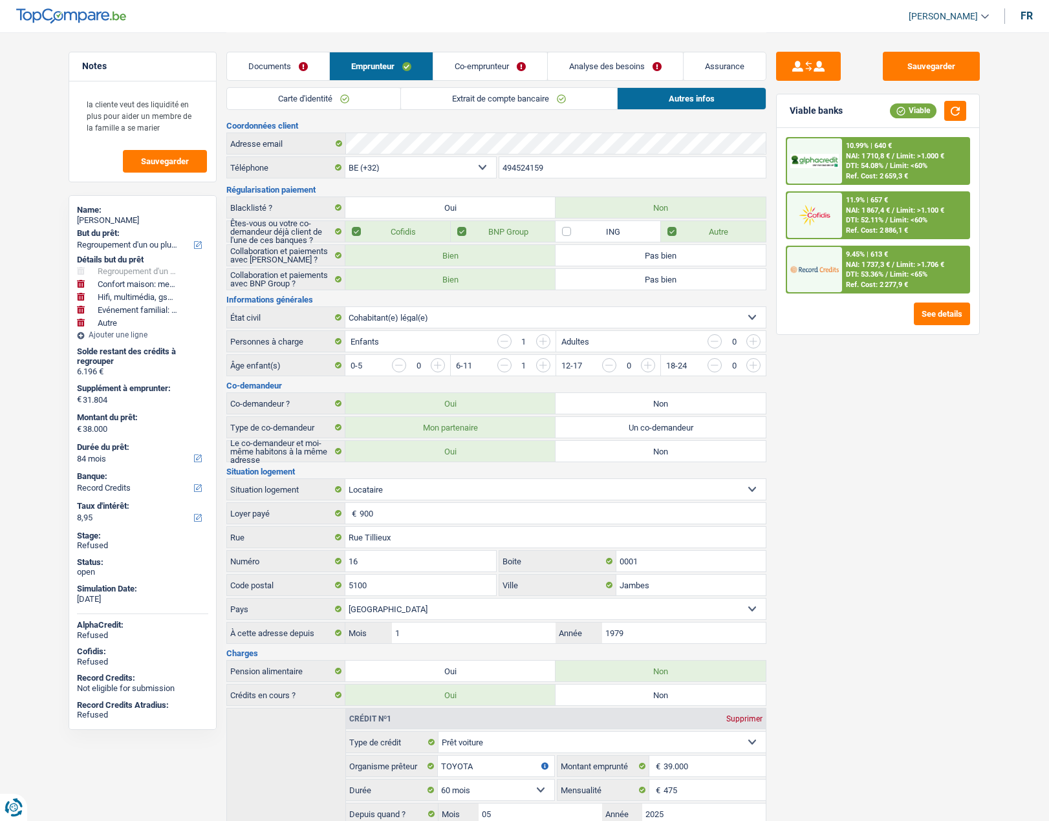
click at [350, 98] on link "Carte d'identité" at bounding box center [313, 98] width 173 height 21
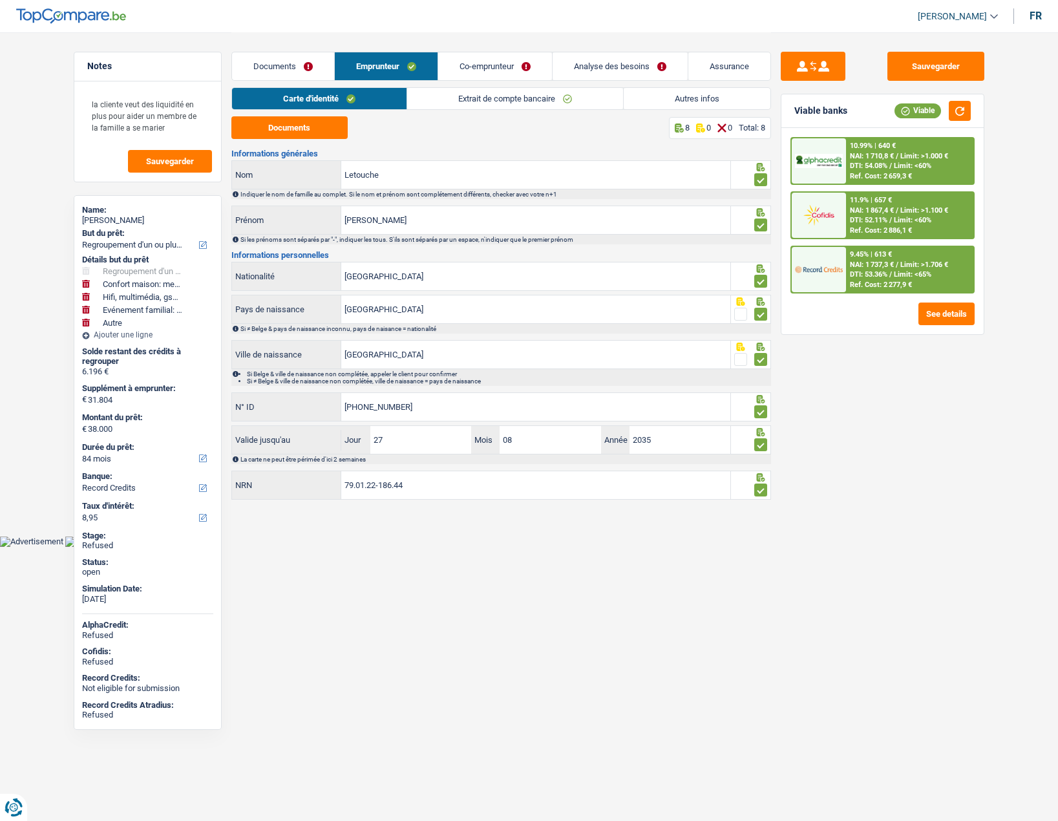
click at [594, 67] on link "Analyse des besoins" at bounding box center [620, 66] width 135 height 28
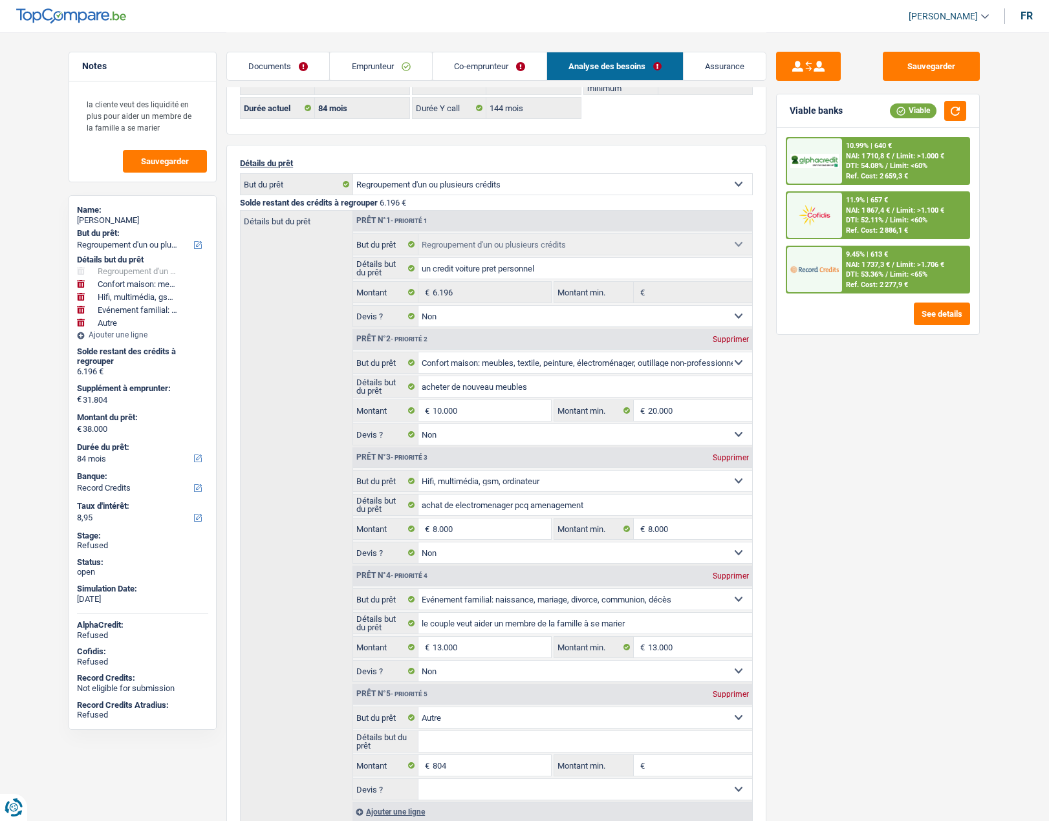
scroll to position [259, 0]
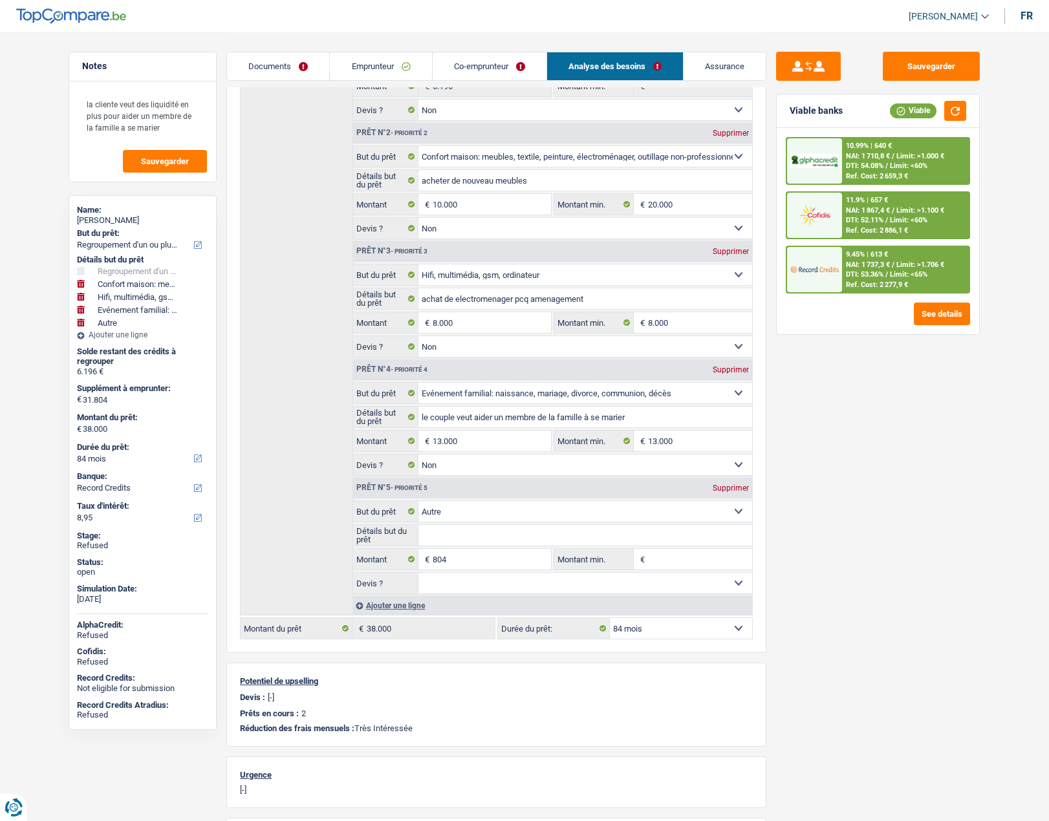
click at [641, 625] on select "12 mois 18 mois 24 mois 30 mois 36 mois 42 mois 48 mois 60 mois 72 mois 84 mois…" at bounding box center [681, 628] width 142 height 21
select select "144"
click at [610, 618] on select "12 mois 18 mois 24 mois 30 mois 36 mois 42 mois 48 mois 60 mois 72 mois 84 mois…" at bounding box center [681, 628] width 142 height 21
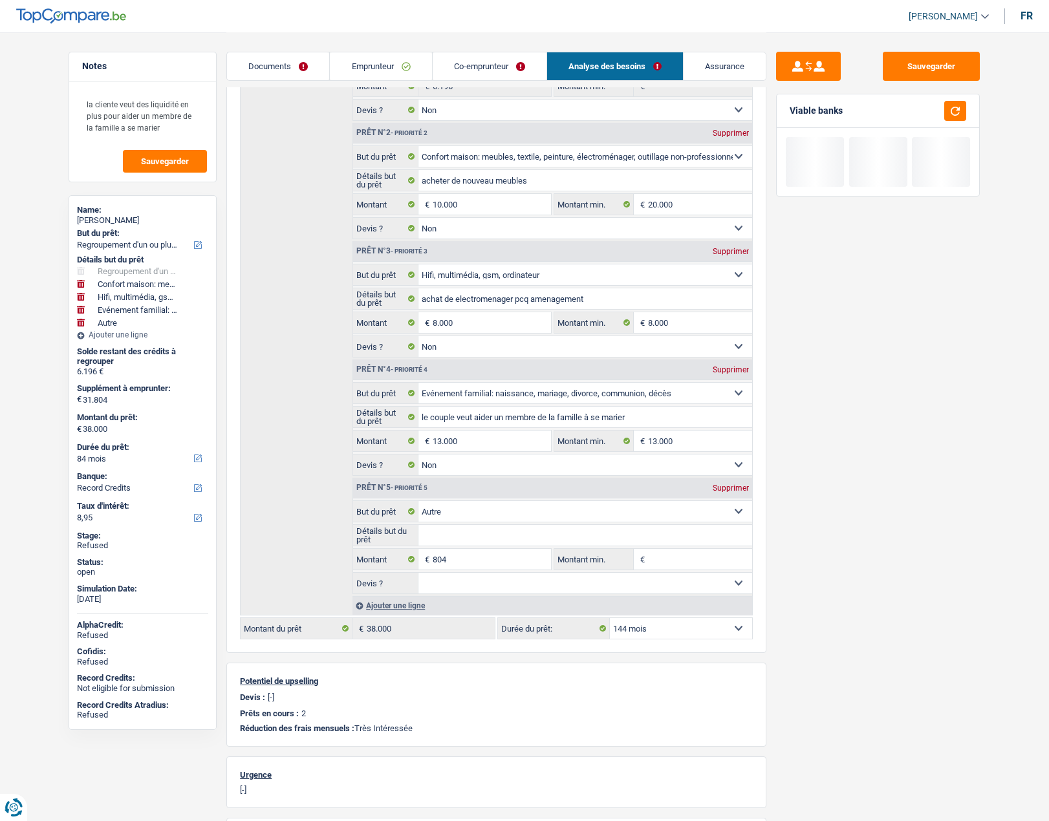
select select "144"
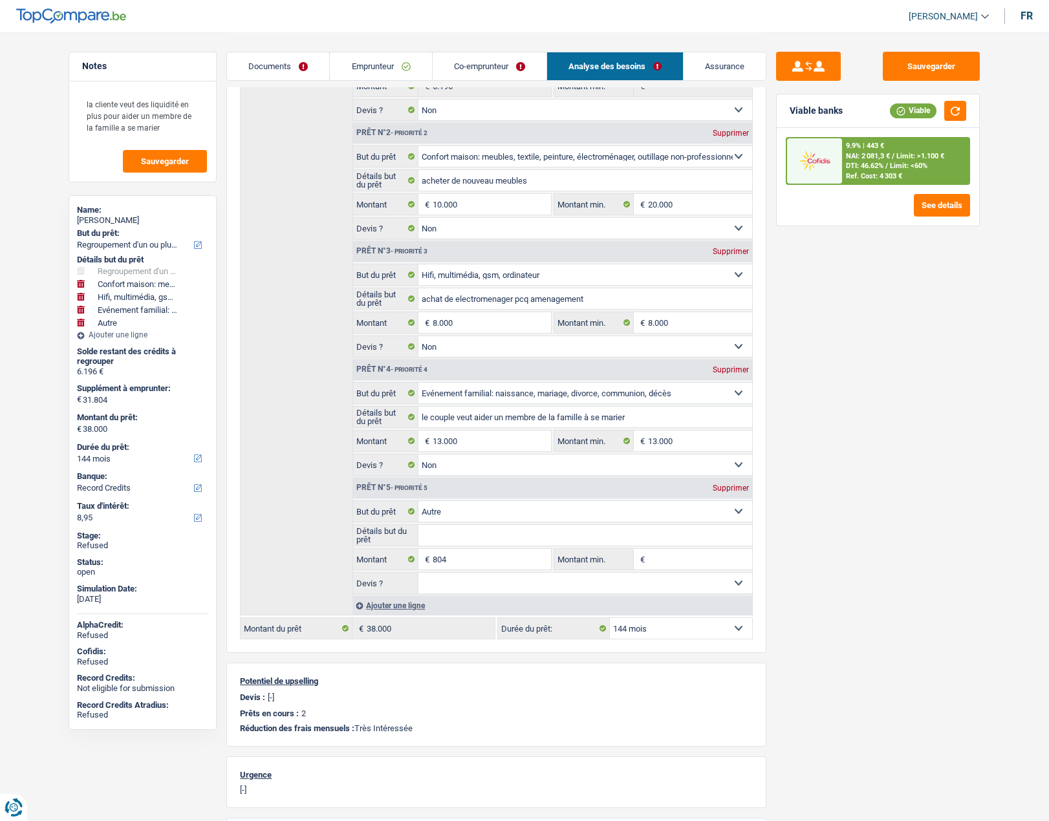
click at [87, 219] on div "[PERSON_NAME]" at bounding box center [142, 220] width 131 height 10
copy div "[PERSON_NAME]"
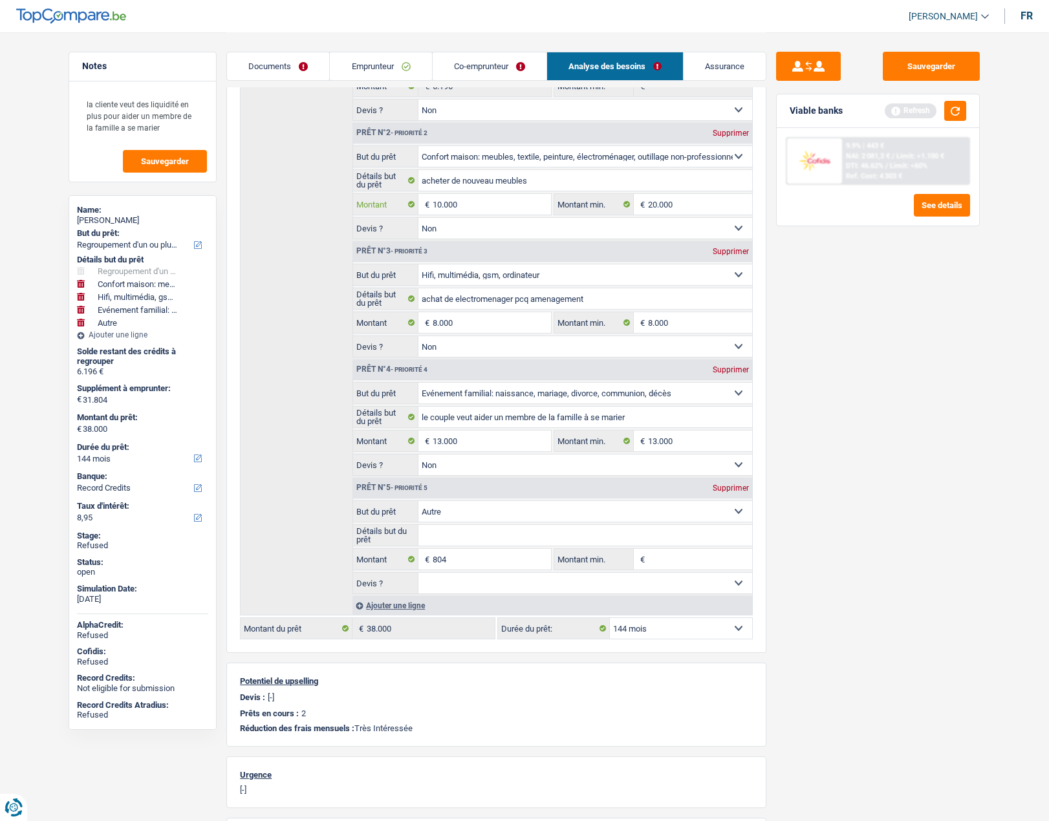
click at [476, 202] on input "10.000" at bounding box center [492, 204] width 118 height 21
type input "20.000"
type input "41.804"
type input "48.000"
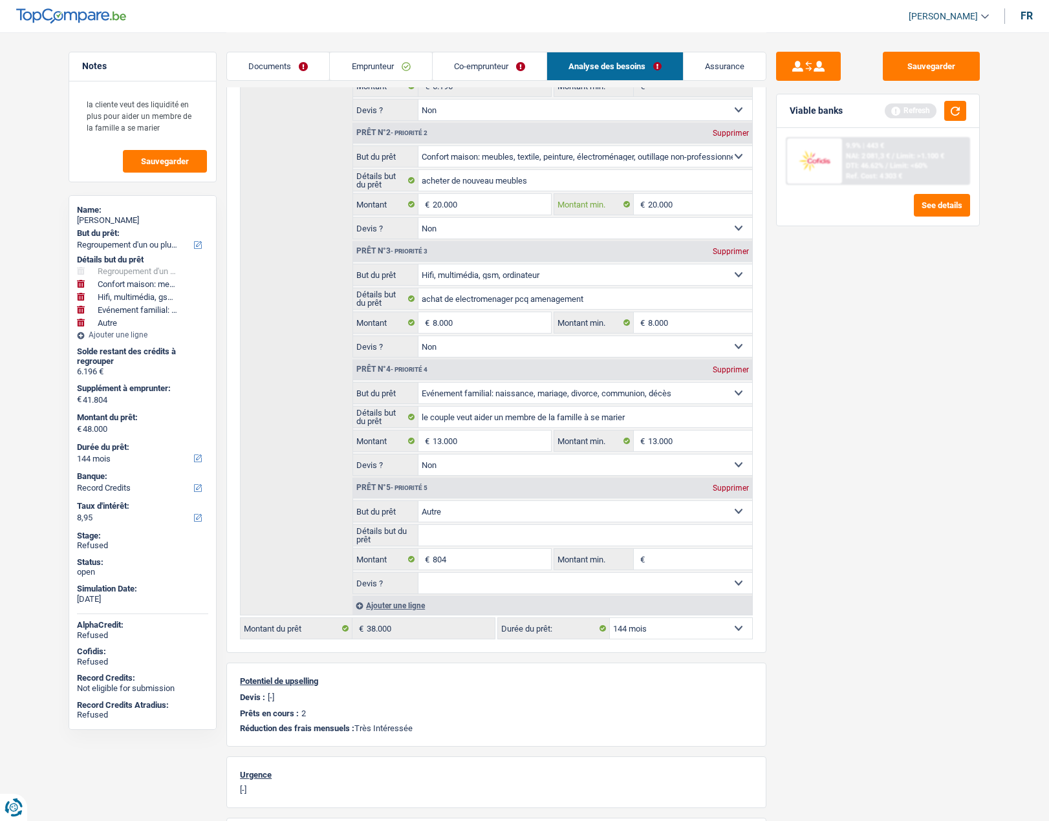
type input "48.000"
click at [662, 202] on input "20.000" at bounding box center [700, 204] width 105 height 21
click at [463, 199] on input "20.000" at bounding box center [492, 204] width 118 height 21
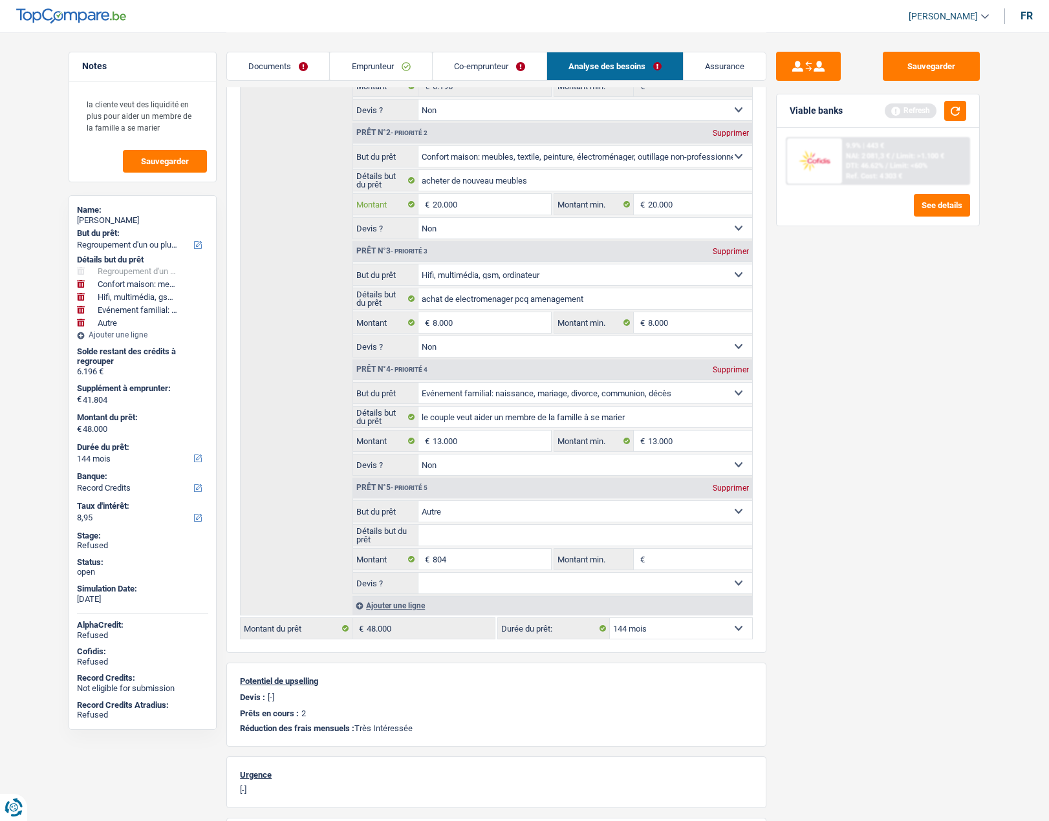
click at [463, 199] on input "20.000" at bounding box center [492, 204] width 118 height 21
type input "24.000"
type input "45.804"
type input "52.000"
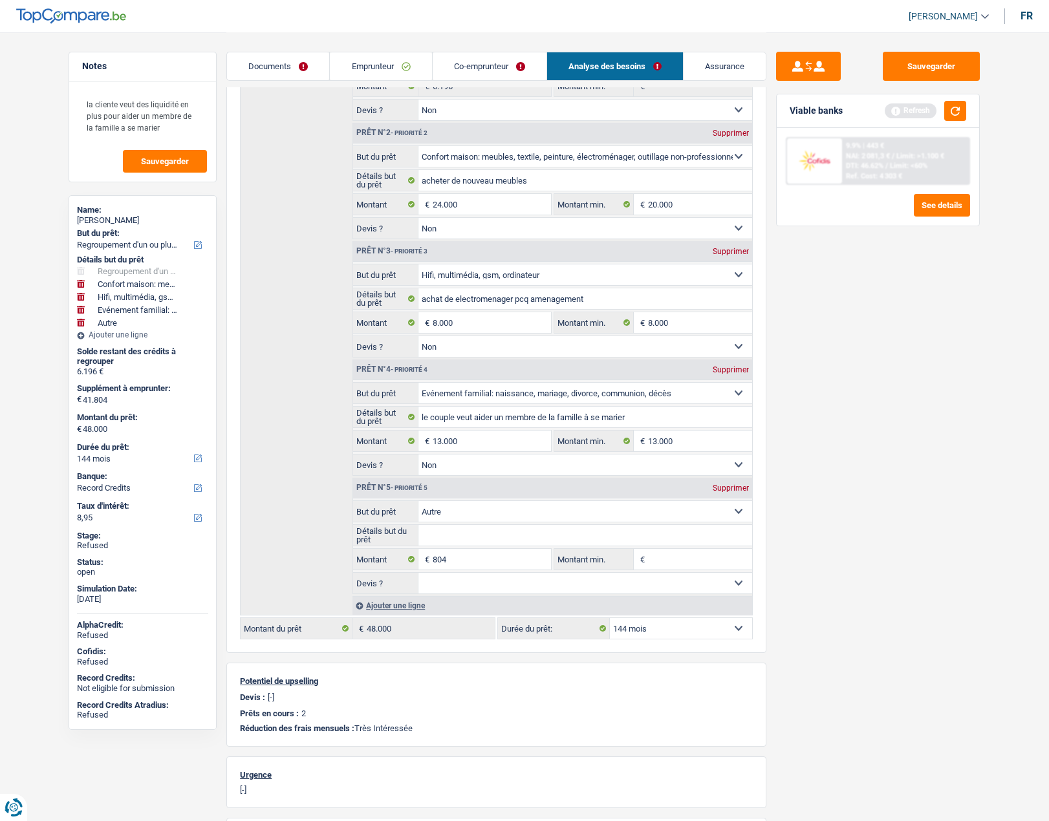
type input "52.000"
click at [844, 348] on div "Sauvegarder Viable banks Refresh 9.9% | 443 € NAI: 2 081,3 € / Limit: >1.100 € …" at bounding box center [877, 426] width 223 height 749
click at [952, 62] on button "Sauvegarder" at bounding box center [930, 66] width 97 height 29
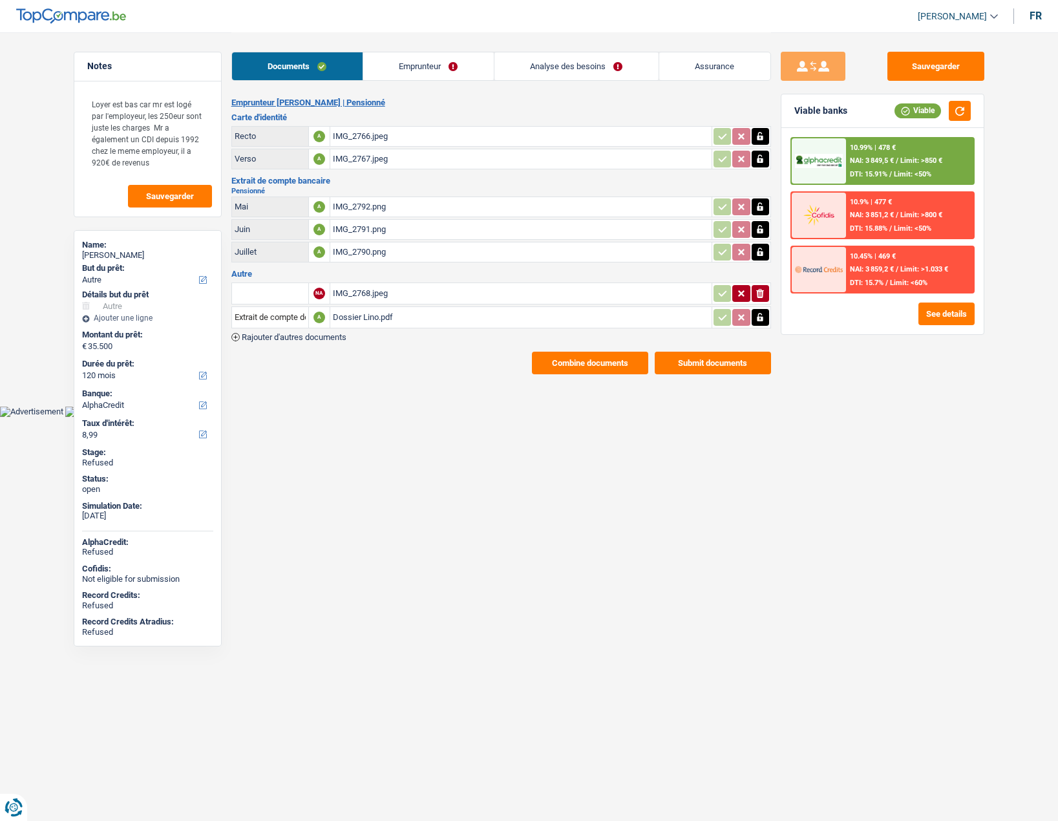
select select "other"
select select "120"
select select "alphacredit"
select select "retired"
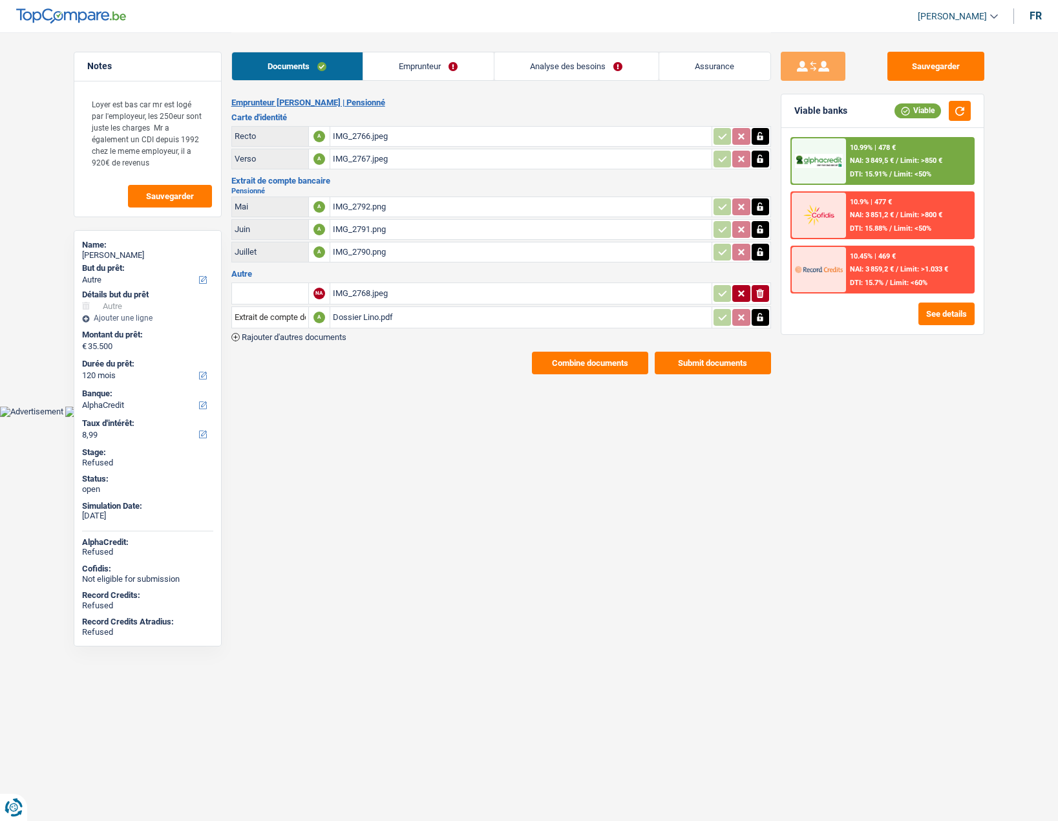
select select "pension"
select select "other"
select select "LU"
click at [416, 69] on link "Emprunteur" at bounding box center [428, 66] width 131 height 28
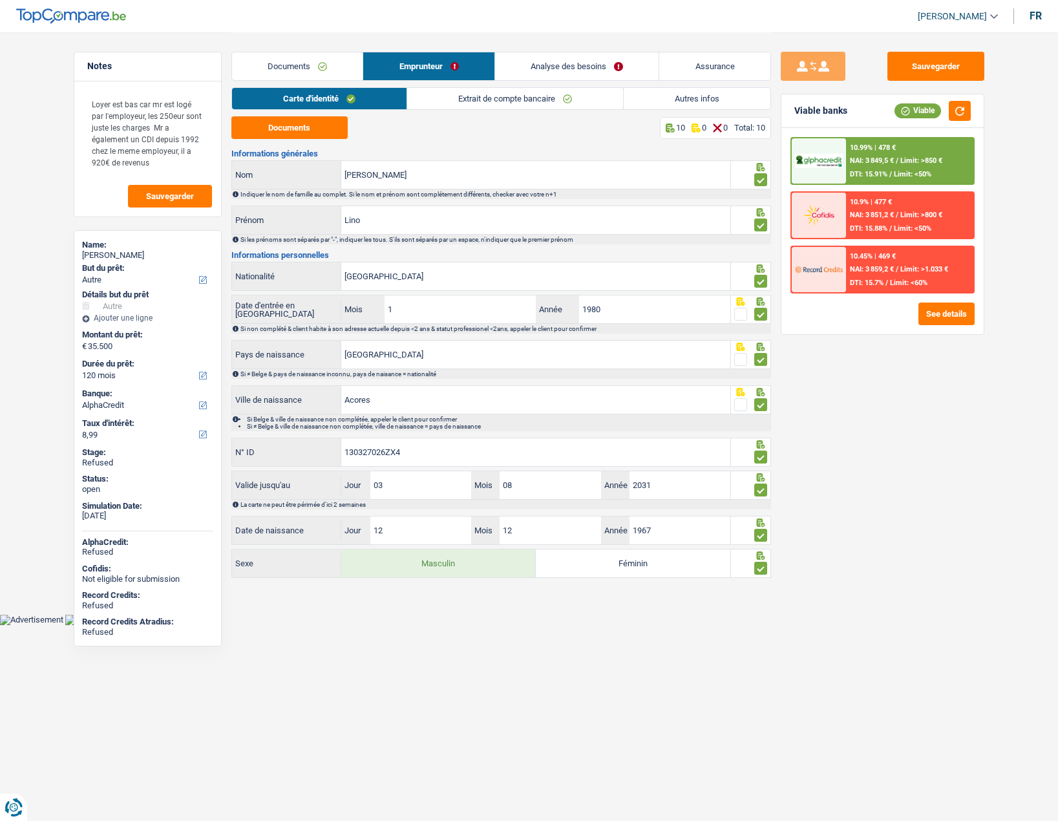
click at [501, 105] on link "Extrait de compte bancaire" at bounding box center [515, 98] width 216 height 21
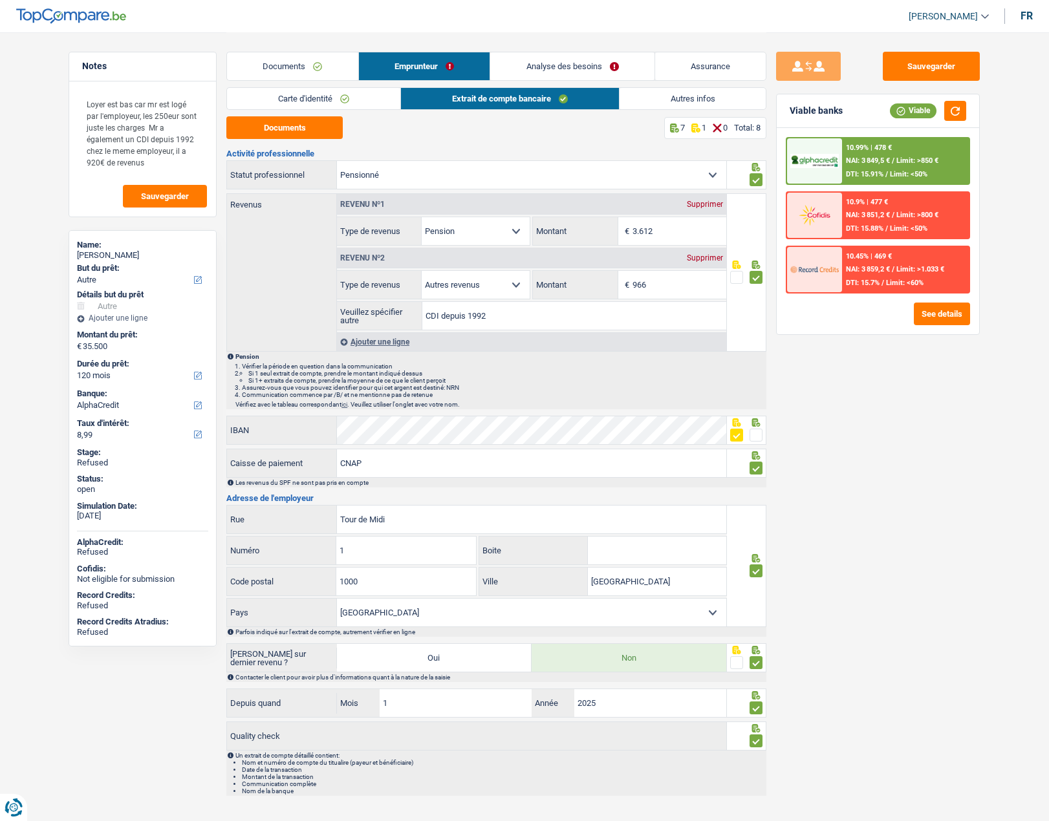
click at [643, 103] on link "Autres infos" at bounding box center [692, 98] width 147 height 21
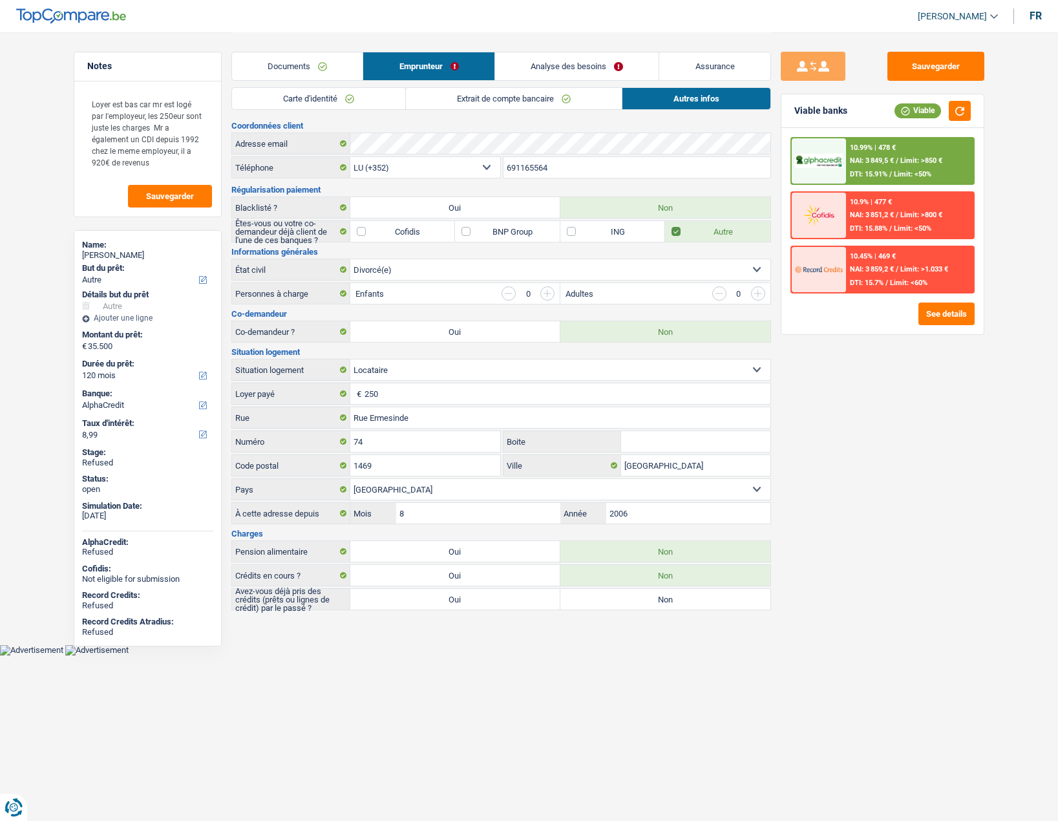
click at [306, 74] on link "Documents" at bounding box center [297, 66] width 131 height 28
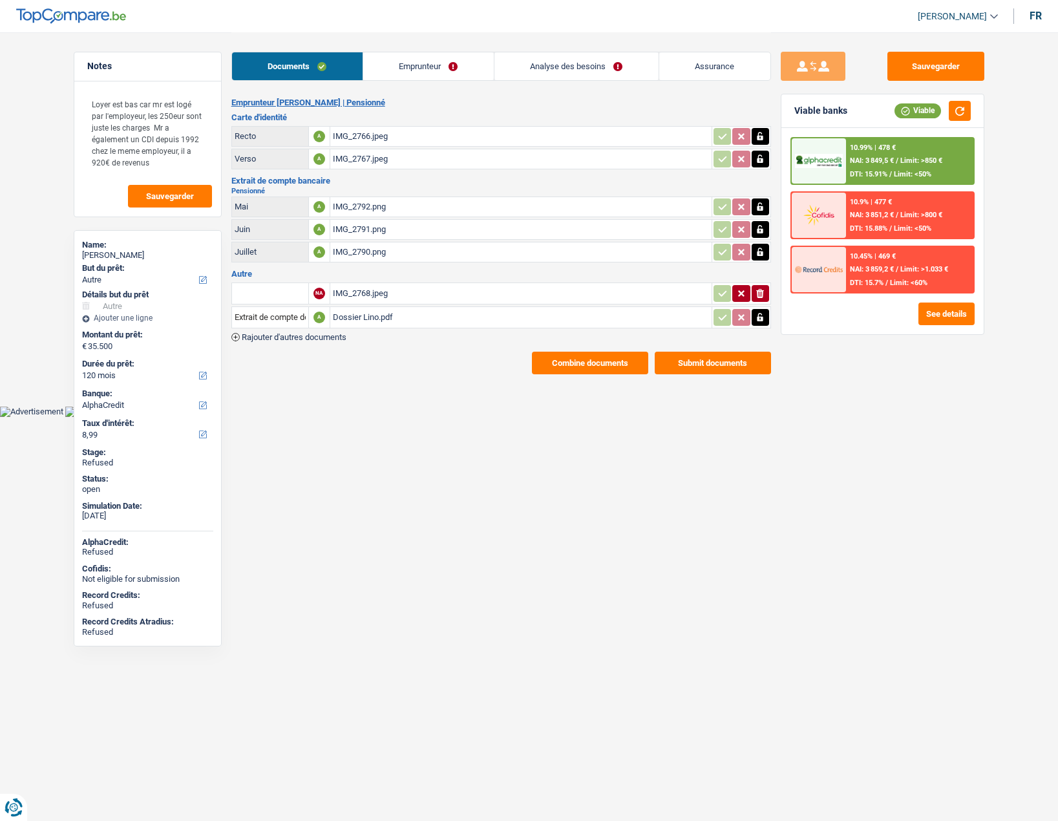
click at [560, 80] on link "Analyse des besoins" at bounding box center [577, 66] width 164 height 28
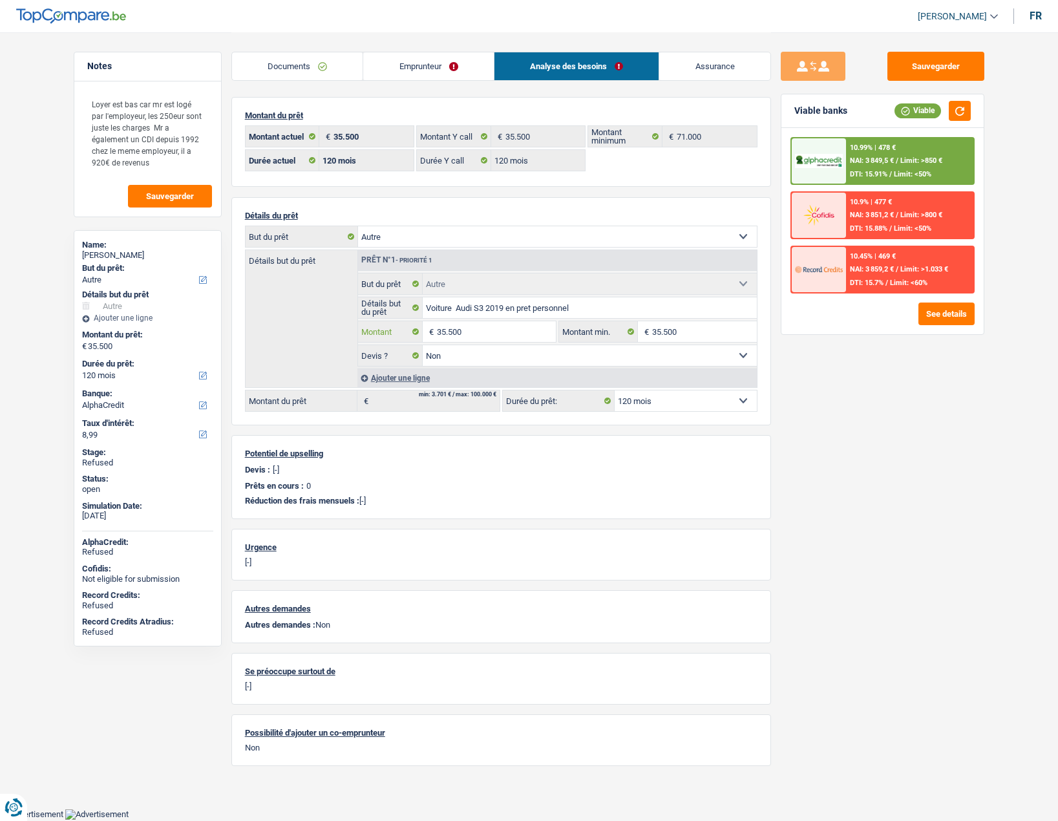
click at [469, 341] on input "35.500" at bounding box center [496, 331] width 118 height 21
click at [475, 331] on input "35.500" at bounding box center [496, 331] width 118 height 21
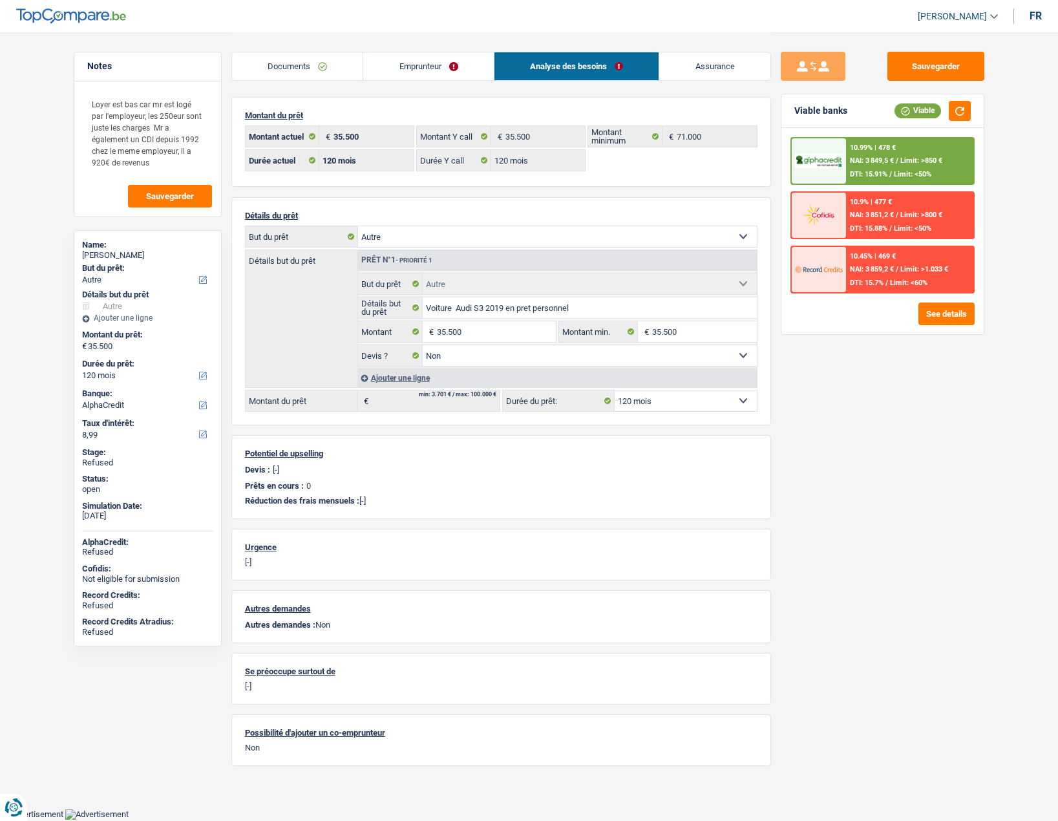
click at [424, 69] on link "Emprunteur" at bounding box center [428, 66] width 131 height 28
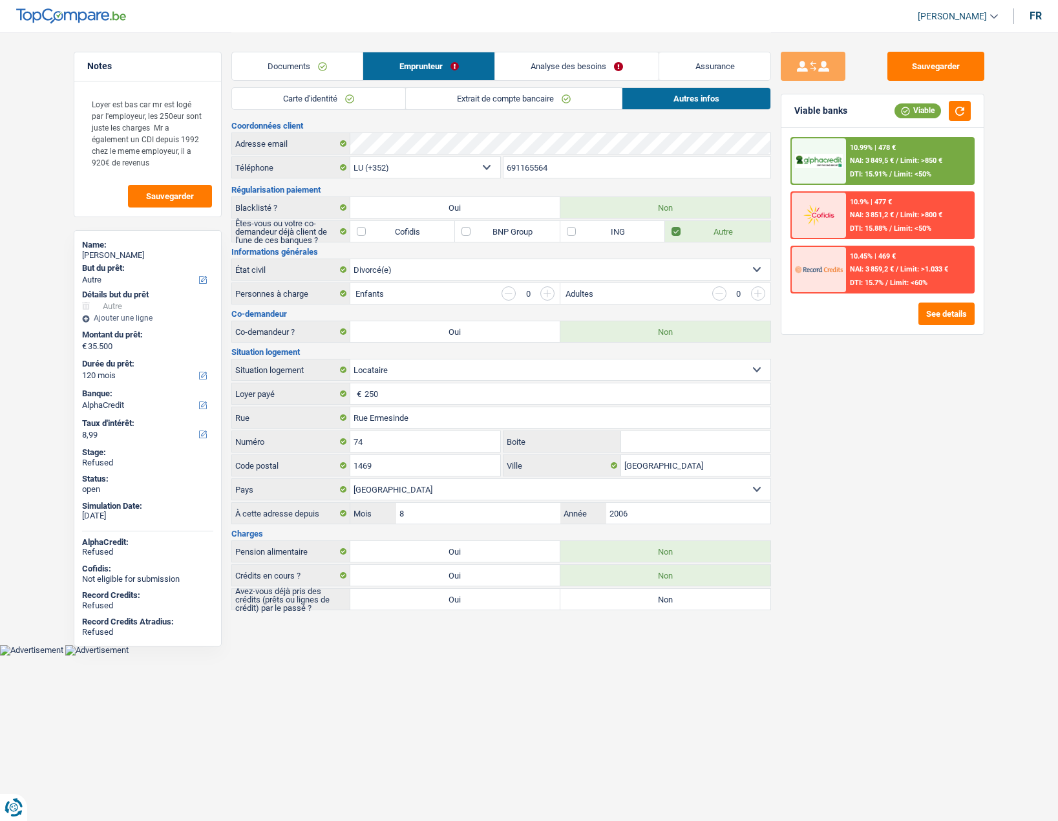
click at [354, 92] on link "Carte d'identité" at bounding box center [318, 98] width 173 height 21
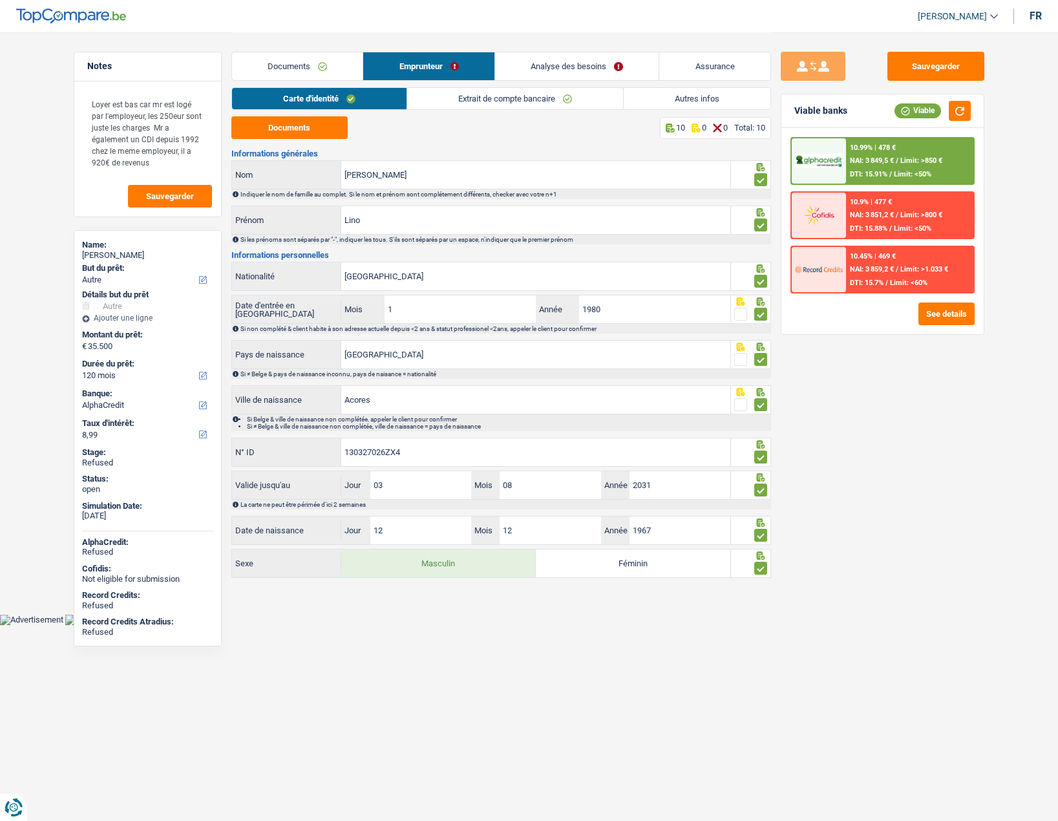
click at [475, 94] on link "Extrait de compte bancaire" at bounding box center [515, 98] width 216 height 21
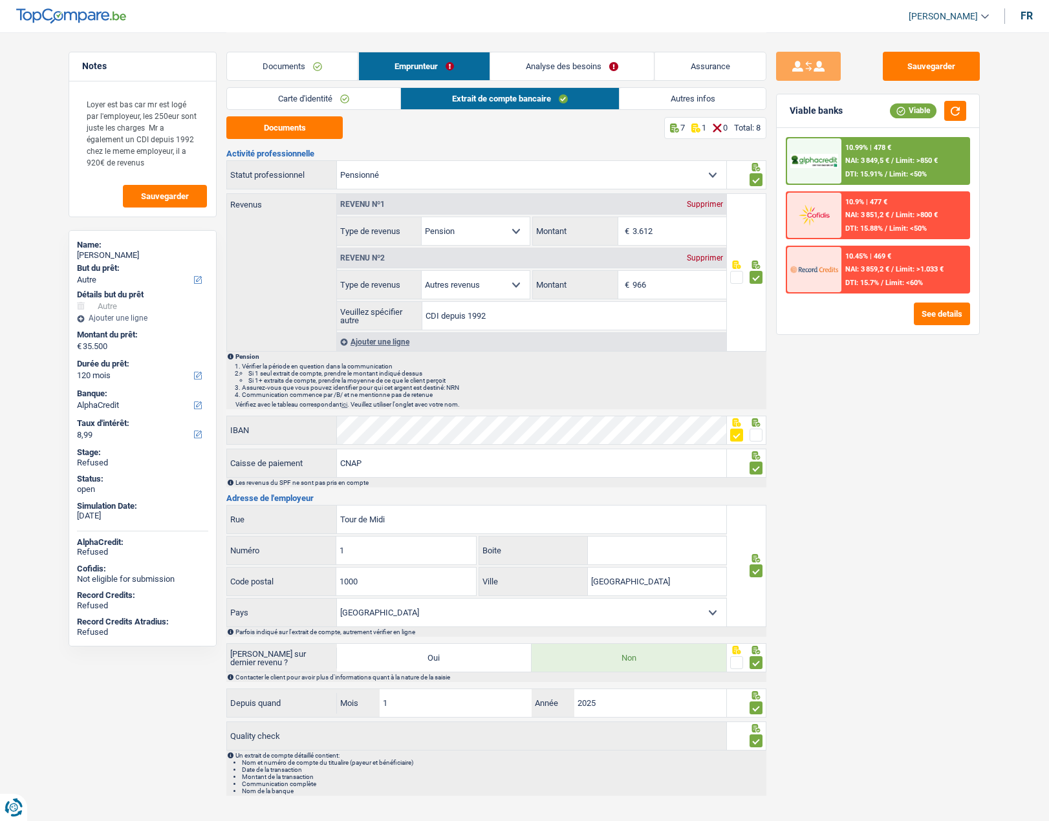
click at [695, 108] on link "Autres infos" at bounding box center [692, 98] width 147 height 21
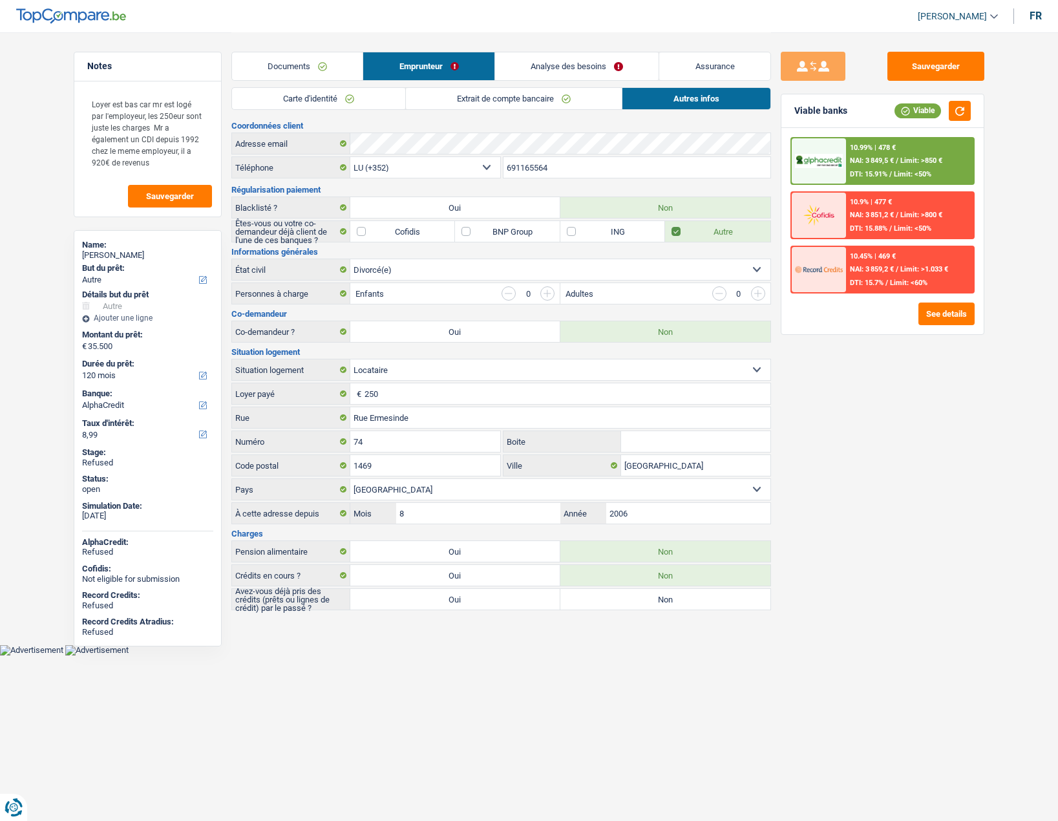
click at [555, 64] on link "Analyse des besoins" at bounding box center [577, 66] width 164 height 28
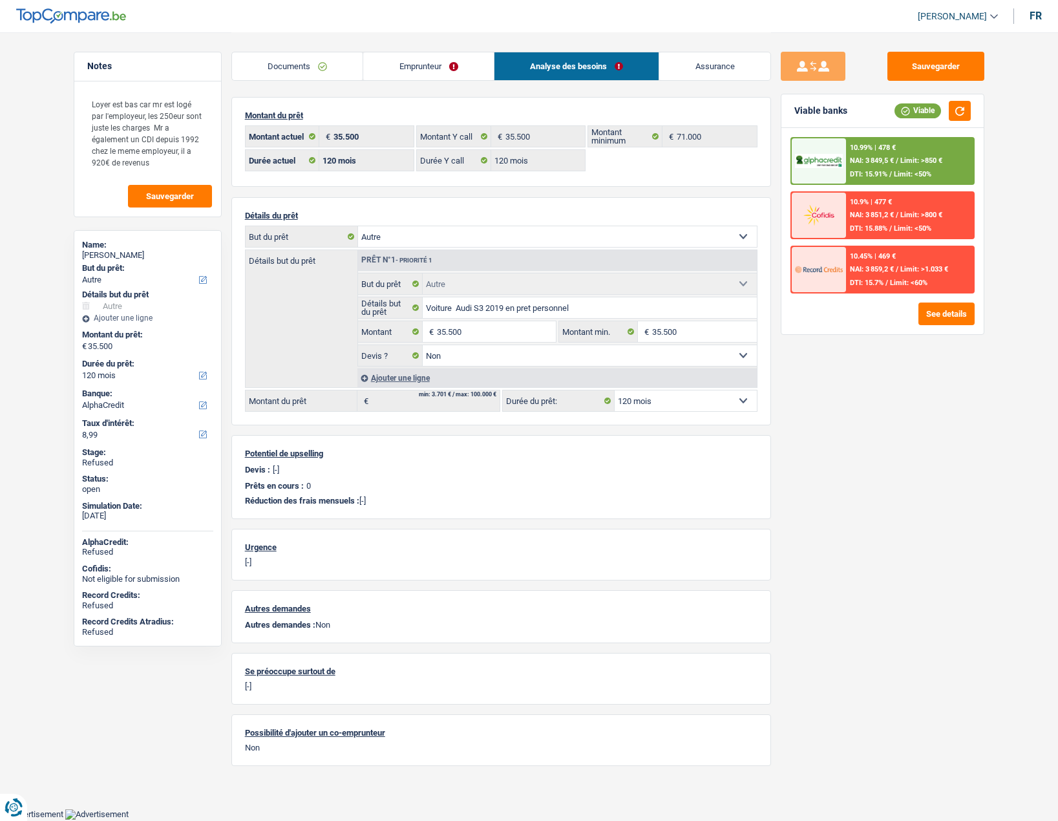
drag, startPoint x: 100, startPoint y: 255, endPoint x: 186, endPoint y: 259, distance: 86.7
click at [186, 259] on div "[PERSON_NAME]" at bounding box center [147, 255] width 131 height 10
copy div "[PERSON_NAME]"
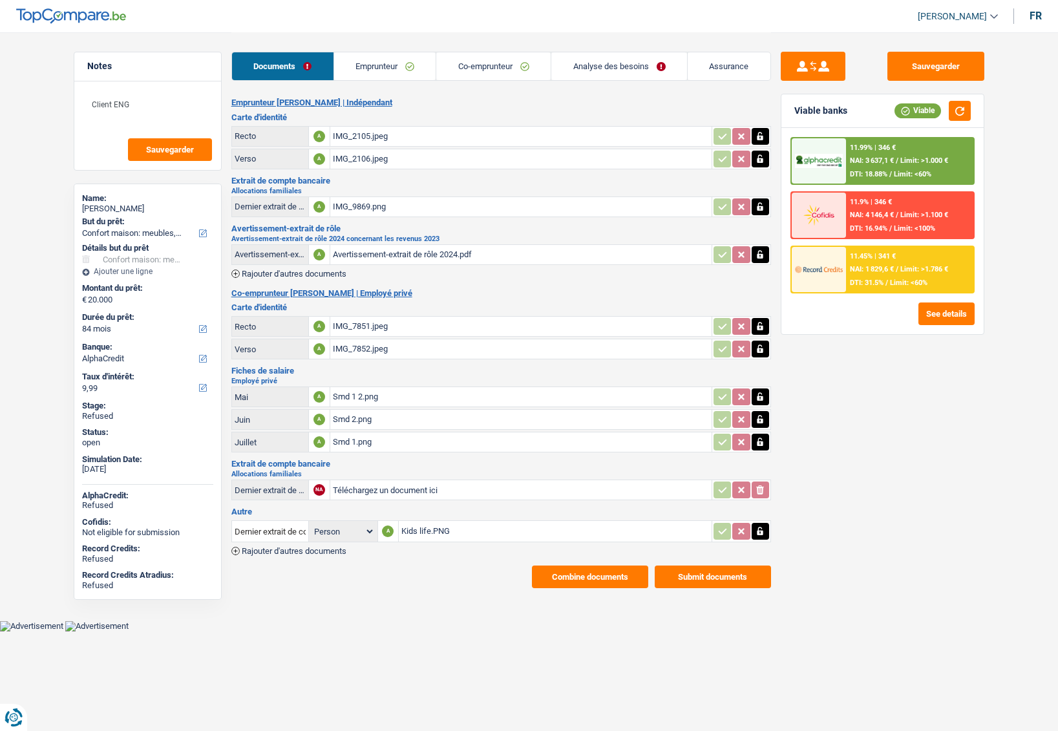
select select "household"
select select "84"
select select "alphacredit"
click at [124, 207] on div "[PERSON_NAME]" at bounding box center [147, 209] width 131 height 10
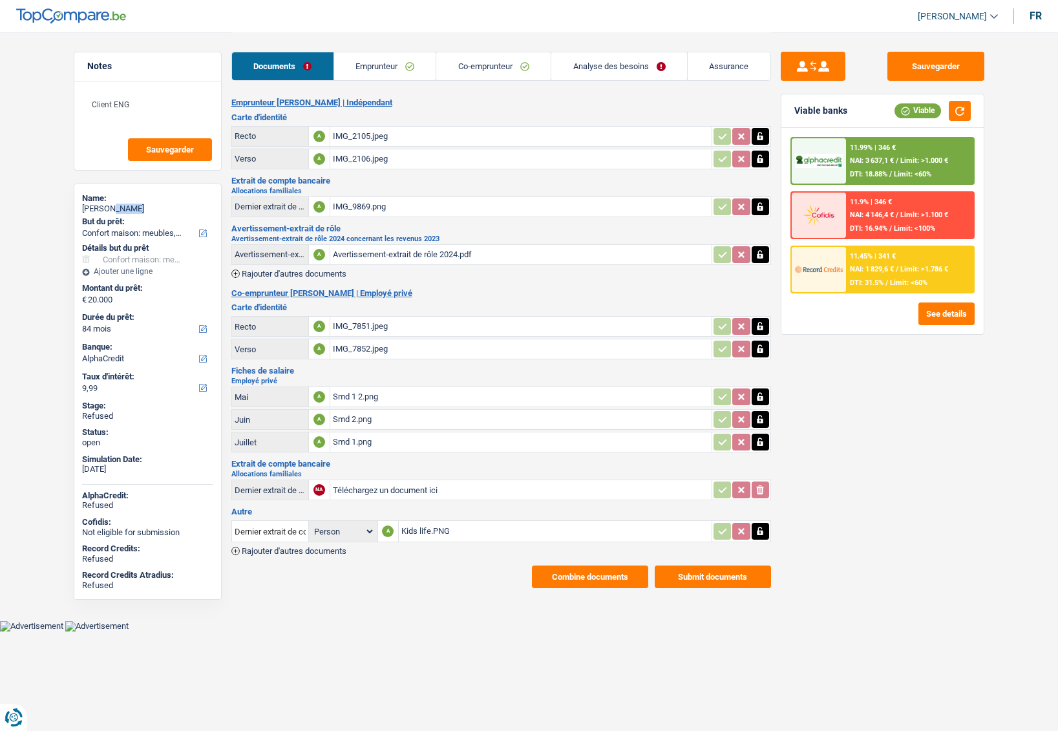
click at [124, 207] on div "[PERSON_NAME]" at bounding box center [147, 209] width 131 height 10
copy div "Mughal"
click at [401, 69] on link "Emprunteur" at bounding box center [385, 66] width 102 height 28
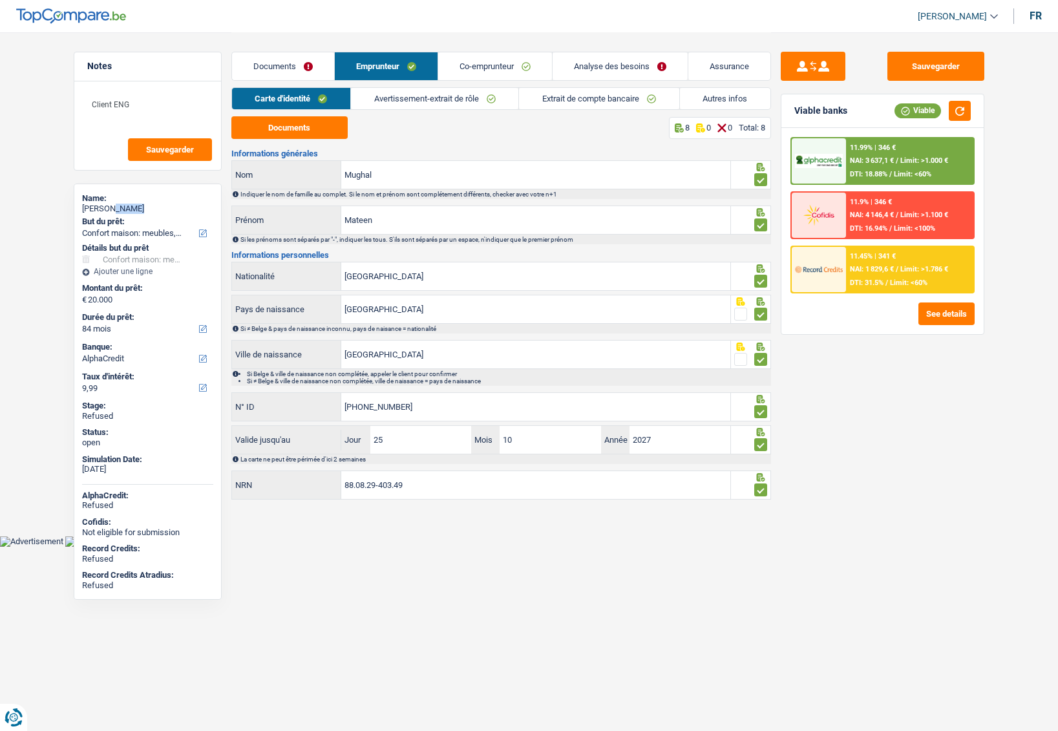
click at [745, 97] on link "Autres infos" at bounding box center [725, 98] width 91 height 21
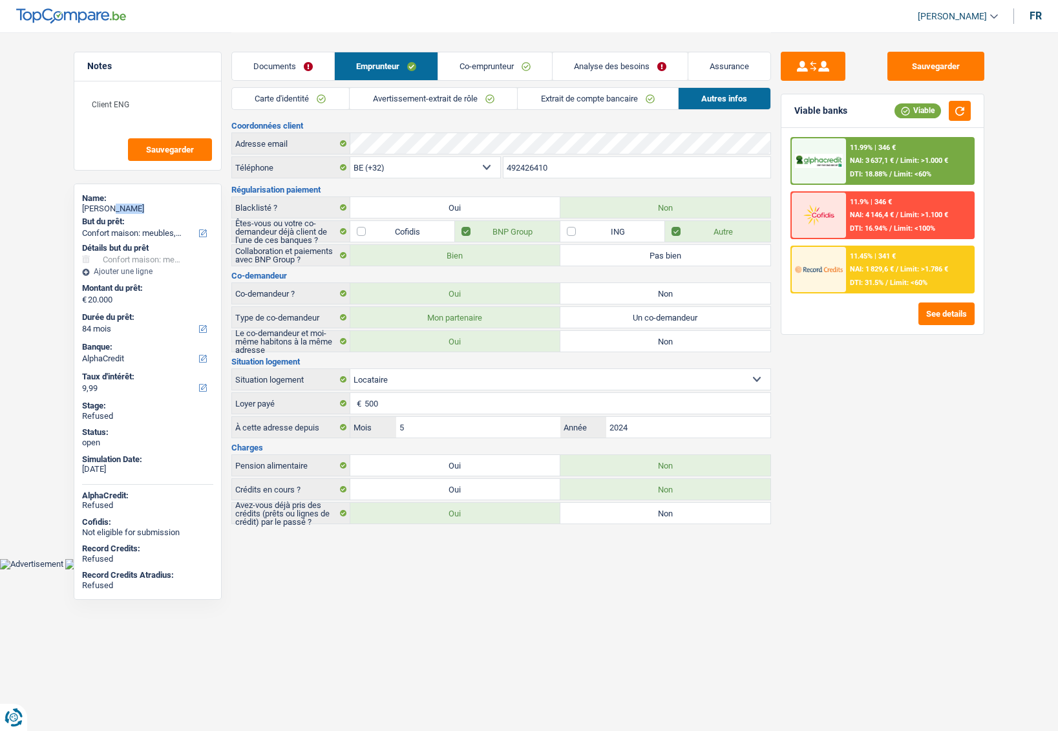
click at [486, 69] on link "Co-emprunteur" at bounding box center [495, 66] width 114 height 28
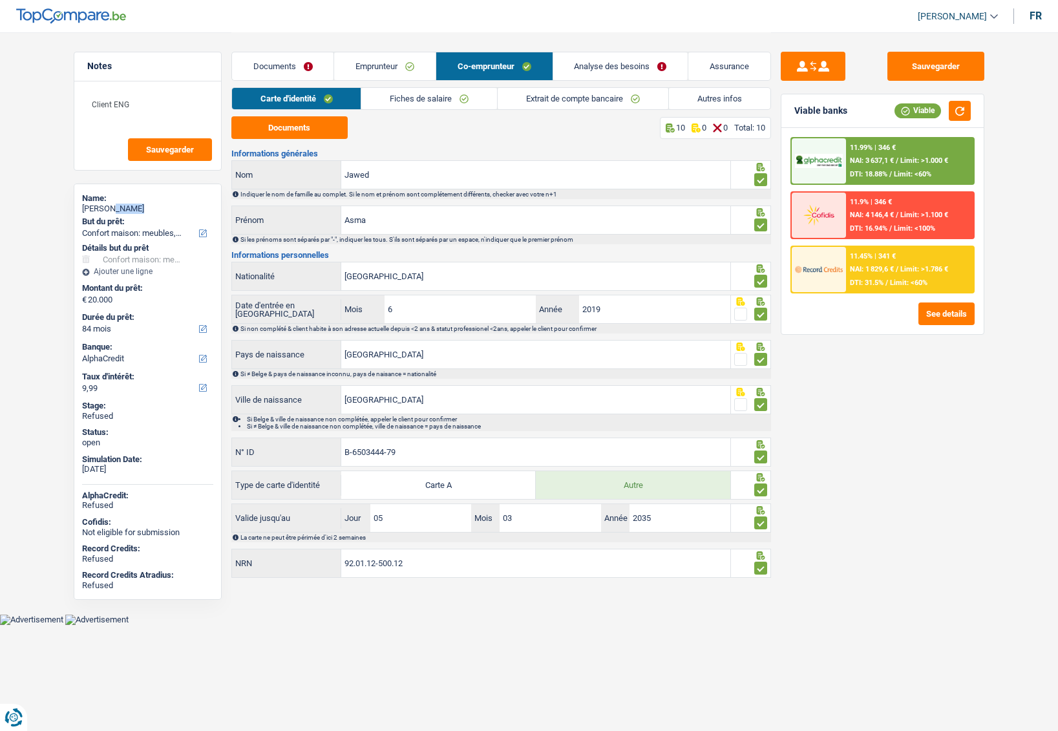
click at [736, 105] on link "Autres infos" at bounding box center [720, 98] width 102 height 21
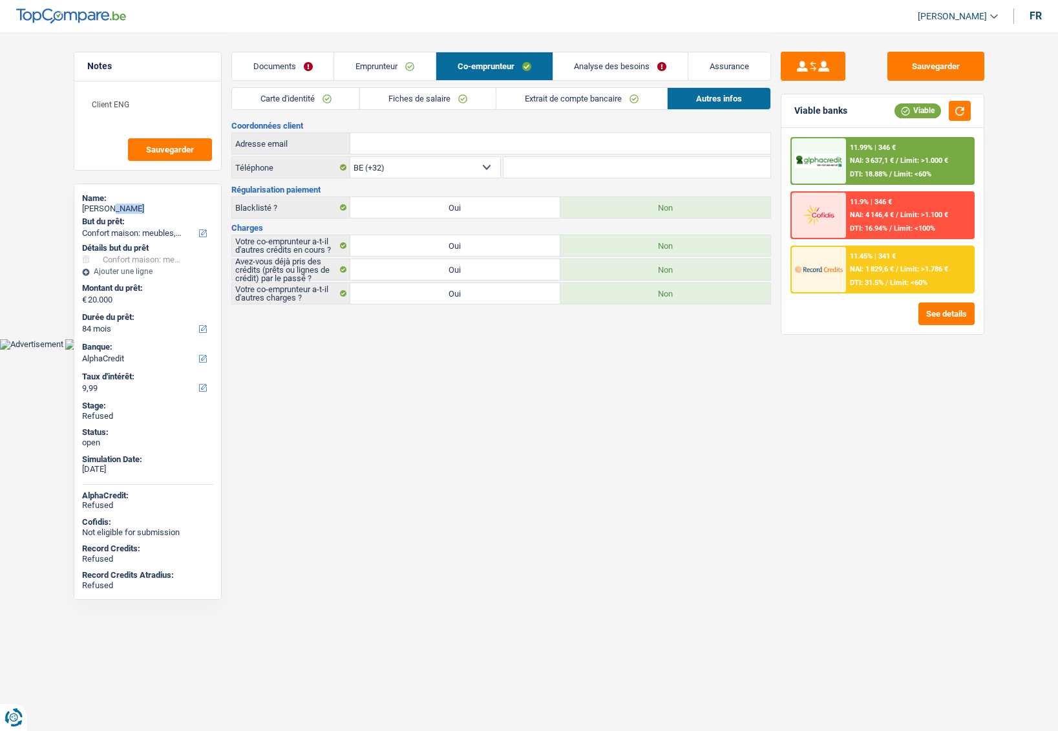
click at [579, 65] on link "Analyse des besoins" at bounding box center [620, 66] width 135 height 28
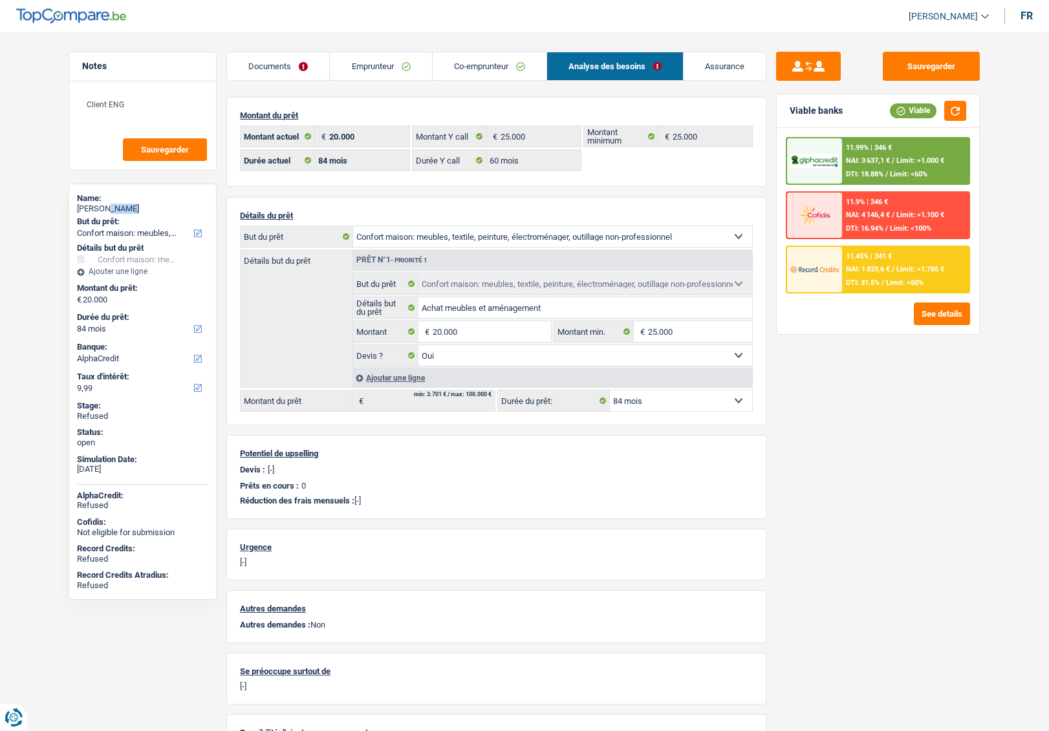
click at [651, 396] on select "12 mois 18 mois 24 mois 30 mois 36 mois 42 mois 48 mois 60 mois 72 mois 84 mois…" at bounding box center [681, 400] width 142 height 21
click at [479, 329] on input "20.000" at bounding box center [492, 331] width 118 height 21
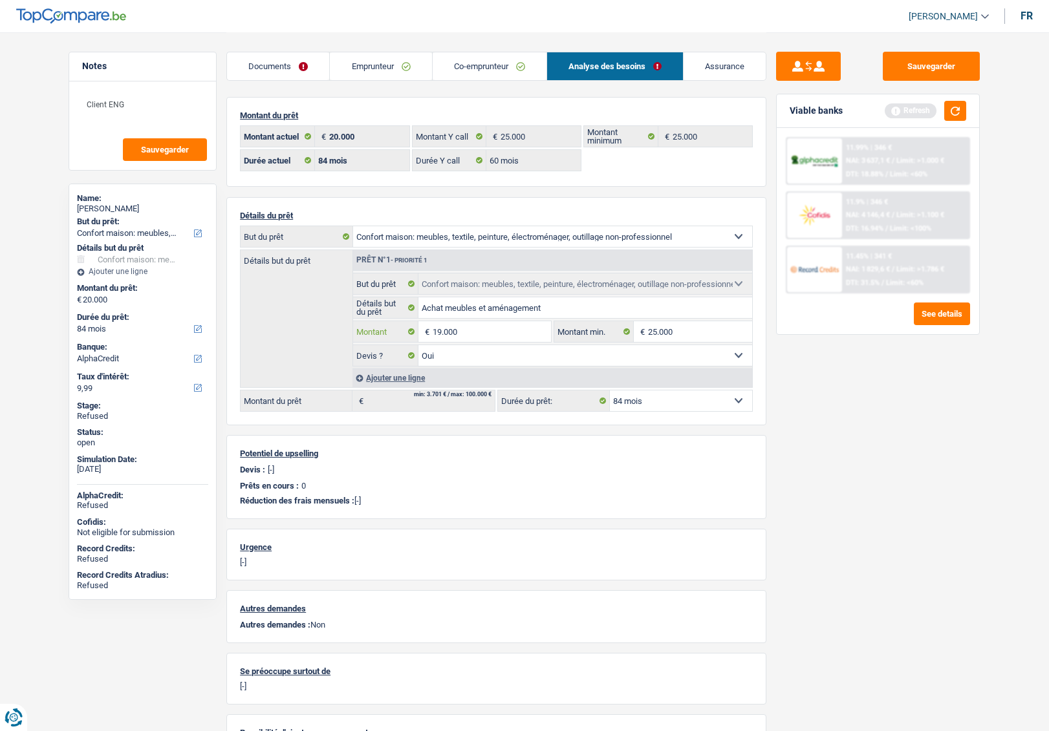
type input "19.000"
click at [855, 439] on div "Sauvegarder Viable banks Refresh 11.99% | 346 € NAI: 3 637,1 € / Limit: >1.000 …" at bounding box center [877, 381] width 223 height 659
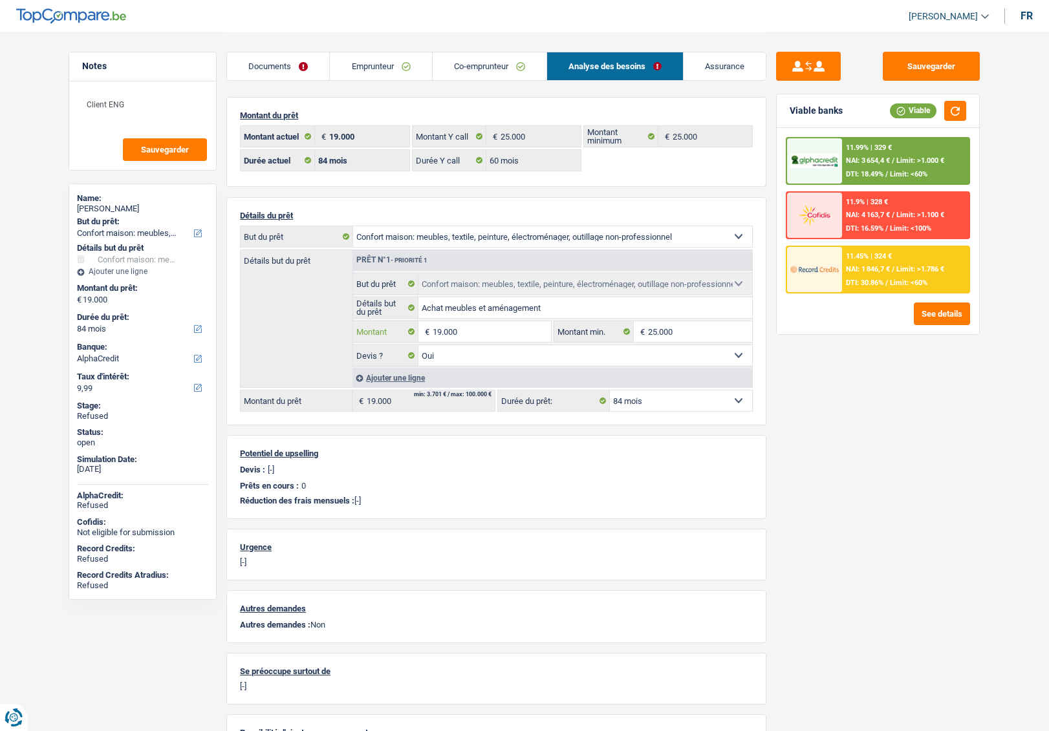
click at [476, 337] on input "19.000" at bounding box center [492, 331] width 118 height 21
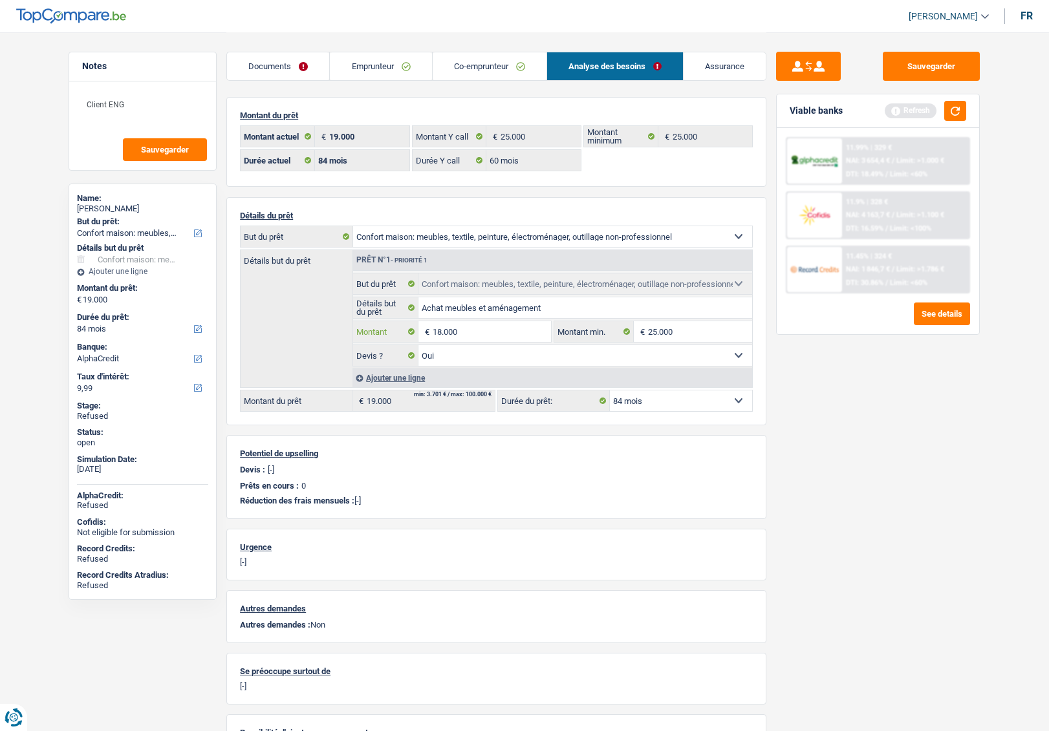
type input "18.000"
click at [949, 451] on div "Sauvegarder Viable banks Refresh 11.99% | 329 € NAI: 3 654,4 € / Limit: >1.000 …" at bounding box center [877, 381] width 223 height 659
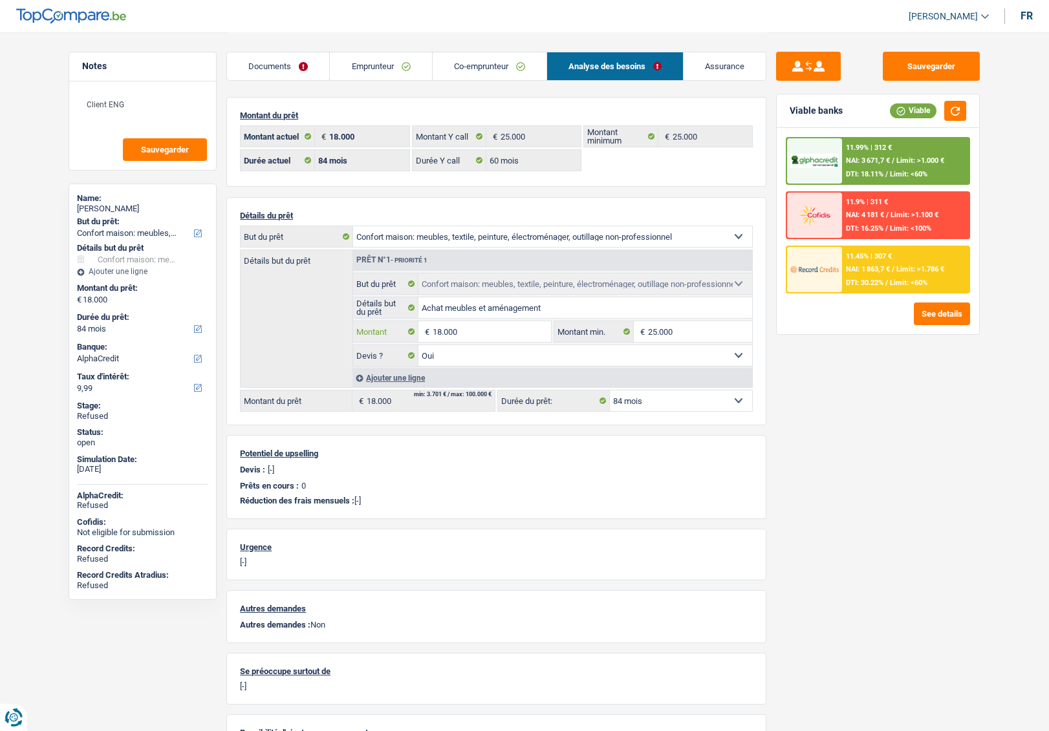
click at [480, 334] on input "18.000" at bounding box center [492, 331] width 118 height 21
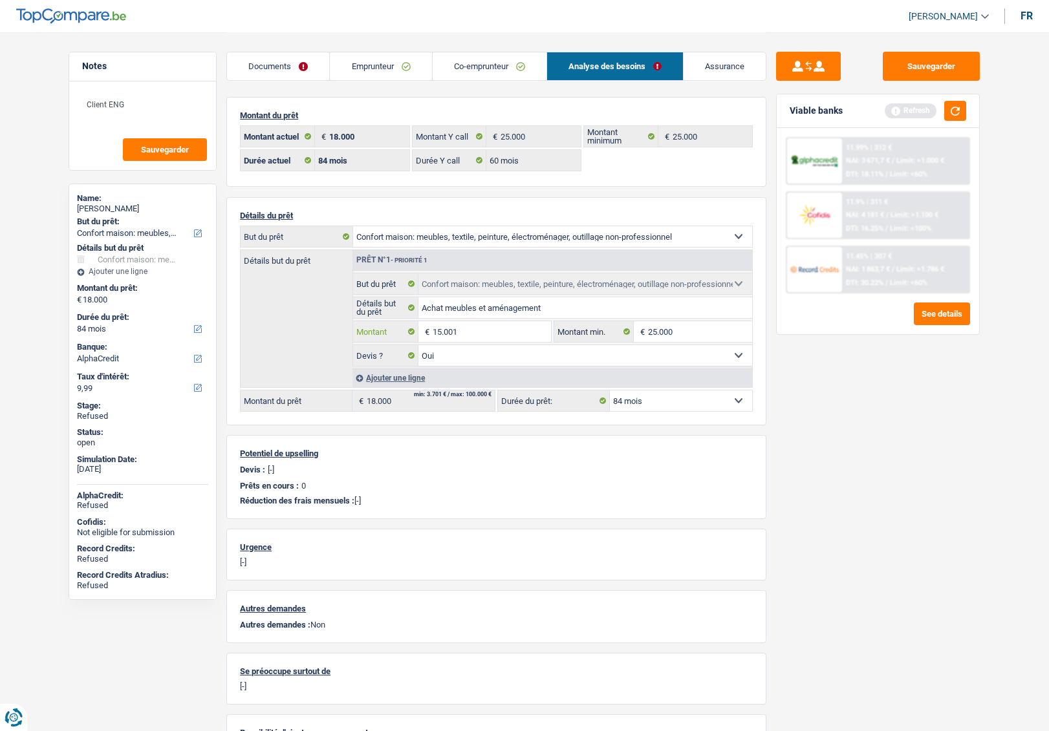
type input "15.001"
click at [861, 429] on div "Sauvegarder Viable banks Refresh 11.99% | 312 € NAI: 3 671,7 € / Limit: >1.000 …" at bounding box center [877, 381] width 223 height 659
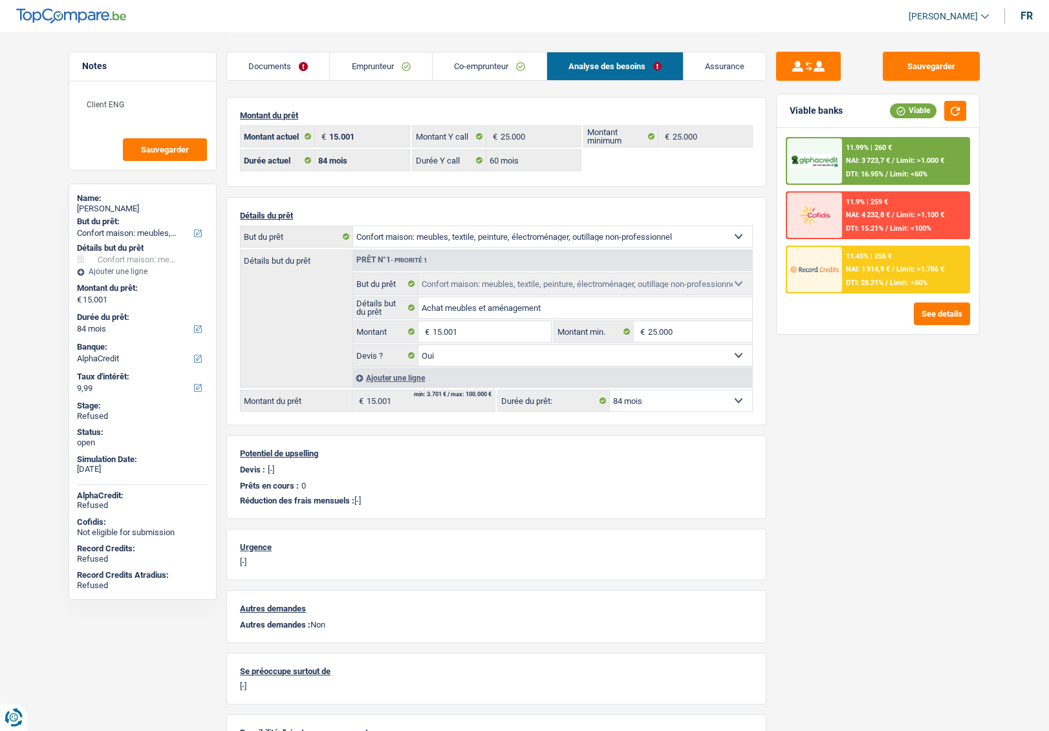
click at [88, 204] on div "[PERSON_NAME]" at bounding box center [142, 209] width 131 height 10
copy div "[PERSON_NAME]"
click at [369, 61] on link "Emprunteur" at bounding box center [381, 66] width 102 height 28
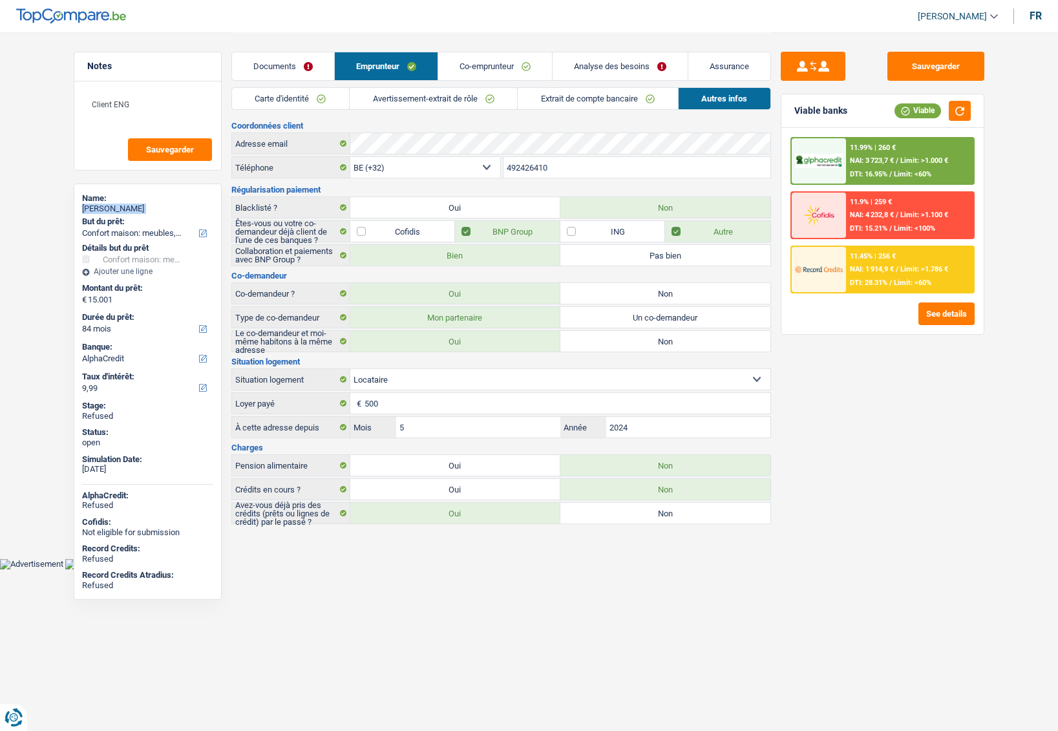
click at [301, 108] on link "Carte d'identité" at bounding box center [290, 98] width 117 height 21
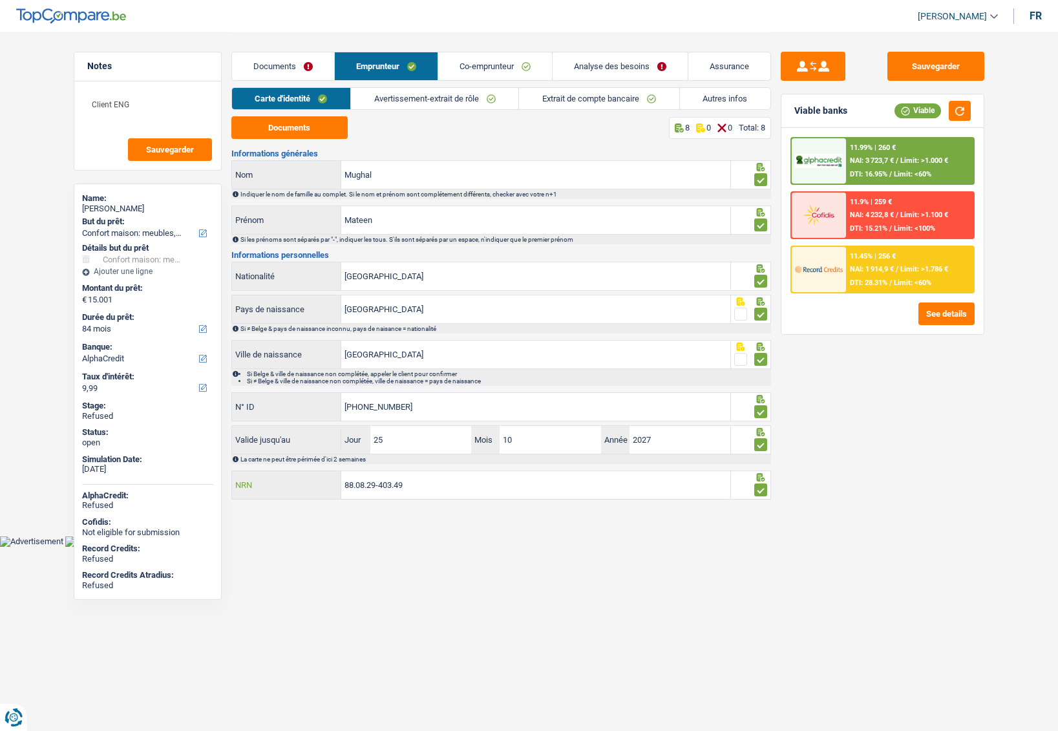
click at [359, 487] on input "88.08.29-403.49" at bounding box center [535, 485] width 389 height 28
click at [390, 487] on input "88.08.29-403.49" at bounding box center [535, 485] width 389 height 28
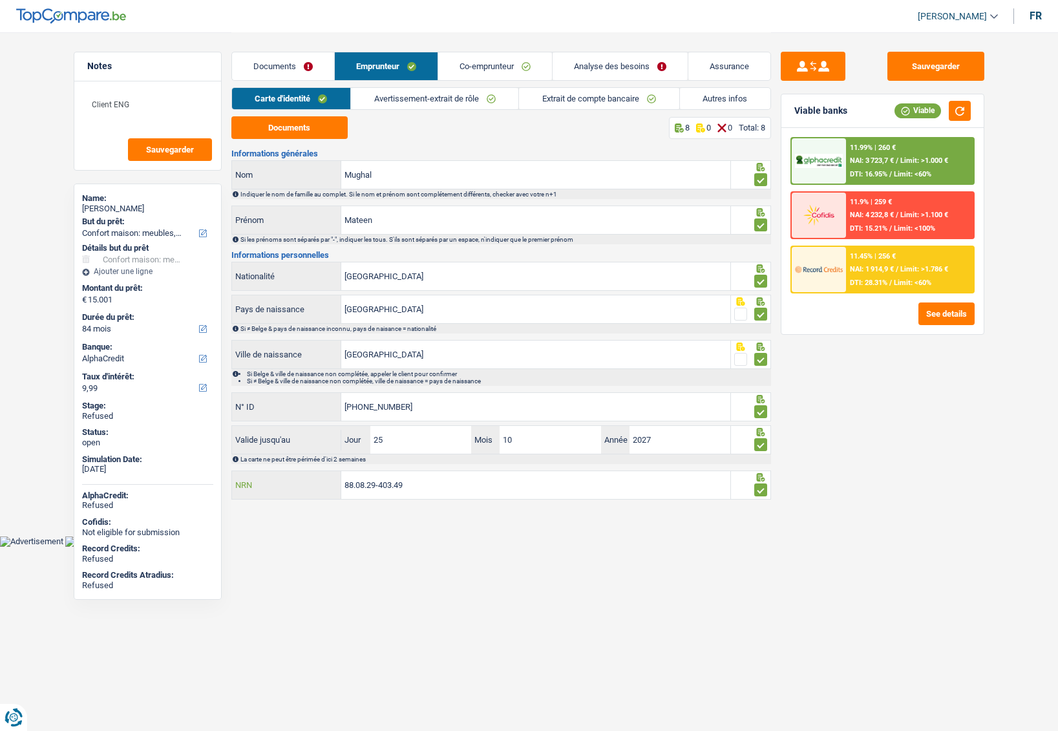
click at [430, 487] on input "88.08.29-403.49" at bounding box center [535, 485] width 389 height 28
click at [620, 64] on link "Analyse des besoins" at bounding box center [620, 66] width 135 height 28
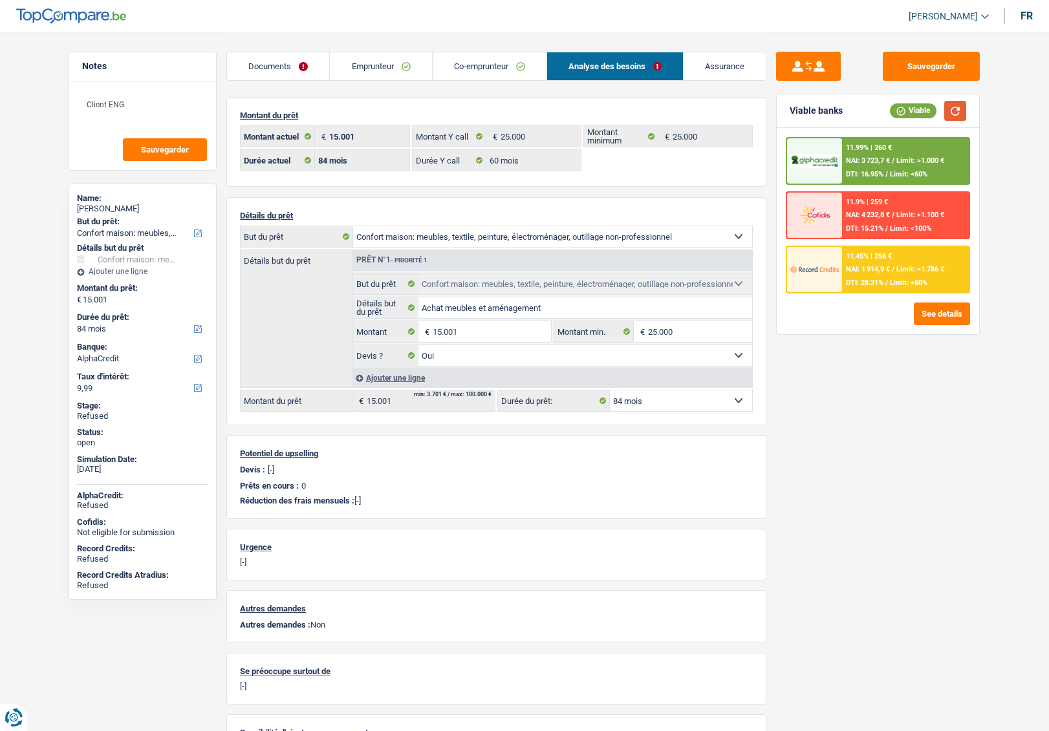
click at [948, 110] on button "button" at bounding box center [955, 111] width 22 height 20
click at [798, 220] on img at bounding box center [814, 215] width 48 height 24
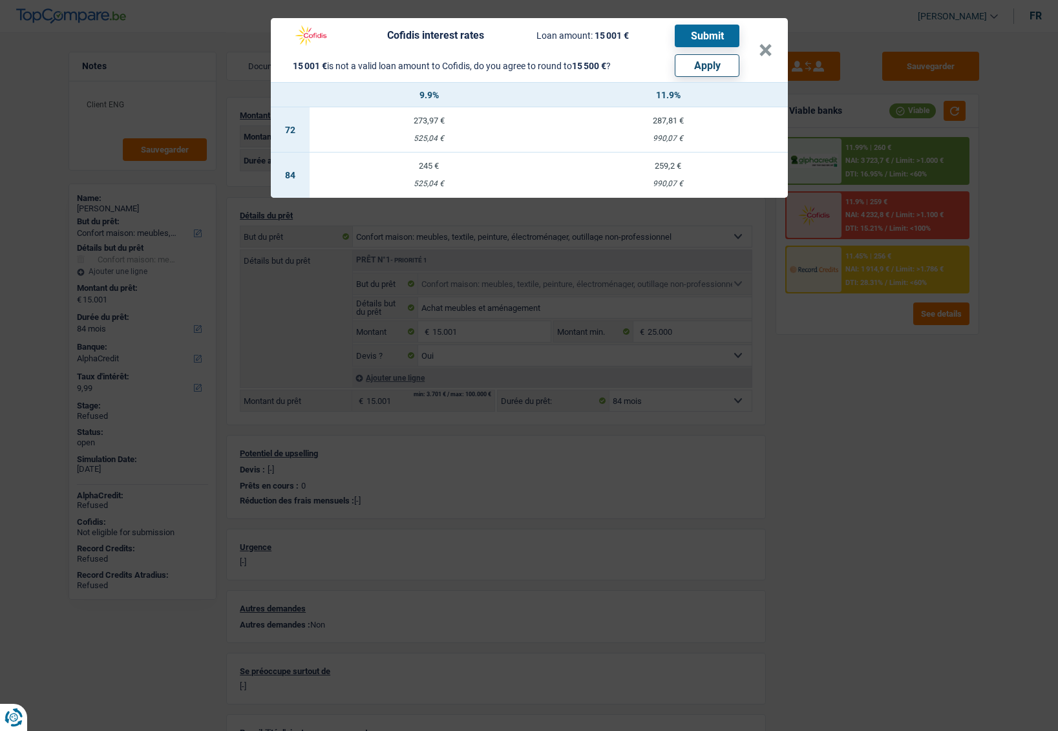
click at [439, 182] on div "525,04 €" at bounding box center [429, 184] width 239 height 8
select select "cofidis"
type input "9,90"
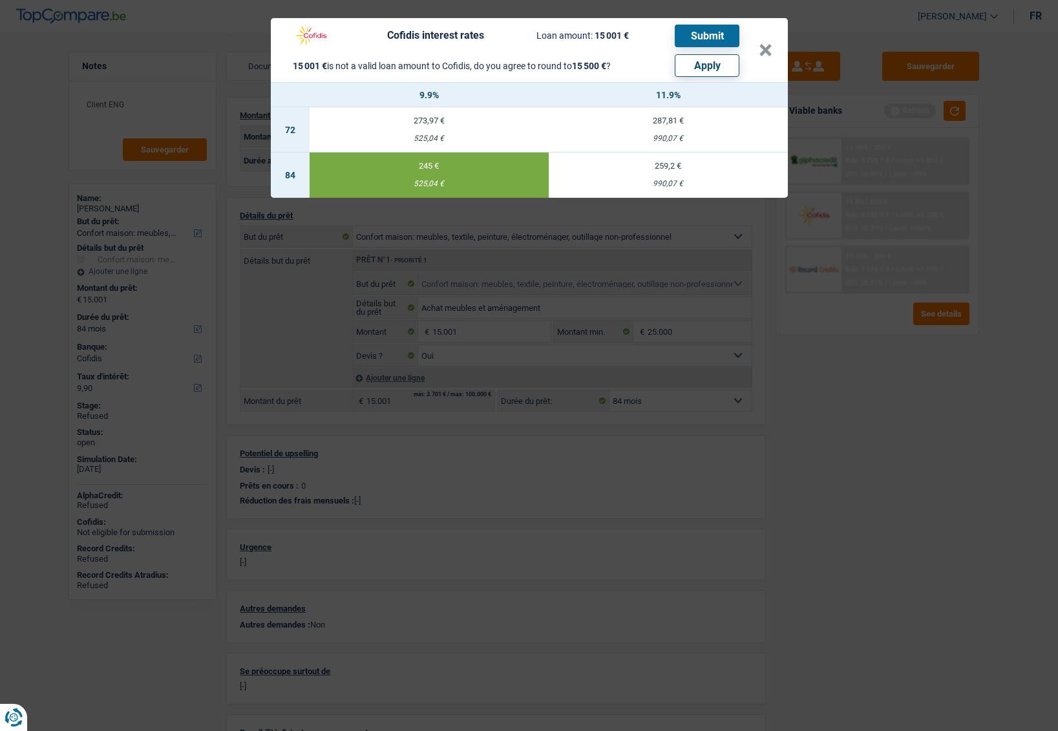
click at [711, 70] on button "Apply" at bounding box center [707, 65] width 65 height 23
type input "15.500"
select select "other"
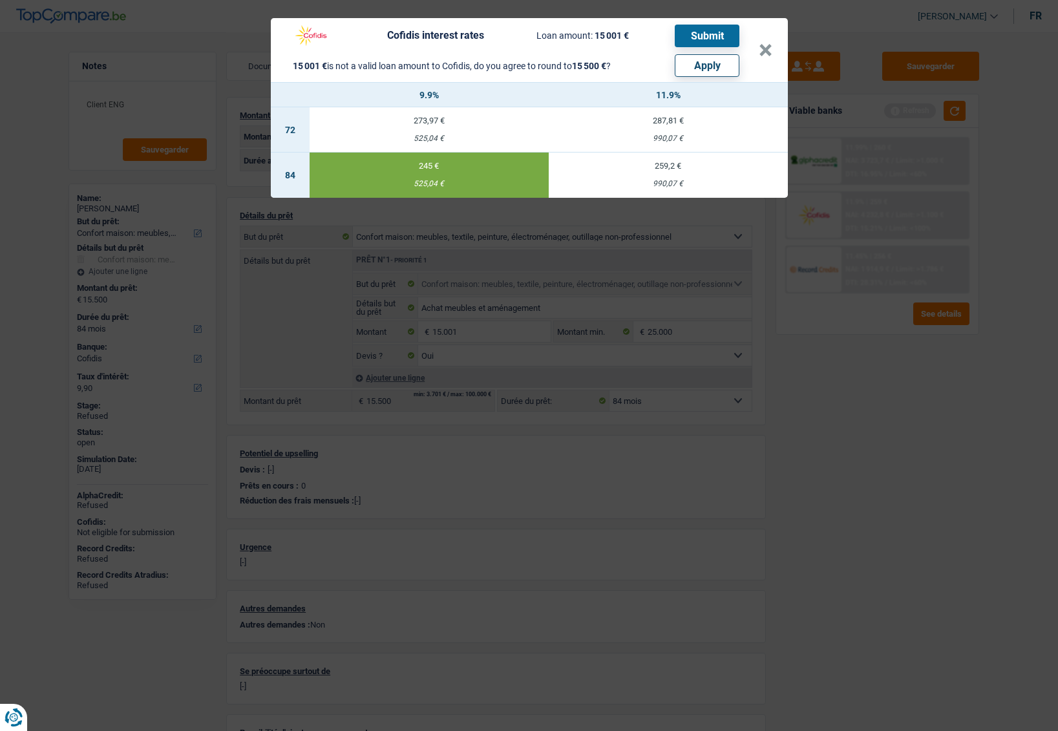
select select "other"
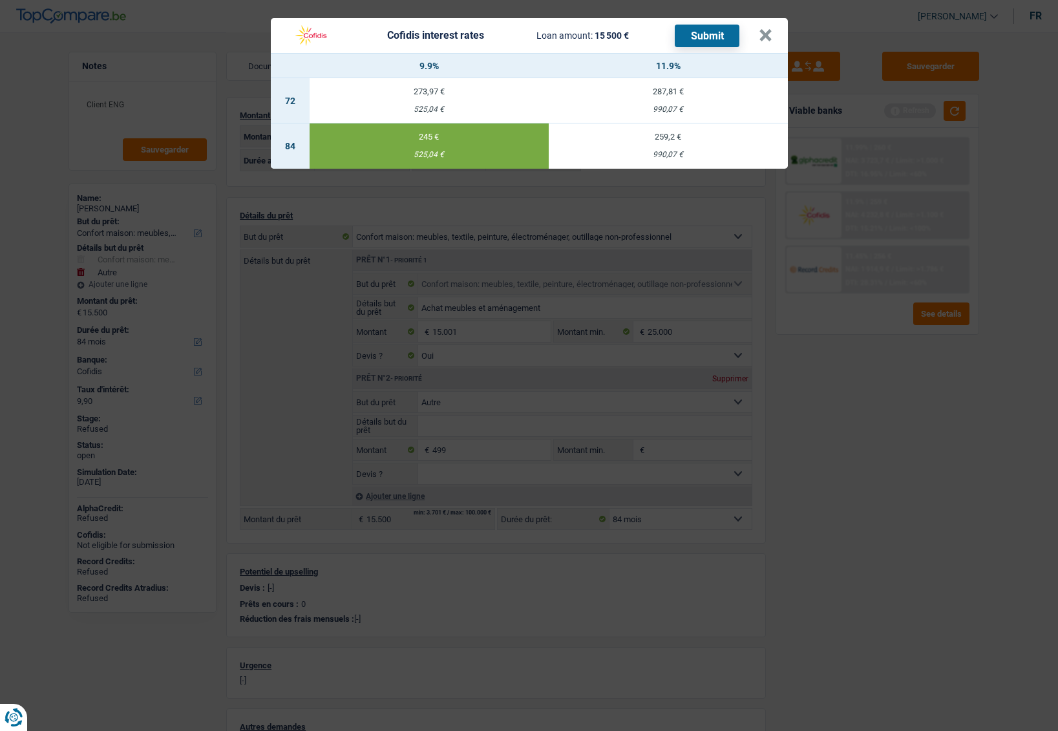
click at [707, 35] on button "Submit" at bounding box center [707, 36] width 65 height 23
click at [762, 39] on button "×" at bounding box center [766, 35] width 14 height 13
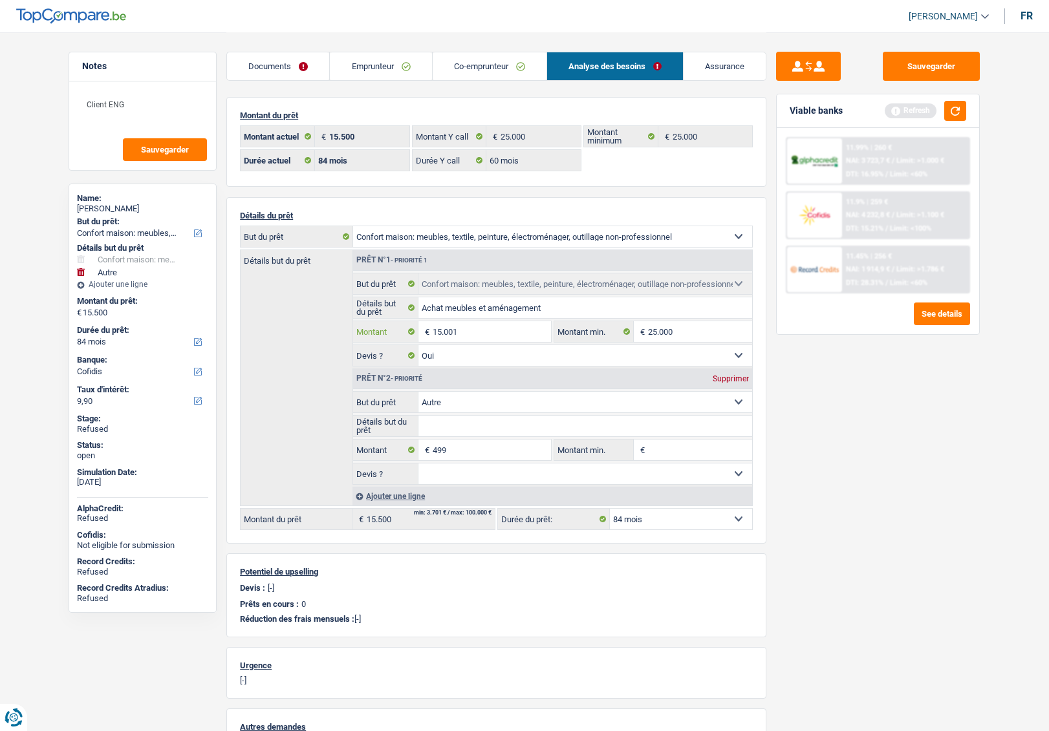
click at [482, 338] on input "15.001" at bounding box center [492, 331] width 118 height 21
type input "1"
select select
type input "10"
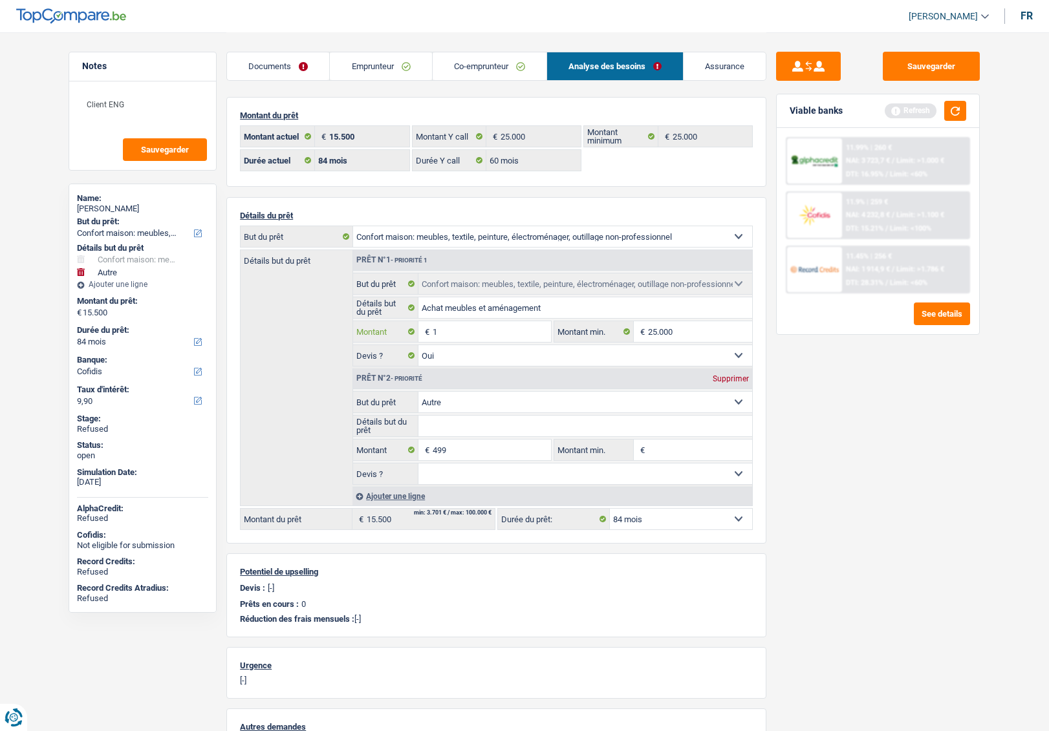
select select
type input "100"
select select
type input "1.000"
select select
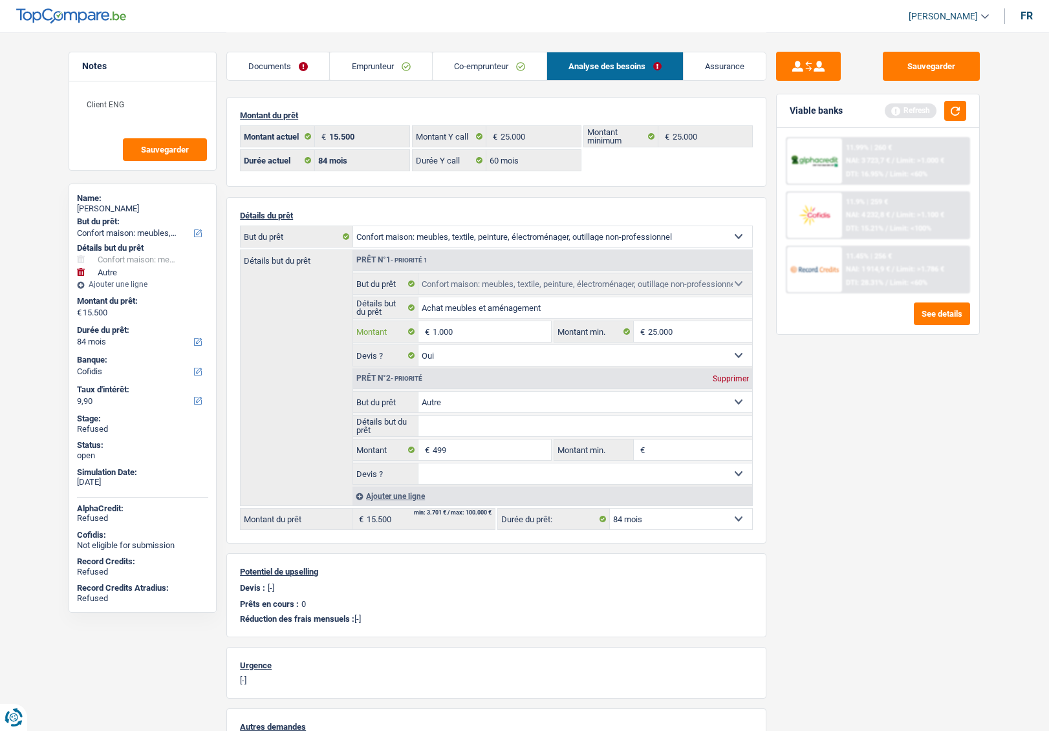
type input "10.000"
select select
type input "10.000"
type input "10.499"
select select "60"
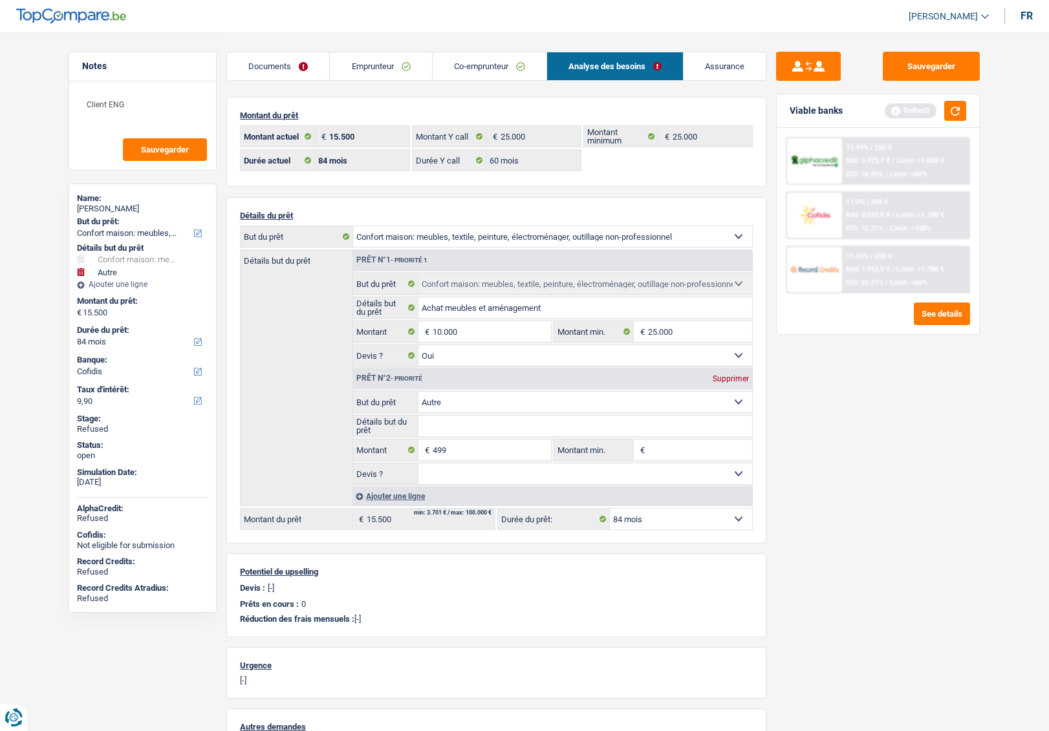
type input "10.499"
select select "60"
type input "10.499"
select select "60"
click at [780, 354] on div "Sauvegarder Viable banks Refresh 11.99% | 260 € NAI: 3 723,7 € / Limit: >1.000 …" at bounding box center [877, 381] width 223 height 659
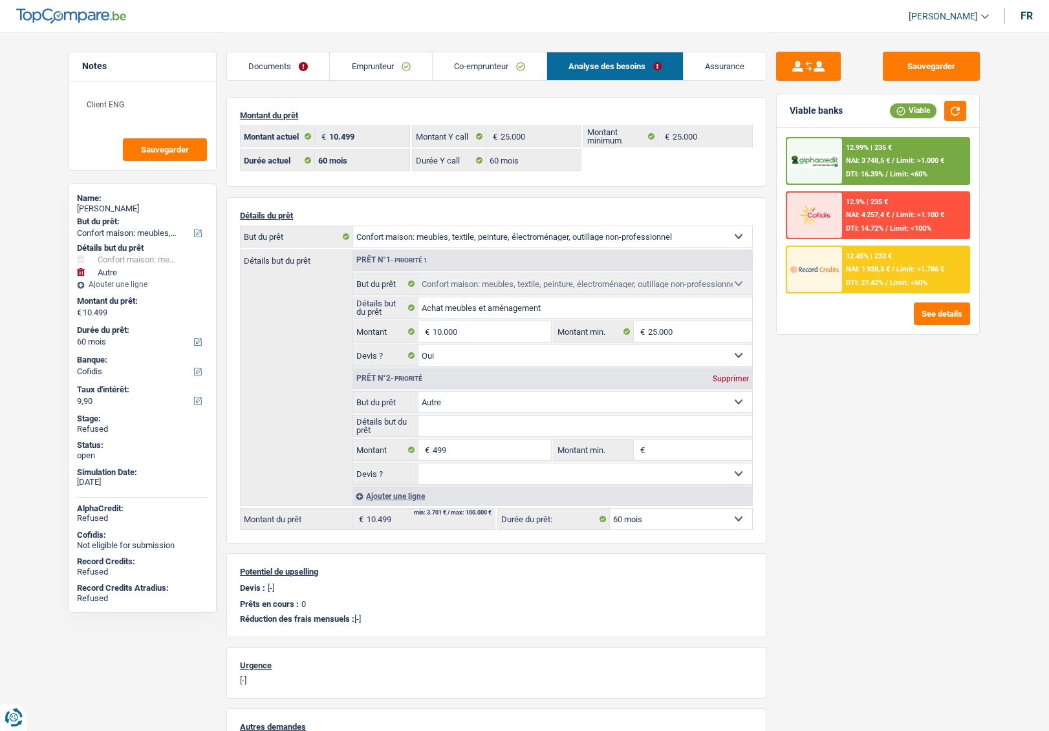
click at [119, 204] on div "[PERSON_NAME]" at bounding box center [142, 209] width 131 height 10
click at [120, 204] on div "[PERSON_NAME]" at bounding box center [142, 209] width 131 height 10
copy div "Mughal"
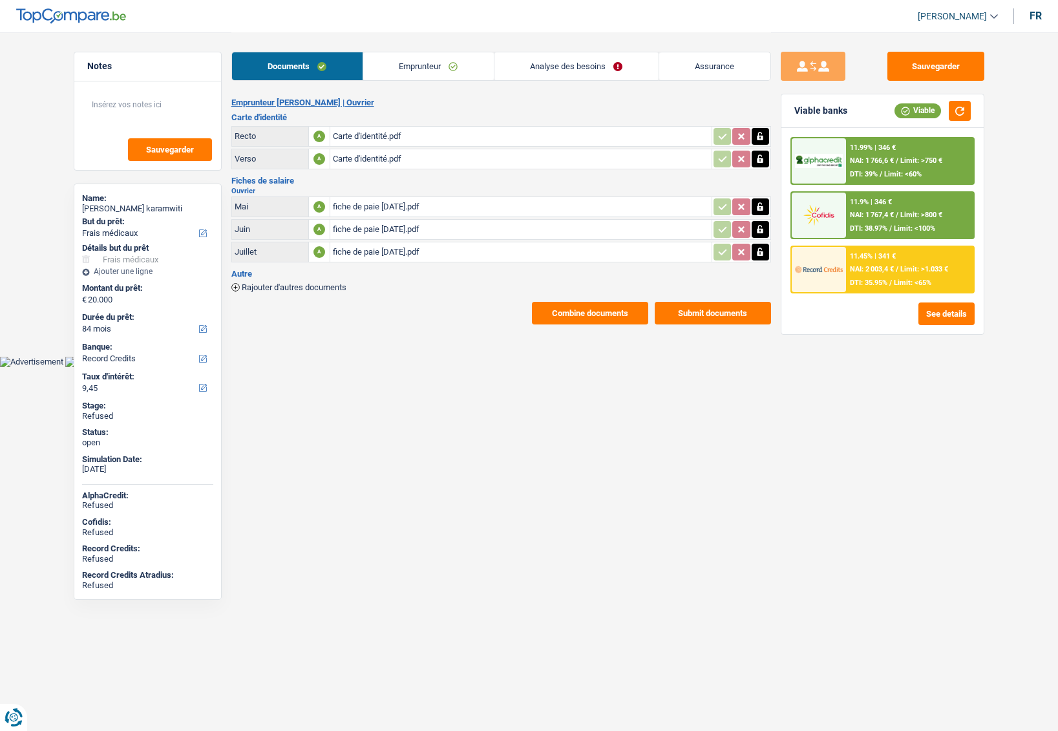
select select "medical"
select select "84"
select select "record credits"
drag, startPoint x: 118, startPoint y: 207, endPoint x: 197, endPoint y: 214, distance: 79.8
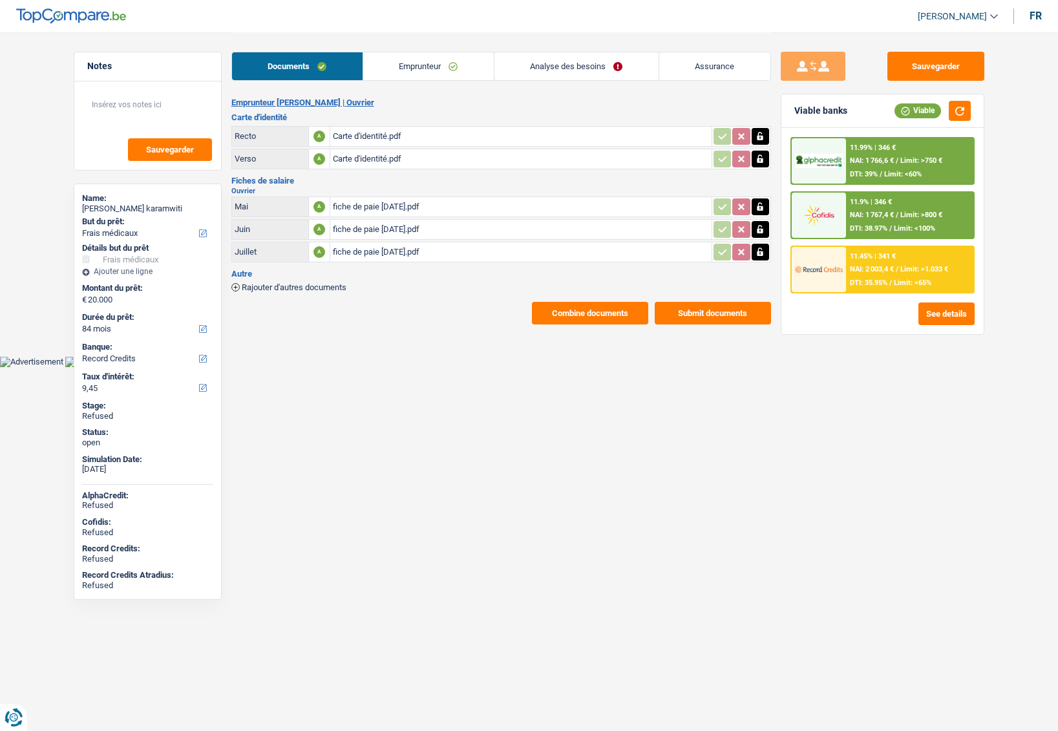
click at [197, 214] on div "Name: [PERSON_NAME]" at bounding box center [147, 204] width 131 height 23
copy div "Kapalata karamwiti"
click at [403, 67] on link "Emprunteur" at bounding box center [428, 66] width 131 height 28
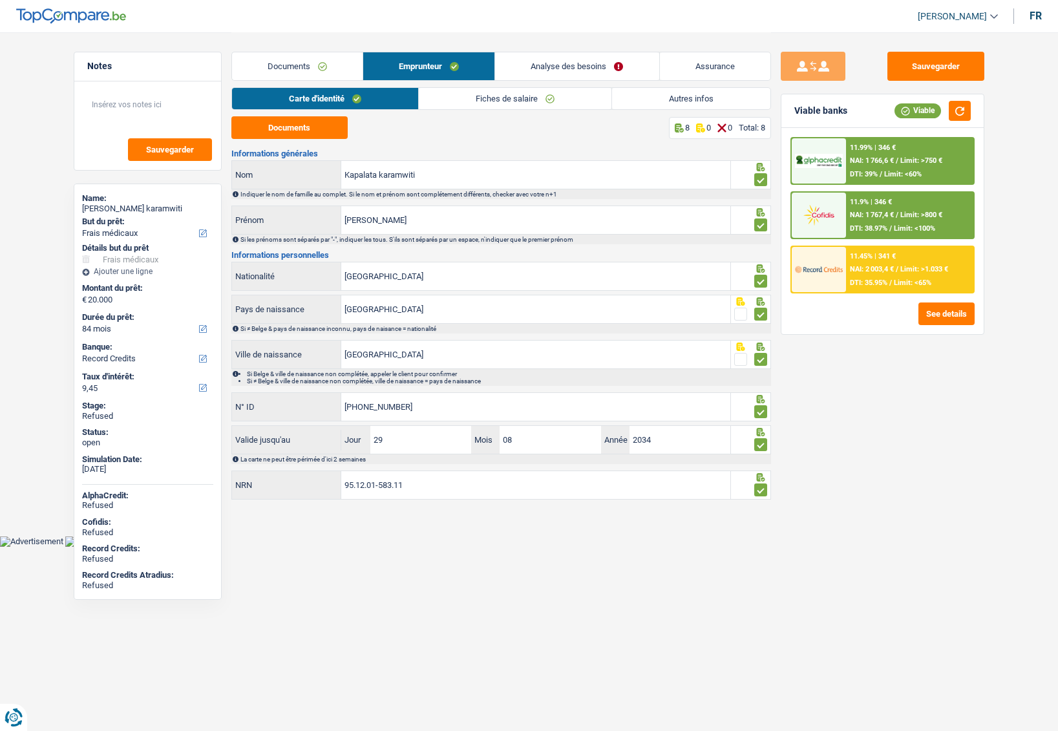
click at [465, 103] on link "Fiches de salaire" at bounding box center [515, 98] width 193 height 21
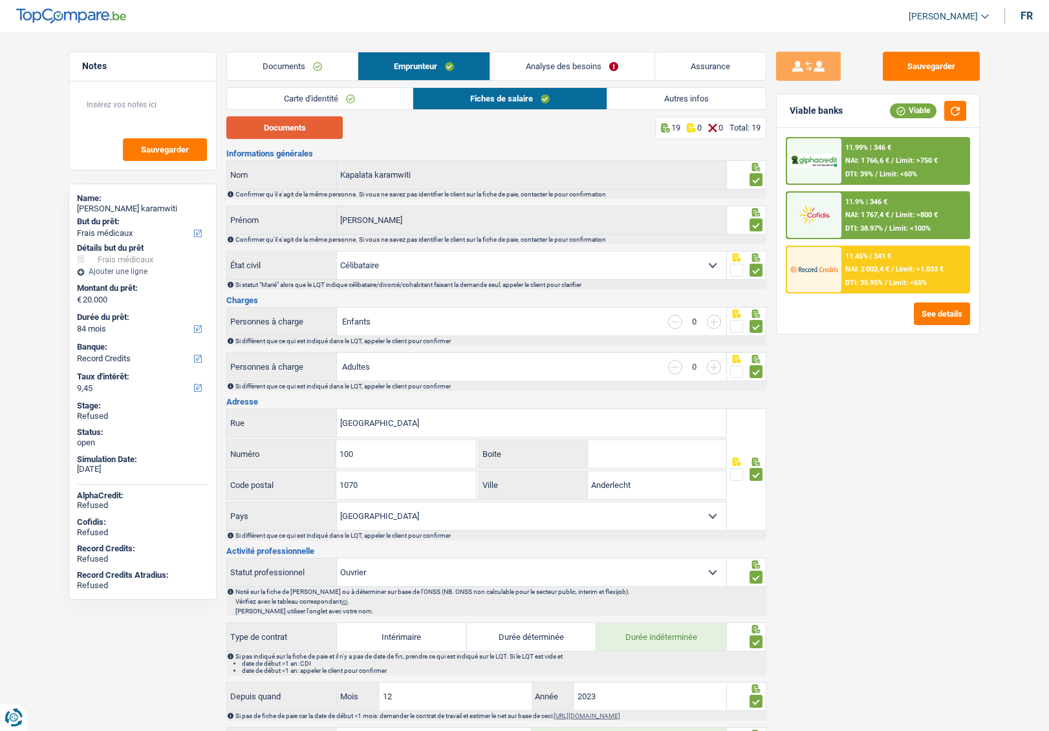
click at [277, 131] on button "Documents" at bounding box center [284, 127] width 116 height 23
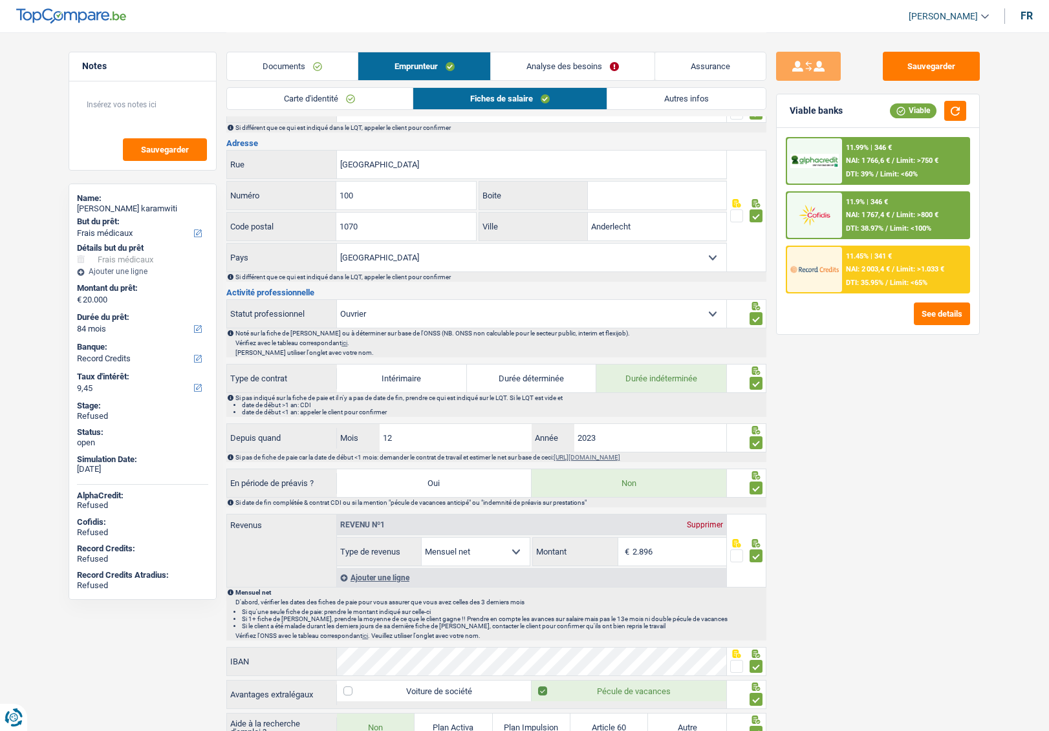
scroll to position [194, 0]
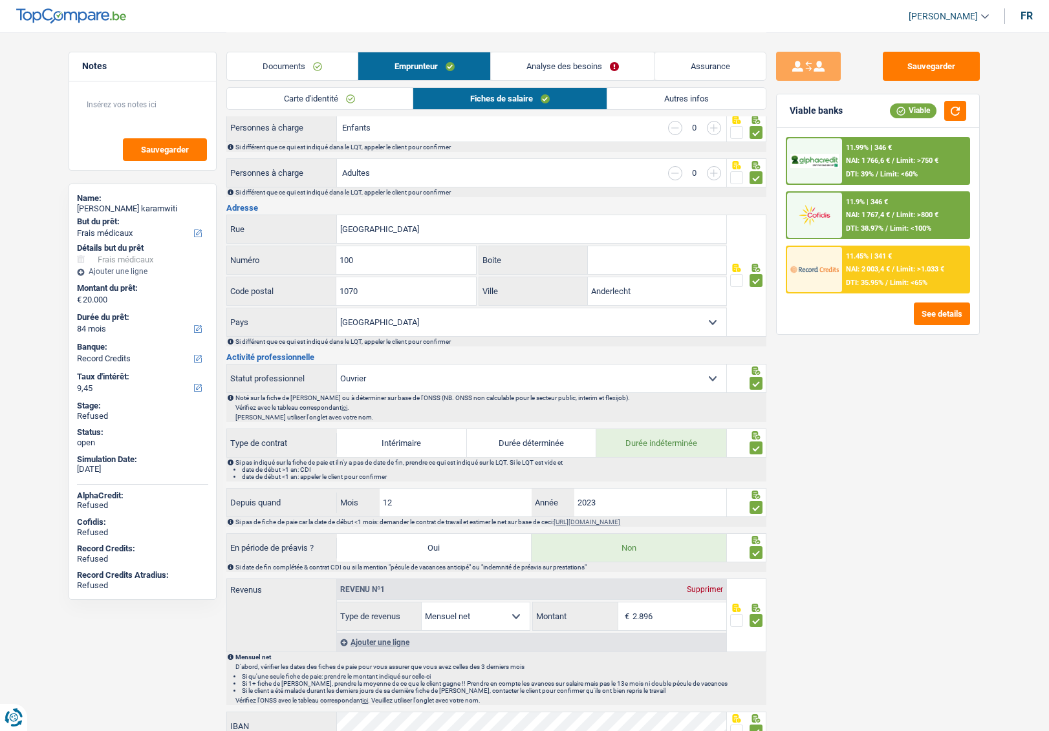
click at [535, 65] on link "Analyse des besoins" at bounding box center [573, 66] width 164 height 28
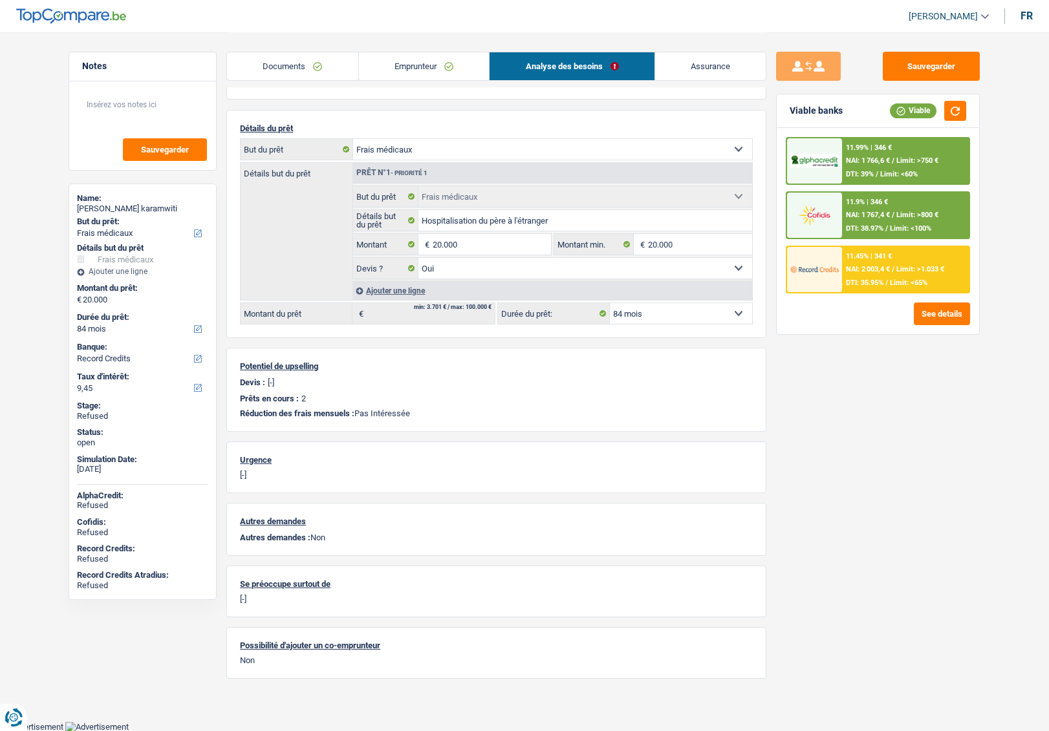
click at [314, 65] on link "Documents" at bounding box center [292, 66] width 131 height 28
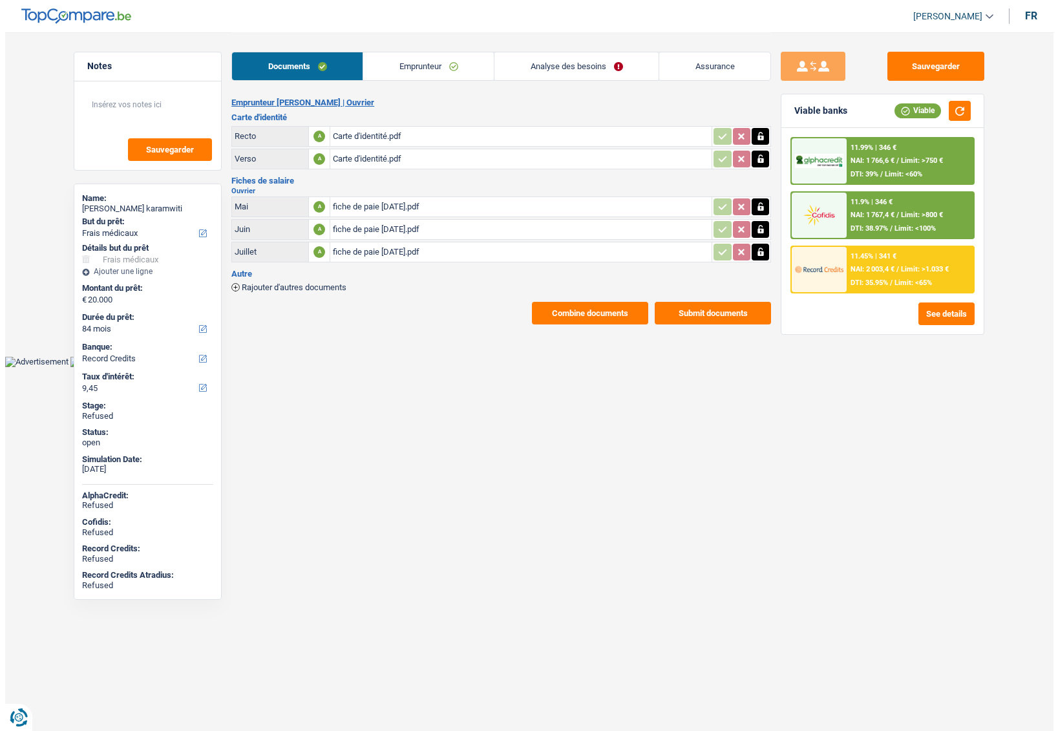
scroll to position [0, 0]
click at [409, 64] on link "Emprunteur" at bounding box center [428, 66] width 131 height 28
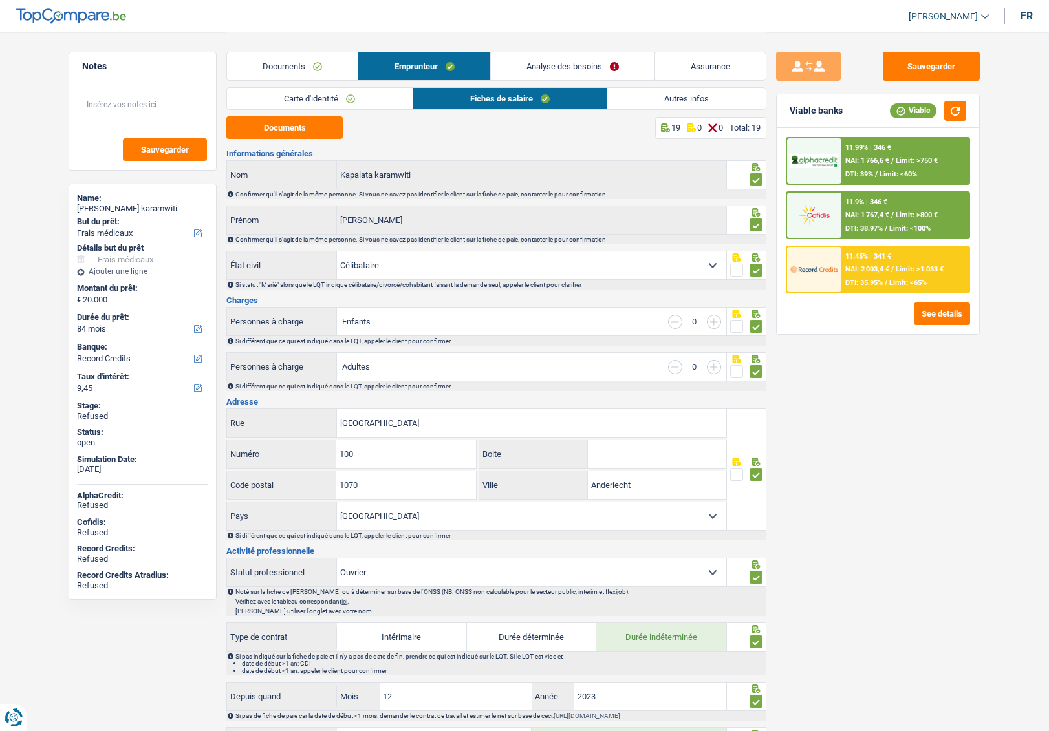
click at [318, 99] on link "Carte d'identité" at bounding box center [319, 98] width 185 height 21
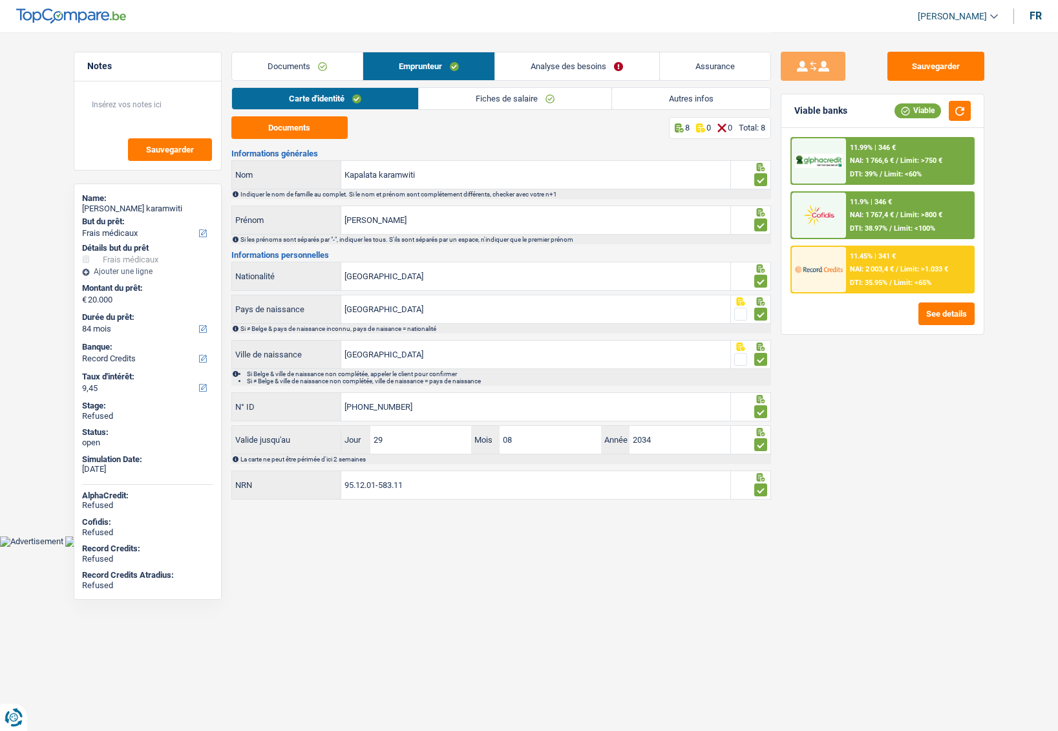
click at [474, 131] on div "Documents 8 0 0 Total: 8" at bounding box center [501, 127] width 540 height 23
click at [654, 94] on link "Autres infos" at bounding box center [691, 98] width 158 height 21
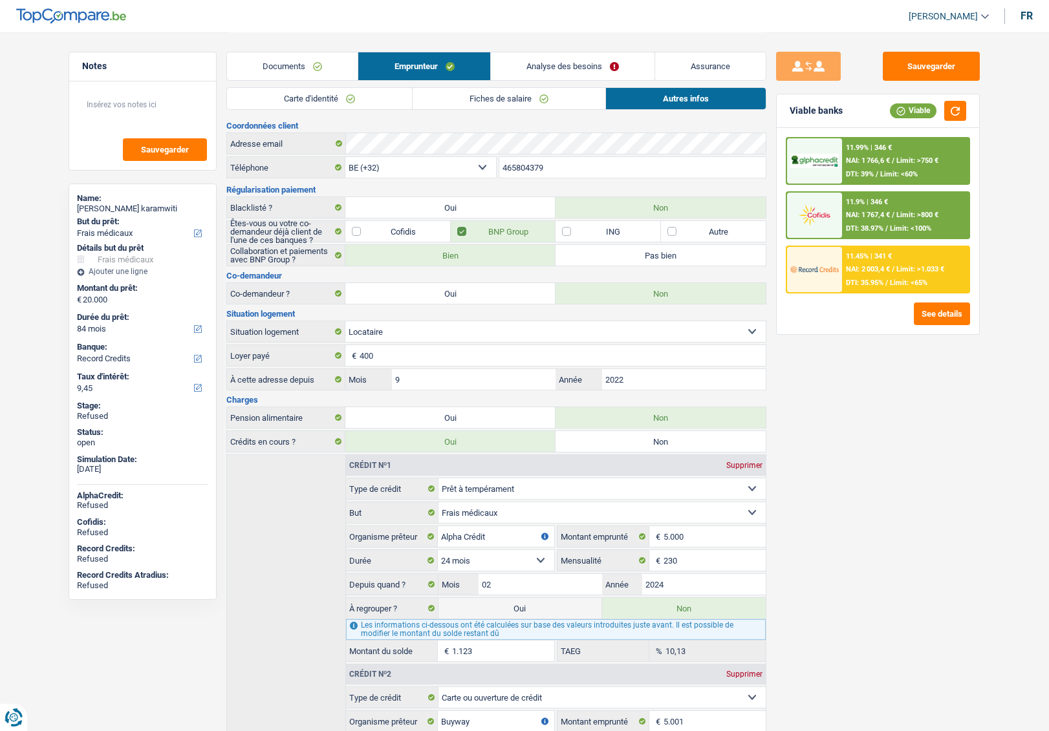
click at [521, 71] on link "Analyse des besoins" at bounding box center [573, 66] width 164 height 28
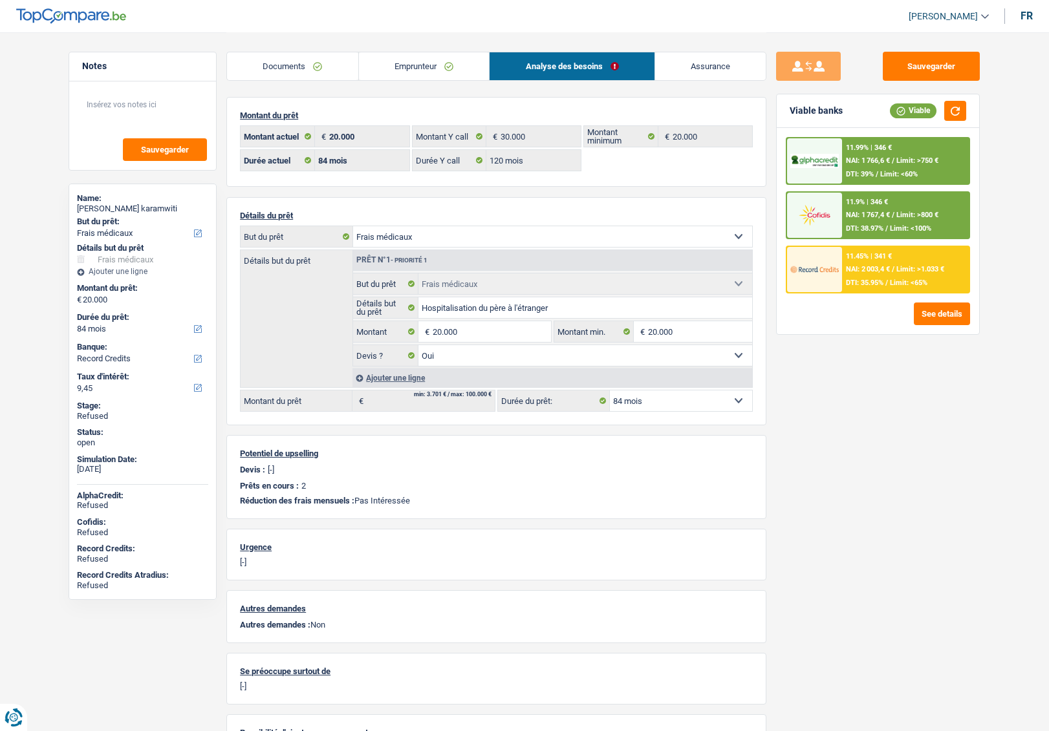
click at [397, 71] on link "Emprunteur" at bounding box center [424, 66] width 131 height 28
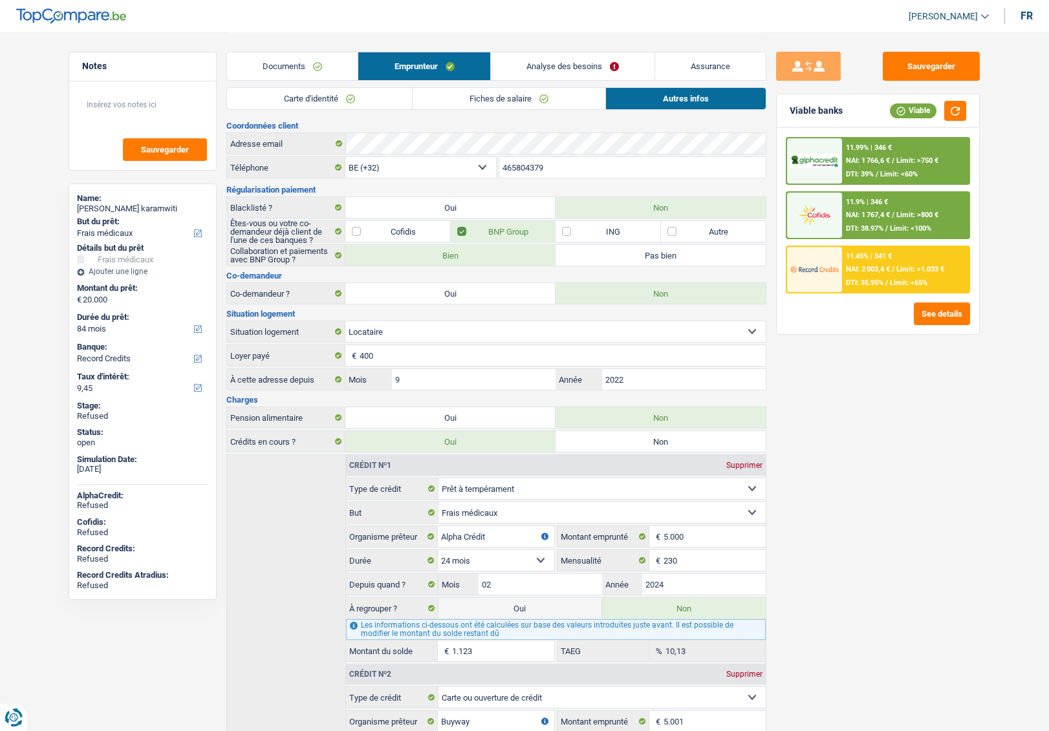
click at [455, 96] on link "Fiches de salaire" at bounding box center [508, 98] width 193 height 21
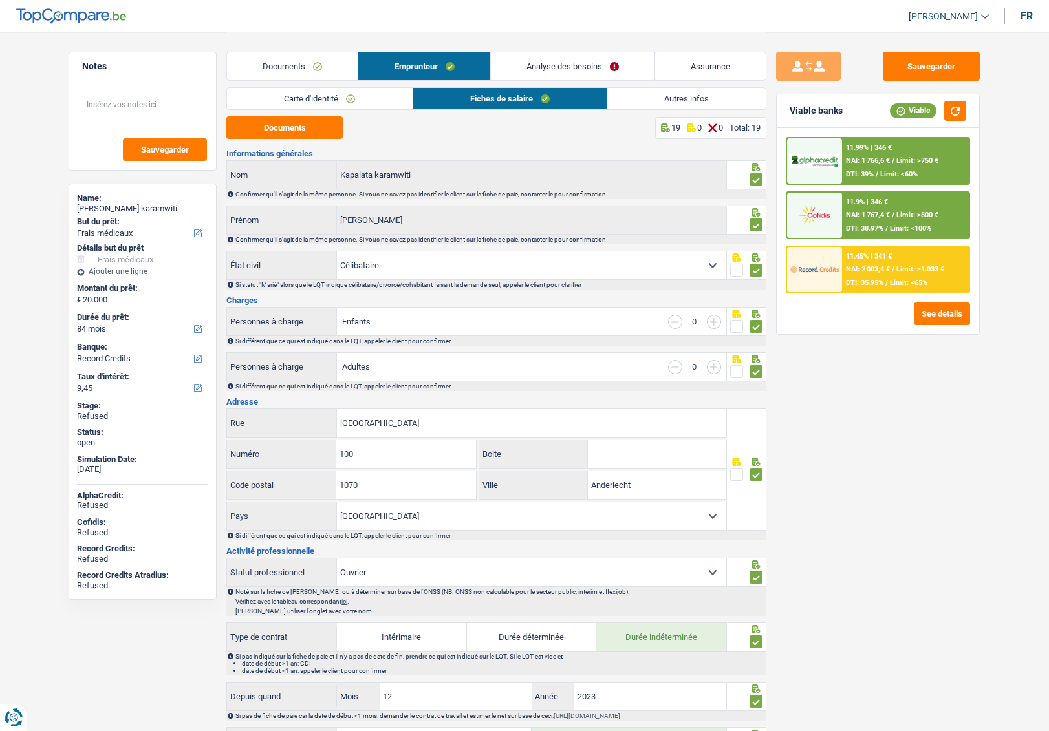
click at [268, 95] on link "Carte d'identité" at bounding box center [319, 98] width 185 height 21
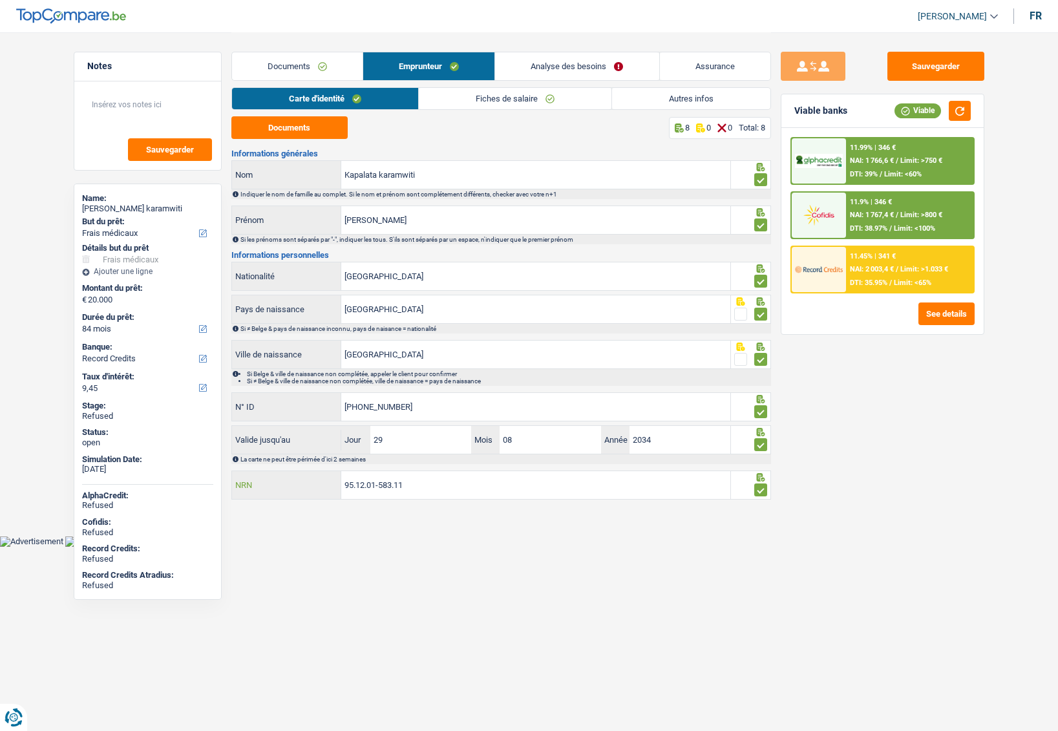
click at [363, 487] on input "95.12.01-583.11" at bounding box center [535, 485] width 389 height 28
click at [478, 525] on main "Notes Sauvegarder Name: Jonathan Kapalata karamwiti But du prêt: Confort maison…" at bounding box center [529, 268] width 1058 height 536
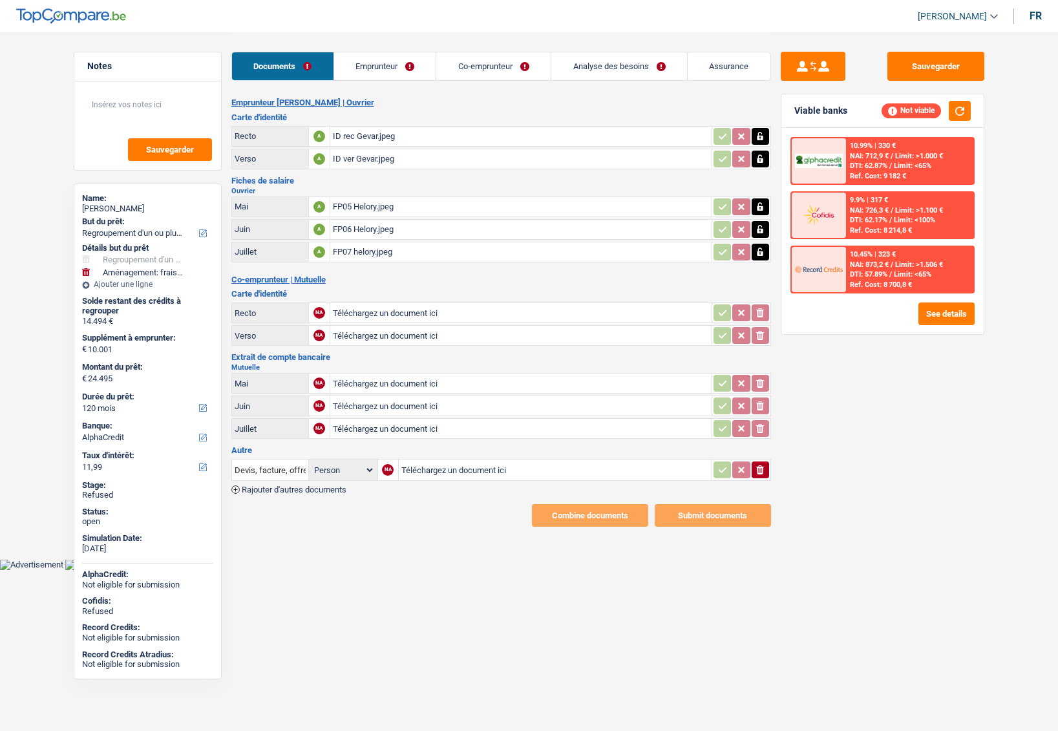
select select "refinancing"
select select "movingOrInstallation"
select select "120"
select select "alphacredit"
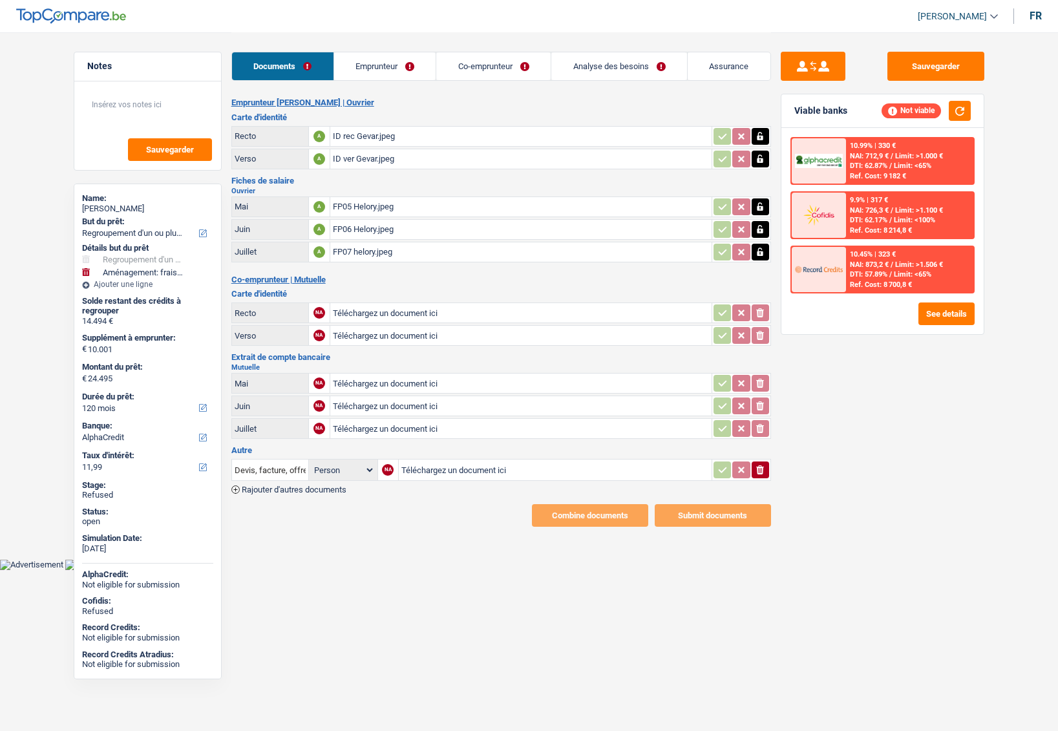
select select "120"
select select "144"
select select "refinancing"
select select "movingOrInstallation"
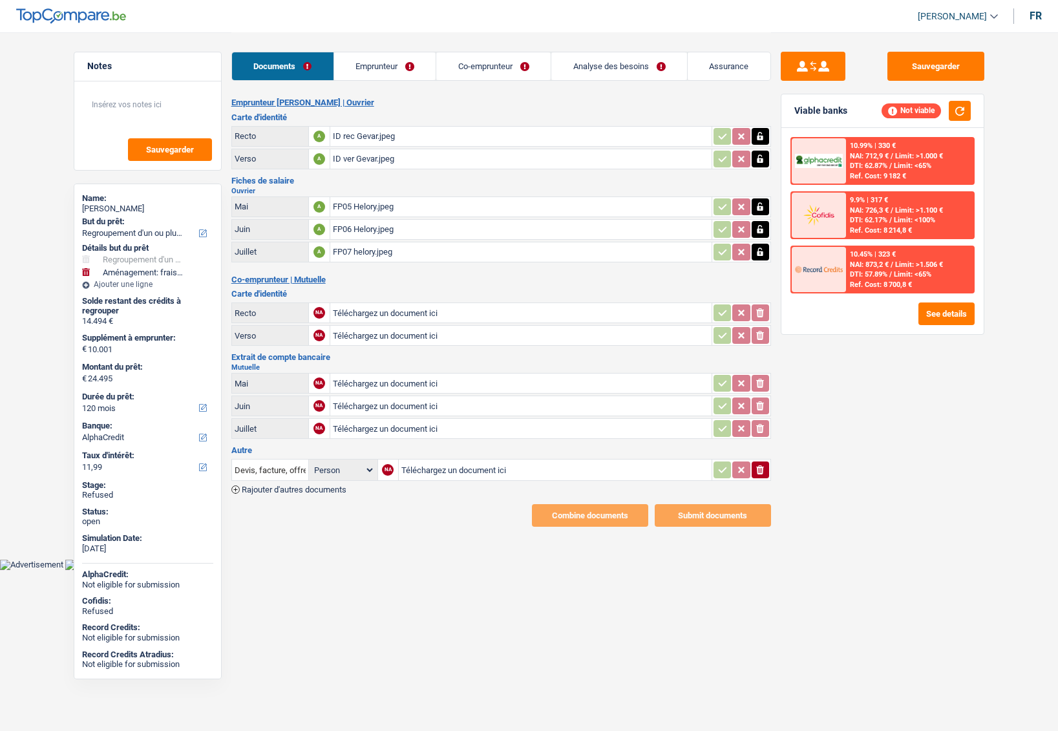
select select "120"
click at [610, 72] on link "Analyse des besoins" at bounding box center [619, 66] width 136 height 28
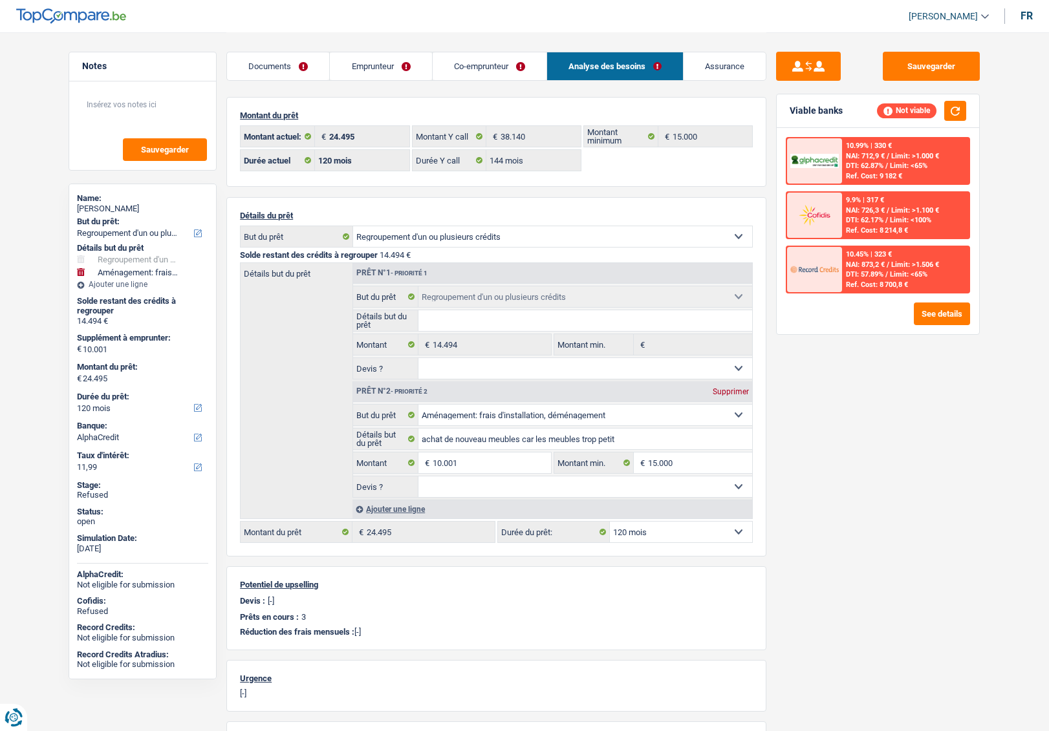
click at [389, 63] on link "Emprunteur" at bounding box center [381, 66] width 102 height 28
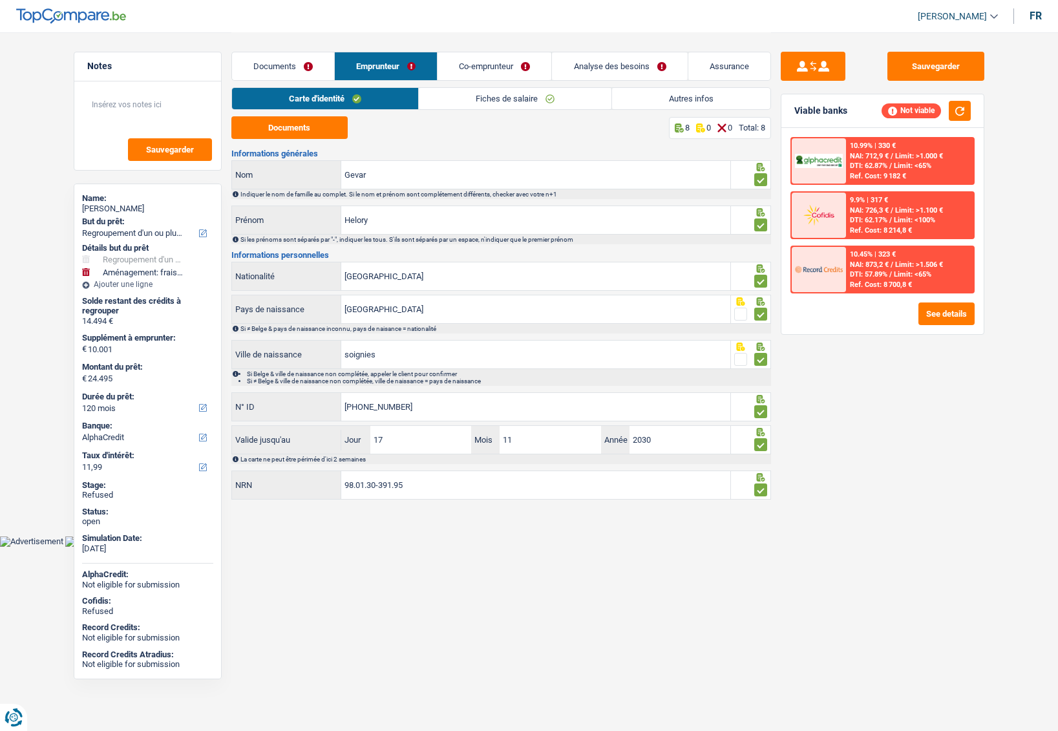
click at [654, 98] on link "Autres infos" at bounding box center [691, 98] width 158 height 21
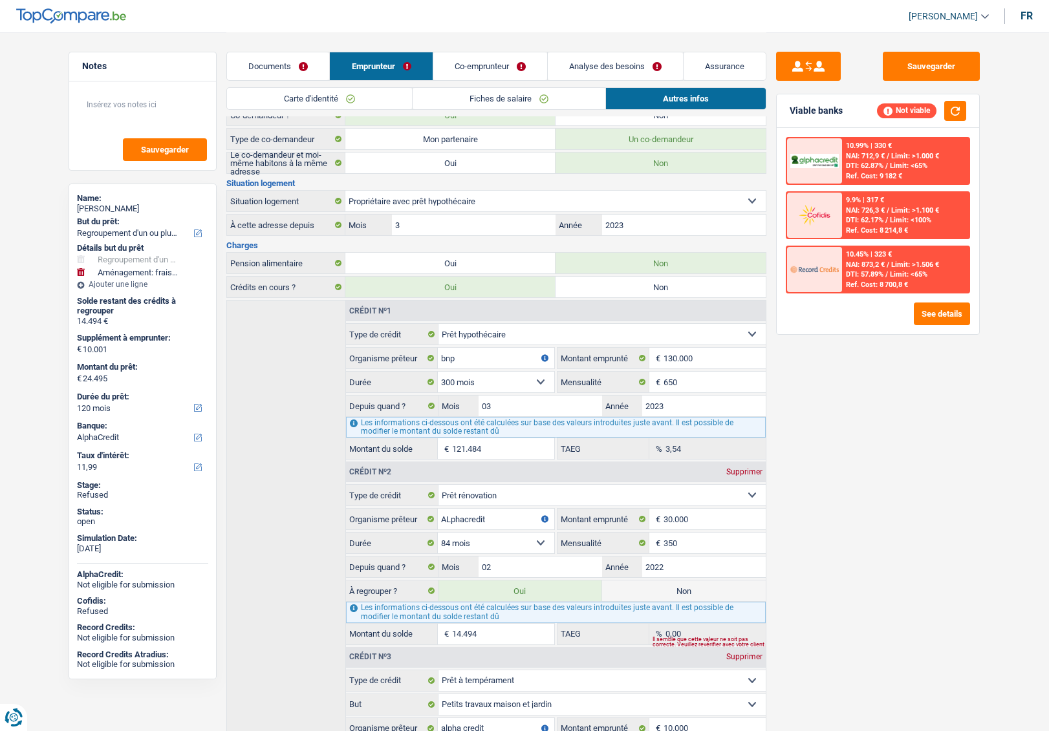
scroll to position [173, 0]
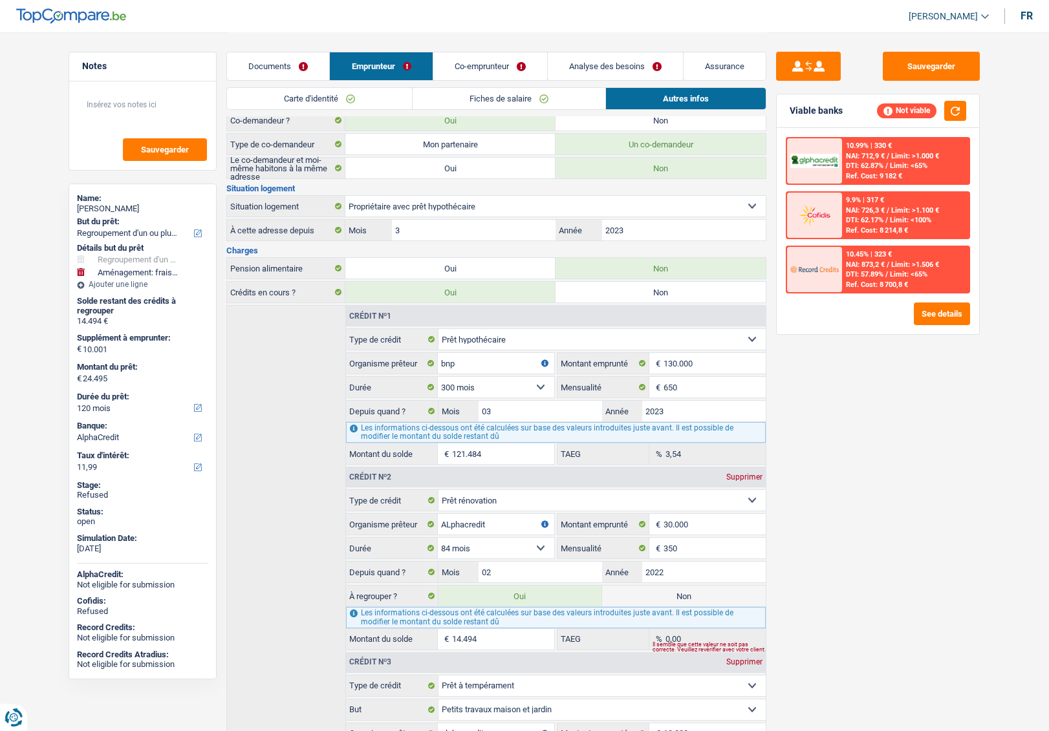
click at [579, 71] on link "Analyse des besoins" at bounding box center [615, 66] width 135 height 28
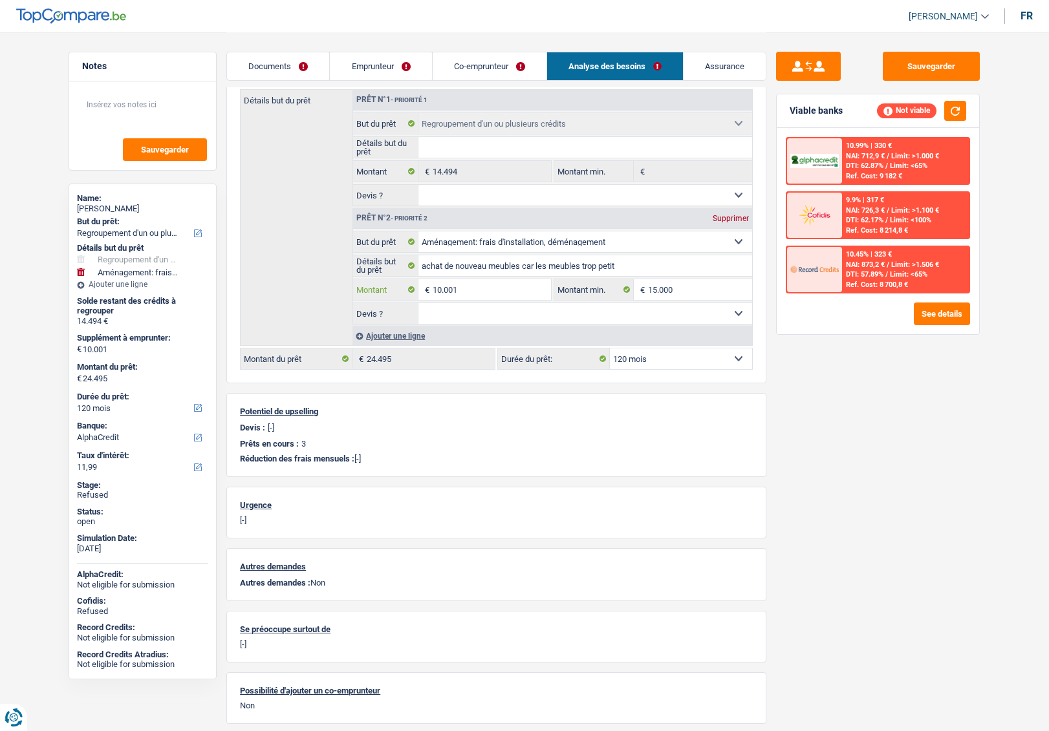
click at [472, 297] on input "10.001" at bounding box center [492, 289] width 118 height 21
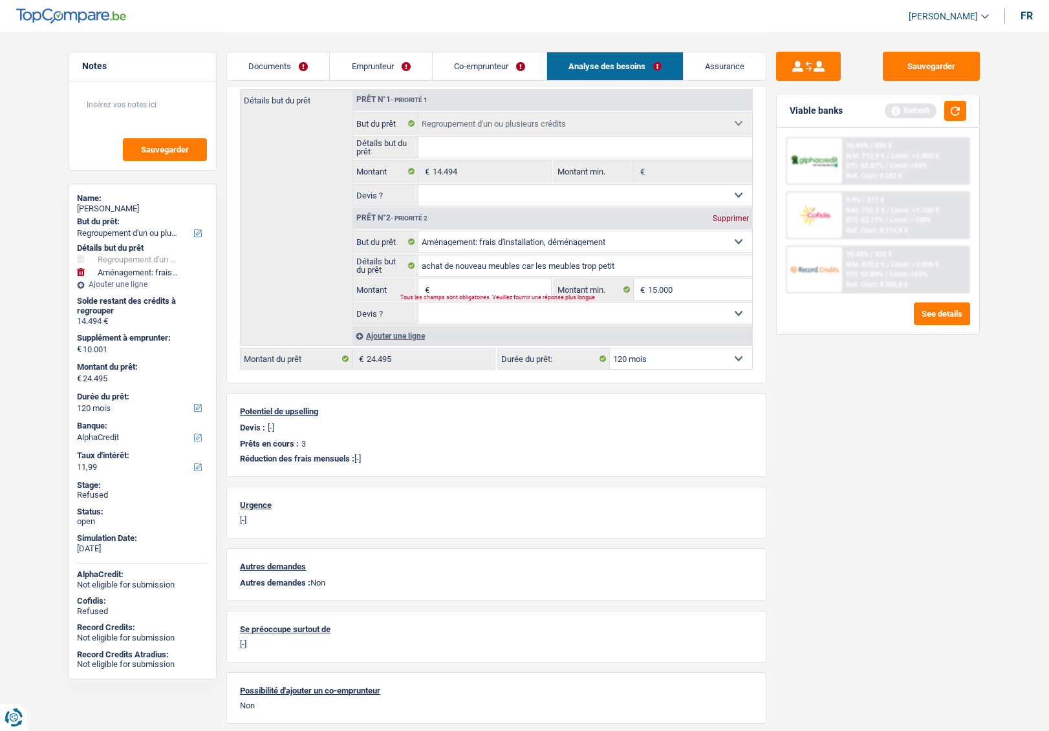
type input "0"
type input "14.494"
select select "60"
type input "14.494"
select select "60"
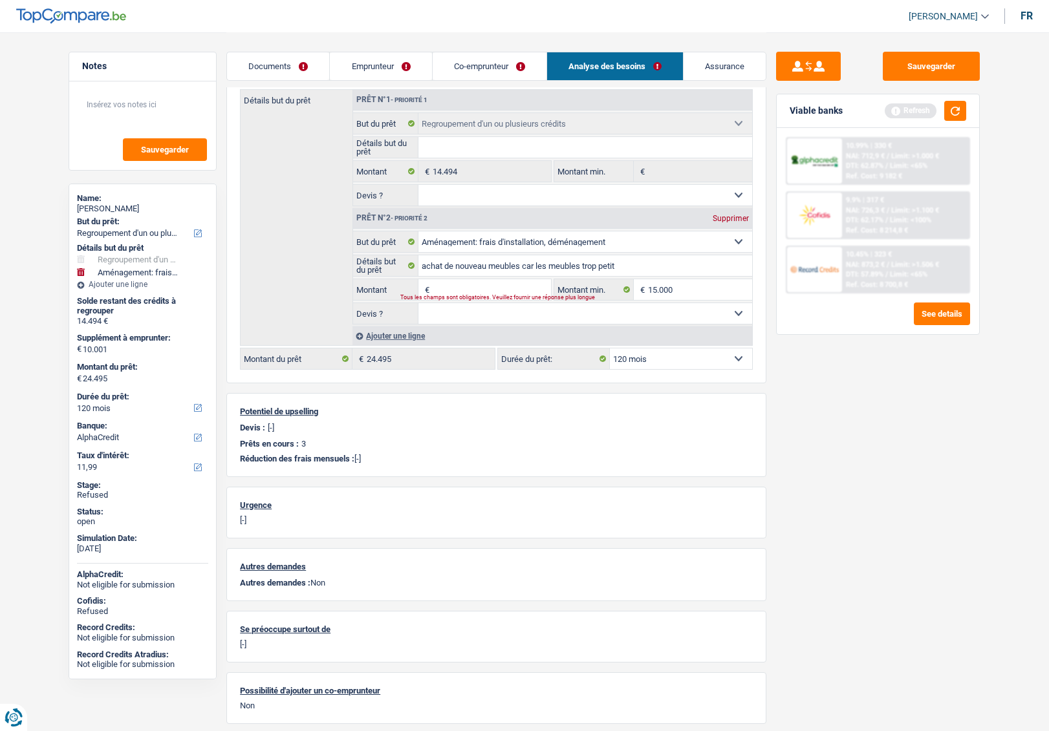
type input "14.494"
select select "60"
click at [397, 69] on link "Emprunteur" at bounding box center [381, 66] width 102 height 28
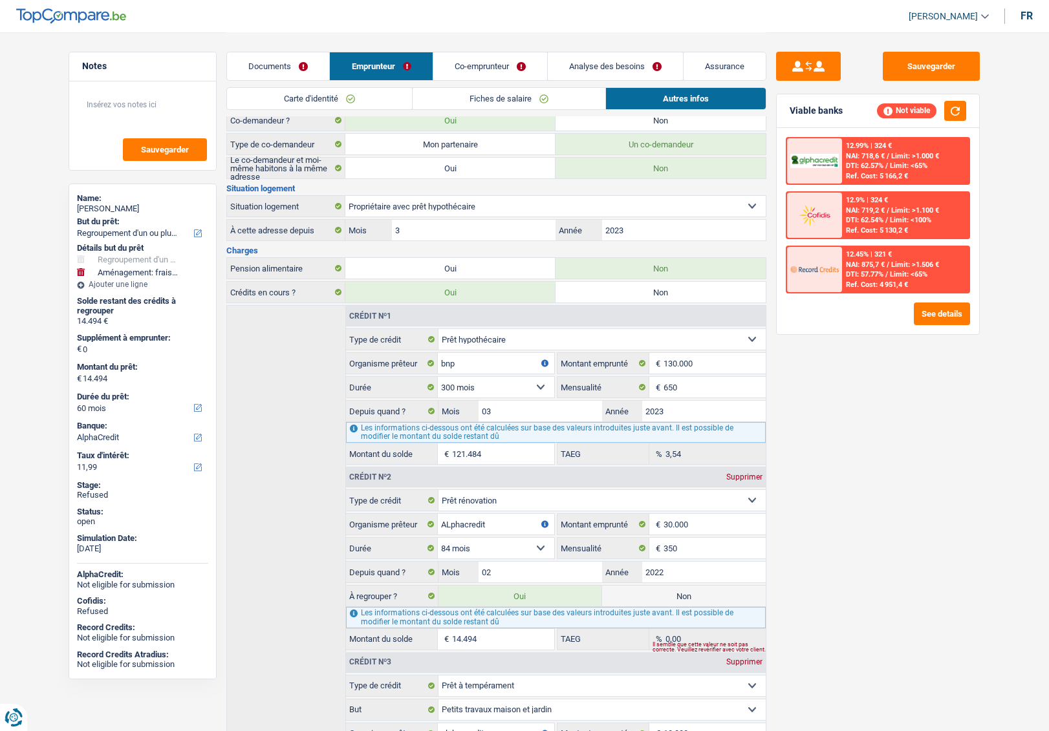
scroll to position [367, 0]
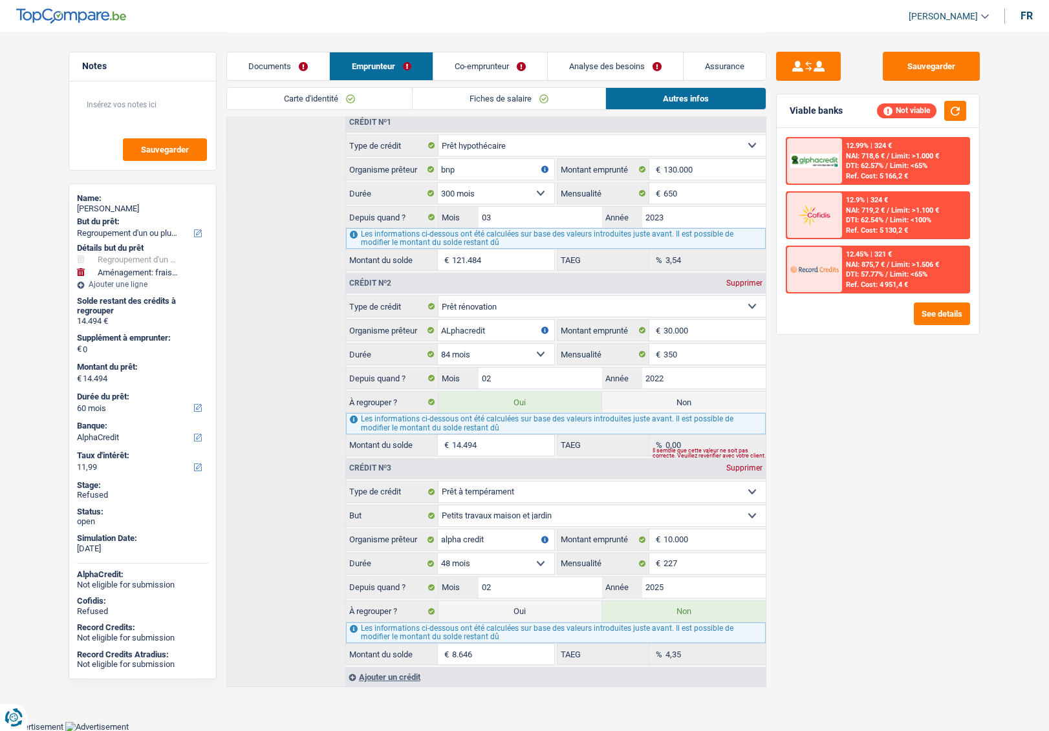
click at [519, 614] on label "Oui" at bounding box center [520, 611] width 164 height 21
click at [519, 614] on input "Oui" at bounding box center [520, 611] width 164 height 21
radio input "true"
type input "23.140"
radio input "false"
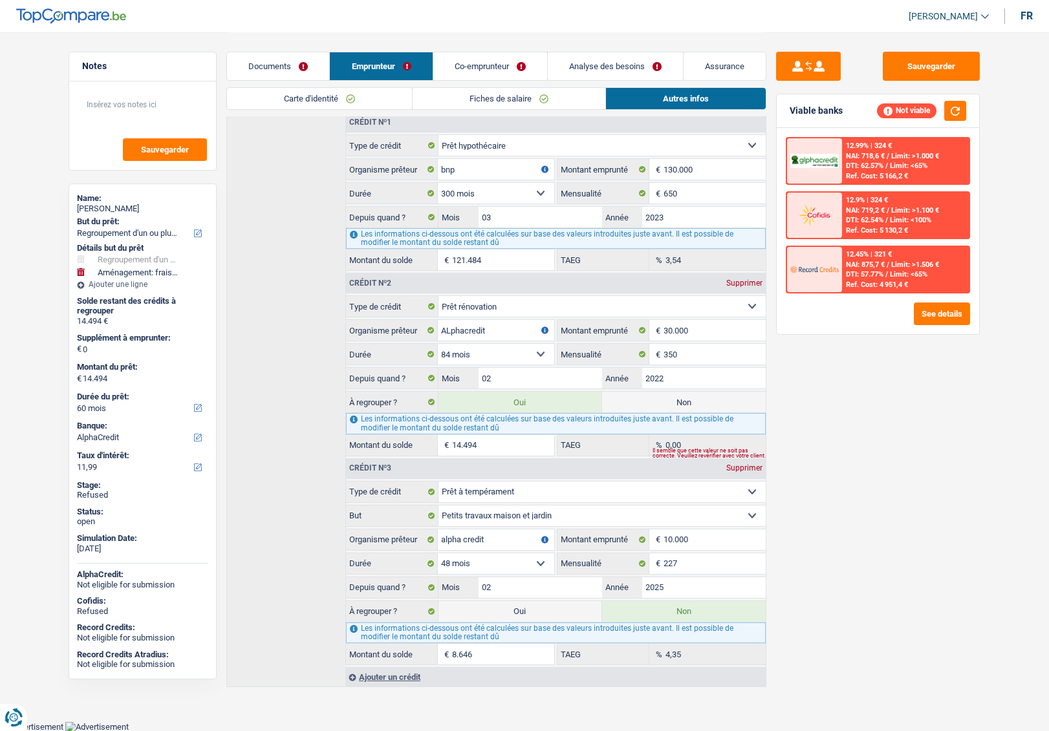
type input "23.140"
select select "120"
type input "23.140"
select select "120"
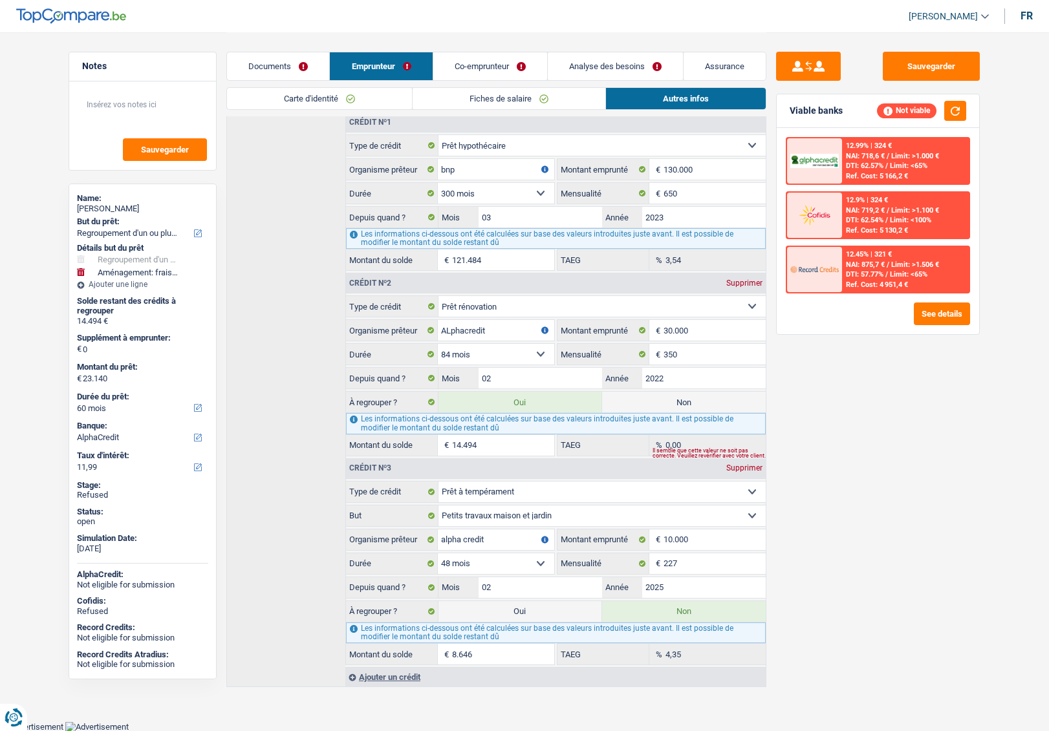
select select "120"
click at [667, 615] on label "Non" at bounding box center [684, 611] width 164 height 21
click at [667, 615] on input "Non" at bounding box center [684, 611] width 164 height 21
radio input "true"
type input "14.494"
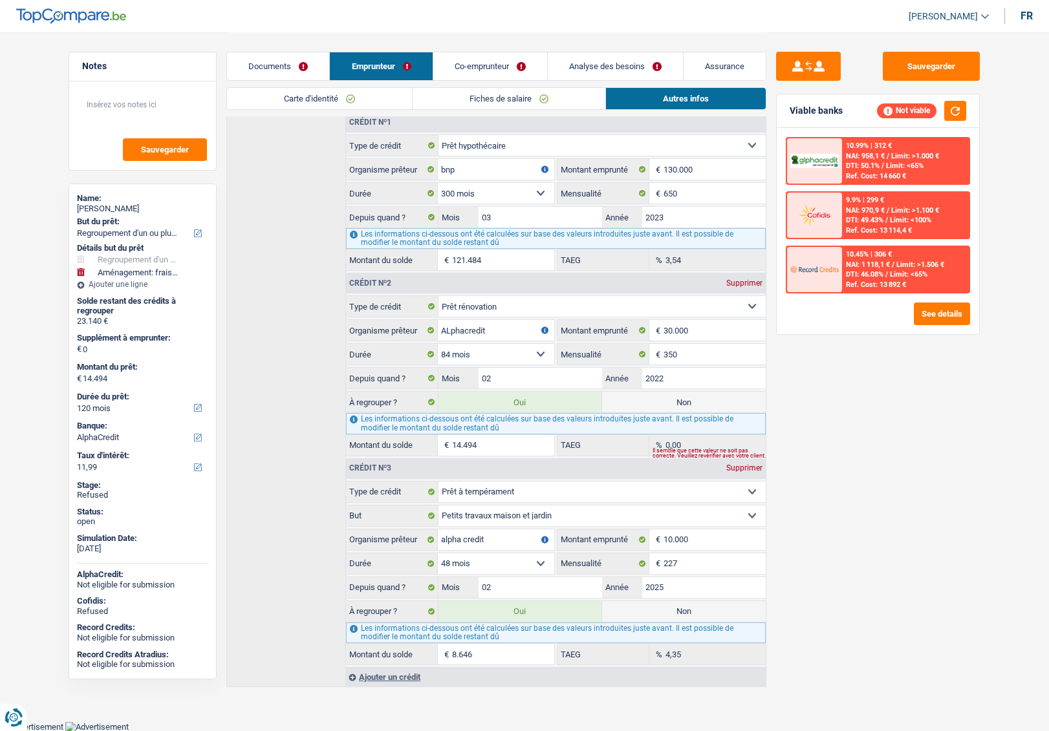
select select "60"
radio input "false"
type input "14.494"
select select "60"
type input "14.494"
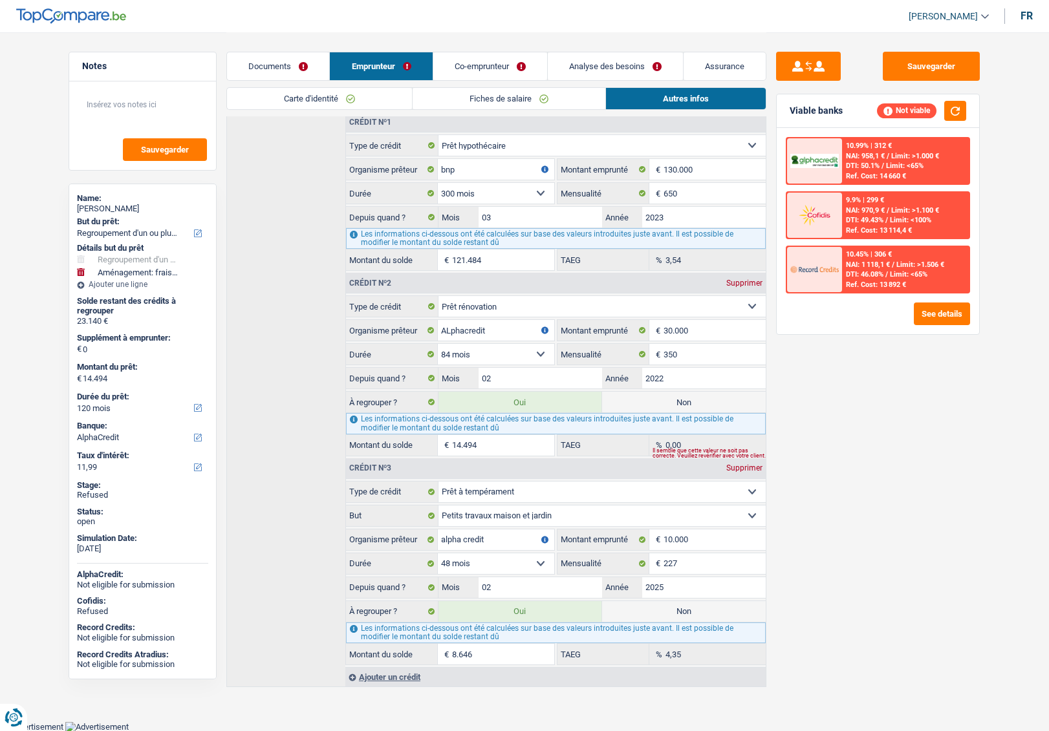
type input "14.494"
select select "60"
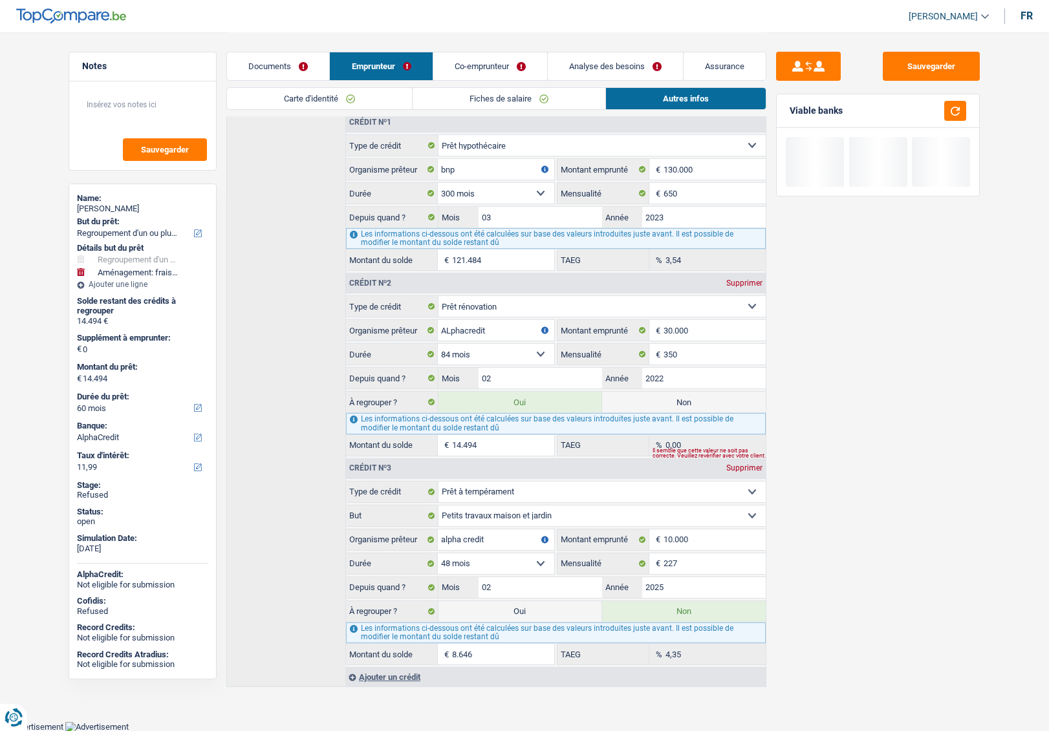
click at [602, 58] on link "Analyse des besoins" at bounding box center [615, 66] width 135 height 28
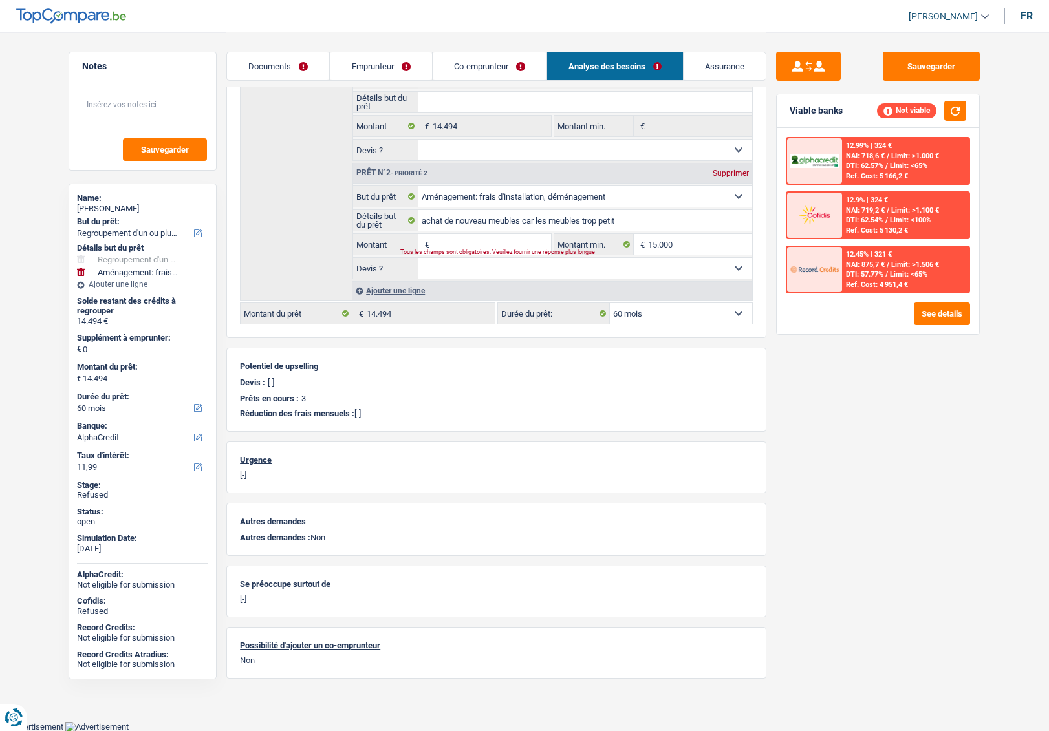
click at [464, 247] on input "Montant" at bounding box center [492, 244] width 118 height 21
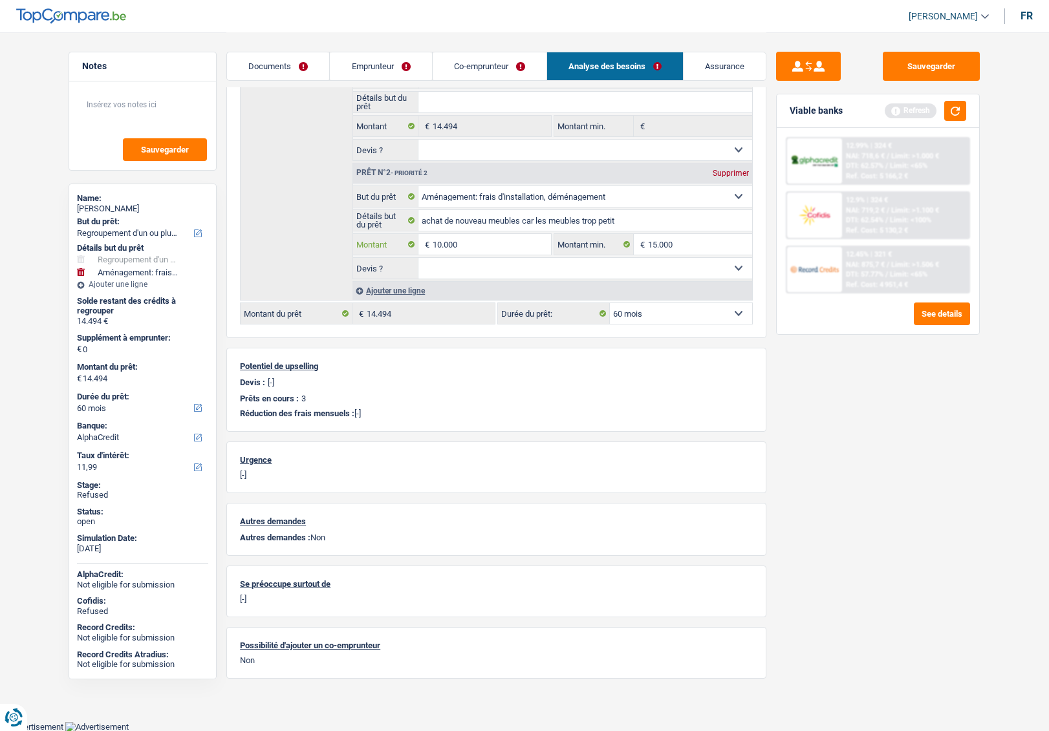
type input "10.000"
type input "24.494"
select select "120"
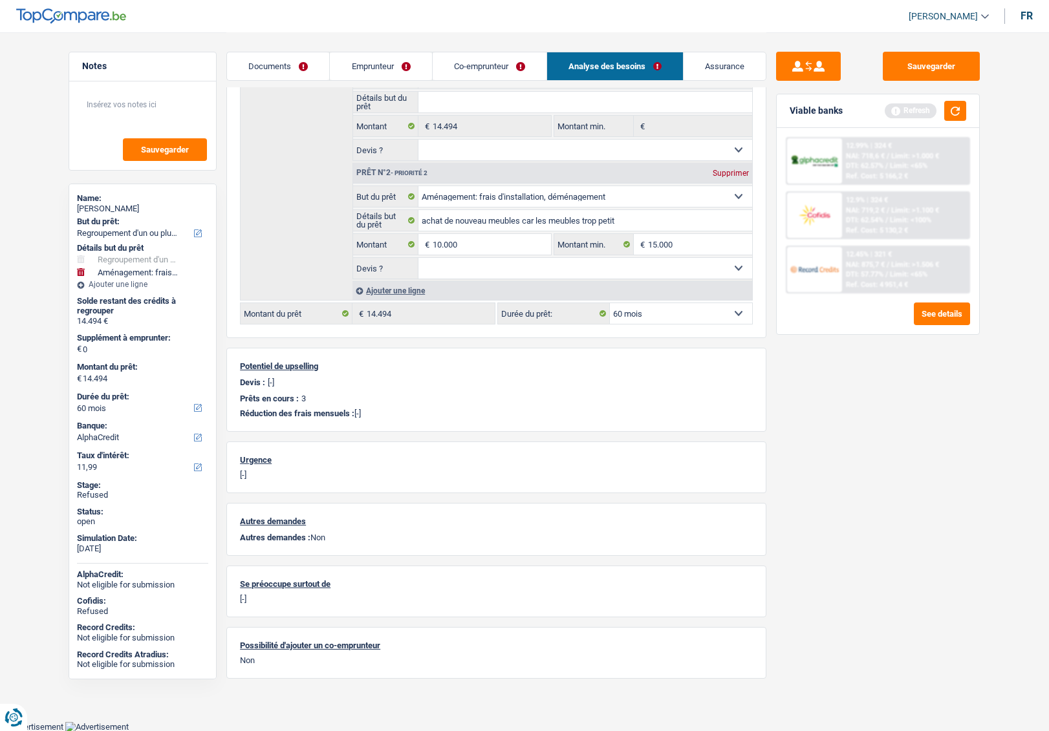
type input "24.494"
click at [370, 70] on link "Emprunteur" at bounding box center [381, 66] width 102 height 28
select select "120"
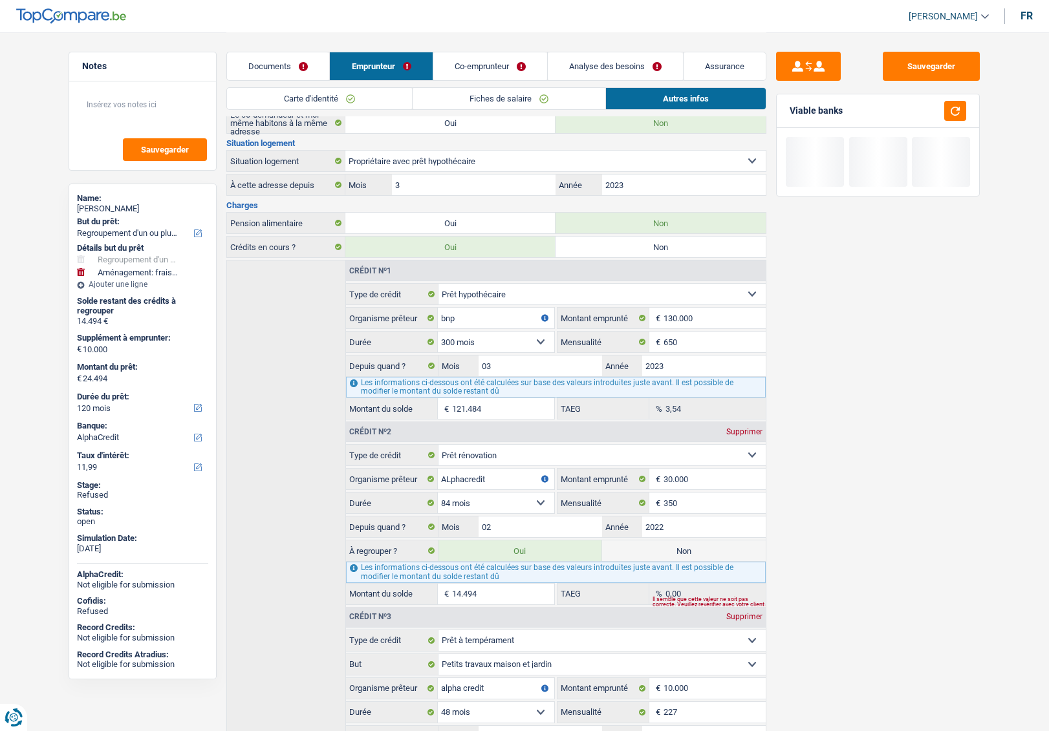
click at [590, 65] on link "Analyse des besoins" at bounding box center [615, 66] width 135 height 28
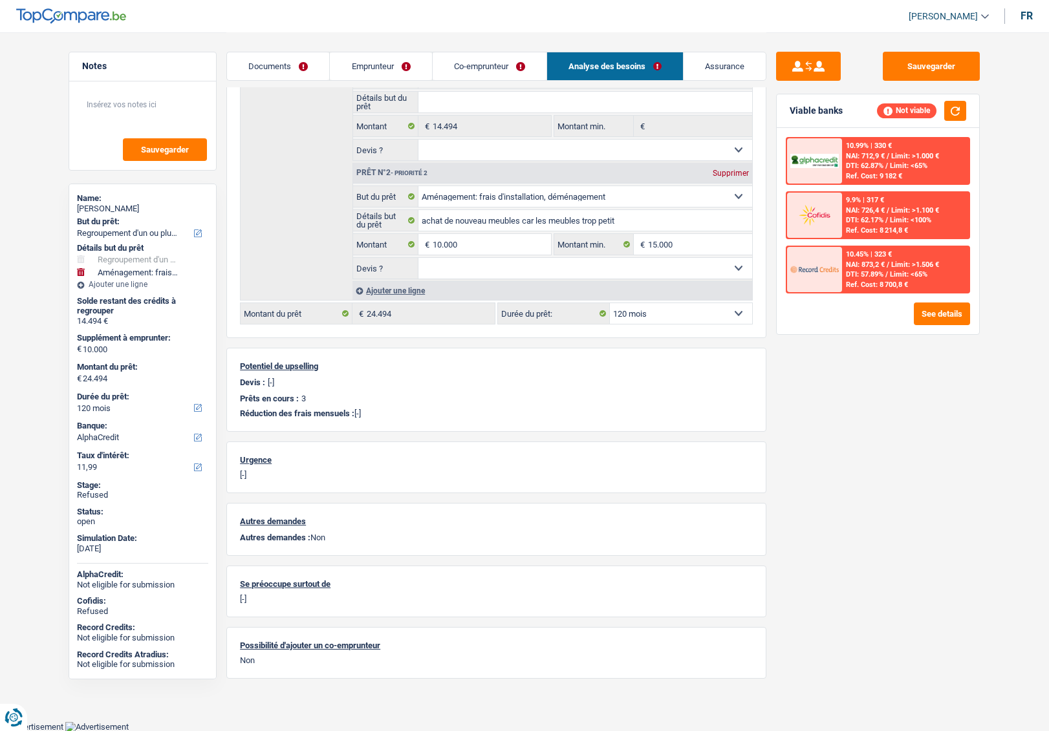
click at [385, 73] on link "Emprunteur" at bounding box center [381, 66] width 102 height 28
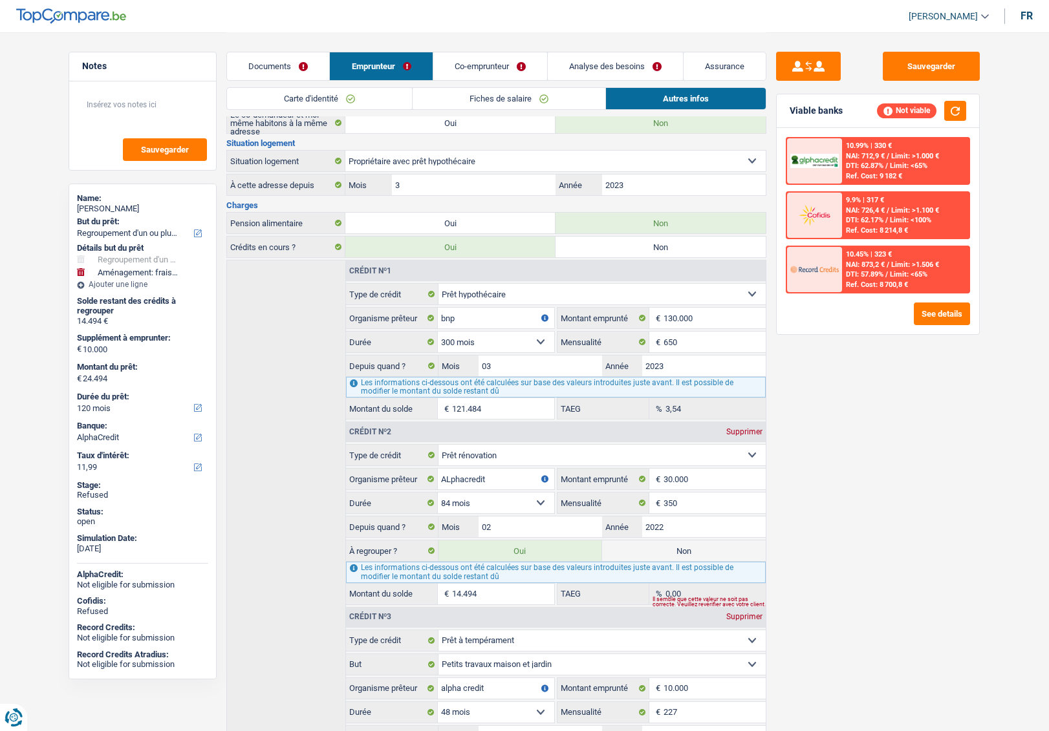
click at [484, 61] on link "Co-emprunteur" at bounding box center [490, 66] width 114 height 28
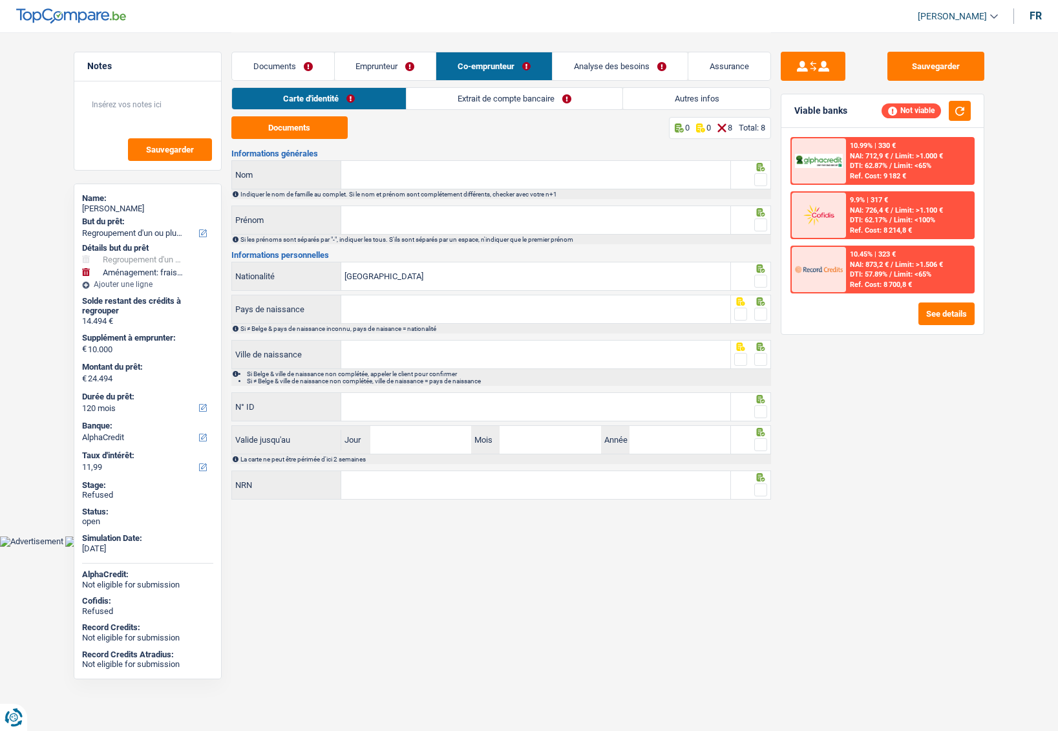
click at [392, 171] on input "Nom" at bounding box center [535, 175] width 389 height 28
click at [454, 102] on link "Extrait de compte bancaire" at bounding box center [515, 98] width 216 height 21
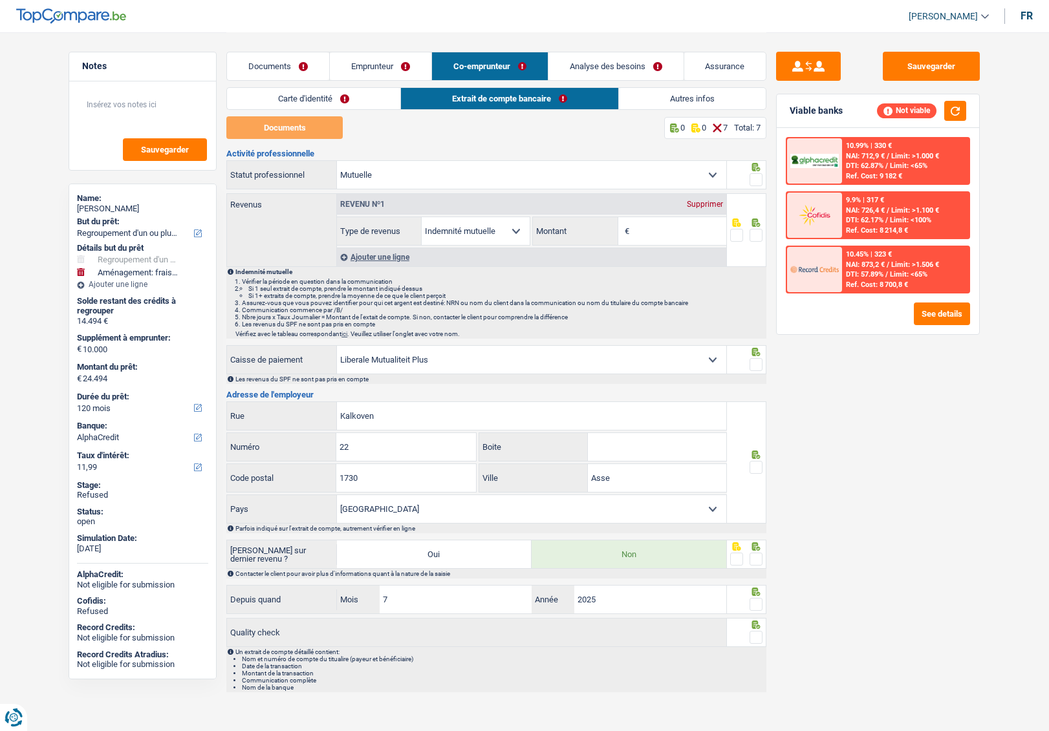
click at [665, 238] on input "Montant" at bounding box center [679, 231] width 94 height 28
click at [656, 230] on input "Montant" at bounding box center [679, 231] width 94 height 28
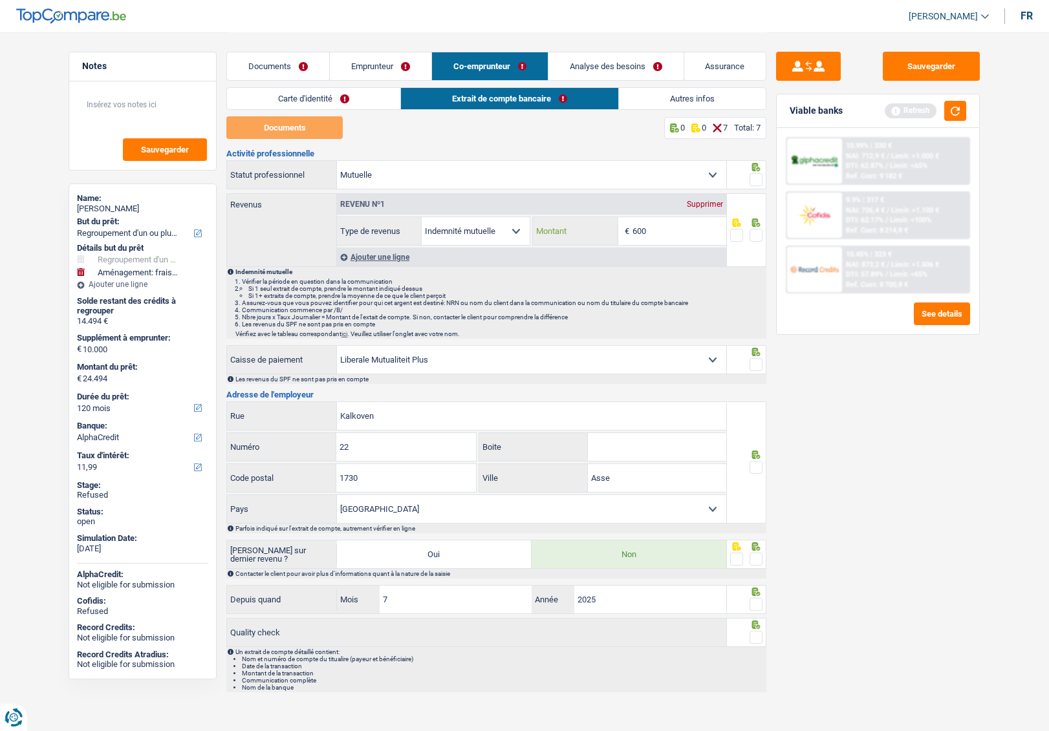
type input "600"
click at [375, 70] on link "Emprunteur" at bounding box center [381, 66] width 102 height 28
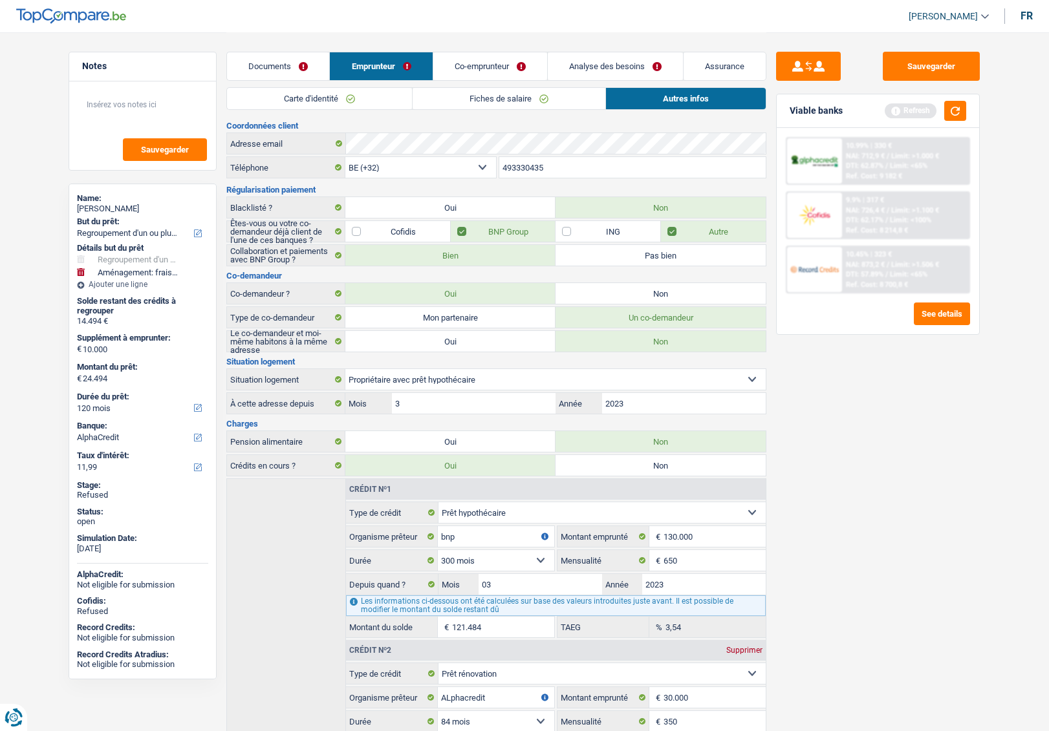
click at [454, 95] on link "Fiches de salaire" at bounding box center [508, 98] width 193 height 21
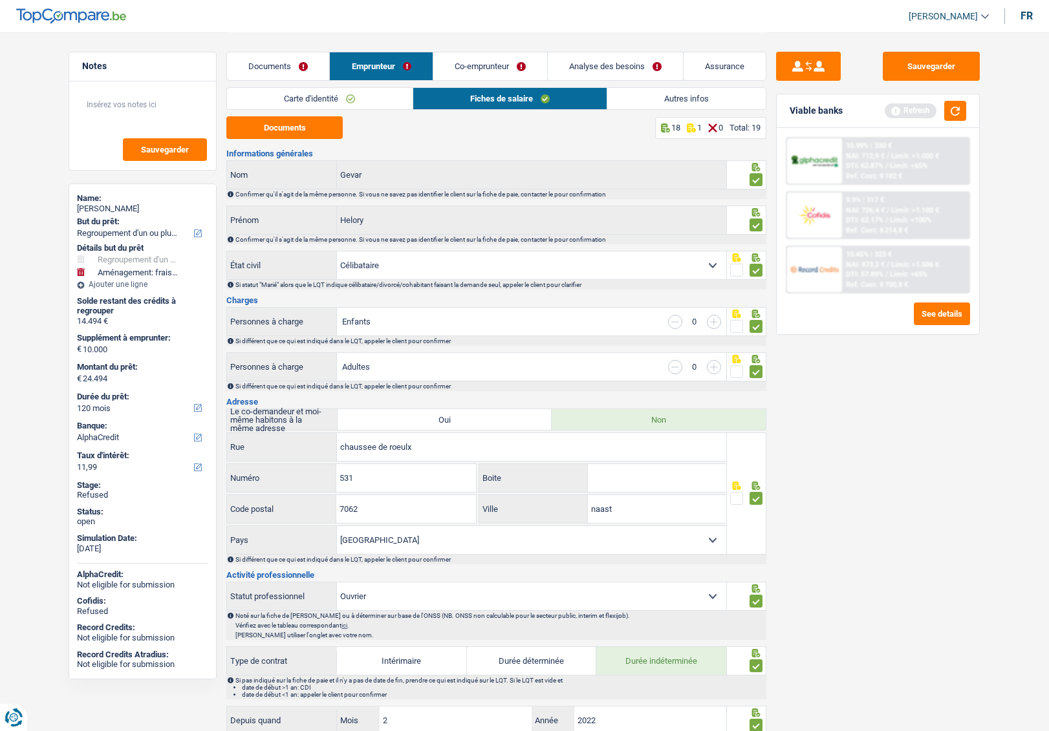
click at [473, 67] on link "Co-emprunteur" at bounding box center [490, 66] width 114 height 28
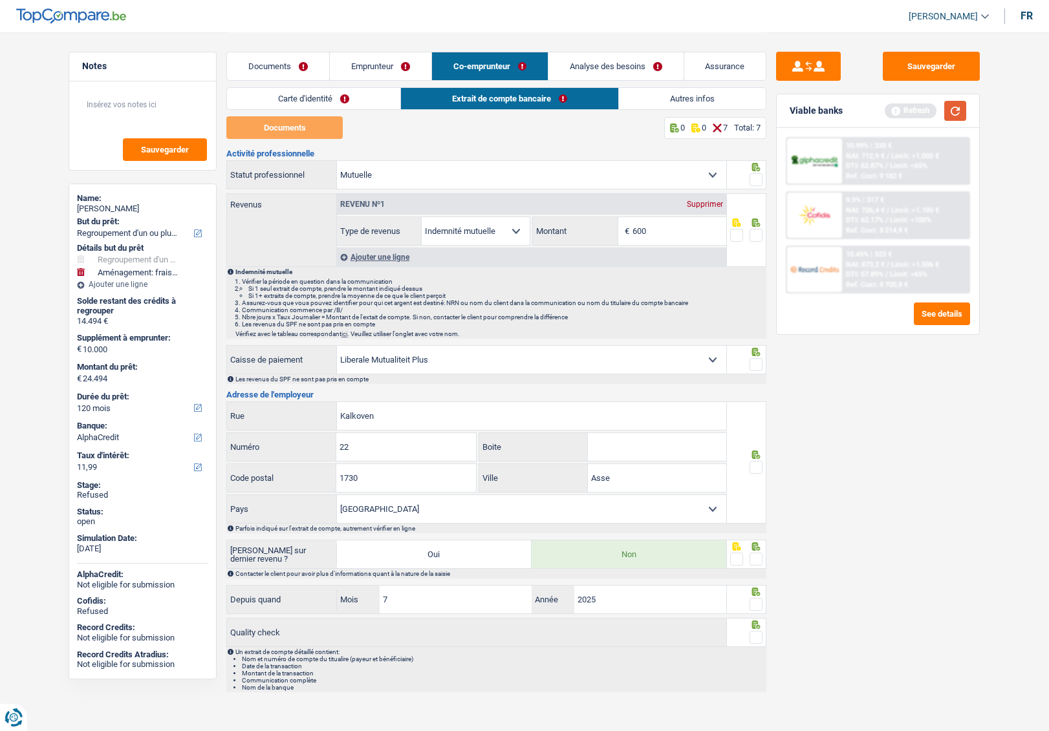
click at [961, 111] on button "button" at bounding box center [955, 111] width 22 height 20
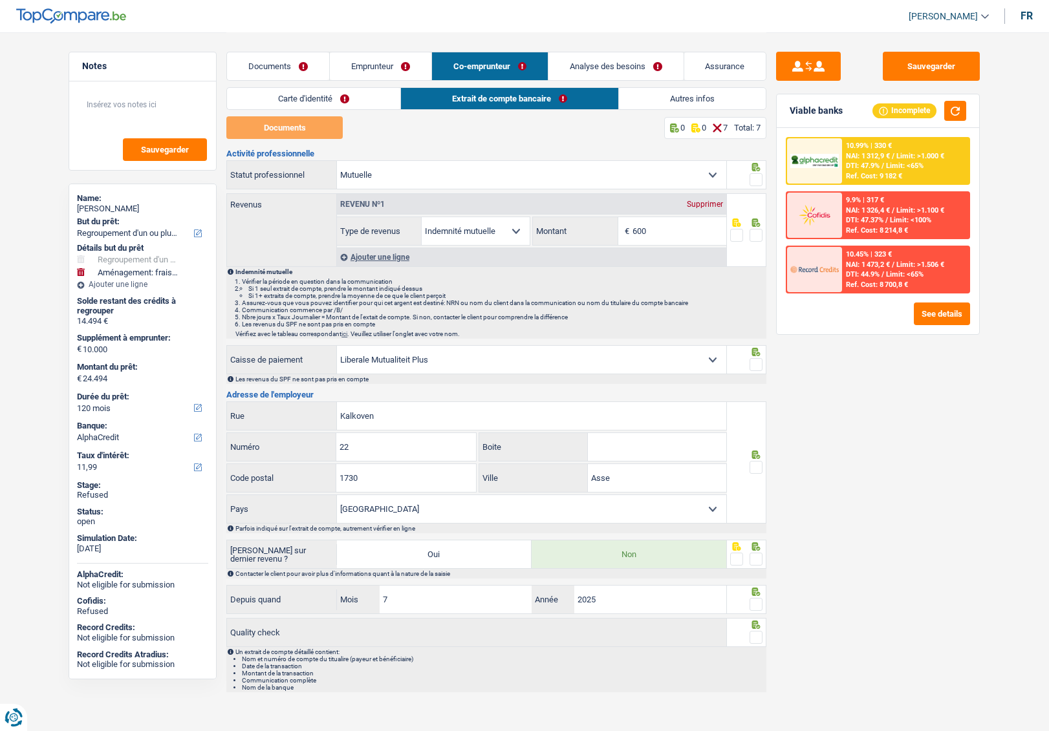
click at [346, 97] on link "Carte d'identité" at bounding box center [313, 98] width 173 height 21
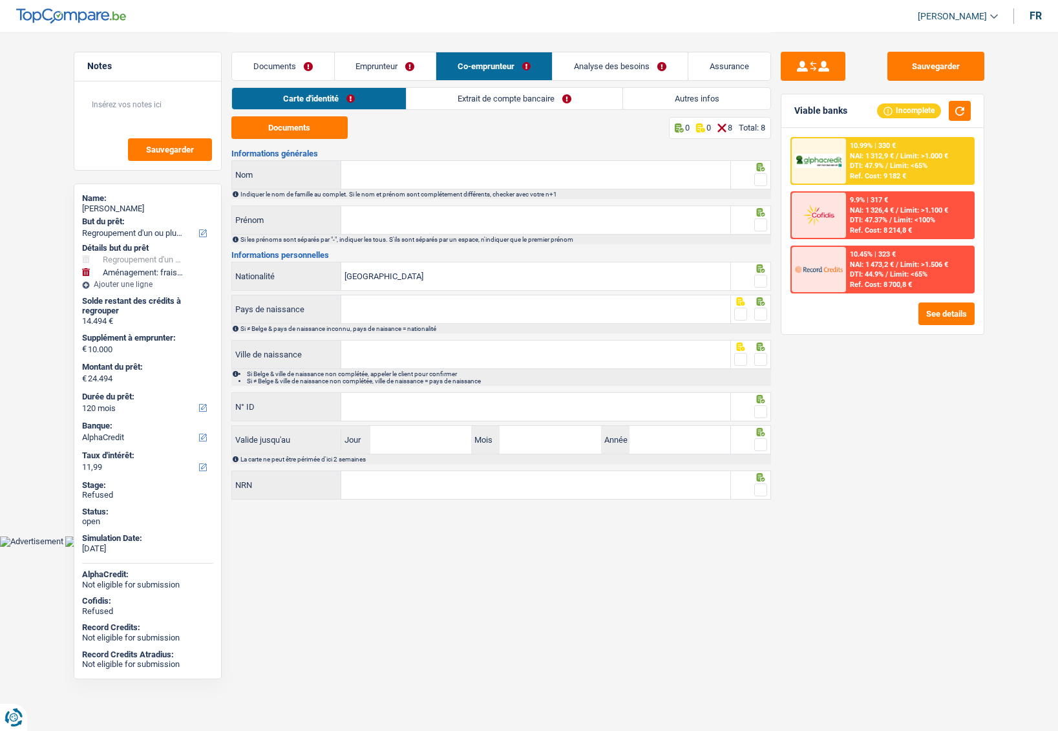
click at [389, 175] on input "Nom" at bounding box center [535, 175] width 389 height 28
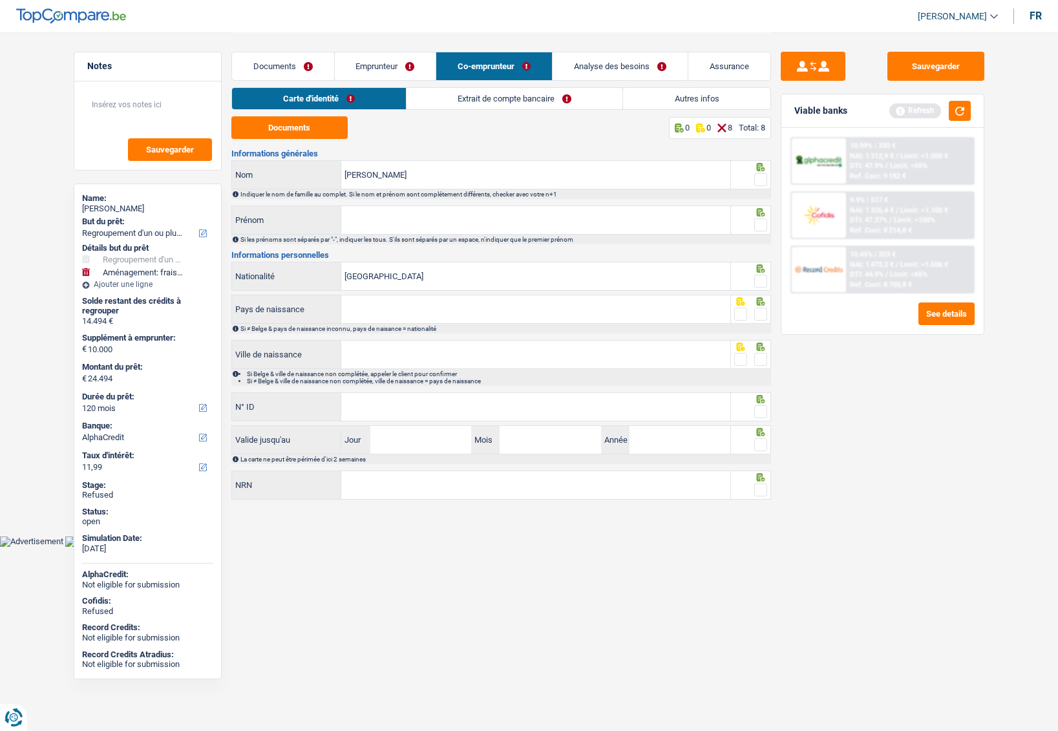
type input "Ghislain"
click at [380, 217] on input "Prénom" at bounding box center [535, 220] width 389 height 28
type input "Britannie"
click at [764, 181] on span at bounding box center [760, 179] width 13 height 13
click at [0, 0] on input "radio" at bounding box center [0, 0] width 0 height 0
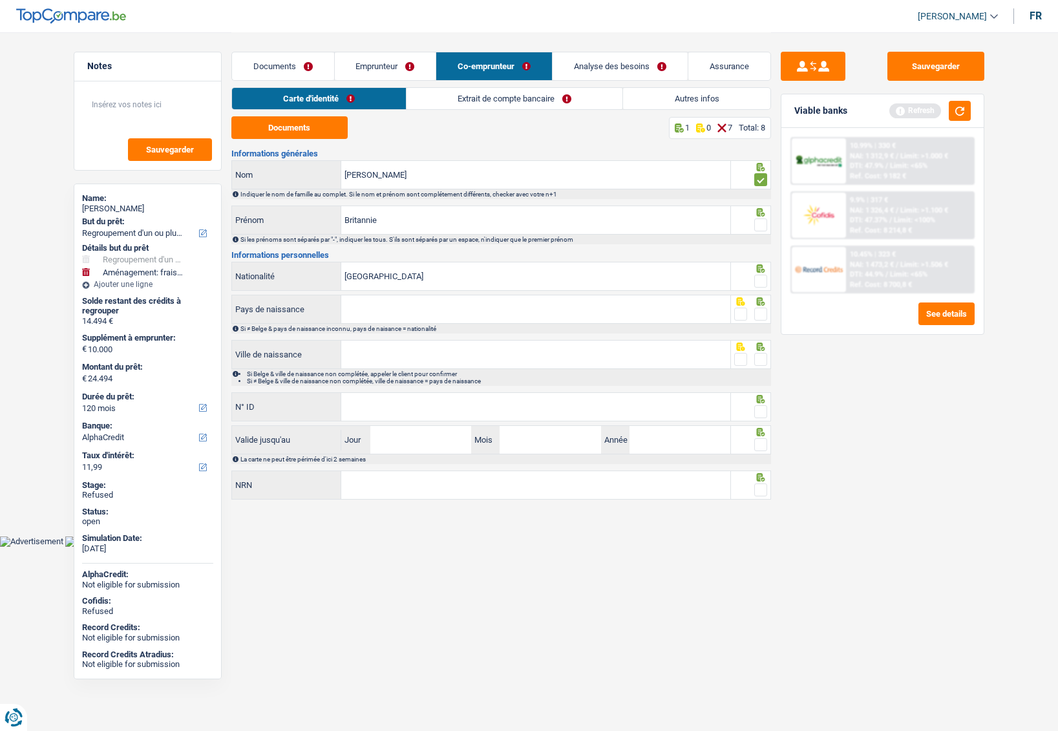
click at [758, 223] on span at bounding box center [760, 225] width 13 height 13
click at [0, 0] on input "radio" at bounding box center [0, 0] width 0 height 0
click at [410, 305] on input "Pays de naissance" at bounding box center [535, 309] width 389 height 28
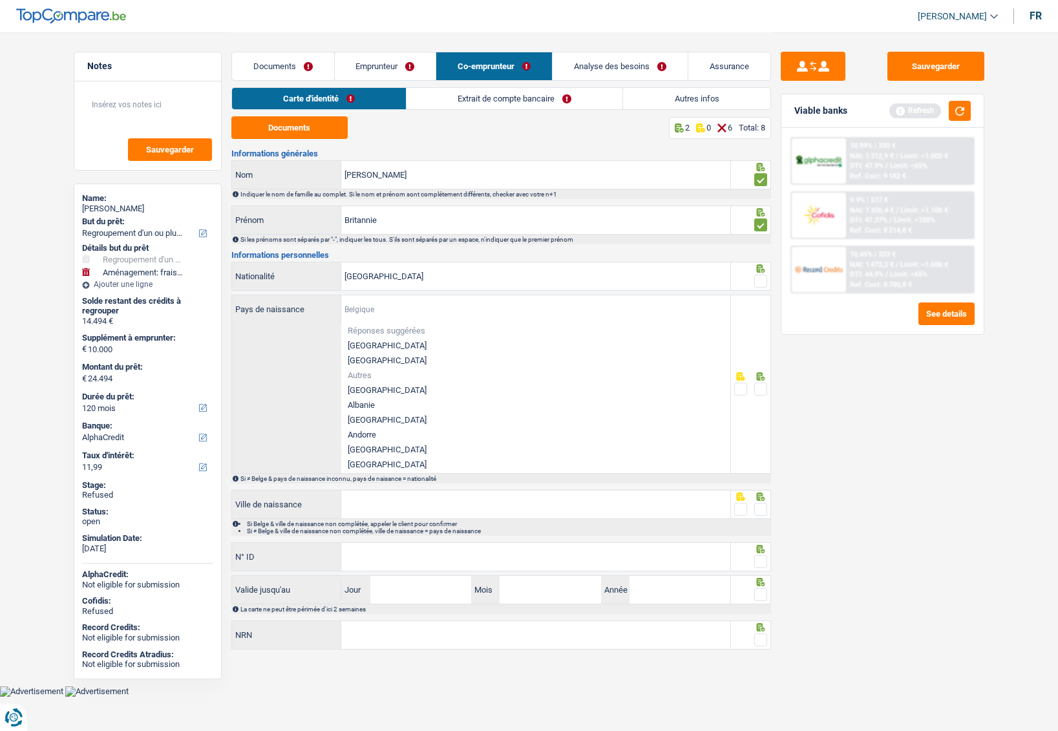
type input "b"
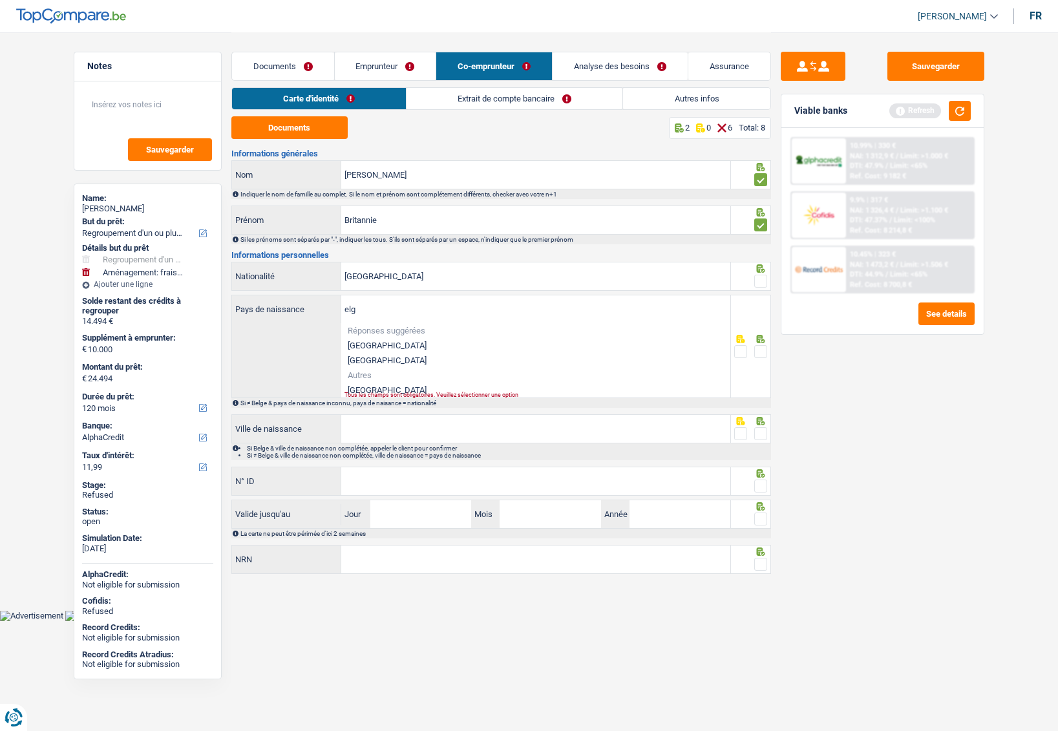
click at [377, 345] on li "[GEOGRAPHIC_DATA]" at bounding box center [535, 345] width 389 height 15
type input "[GEOGRAPHIC_DATA]"
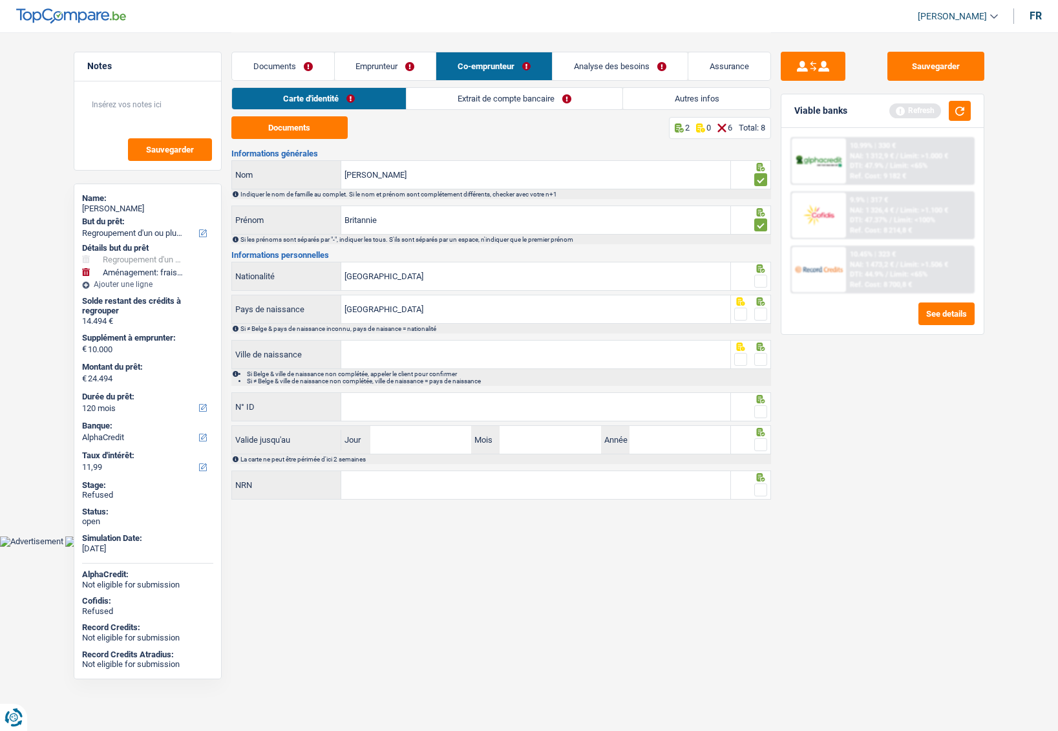
click at [374, 346] on input "Ville de naissance" at bounding box center [535, 355] width 389 height 28
type input "soignies"
click at [379, 408] on input "N° ID" at bounding box center [535, 407] width 389 height 28
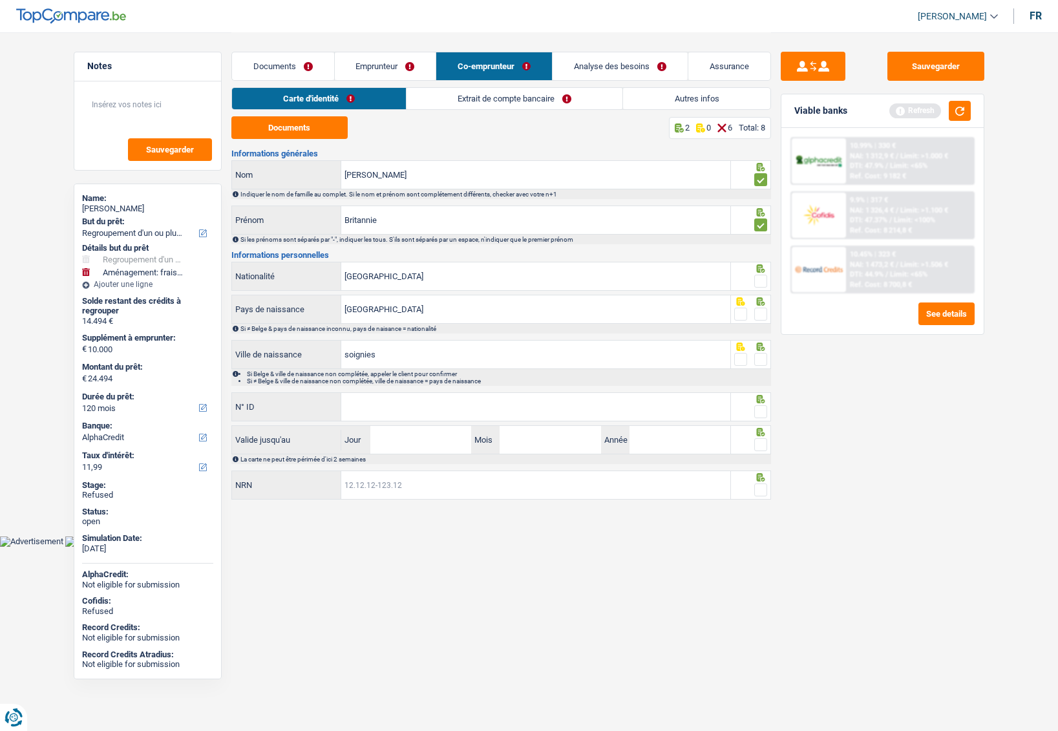
click at [365, 477] on input "NRN" at bounding box center [535, 485] width 389 height 28
type input "99.04.29-374.97"
click at [430, 400] on input "N° ID" at bounding box center [535, 407] width 389 height 28
click at [381, 409] on input "N° ID" at bounding box center [535, 407] width 389 height 28
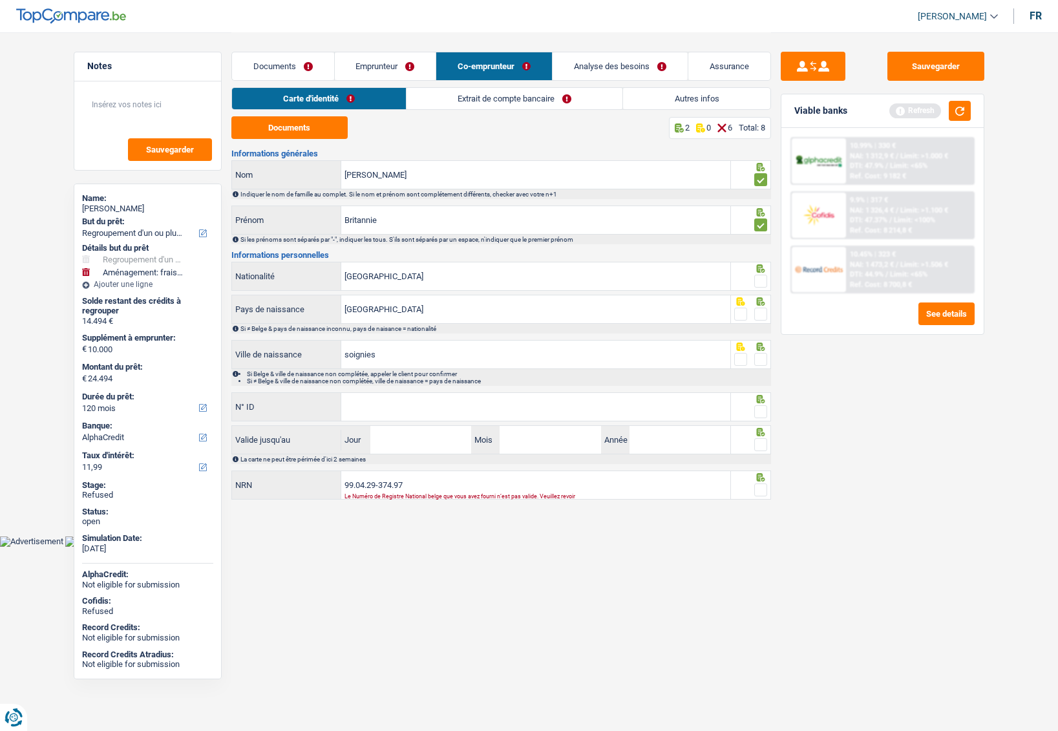
click at [381, 409] on input "N° ID" at bounding box center [535, 407] width 389 height 28
click at [413, 482] on input "99.04.29-374.97" at bounding box center [535, 485] width 389 height 28
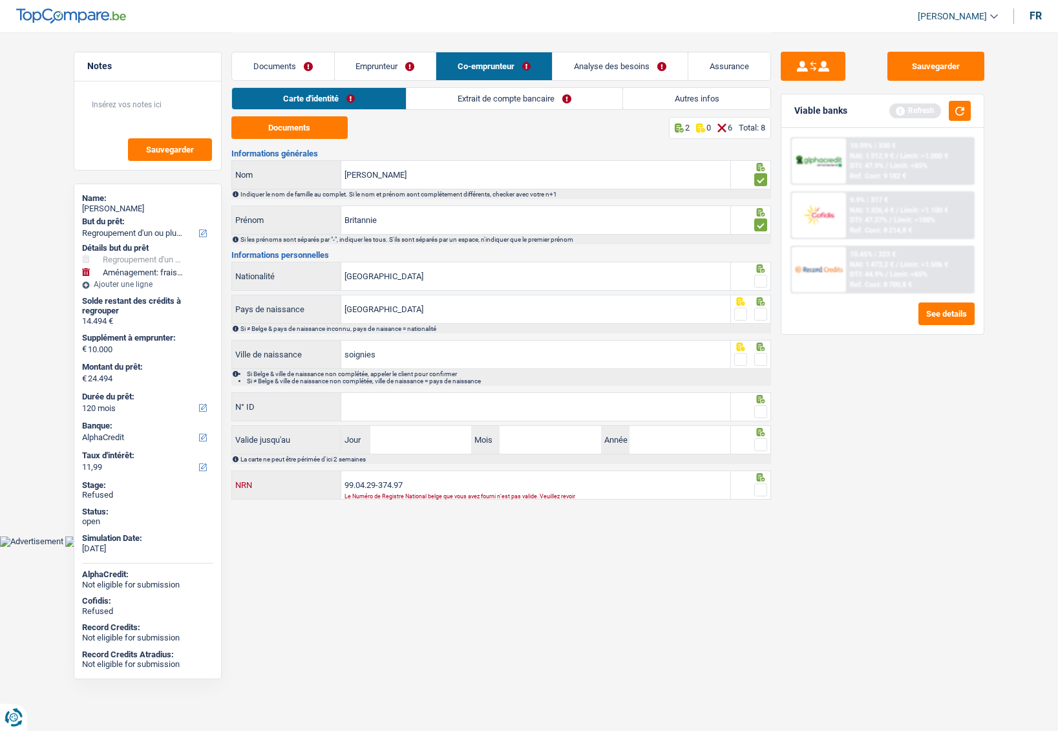
click at [413, 482] on input "99.04.29-374.97" at bounding box center [535, 485] width 389 height 28
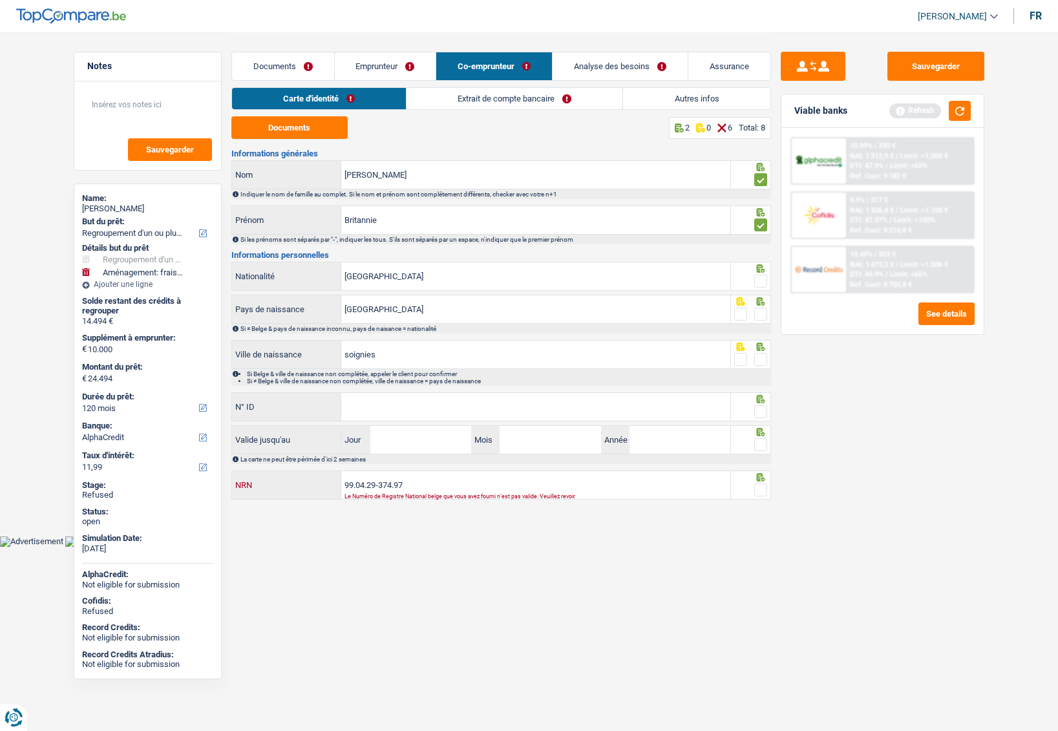
click at [413, 482] on input "99.04.29-374.97" at bounding box center [535, 485] width 389 height 28
click at [367, 494] on div "Le Numéro de Registre National belge que vous avez fourni n’est pas valide. Veu…" at bounding box center [518, 496] width 346 height 5
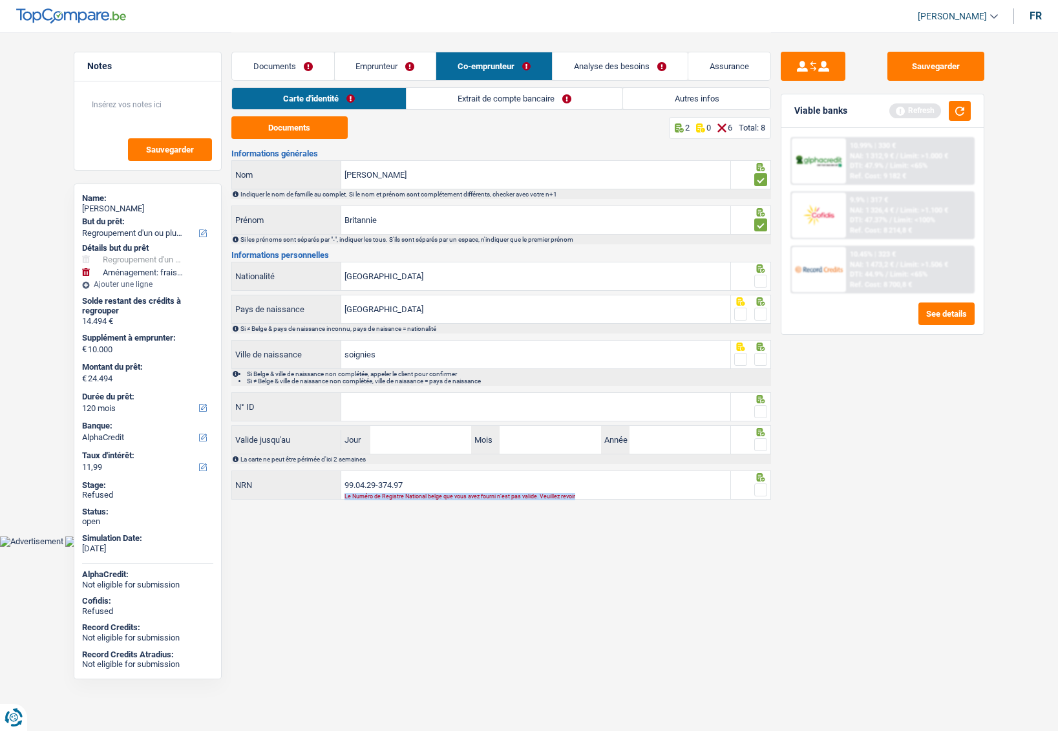
click at [367, 494] on div "Le Numéro de Registre National belge que vous avez fourni n’est pas valide. Veu…" at bounding box center [518, 496] width 346 height 5
click at [366, 486] on input "99.04.29-374.97" at bounding box center [535, 485] width 389 height 28
click at [379, 409] on input "N° ID" at bounding box center [535, 407] width 389 height 28
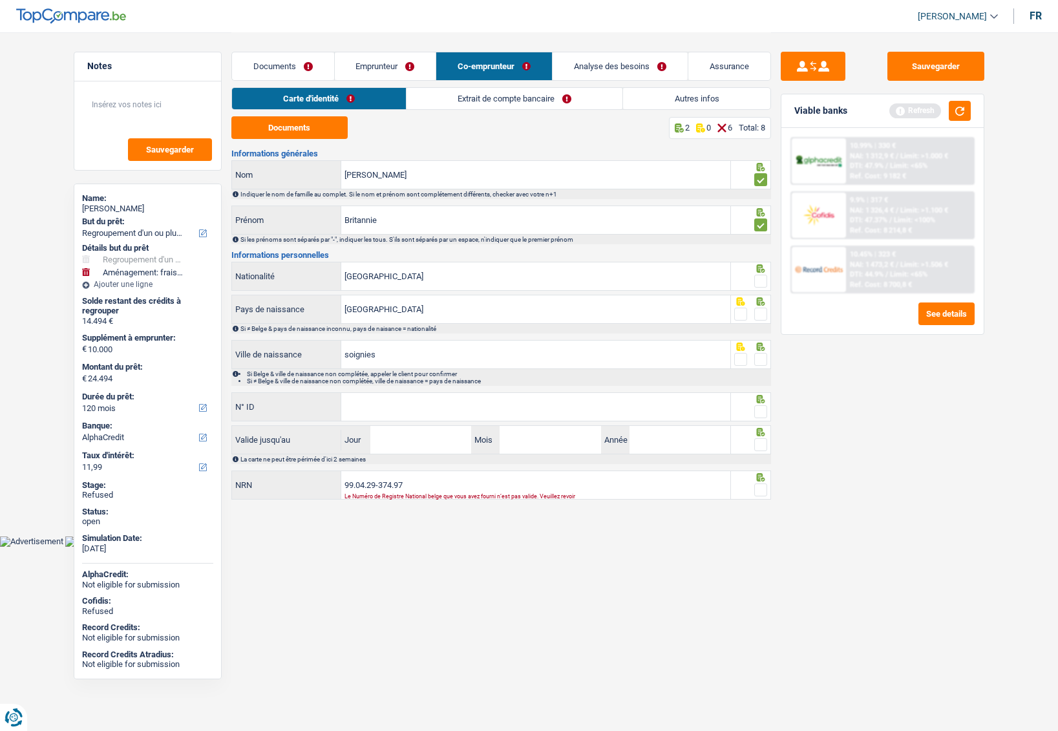
click at [369, 405] on input "N° ID" at bounding box center [535, 407] width 389 height 28
type input "595119156636"
click at [386, 443] on input "Jour" at bounding box center [420, 440] width 101 height 28
type input "29"
type input "10"
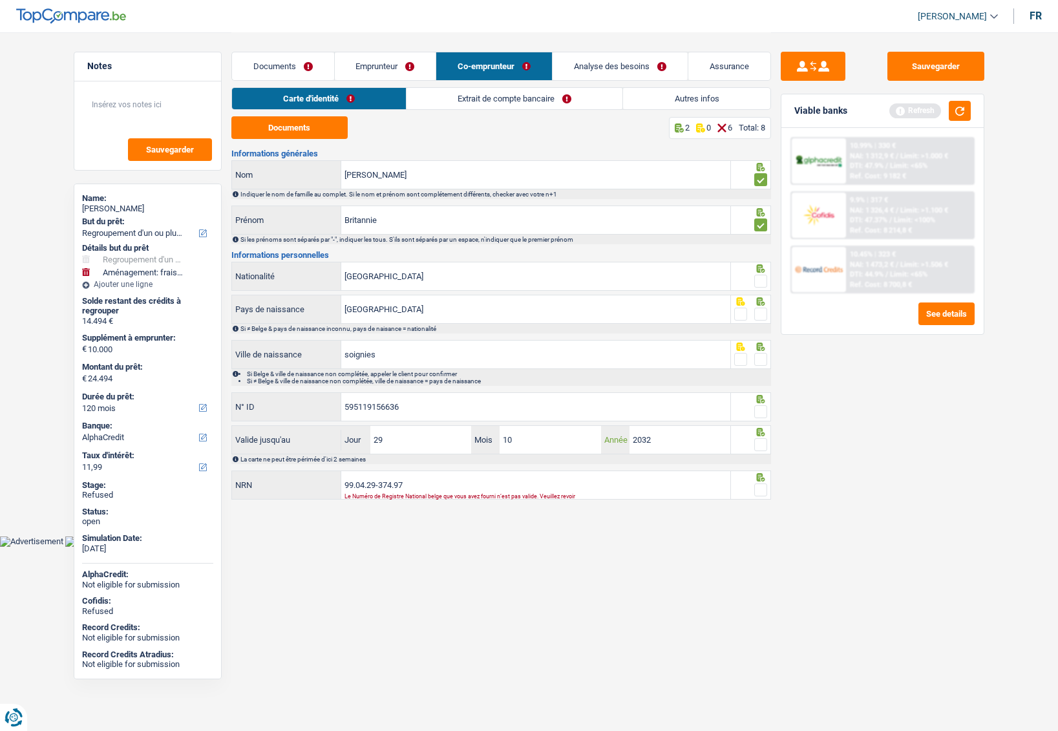
type input "2032"
drag, startPoint x: 760, startPoint y: 442, endPoint x: 762, endPoint y: 434, distance: 8.0
click at [761, 442] on span at bounding box center [760, 444] width 13 height 13
click at [0, 0] on input "radio" at bounding box center [0, 0] width 0 height 0
click at [762, 412] on span at bounding box center [760, 411] width 13 height 13
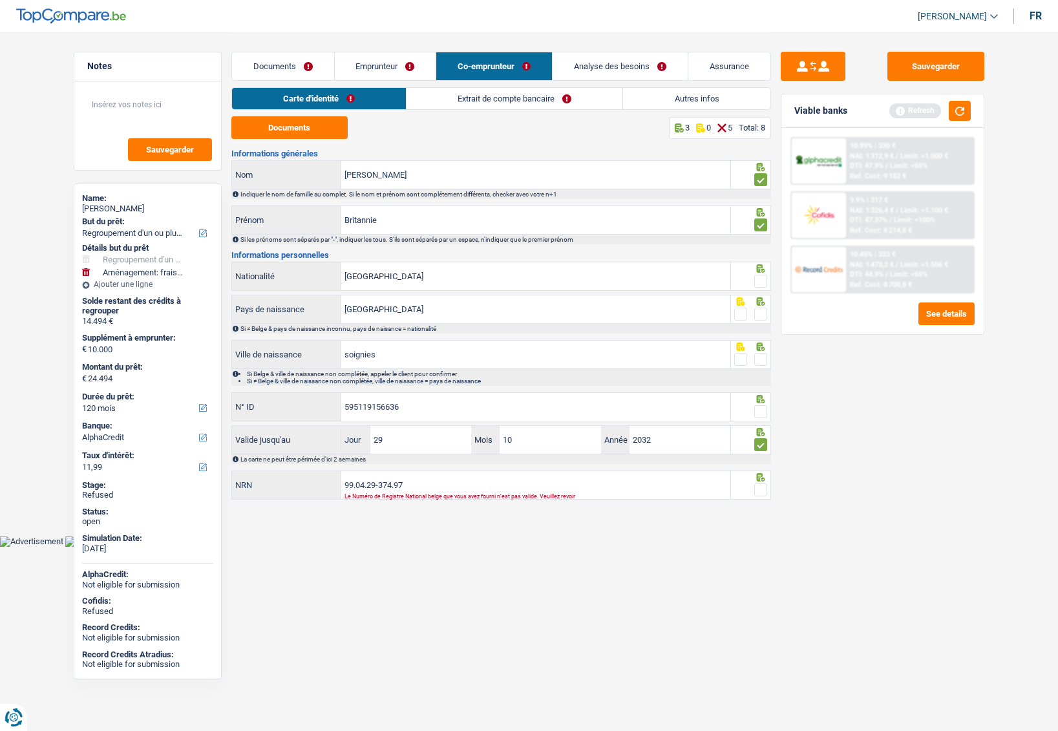
click at [0, 0] on input "radio" at bounding box center [0, 0] width 0 height 0
drag, startPoint x: 760, startPoint y: 354, endPoint x: 767, endPoint y: 330, distance: 24.8
click at [761, 354] on span at bounding box center [760, 359] width 13 height 13
click at [0, 0] on input "radio" at bounding box center [0, 0] width 0 height 0
click at [763, 313] on span at bounding box center [760, 314] width 13 height 13
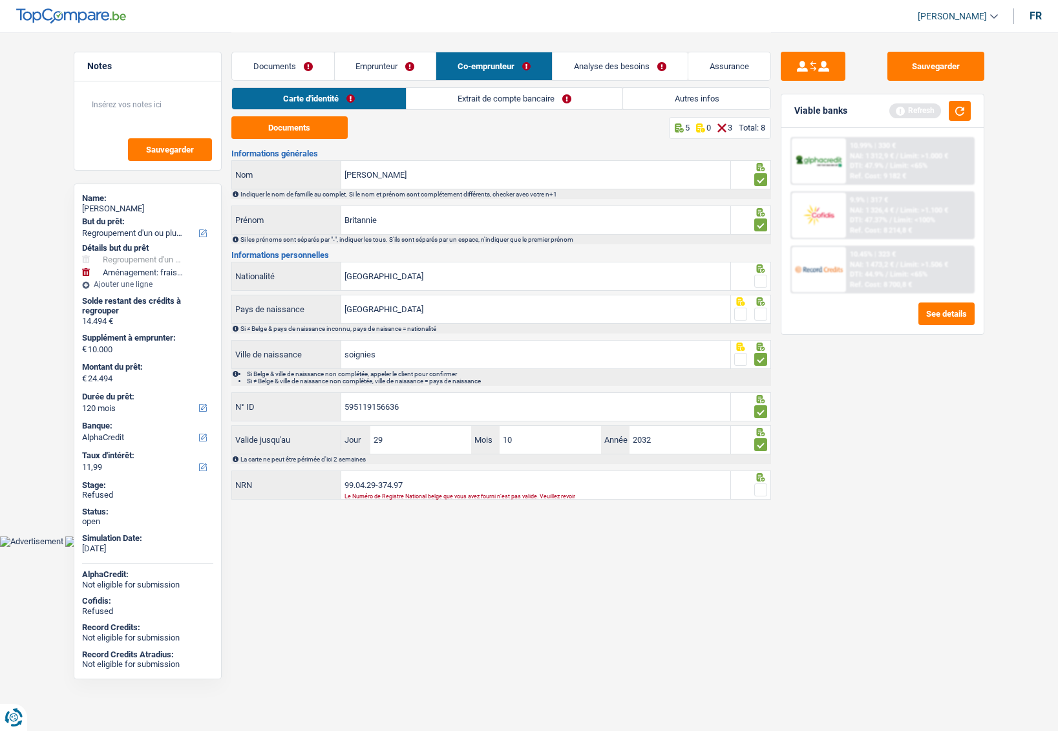
click at [0, 0] on input "radio" at bounding box center [0, 0] width 0 height 0
click at [763, 281] on span at bounding box center [760, 281] width 13 height 13
click at [0, 0] on input "radio" at bounding box center [0, 0] width 0 height 0
click at [381, 485] on input "99.04.29-374.97" at bounding box center [535, 485] width 389 height 28
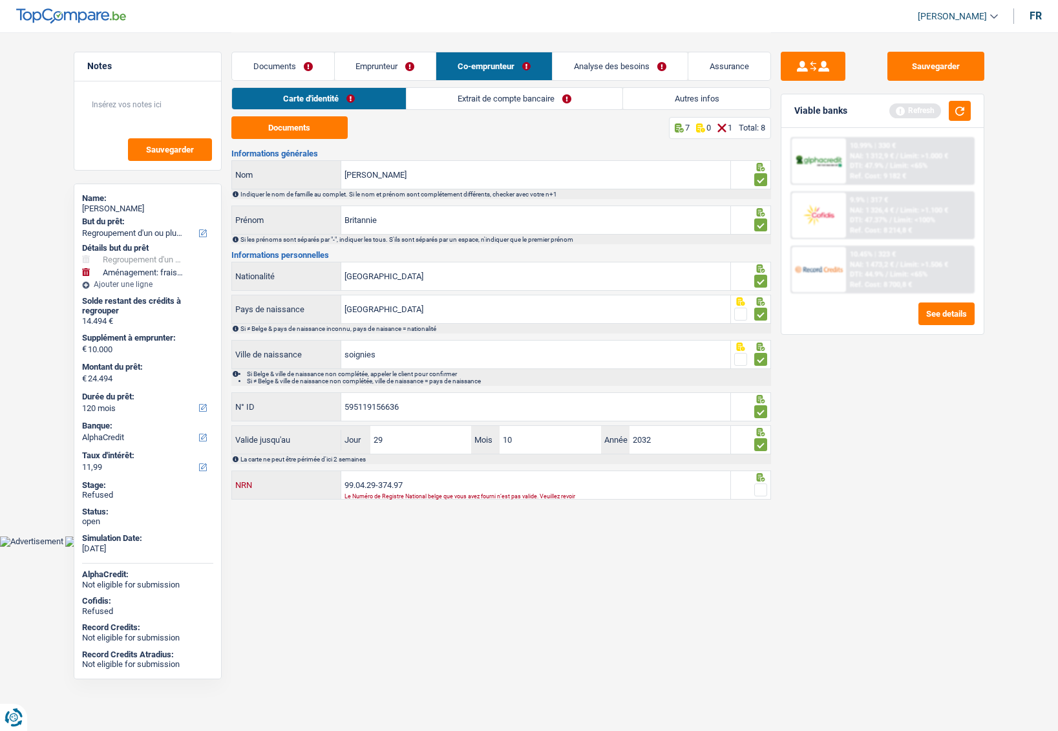
click at [381, 485] on input "99.04.29-374.97" at bounding box center [535, 485] width 389 height 28
click at [374, 489] on input "99.04.29-374.97" at bounding box center [535, 485] width 389 height 28
click at [419, 486] on input "99.04.29-374.97" at bounding box center [535, 485] width 389 height 28
click at [389, 485] on input "99.04.29-374.97" at bounding box center [535, 485] width 389 height 28
type input "99.04.29-364.97"
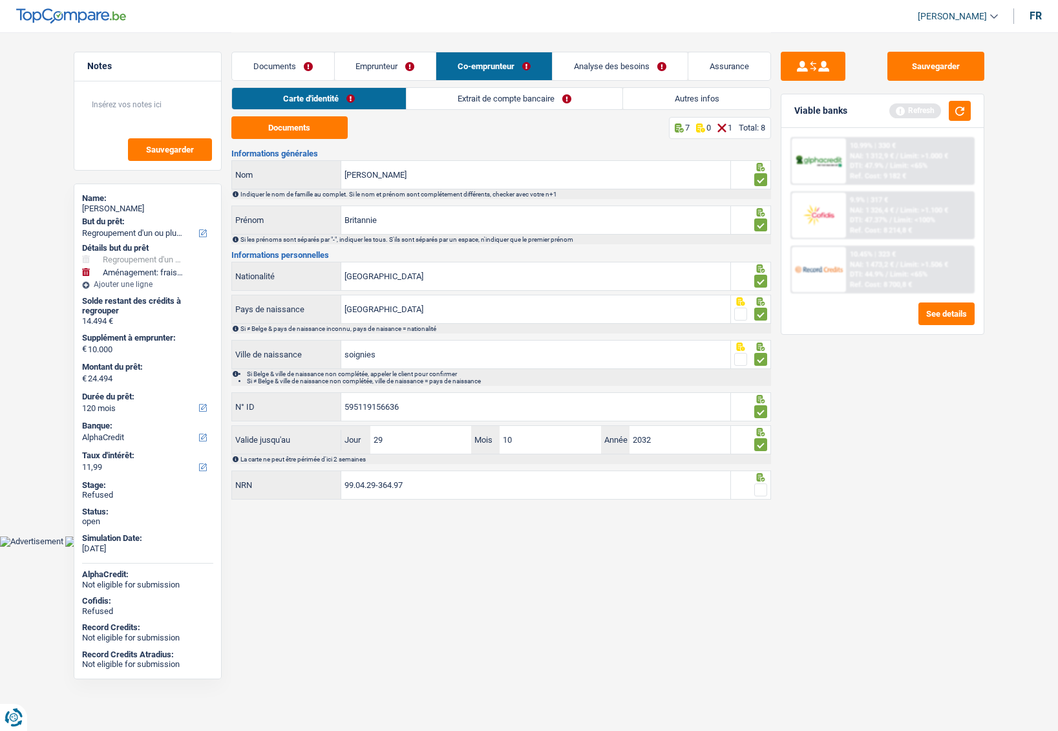
click at [762, 487] on span at bounding box center [760, 490] width 13 height 13
click at [0, 0] on input "radio" at bounding box center [0, 0] width 0 height 0
click at [482, 101] on link "Extrait de compte bancaire" at bounding box center [515, 98] width 216 height 21
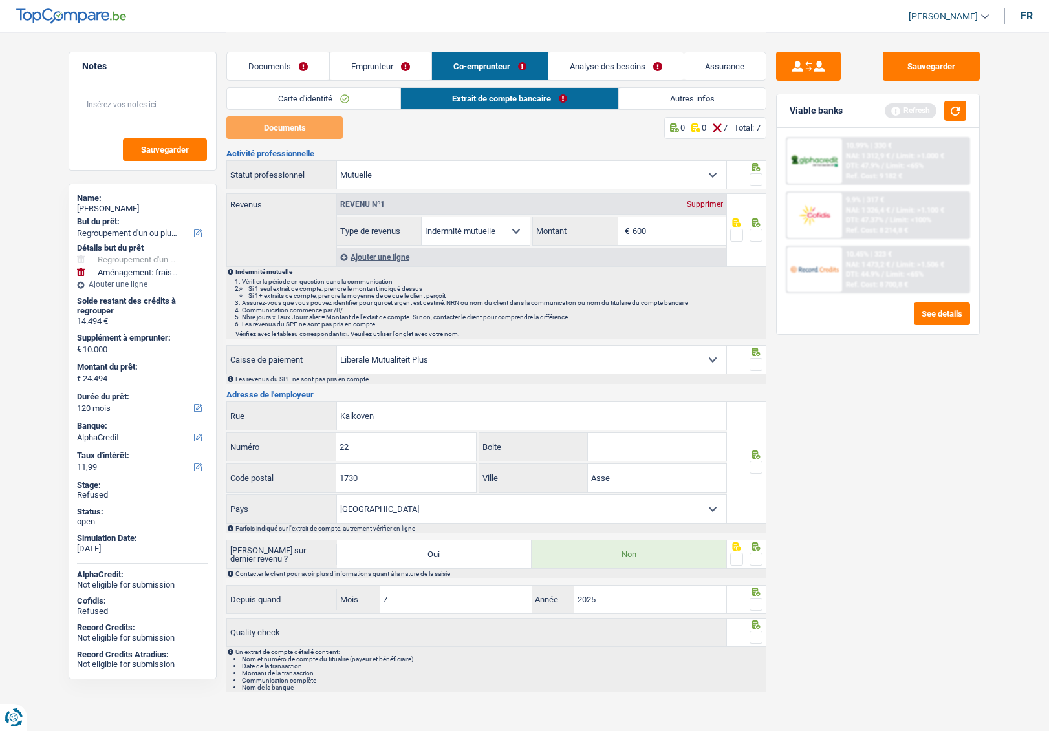
click at [755, 235] on span at bounding box center [755, 235] width 13 height 13
click at [0, 0] on input "radio" at bounding box center [0, 0] width 0 height 0
click at [761, 179] on span at bounding box center [755, 179] width 13 height 13
click at [0, 0] on input "radio" at bounding box center [0, 0] width 0 height 0
click at [755, 463] on span at bounding box center [755, 467] width 13 height 13
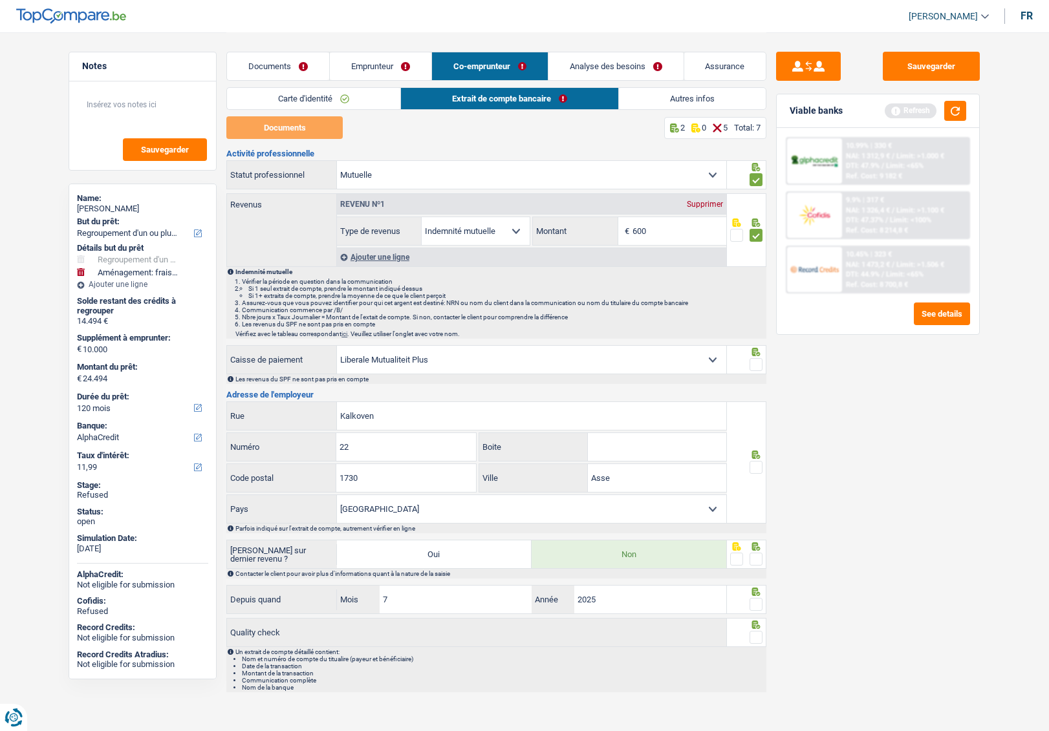
click at [0, 0] on input "radio" at bounding box center [0, 0] width 0 height 0
click at [758, 564] on span at bounding box center [755, 559] width 13 height 13
click at [0, 0] on input "radio" at bounding box center [0, 0] width 0 height 0
click at [759, 606] on span at bounding box center [755, 604] width 13 height 13
click at [0, 0] on input "radio" at bounding box center [0, 0] width 0 height 0
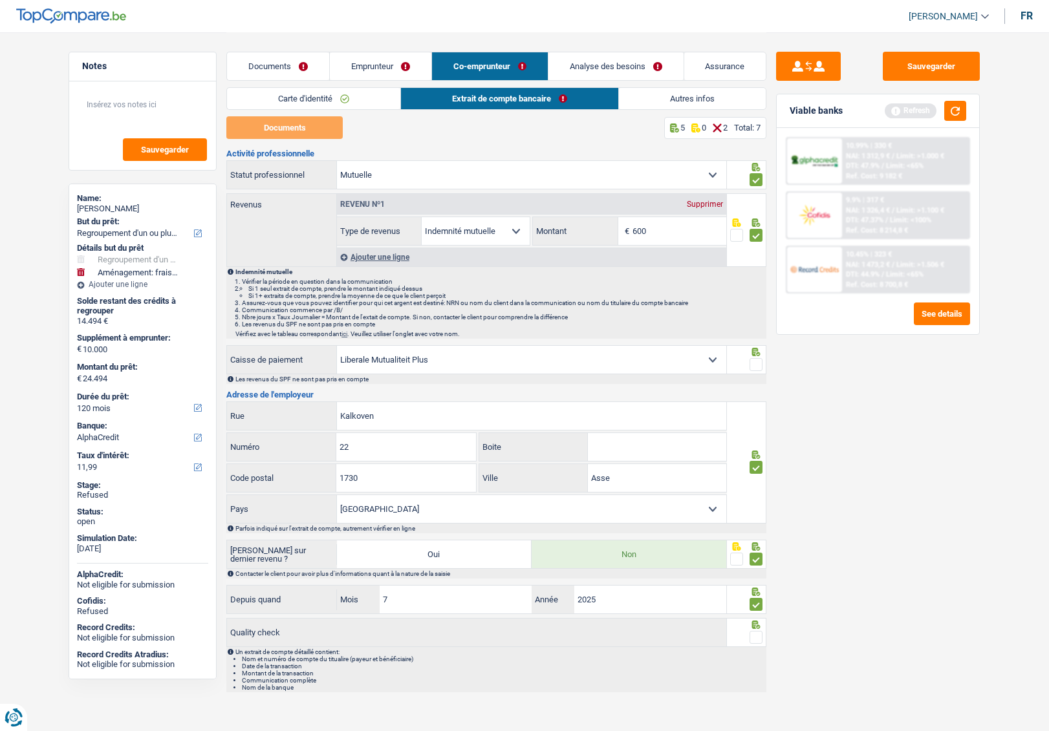
click at [761, 634] on span at bounding box center [755, 637] width 13 height 13
click at [0, 0] on input "radio" at bounding box center [0, 0] width 0 height 0
click at [956, 114] on button "button" at bounding box center [955, 111] width 22 height 20
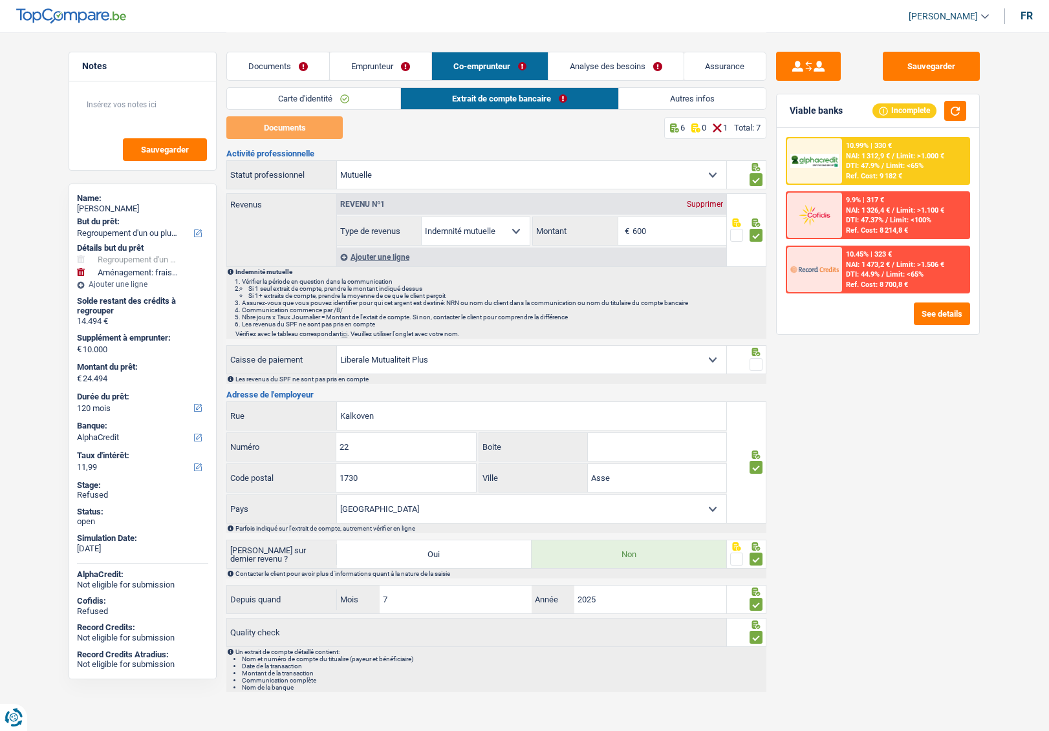
click at [594, 59] on link "Analyse des besoins" at bounding box center [615, 66] width 135 height 28
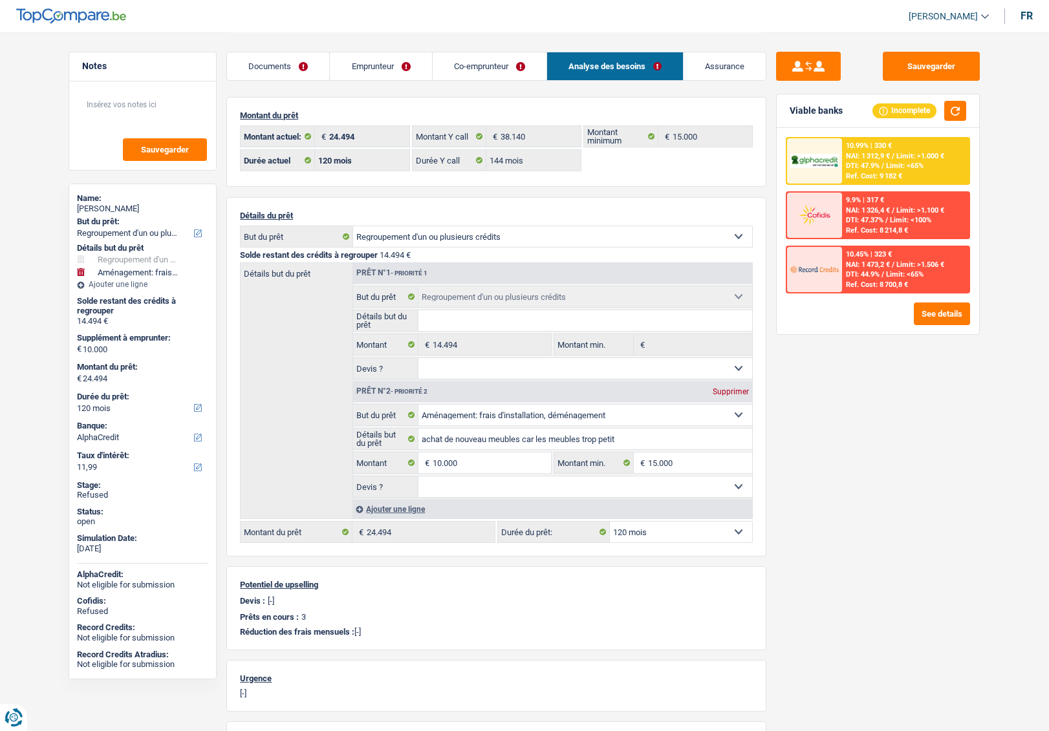
click at [636, 522] on select "12 mois 18 mois 24 mois 30 mois 36 mois 42 mois 48 mois 60 mois 72 mois 84 mois…" at bounding box center [681, 532] width 142 height 21
click at [356, 61] on link "Emprunteur" at bounding box center [381, 66] width 102 height 28
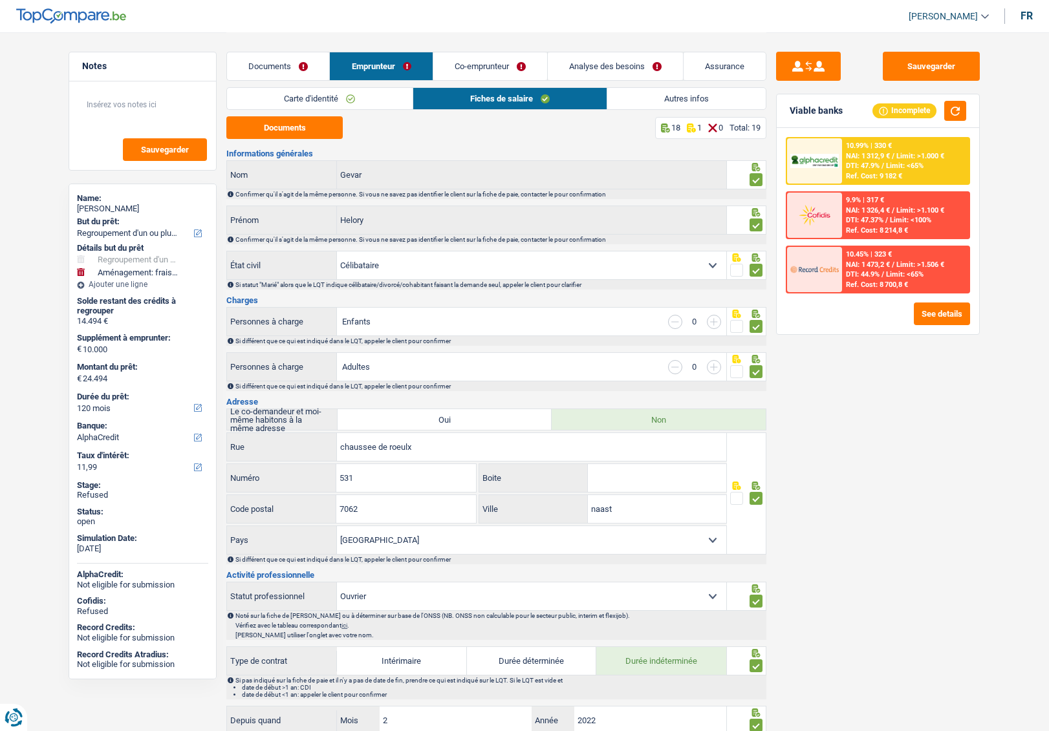
click at [817, 454] on div "Sauvegarder Viable banks Incomplete 10.99% | 330 € NAI: 1 312,9 € / Limit: >1.0…" at bounding box center [877, 381] width 223 height 659
click at [493, 65] on link "Co-emprunteur" at bounding box center [490, 66] width 114 height 28
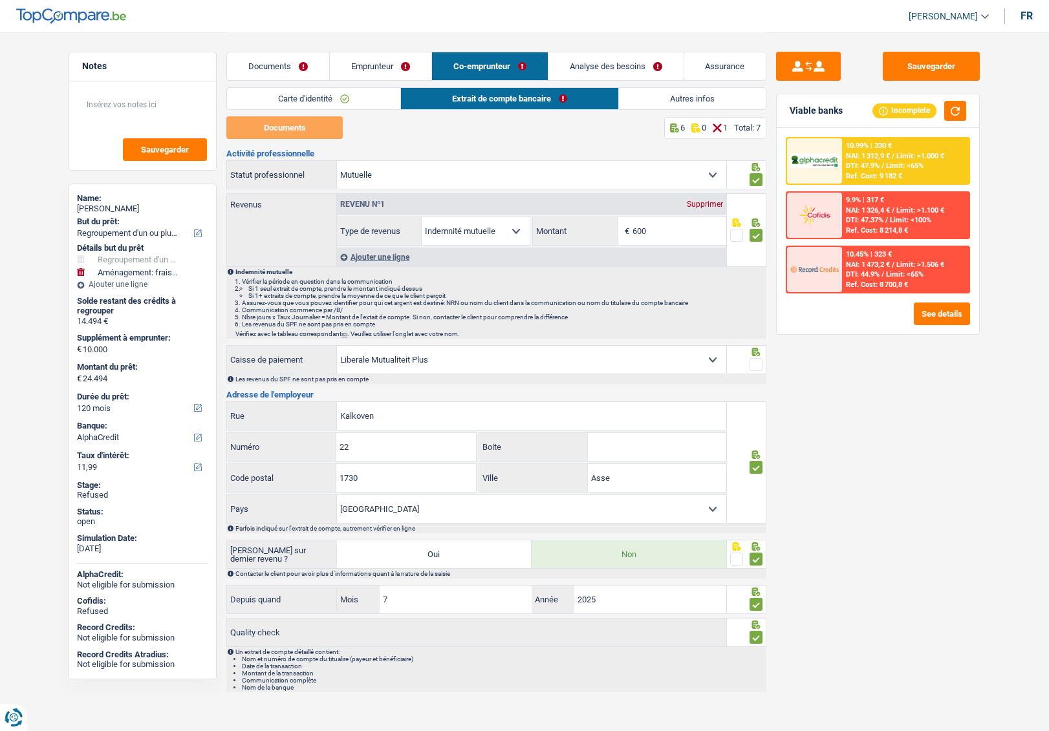
click at [815, 429] on div "Sauvegarder Viable banks Incomplete 10.99% | 330 € NAI: 1 312,9 € / Limit: >1.0…" at bounding box center [877, 381] width 223 height 659
click at [756, 365] on span at bounding box center [755, 364] width 13 height 13
click at [0, 0] on input "radio" at bounding box center [0, 0] width 0 height 0
click at [577, 61] on link "Analyse des besoins" at bounding box center [615, 66] width 135 height 28
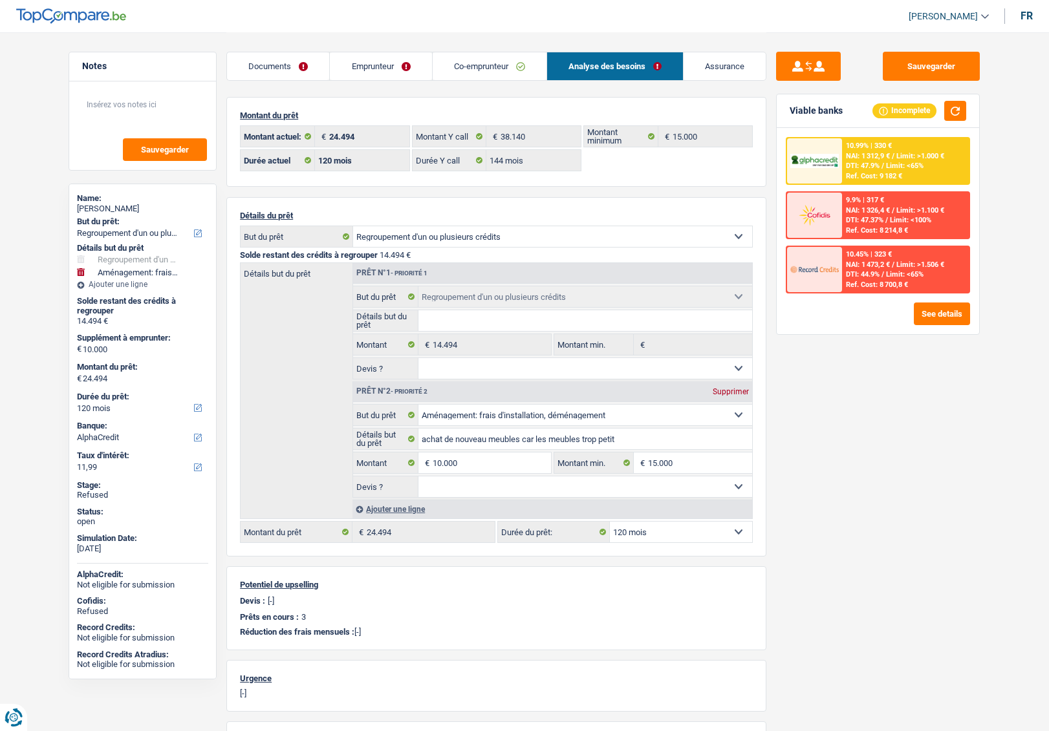
click at [390, 72] on link "Emprunteur" at bounding box center [381, 66] width 102 height 28
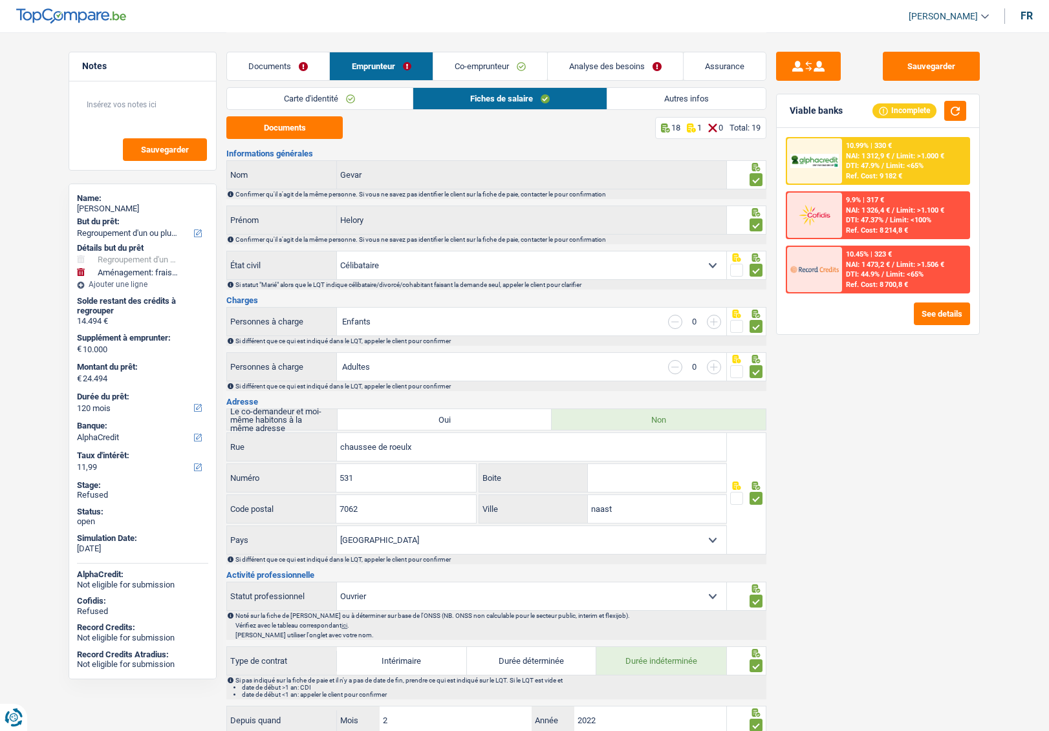
click at [579, 61] on link "Analyse des besoins" at bounding box center [615, 66] width 135 height 28
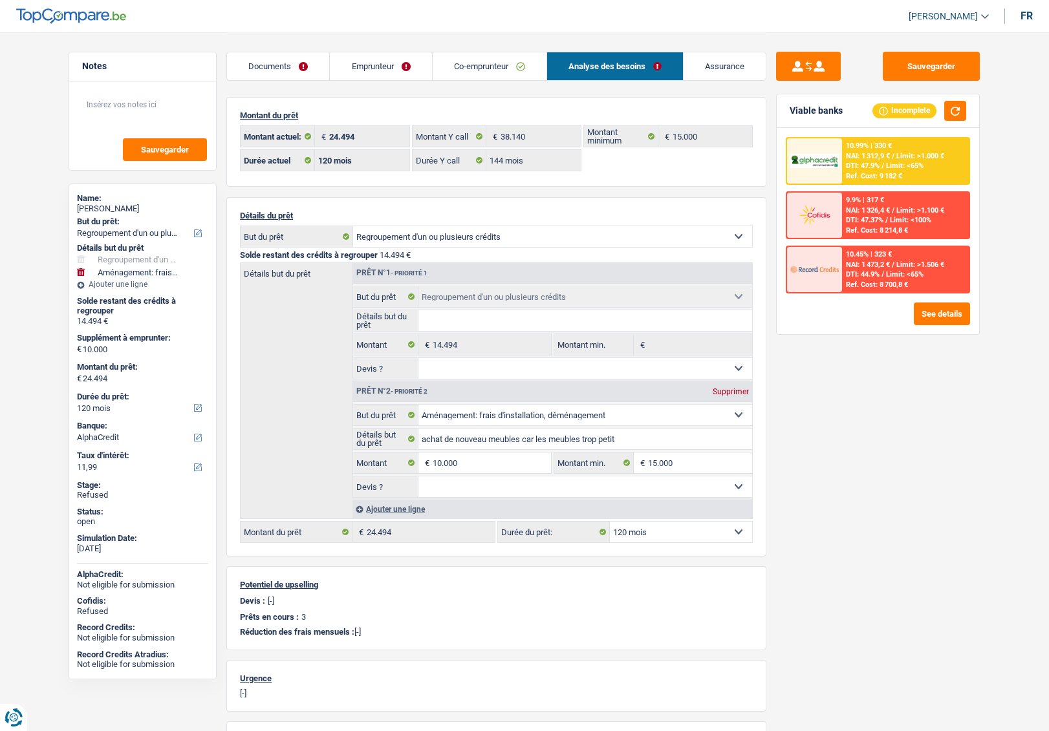
click at [339, 72] on link "Emprunteur" at bounding box center [381, 66] width 102 height 28
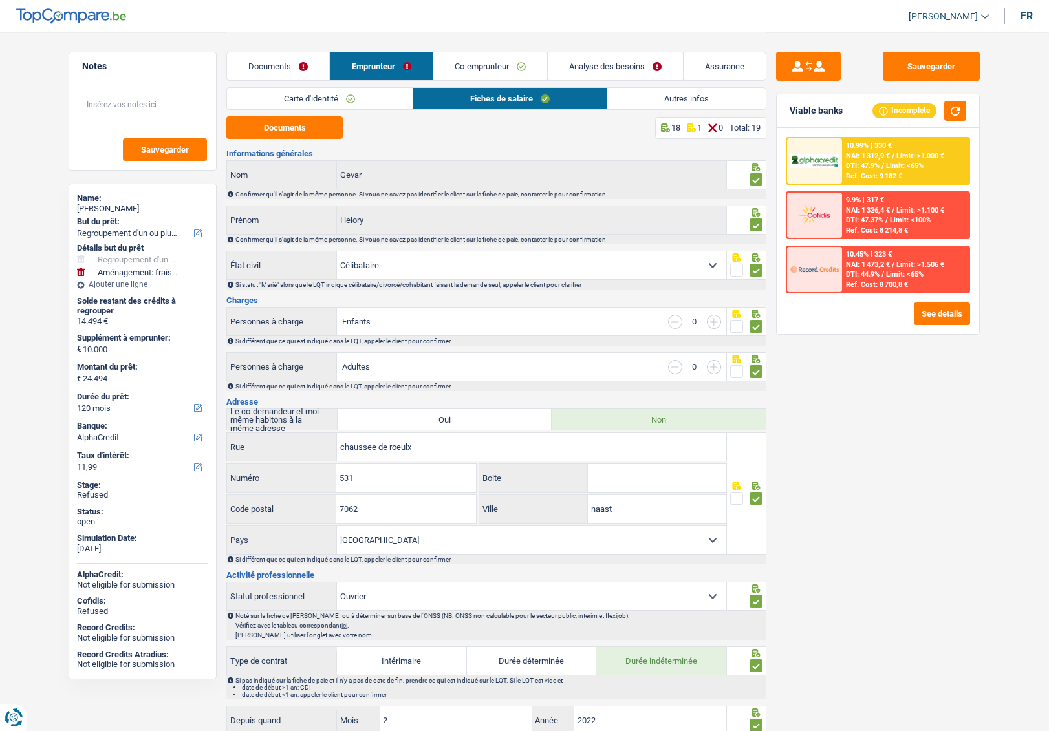
click at [656, 111] on div "Carte d'identité Fiches de salaire Autres infos" at bounding box center [496, 101] width 540 height 29
click at [652, 105] on link "Autres infos" at bounding box center [686, 98] width 158 height 21
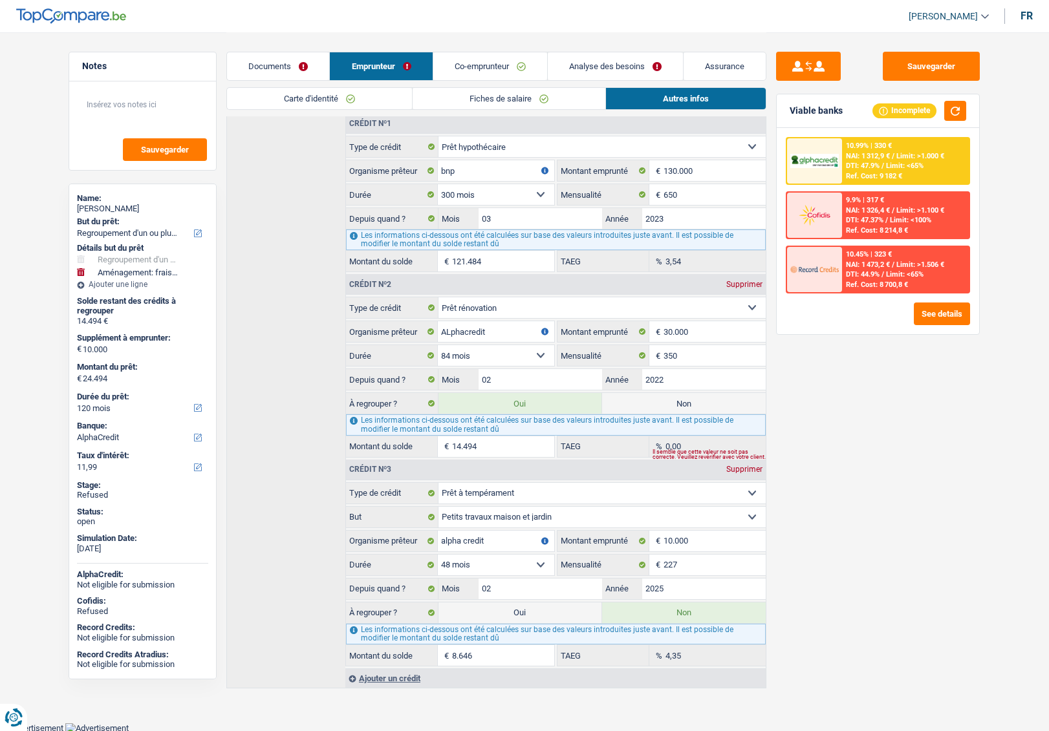
scroll to position [367, 0]
click at [674, 398] on label "Non" at bounding box center [684, 402] width 164 height 21
click at [674, 398] on input "Non" at bounding box center [684, 402] width 164 height 21
radio input "true"
select select "movingOrInstallation"
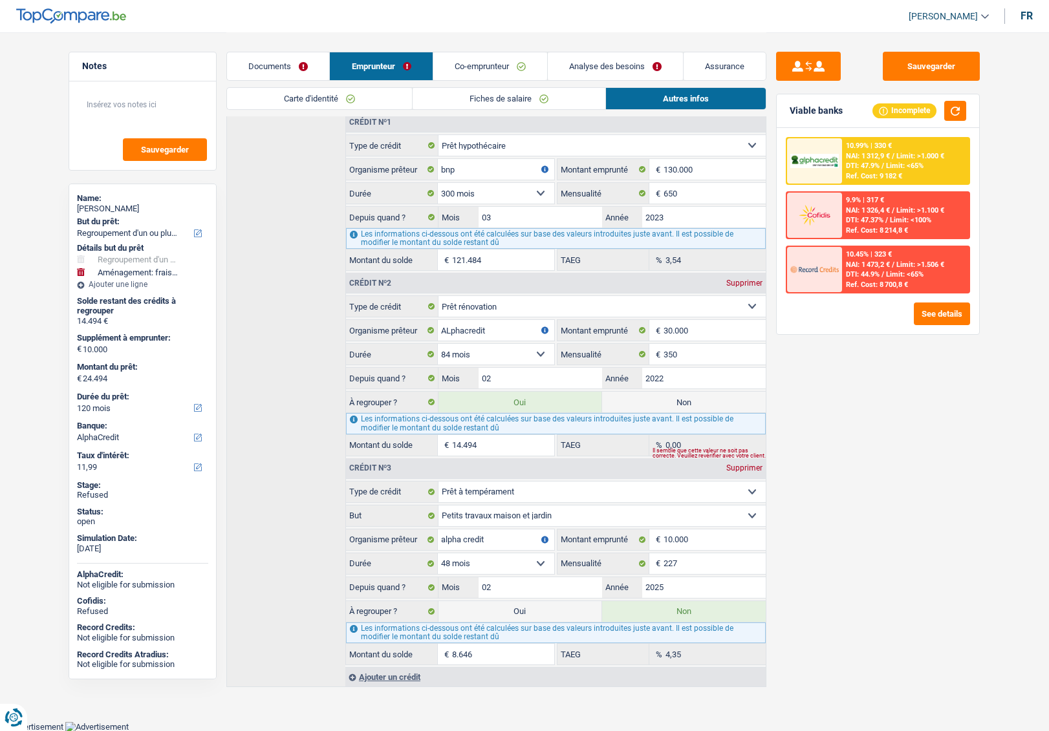
select select "movingOrInstallation"
select select "48"
radio input "false"
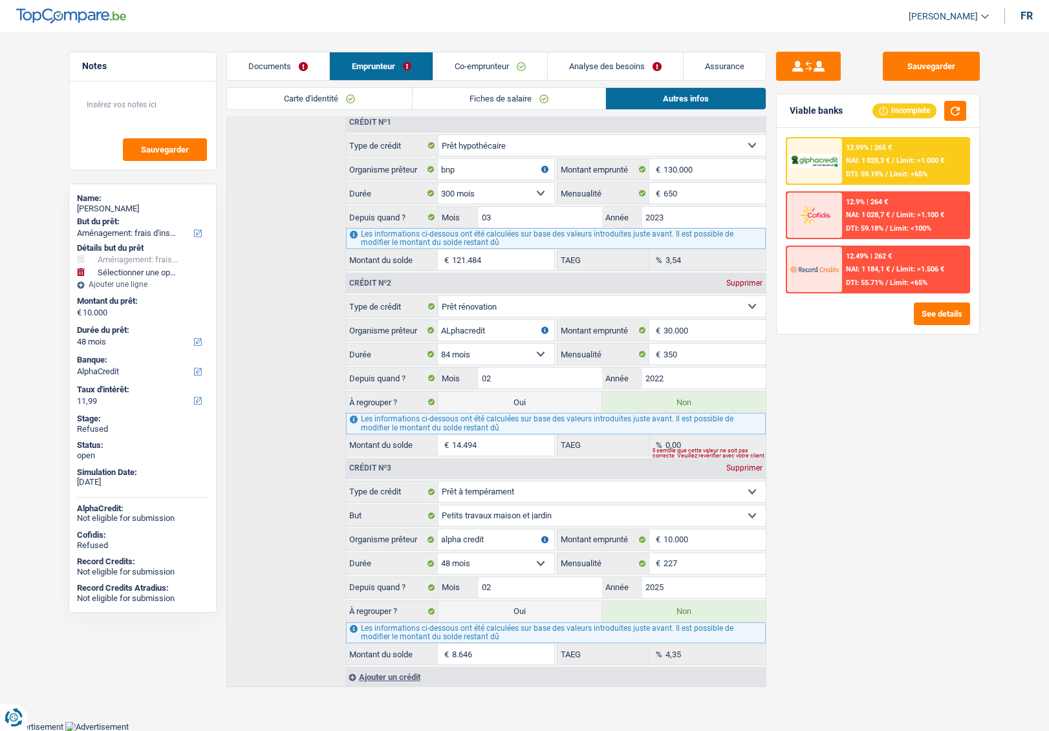
click at [599, 63] on link "Analyse des besoins" at bounding box center [615, 66] width 135 height 28
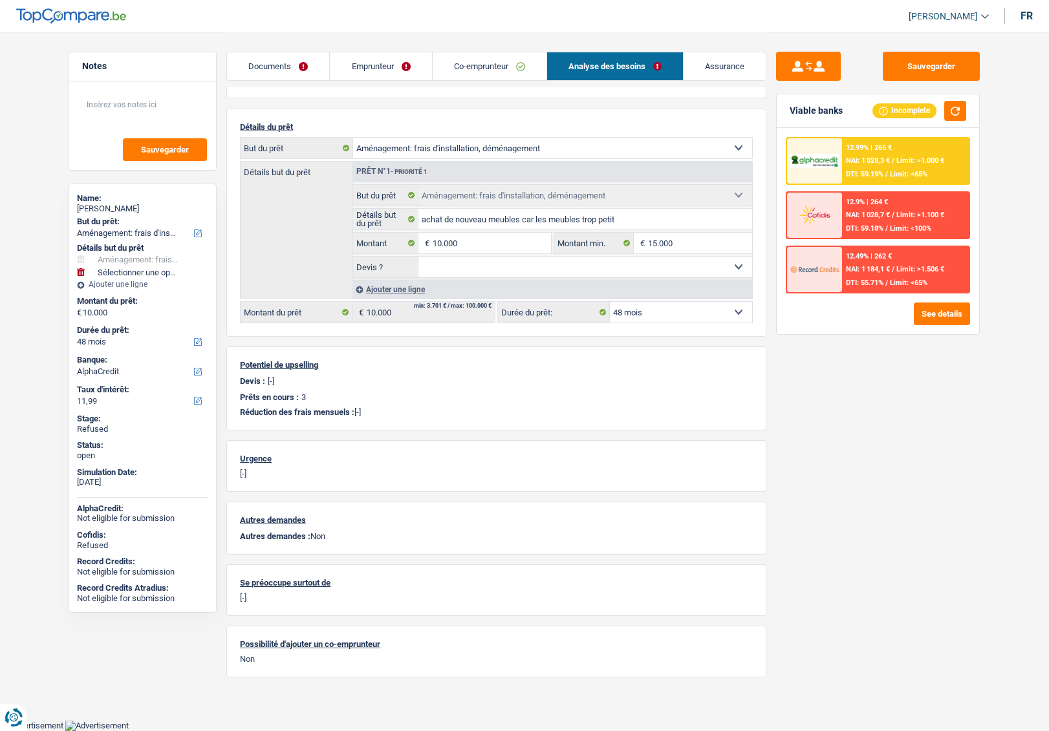
scroll to position [87, 0]
click at [475, 242] on input "10.000" at bounding box center [492, 244] width 118 height 21
type input "7"
select select
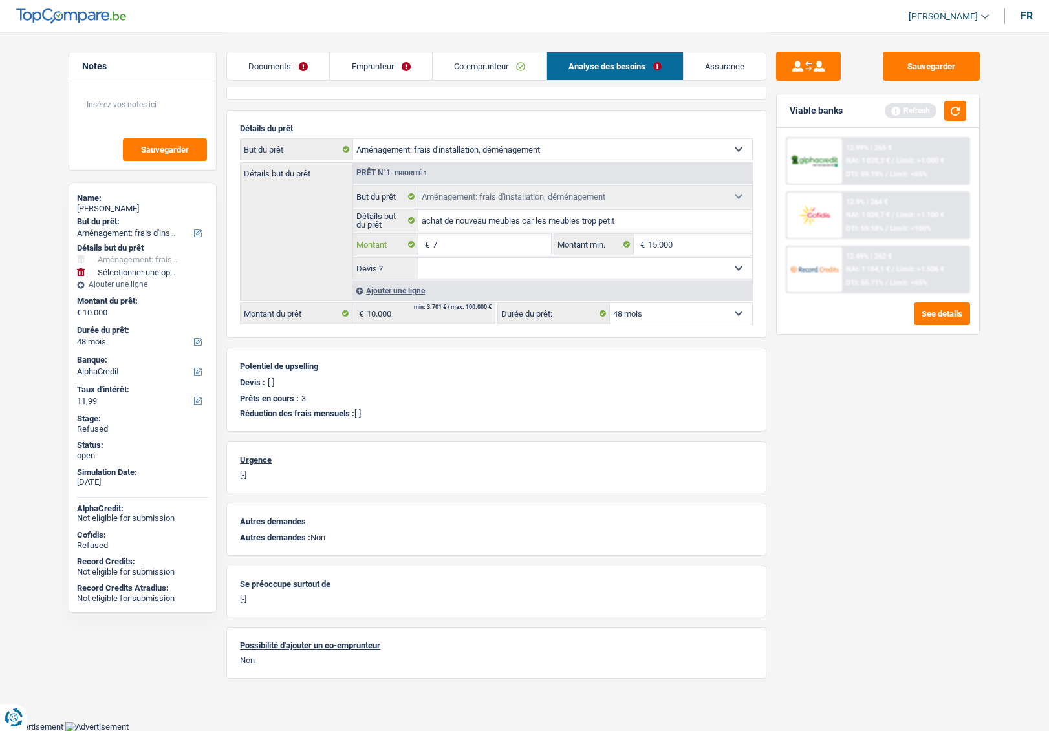
type input "70"
select select
type input "700"
select select
type input "7.000"
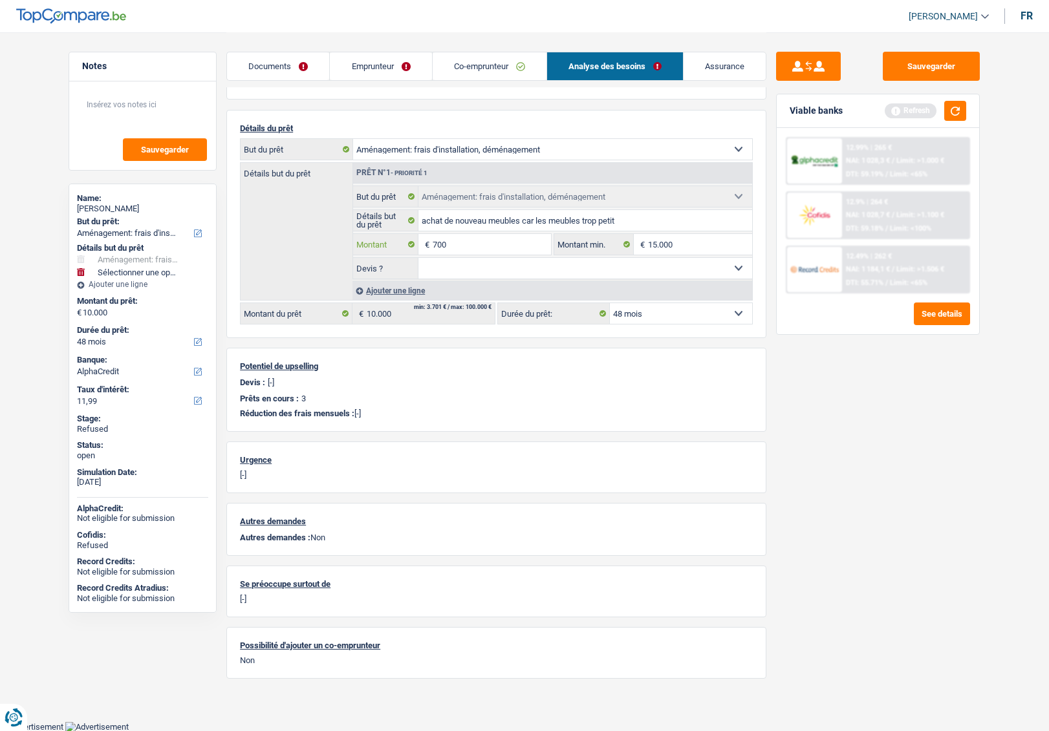
select select
type input "7.000"
select select "42"
type input "7.000"
select select "42"
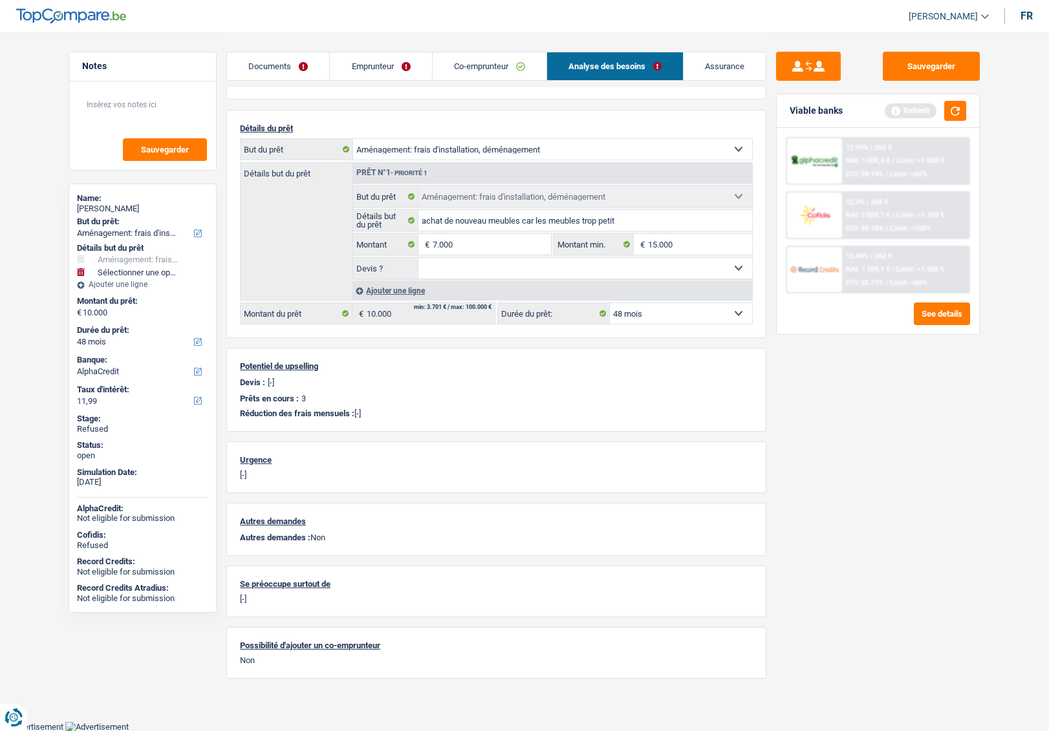
select select "42"
type input "7.000"
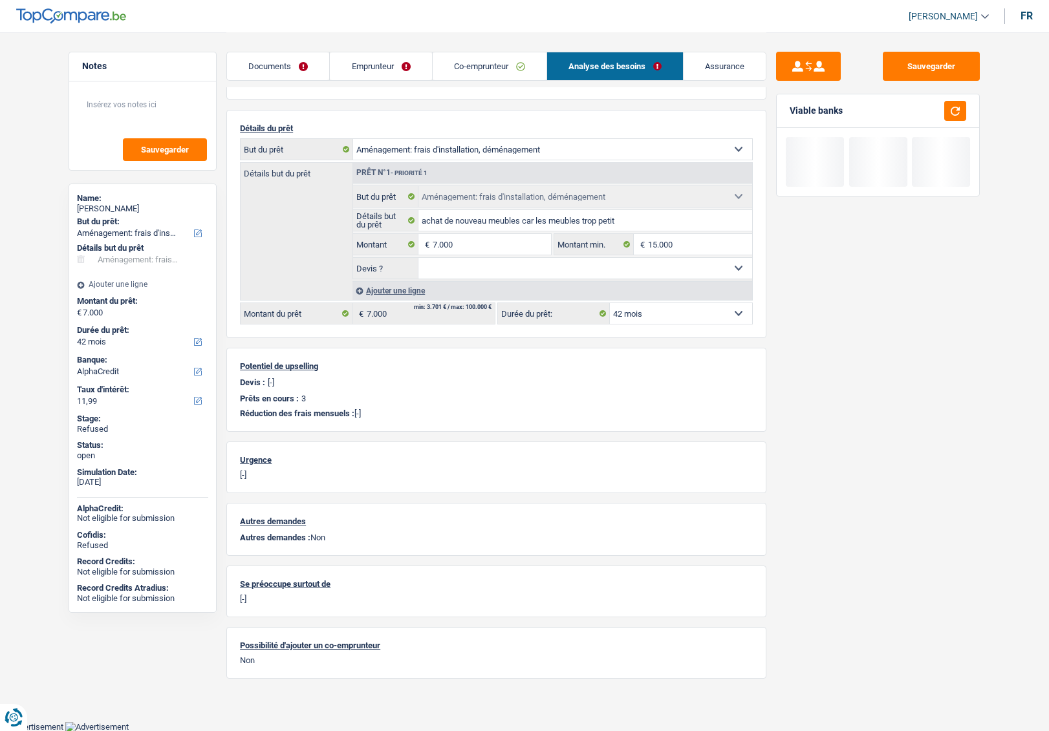
click at [840, 452] on div "Sauvegarder Viable banks" at bounding box center [877, 381] width 223 height 659
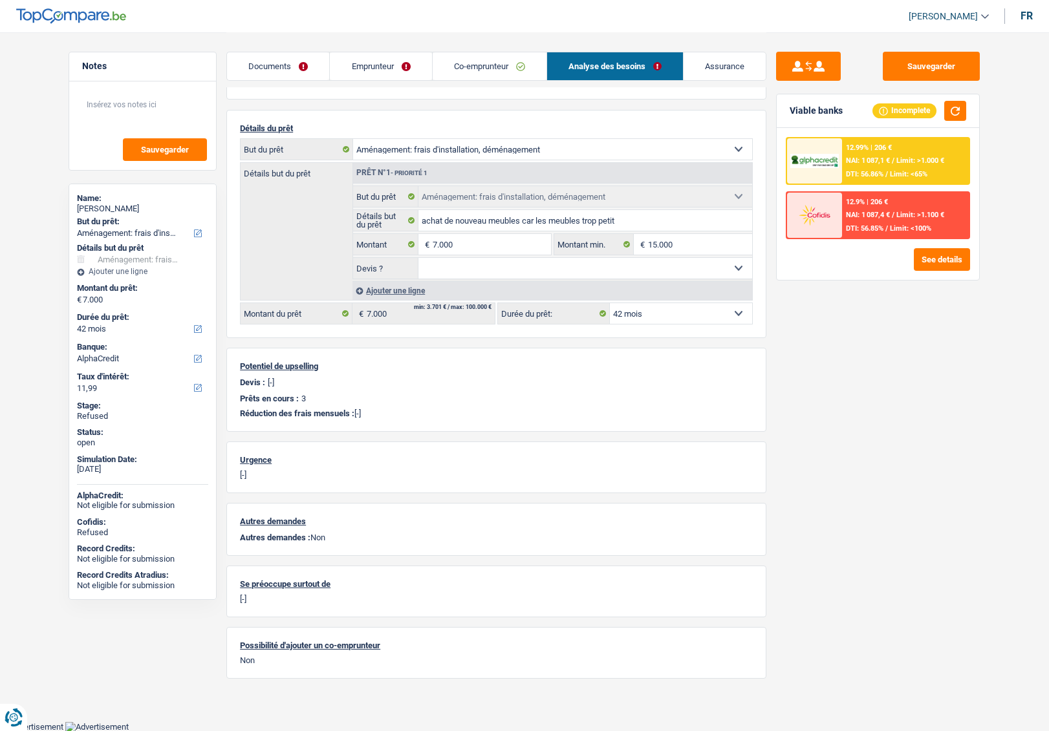
click at [493, 65] on link "Co-emprunteur" at bounding box center [490, 66] width 114 height 28
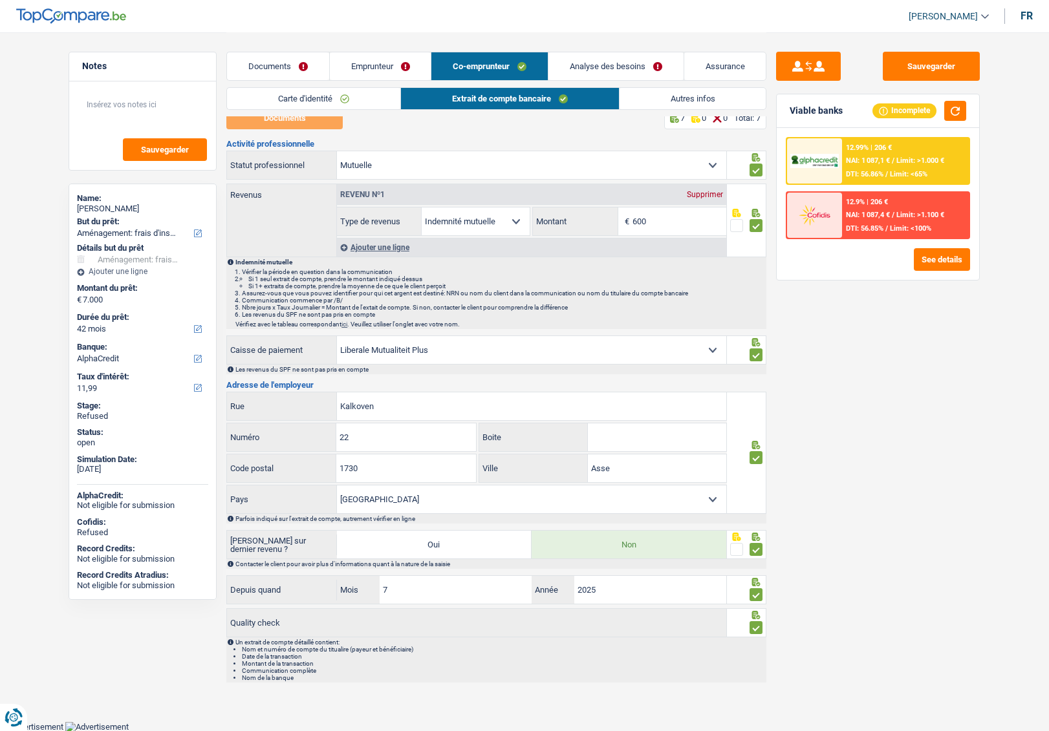
click at [386, 65] on link "Emprunteur" at bounding box center [381, 66] width 102 height 28
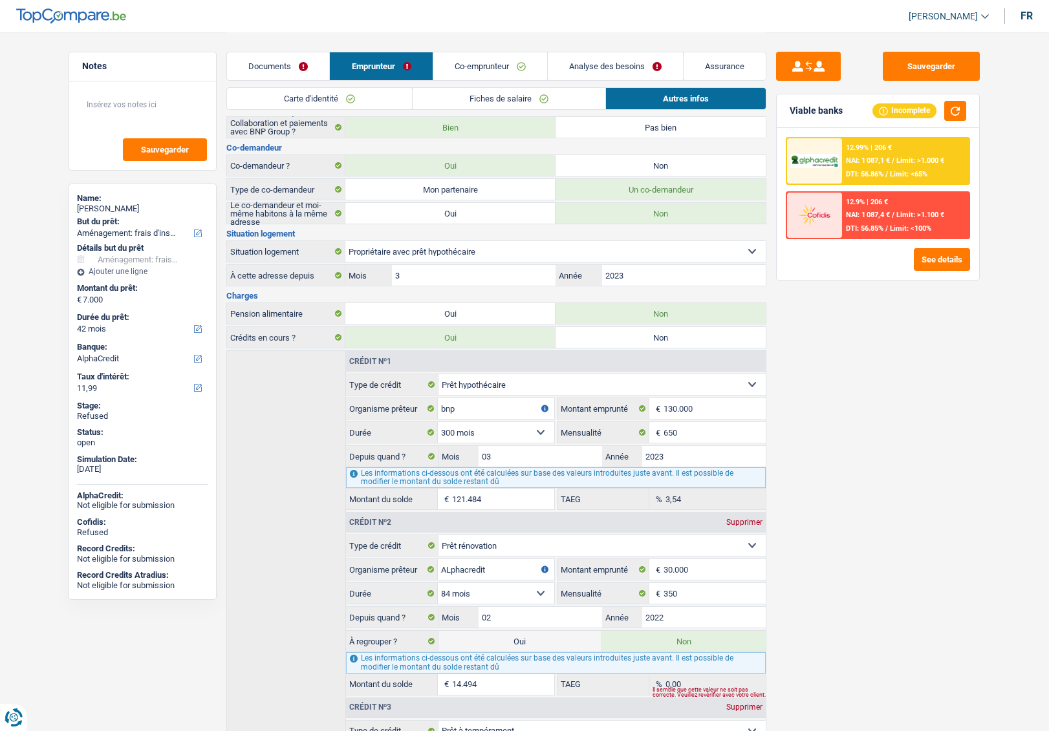
scroll to position [268, 0]
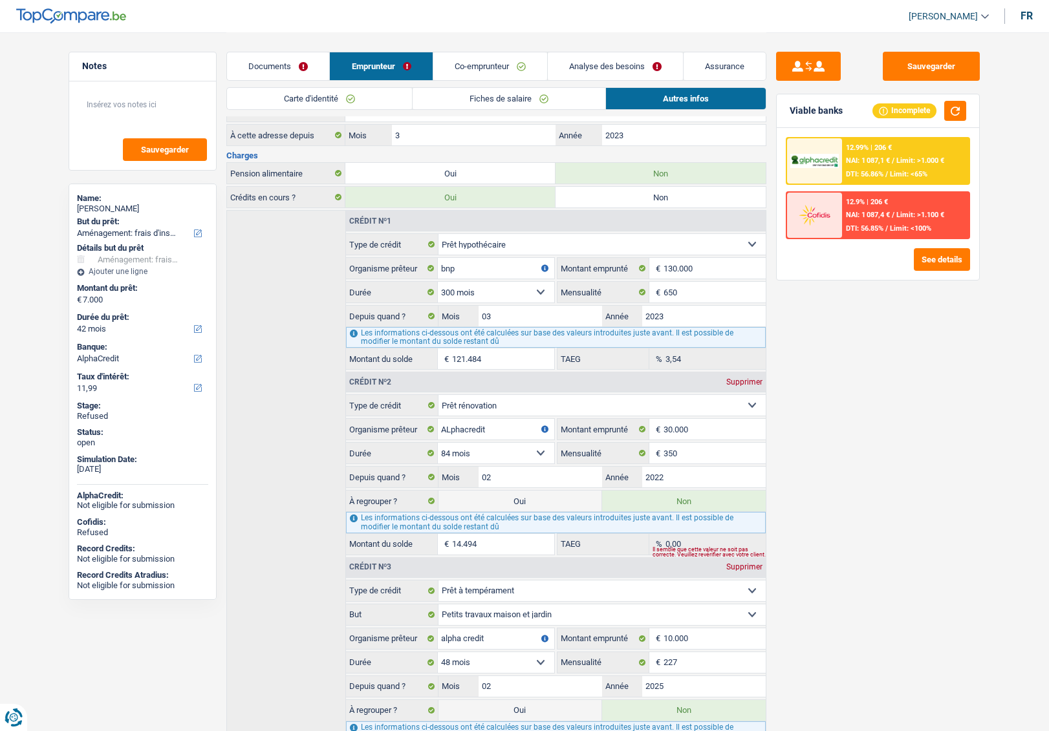
click at [557, 504] on label "Oui" at bounding box center [520, 501] width 164 height 21
click at [557, 504] on input "Oui" at bounding box center [520, 501] width 164 height 21
radio input "true"
radio input "false"
type input "21.494"
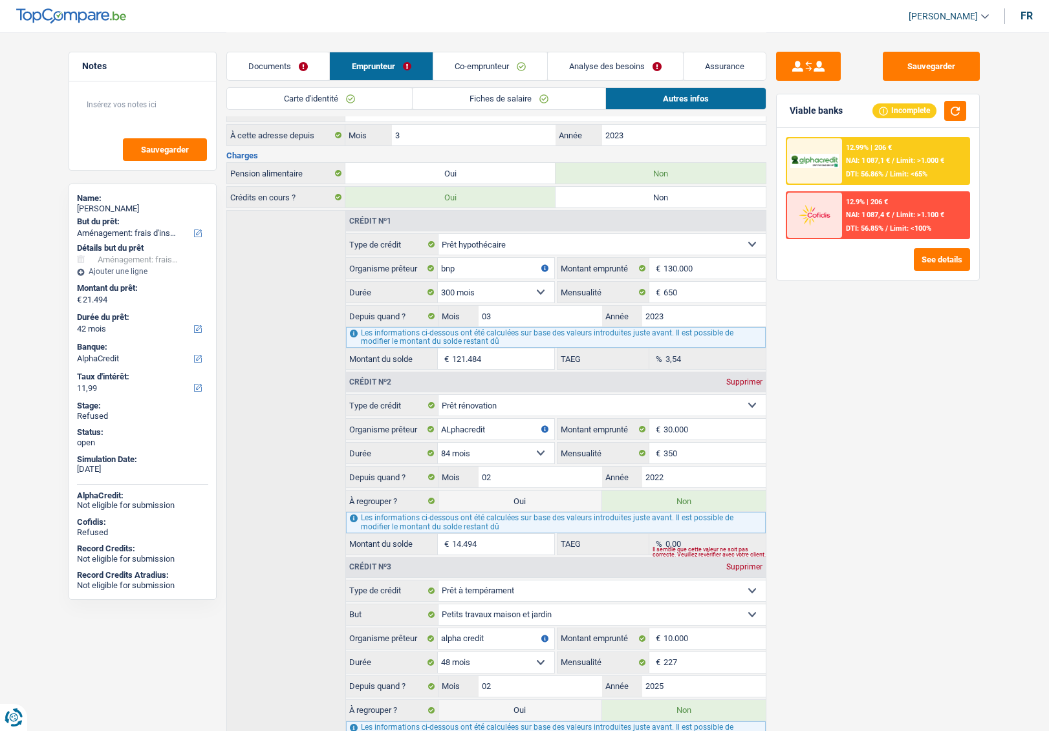
select select "refinancing"
select select "120"
select select "movingOrInstallation"
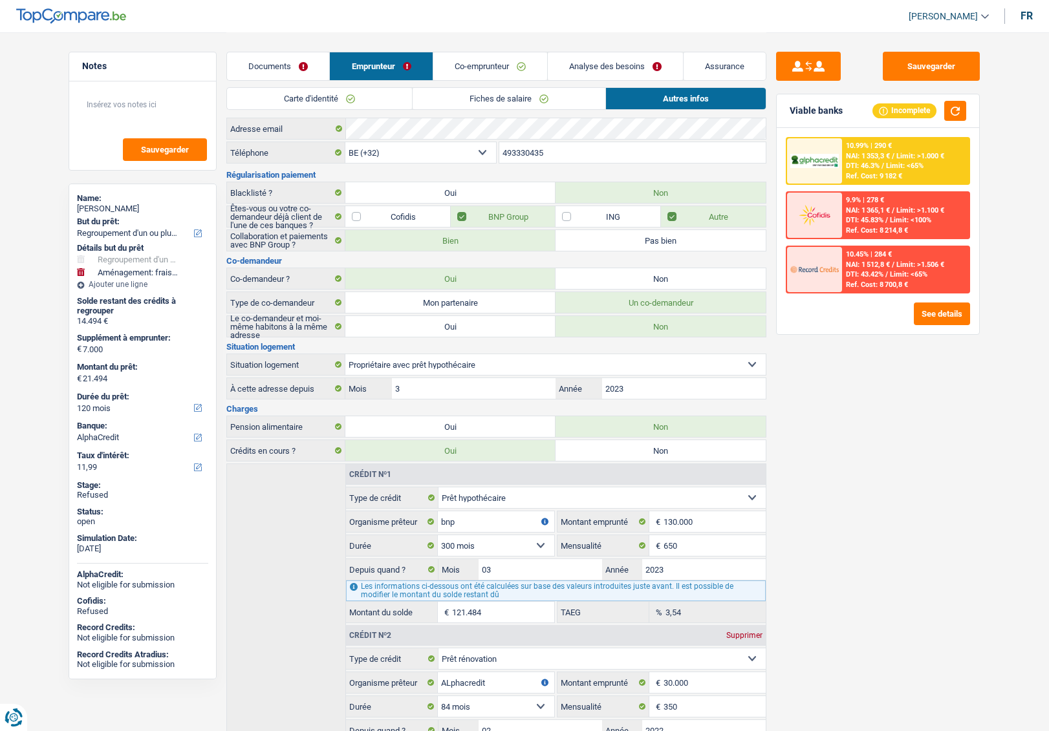
scroll to position [0, 0]
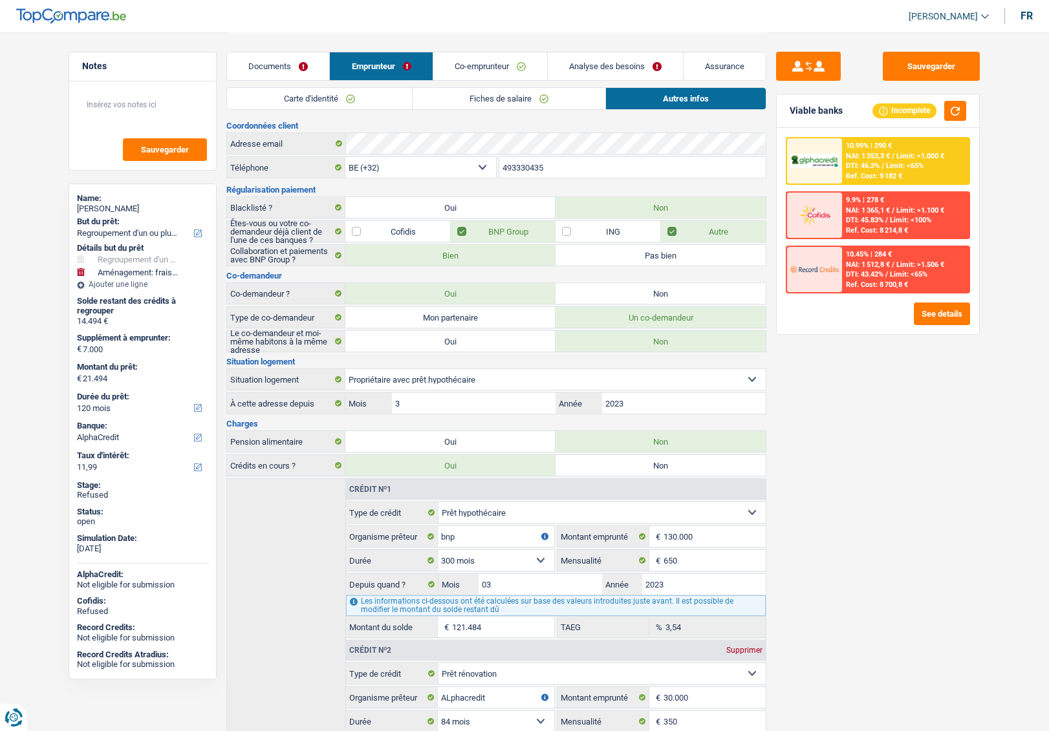
click at [493, 71] on link "Co-emprunteur" at bounding box center [490, 66] width 114 height 28
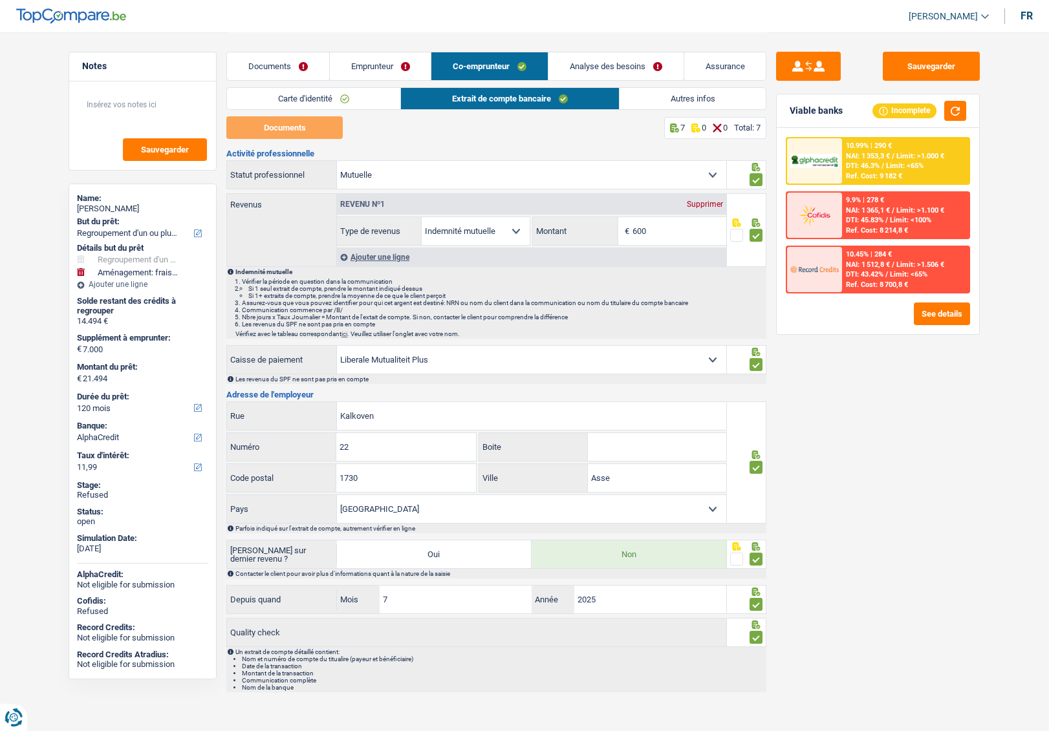
click at [389, 67] on link "Emprunteur" at bounding box center [381, 66] width 102 height 28
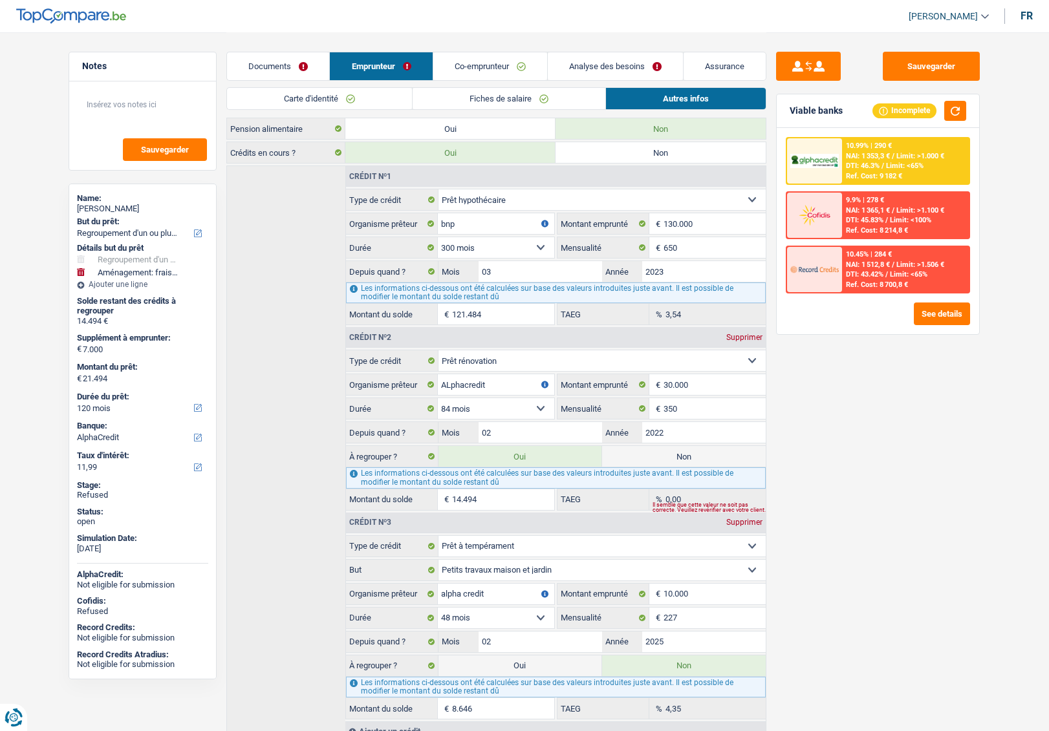
scroll to position [367, 0]
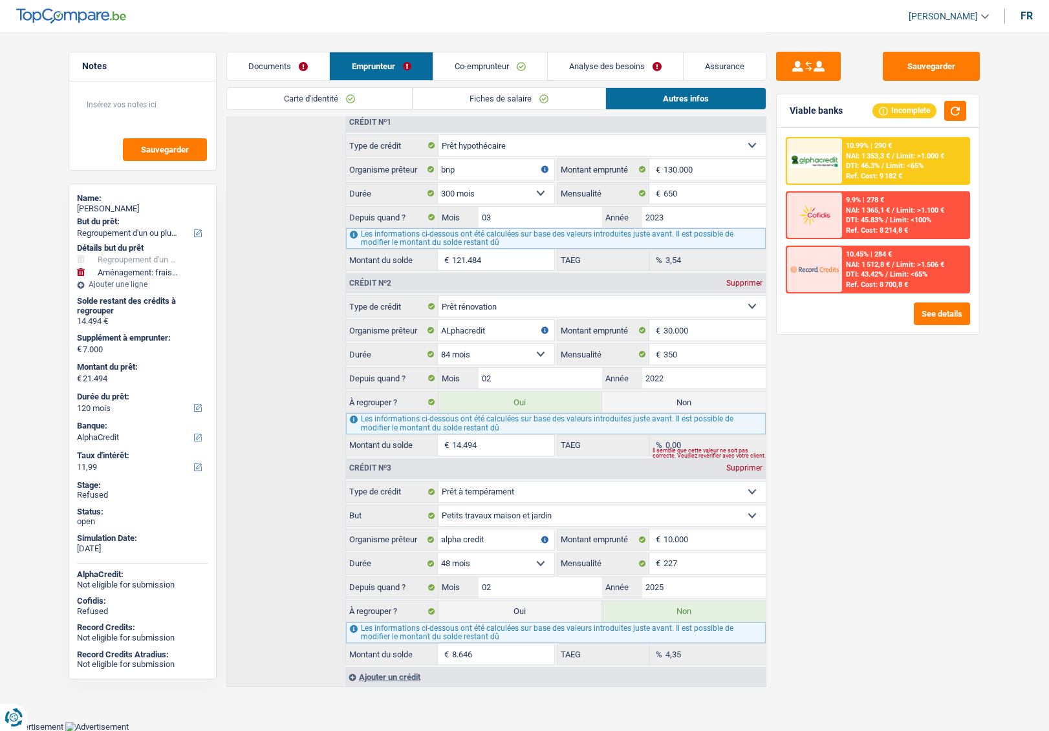
click at [531, 620] on label "Oui" at bounding box center [520, 611] width 164 height 21
click at [531, 620] on input "Oui" at bounding box center [520, 611] width 164 height 21
radio input "true"
radio input "false"
type input "30.140"
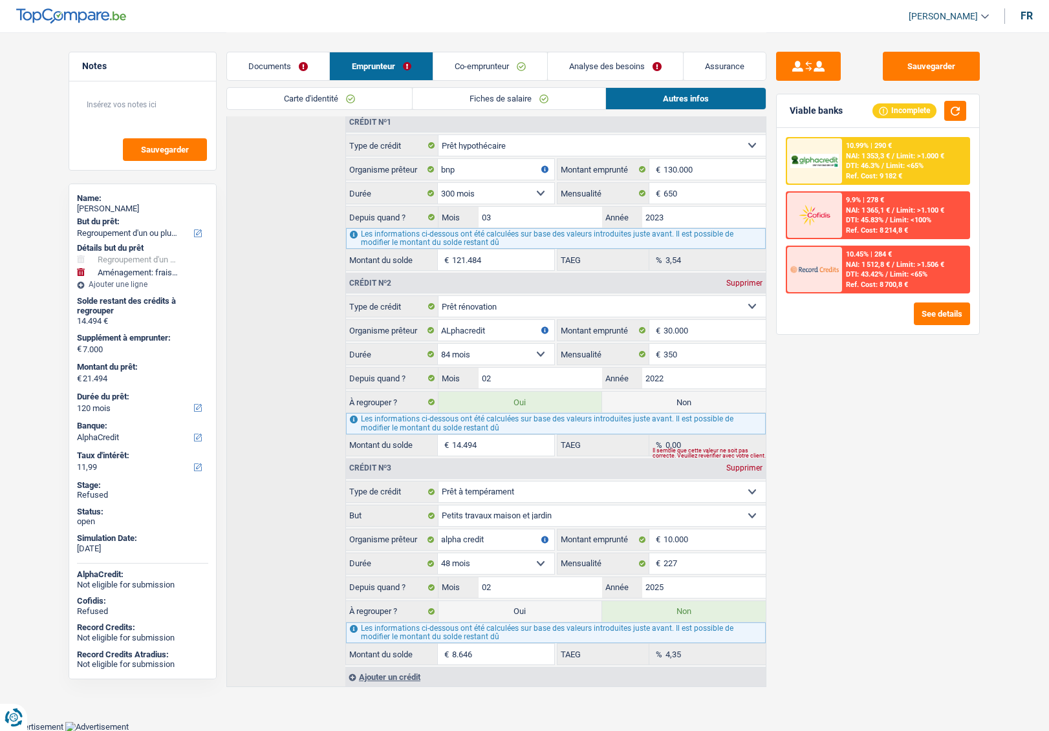
type input "23.140"
type input "30.140"
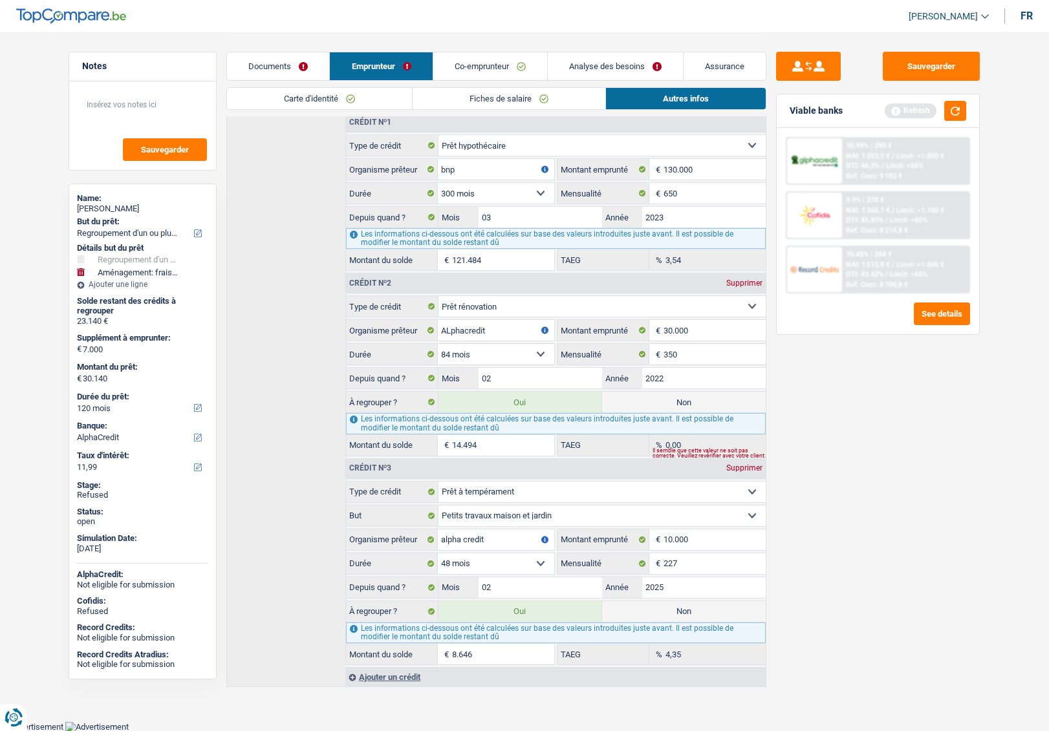
scroll to position [44, 0]
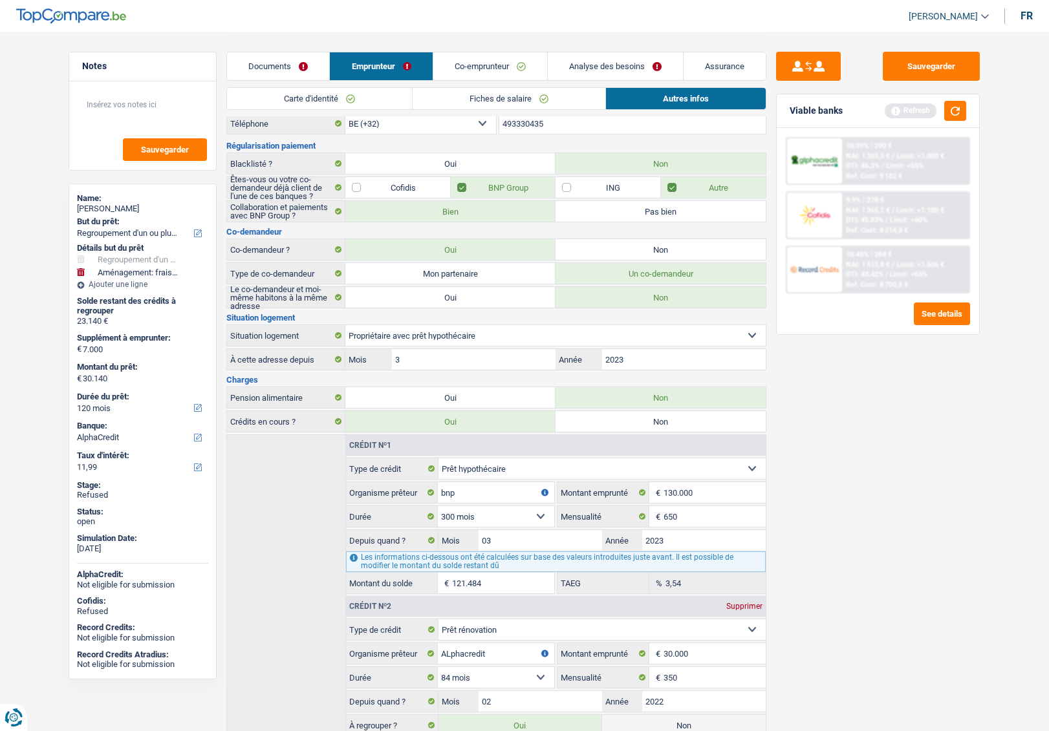
click at [581, 67] on link "Analyse des besoins" at bounding box center [615, 66] width 135 height 28
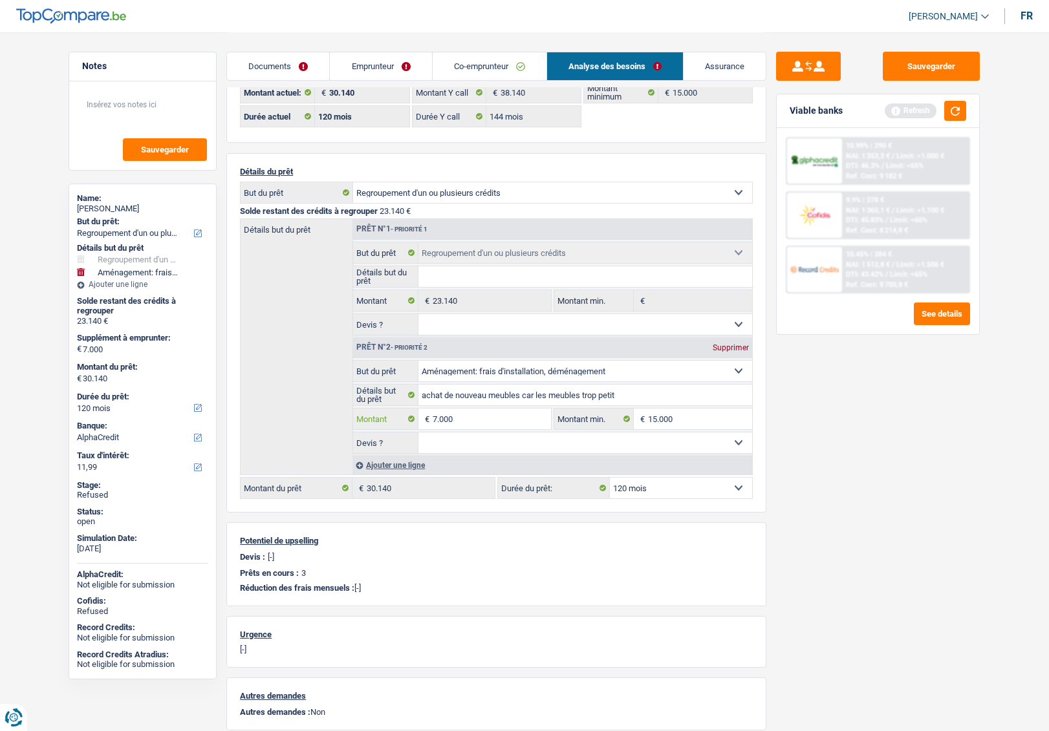
click at [458, 427] on input "7.000" at bounding box center [492, 419] width 118 height 21
type input "10.000"
type input "33.140"
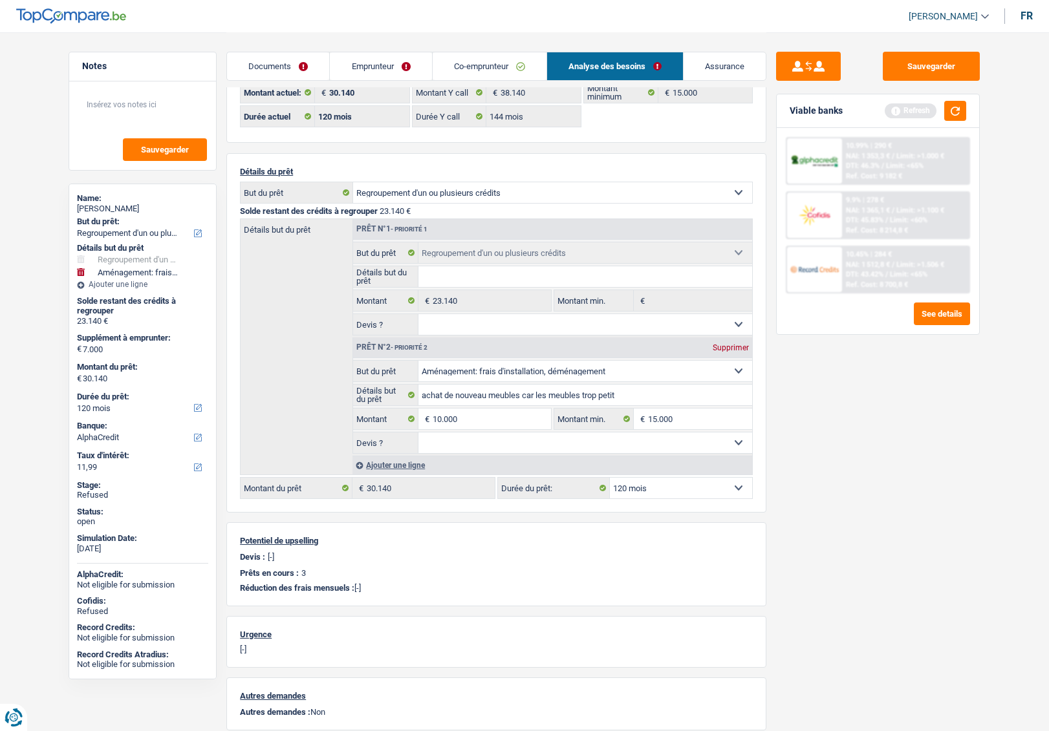
type input "10.000"
type input "33.140"
click at [760, 486] on div "Détails du prêt Confort maison: meubles, textile, peinture, électroménager, out…" at bounding box center [496, 332] width 540 height 359
click at [703, 486] on select "12 mois 18 mois 24 mois 30 mois 36 mois 42 mois 48 mois 60 mois 72 mois 84 mois…" at bounding box center [681, 488] width 142 height 21
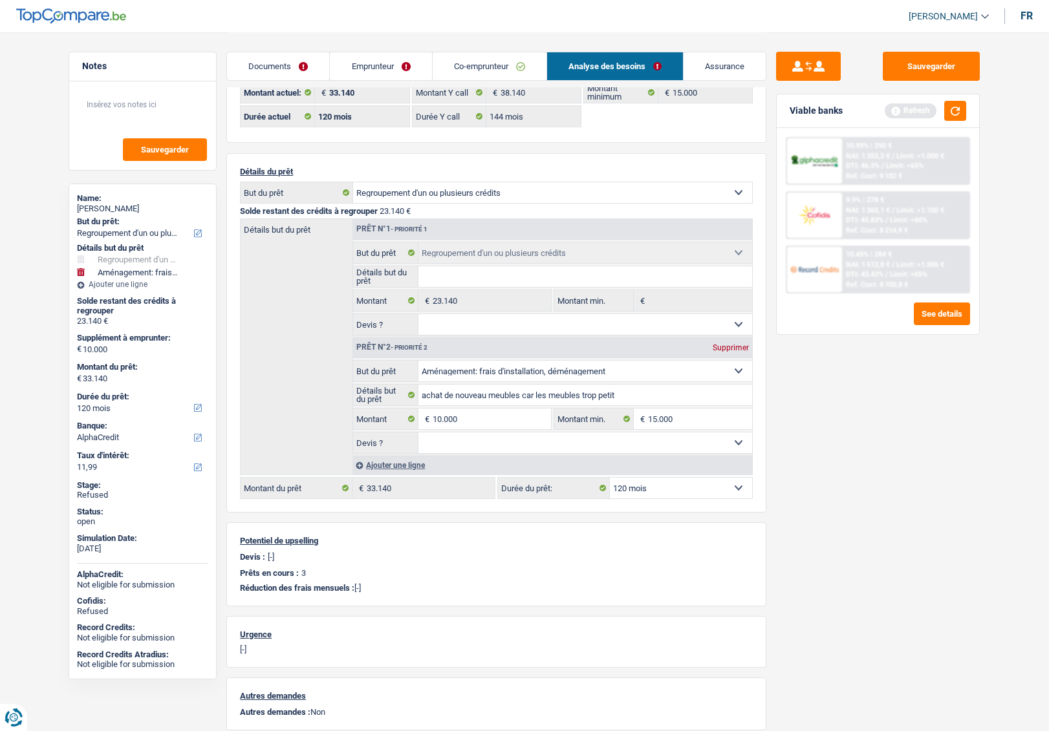
click at [703, 486] on select "12 mois 18 mois 24 mois 30 mois 36 mois 42 mois 48 mois 60 mois 72 mois 84 mois…" at bounding box center [681, 488] width 142 height 21
click at [793, 488] on div "Sauvegarder Viable banks Refresh 10.99% | 290 € NAI: 1 353,3 € / Limit: >1.000 …" at bounding box center [877, 381] width 223 height 659
click at [951, 110] on button "button" at bounding box center [955, 111] width 22 height 20
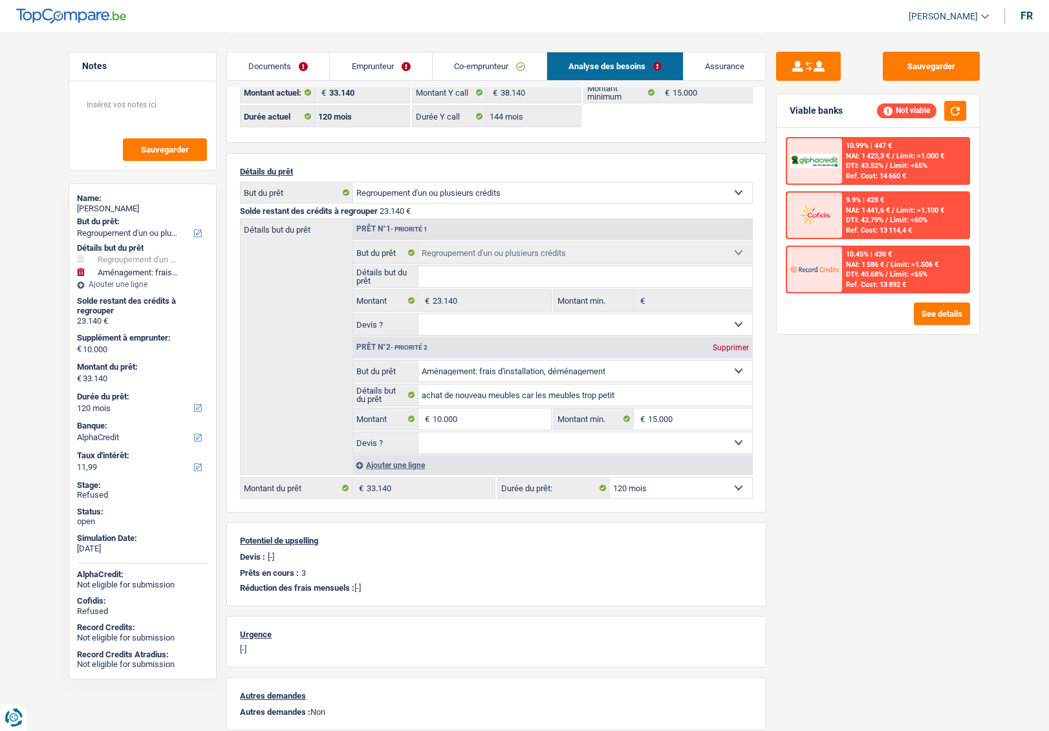
click at [381, 61] on link "Emprunteur" at bounding box center [381, 66] width 102 height 28
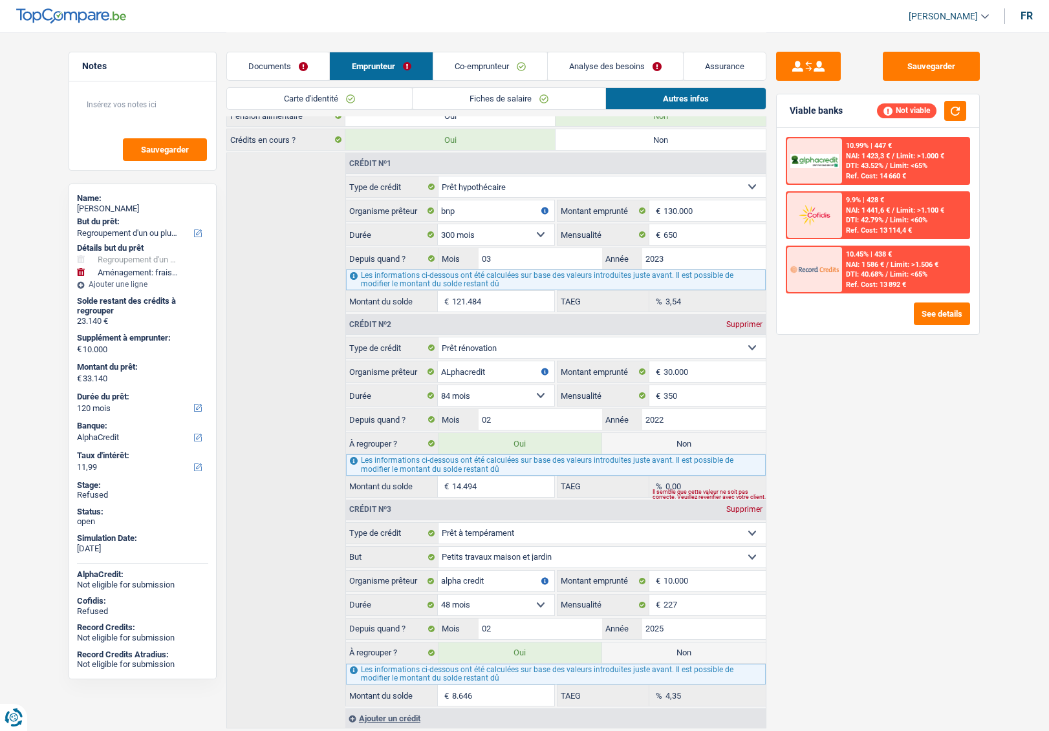
scroll to position [367, 0]
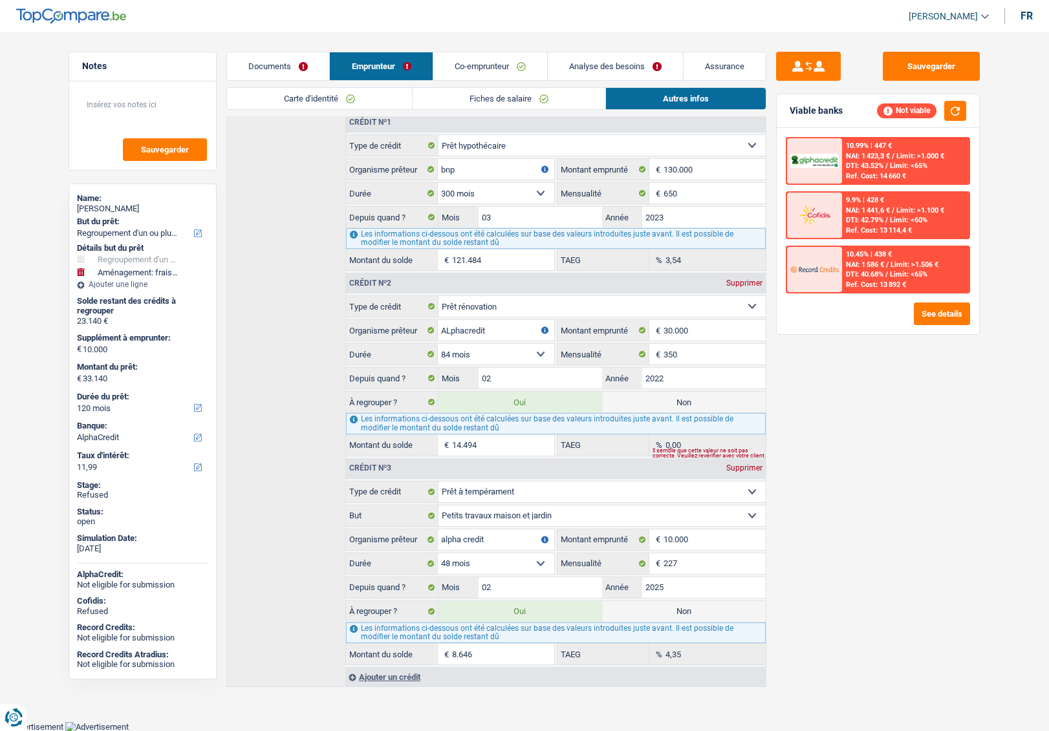
click at [640, 616] on label "Non" at bounding box center [684, 611] width 164 height 21
click at [640, 616] on input "Non" at bounding box center [684, 611] width 164 height 21
radio input "true"
radio input "false"
type input "24.494"
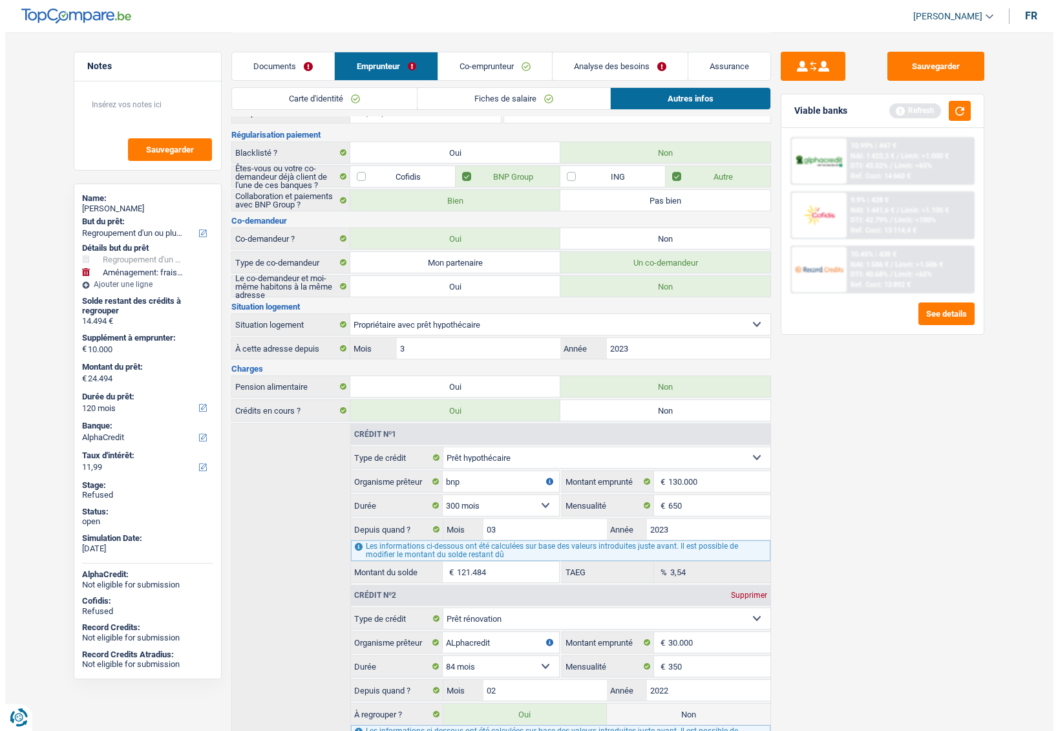
scroll to position [0, 0]
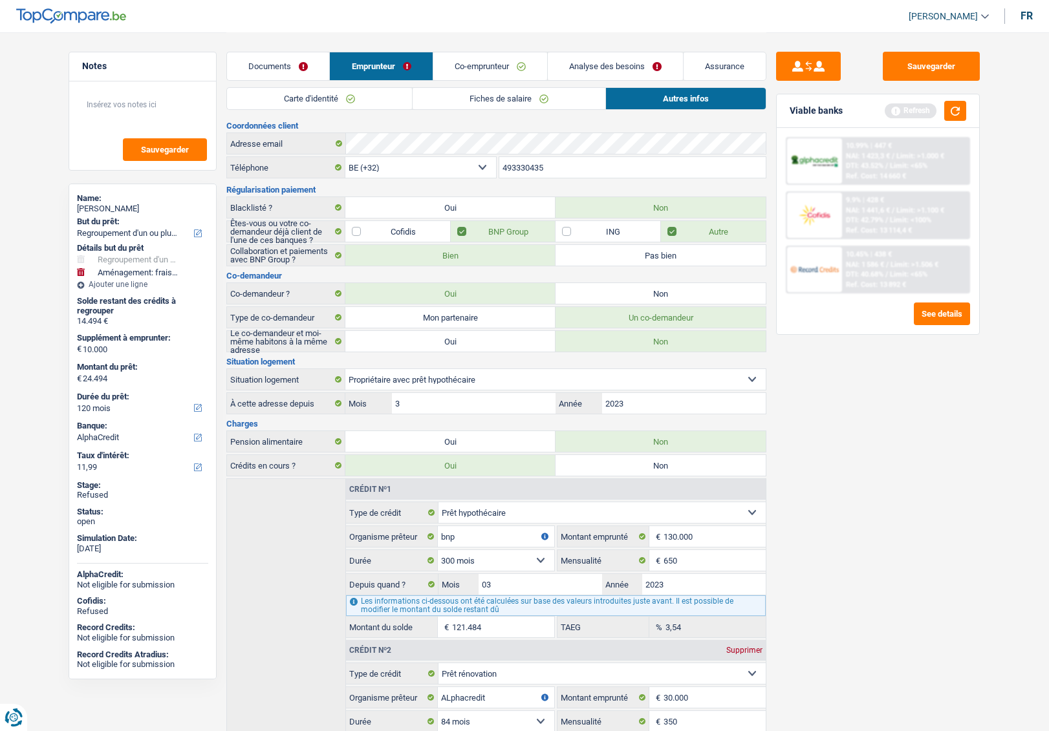
click at [478, 72] on link "Co-emprunteur" at bounding box center [490, 66] width 114 height 28
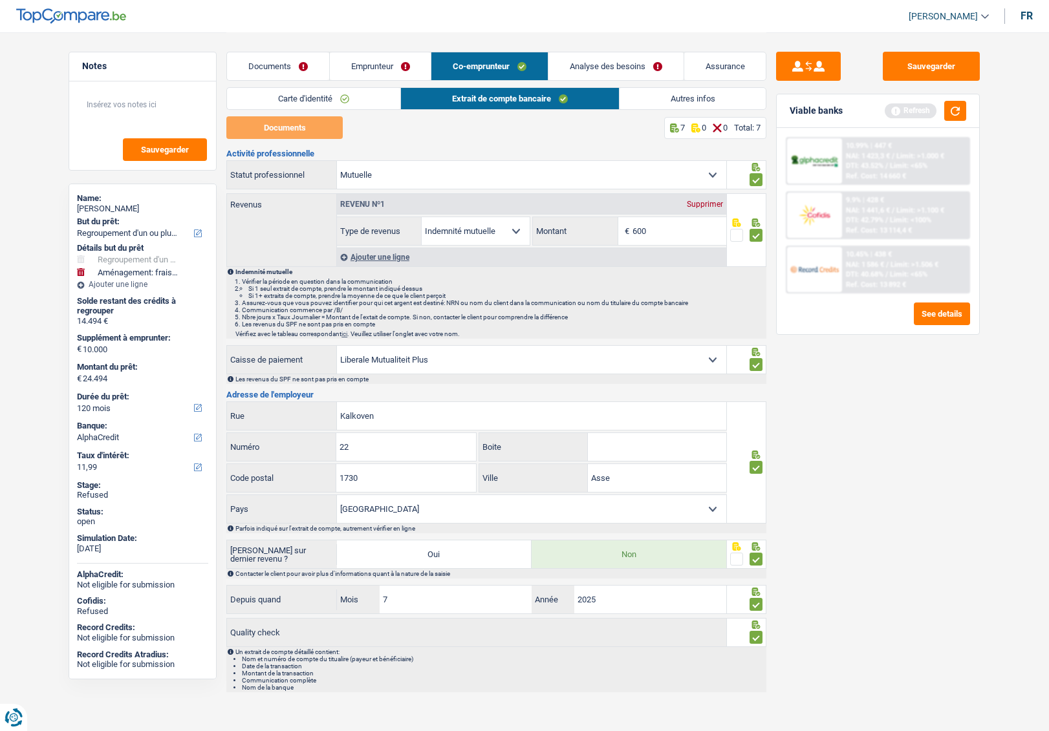
click at [583, 66] on link "Analyse des besoins" at bounding box center [615, 66] width 135 height 28
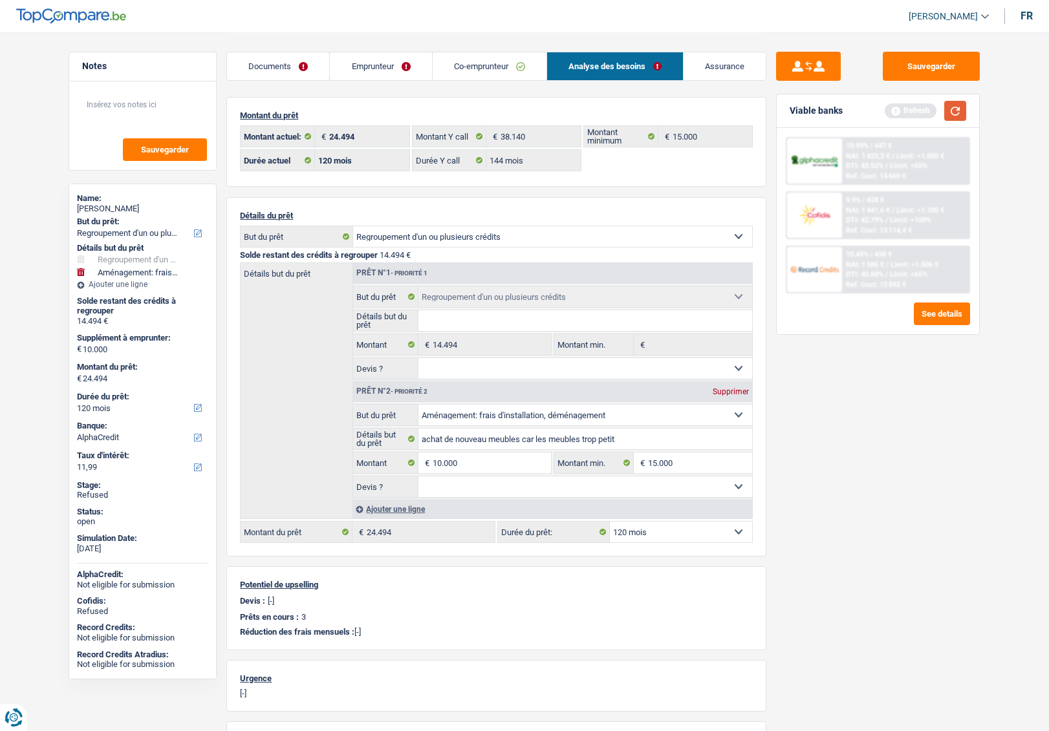
click at [957, 114] on button "button" at bounding box center [955, 111] width 22 height 20
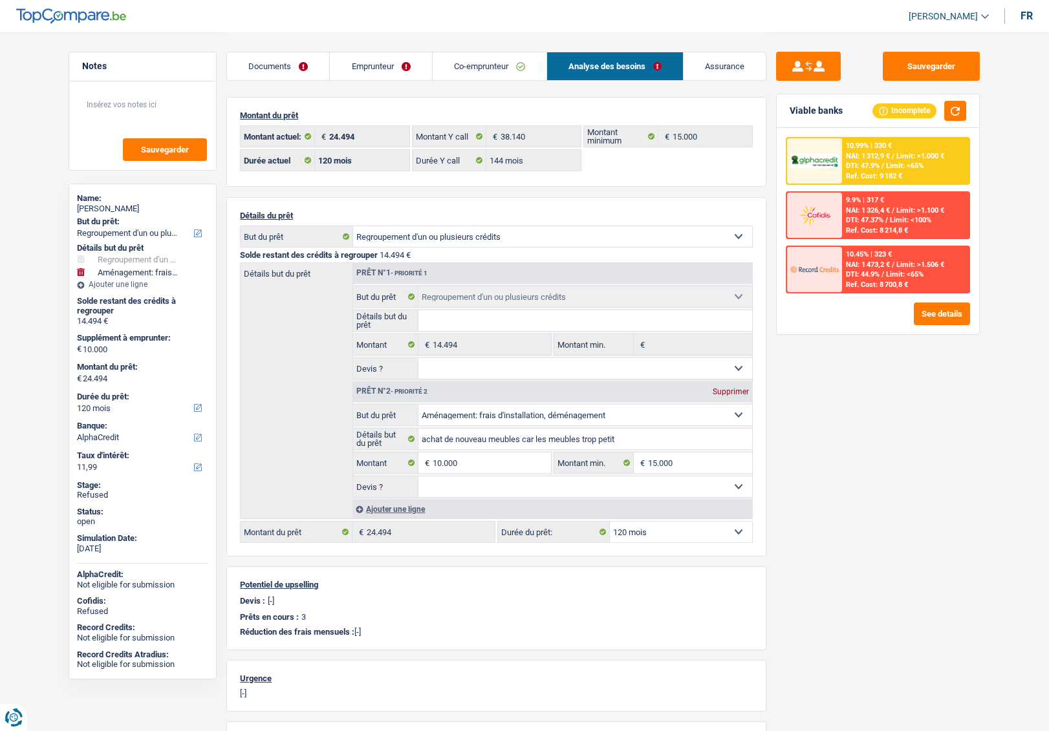
click at [114, 206] on div "Helory Gevar" at bounding box center [142, 209] width 131 height 10
copy div "Gevar"
click at [455, 372] on select "Oui Non Non répondu Sélectionner une option" at bounding box center [585, 368] width 334 height 21
click at [449, 319] on input "Détails but du prêt" at bounding box center [585, 320] width 334 height 21
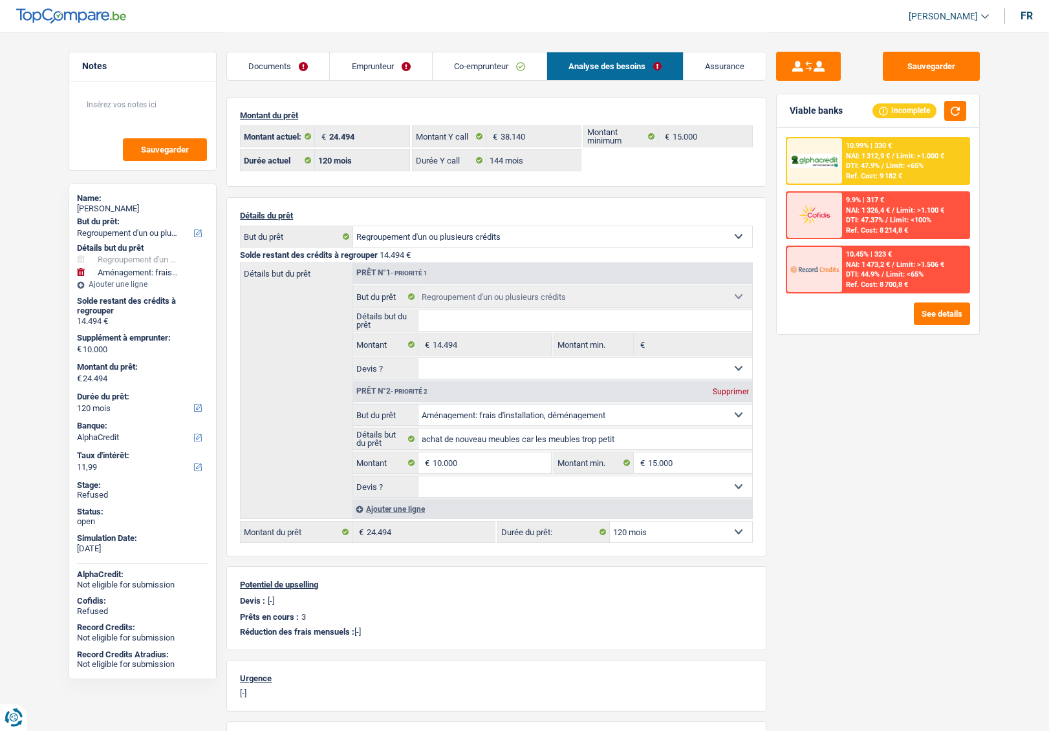
click at [449, 369] on select "Oui Non Non répondu Sélectionner une option" at bounding box center [585, 368] width 334 height 21
click at [443, 491] on select "Oui Non Non répondu Sélectionner une option" at bounding box center [585, 486] width 334 height 21
select select "false"
click at [418, 476] on select "Oui Non Non répondu Sélectionner une option" at bounding box center [585, 486] width 334 height 21
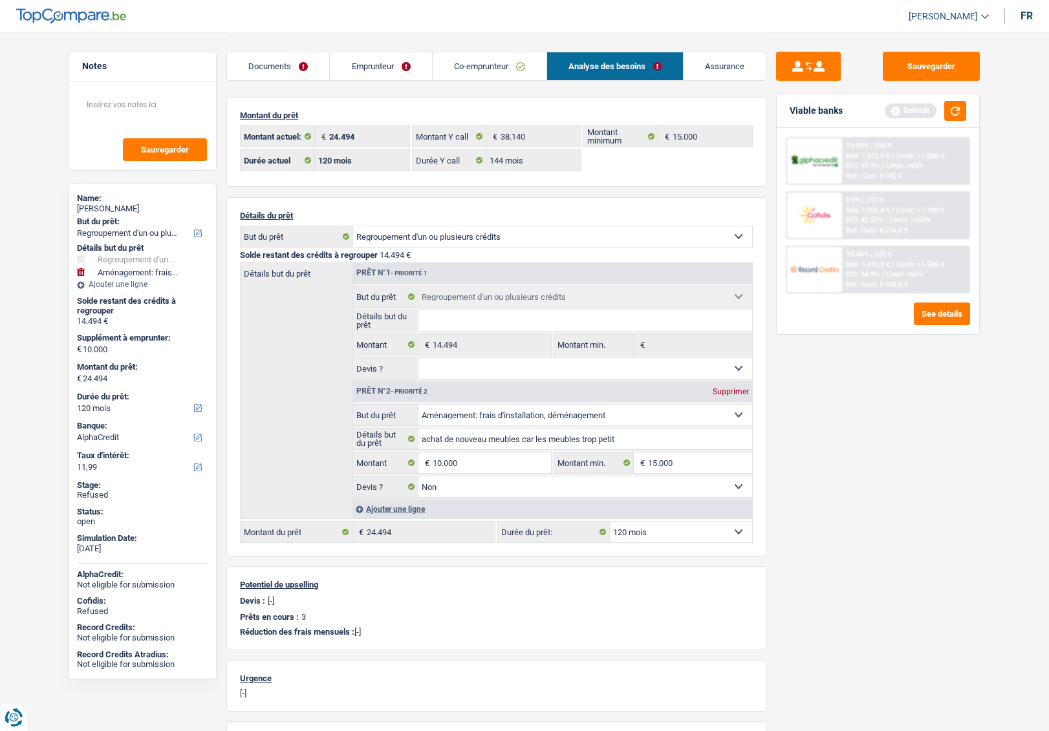
click at [473, 372] on select "Oui Non Non répondu Sélectionner une option" at bounding box center [585, 368] width 334 height 21
select select "not_answered"
click at [418, 358] on select "Oui Non Non répondu Sélectionner une option" at bounding box center [585, 368] width 334 height 21
click at [493, 323] on input "Détails but du prêt" at bounding box center [585, 320] width 334 height 21
type input "regroupement"
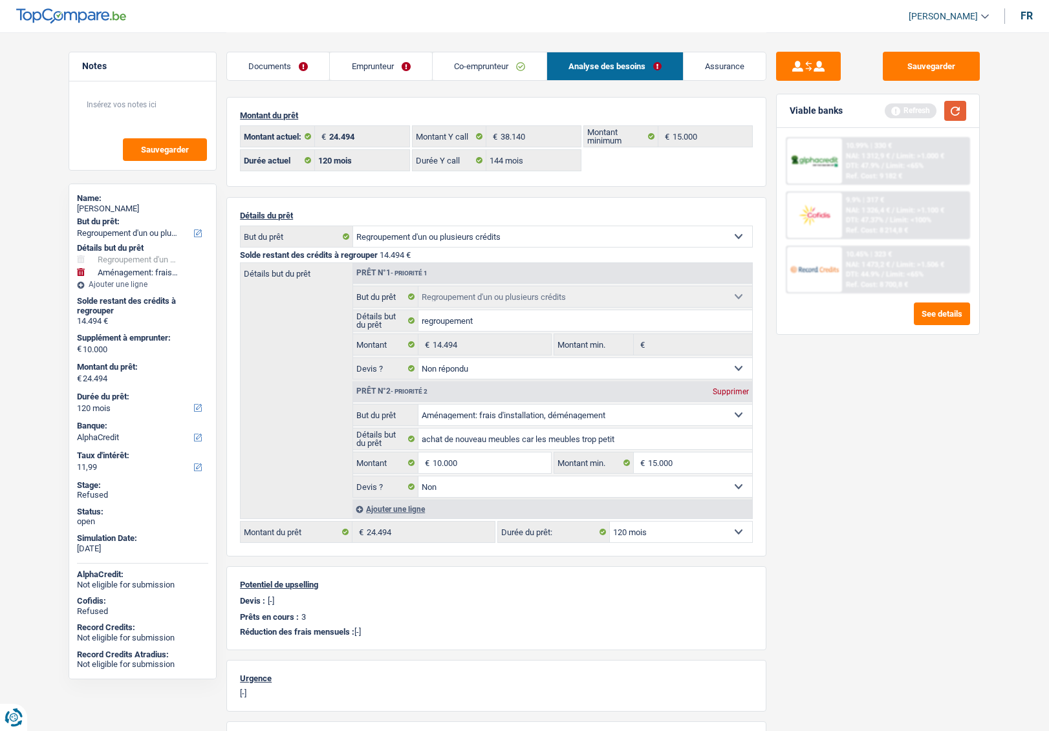
click at [957, 114] on button "button" at bounding box center [955, 111] width 22 height 20
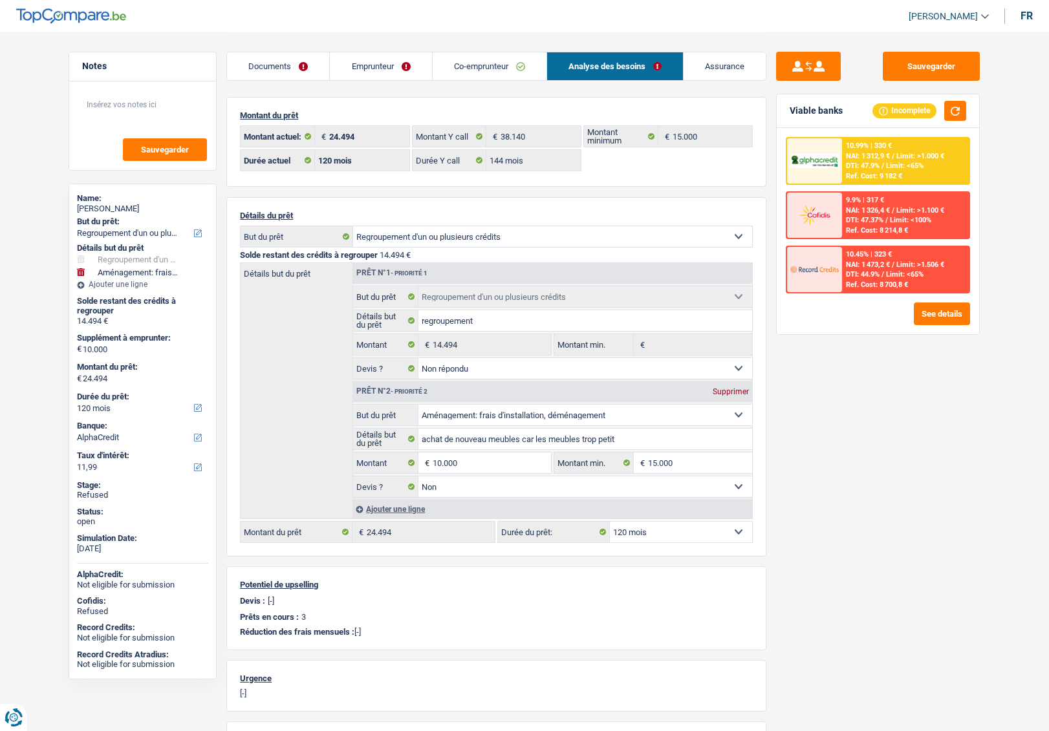
click at [815, 156] on img at bounding box center [814, 161] width 48 height 15
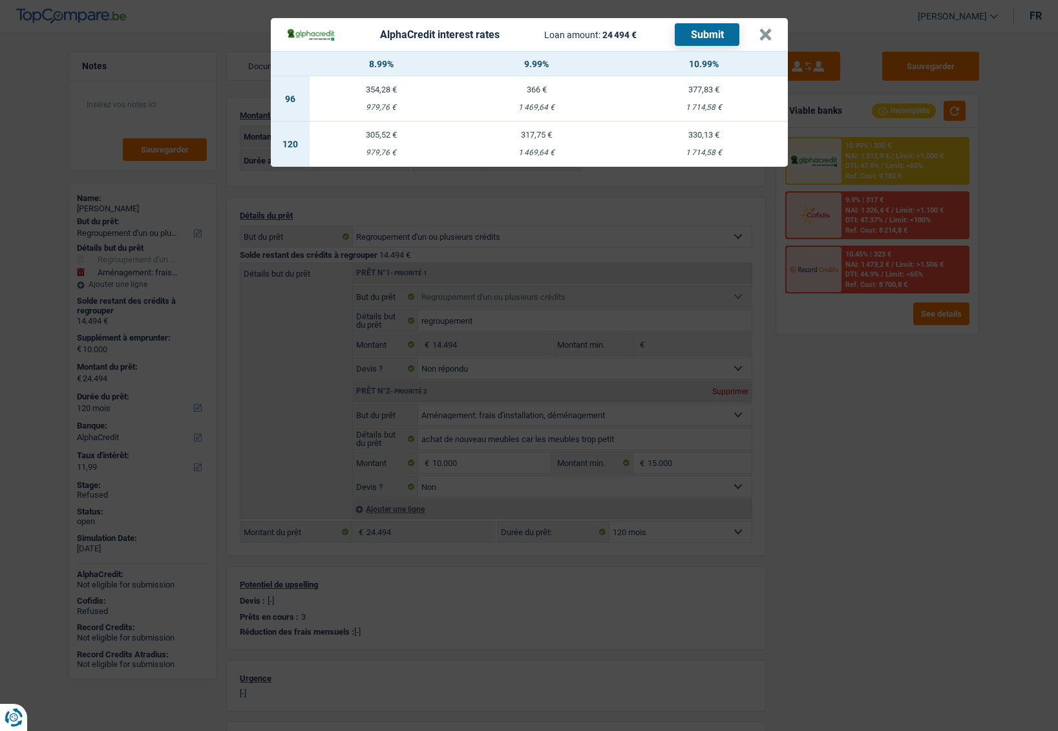
click at [536, 143] on td "317,75 € 1 469,64 €" at bounding box center [536, 144] width 167 height 45
type input "9,99"
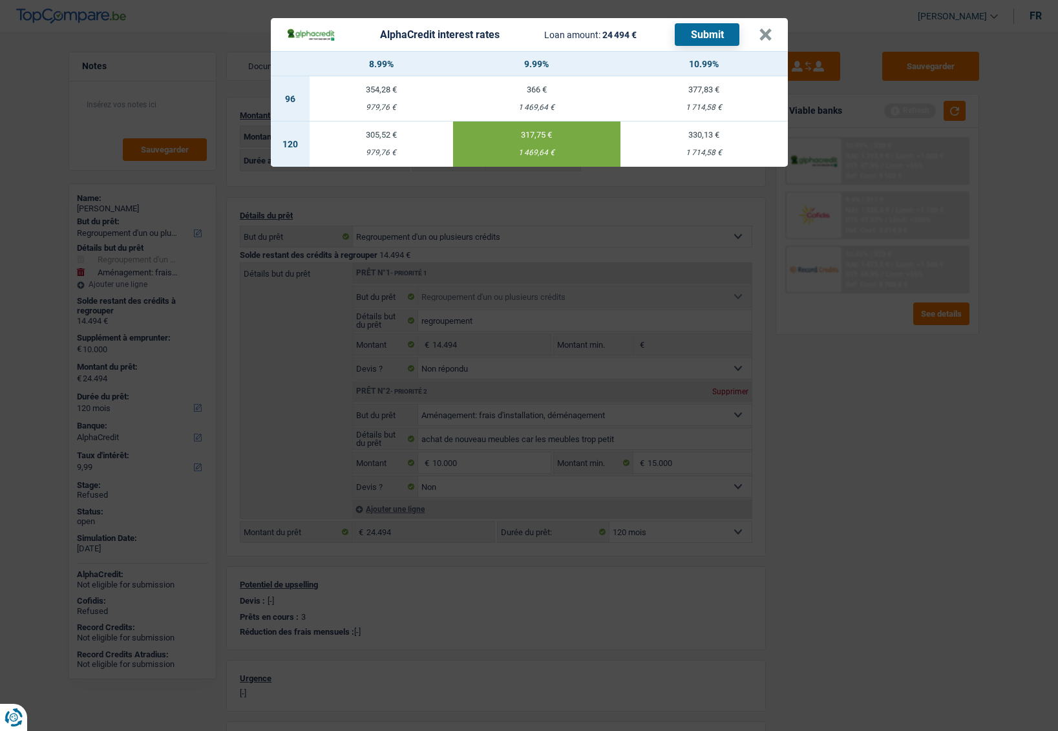
click at [711, 37] on button "Submit" at bounding box center [707, 34] width 65 height 23
click at [769, 30] on button "×" at bounding box center [766, 34] width 14 height 13
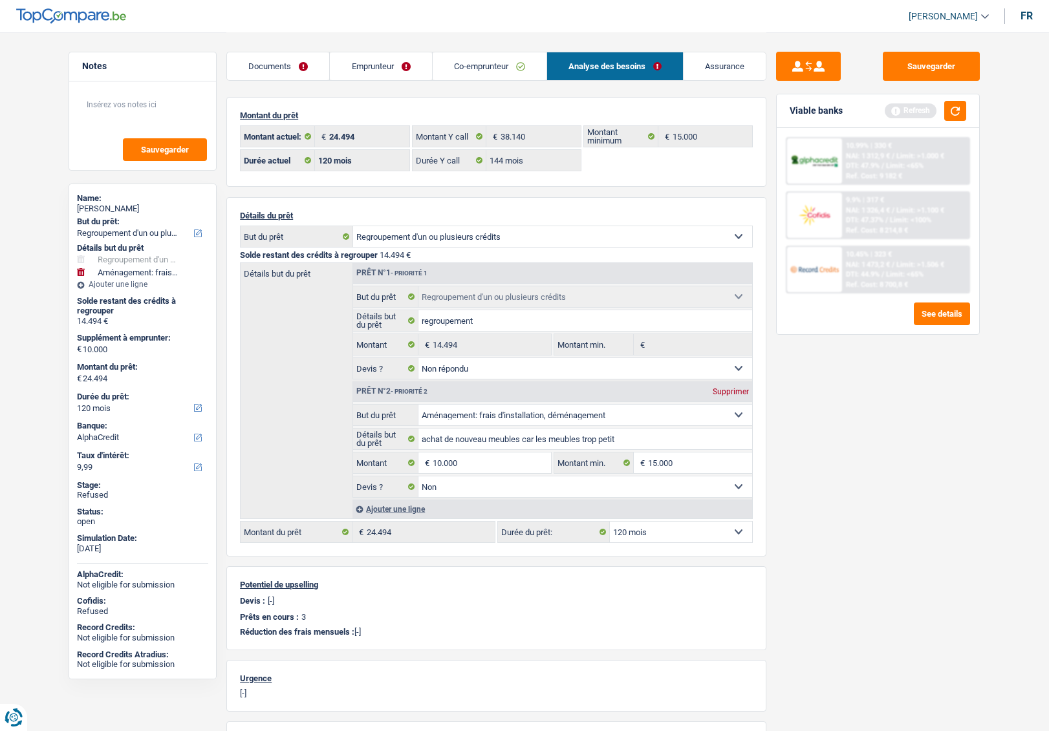
click at [478, 74] on link "Co-emprunteur" at bounding box center [490, 66] width 114 height 28
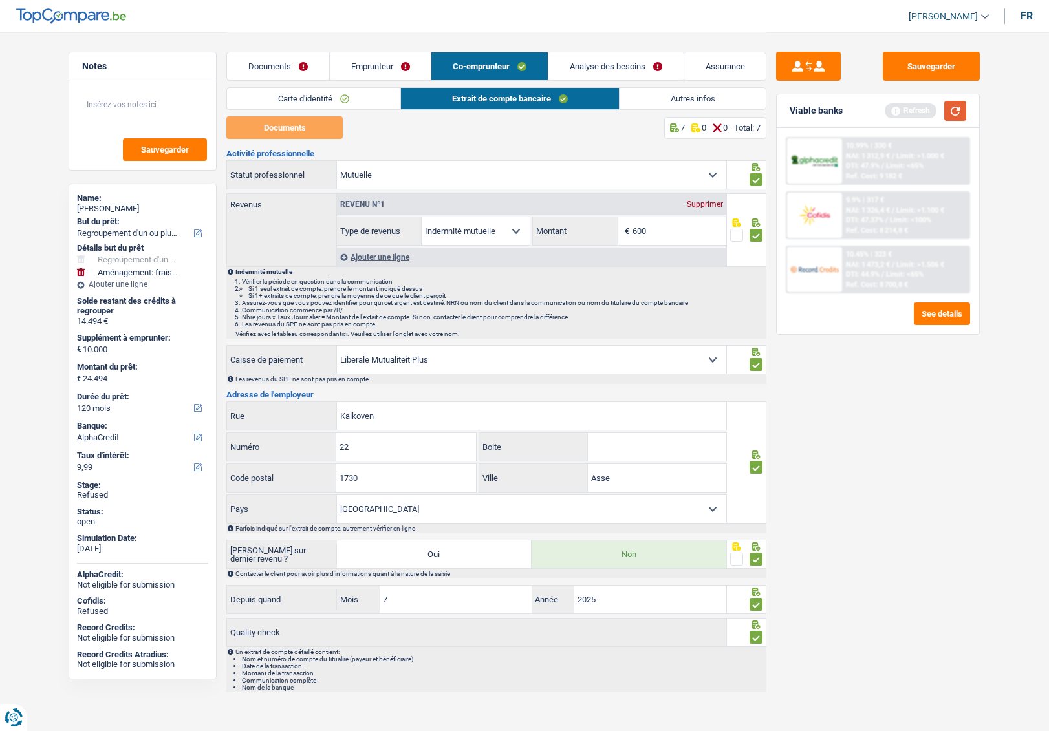
click at [957, 112] on button "button" at bounding box center [955, 111] width 22 height 20
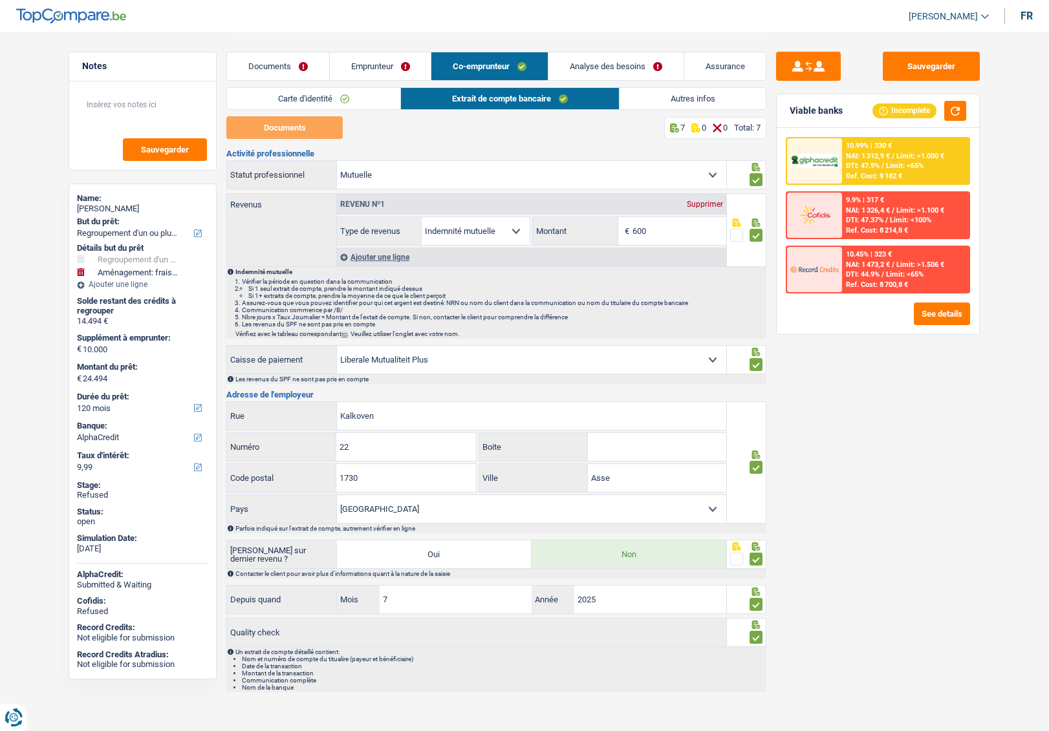
click at [904, 273] on span "Limit: <65%" at bounding box center [904, 274] width 37 height 8
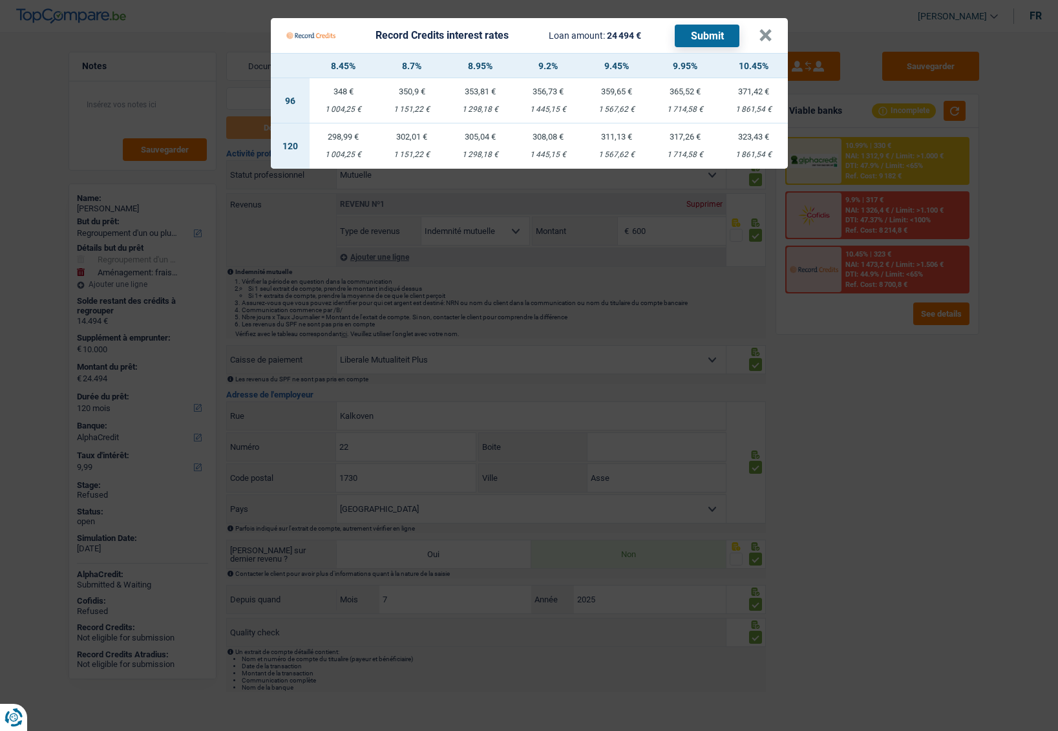
click at [775, 32] on Credits___BV_modal_header_ "Record Credits interest rates Loan amount: 24 494 € Submit ×" at bounding box center [529, 35] width 517 height 35
click at [765, 34] on button "×" at bounding box center [766, 35] width 14 height 13
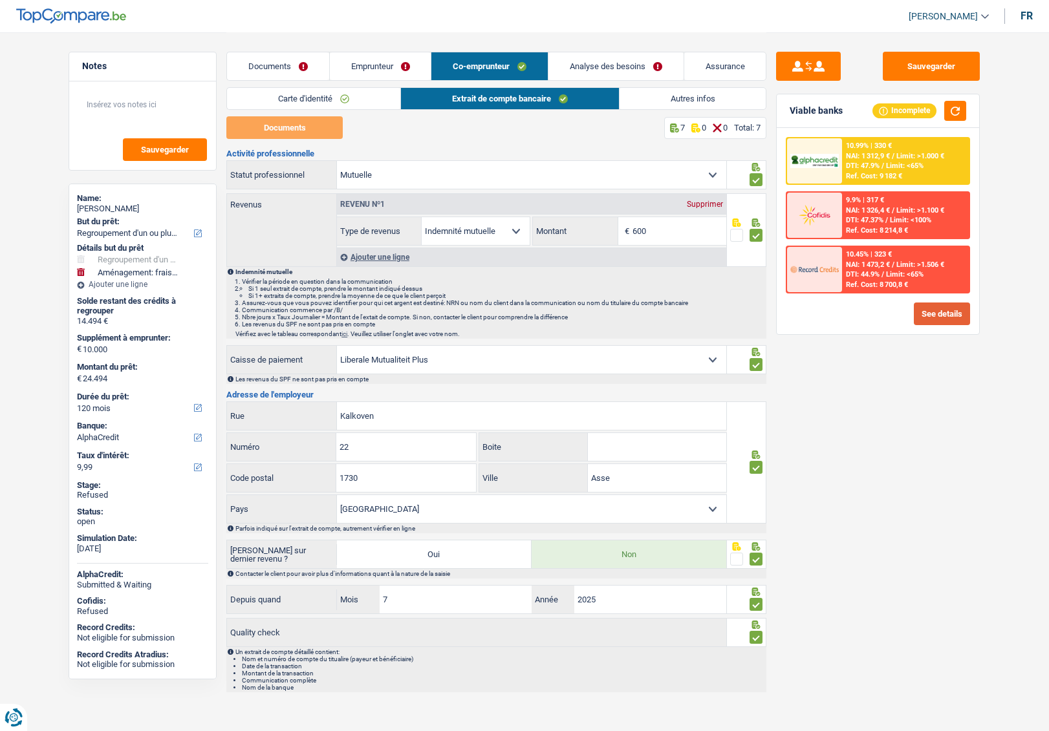
click at [930, 308] on button "See details" at bounding box center [942, 314] width 56 height 23
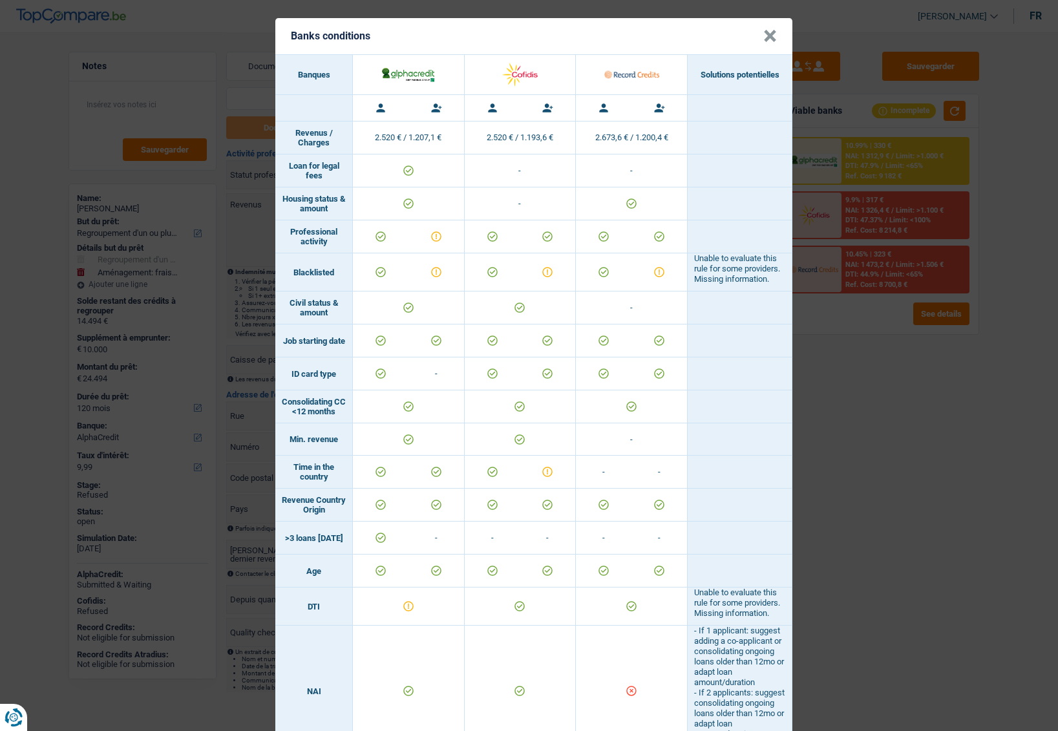
click at [764, 30] on button "×" at bounding box center [771, 36] width 14 height 13
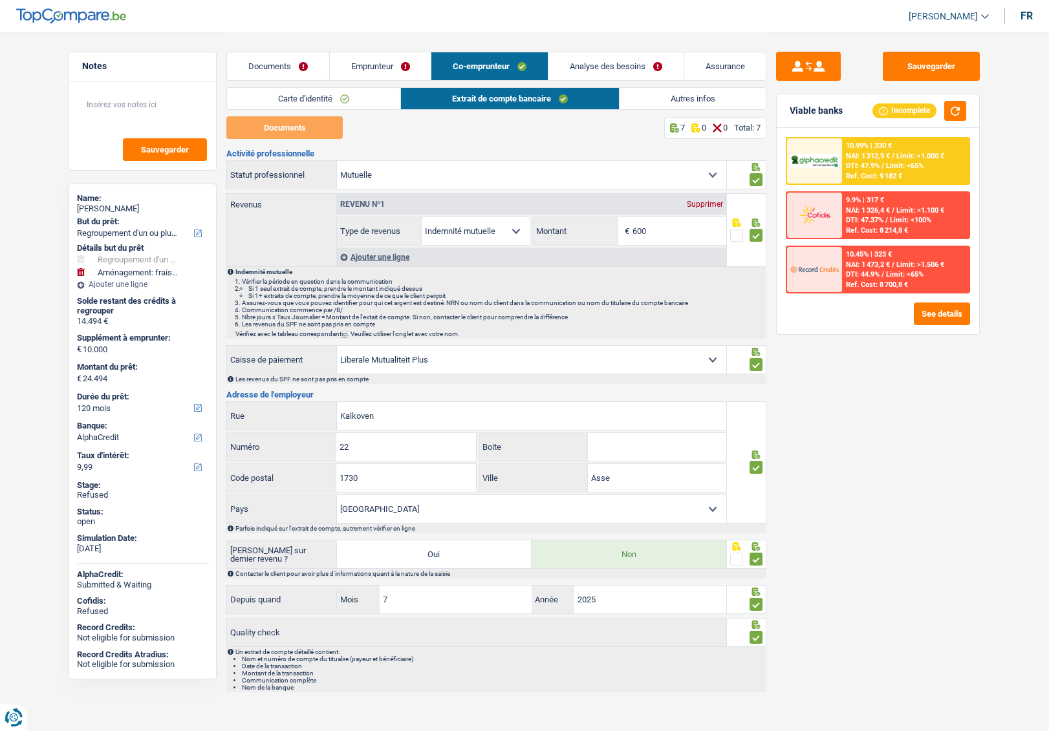
click at [584, 63] on link "Analyse des besoins" at bounding box center [615, 66] width 135 height 28
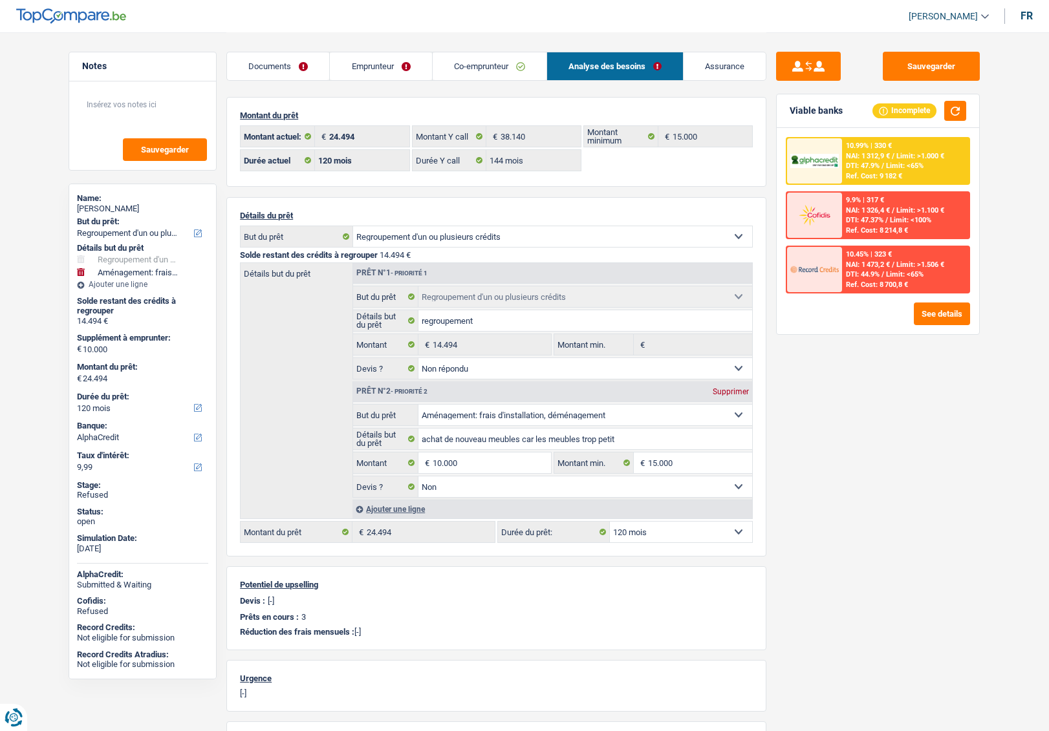
click at [289, 67] on link "Documents" at bounding box center [278, 66] width 102 height 28
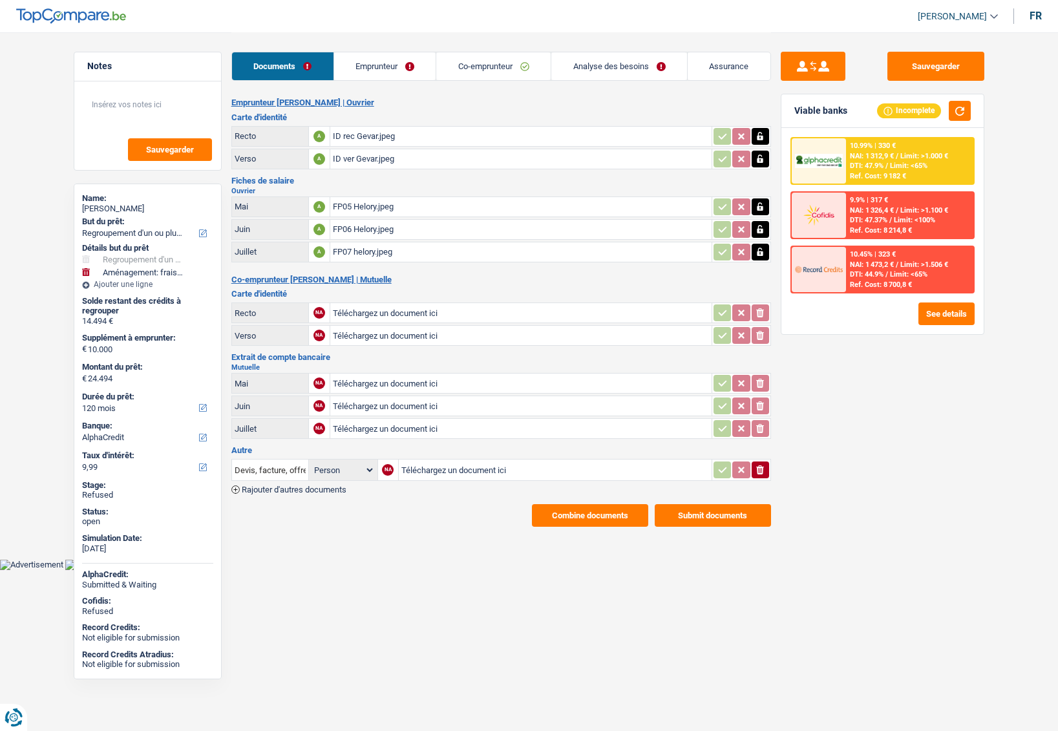
click at [361, 65] on link "Emprunteur" at bounding box center [385, 66] width 102 height 28
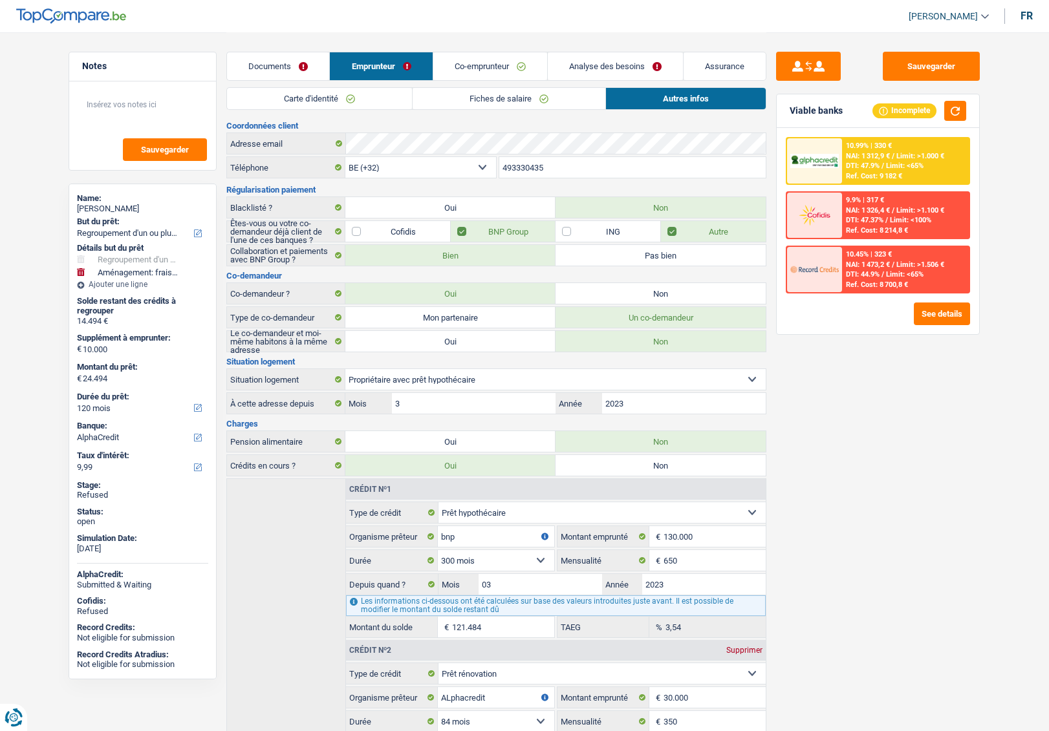
click at [604, 60] on link "Analyse des besoins" at bounding box center [615, 66] width 135 height 28
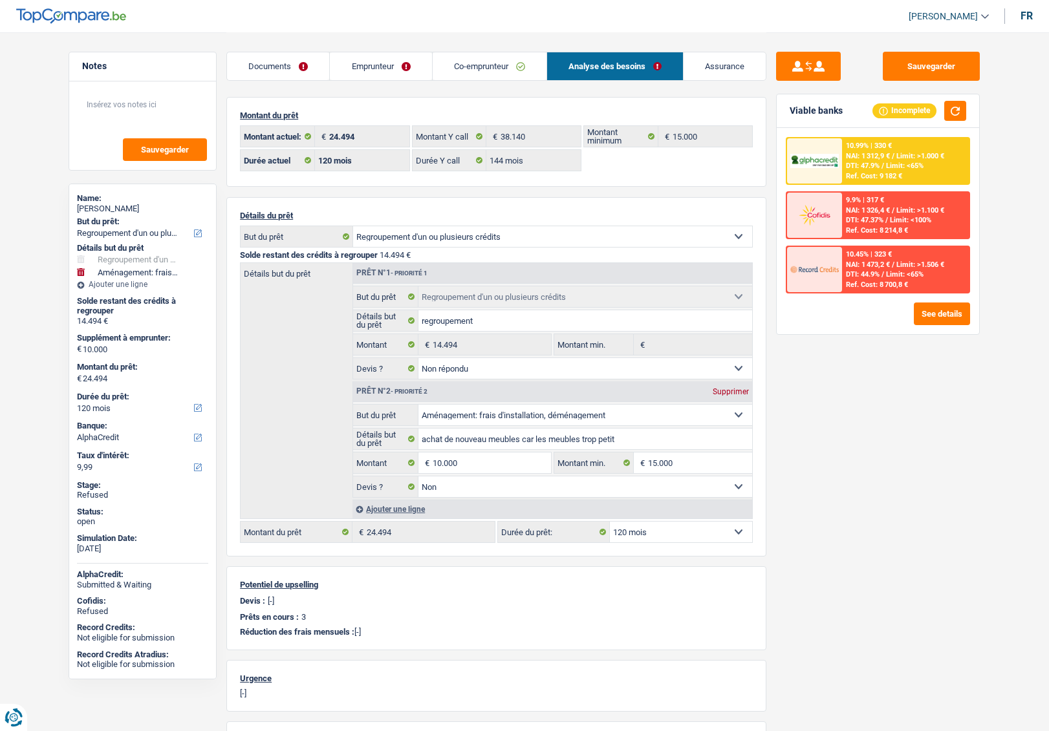
click at [649, 539] on select "12 mois 18 mois 24 mois 30 mois 36 mois 42 mois 48 mois 60 mois 72 mois 84 mois…" at bounding box center [681, 532] width 142 height 21
select select "84"
click at [610, 522] on select "12 mois 18 mois 24 mois 30 mois 36 mois 42 mois 48 mois 60 mois 72 mois 84 mois…" at bounding box center [681, 532] width 142 height 21
select select "84"
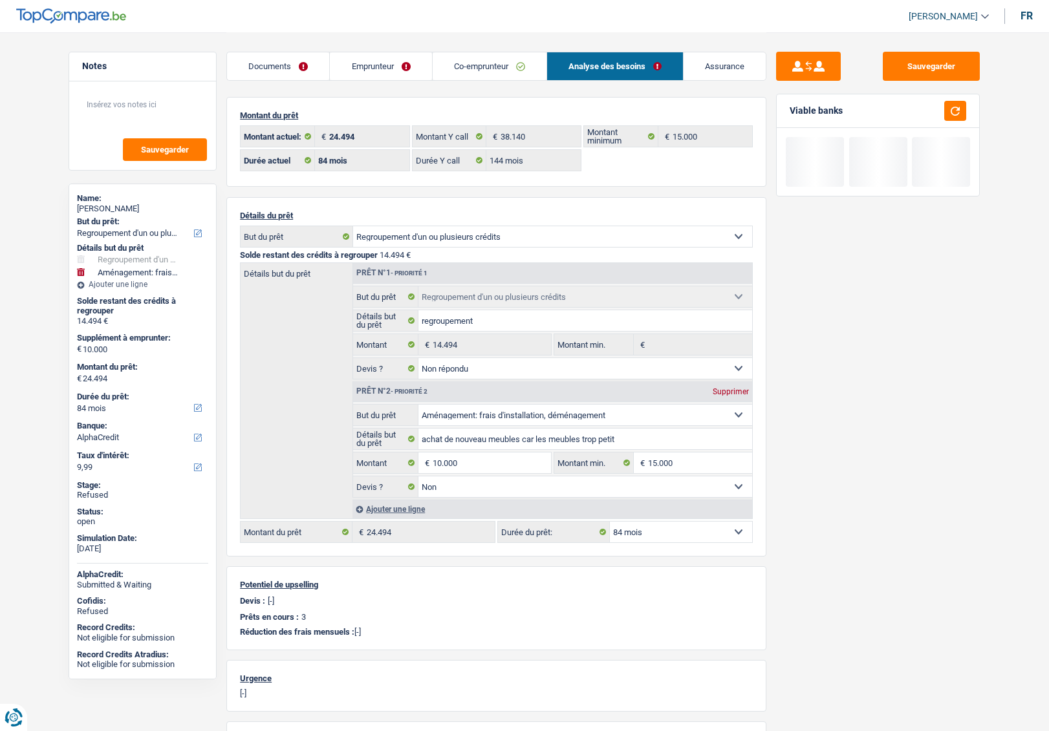
click at [843, 573] on div "Sauvegarder Viable banks" at bounding box center [877, 381] width 223 height 659
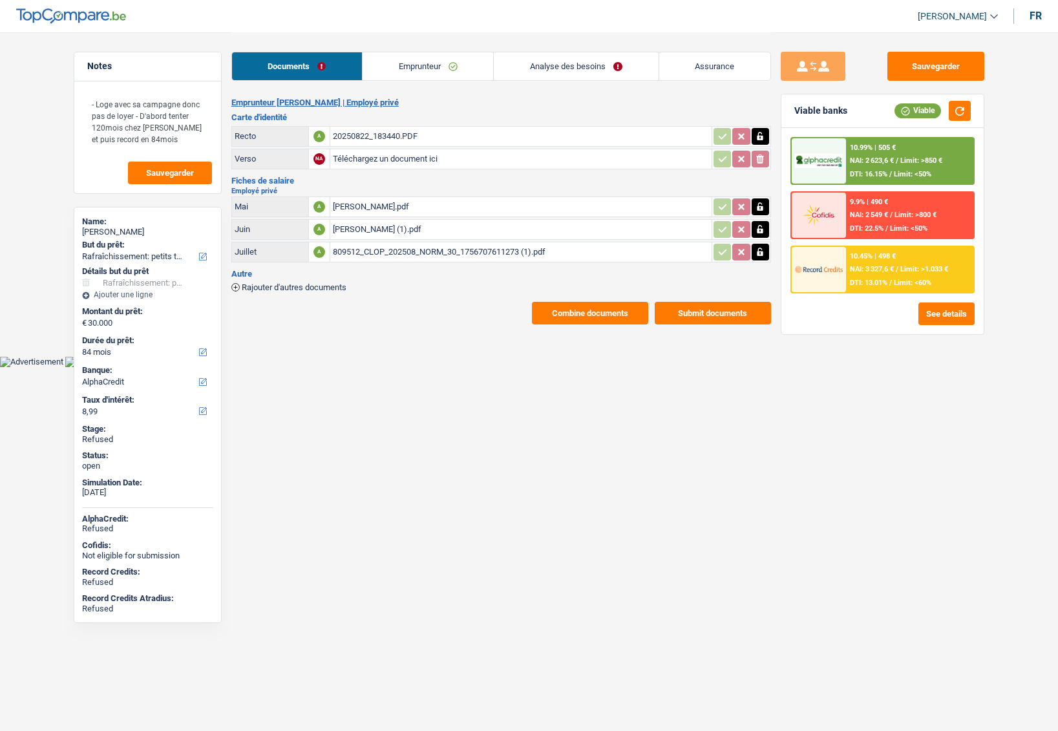
select select "houseOrGarden"
select select "84"
select select "alphacredit"
click at [134, 227] on div "[PERSON_NAME]" at bounding box center [147, 232] width 131 height 10
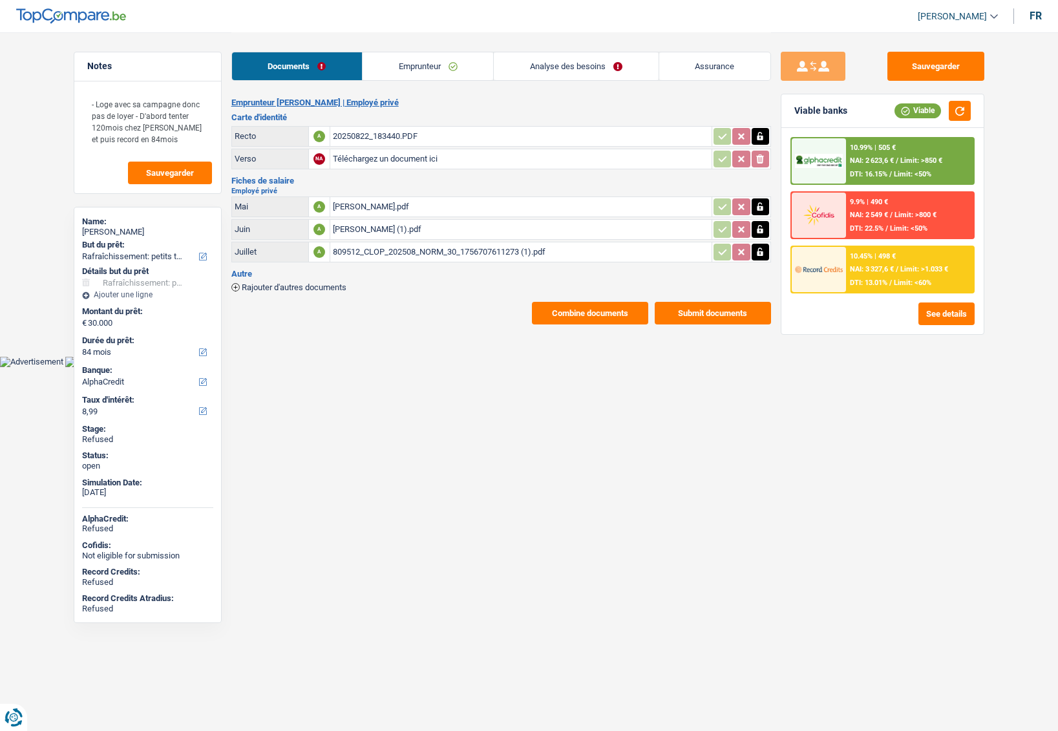
click at [134, 227] on div "[PERSON_NAME]" at bounding box center [147, 232] width 131 height 10
copy div "Schoonbroodt"
click at [537, 69] on link "Analyse des besoins" at bounding box center [576, 66] width 164 height 28
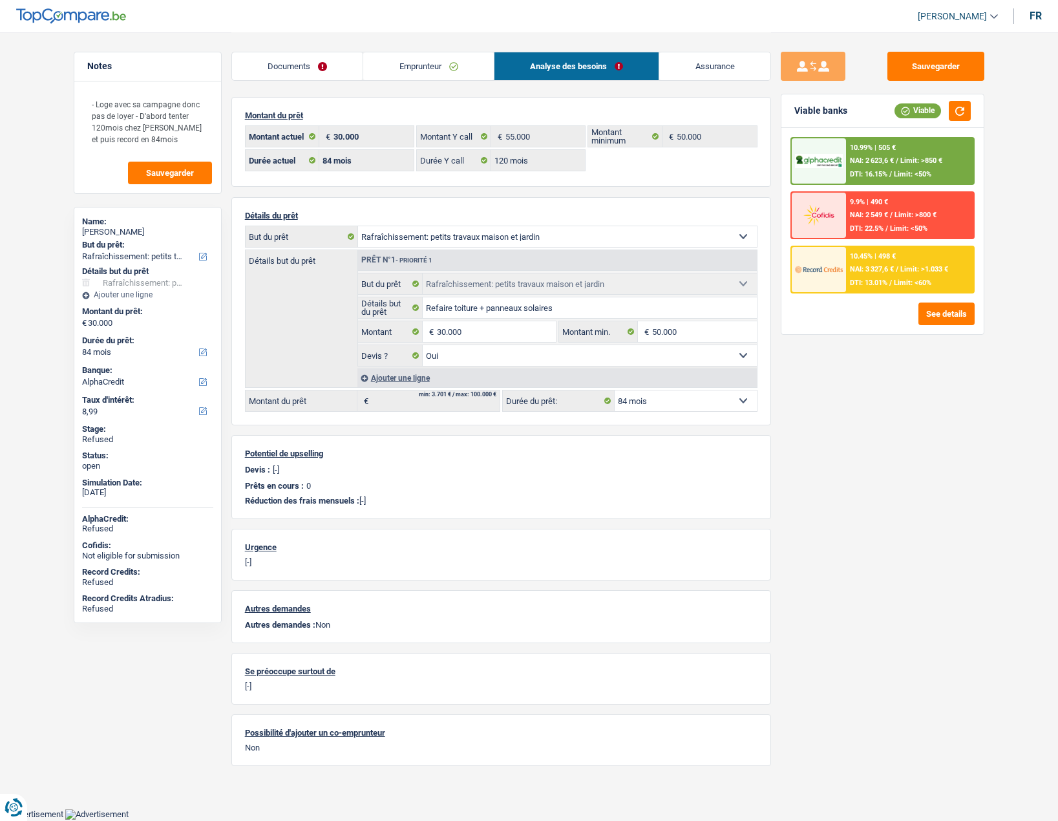
click at [318, 72] on link "Documents" at bounding box center [297, 66] width 131 height 28
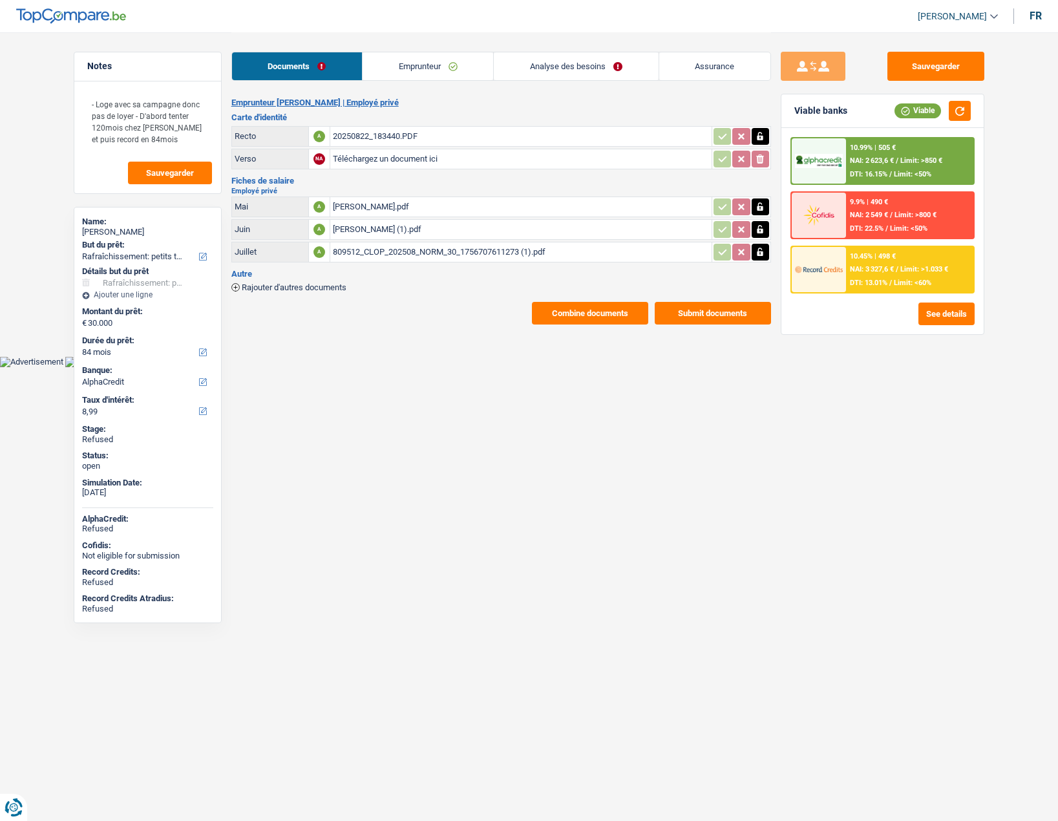
click at [547, 67] on link "Analyse des besoins" at bounding box center [576, 66] width 164 height 28
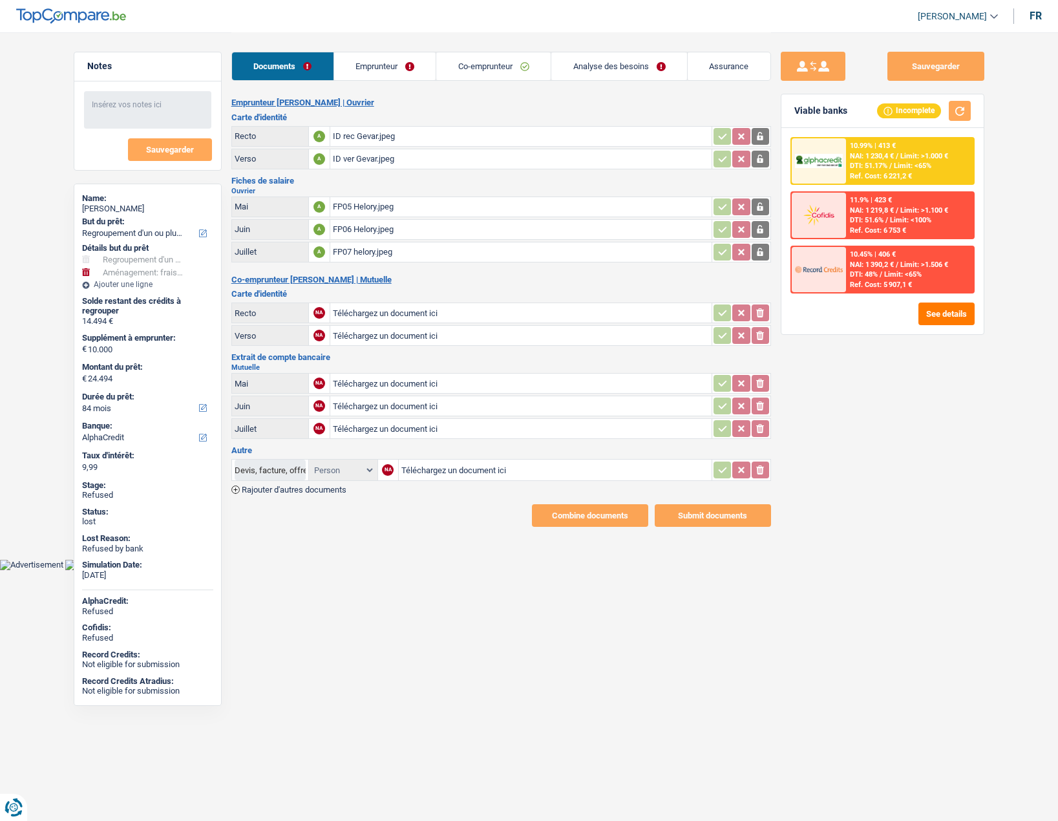
select select "refinancing"
select select "movingOrInstallation"
select select "84"
select select "alphacredit"
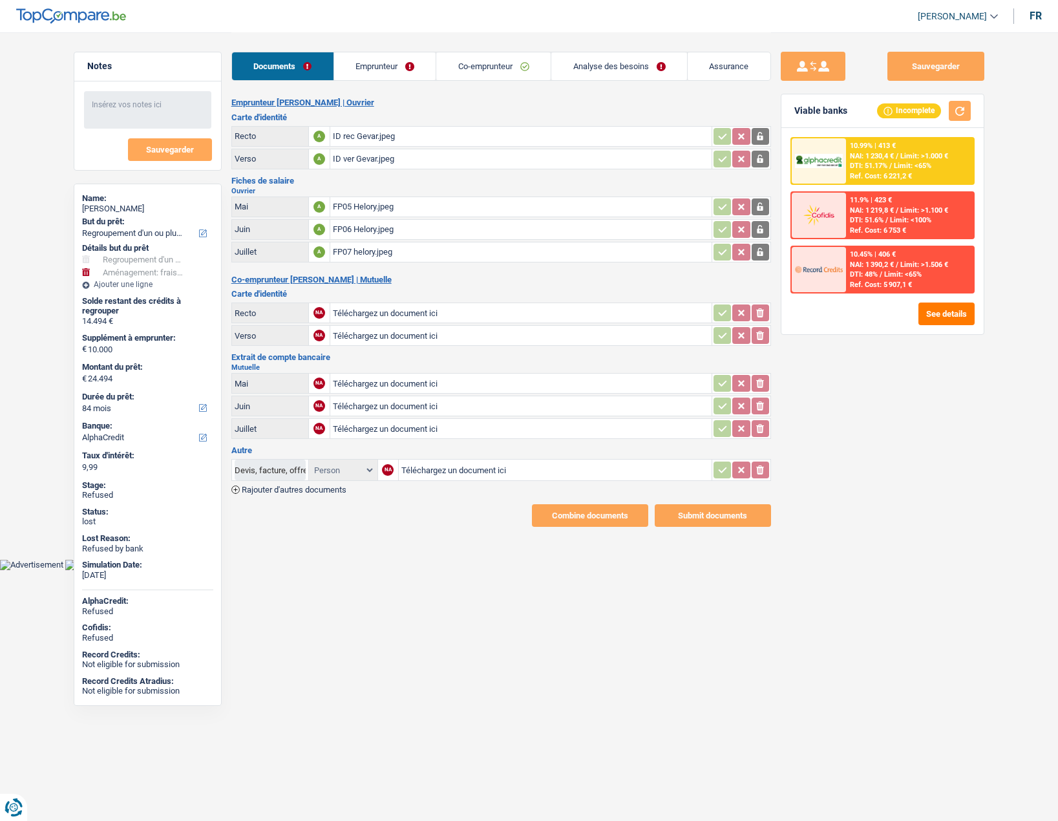
select select "32"
select select "ownerWithMortgage"
select select "mortgage"
select select "300"
select select "renovationLoan"
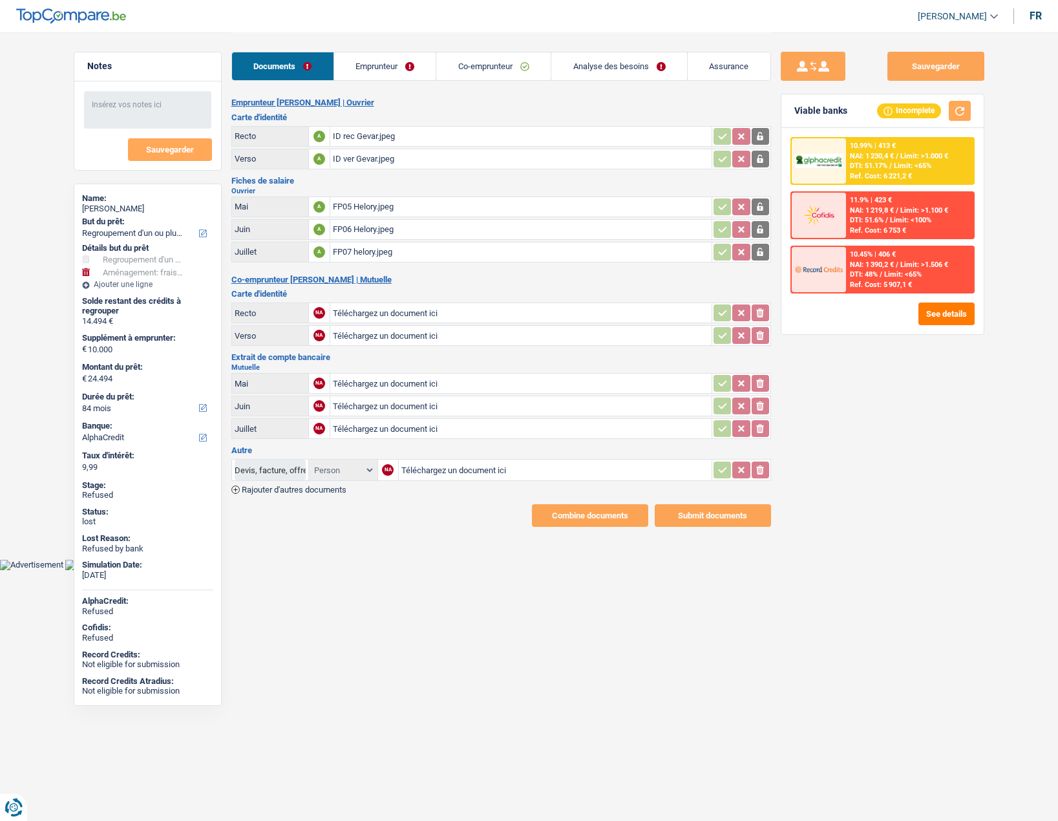
select select "84"
select select "personalLoan"
select select "smallWorks"
select select "48"
click at [391, 63] on link "Emprunteur" at bounding box center [385, 66] width 102 height 28
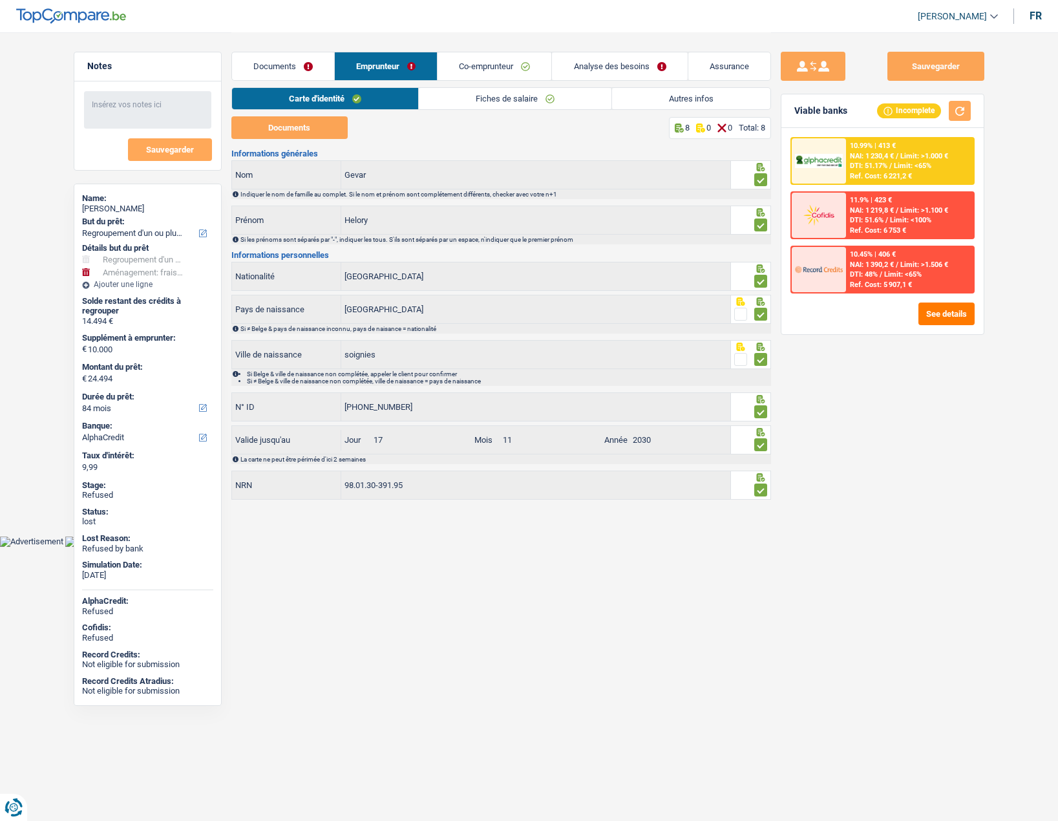
click at [681, 96] on link "Autres infos" at bounding box center [691, 98] width 158 height 21
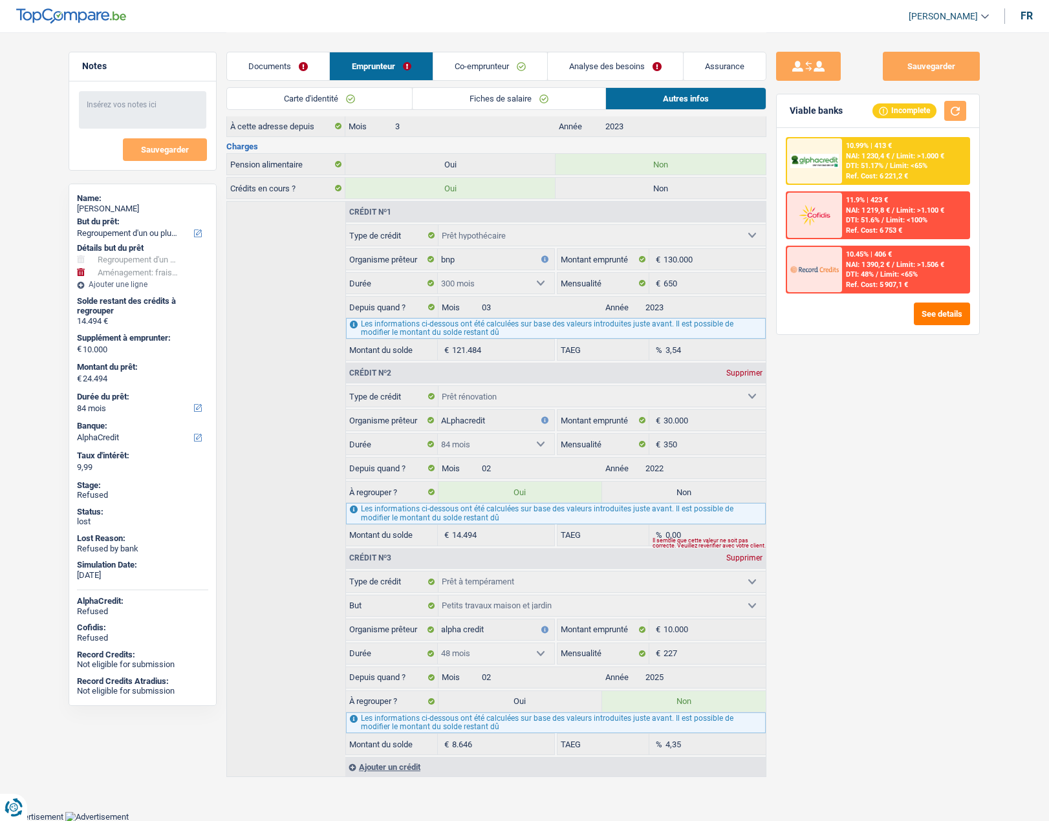
scroll to position [19, 0]
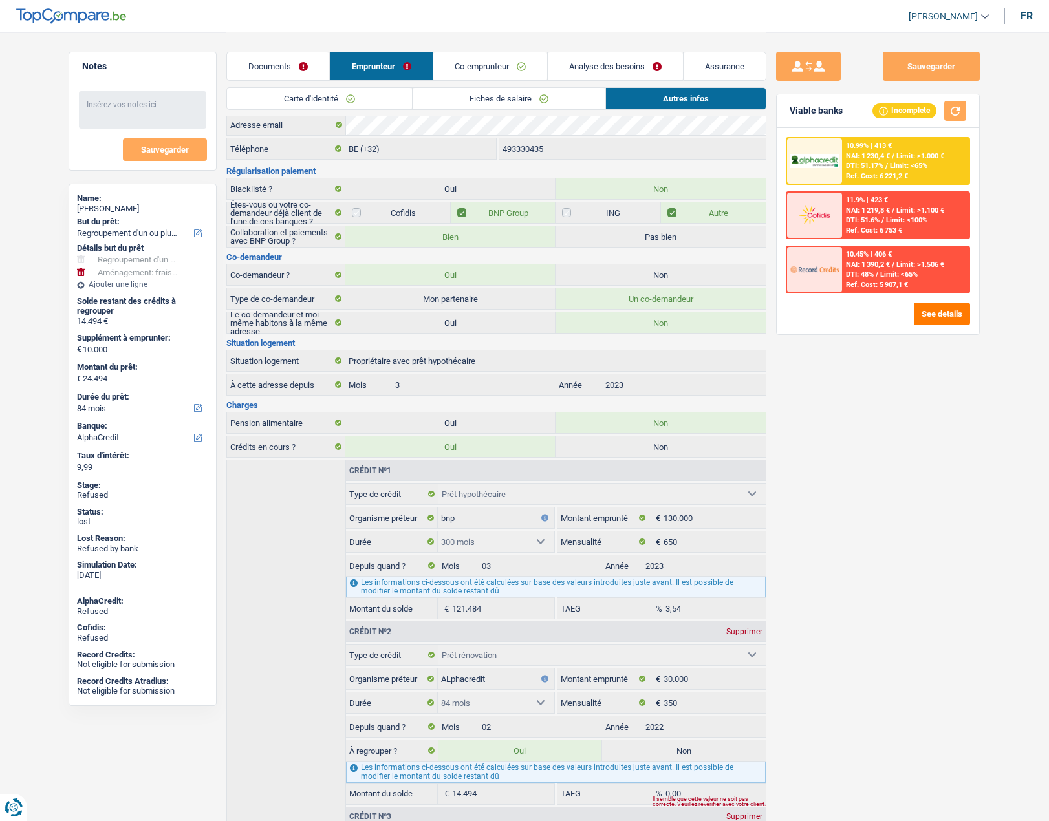
click at [589, 63] on link "Analyse des besoins" at bounding box center [615, 66] width 135 height 28
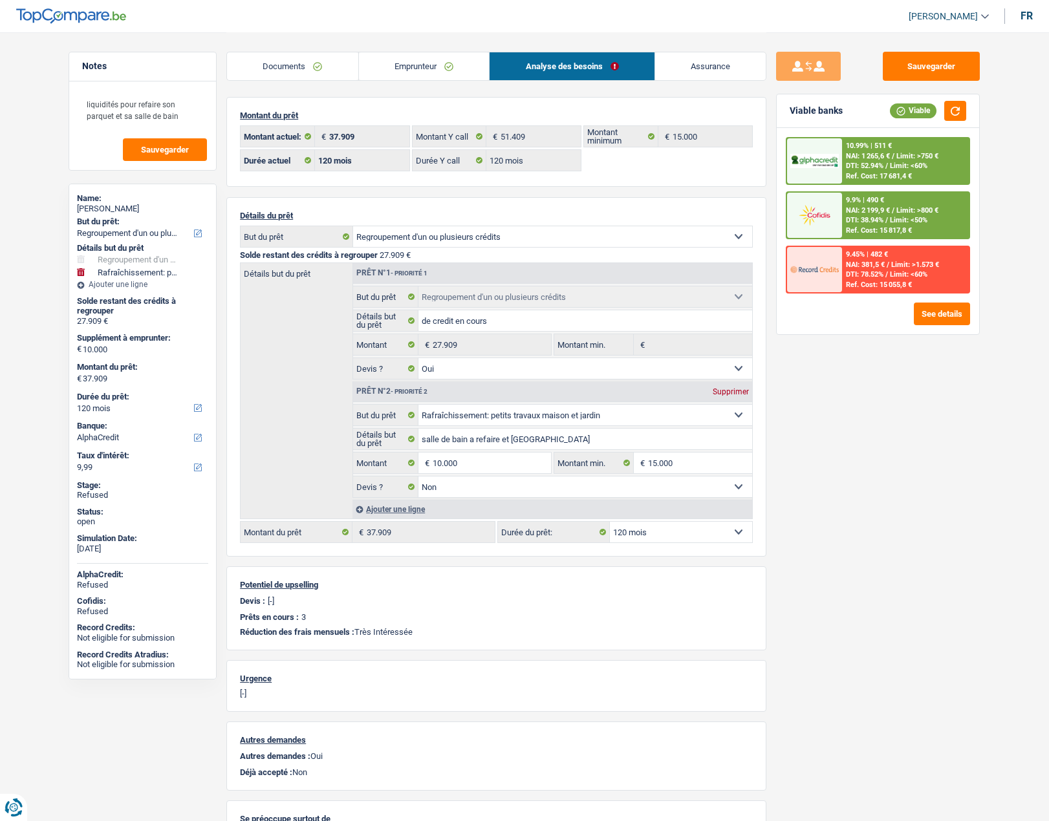
select select "refinancing"
select select "houseOrGarden"
select select "120"
select select "alphacredit"
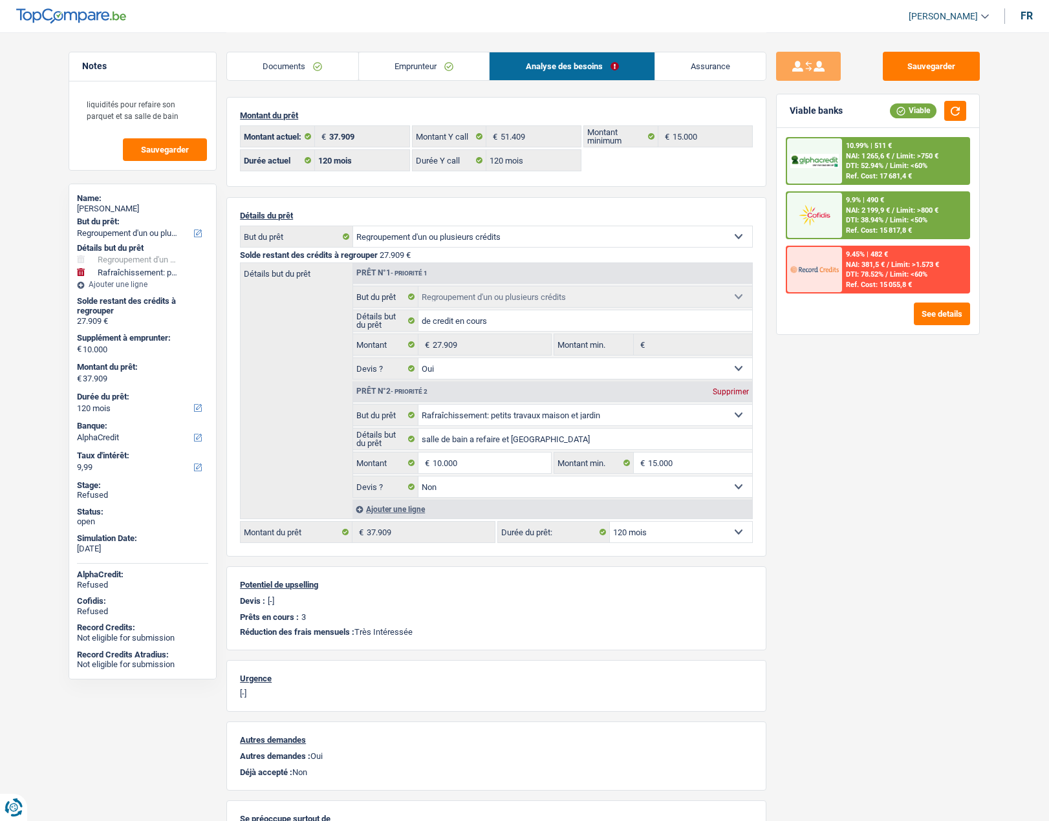
select select "120"
select select "refinancing"
select select "yes"
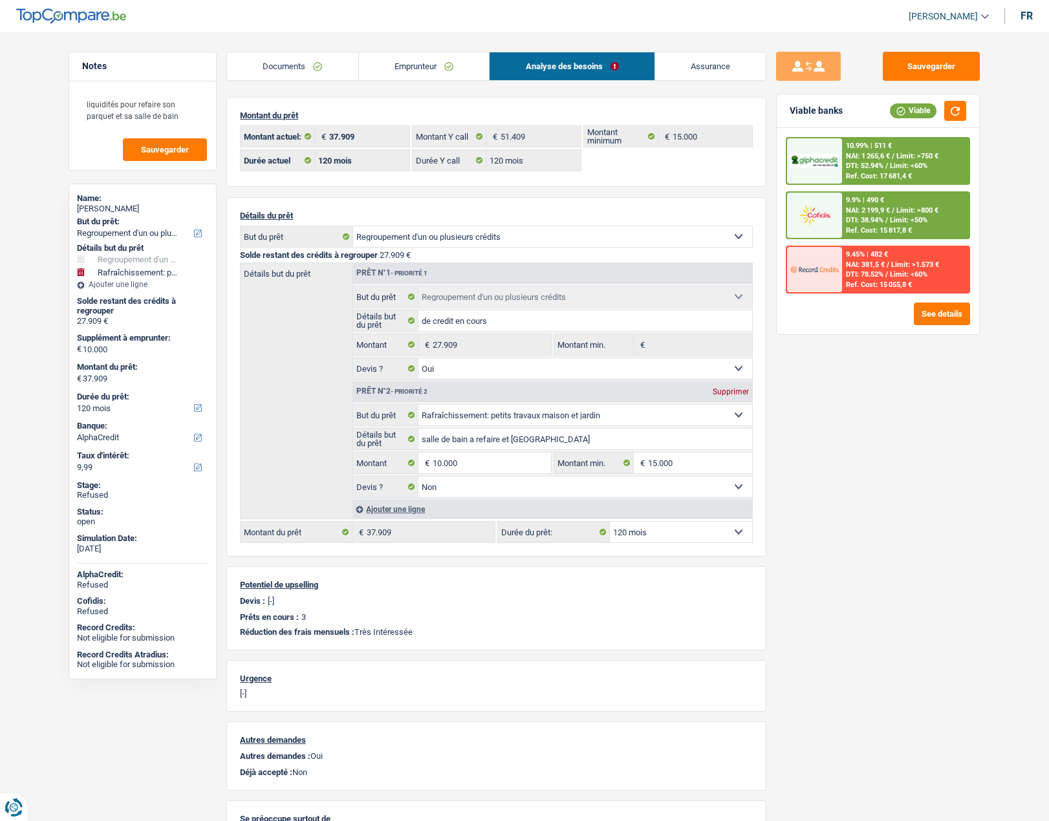
select select "houseOrGarden"
select select "false"
select select "120"
click at [393, 74] on link "Emprunteur" at bounding box center [424, 66] width 131 height 28
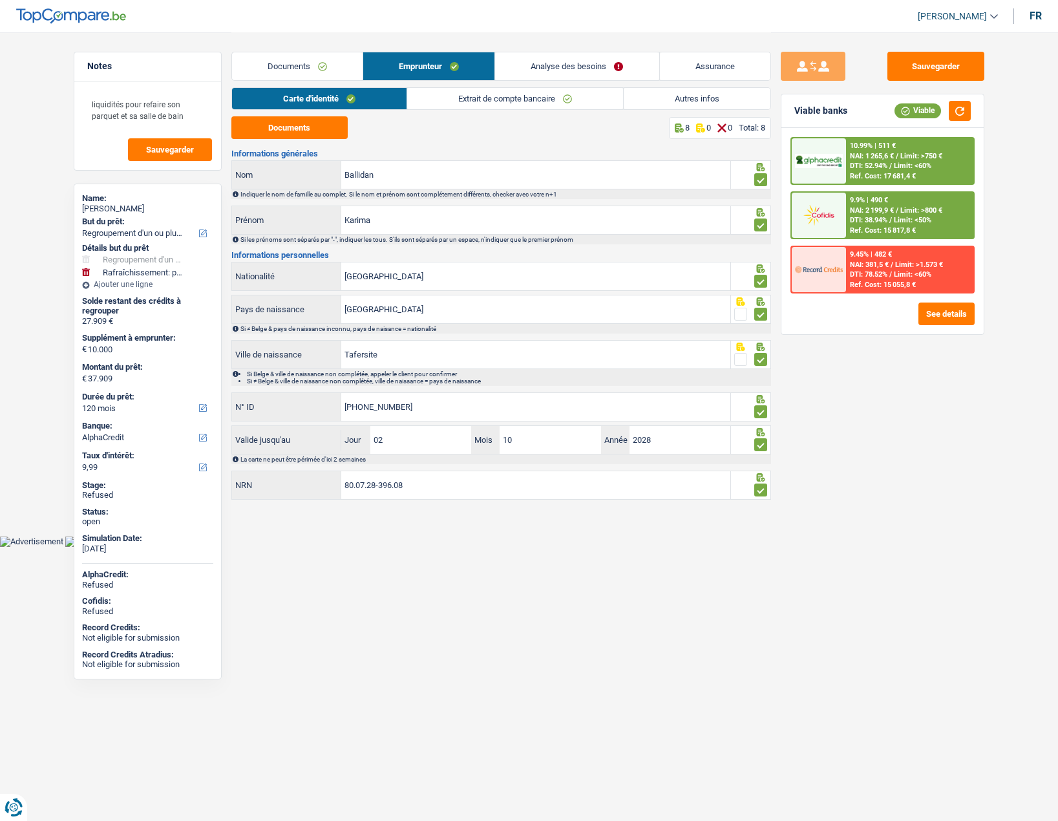
click at [663, 104] on link "Autres infos" at bounding box center [697, 98] width 147 height 21
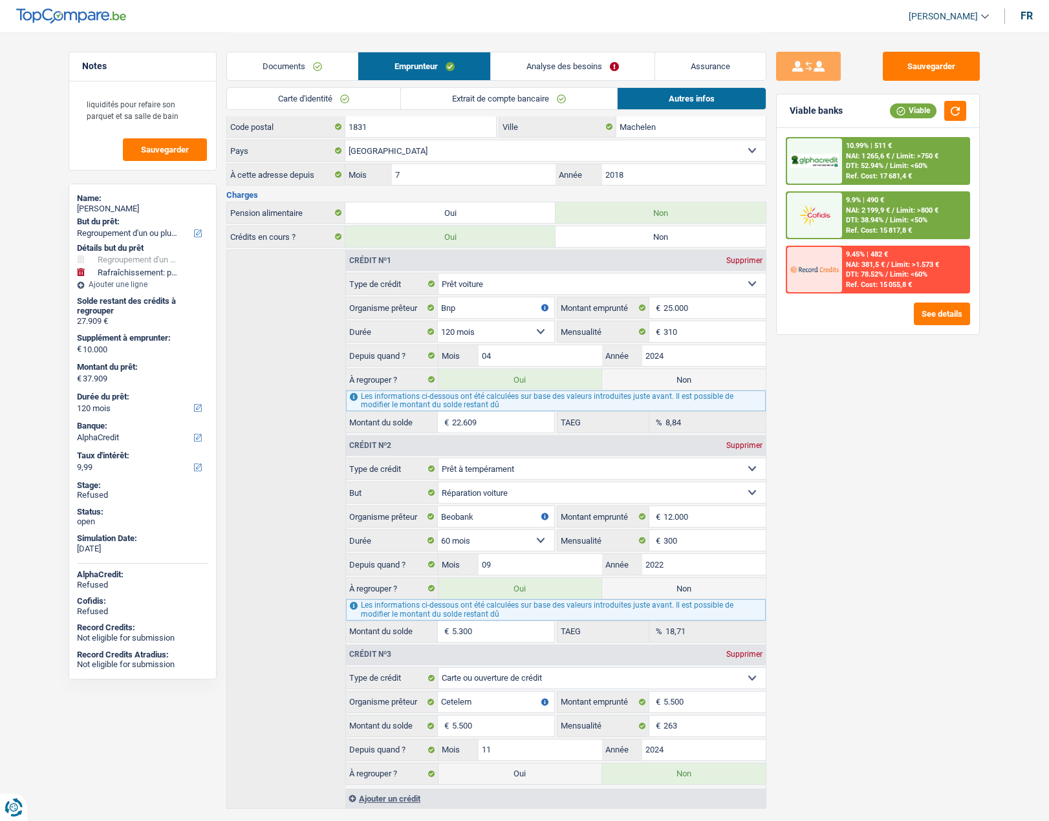
scroll to position [442, 0]
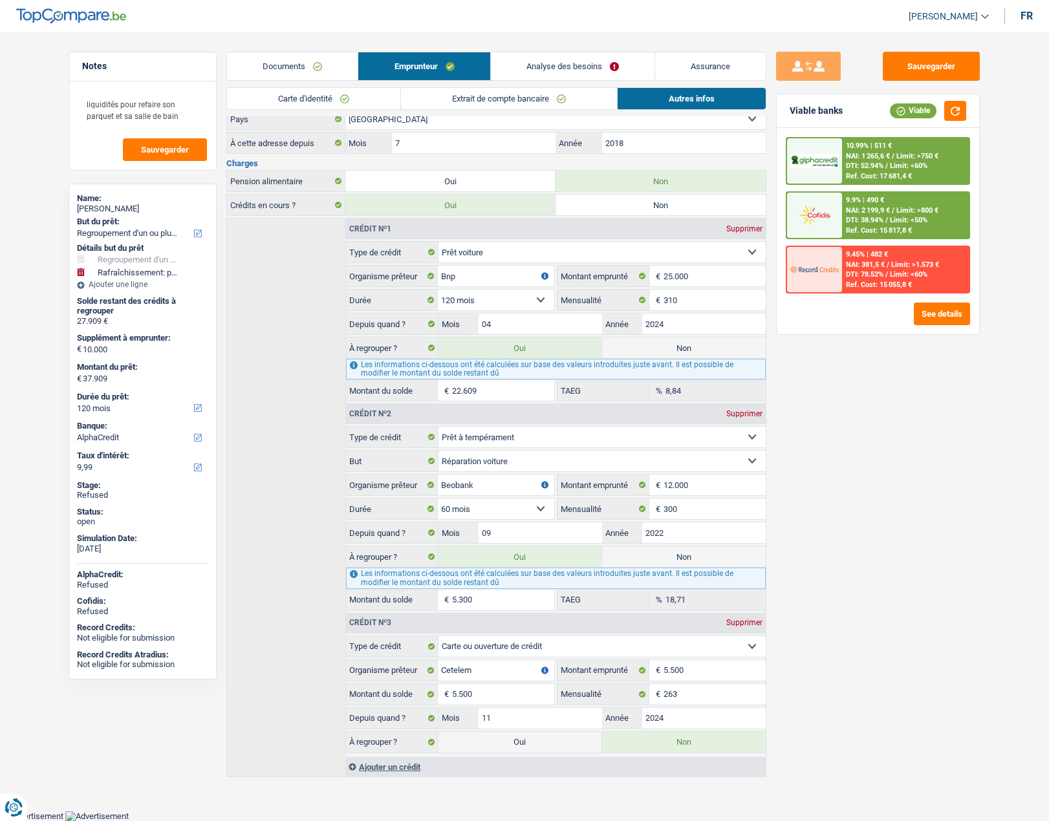
click at [659, 555] on label "Non" at bounding box center [684, 556] width 164 height 21
click at [659, 555] on input "Non" at bounding box center [684, 556] width 164 height 21
radio input "true"
type input "32.609"
radio input "false"
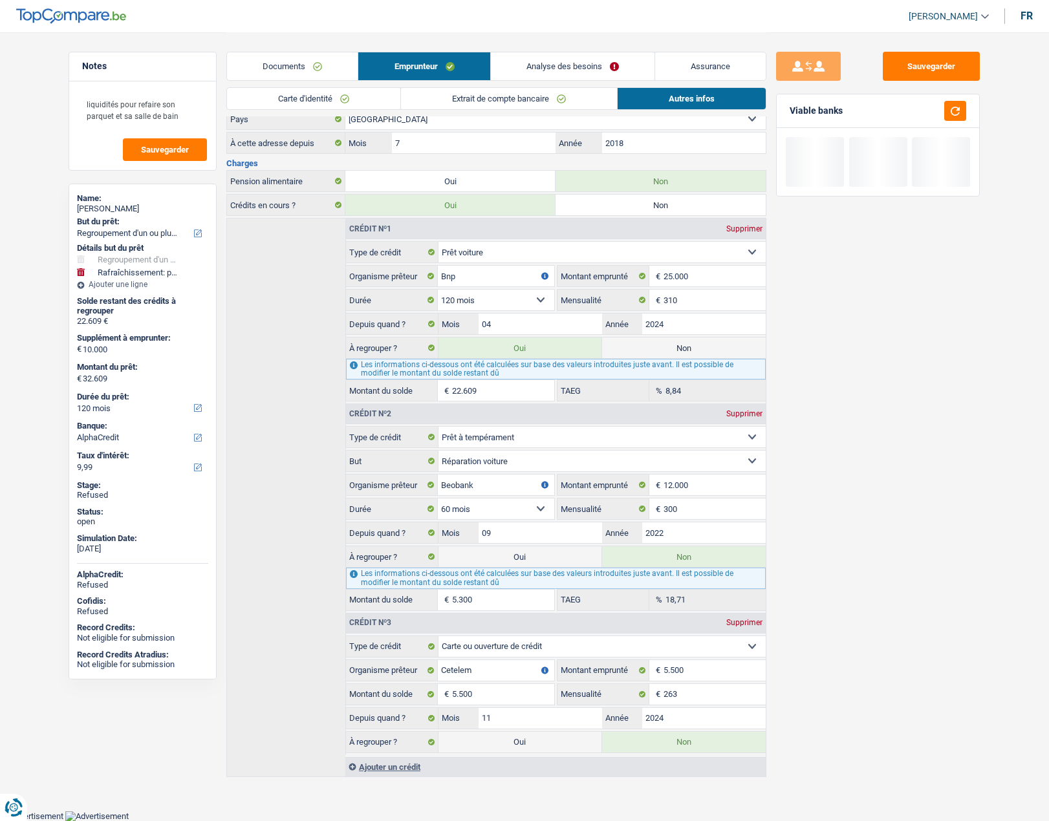
click at [709, 347] on label "Non" at bounding box center [684, 347] width 164 height 21
click at [709, 347] on input "Non" at bounding box center [684, 347] width 164 height 21
radio input "true"
select select "houseOrGarden"
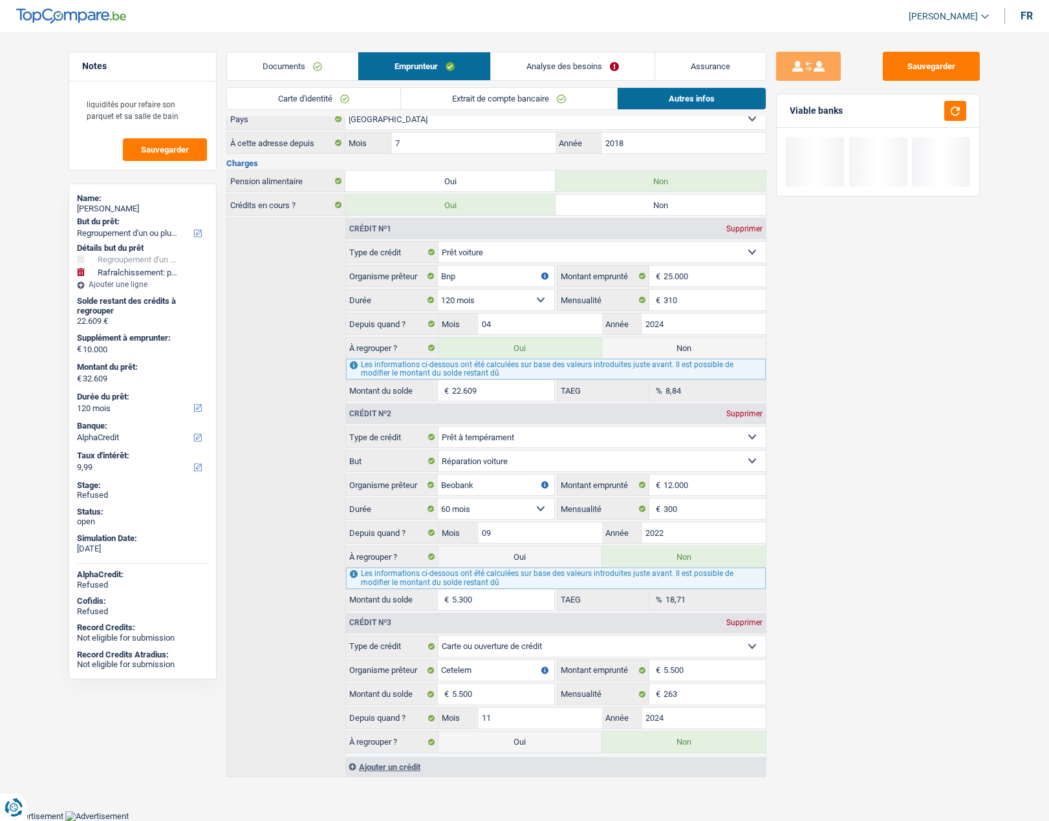
select select "48"
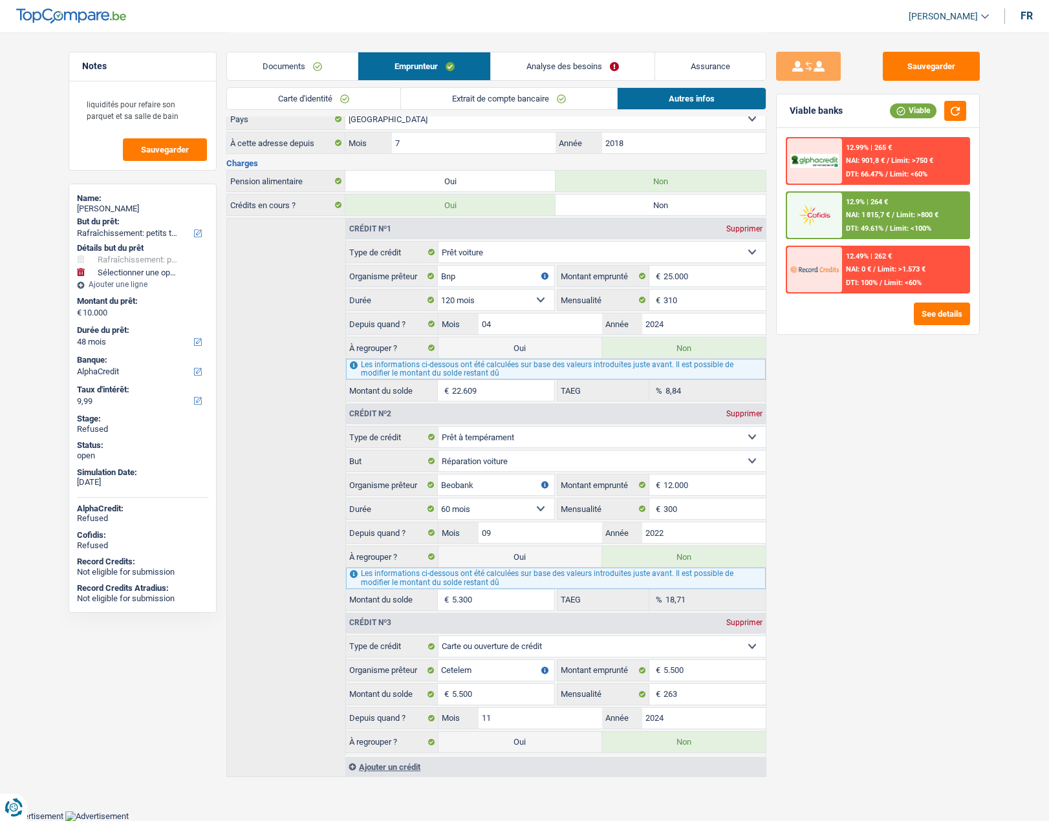
click at [542, 70] on link "Analyse des besoins" at bounding box center [573, 66] width 164 height 28
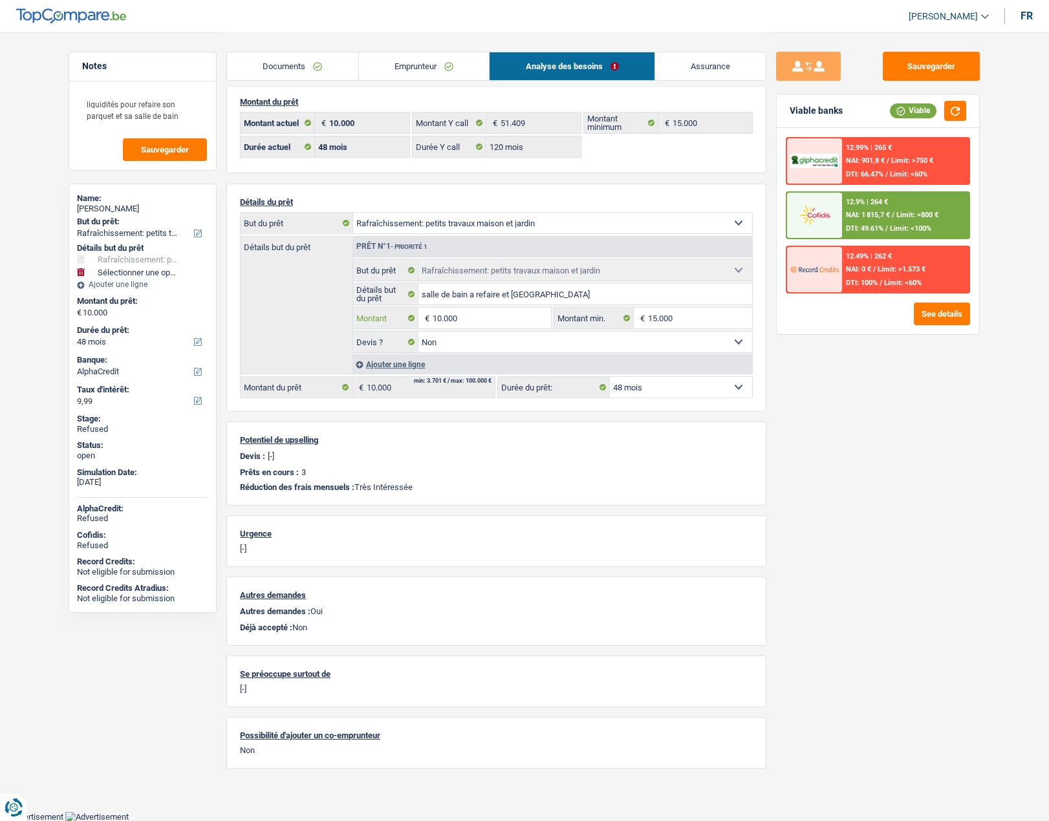
click at [465, 312] on input "10.000" at bounding box center [492, 318] width 118 height 21
click at [407, 69] on link "Emprunteur" at bounding box center [424, 66] width 131 height 28
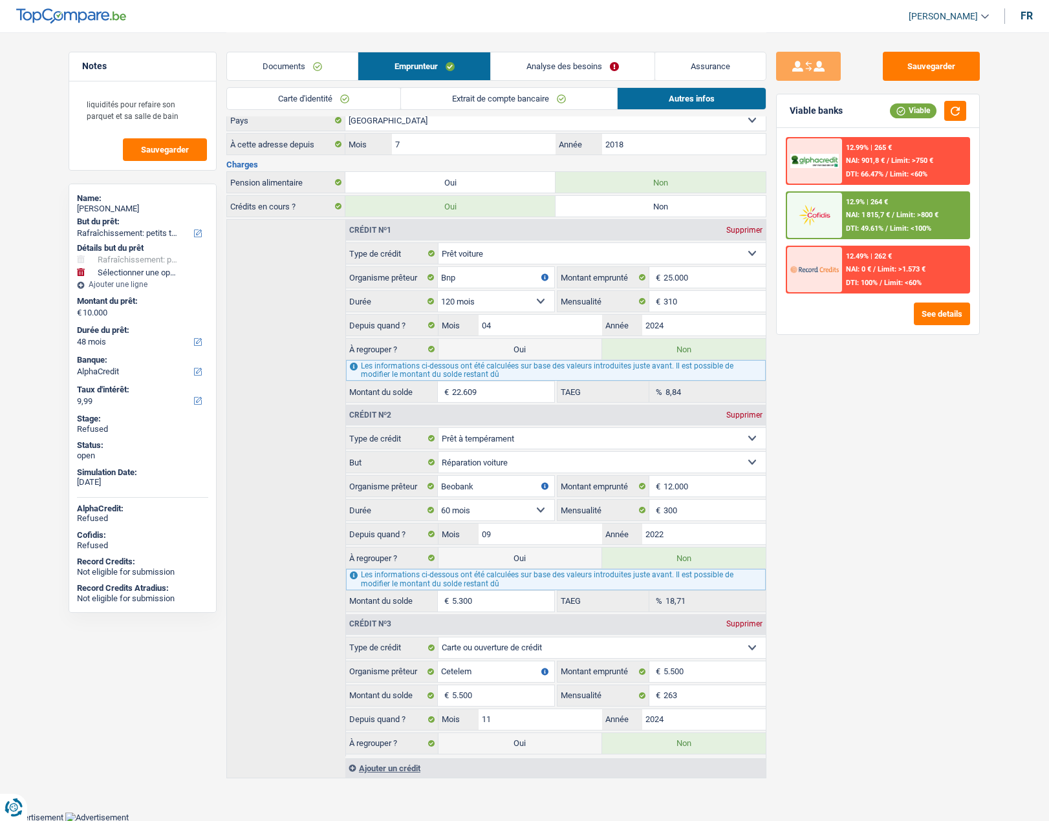
scroll to position [442, 0]
click at [499, 357] on label "Oui" at bounding box center [520, 347] width 164 height 21
click at [499, 357] on input "Oui" at bounding box center [520, 347] width 164 height 21
radio input "true"
radio input "false"
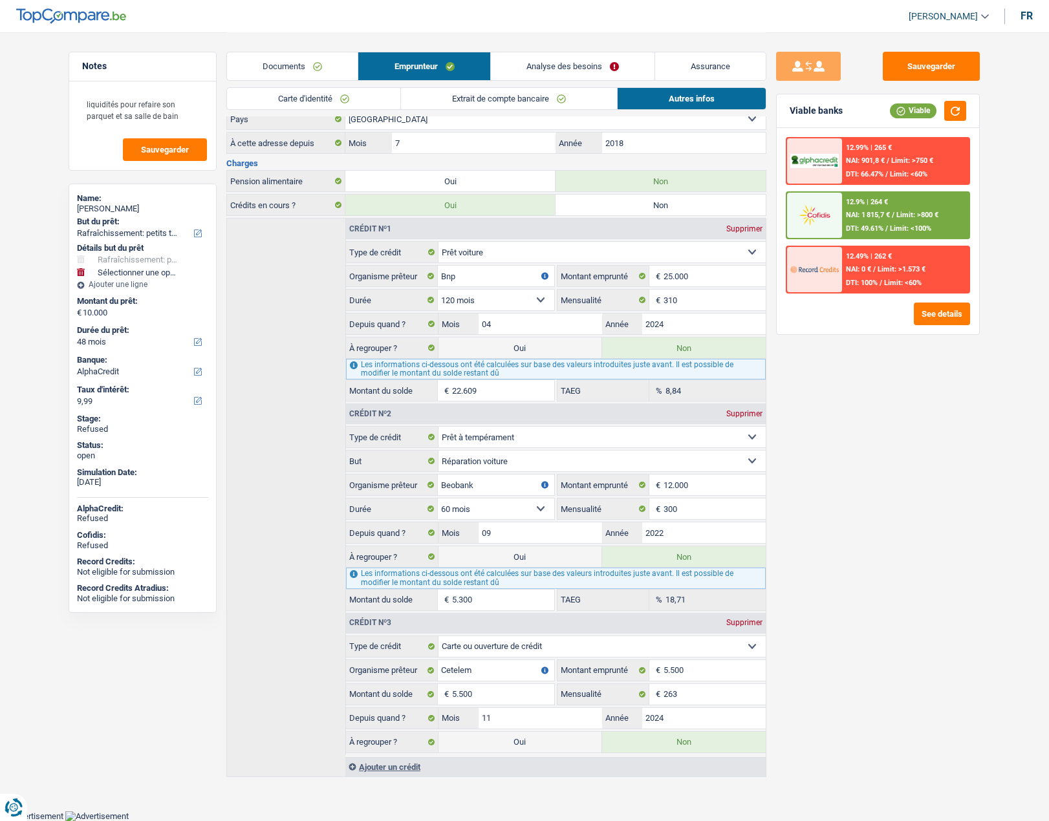
type input "32.609"
select select "refinancing"
select select "120"
select select "houseOrGarden"
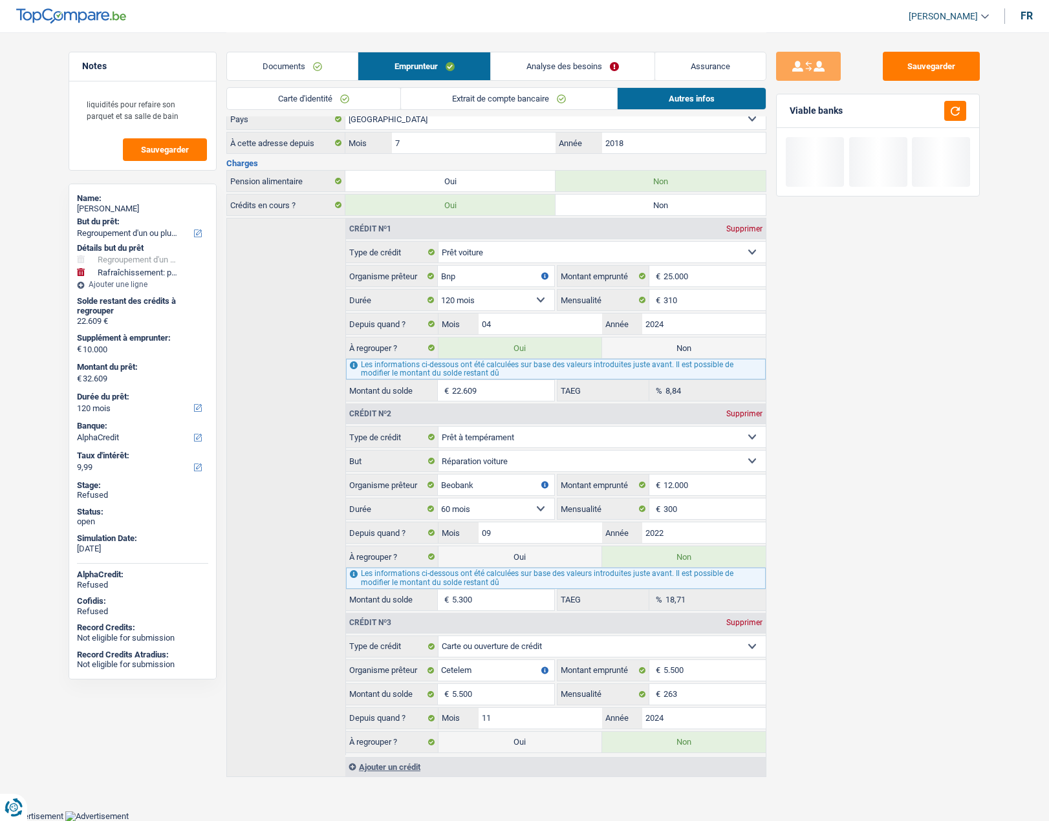
click at [498, 562] on label "Oui" at bounding box center [520, 556] width 164 height 21
click at [498, 562] on input "Oui" at bounding box center [520, 556] width 164 height 21
radio input "true"
radio input "false"
type input "37.909"
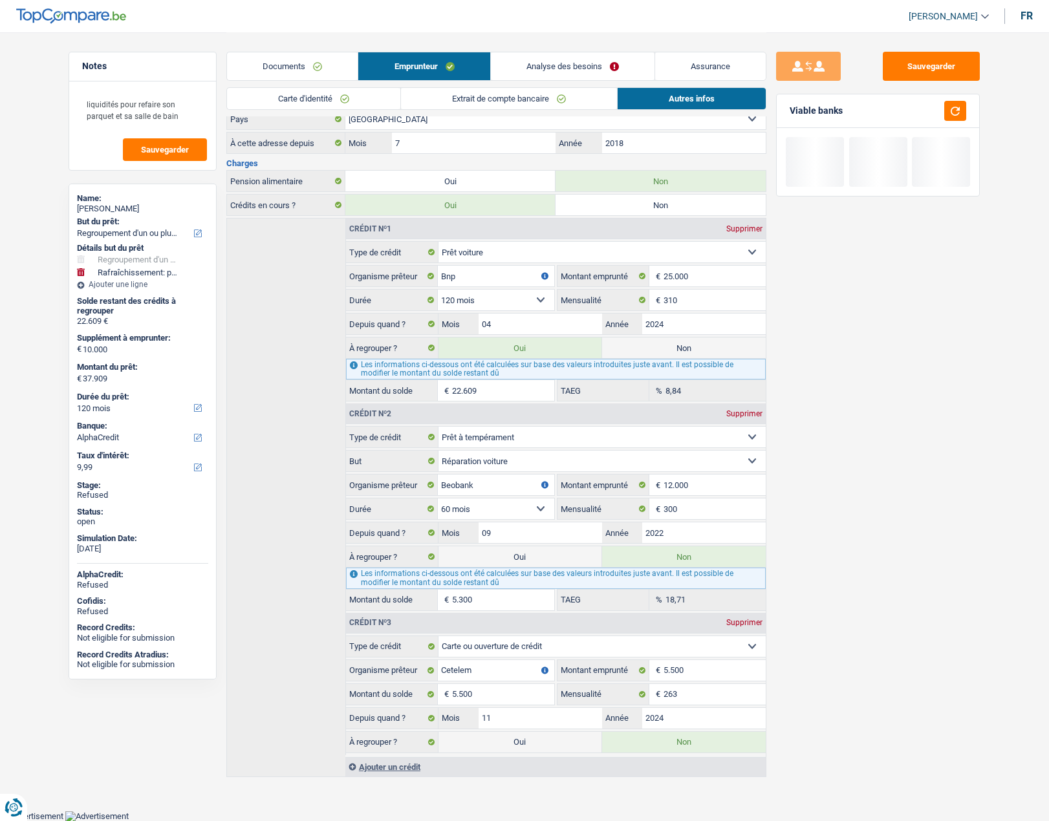
select select "144"
click at [511, 743] on label "Oui" at bounding box center [520, 742] width 164 height 21
click at [511, 743] on input "Oui" at bounding box center [520, 742] width 164 height 21
radio input "true"
radio input "false"
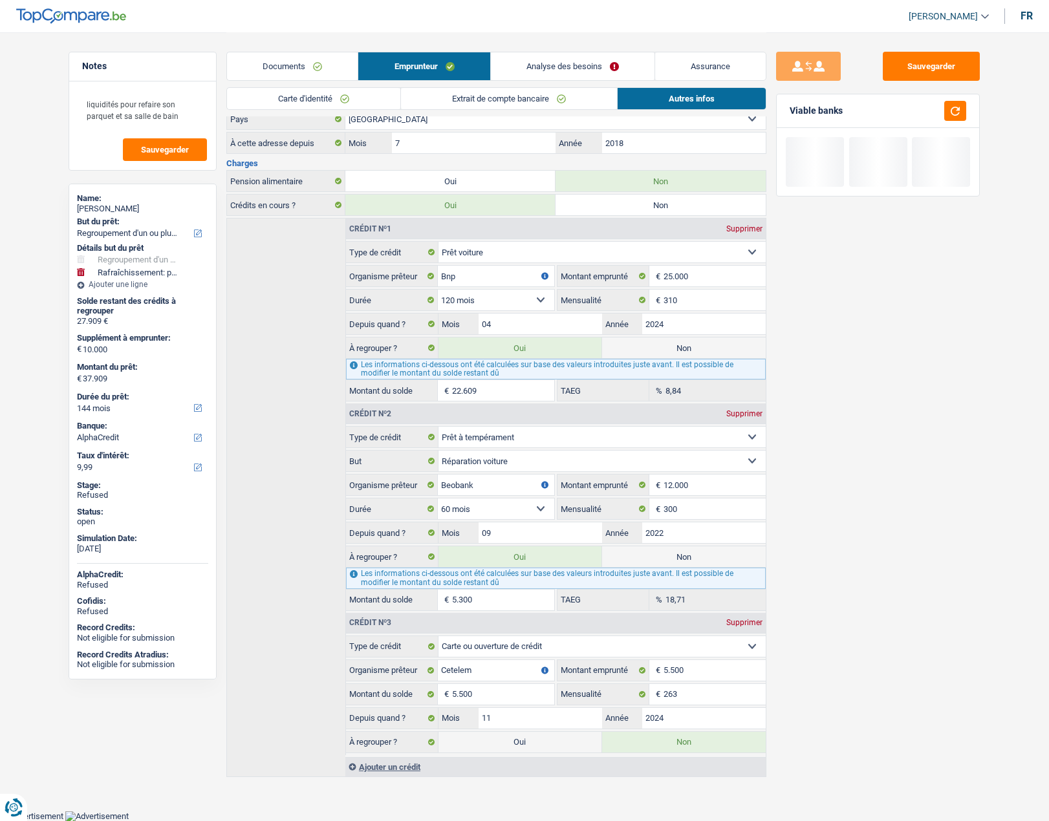
type input "43.409"
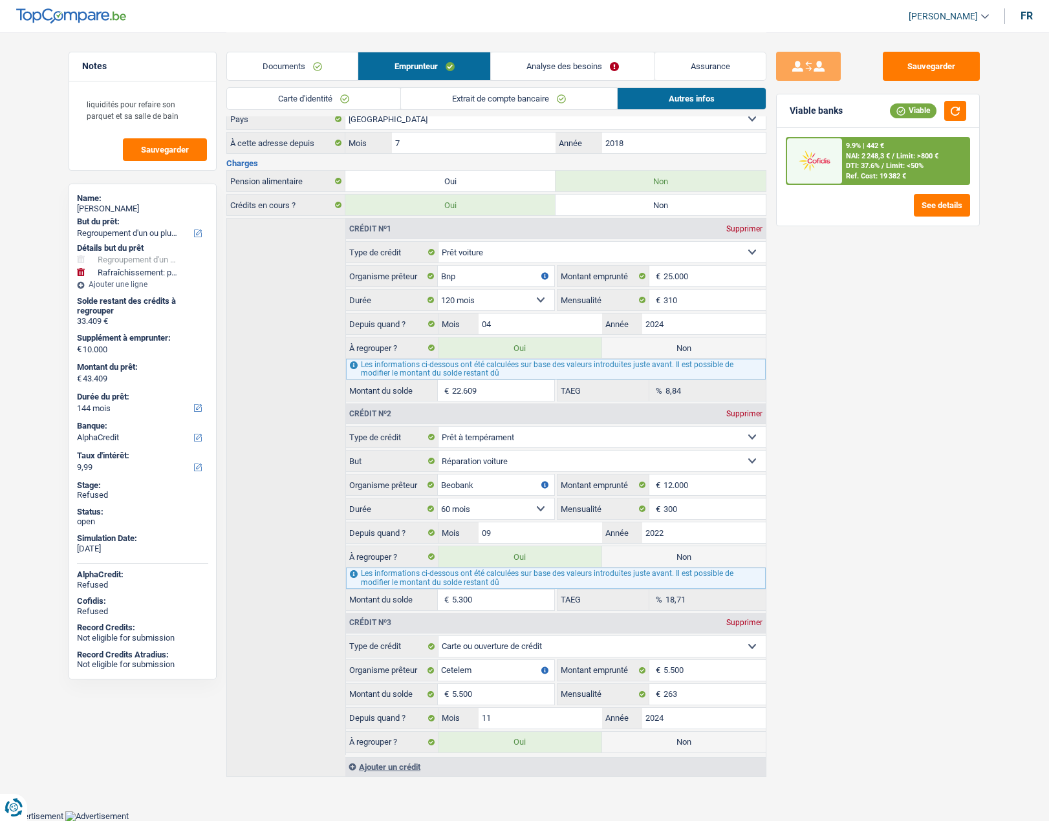
click at [598, 72] on link "Analyse des besoins" at bounding box center [573, 66] width 164 height 28
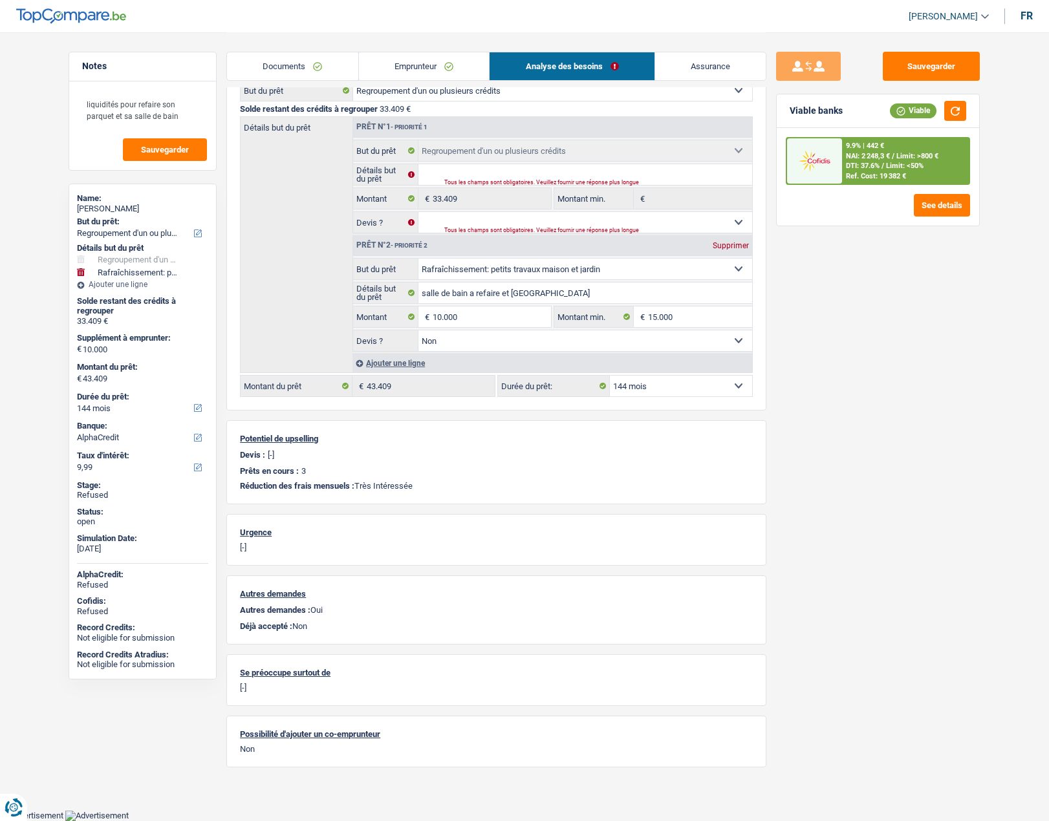
scroll to position [145, 0]
click at [472, 317] on input "10.000" at bounding box center [492, 318] width 118 height 21
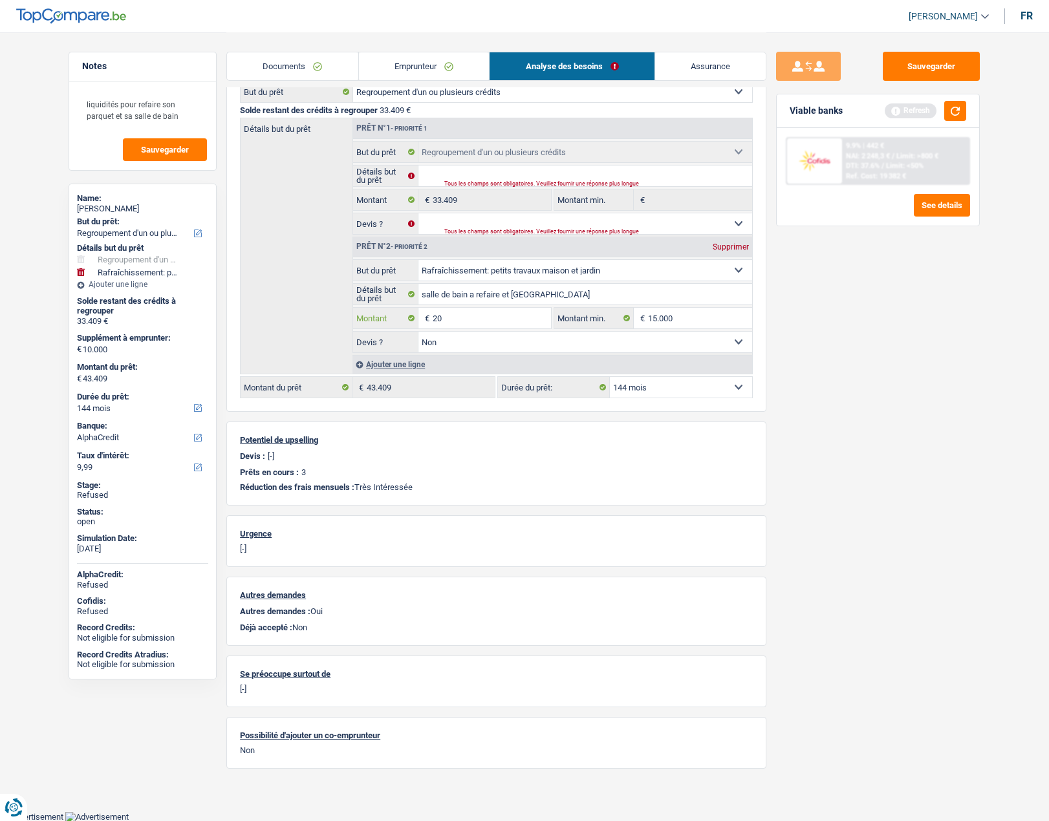
type input "2"
type input "15.000"
type input "48.409"
type input "15.000"
type input "48.409"
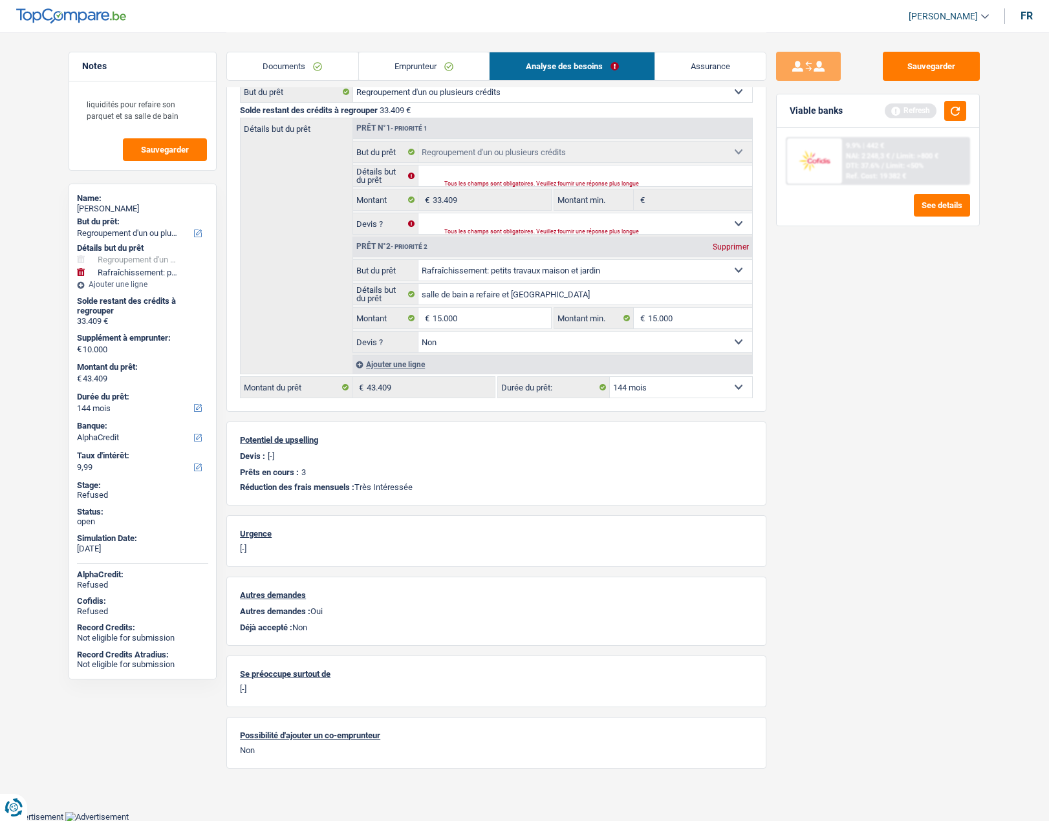
type input "48.409"
click at [864, 380] on div "Sauvegarder Viable banks Refresh 9.9% | 442 € NAI: 2 248,3 € / Limit: >800 € DT…" at bounding box center [877, 426] width 223 height 749
click at [484, 172] on input "Détails but du prêt" at bounding box center [585, 176] width 334 height 21
click at [484, 172] on input "regroupement" at bounding box center [585, 176] width 334 height 21
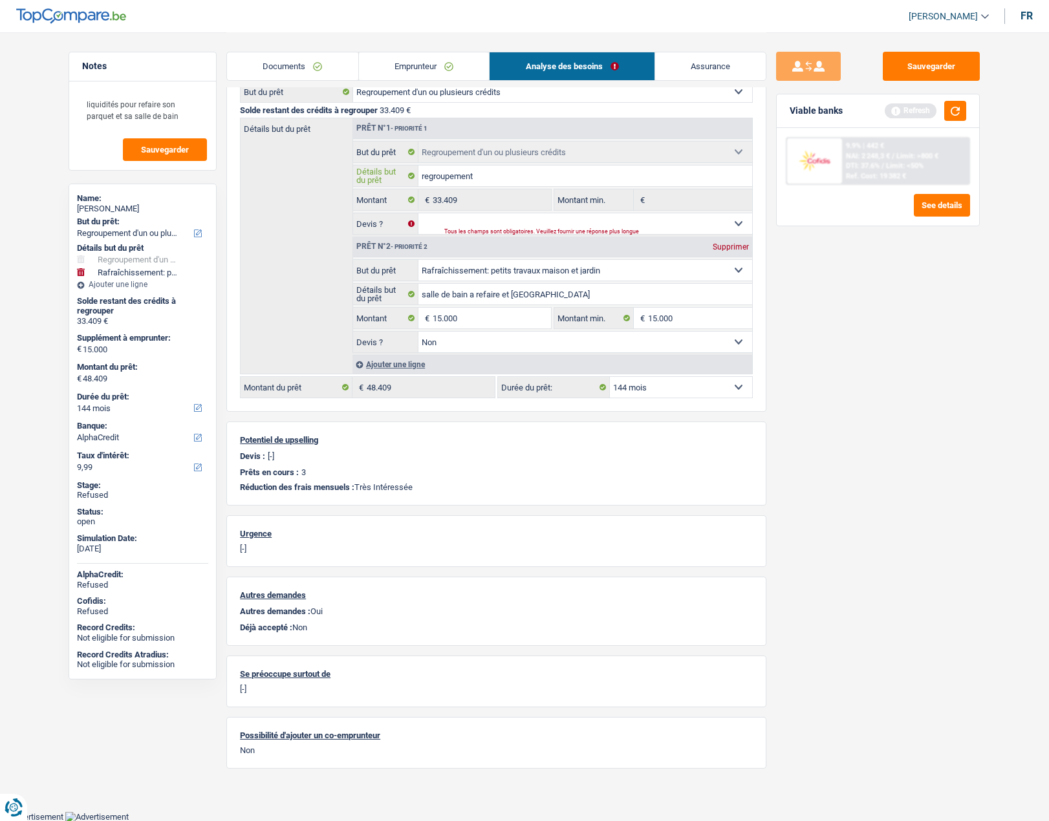
click at [484, 172] on input "regroupement" at bounding box center [585, 176] width 334 height 21
type input "regroupement"
click at [463, 218] on select "Oui Non Non répondu Sélectionner une option" at bounding box center [585, 223] width 334 height 21
select select "false"
click at [418, 213] on select "Oui Non Non répondu Sélectionner une option" at bounding box center [585, 223] width 334 height 21
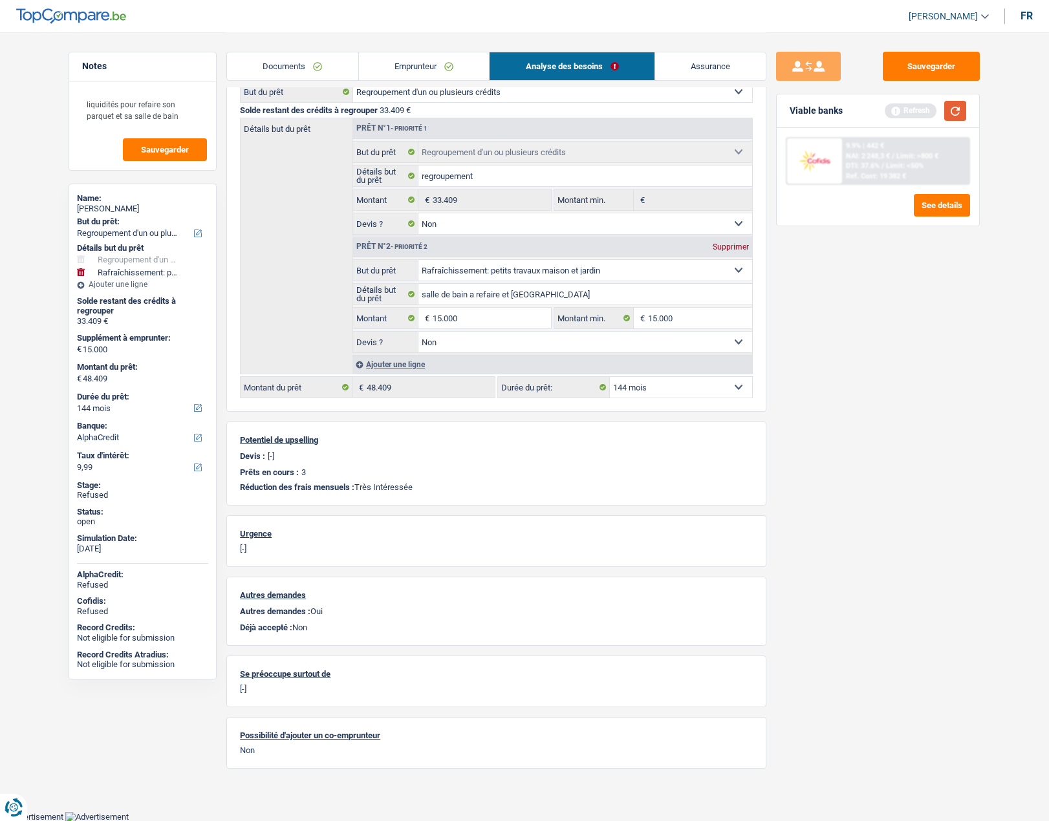
click at [959, 112] on button "button" at bounding box center [955, 111] width 22 height 20
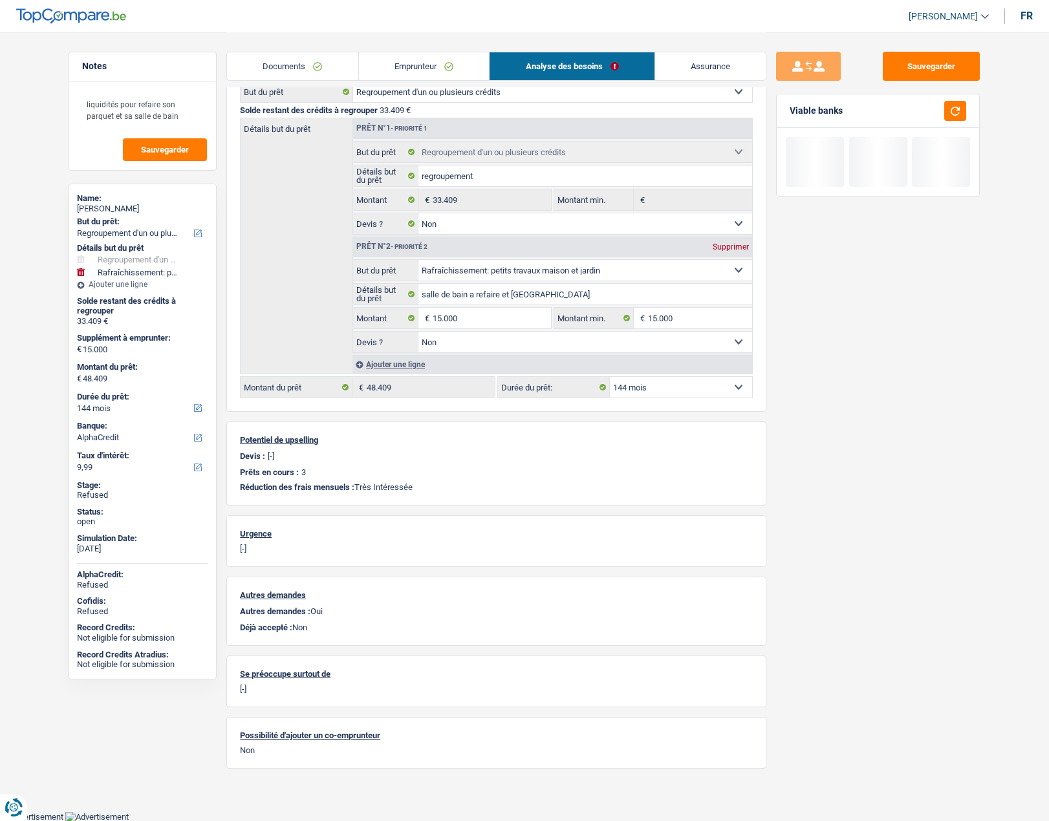
click at [686, 384] on select "12 mois 18 mois 24 mois 30 mois 36 mois 42 mois 48 mois 60 mois 72 mois 84 mois…" at bounding box center [681, 387] width 142 height 21
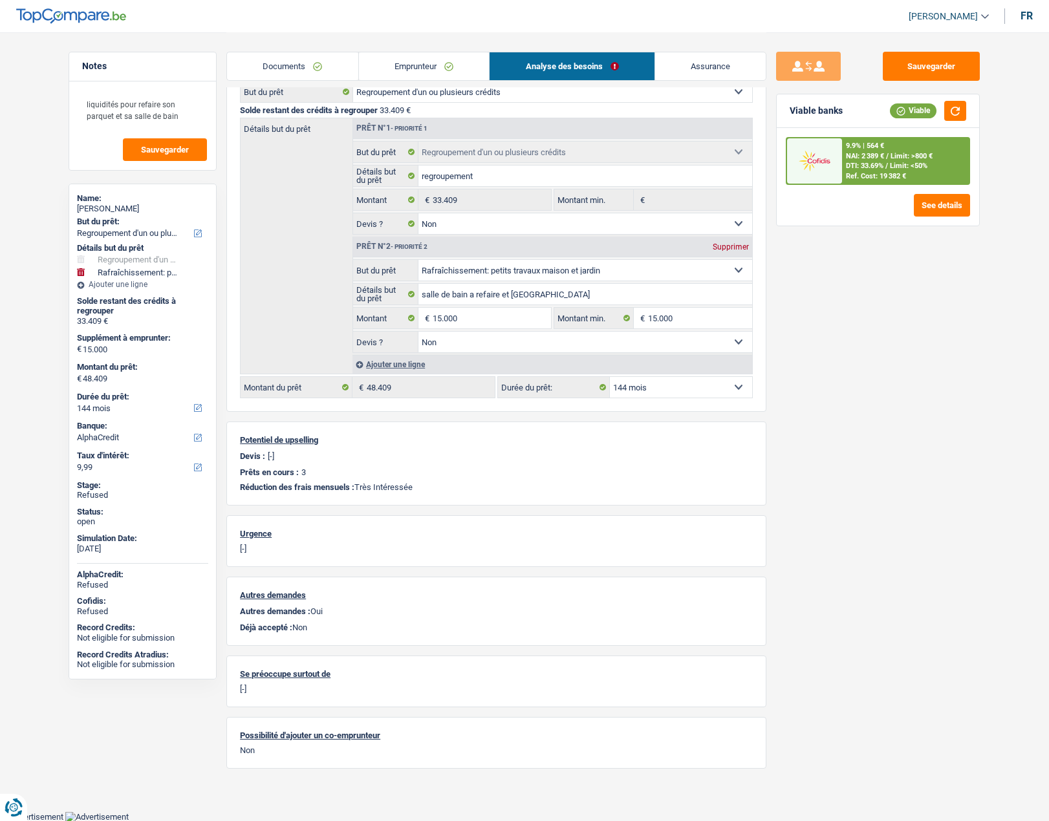
select select "120"
click at [610, 377] on select "12 mois 18 mois 24 mois 30 mois 36 mois 42 mois 48 mois 60 mois 72 mois 84 mois…" at bounding box center [681, 387] width 142 height 21
select select "120"
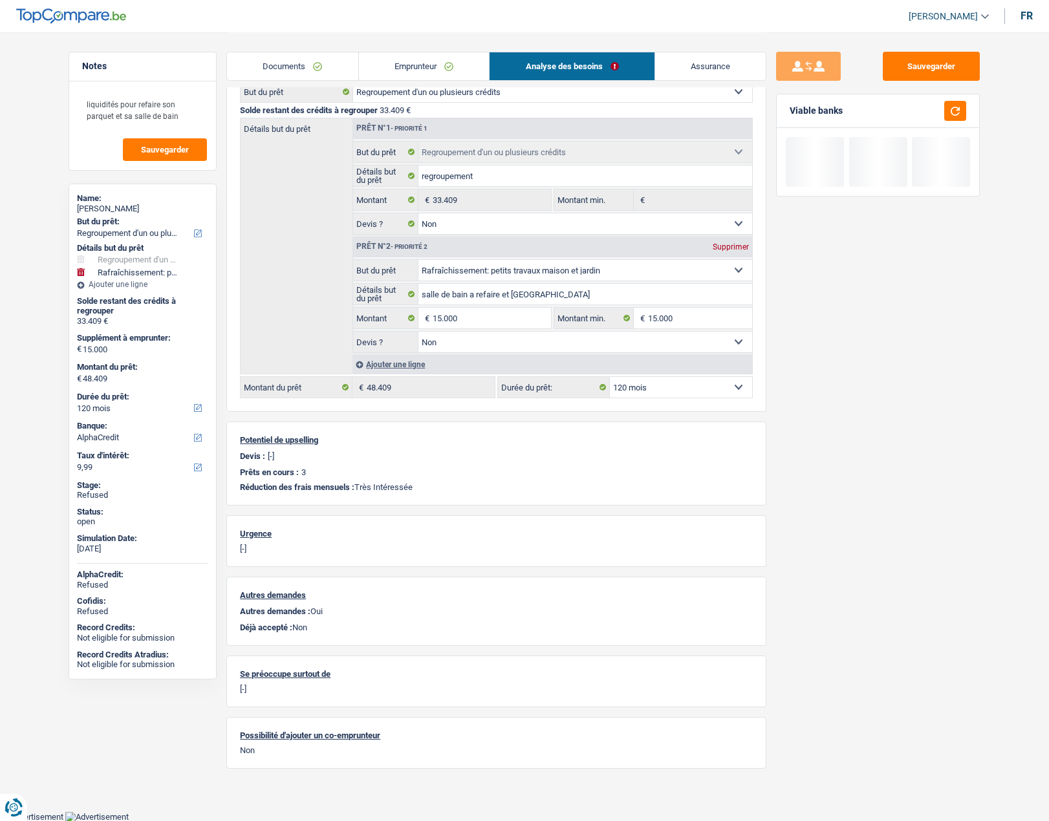
click at [402, 55] on link "Emprunteur" at bounding box center [424, 66] width 131 height 28
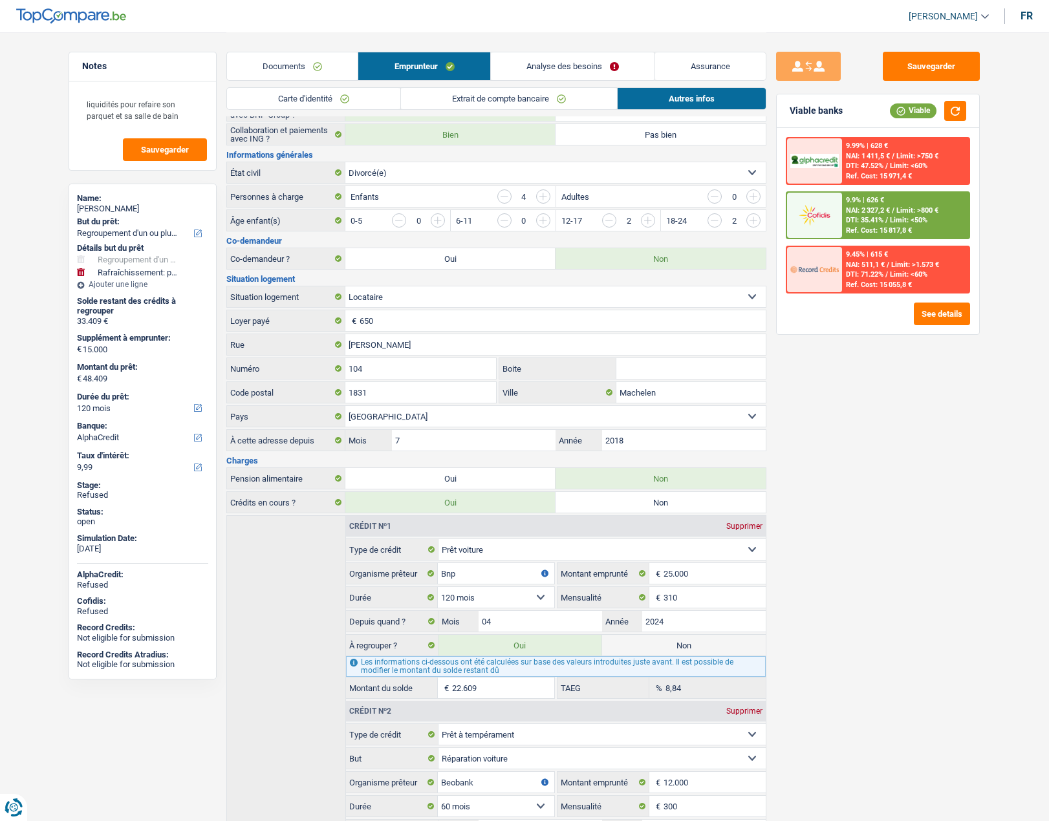
click at [557, 67] on link "Analyse des besoins" at bounding box center [573, 66] width 164 height 28
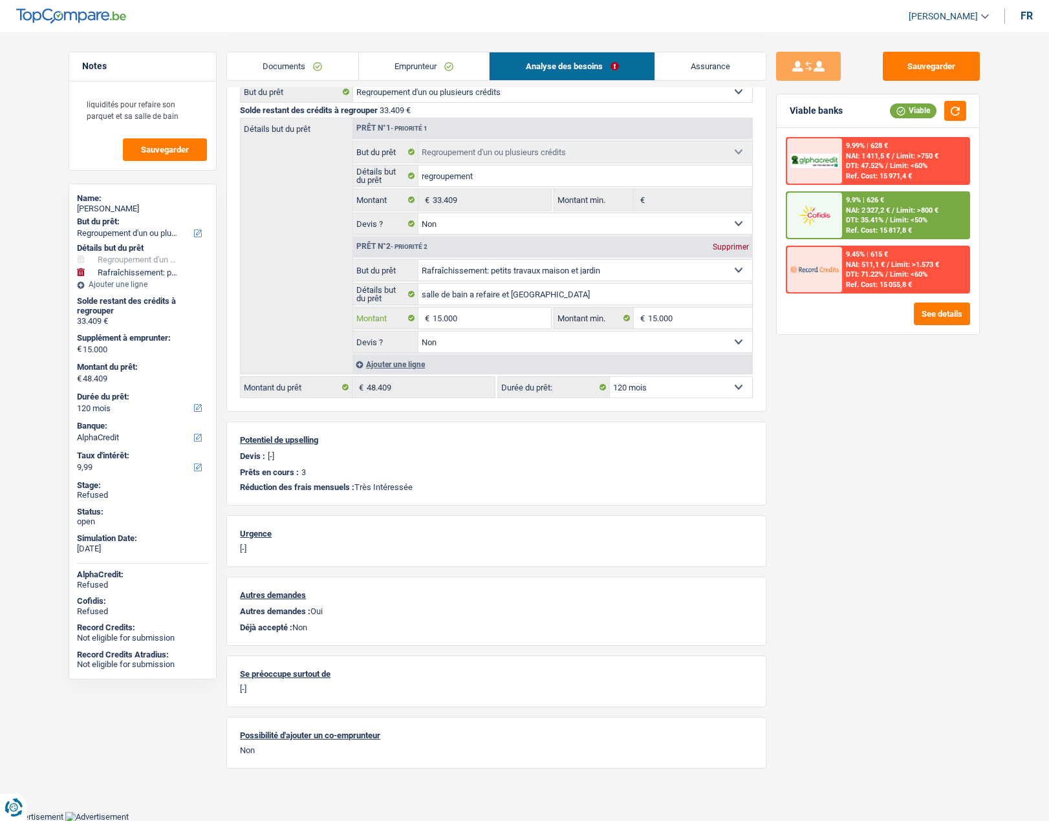
click at [462, 319] on input "15.000" at bounding box center [492, 318] width 118 height 21
click at [381, 70] on link "Emprunteur" at bounding box center [424, 66] width 131 height 28
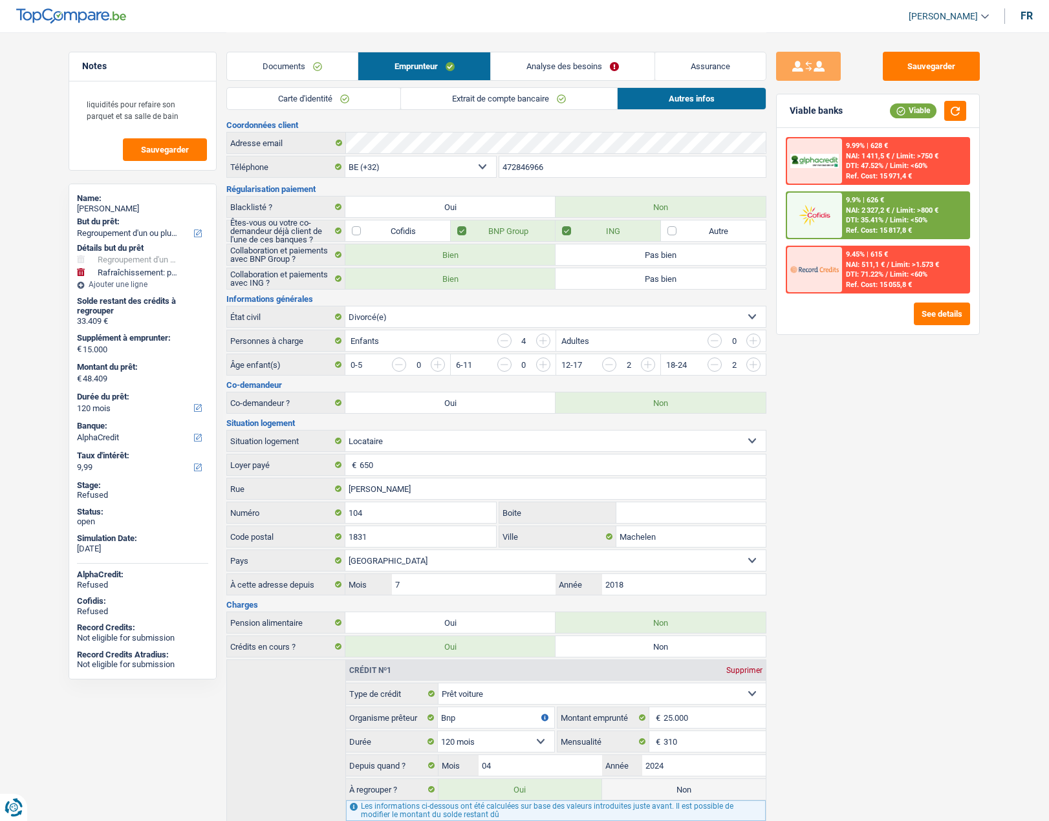
scroll to position [0, 0]
click at [821, 268] on img at bounding box center [814, 269] width 48 height 24
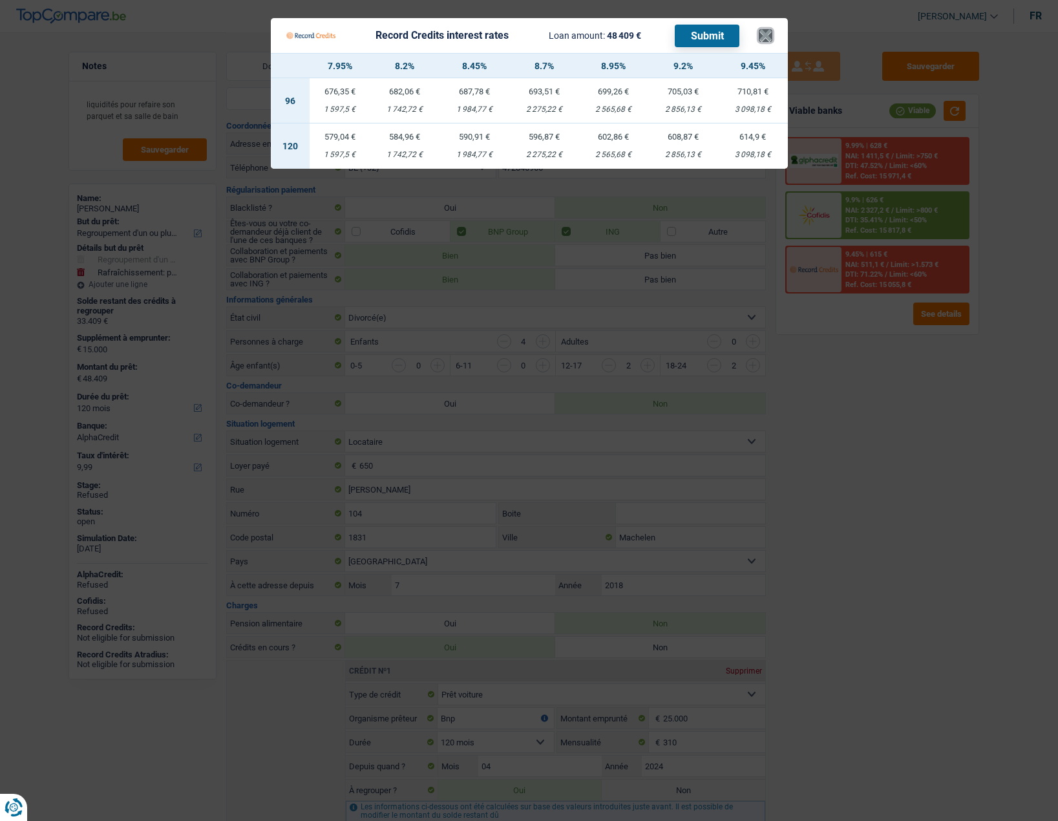
click at [760, 42] on button "×" at bounding box center [766, 35] width 14 height 13
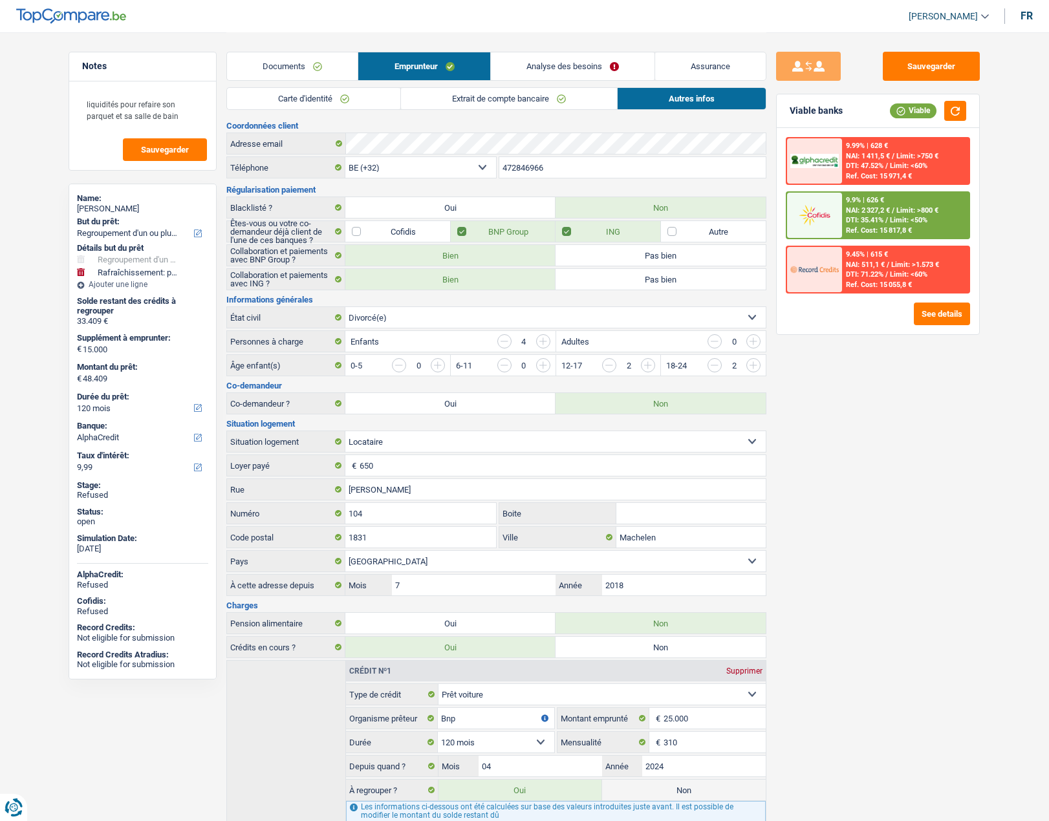
click at [537, 66] on link "Analyse des besoins" at bounding box center [573, 66] width 164 height 28
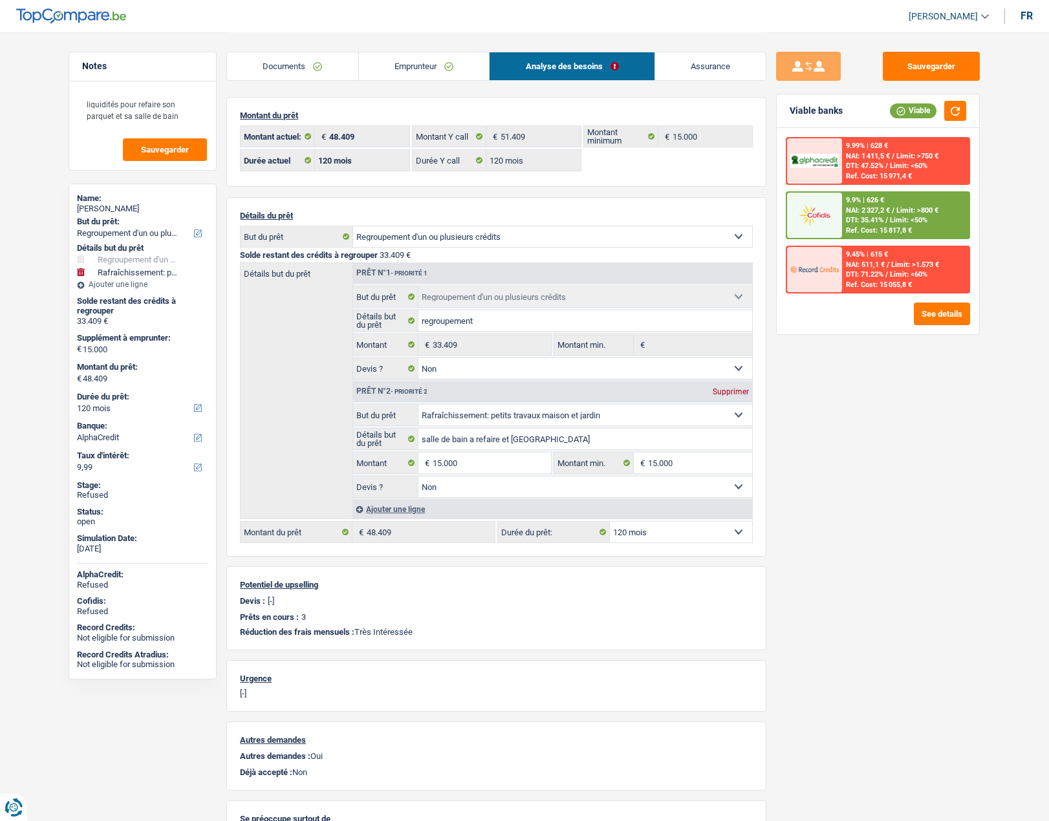
click at [656, 528] on select "12 mois 18 mois 24 mois 30 mois 36 mois 42 mois 48 mois 60 mois 72 mois 84 mois…" at bounding box center [681, 532] width 142 height 21
select select "144"
click at [610, 522] on select "12 mois 18 mois 24 mois 30 mois 36 mois 42 mois 48 mois 60 mois 72 mois 84 mois…" at bounding box center [681, 532] width 142 height 21
select select "144"
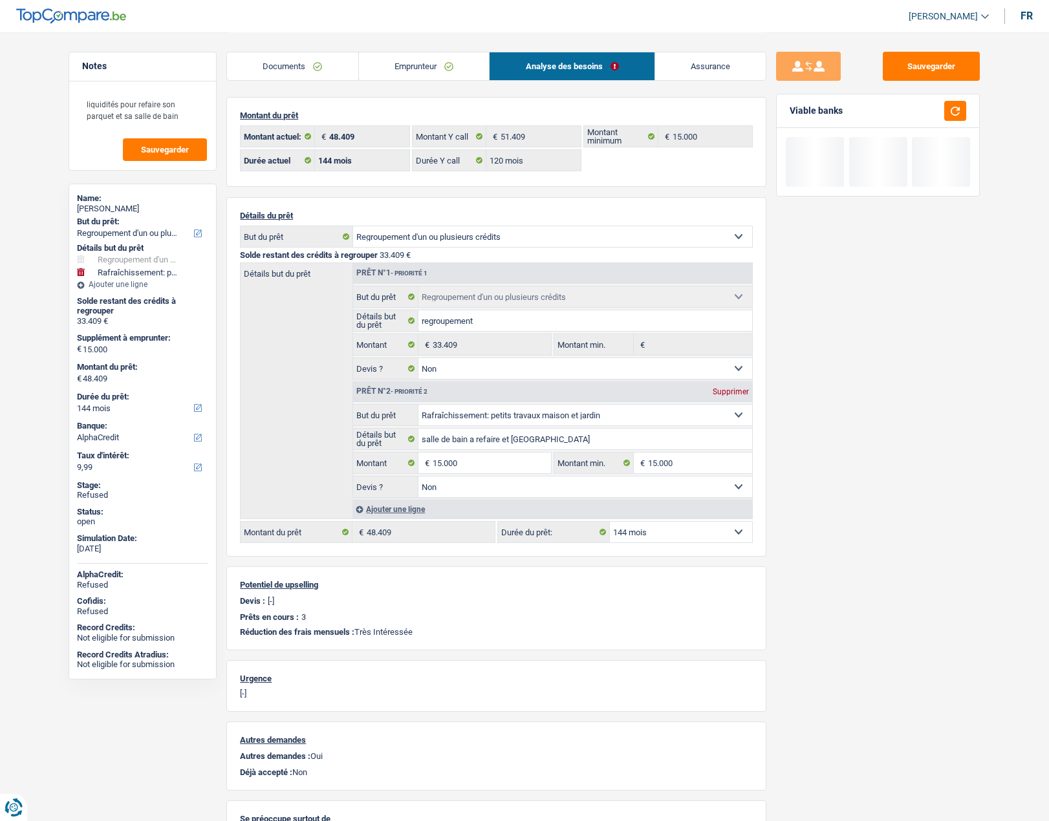
click at [864, 576] on div "Sauvegarder Viable banks" at bounding box center [877, 426] width 223 height 749
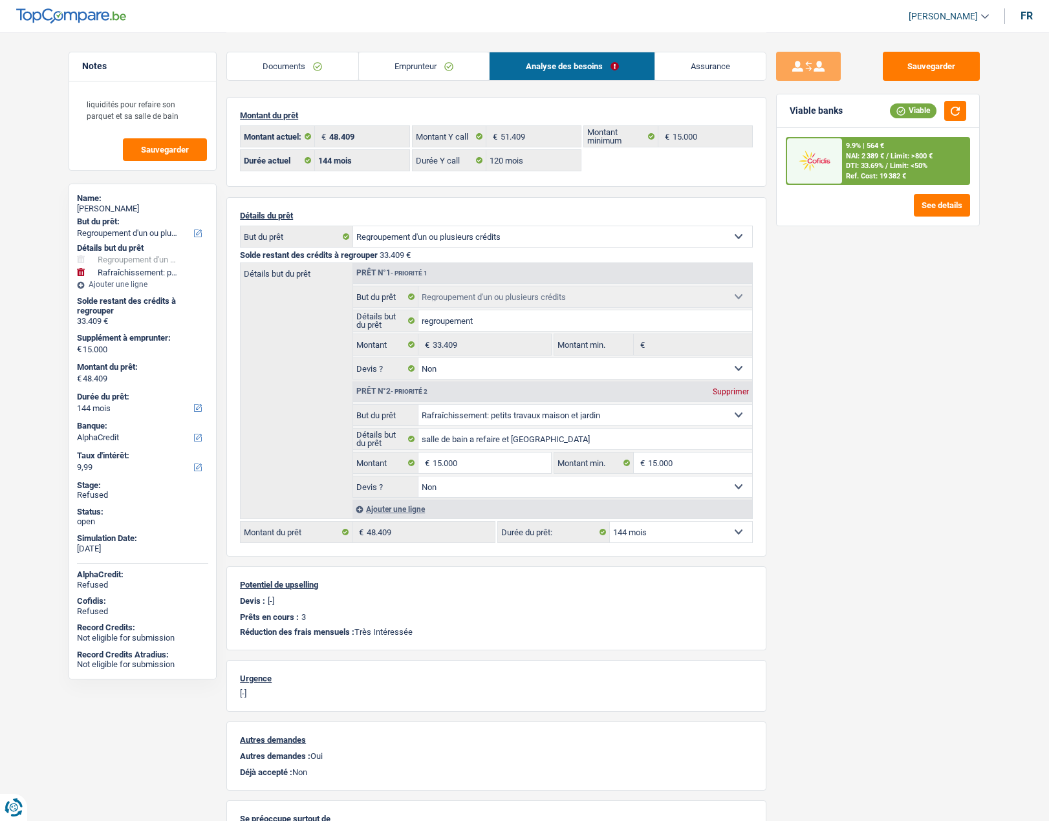
click at [374, 66] on link "Emprunteur" at bounding box center [424, 66] width 131 height 28
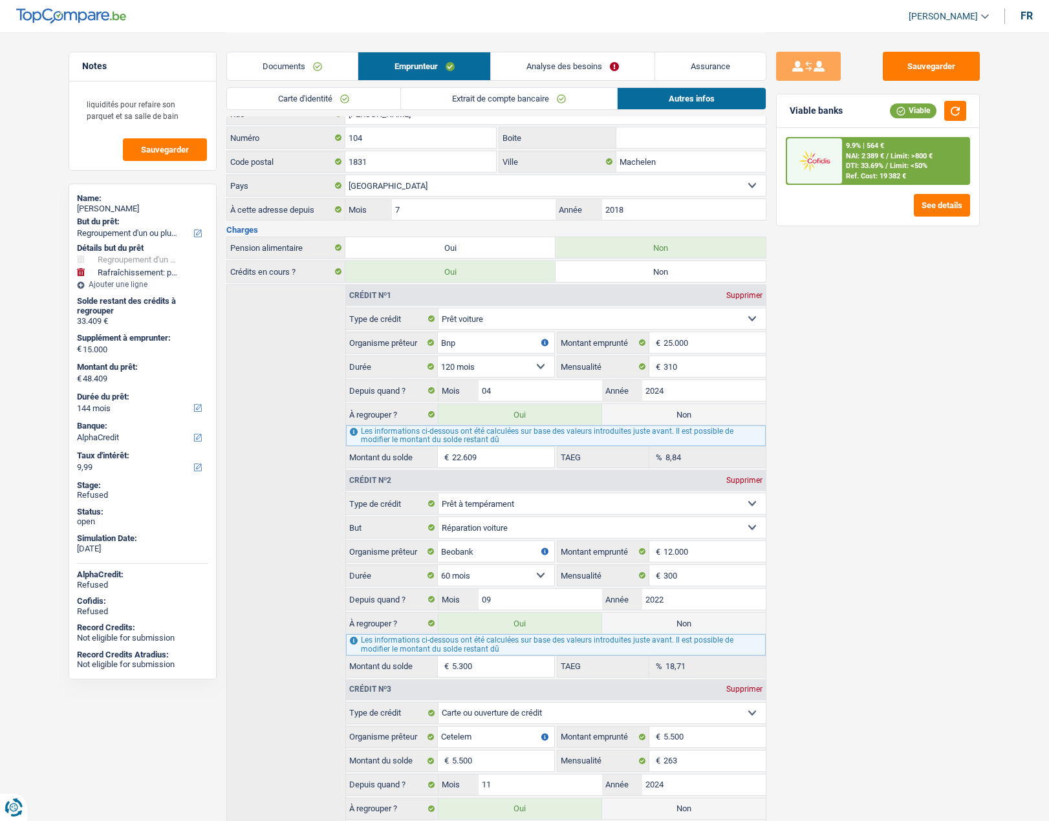
scroll to position [442, 0]
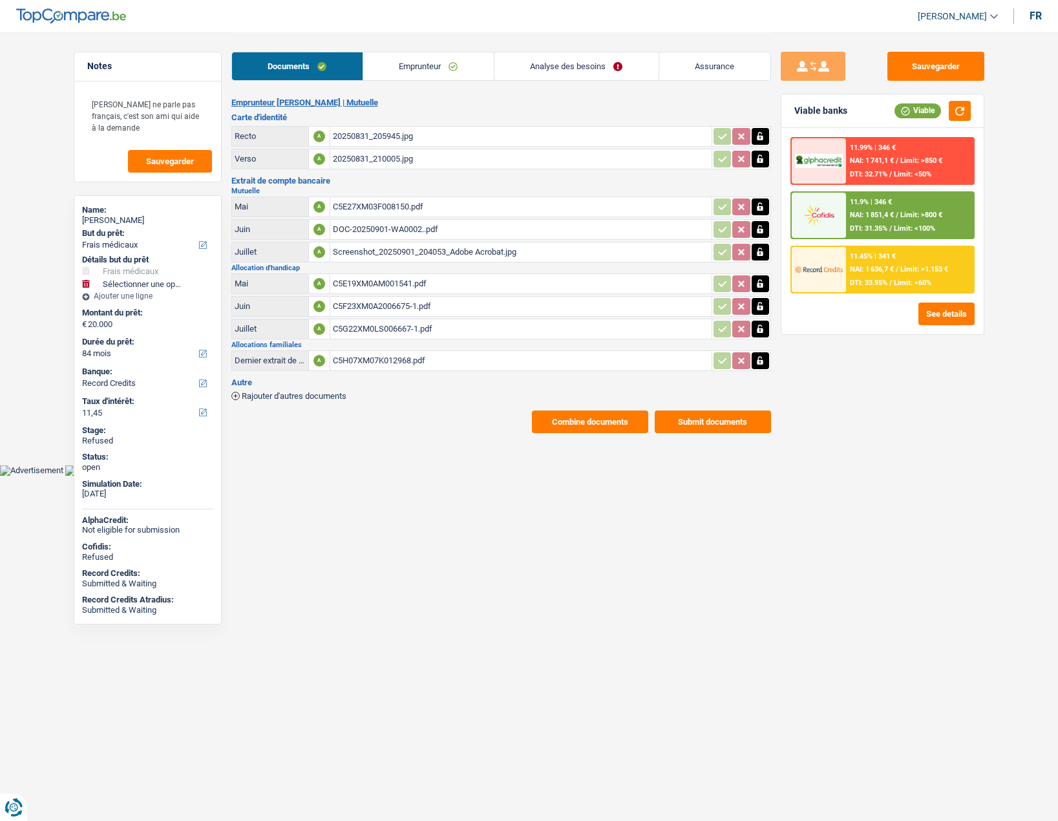
select select "medical"
select select "84"
select select "record credits"
click at [120, 218] on div "[PERSON_NAME]" at bounding box center [147, 220] width 131 height 10
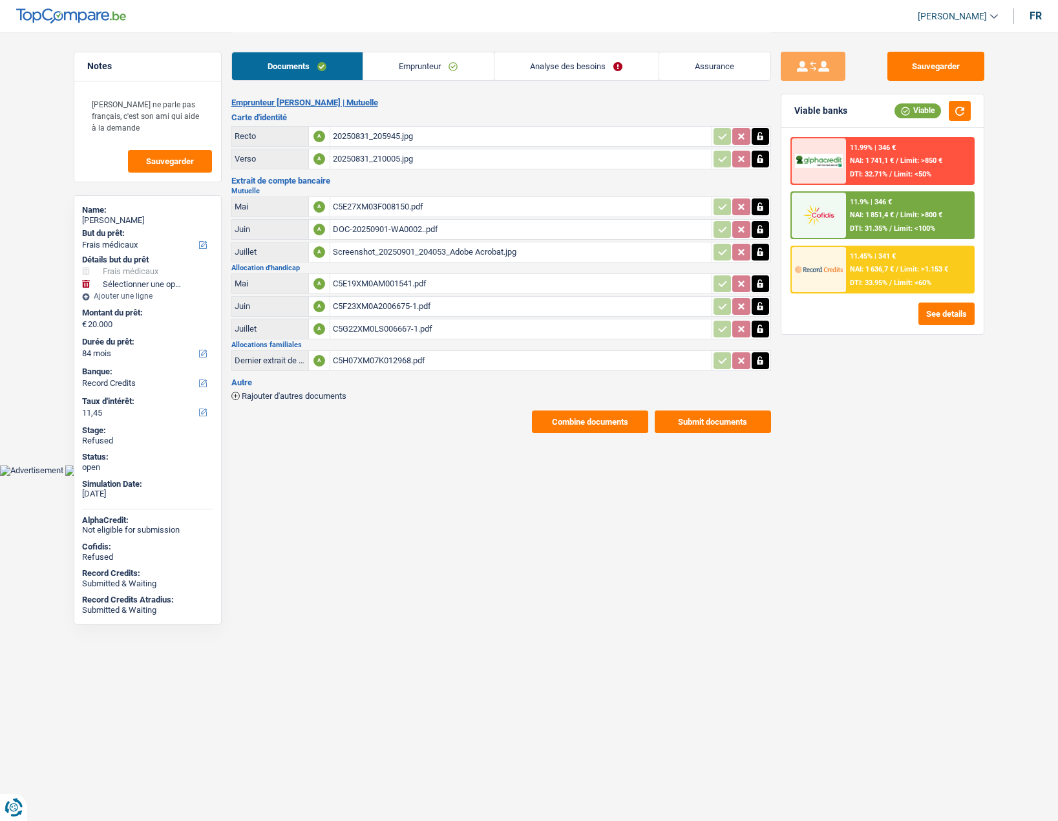
click at [120, 218] on div "[PERSON_NAME]" at bounding box center [147, 220] width 131 height 10
copy div "Stoef"
click at [546, 58] on link "Analyse des besoins" at bounding box center [577, 66] width 164 height 28
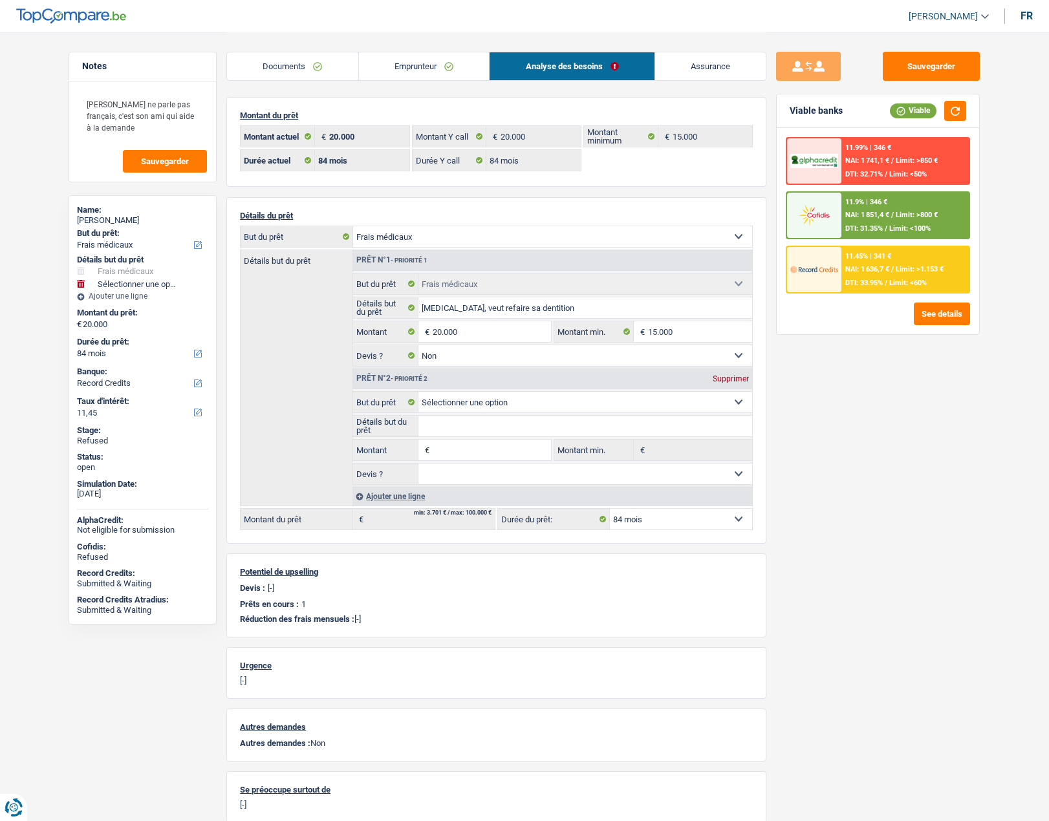
click at [425, 61] on link "Emprunteur" at bounding box center [424, 66] width 131 height 28
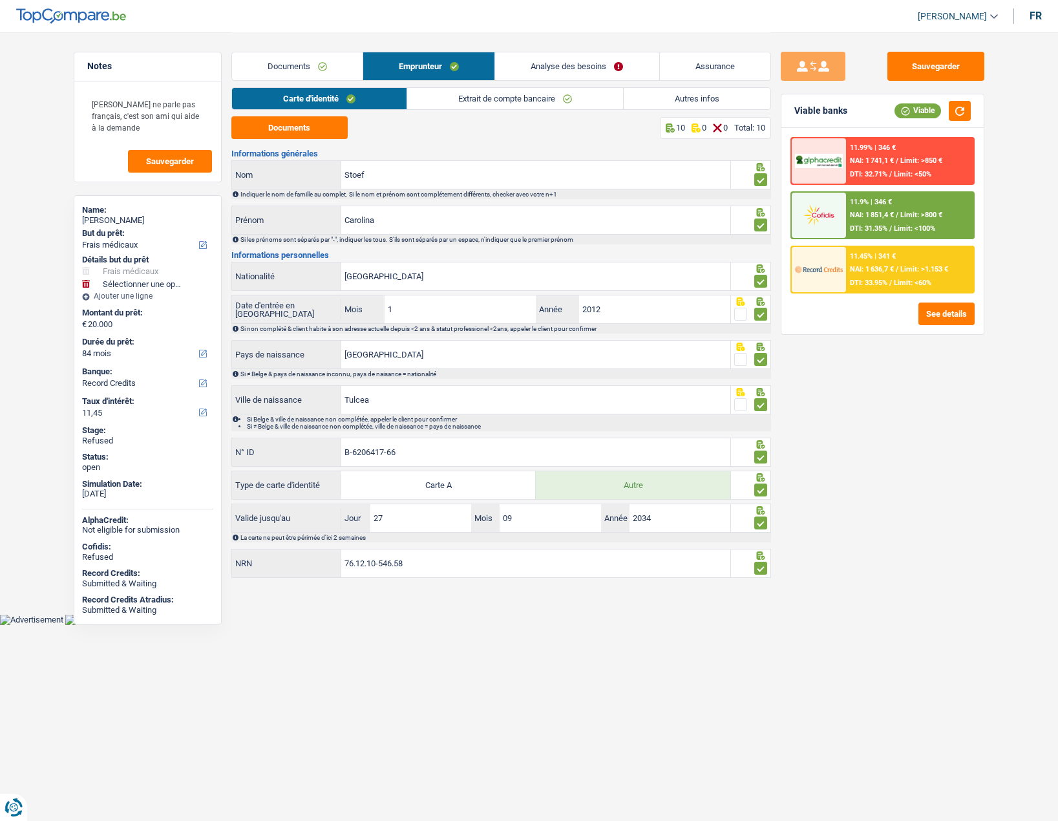
click at [660, 105] on link "Autres infos" at bounding box center [697, 98] width 147 height 21
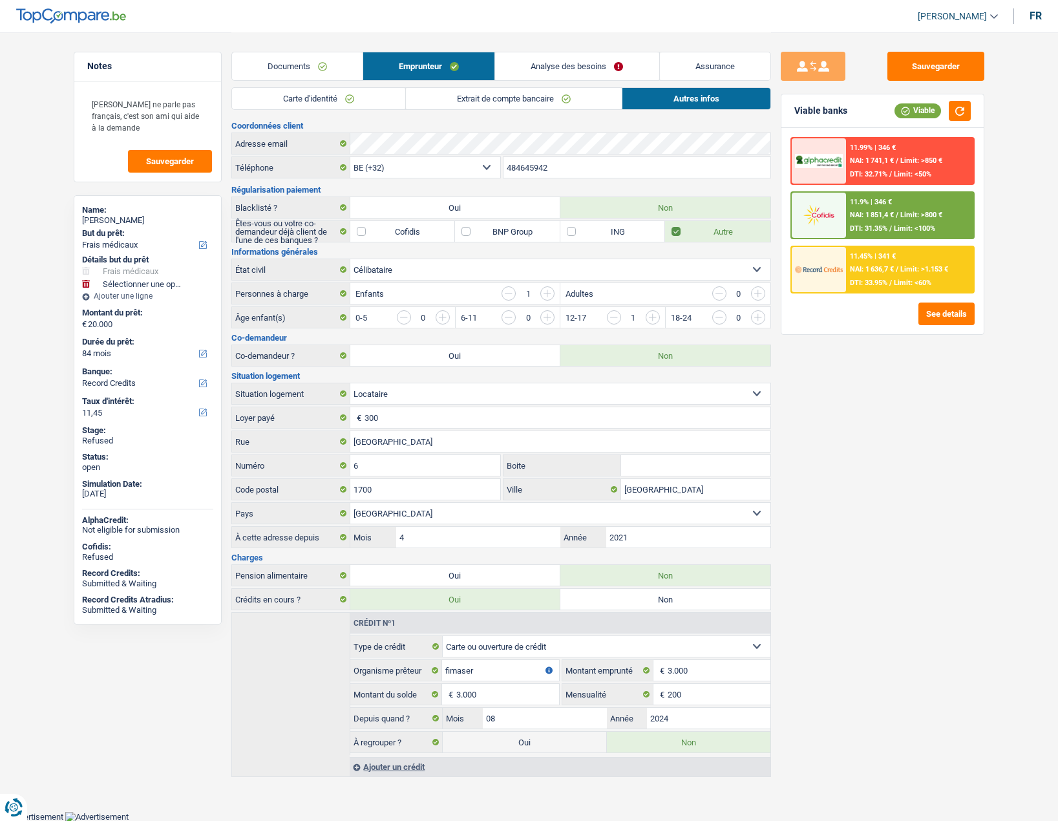
click at [528, 73] on link "Analyse des besoins" at bounding box center [577, 66] width 164 height 28
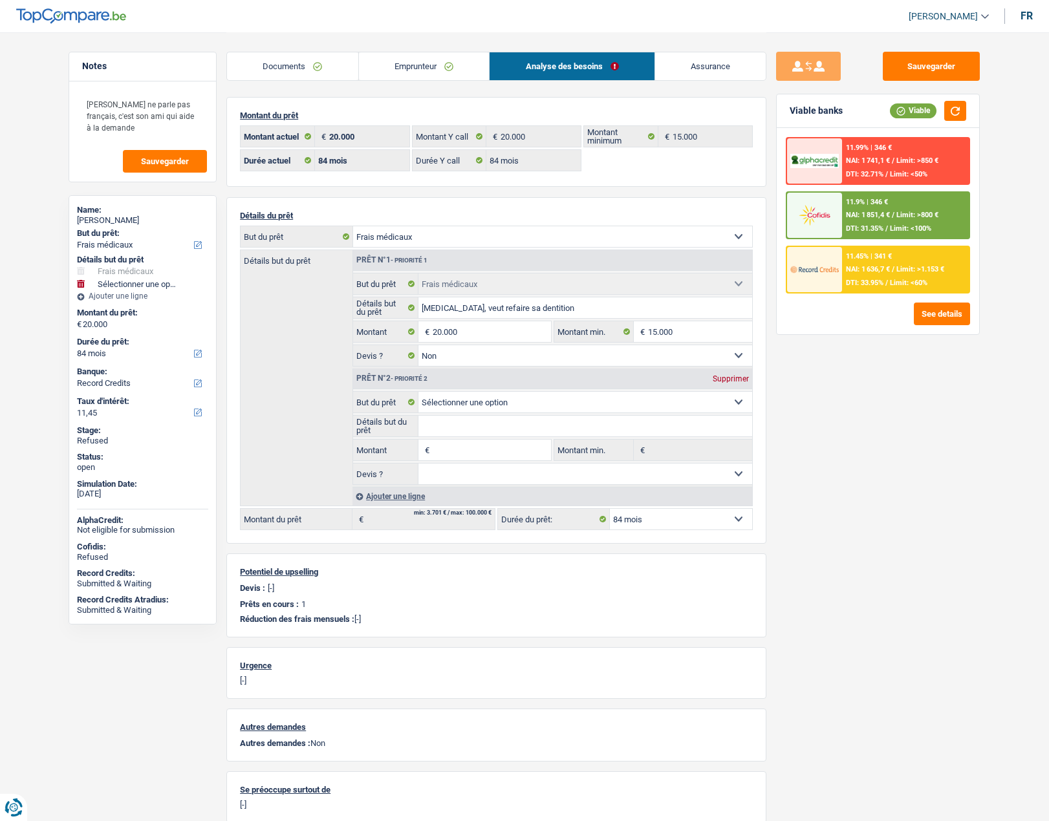
click at [729, 375] on div "Supprimer" at bounding box center [730, 379] width 43 height 8
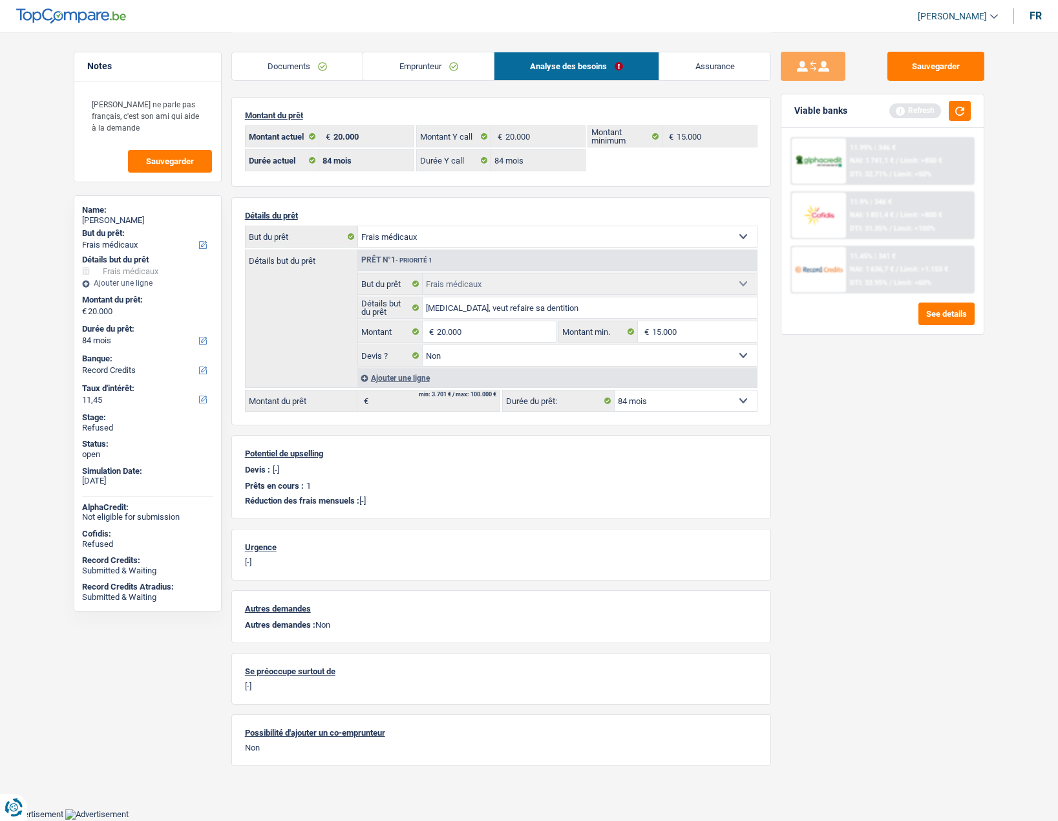
click at [387, 72] on link "Emprunteur" at bounding box center [428, 66] width 131 height 28
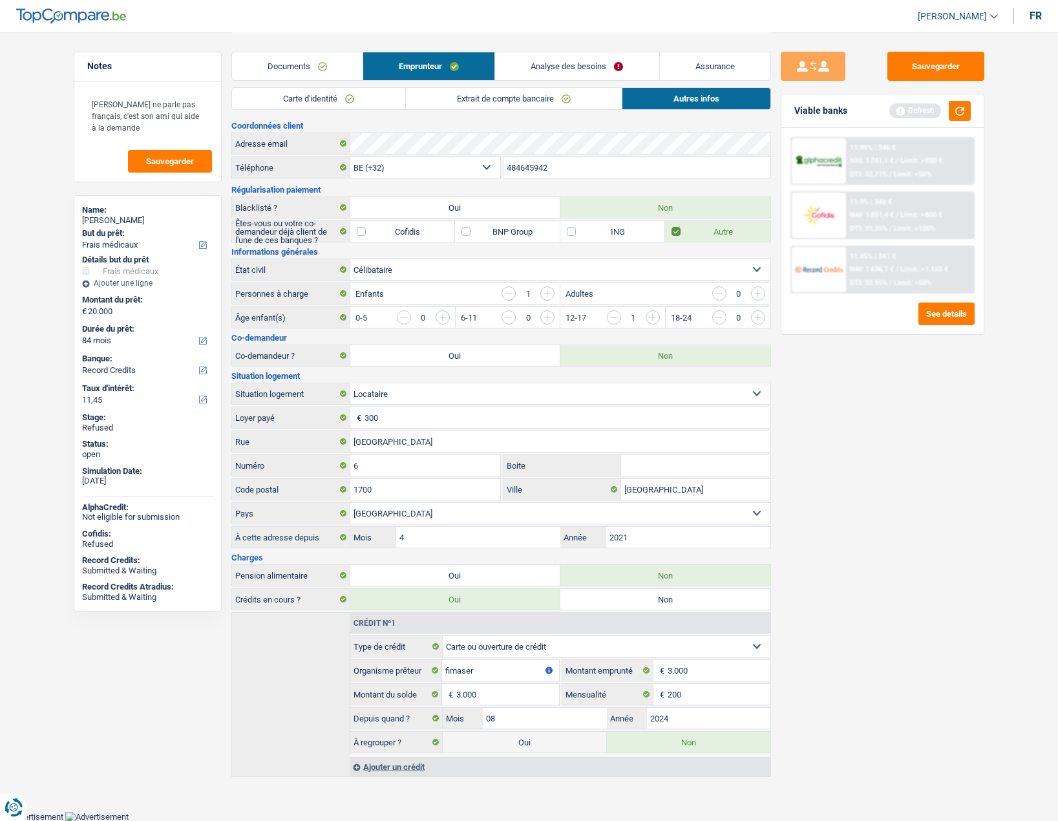
click at [458, 102] on link "Extrait de compte bancaire" at bounding box center [514, 98] width 216 height 21
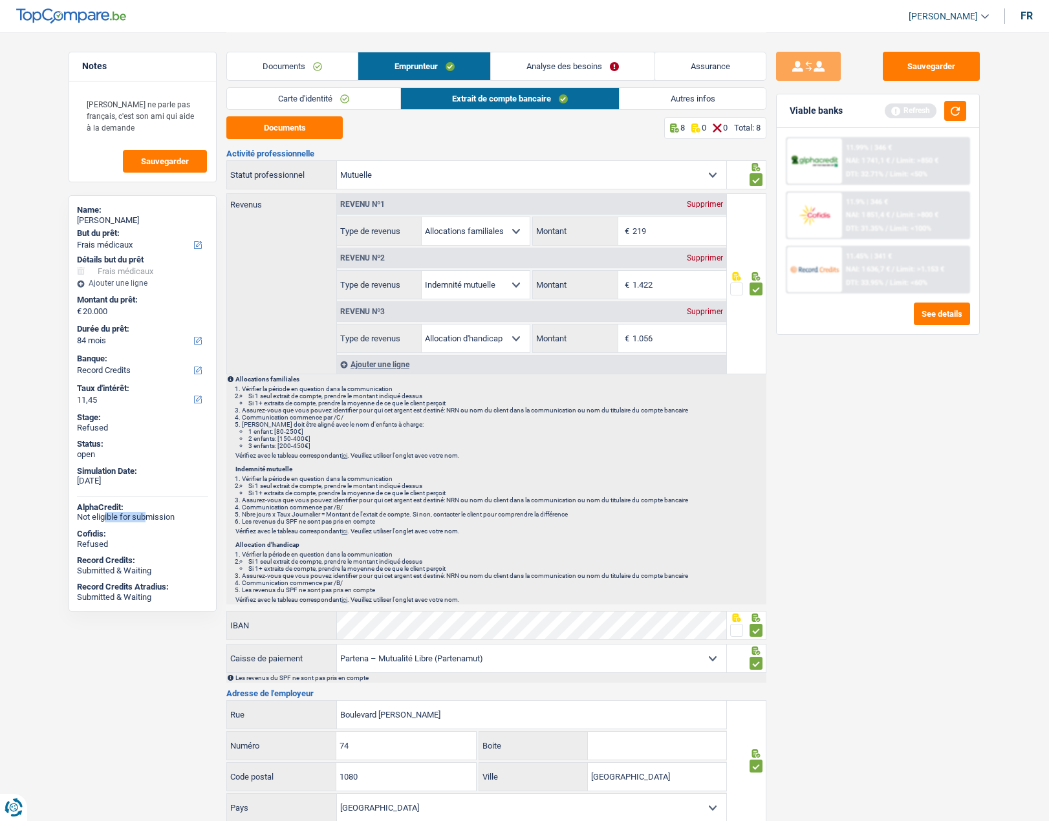
drag, startPoint x: 104, startPoint y: 513, endPoint x: 148, endPoint y: 513, distance: 44.0
click at [148, 513] on div "Not eligible for submission" at bounding box center [142, 517] width 131 height 10
click at [947, 112] on button "button" at bounding box center [955, 111] width 22 height 20
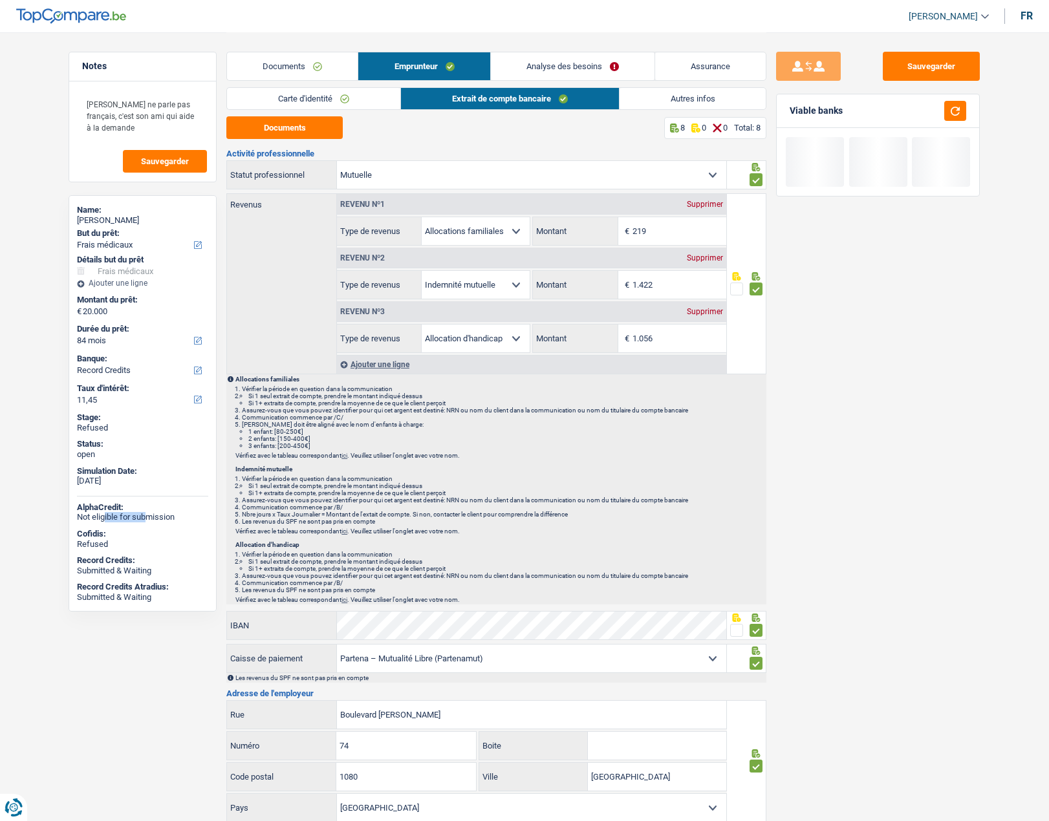
click at [577, 58] on link "Analyse des besoins" at bounding box center [573, 66] width 164 height 28
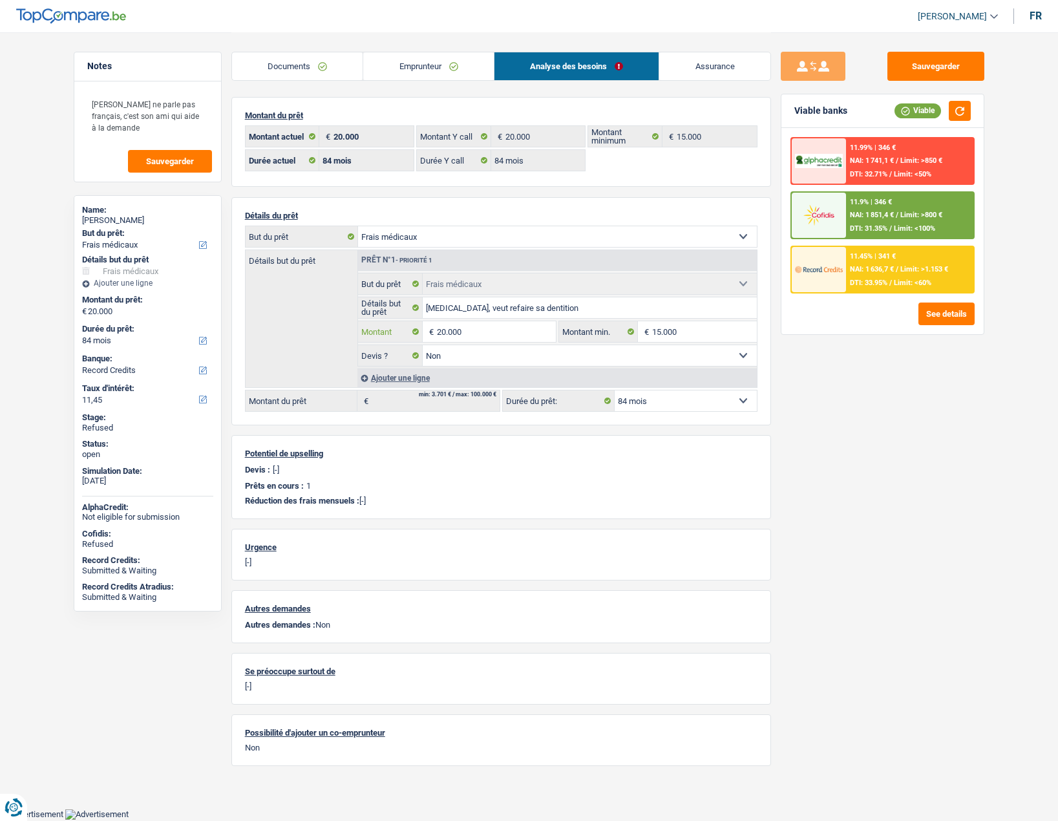
click at [490, 336] on input "20.000" at bounding box center [496, 331] width 118 height 21
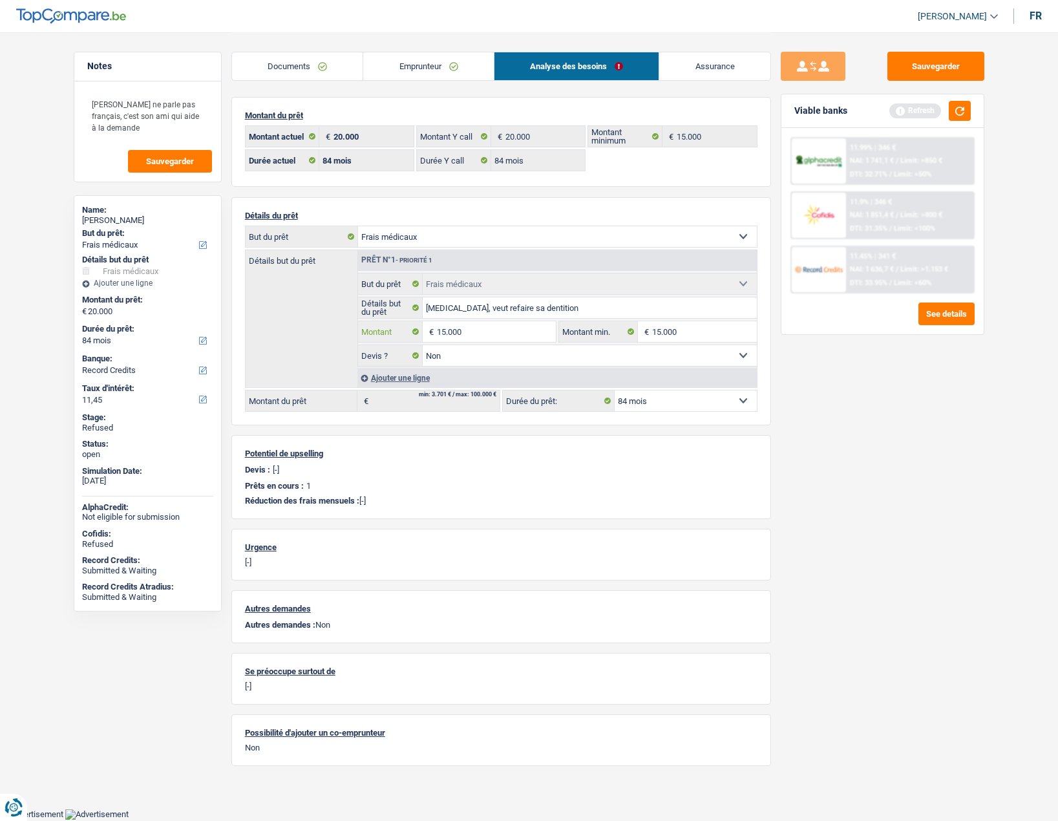
type input "15.000"
select select "60"
type input "15.000"
select select "60"
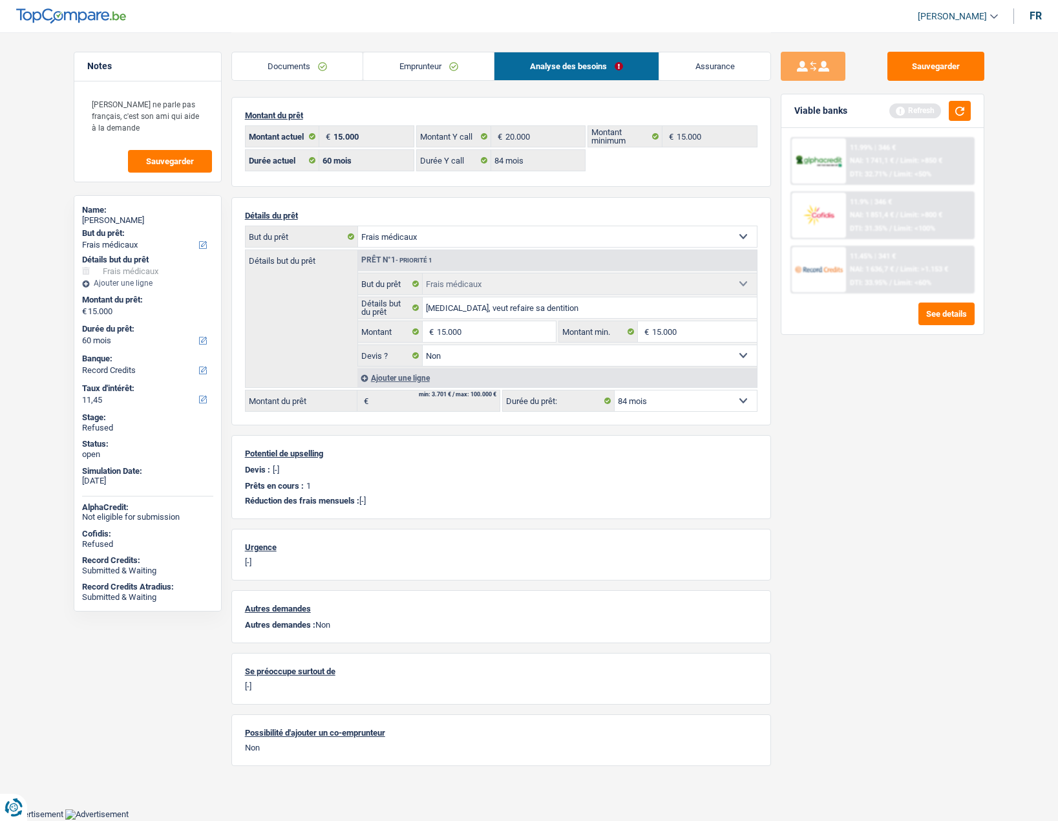
type input "15.000"
select select "60"
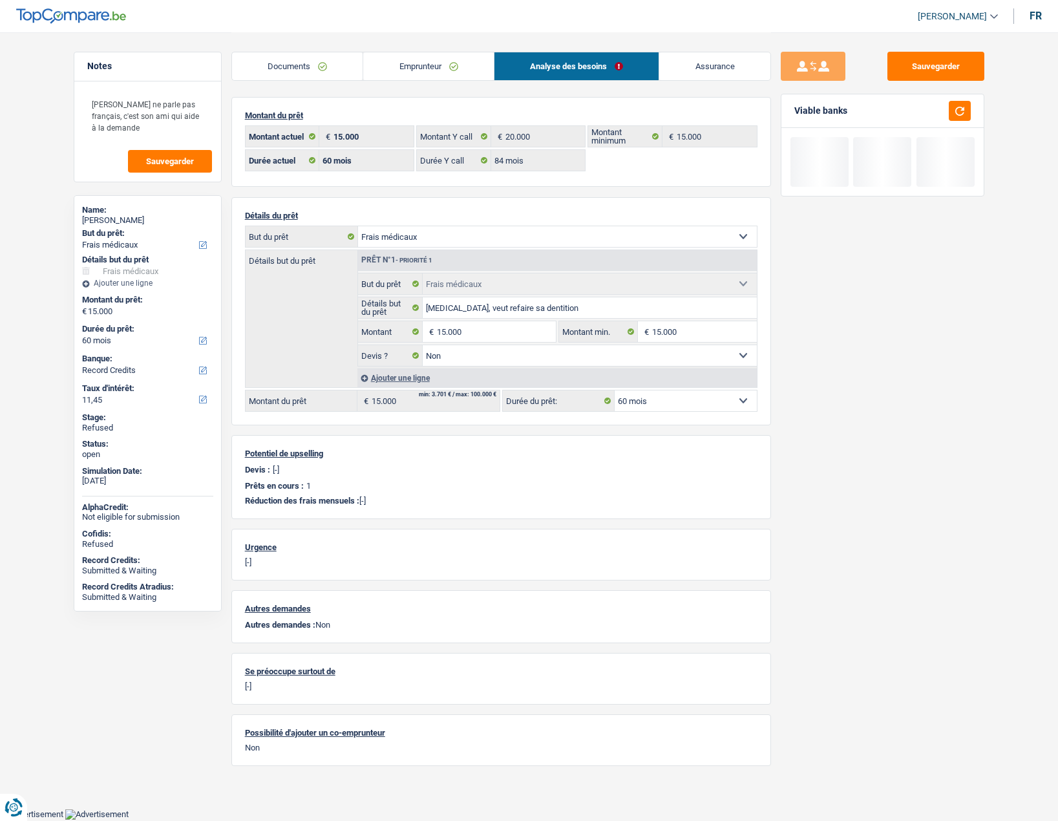
click at [886, 454] on div "Sauvegarder Viable banks" at bounding box center [882, 426] width 223 height 749
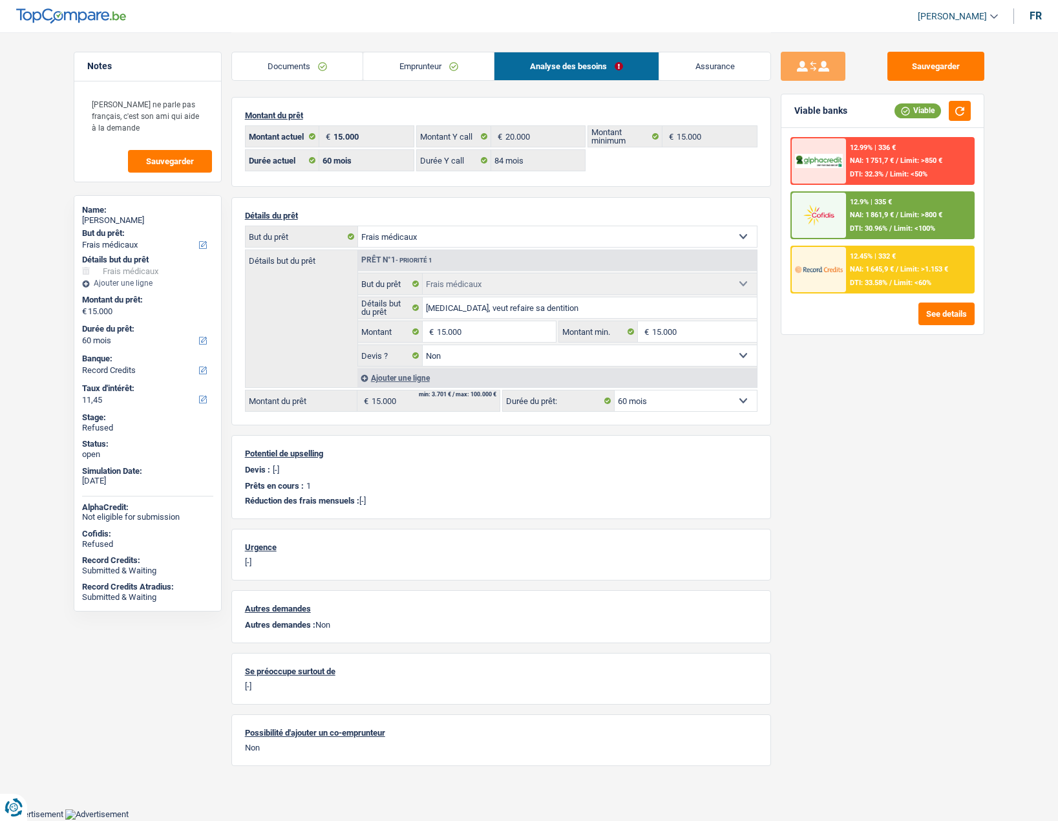
click at [421, 57] on link "Emprunteur" at bounding box center [428, 66] width 131 height 28
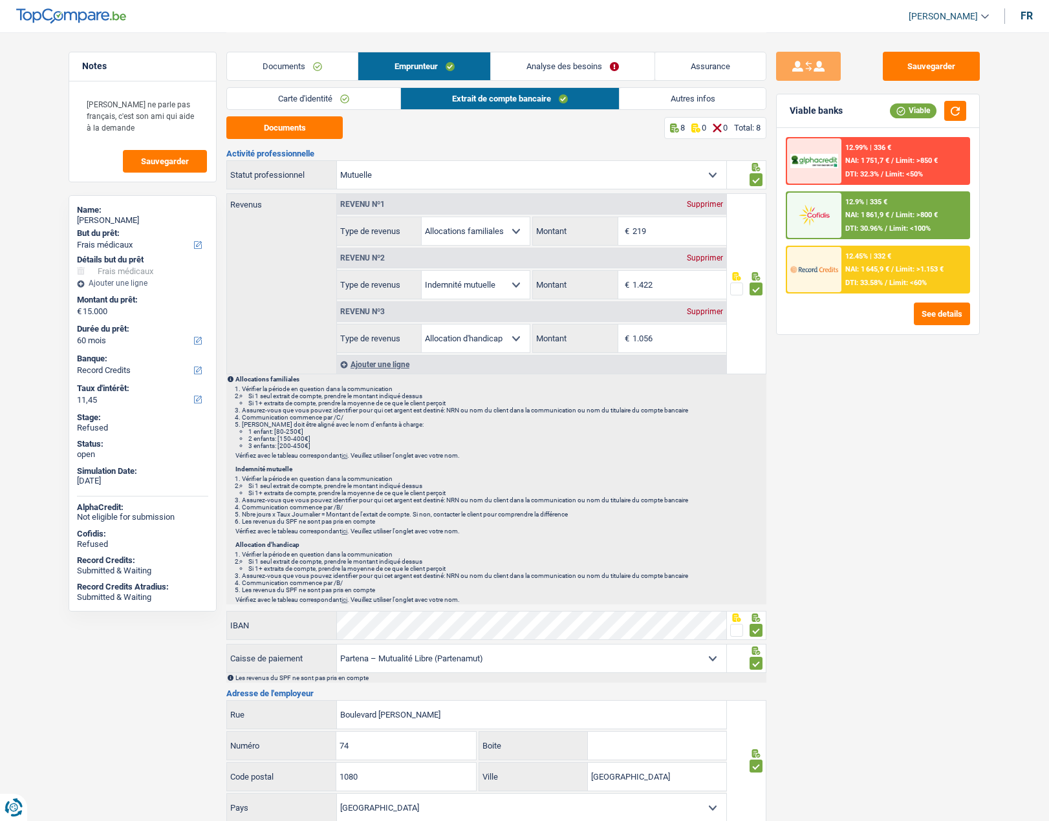
click at [323, 99] on link "Carte d'identité" at bounding box center [313, 98] width 173 height 21
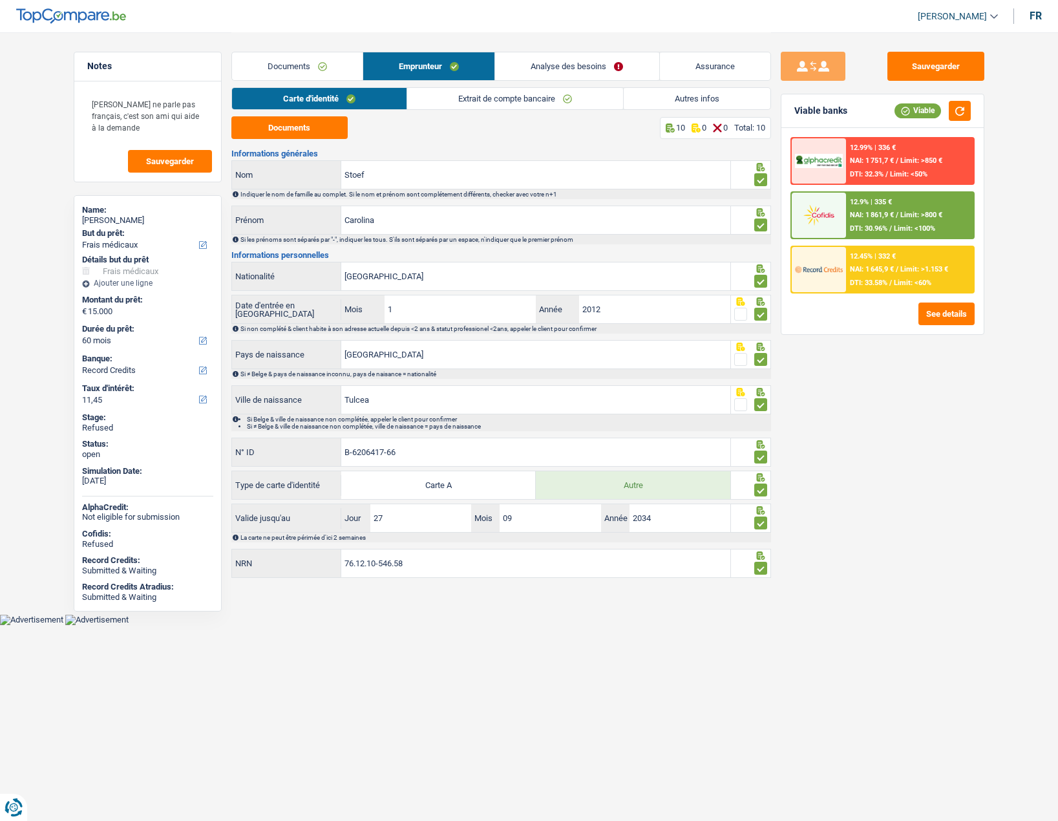
click at [806, 171] on div at bounding box center [819, 160] width 54 height 45
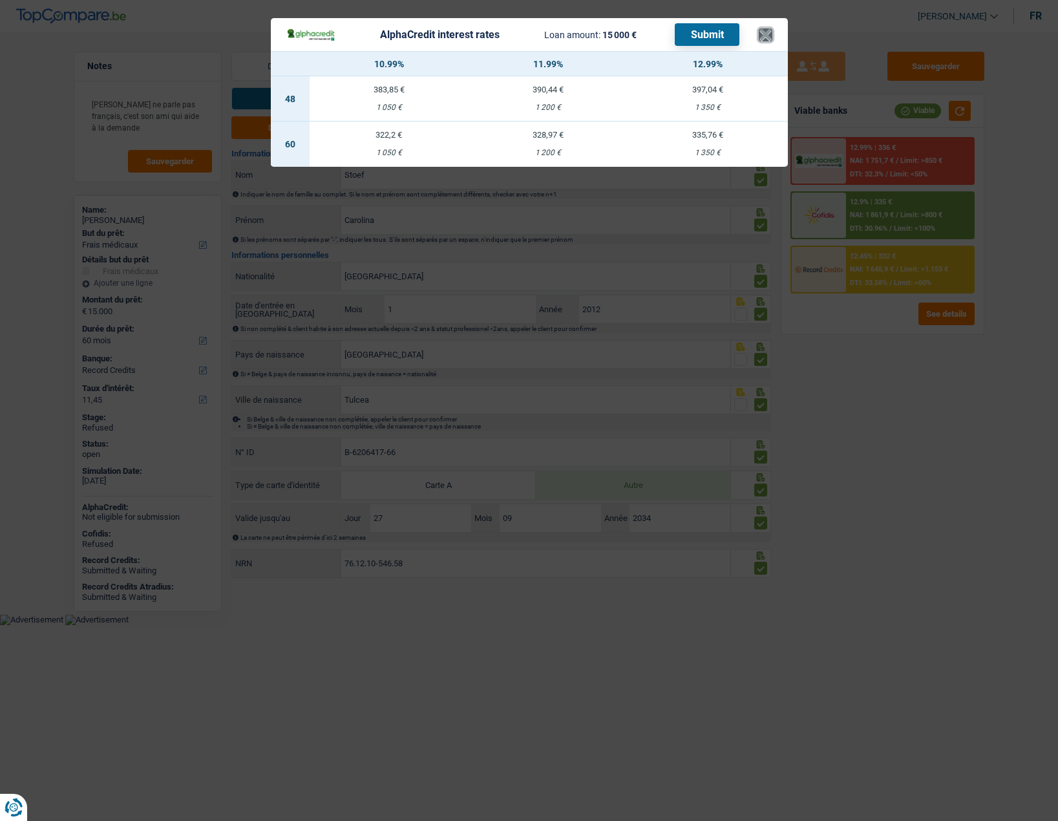
click at [767, 33] on button "×" at bounding box center [766, 34] width 14 height 13
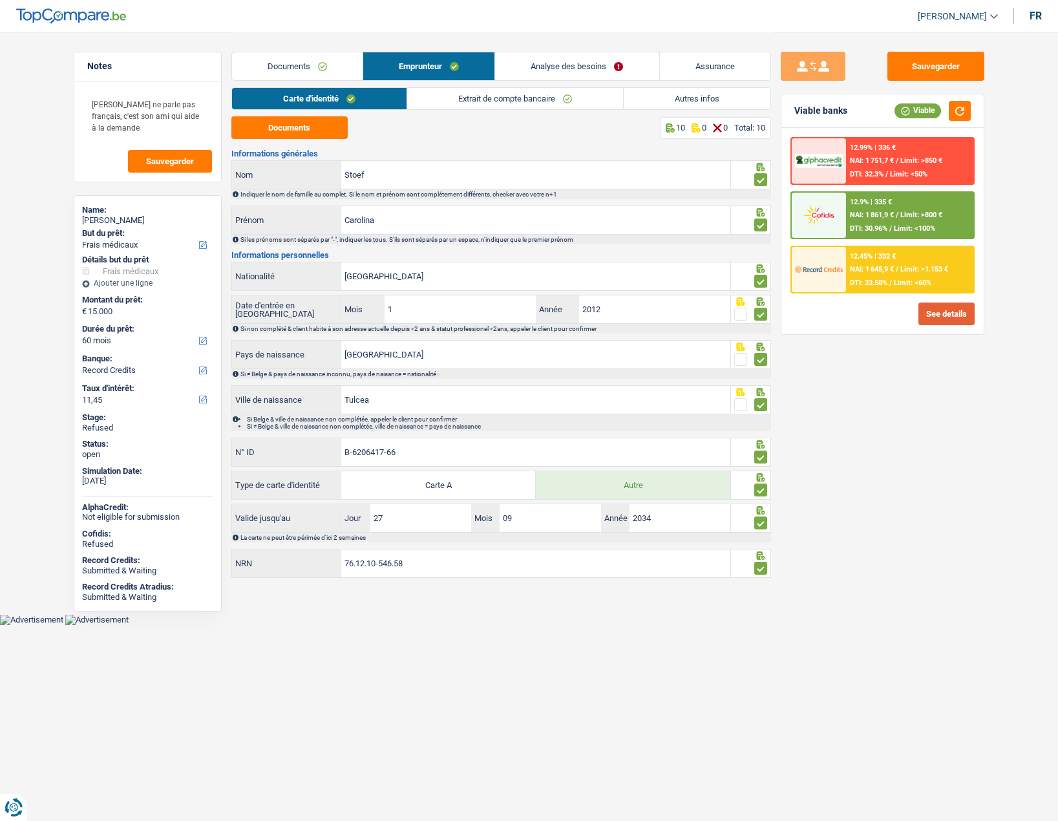
click at [934, 319] on button "See details" at bounding box center [947, 314] width 56 height 23
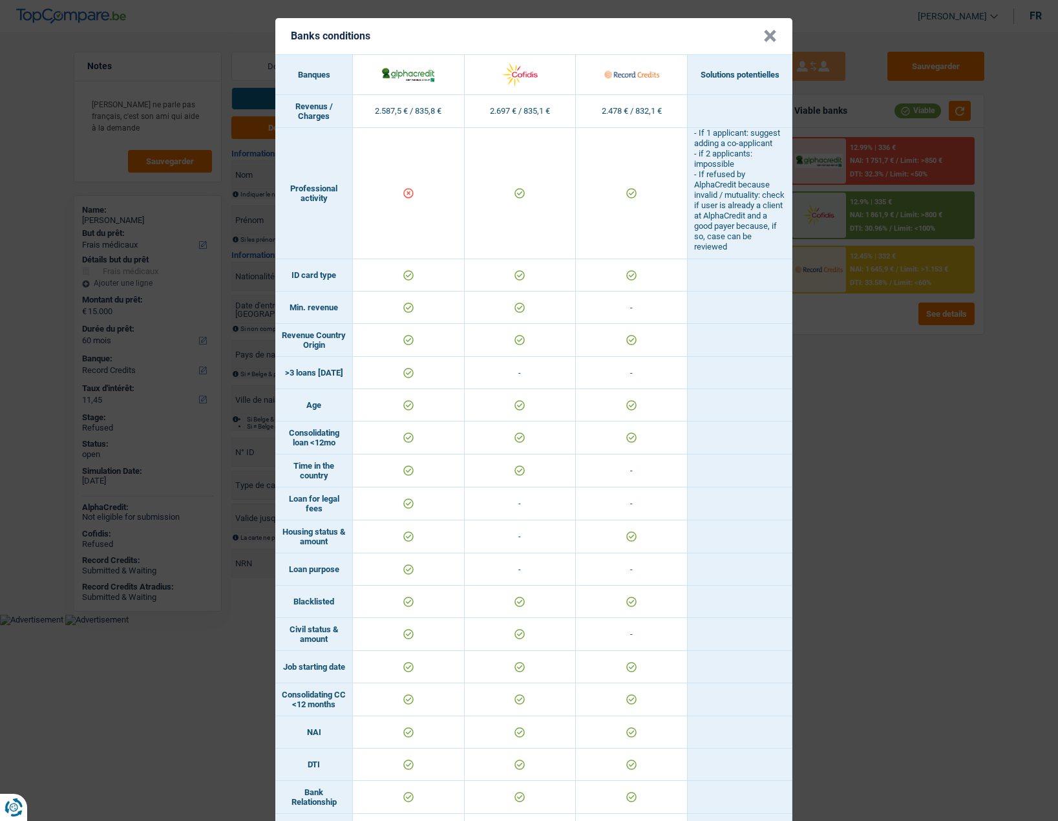
click at [764, 30] on button "×" at bounding box center [771, 36] width 14 height 13
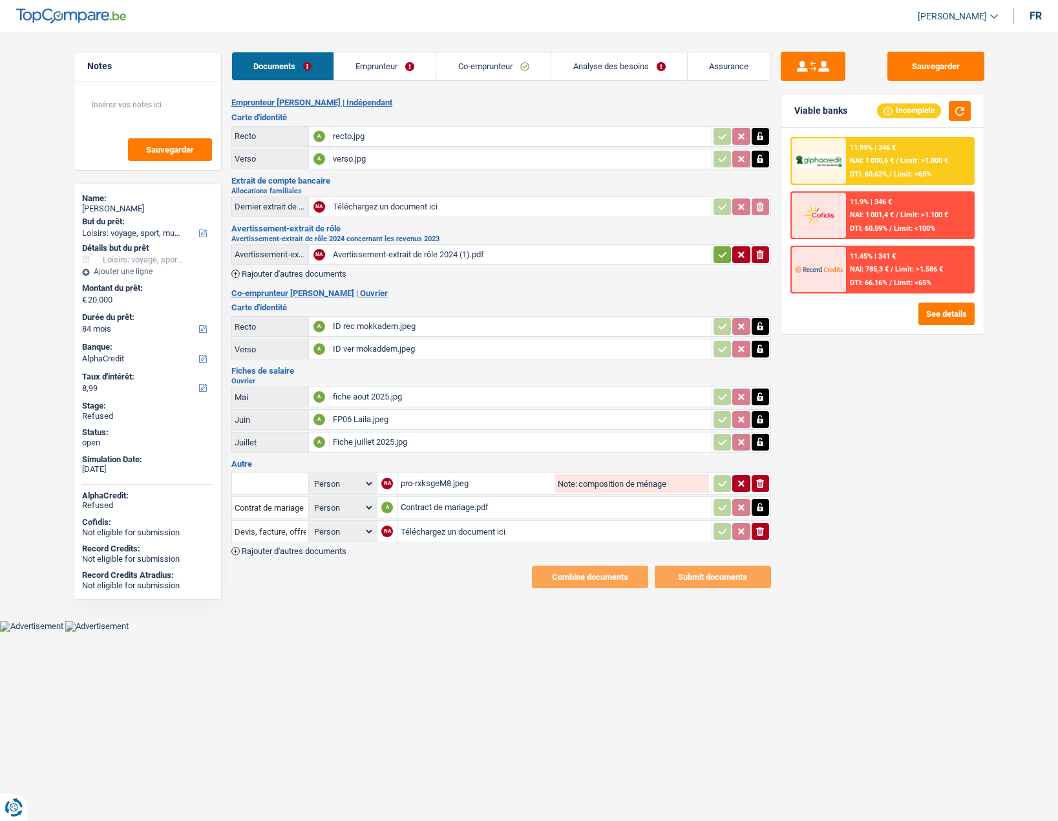
select select "hobbies"
select select "84"
select select "alphacredit"
click at [354, 65] on link "Emprunteur" at bounding box center [385, 66] width 102 height 28
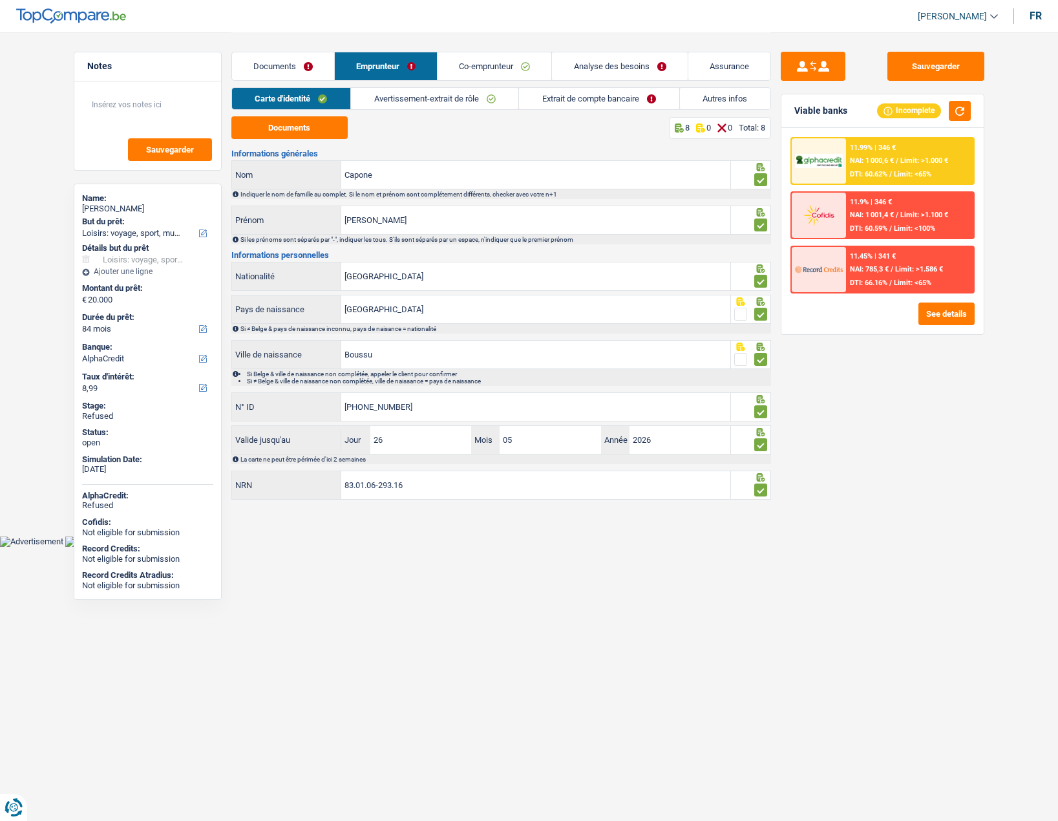
click at [416, 104] on link "Avertissement-extrait de rôle" at bounding box center [434, 98] width 167 height 21
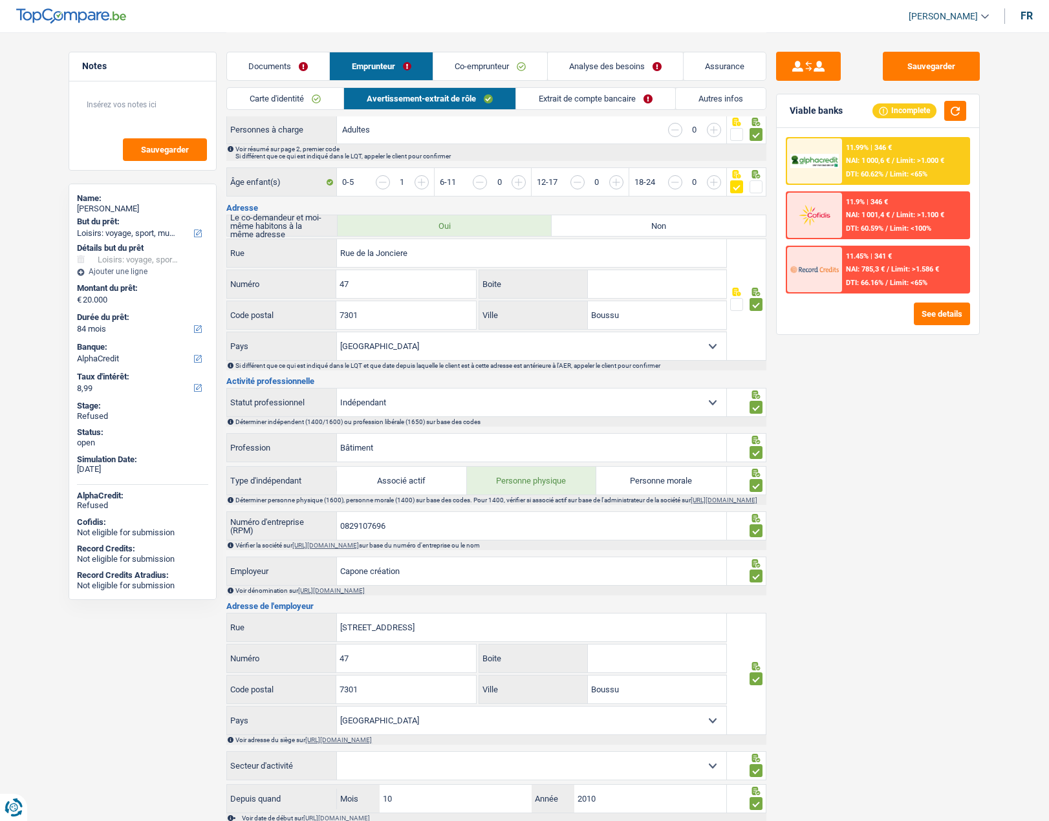
scroll to position [65, 0]
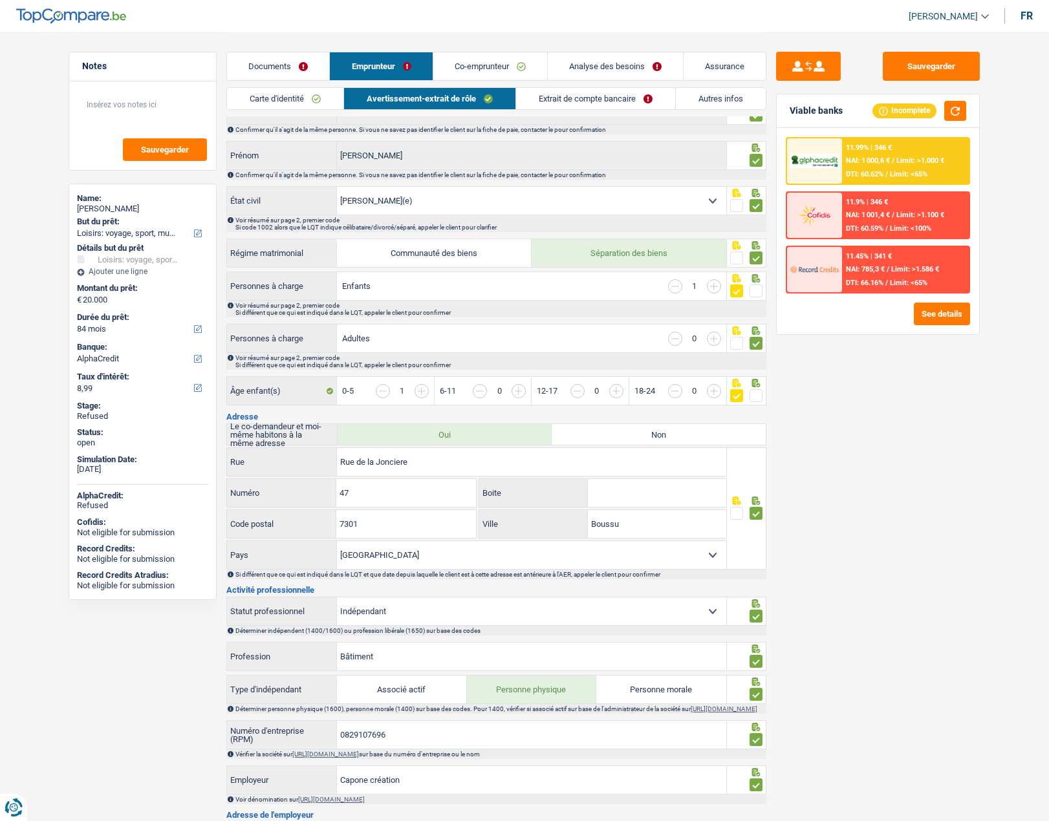
click at [486, 64] on link "Co-emprunteur" at bounding box center [490, 66] width 114 height 28
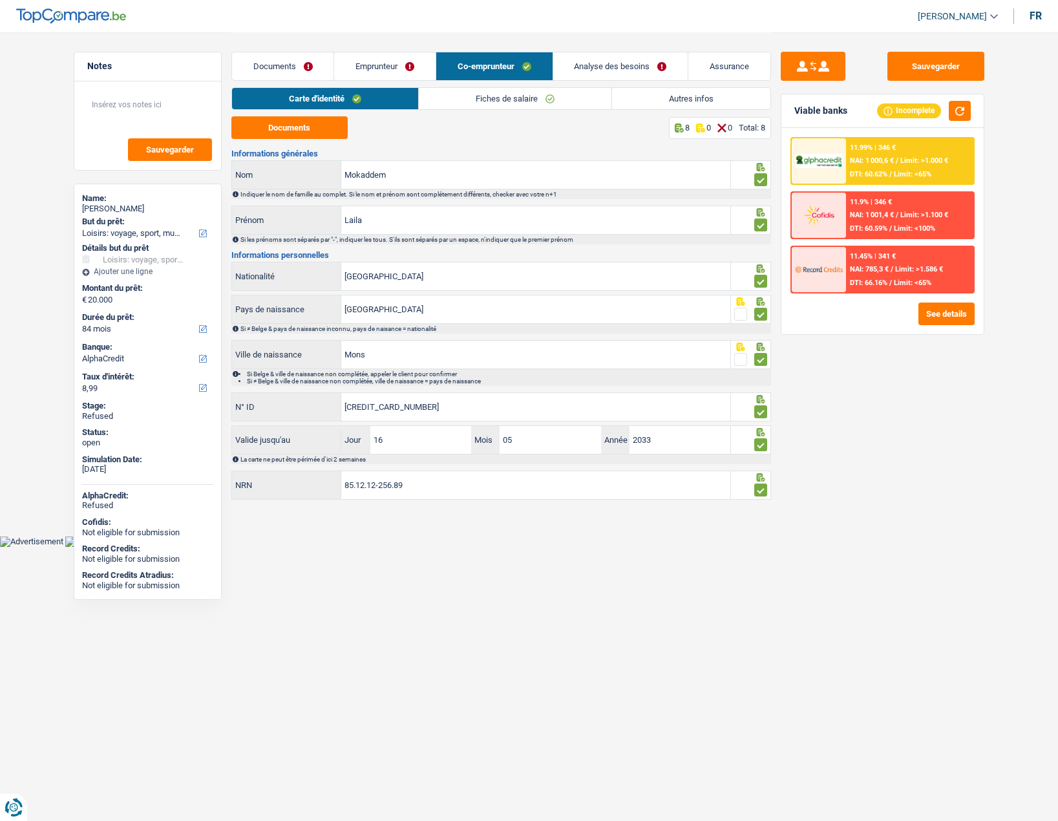
click at [400, 64] on link "Emprunteur" at bounding box center [385, 66] width 102 height 28
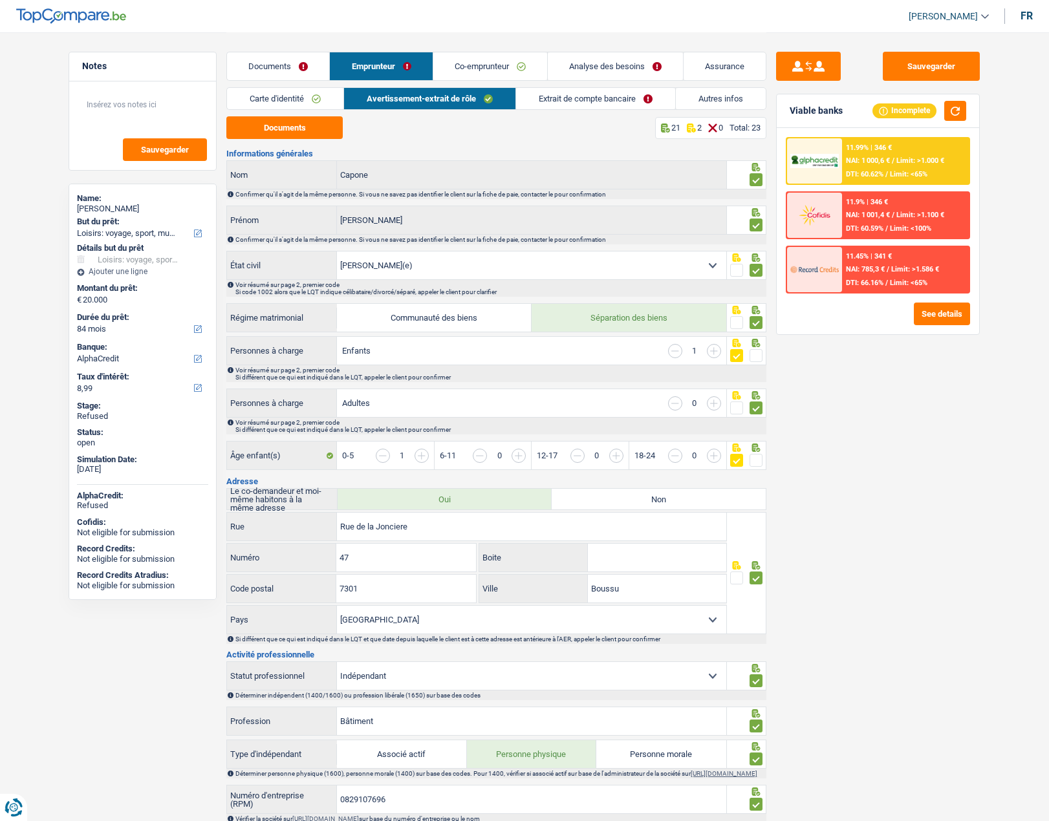
click at [500, 69] on link "Co-emprunteur" at bounding box center [490, 66] width 114 height 28
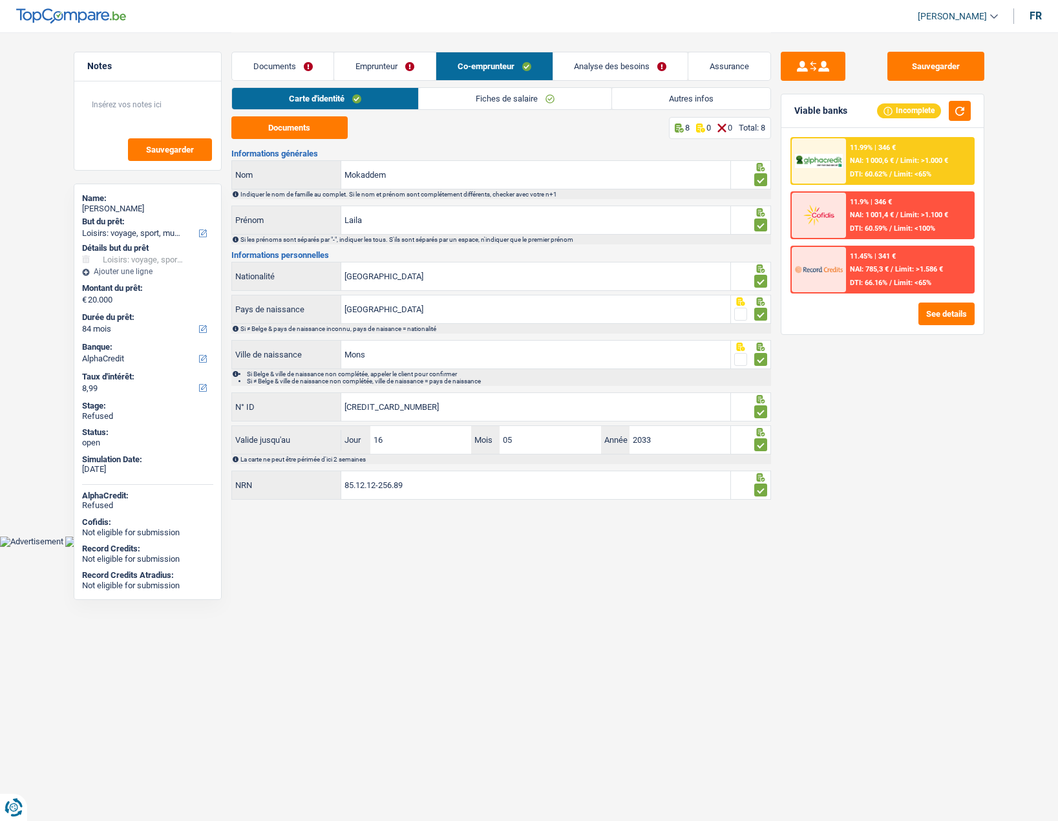
click at [500, 99] on link "Fiches de salaire" at bounding box center [515, 98] width 193 height 21
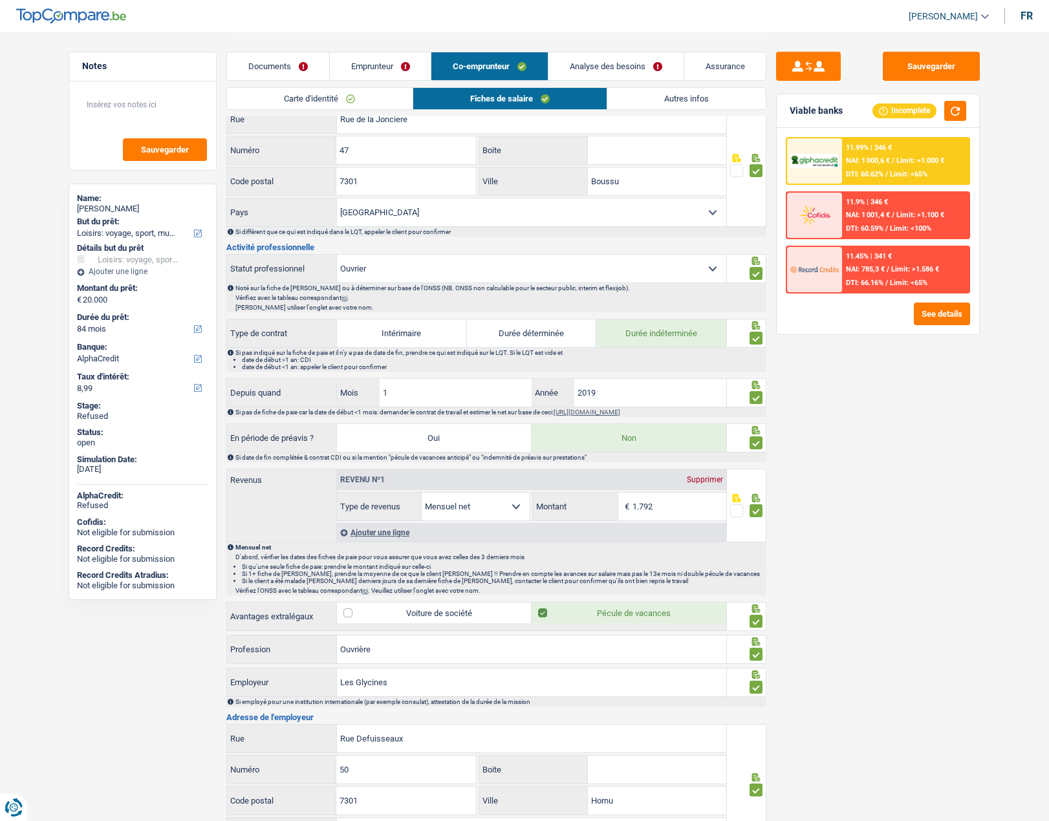
scroll to position [323, 0]
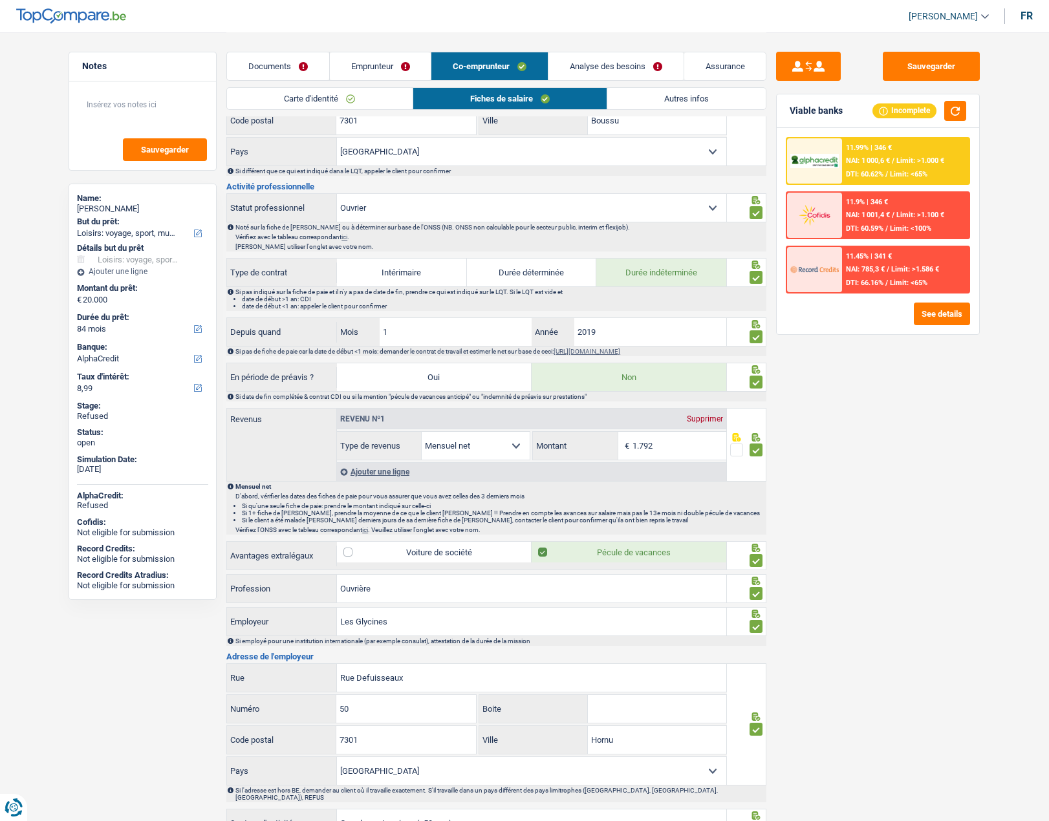
click at [616, 68] on link "Analyse des besoins" at bounding box center [615, 66] width 135 height 28
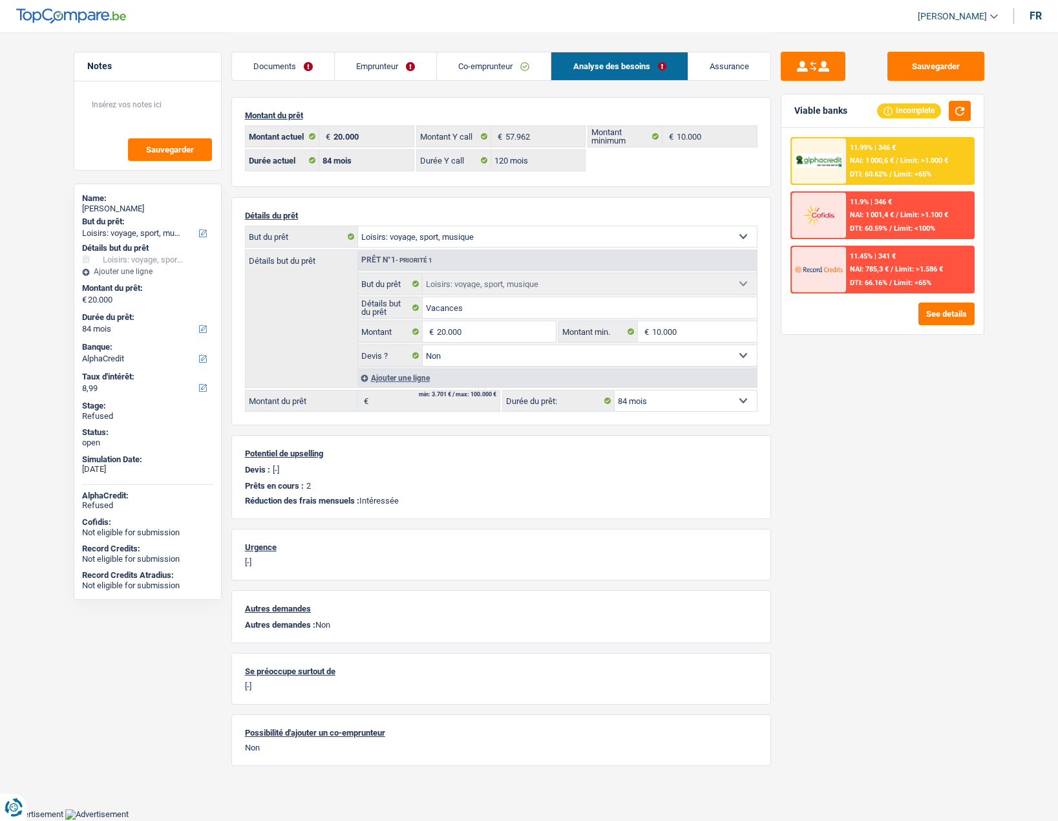
click at [498, 67] on link "Co-emprunteur" at bounding box center [494, 66] width 114 height 28
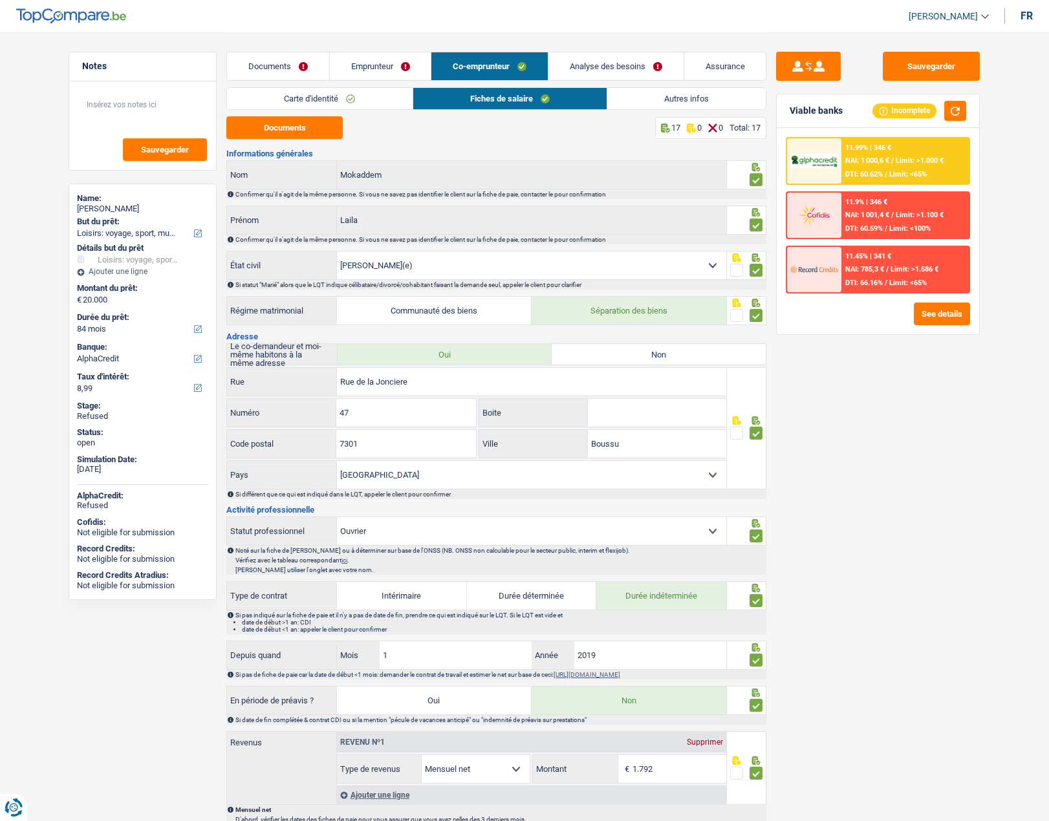
click at [407, 67] on link "Emprunteur" at bounding box center [381, 66] width 102 height 28
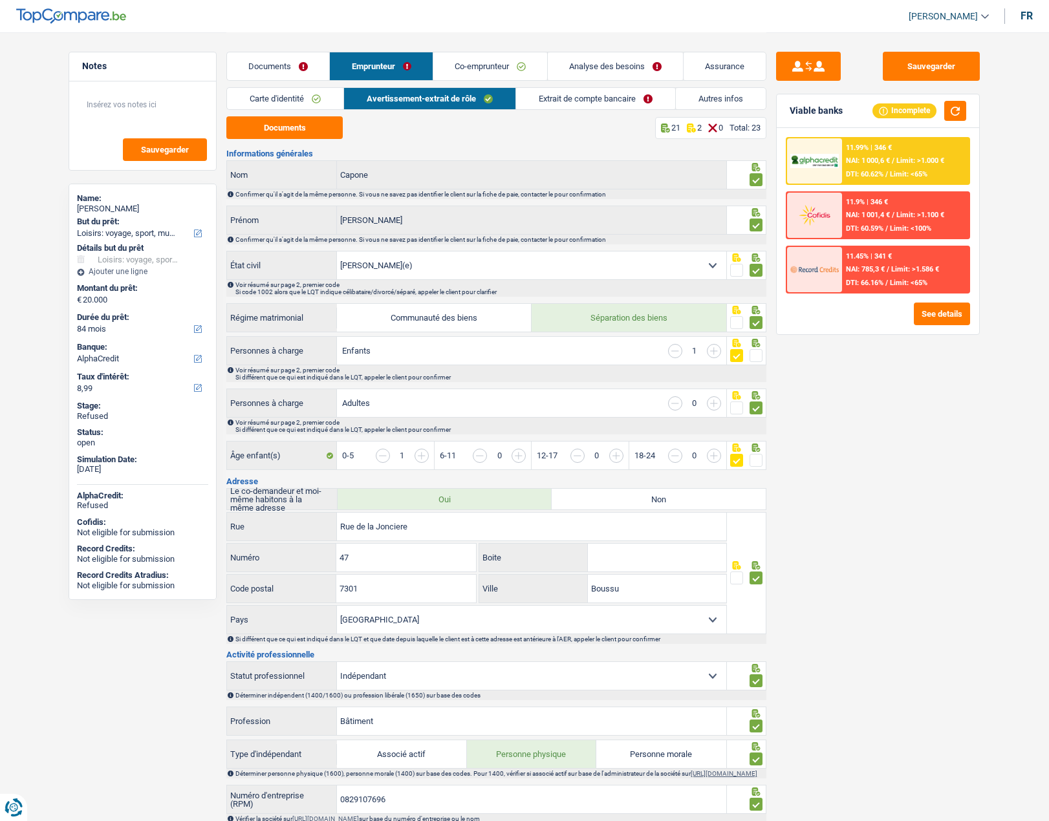
click at [482, 67] on link "Co-emprunteur" at bounding box center [490, 66] width 114 height 28
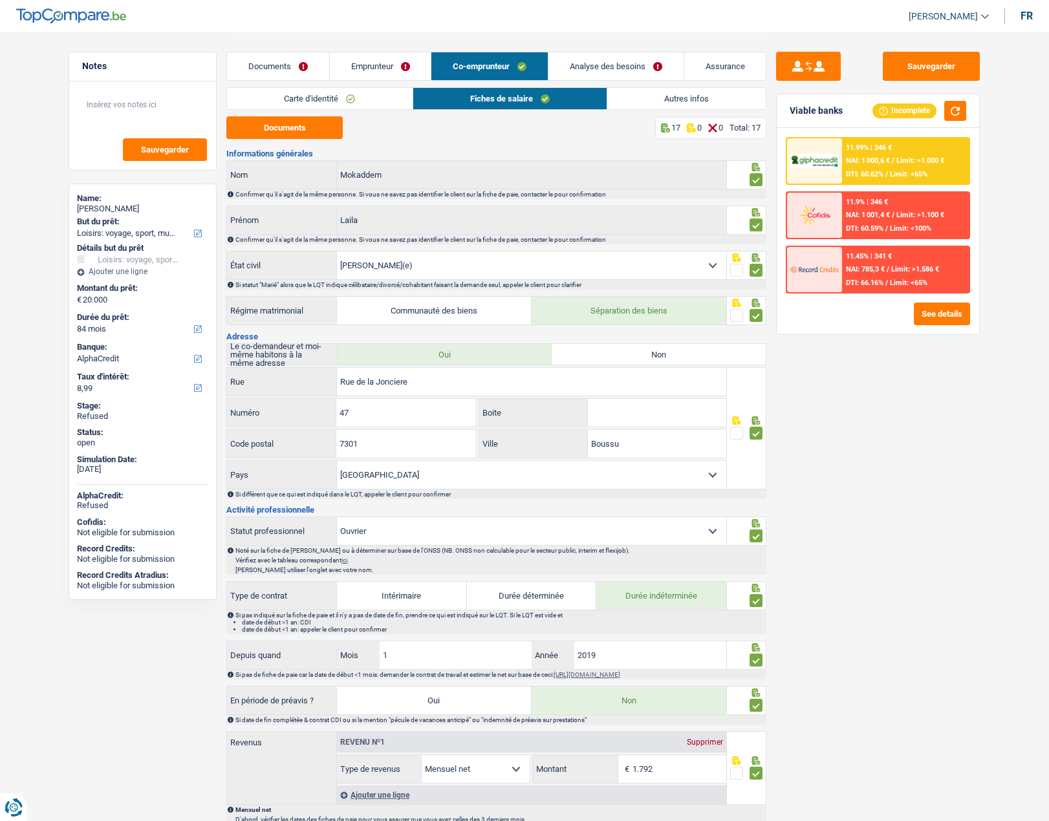
click at [604, 67] on link "Analyse des besoins" at bounding box center [615, 66] width 135 height 28
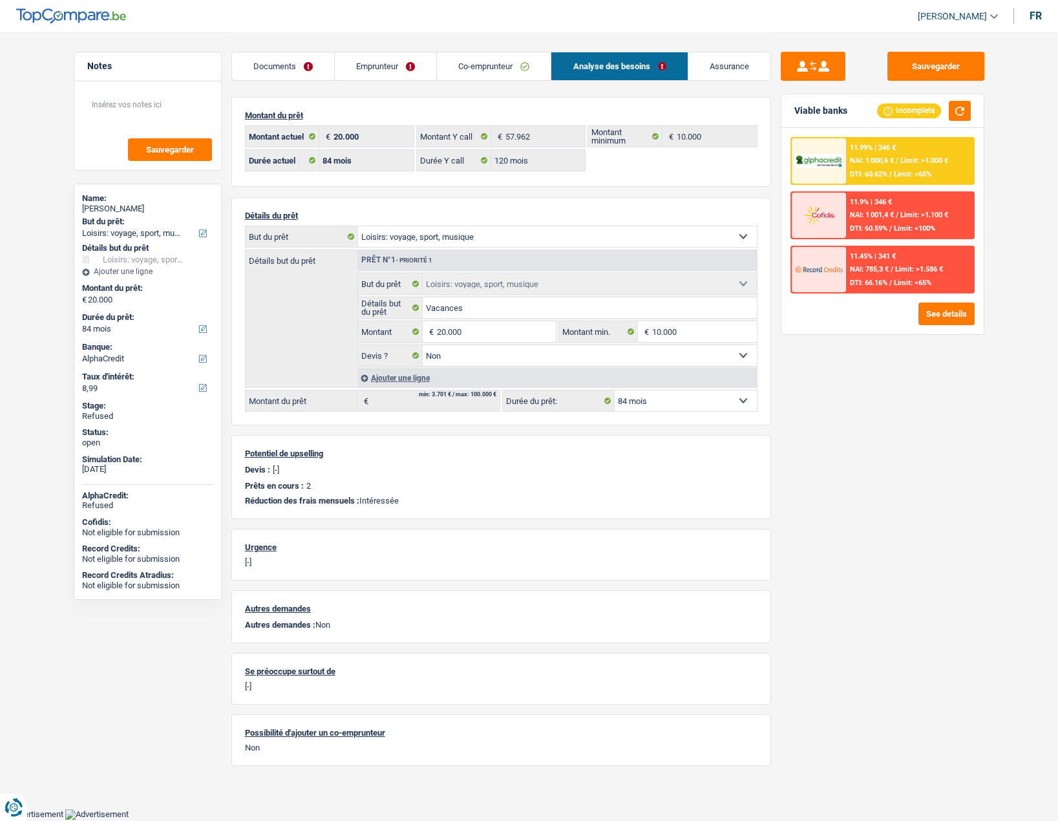
click at [607, 173] on div "20.000 € Montant actuel 57.962 € Montant Y call 10.000 € Montant minimum 12 moi…" at bounding box center [501, 149] width 513 height 48
click at [474, 334] on input "20.000" at bounding box center [496, 331] width 118 height 21
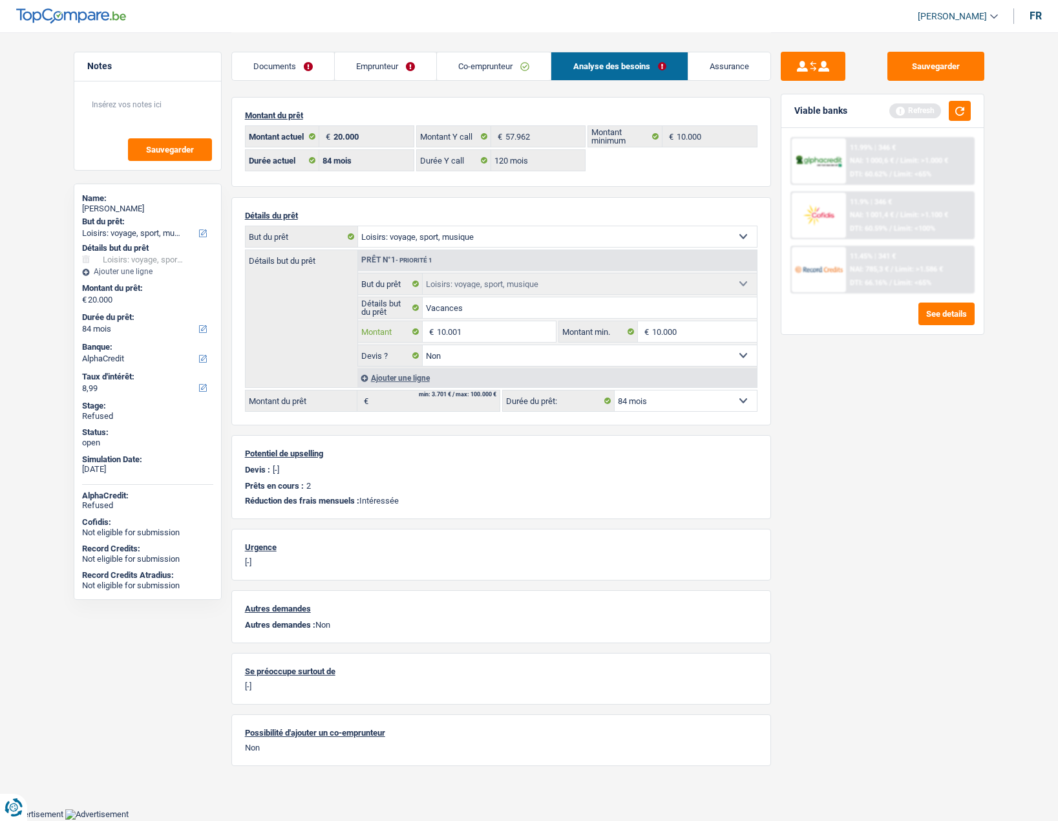
type input "10.001"
select select "60"
type input "10.001"
select select "60"
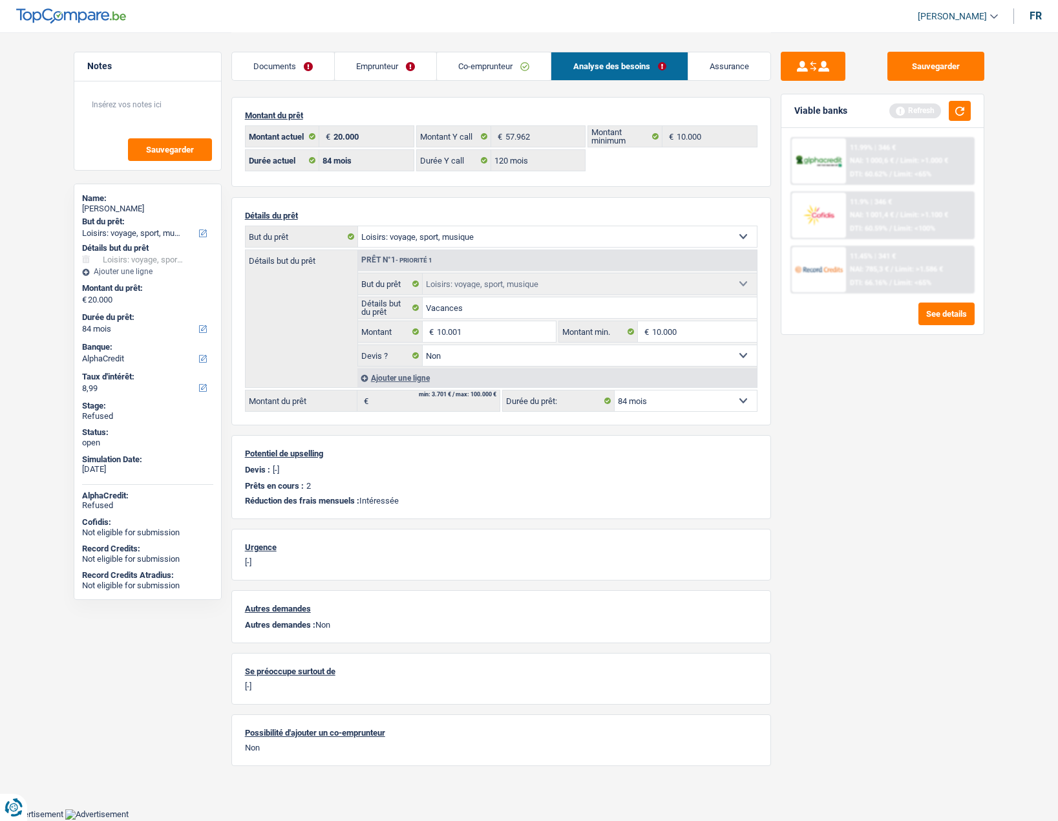
type input "10.001"
select select "60"
click at [824, 429] on div "Sauvegarder Viable banks Refresh 11.99% | 346 € NAI: 1 000,6 € / Limit: >1.000 …" at bounding box center [882, 426] width 223 height 749
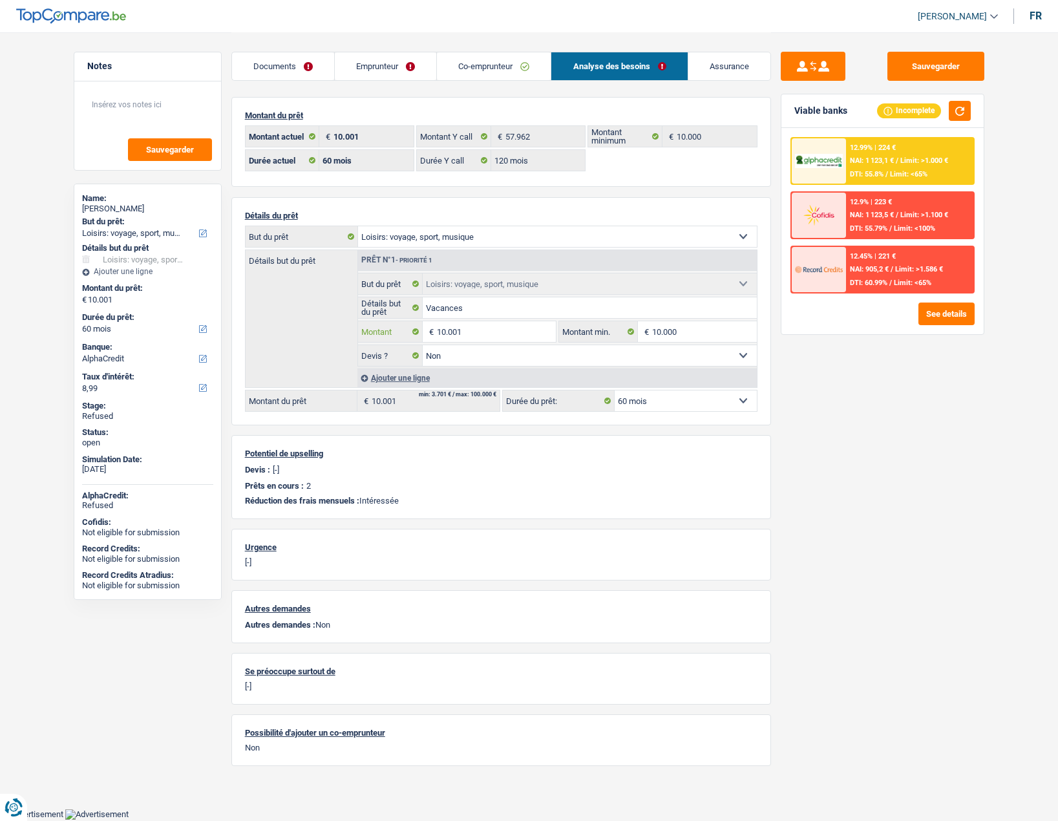
click at [486, 324] on input "10.001" at bounding box center [496, 331] width 118 height 21
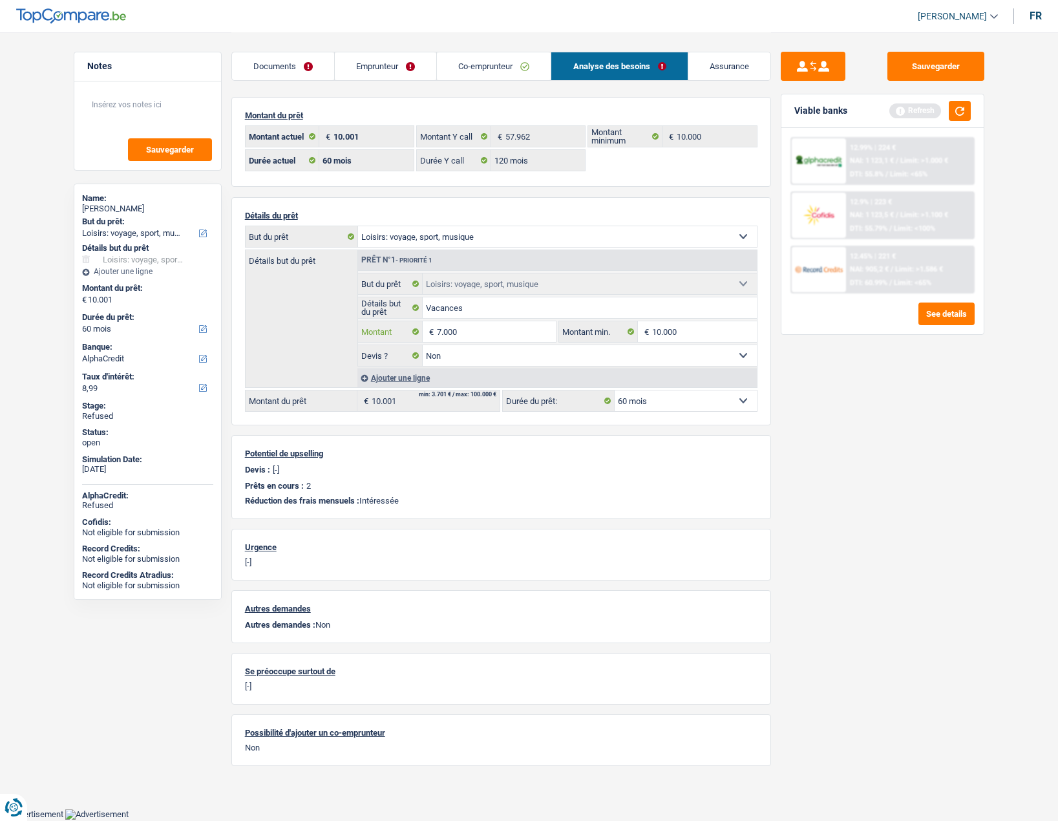
type input "7.000"
select select "42"
type input "7.000"
select select "42"
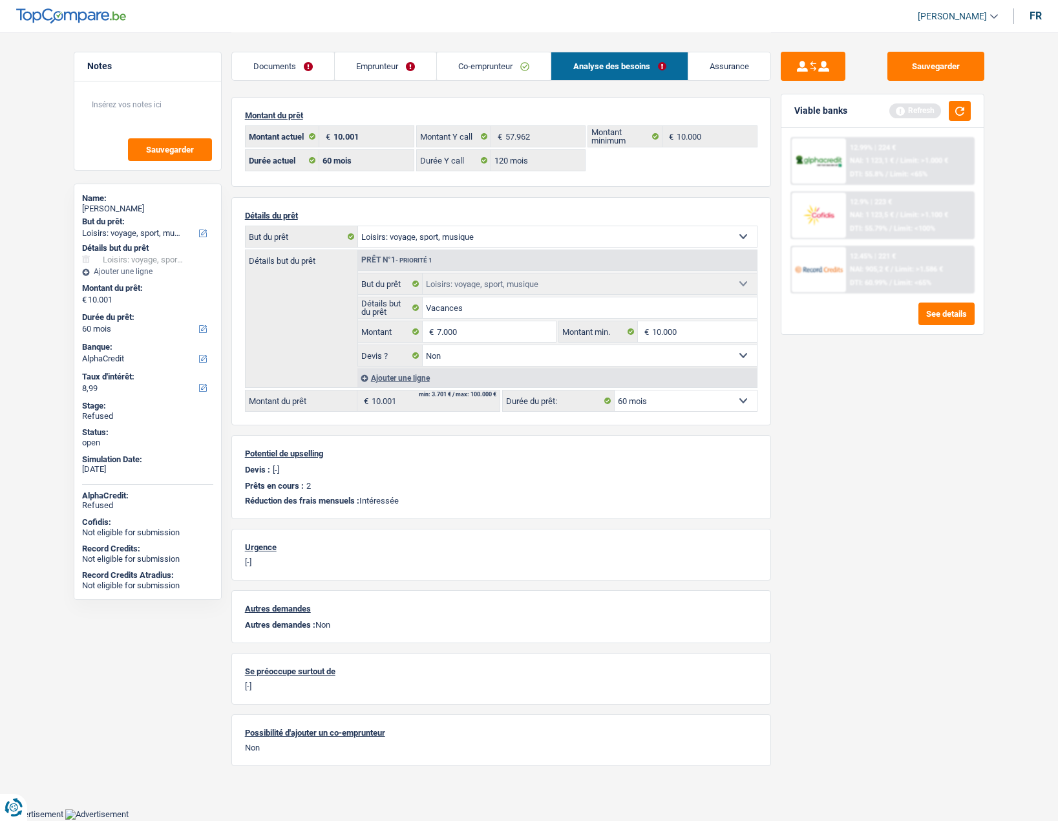
type input "7.000"
select select "42"
click at [870, 480] on div "Sauvegarder Viable banks Refresh 12.99% | 224 € NAI: 1 123,1 € / Limit: >1.000 …" at bounding box center [882, 426] width 223 height 749
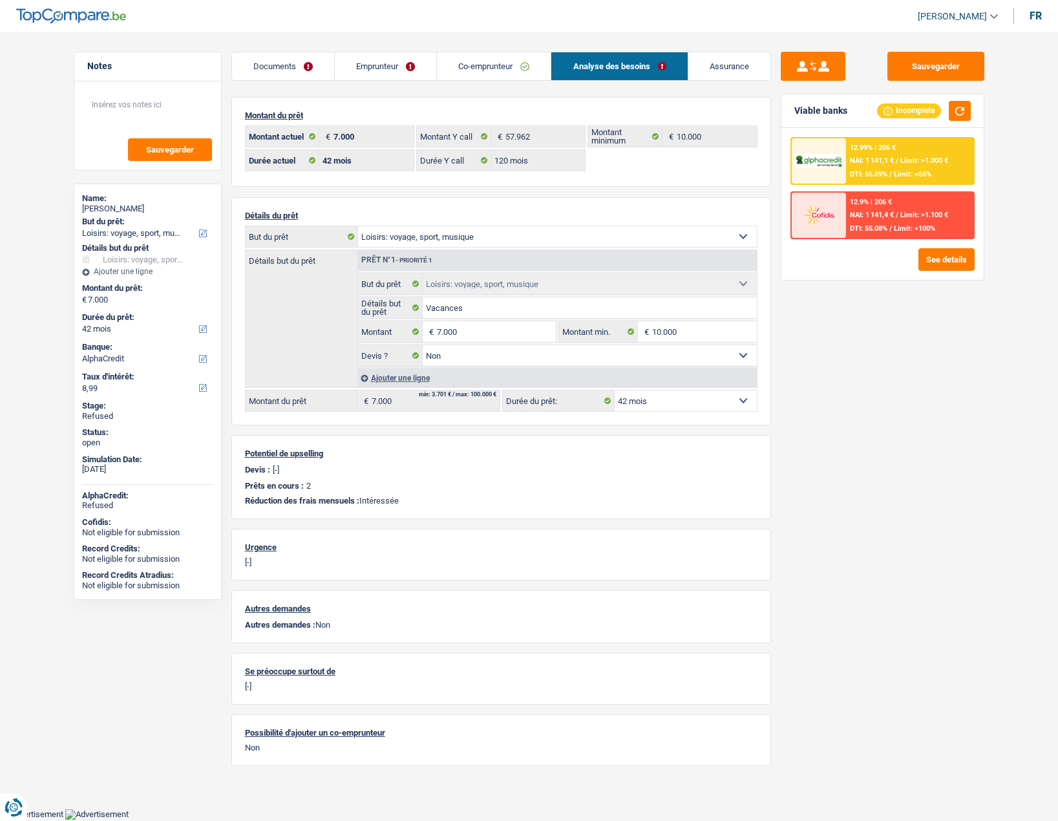
click at [669, 396] on select "12 mois 18 mois 24 mois 30 mois 36 mois 42 mois Sélectionner une option" at bounding box center [686, 400] width 142 height 21
click at [462, 329] on input "7.000" at bounding box center [496, 331] width 118 height 21
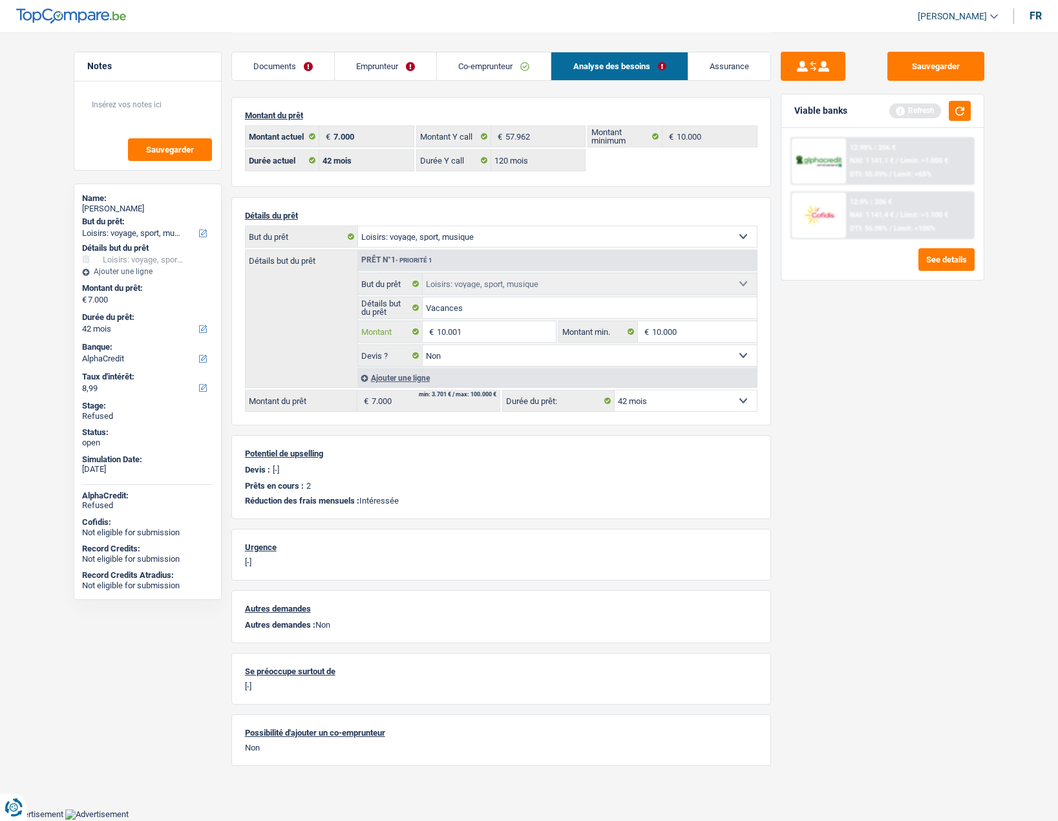
type input "10.001"
select select "60"
type input "10.001"
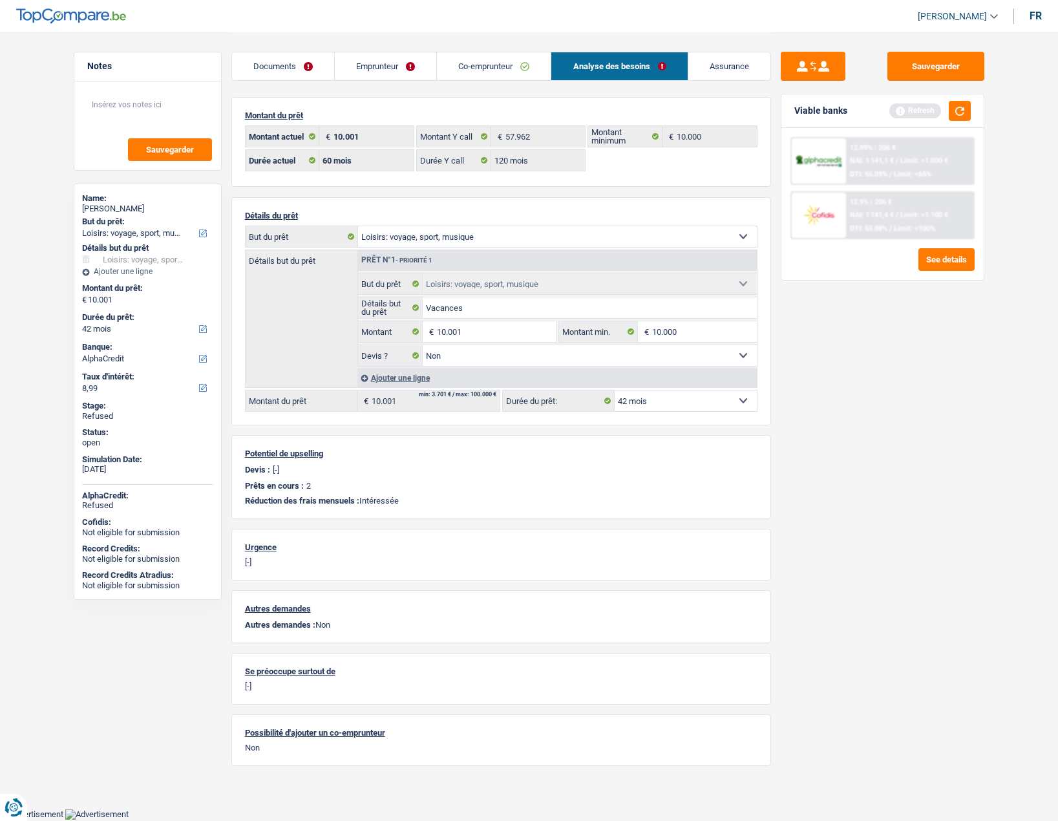
select select "60"
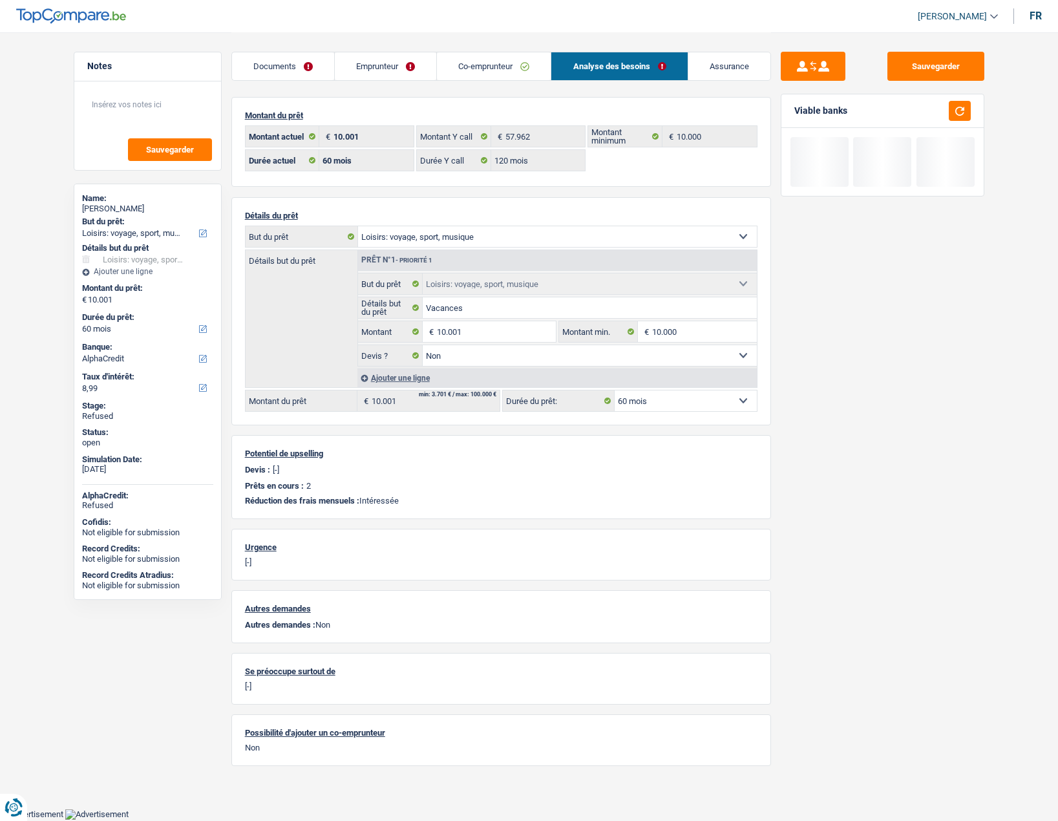
click at [815, 412] on div "Sauvegarder Viable banks" at bounding box center [882, 426] width 223 height 749
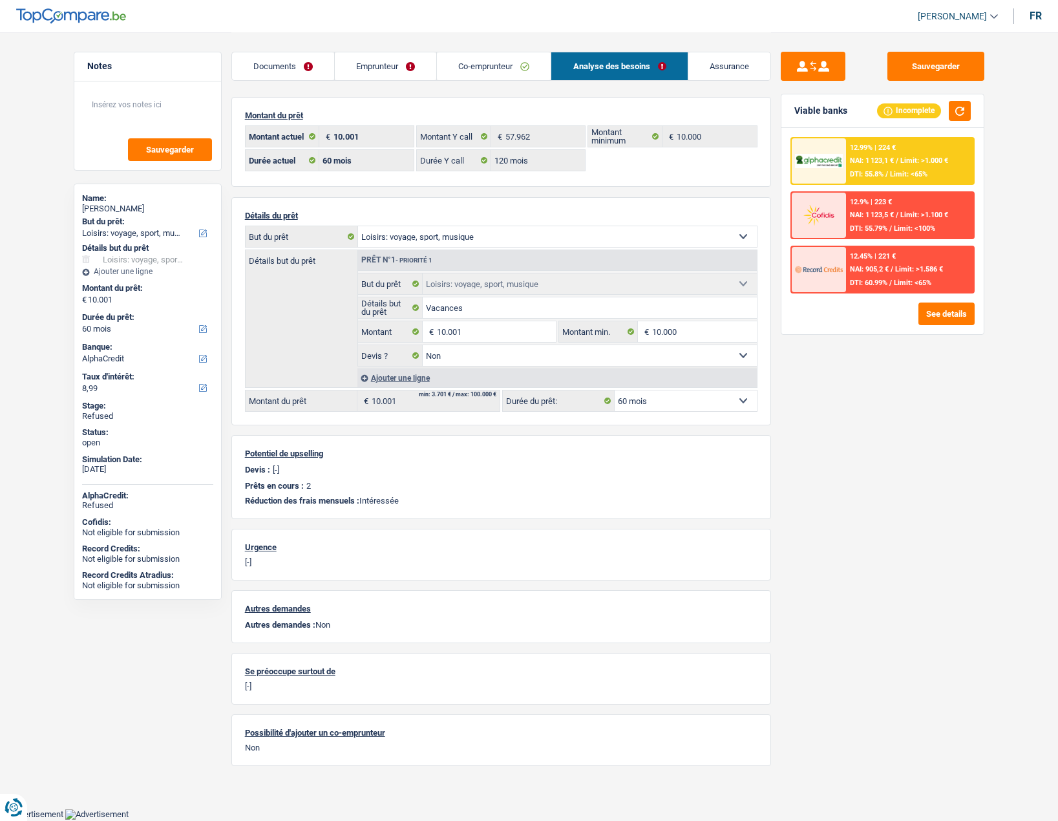
click at [407, 62] on link "Emprunteur" at bounding box center [386, 66] width 102 height 28
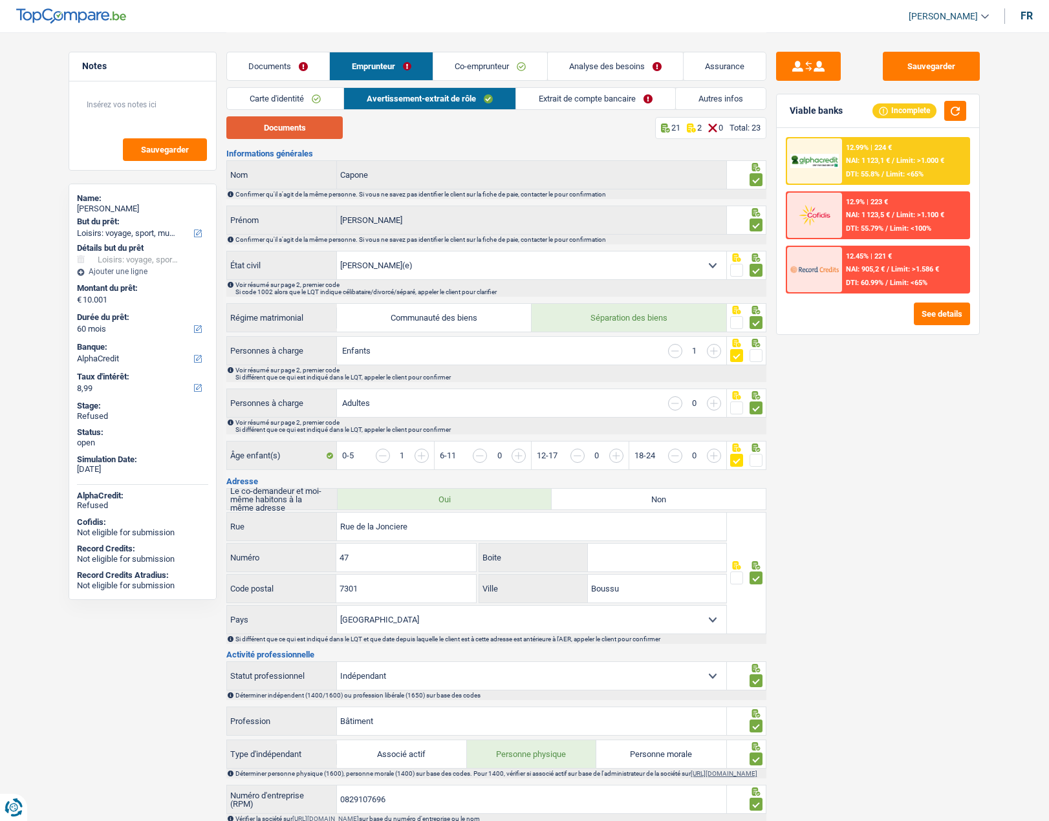
click at [317, 136] on button "Documents" at bounding box center [284, 127] width 116 height 23
click at [930, 308] on button "See details" at bounding box center [942, 314] width 56 height 23
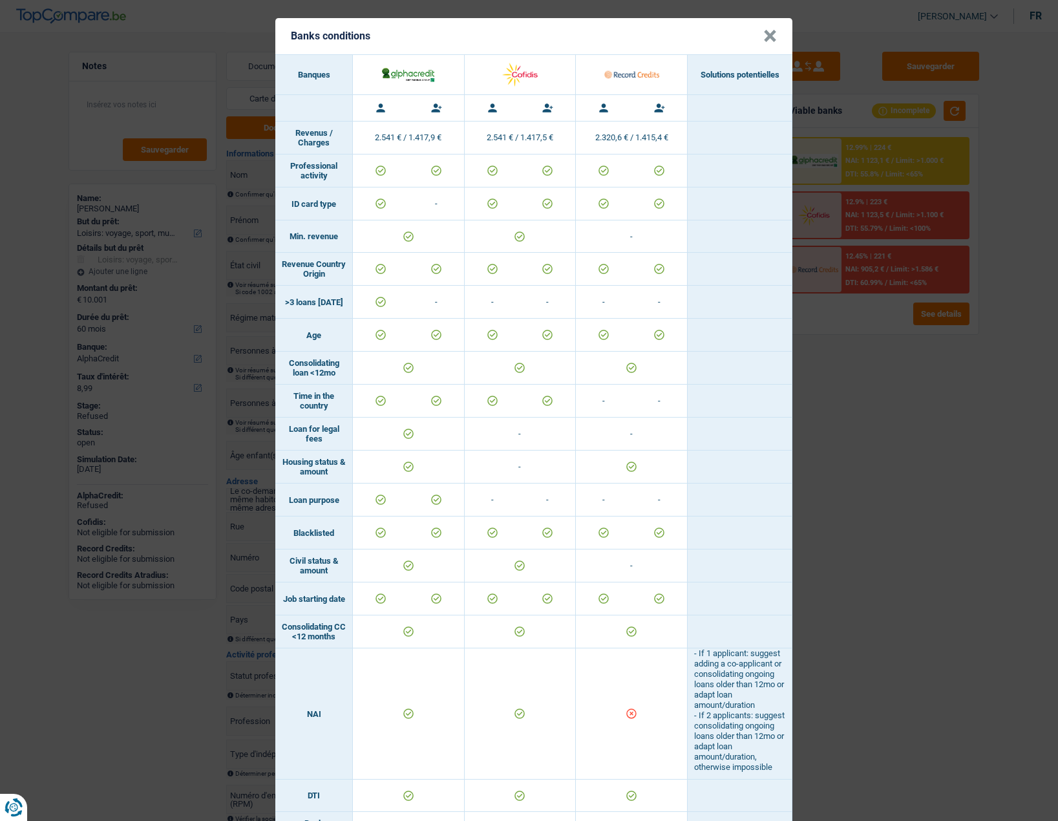
click at [764, 40] on button "×" at bounding box center [771, 36] width 14 height 13
